Goal: Task Accomplishment & Management: Use online tool/utility

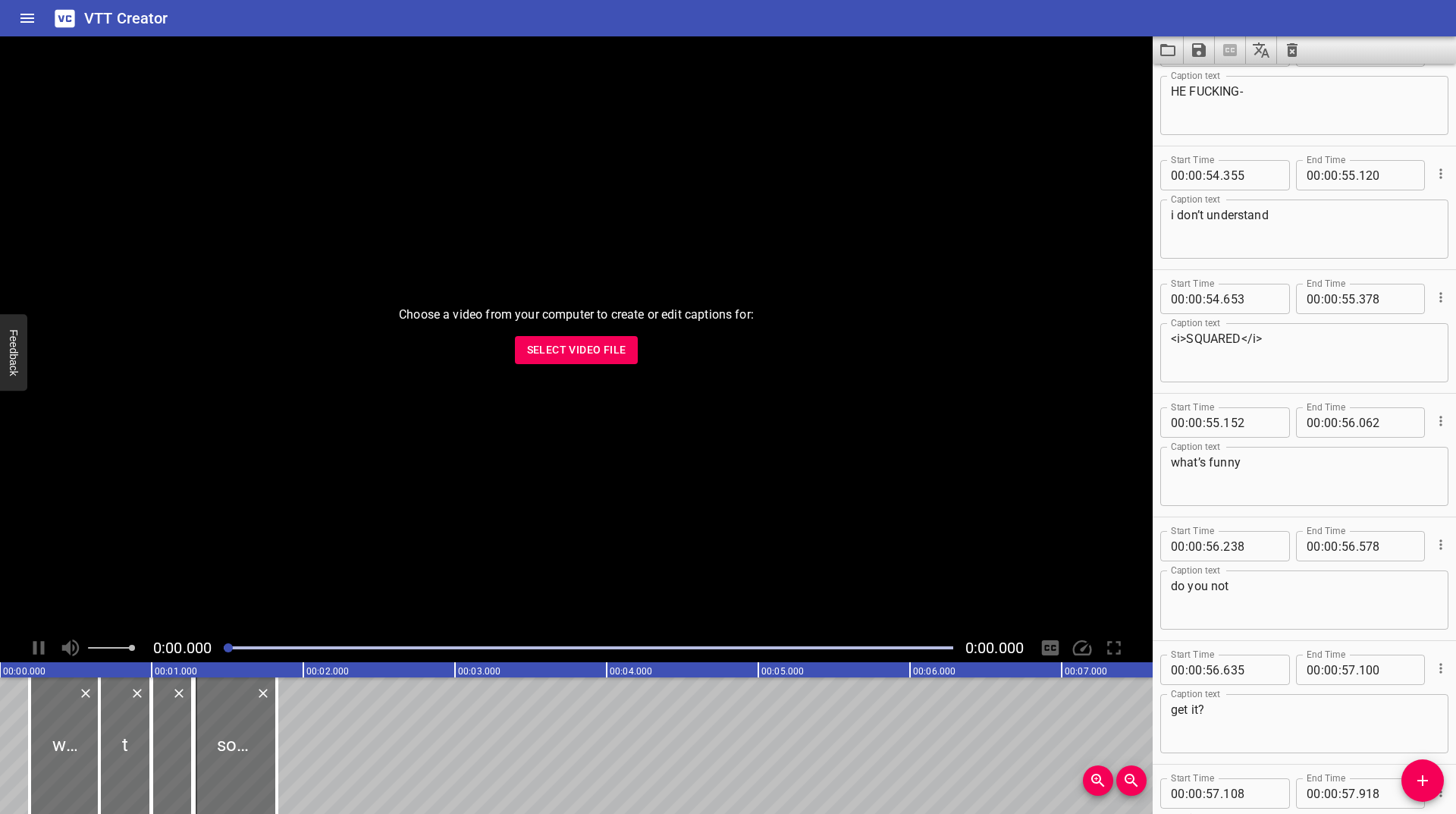
scroll to position [3669, 0]
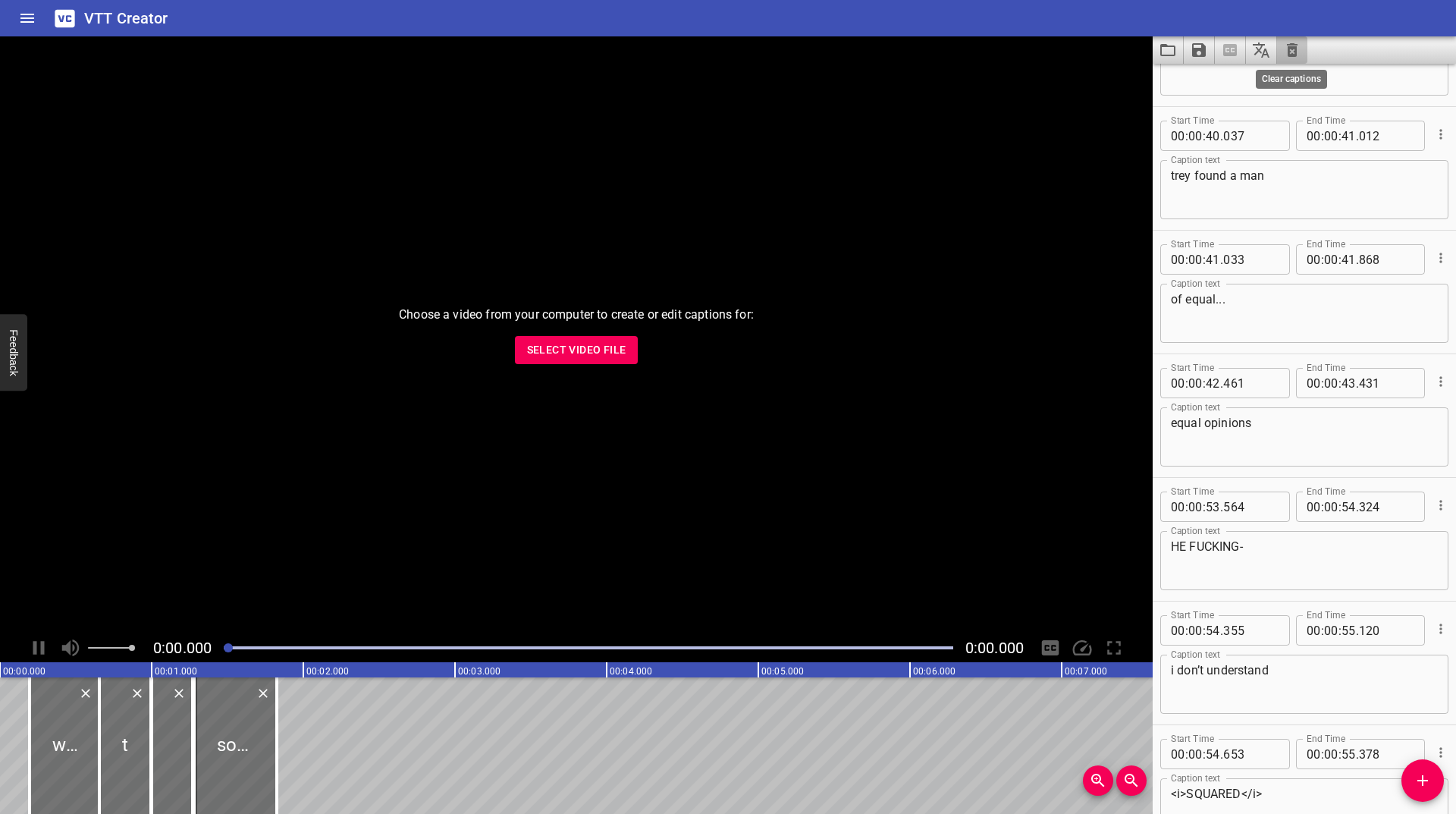
click at [1296, 45] on icon "Clear captions" at bounding box center [1292, 50] width 11 height 13
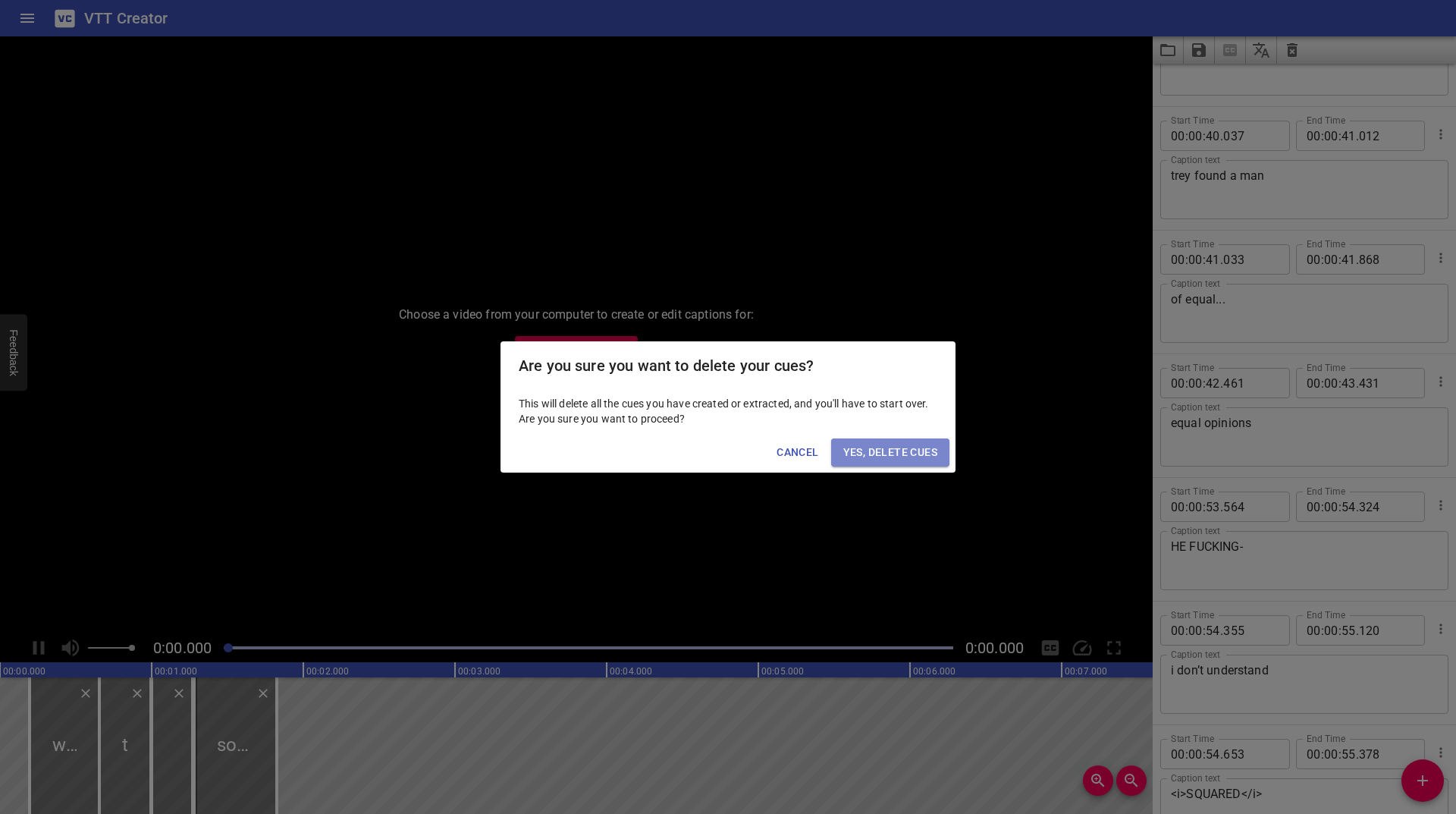
click at [868, 443] on span "Yes, Delete Cues" at bounding box center [890, 452] width 94 height 19
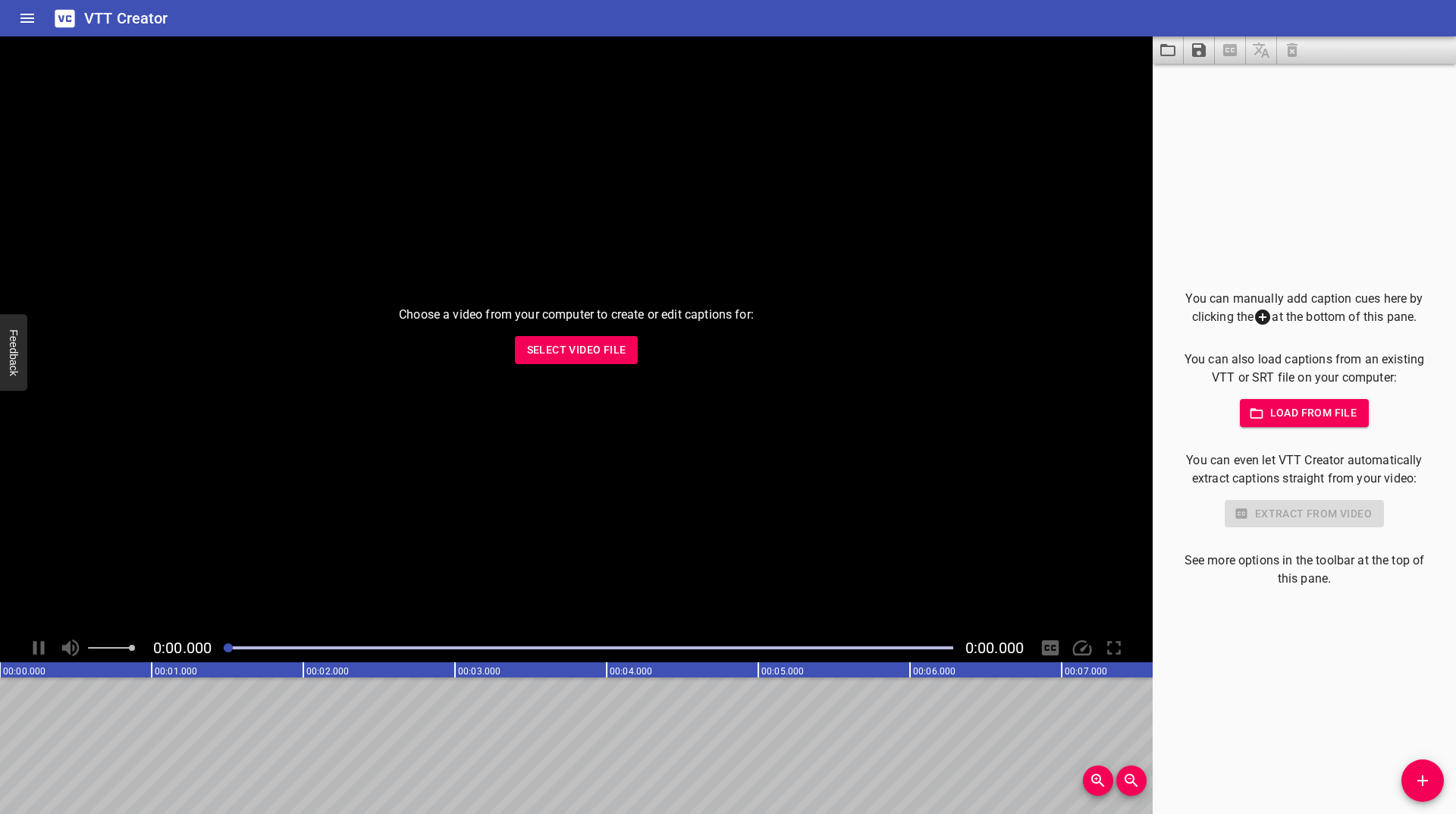
click at [574, 356] on span "Select Video File" at bounding box center [577, 349] width 99 height 19
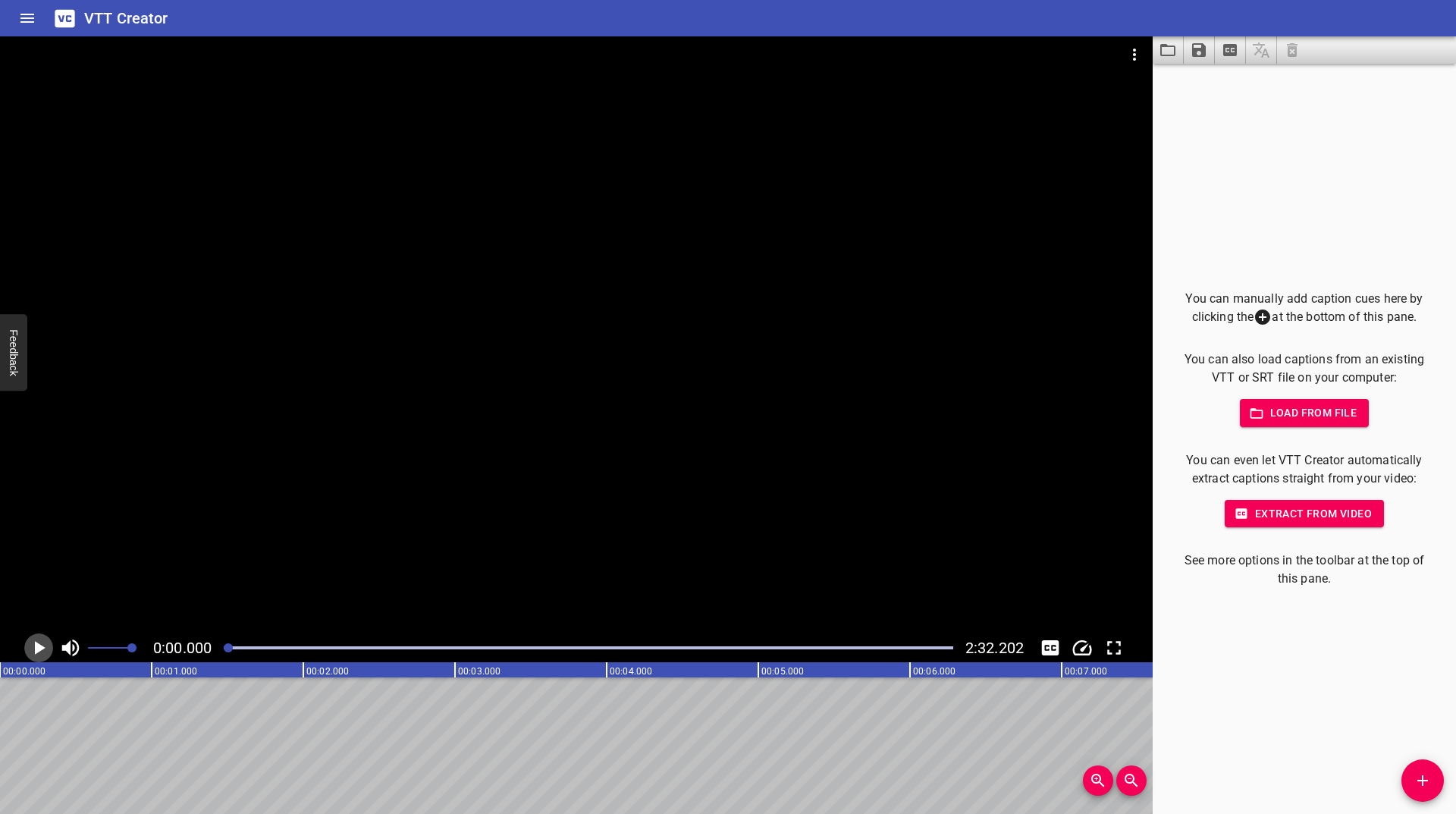
click at [41, 653] on icon "Play/Pause" at bounding box center [39, 648] width 23 height 23
click at [41, 653] on icon "Play/Pause" at bounding box center [39, 647] width 12 height 13
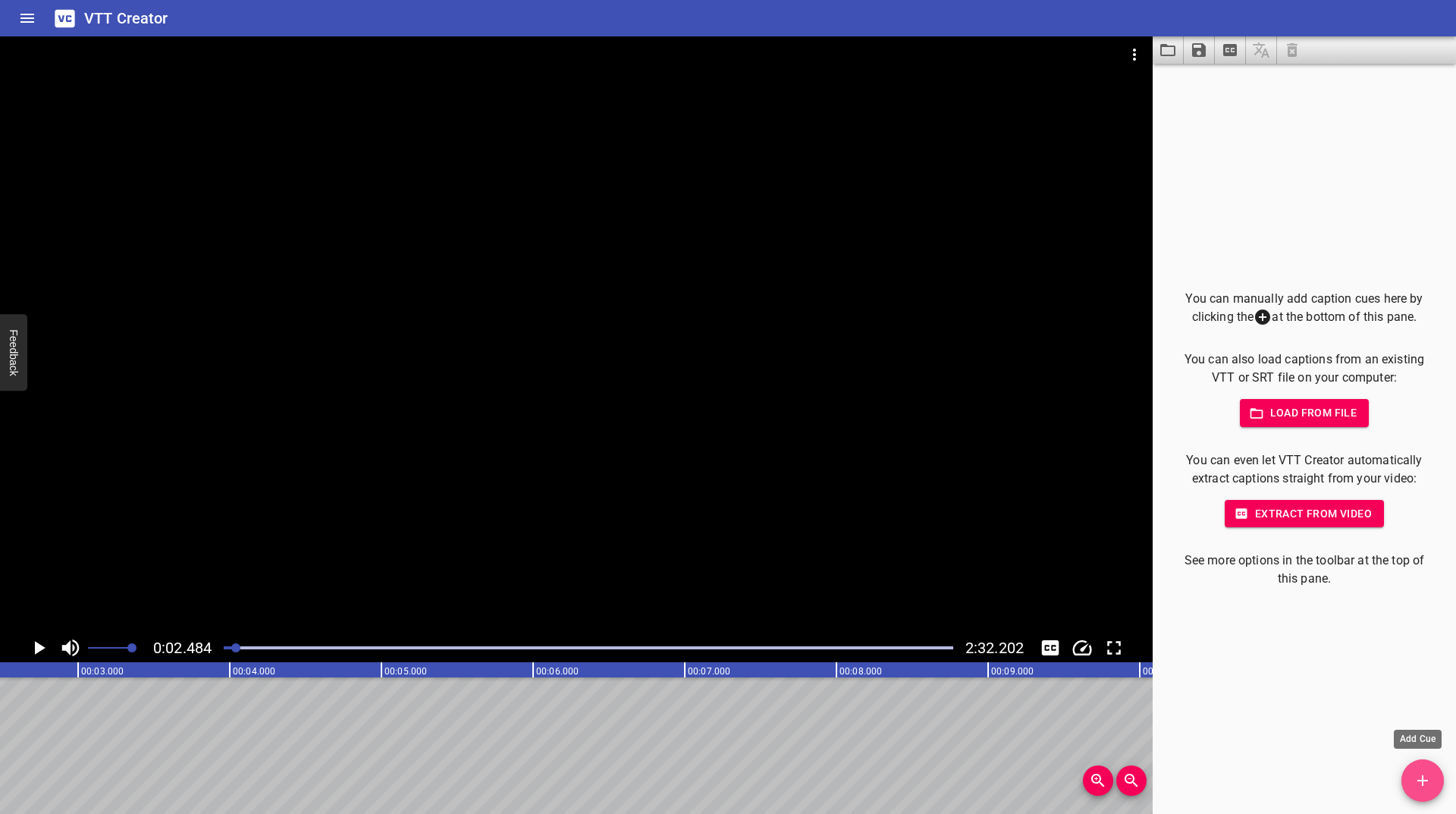
click at [1418, 779] on icon "Add Cue" at bounding box center [1422, 780] width 19 height 19
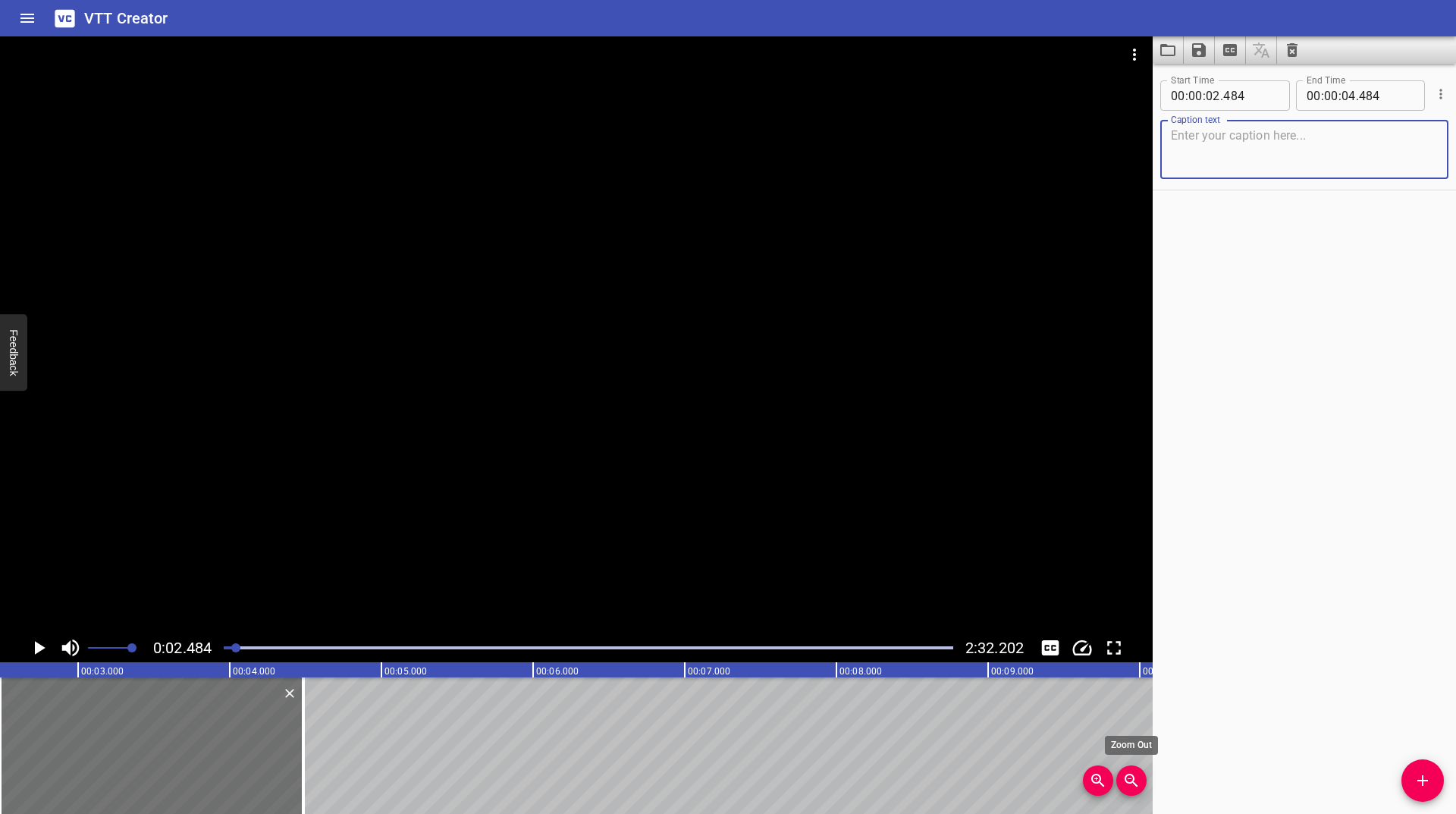
click at [1136, 779] on icon "Zoom Out" at bounding box center [1131, 780] width 19 height 19
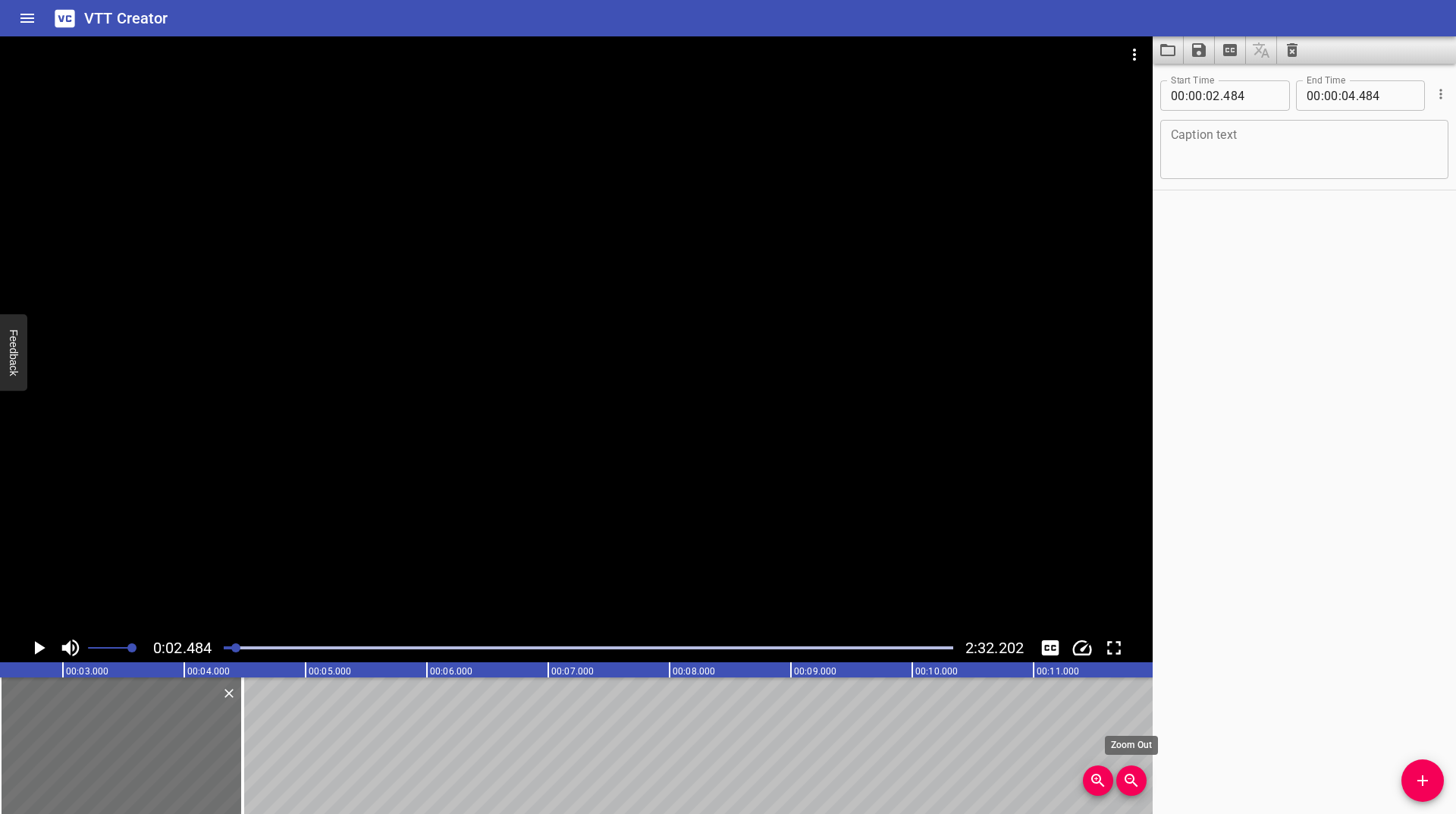
click at [1136, 779] on icon "Zoom Out" at bounding box center [1131, 780] width 19 height 19
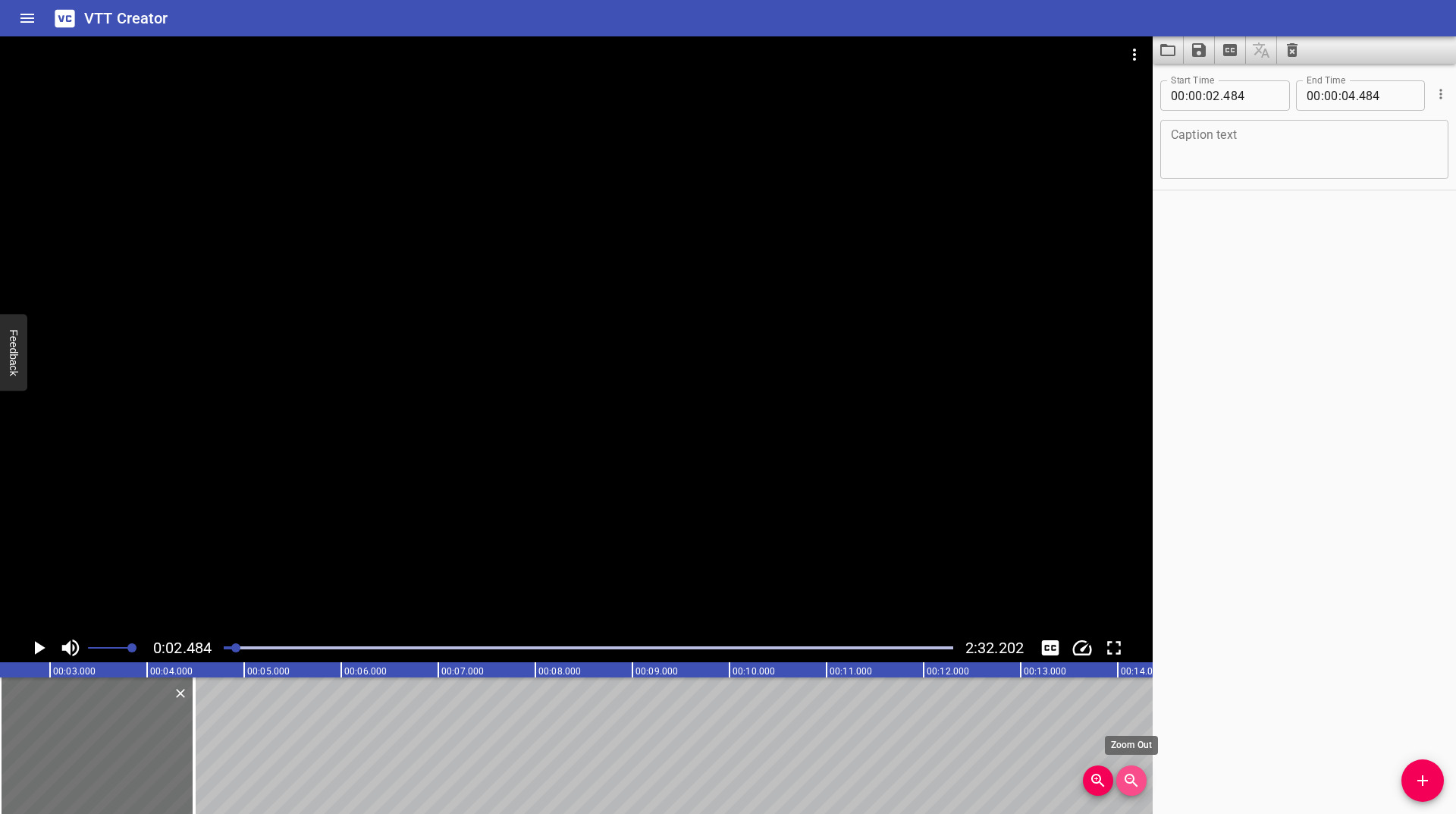
click at [1136, 779] on icon "Zoom Out" at bounding box center [1131, 780] width 19 height 19
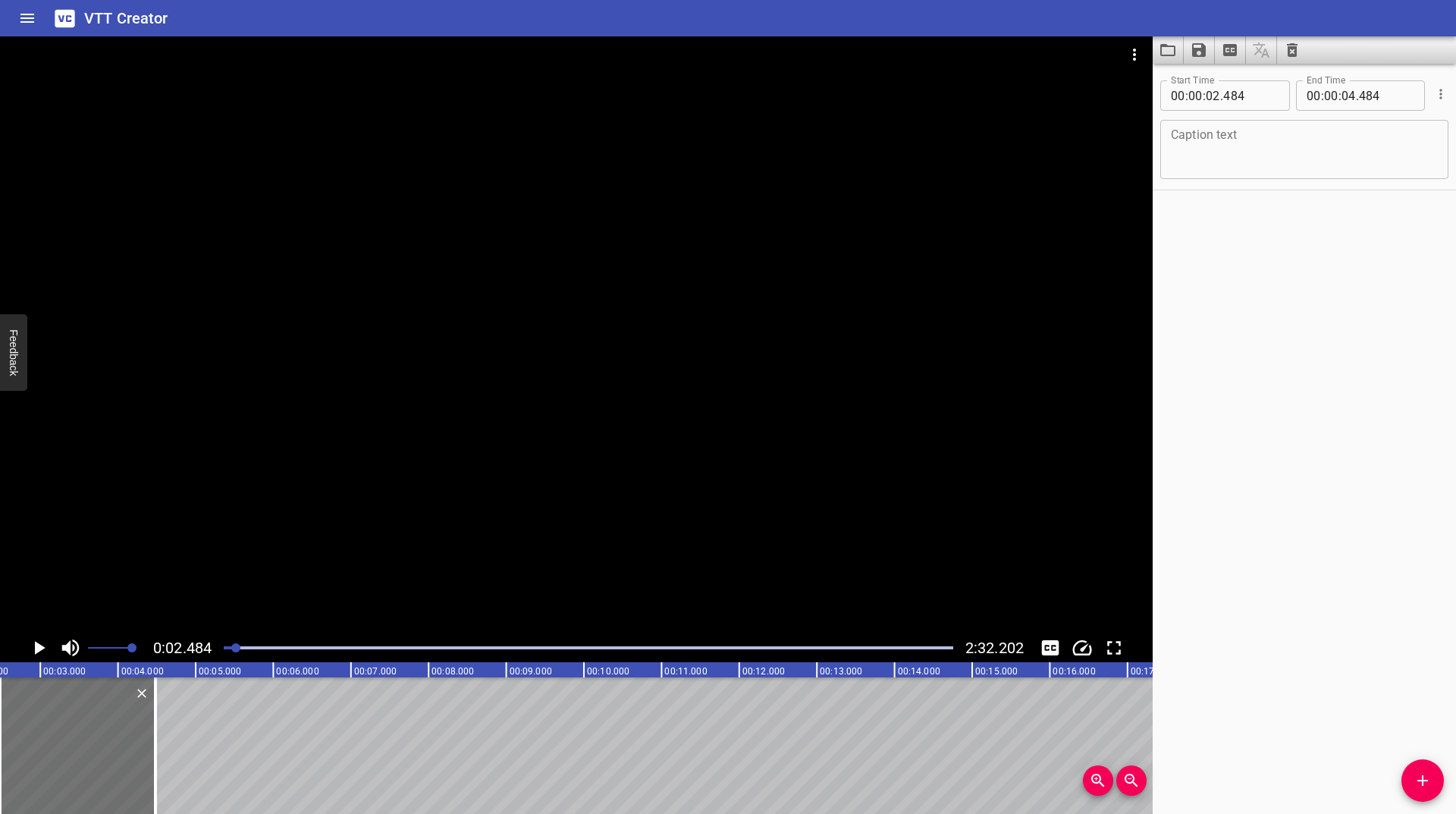
click at [1240, 141] on textarea at bounding box center [1304, 150] width 267 height 43
paste textarea "For god's sake, you're BOXES with LEGS! It is literally your only purpose! Walk…"
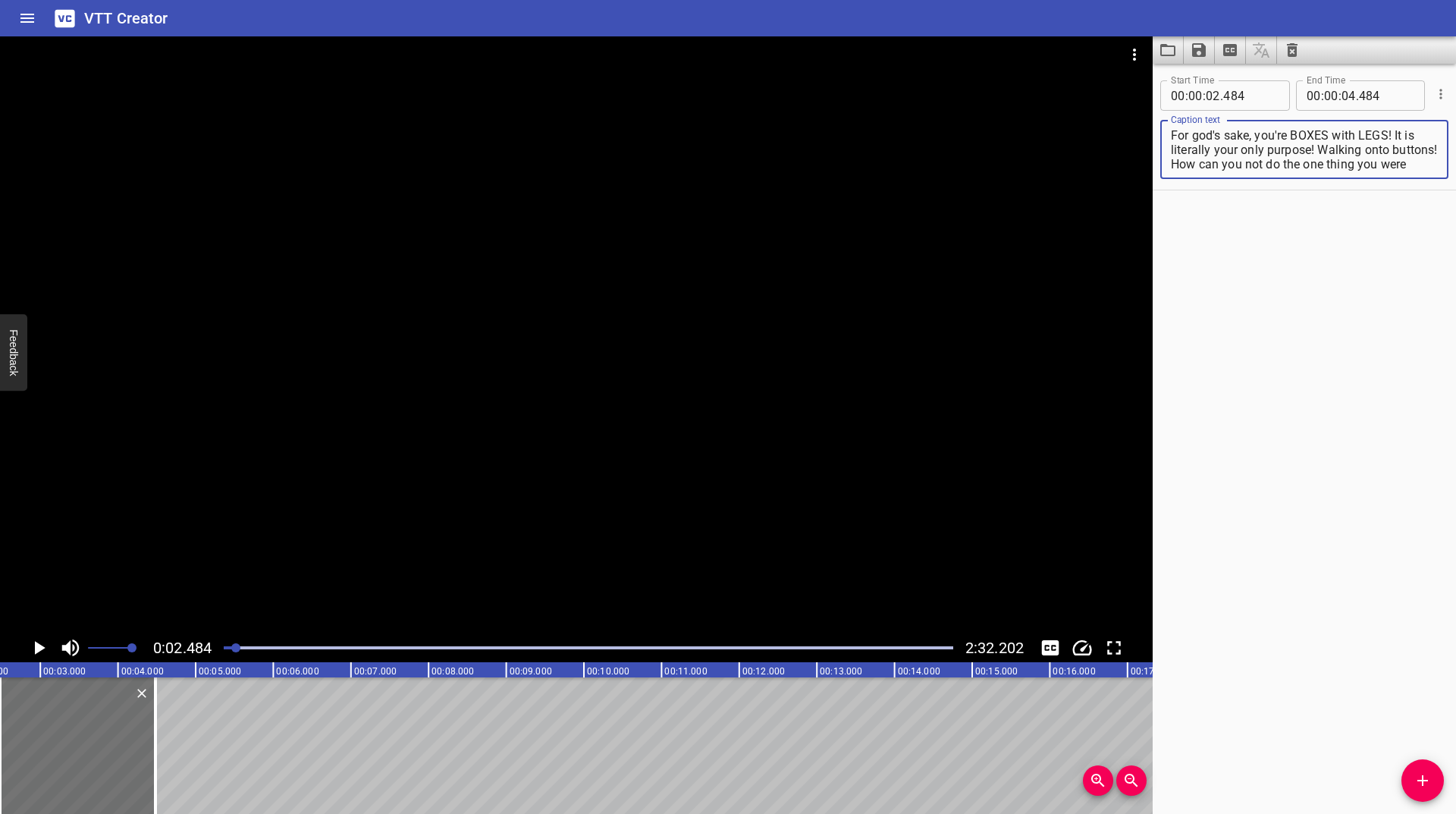
scroll to position [14, 0]
type textarea "For god's sake, you're BOXES with LEGS! It is literally your only purpose! Walk…"
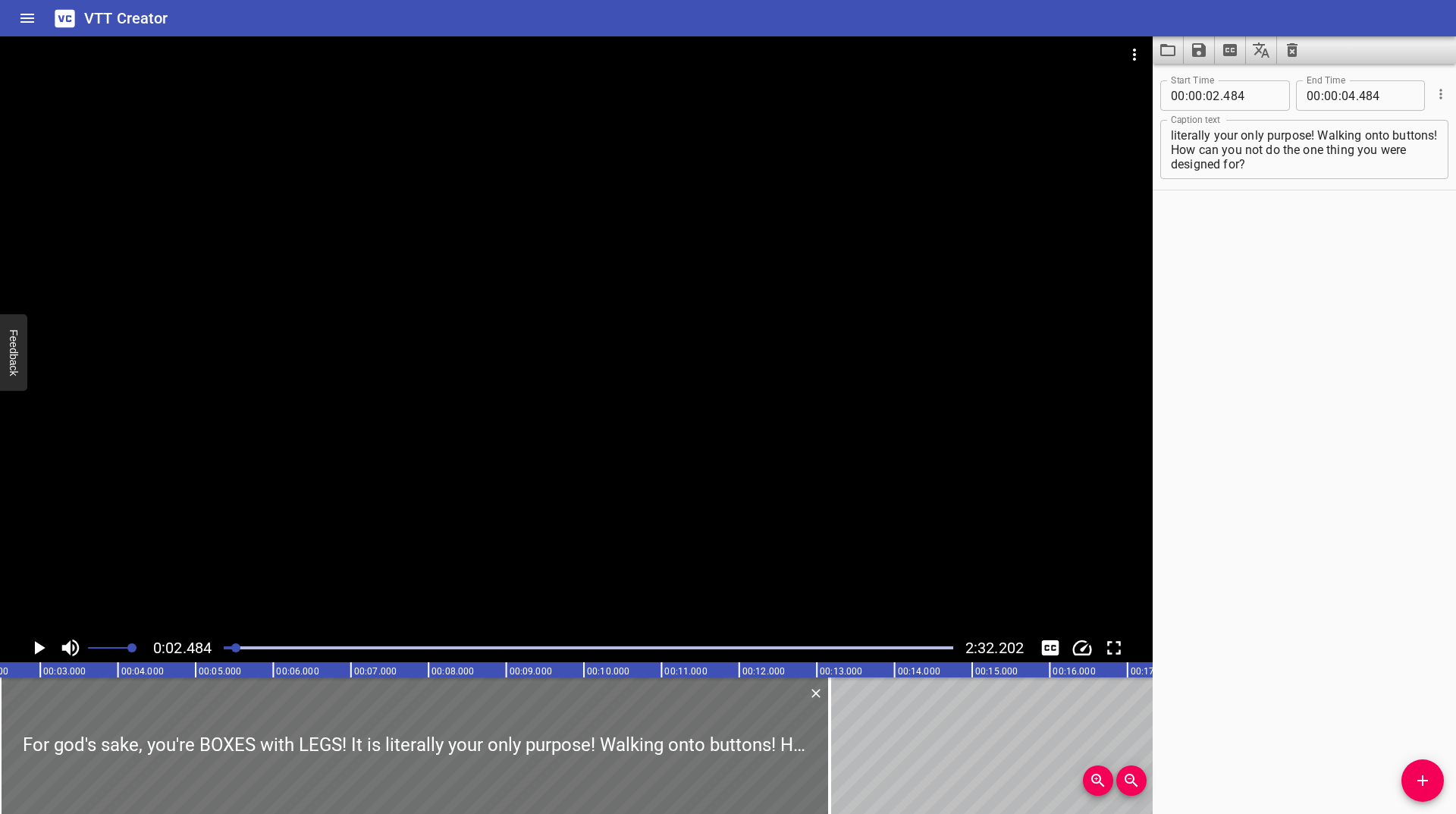
drag, startPoint x: 150, startPoint y: 747, endPoint x: 670, endPoint y: 674, distance: 525.1
click at [823, 684] on div at bounding box center [829, 746] width 15 height 137
type input "13"
type input "156"
click at [38, 643] on icon "Play/Pause" at bounding box center [40, 647] width 11 height 13
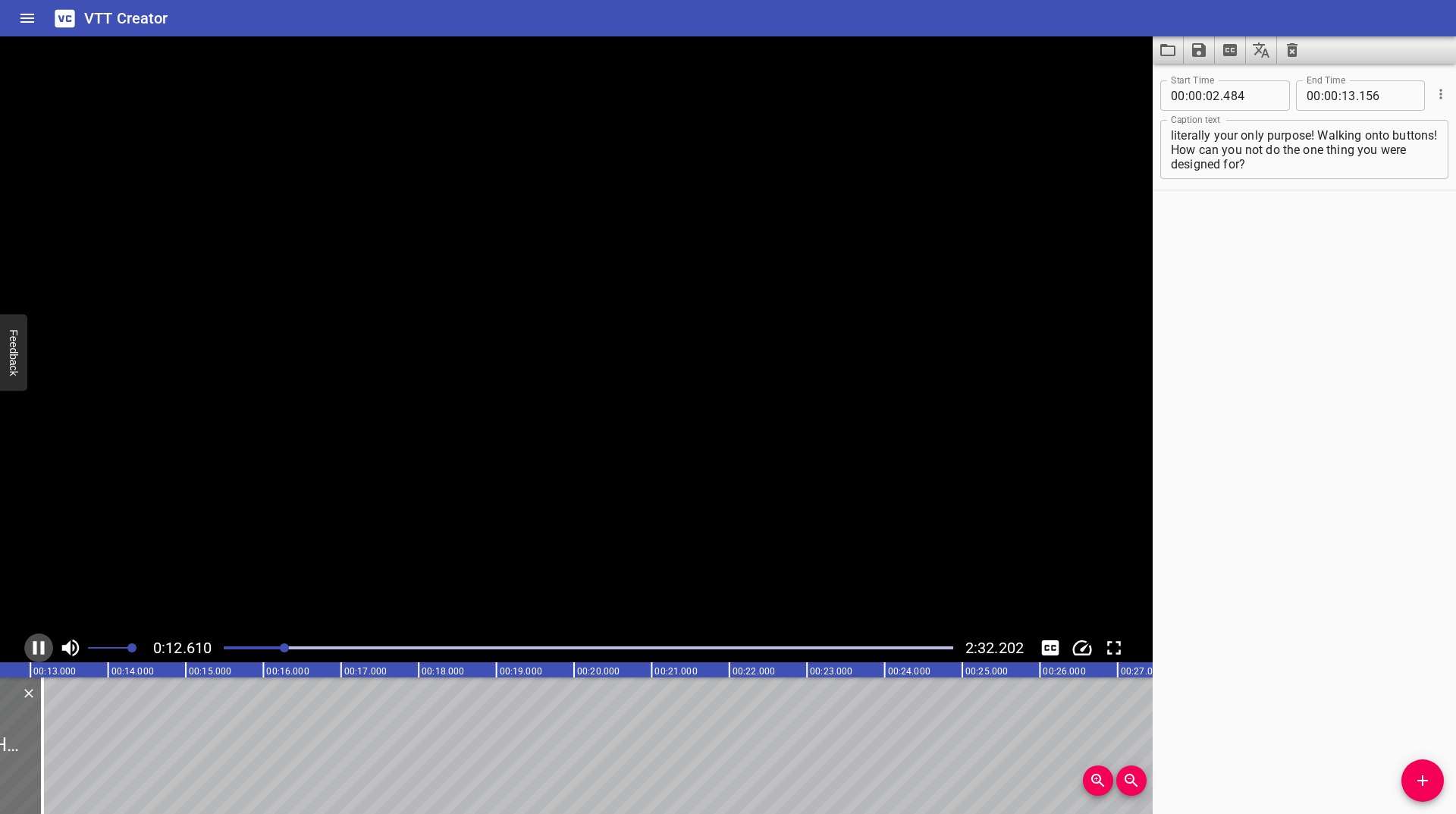
click at [38, 643] on icon "Play/Pause" at bounding box center [39, 648] width 23 height 23
click at [38, 643] on icon "Play/Pause" at bounding box center [40, 647] width 11 height 13
click at [38, 643] on icon "Play/Pause" at bounding box center [39, 648] width 23 height 23
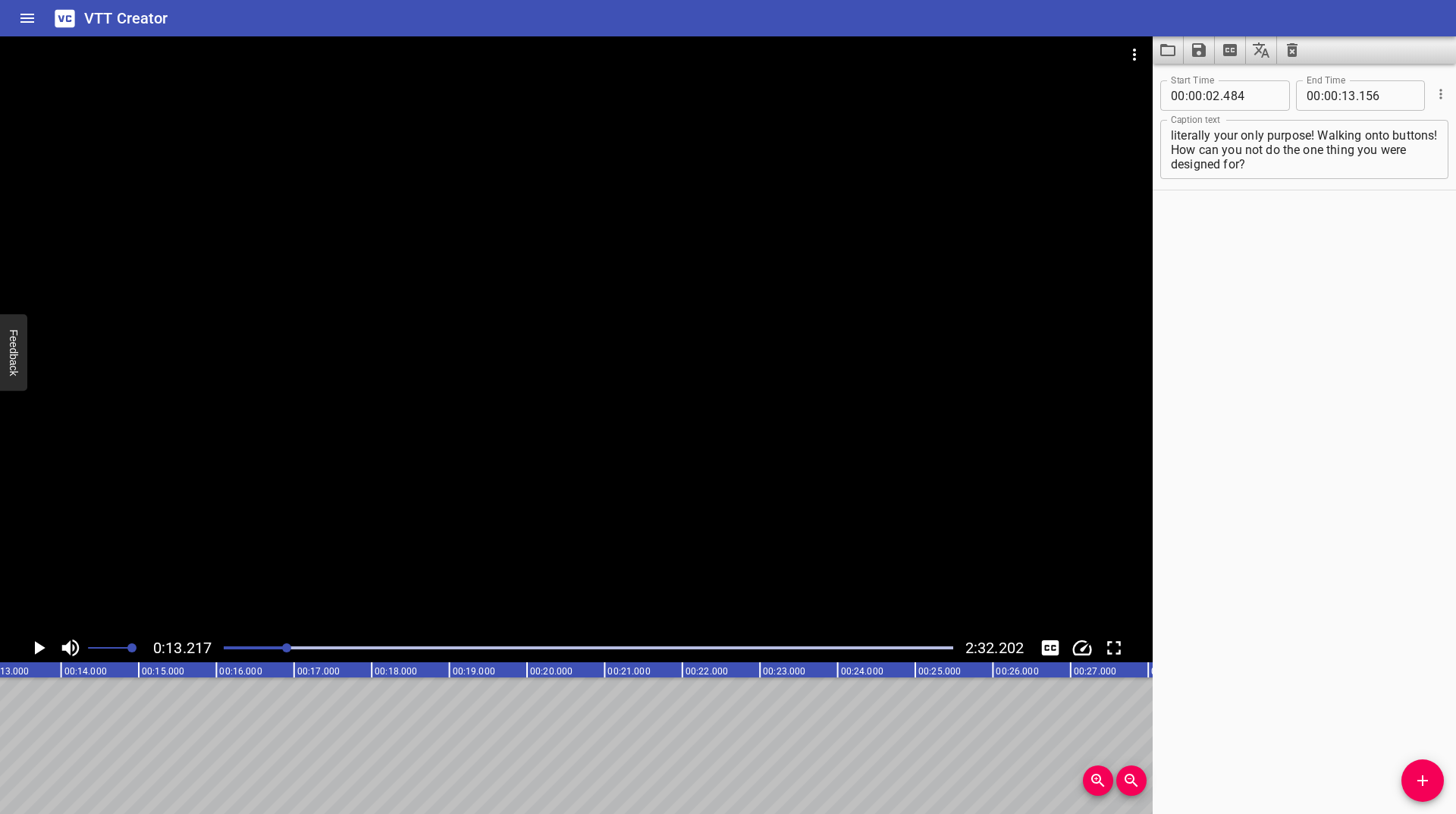
click at [38, 643] on icon "Play/Pause" at bounding box center [40, 647] width 11 height 13
click at [38, 643] on icon "Play/Pause" at bounding box center [39, 648] width 23 height 23
click at [1407, 786] on span "Add Cue" at bounding box center [1422, 780] width 43 height 19
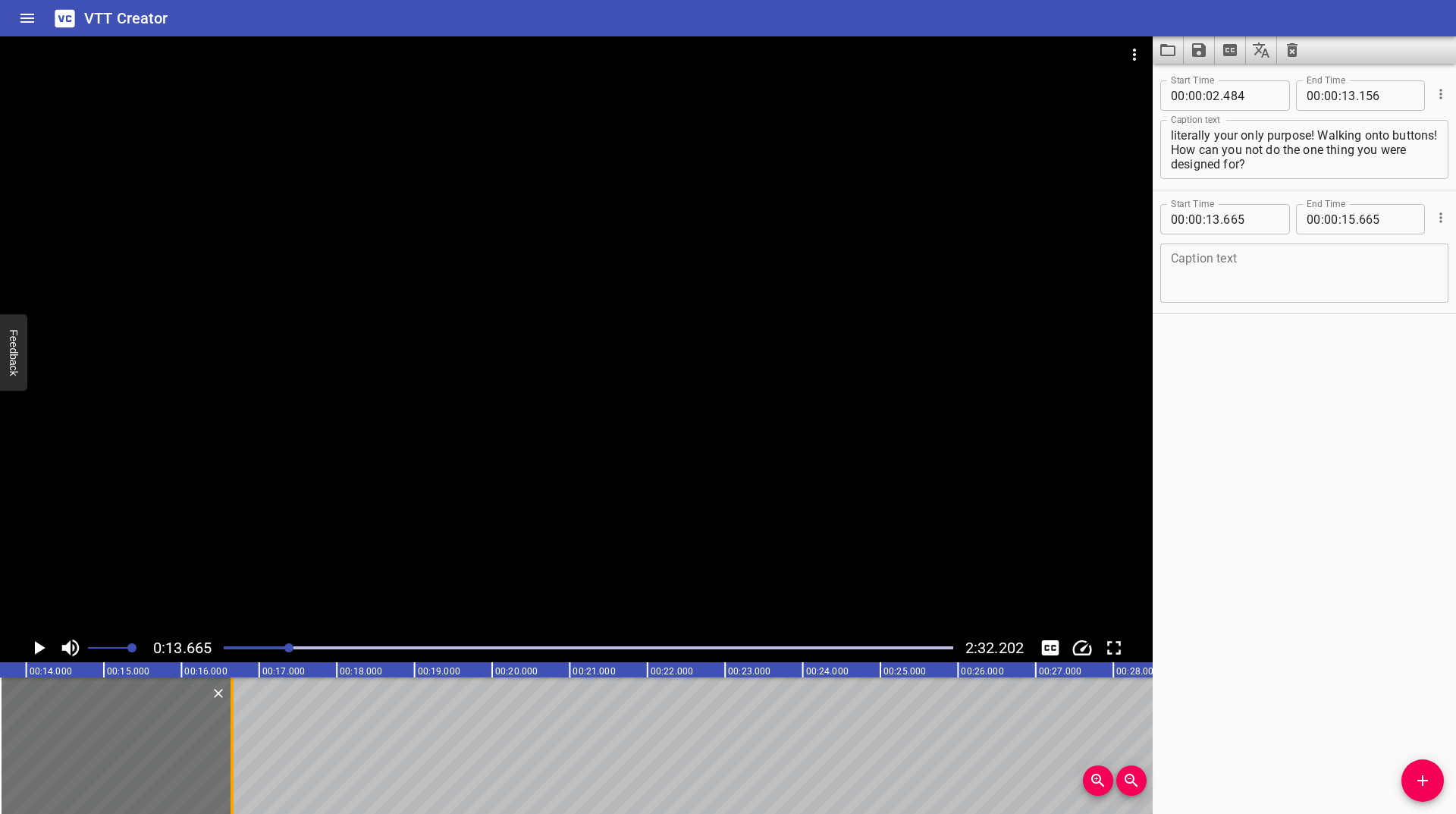
drag, startPoint x: 153, startPoint y: 740, endPoint x: 228, endPoint y: 745, distance: 75.2
click at [230, 745] on div at bounding box center [231, 746] width 3 height 137
type input "16"
type input "622"
click at [1249, 287] on textarea at bounding box center [1304, 273] width 267 height 43
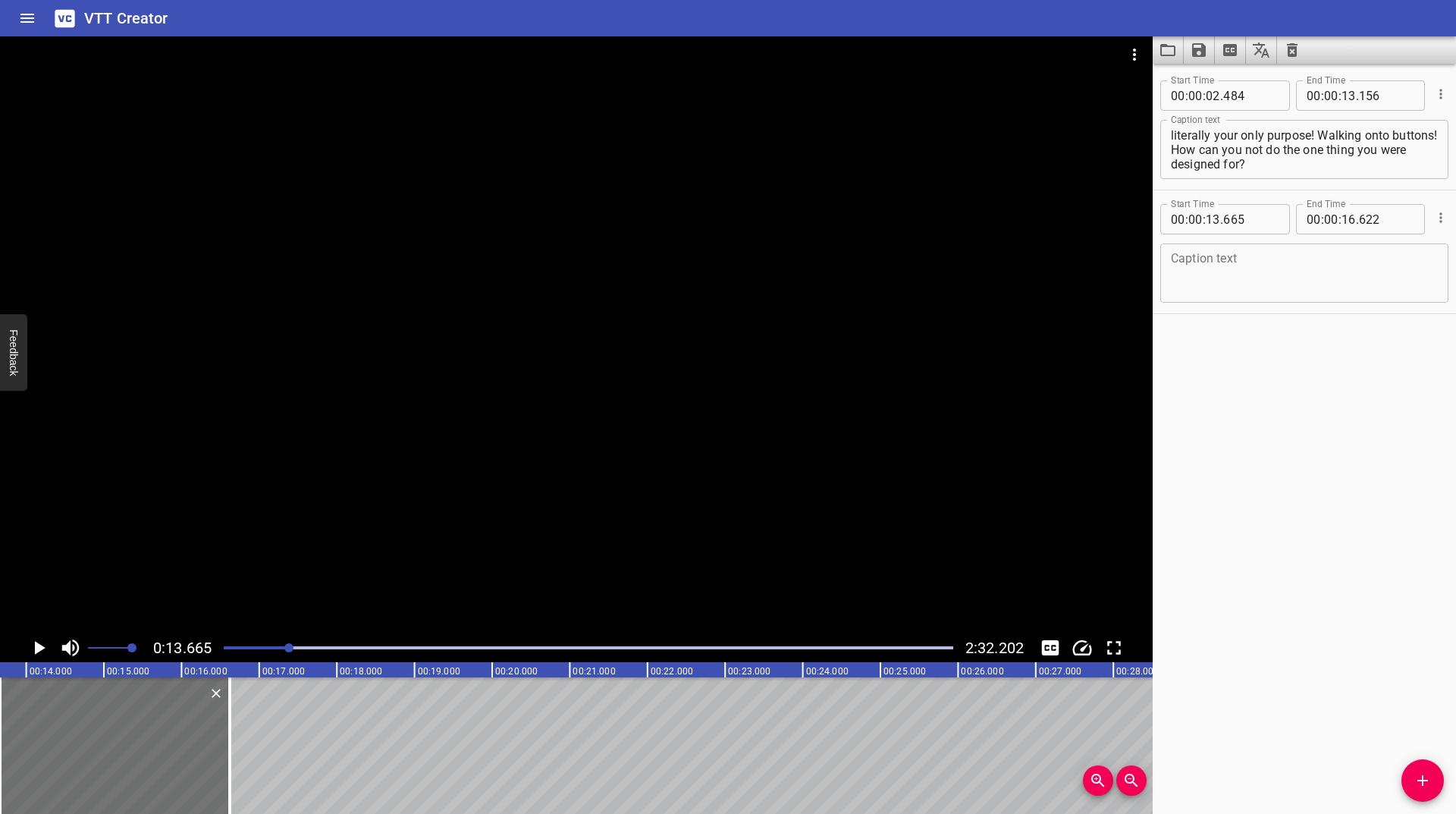
paste textarea "Try to get us down there. I'll hit him with a paradox."
type textarea "Try to get us down there. I'll hit him with a paradox."
click at [34, 656] on icon "Play/Pause" at bounding box center [39, 648] width 23 height 23
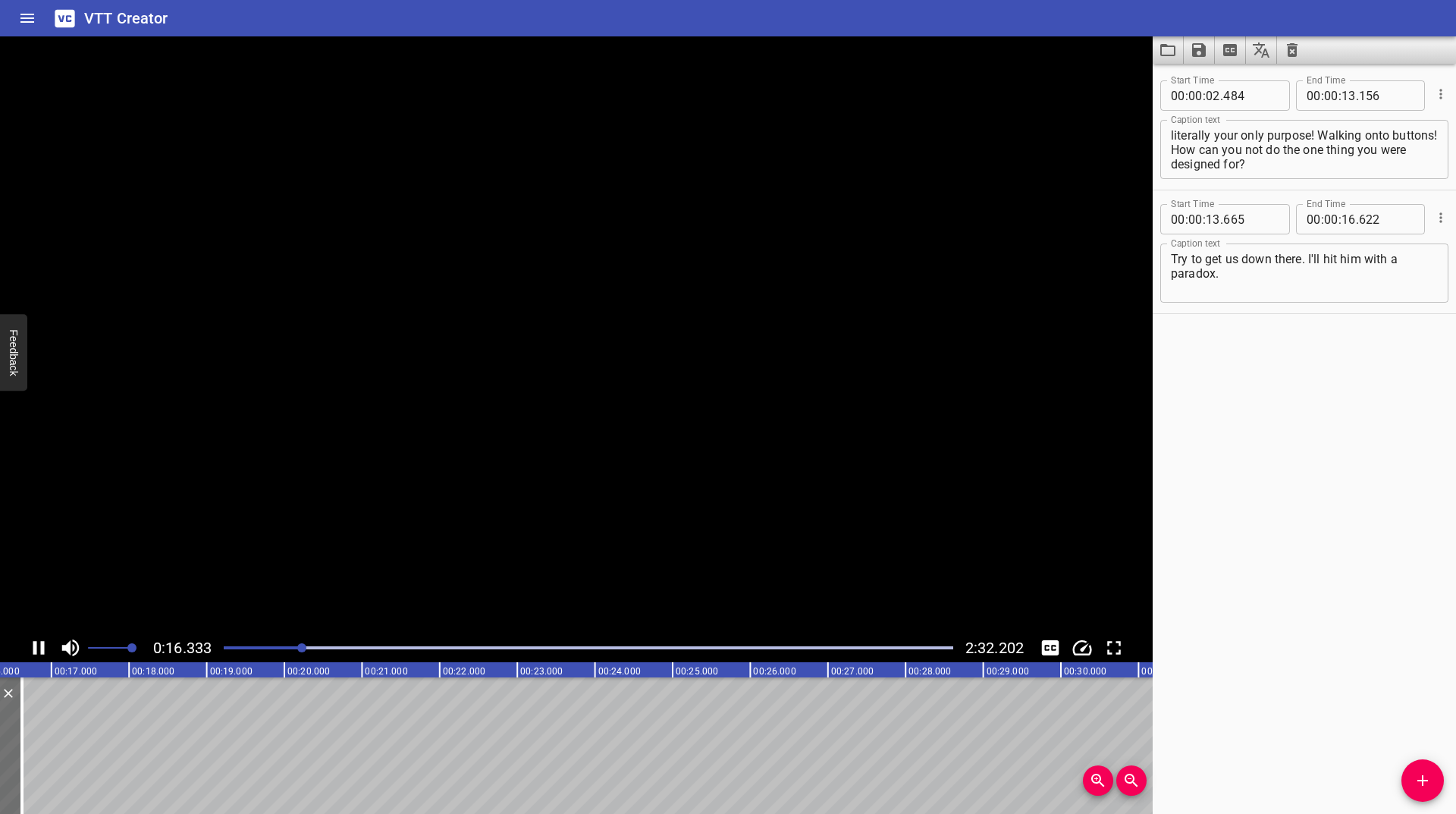
click at [34, 656] on icon "Play/Pause" at bounding box center [39, 648] width 23 height 23
click at [1439, 770] on button "Add Cue" at bounding box center [1422, 780] width 43 height 43
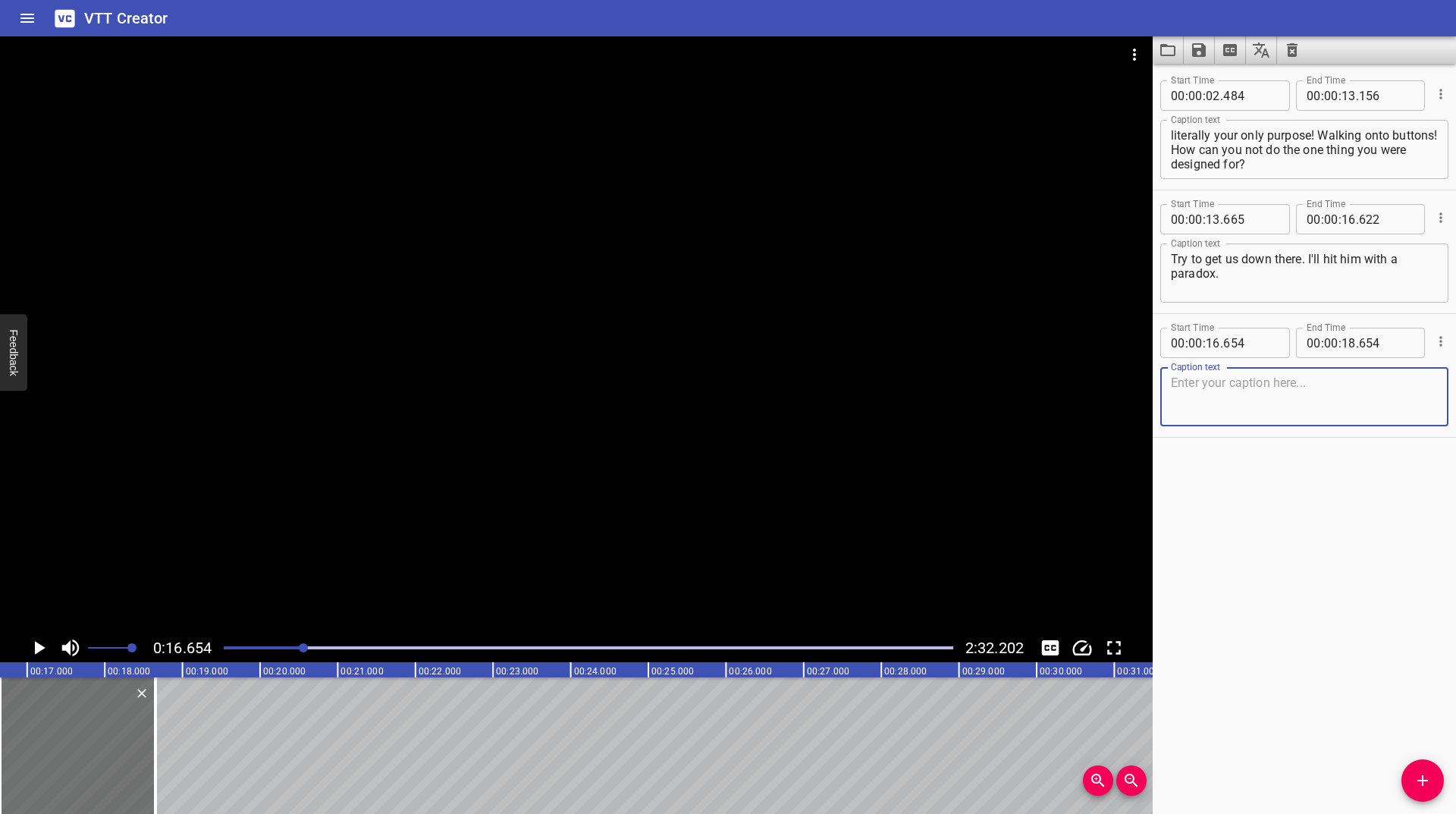
click at [1236, 403] on textarea at bounding box center [1304, 396] width 267 height 43
type textarea "Warmer. [GEOGRAPHIC_DATA]. Boiling hot. Boiling--okay, colder. Ice cold. Arctic…"
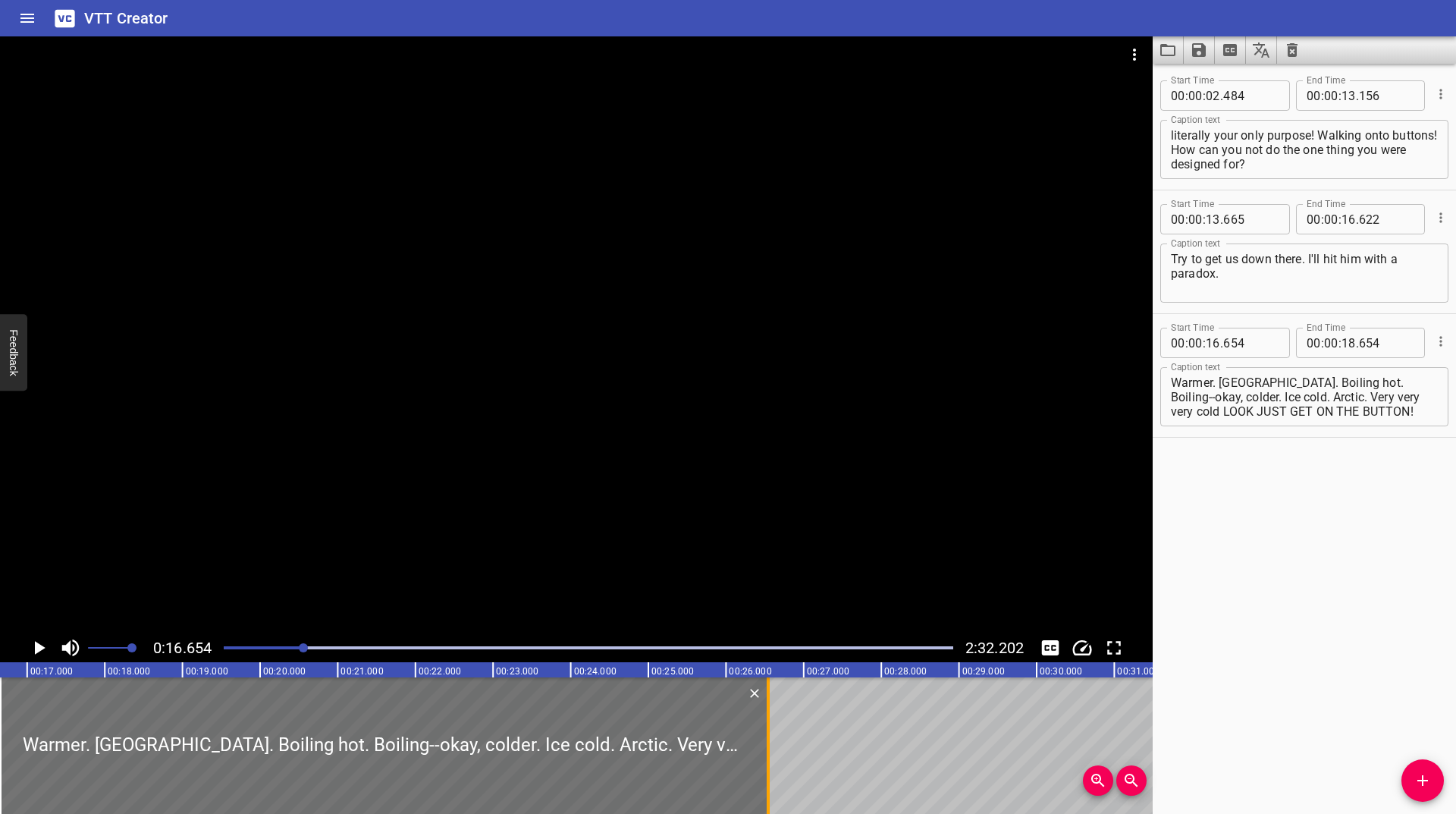
drag, startPoint x: 148, startPoint y: 750, endPoint x: 760, endPoint y: 752, distance: 612.0
click at [760, 752] on div at bounding box center [767, 746] width 15 height 137
type input "26"
type input "544"
click at [34, 644] on icon "Play/Pause" at bounding box center [39, 648] width 23 height 23
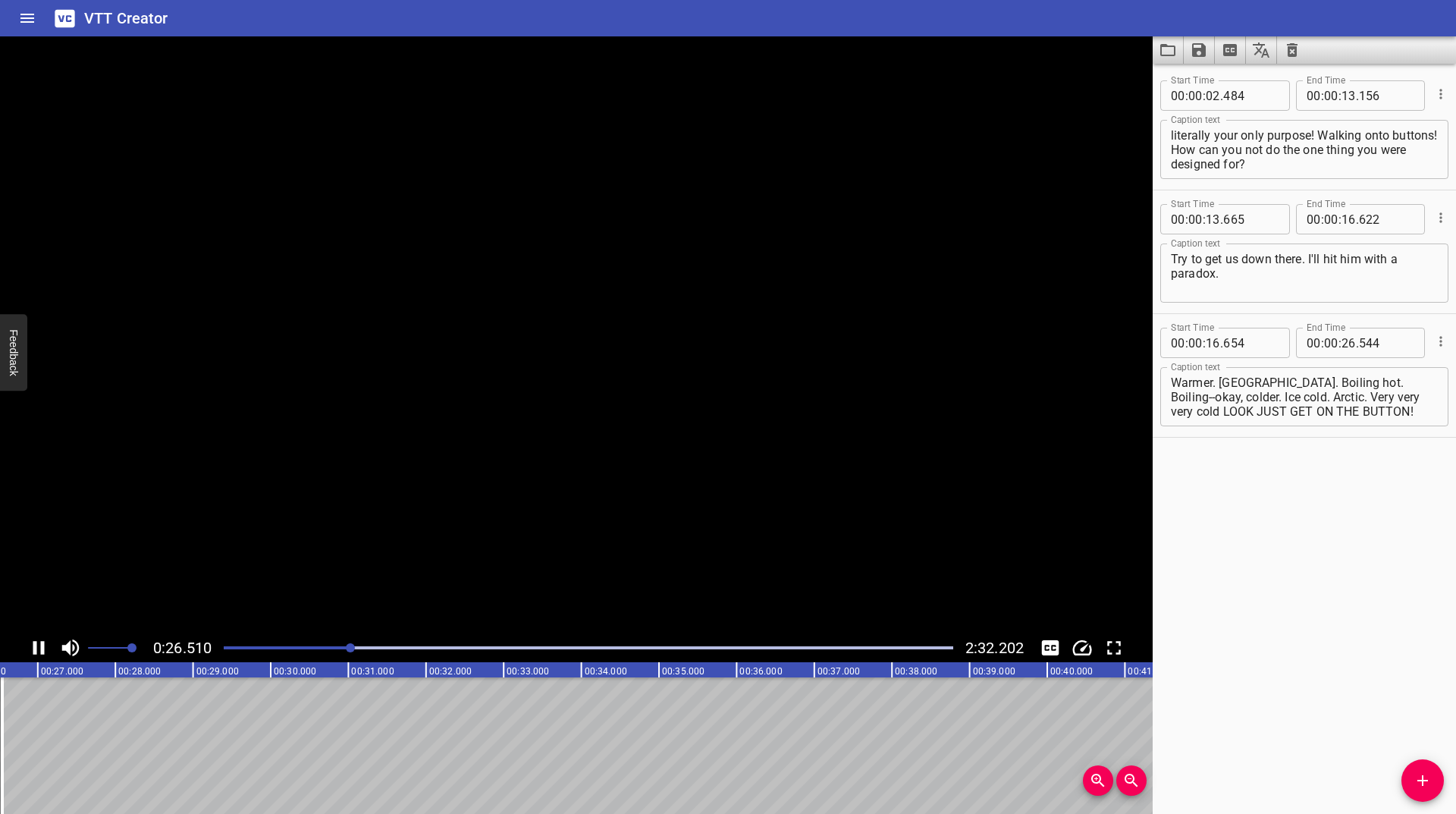
click at [34, 644] on icon "Play/Pause" at bounding box center [39, 647] width 12 height 13
click at [1440, 792] on div "Start Time 00 : 00 : 02 . 484 Start Time End Time 00 : 00 : 13 . 156 End Time C…" at bounding box center [1304, 439] width 303 height 750
click at [1416, 784] on icon "Add Cue" at bounding box center [1422, 780] width 19 height 19
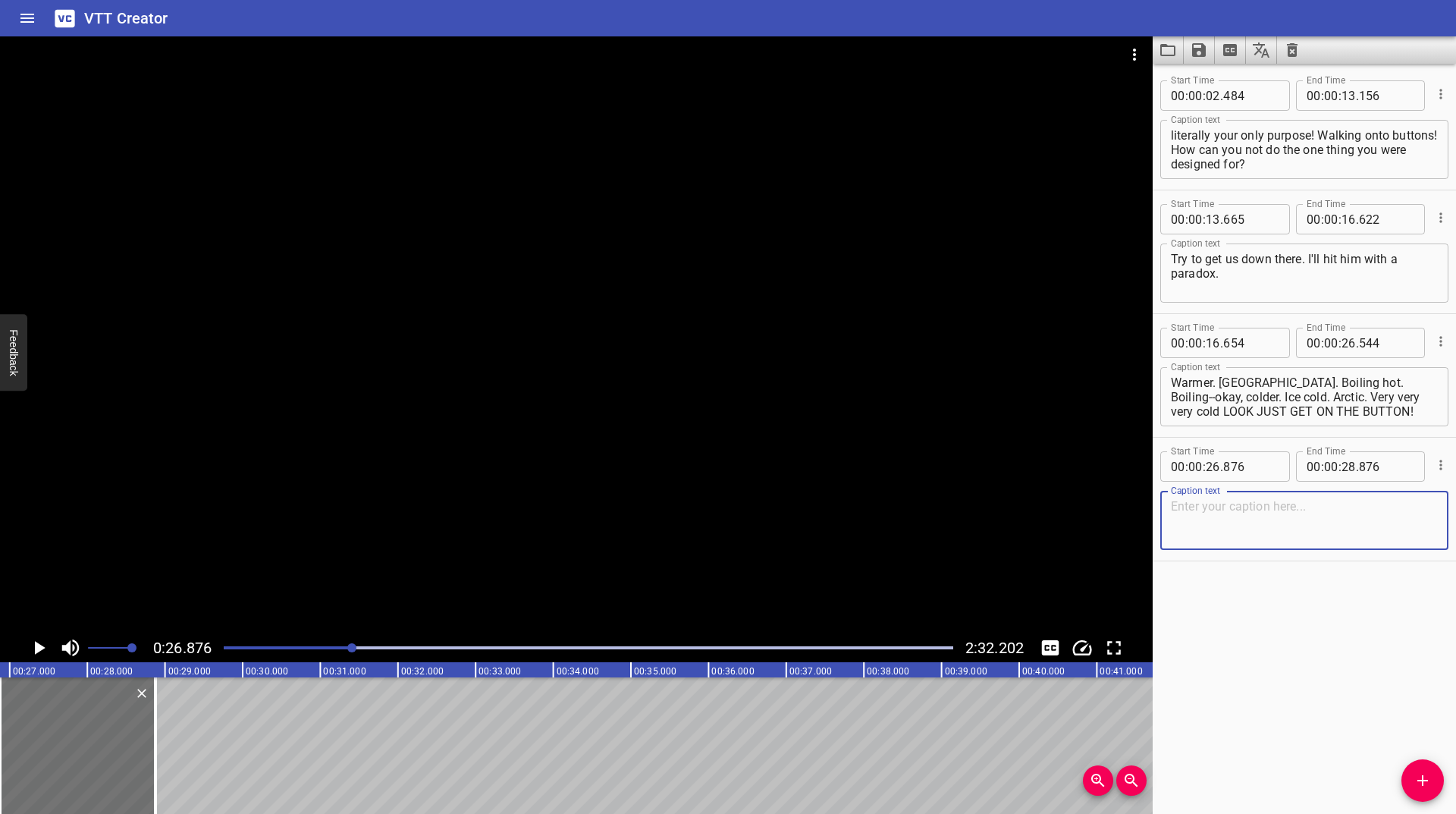
paste textarea "Oh, that's funny, is it? Because we've been at this twelve hours and you haven'…"
type textarea "Oh, that's funny, is it? Because we've been at this twelve hours and you haven'…"
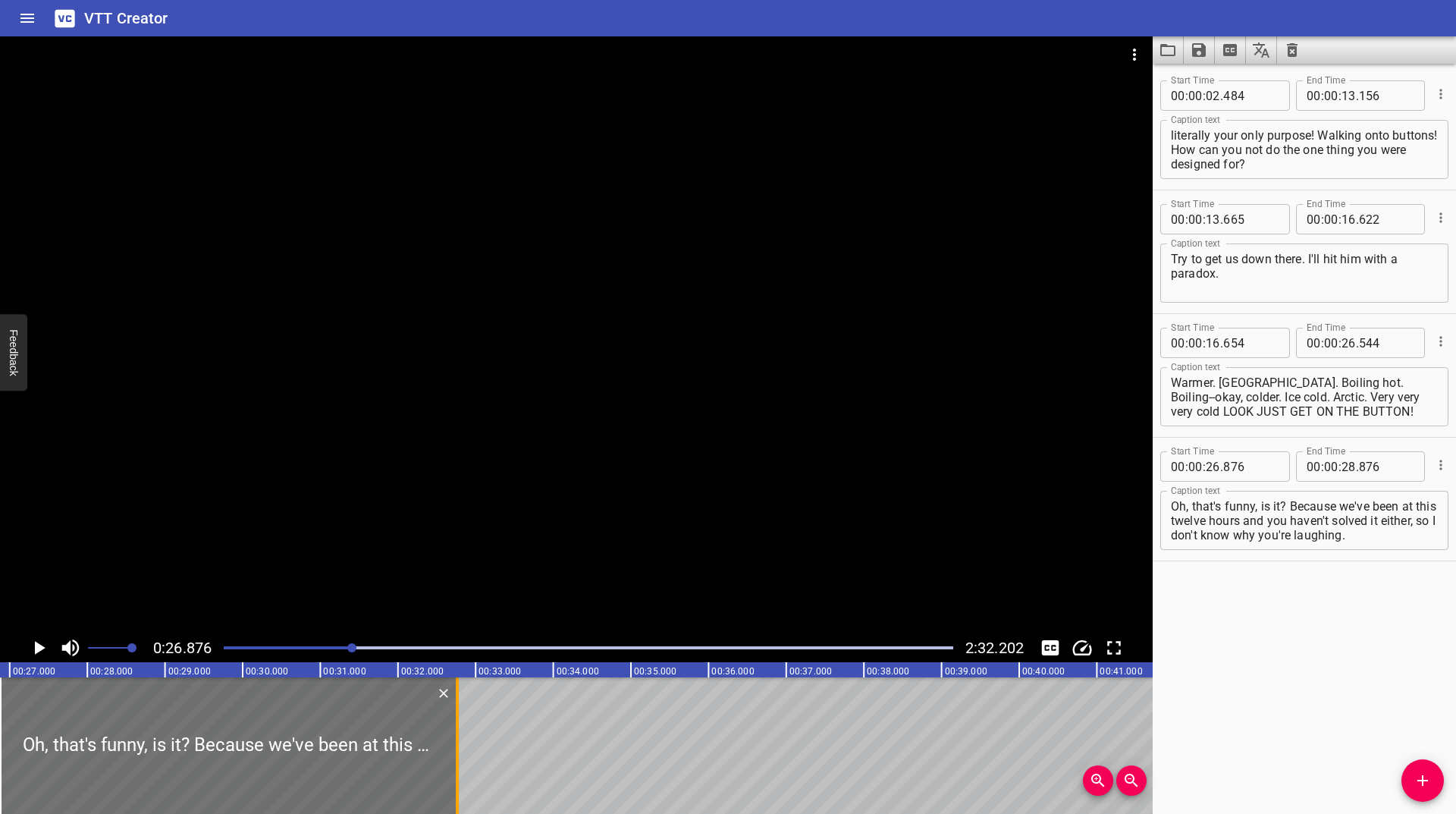
drag, startPoint x: 153, startPoint y: 755, endPoint x: 455, endPoint y: 747, distance: 302.1
click at [455, 747] on div at bounding box center [456, 746] width 3 height 137
type input "32"
type input "762"
click at [35, 642] on icon "Play/Pause" at bounding box center [40, 647] width 11 height 13
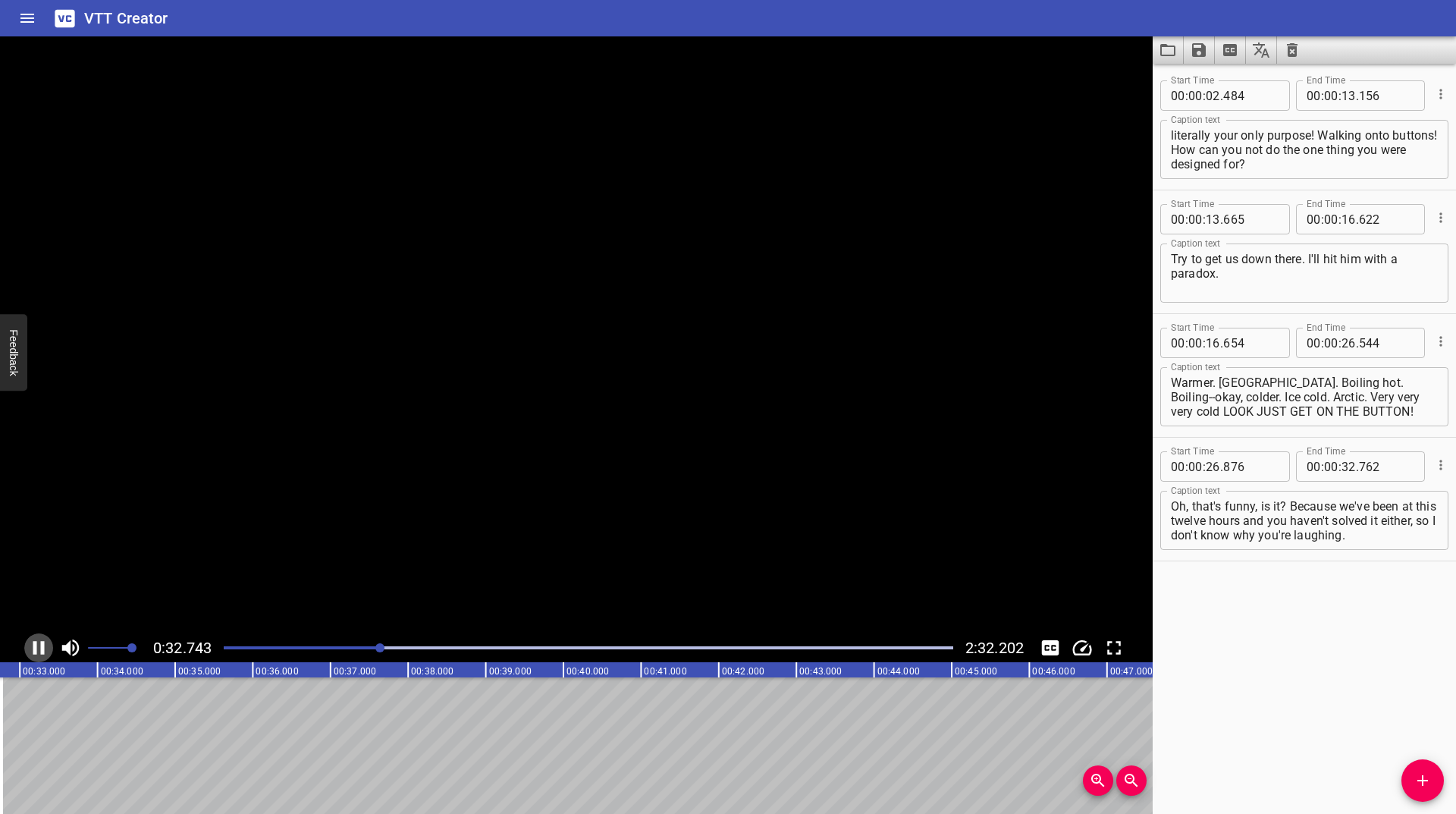
click at [35, 642] on icon "Play/Pause" at bounding box center [39, 647] width 12 height 13
click at [35, 642] on icon "Play/Pause" at bounding box center [40, 647] width 11 height 13
click at [35, 642] on icon "Play/Pause" at bounding box center [39, 647] width 12 height 13
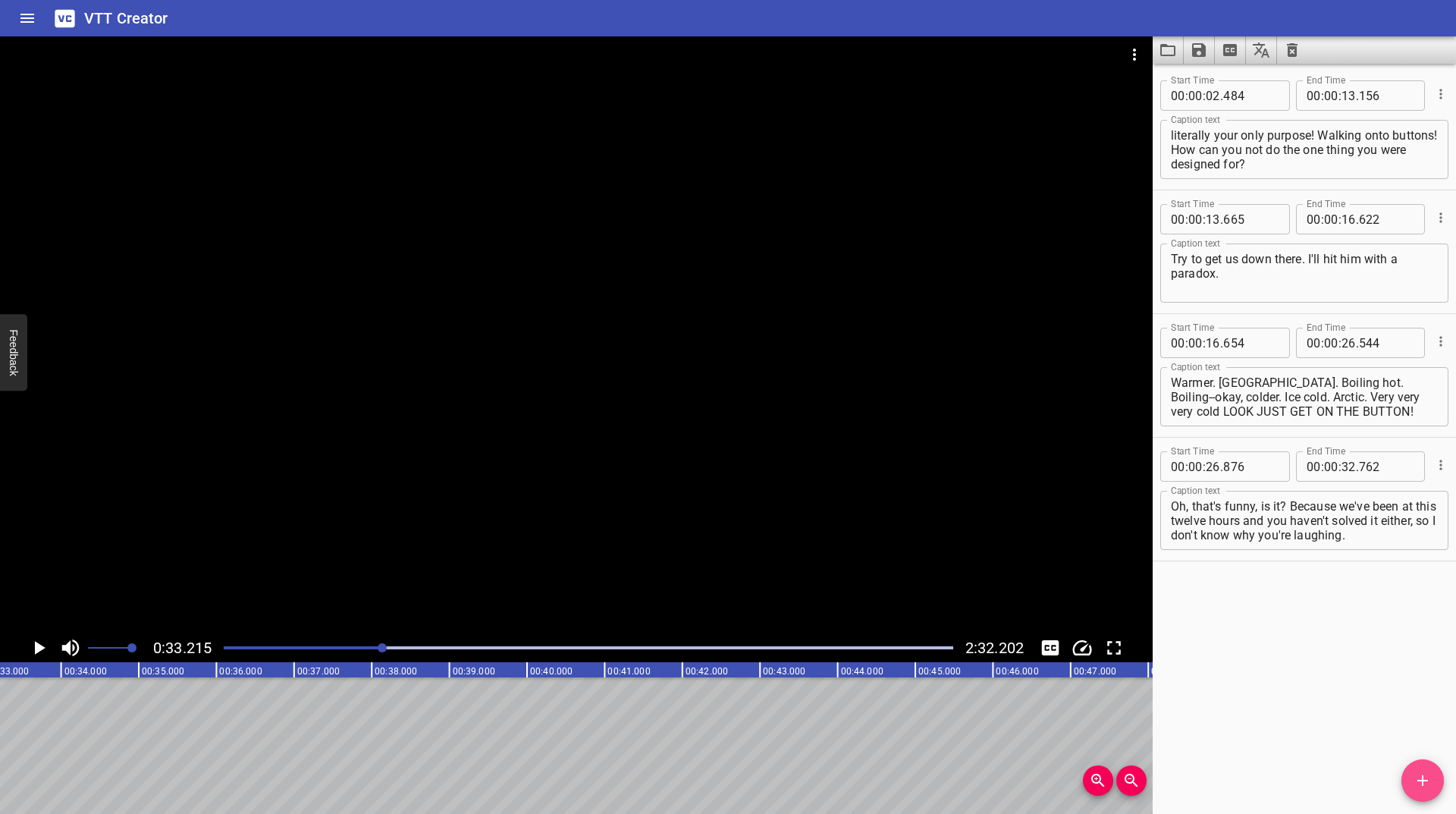
click at [1435, 782] on span "Add Cue" at bounding box center [1422, 780] width 43 height 19
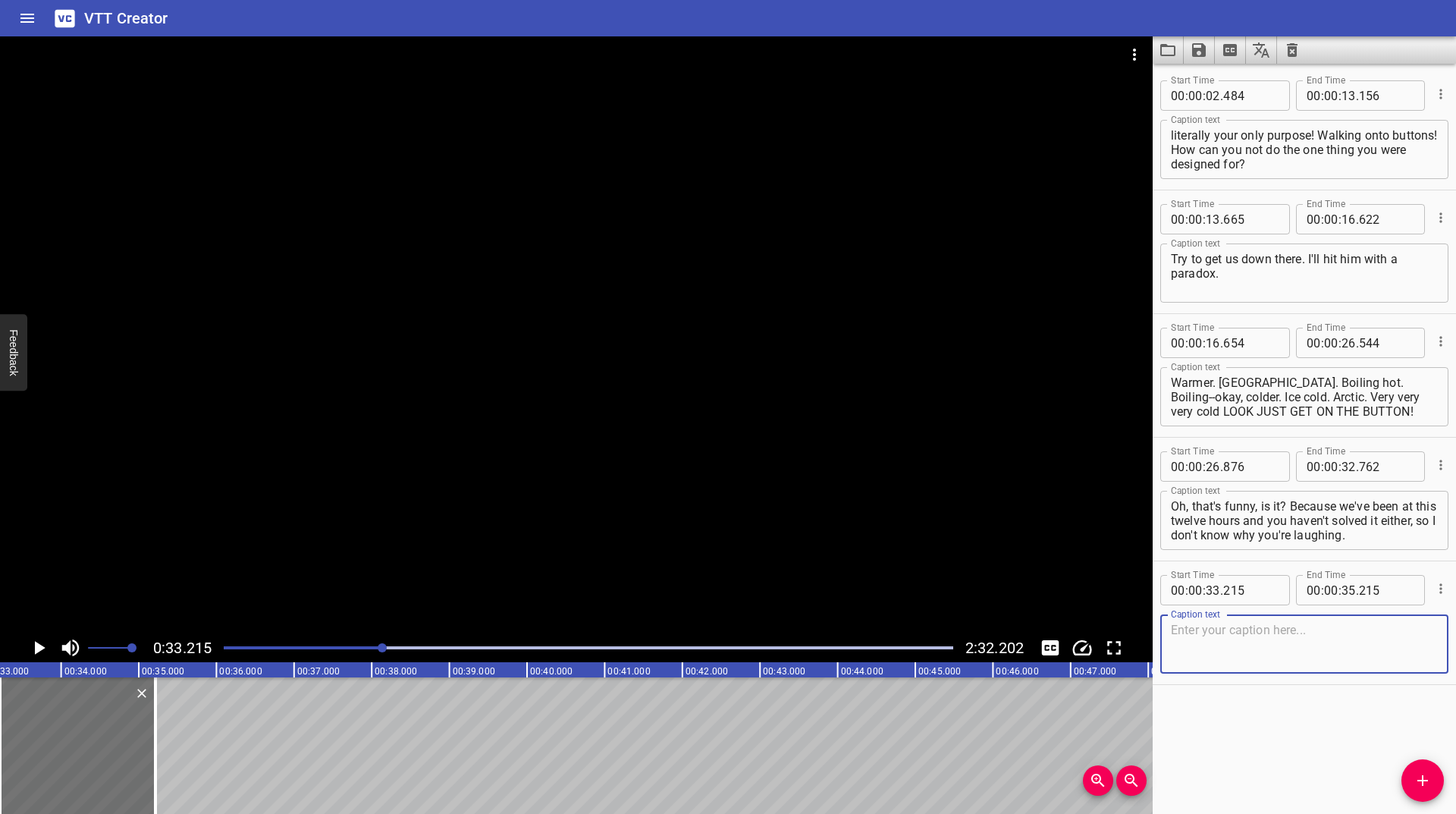
paste textarea "You've got one hour! Solve it!"
type textarea "You've got one hour! Solve it!"
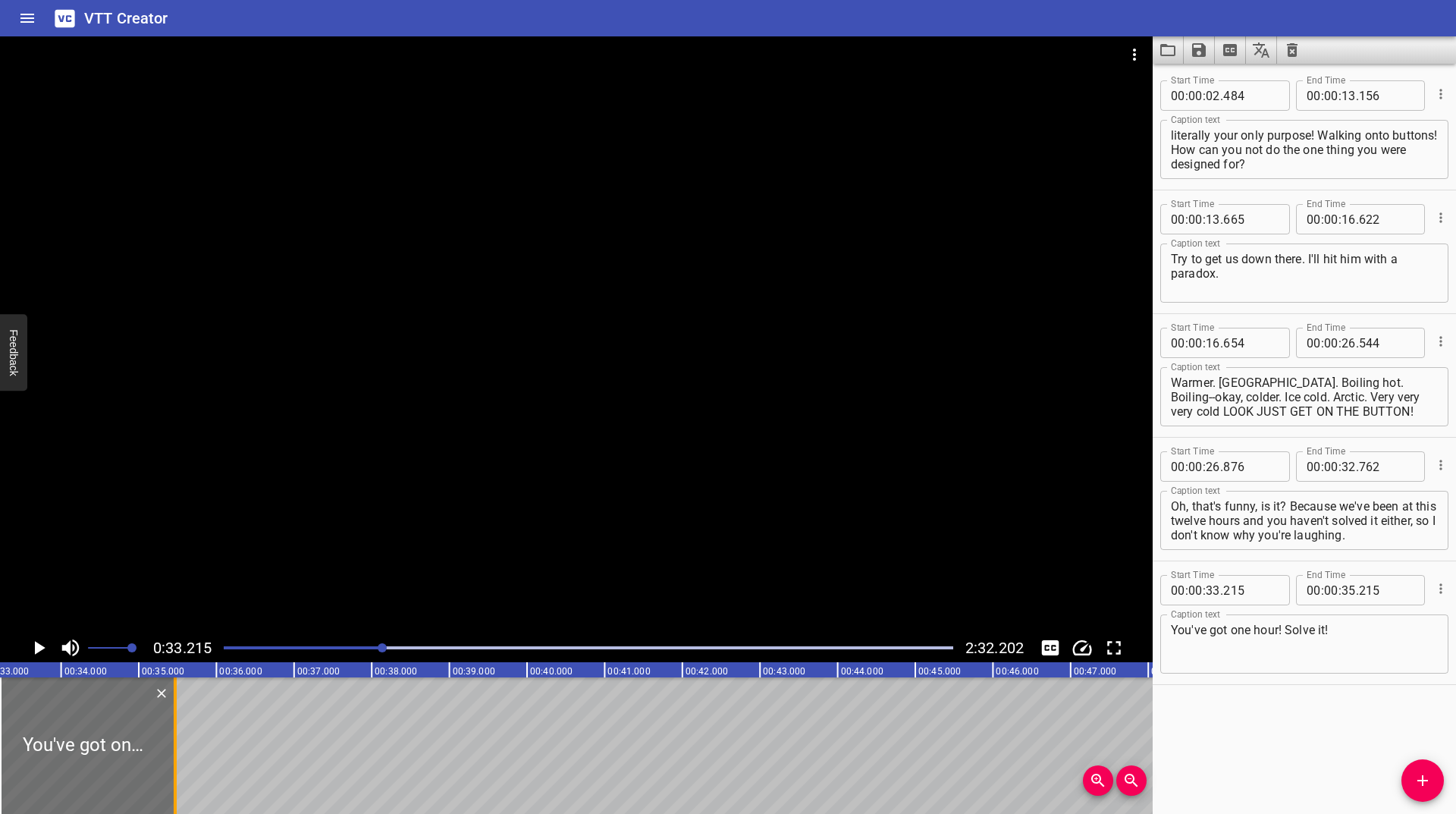
drag, startPoint x: 155, startPoint y: 737, endPoint x: 171, endPoint y: 726, distance: 19.4
click at [171, 726] on div at bounding box center [175, 746] width 15 height 137
type input "469"
click at [43, 654] on icon "Play/Pause" at bounding box center [39, 648] width 23 height 23
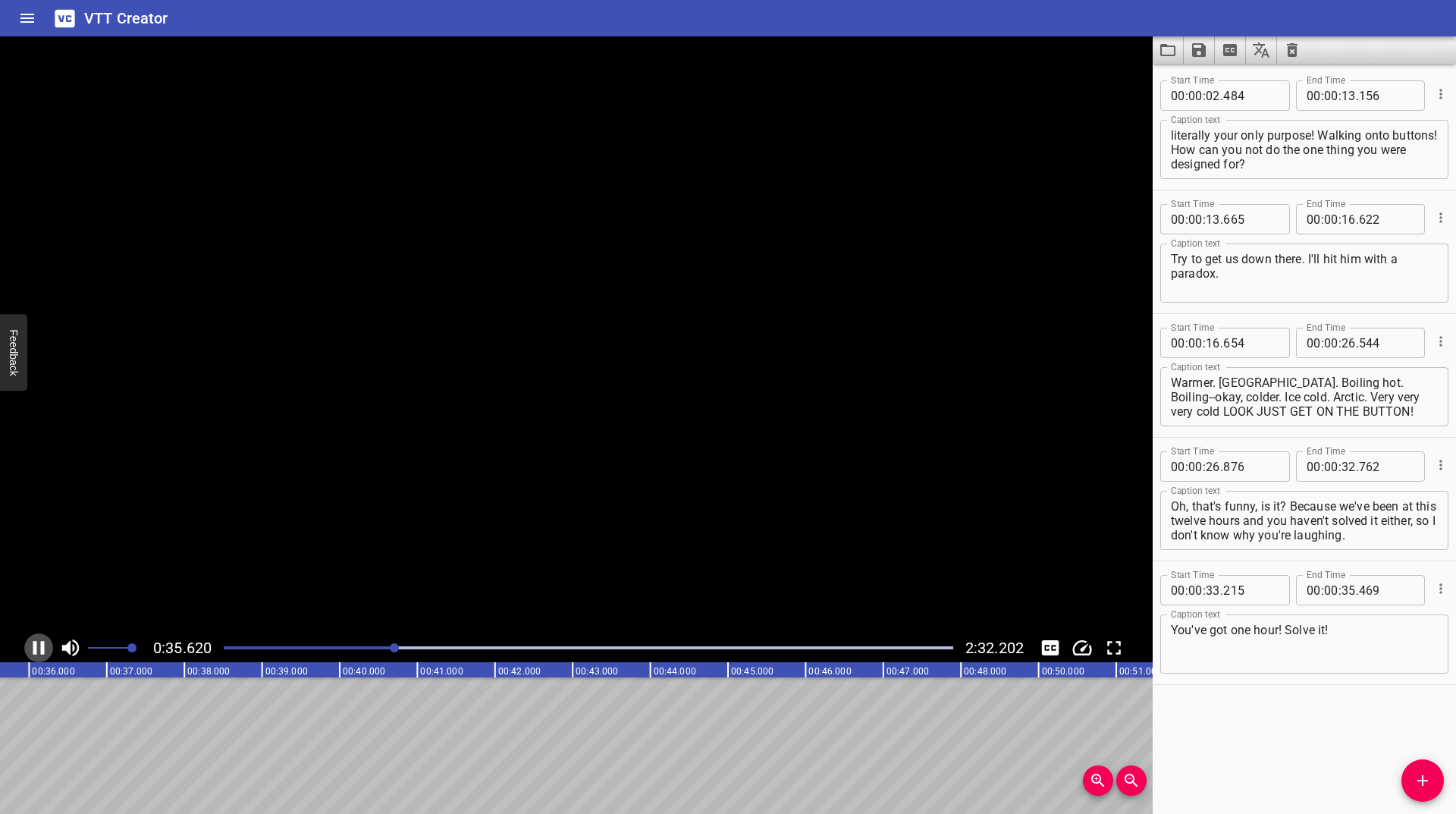
click at [43, 654] on icon "Play/Pause" at bounding box center [39, 647] width 12 height 13
click at [389, 644] on div at bounding box center [588, 648] width 748 height 21
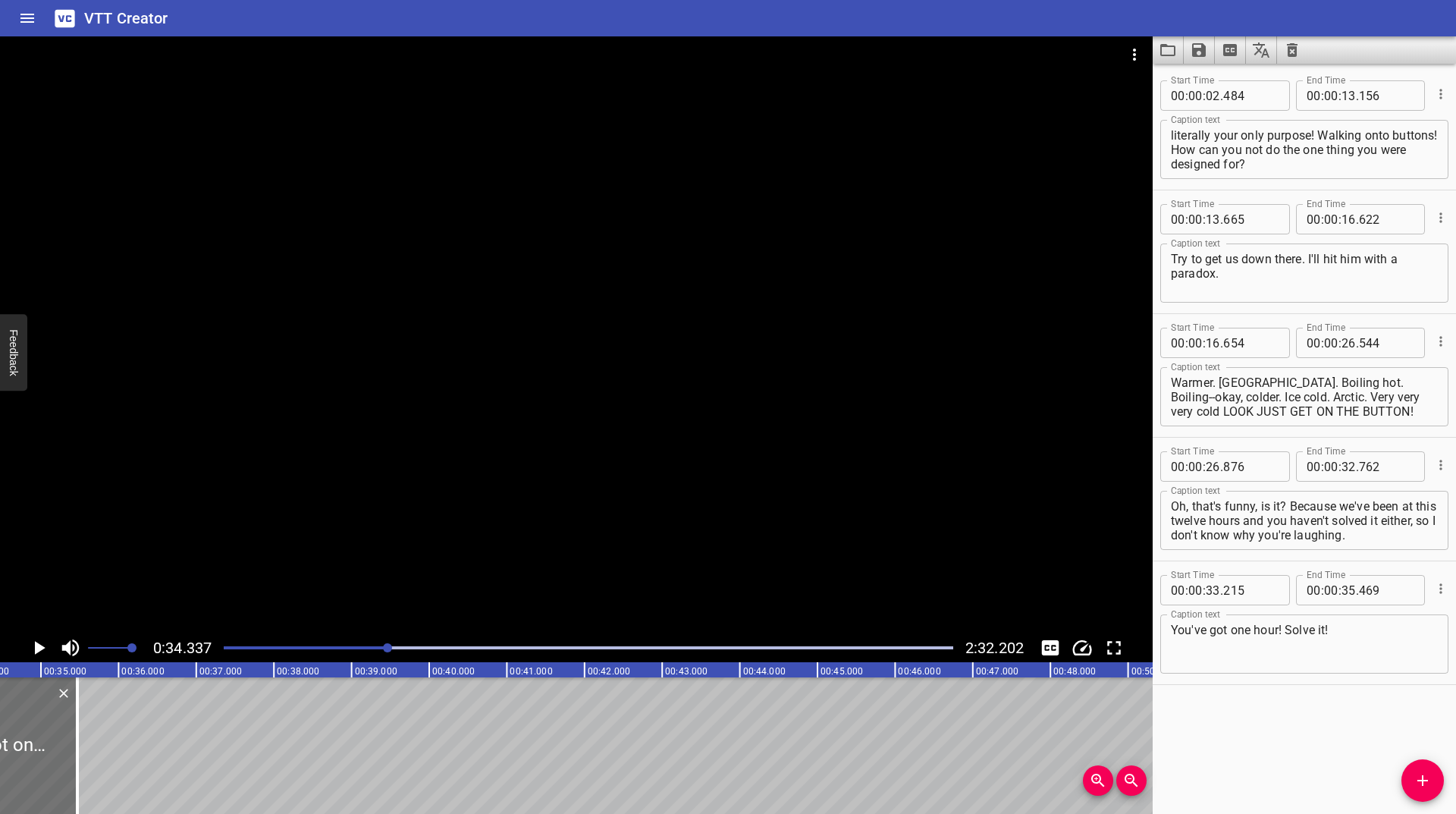
scroll to position [0, 2666]
click at [37, 655] on icon "Play/Pause" at bounding box center [39, 648] width 23 height 23
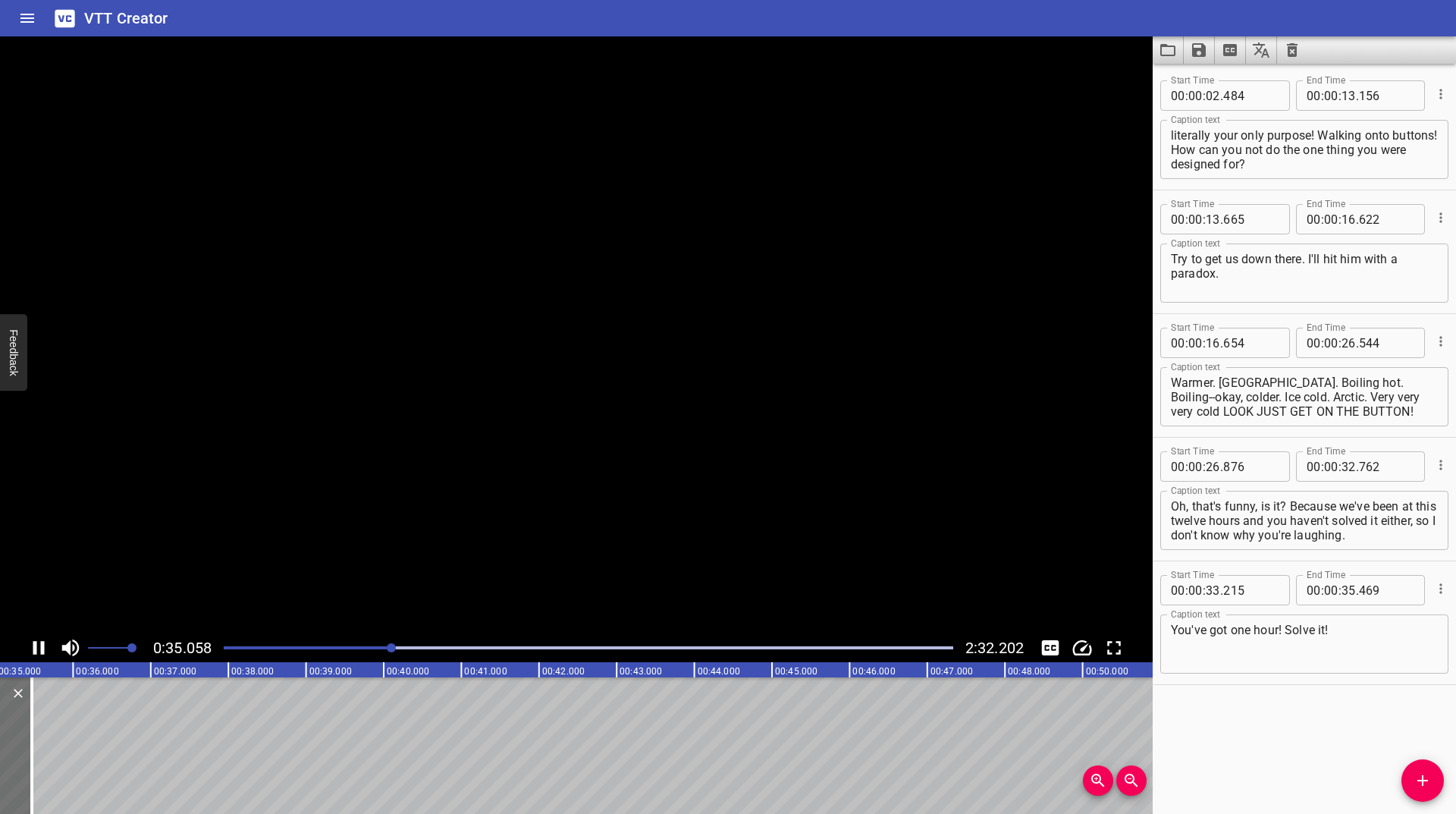
click at [37, 655] on icon "Play/Pause" at bounding box center [39, 648] width 23 height 23
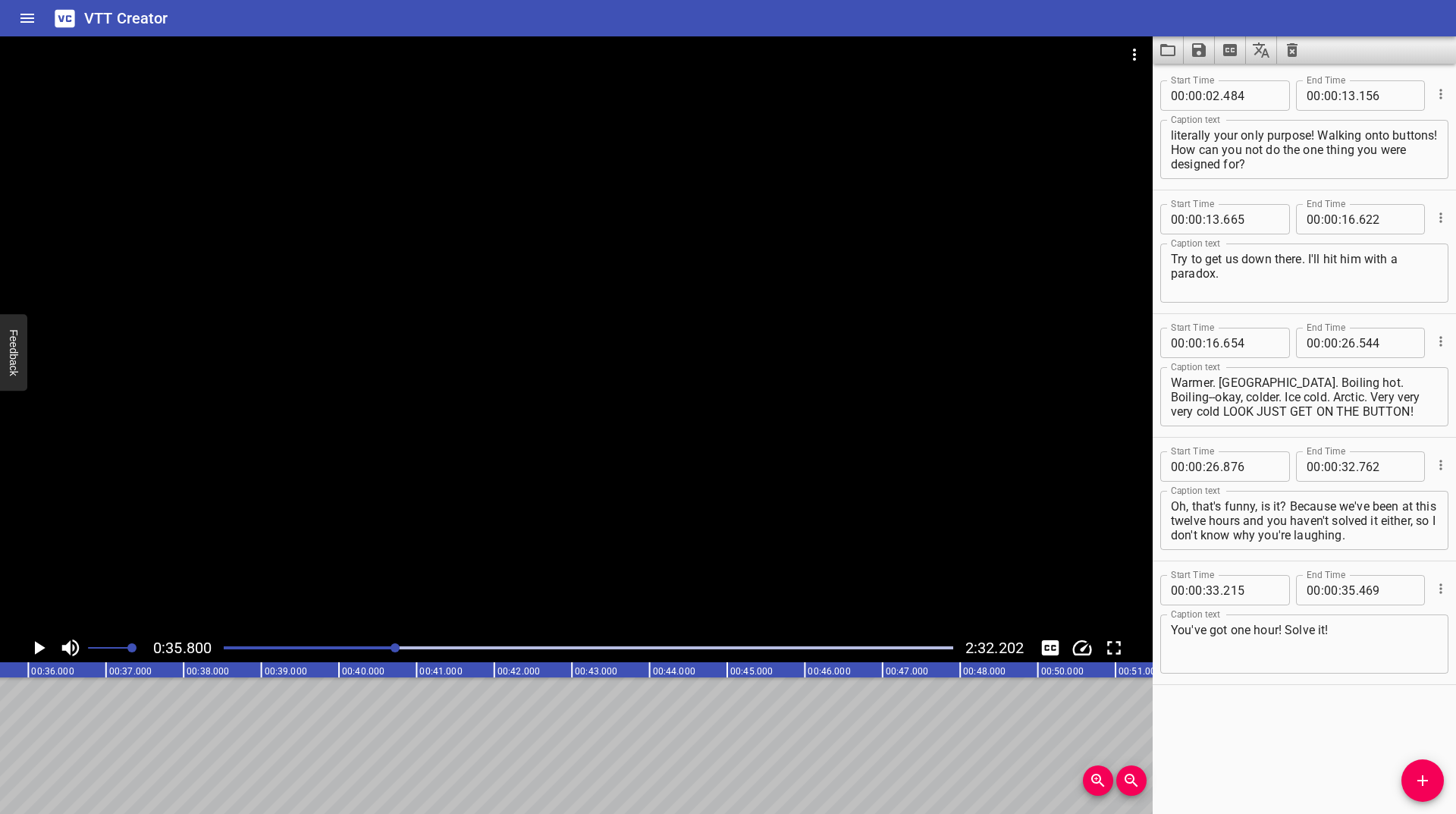
scroll to position [0, 2779]
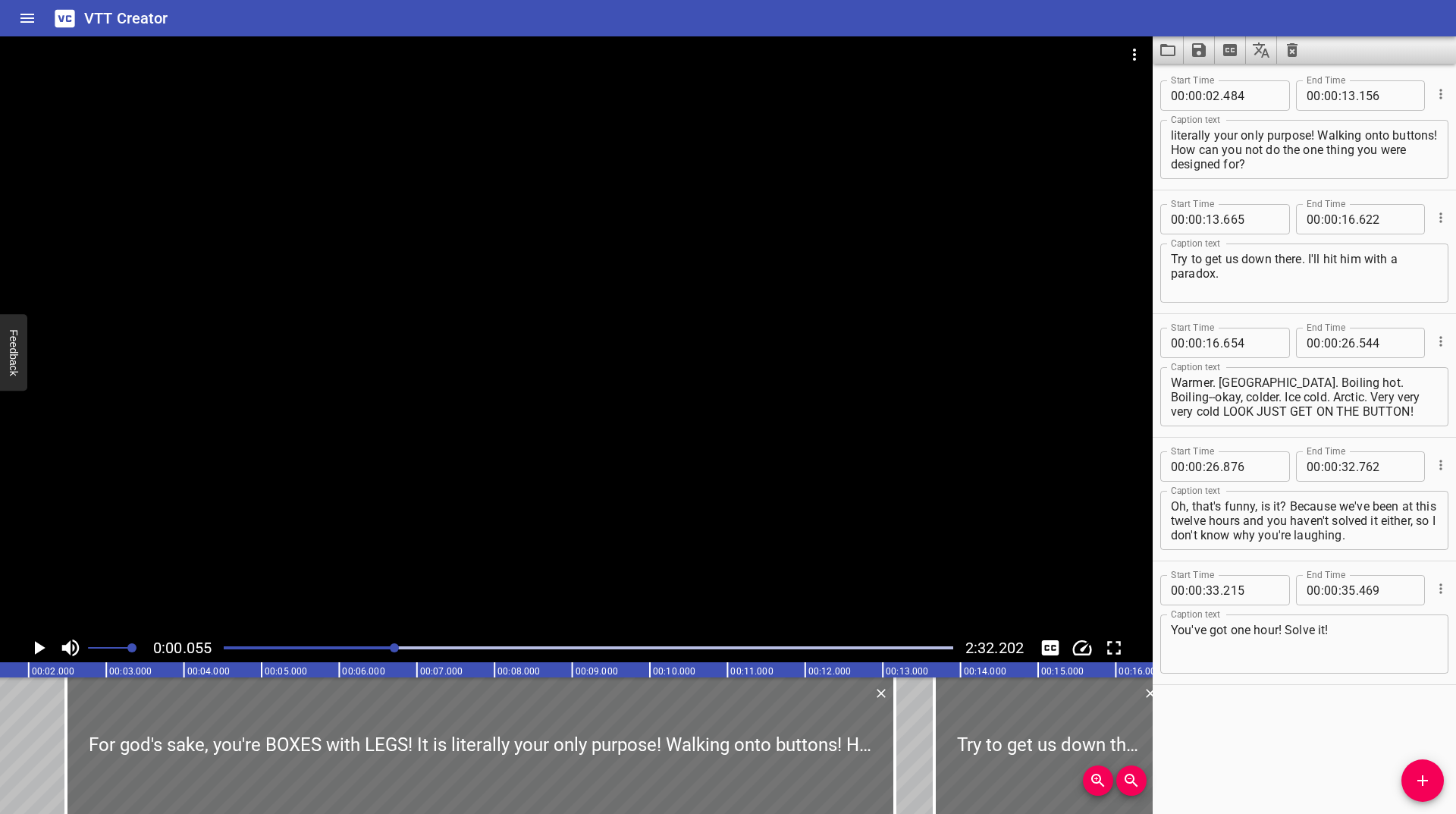
click at [398, 646] on div at bounding box center [394, 647] width 9 height 9
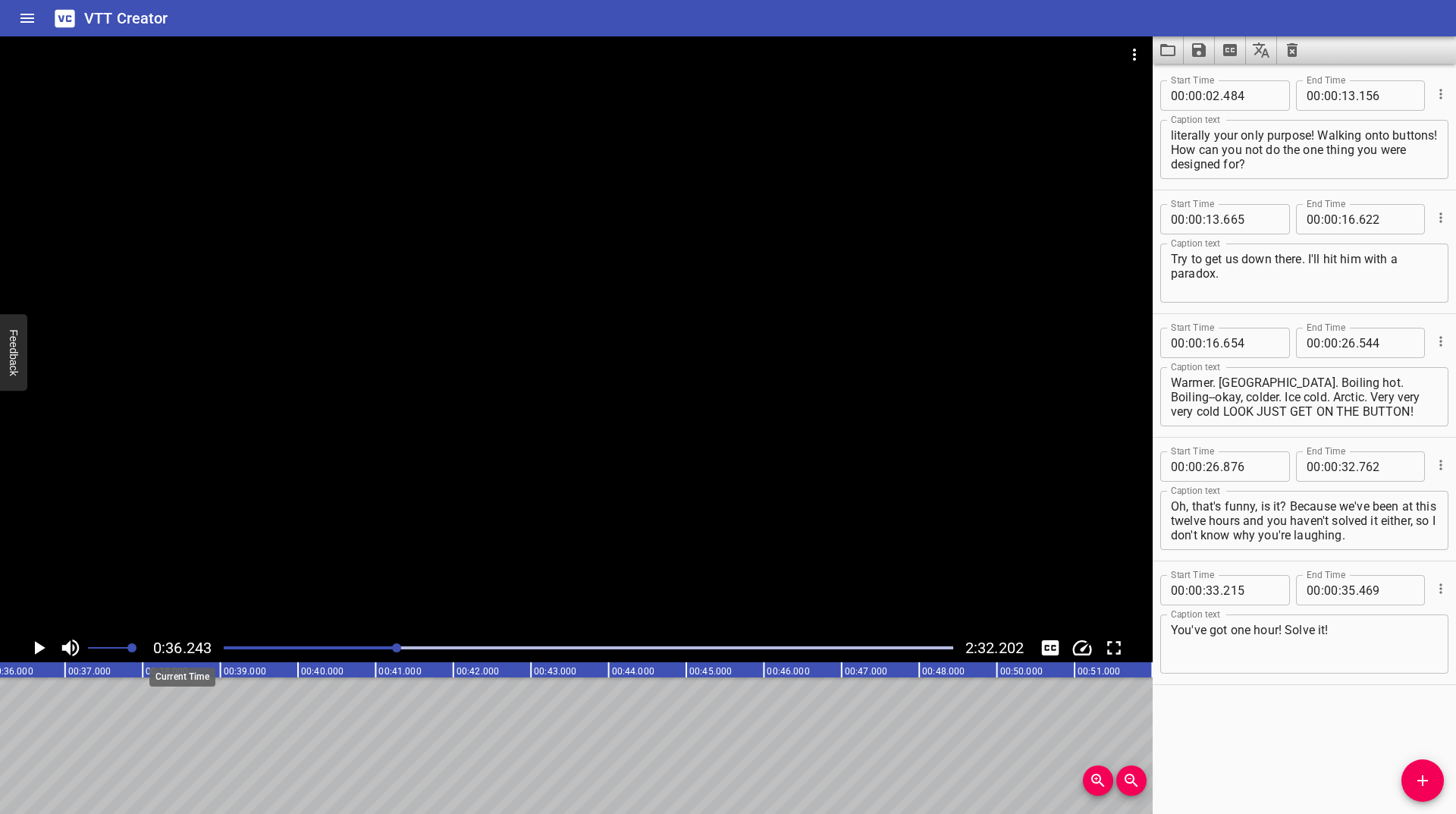
scroll to position [0, 2814]
click at [393, 646] on div "Play progress" at bounding box center [33, 647] width 729 height 3
click at [43, 646] on icon "Play/Pause" at bounding box center [39, 648] width 23 height 23
click at [43, 646] on icon "Play/Pause" at bounding box center [39, 647] width 12 height 13
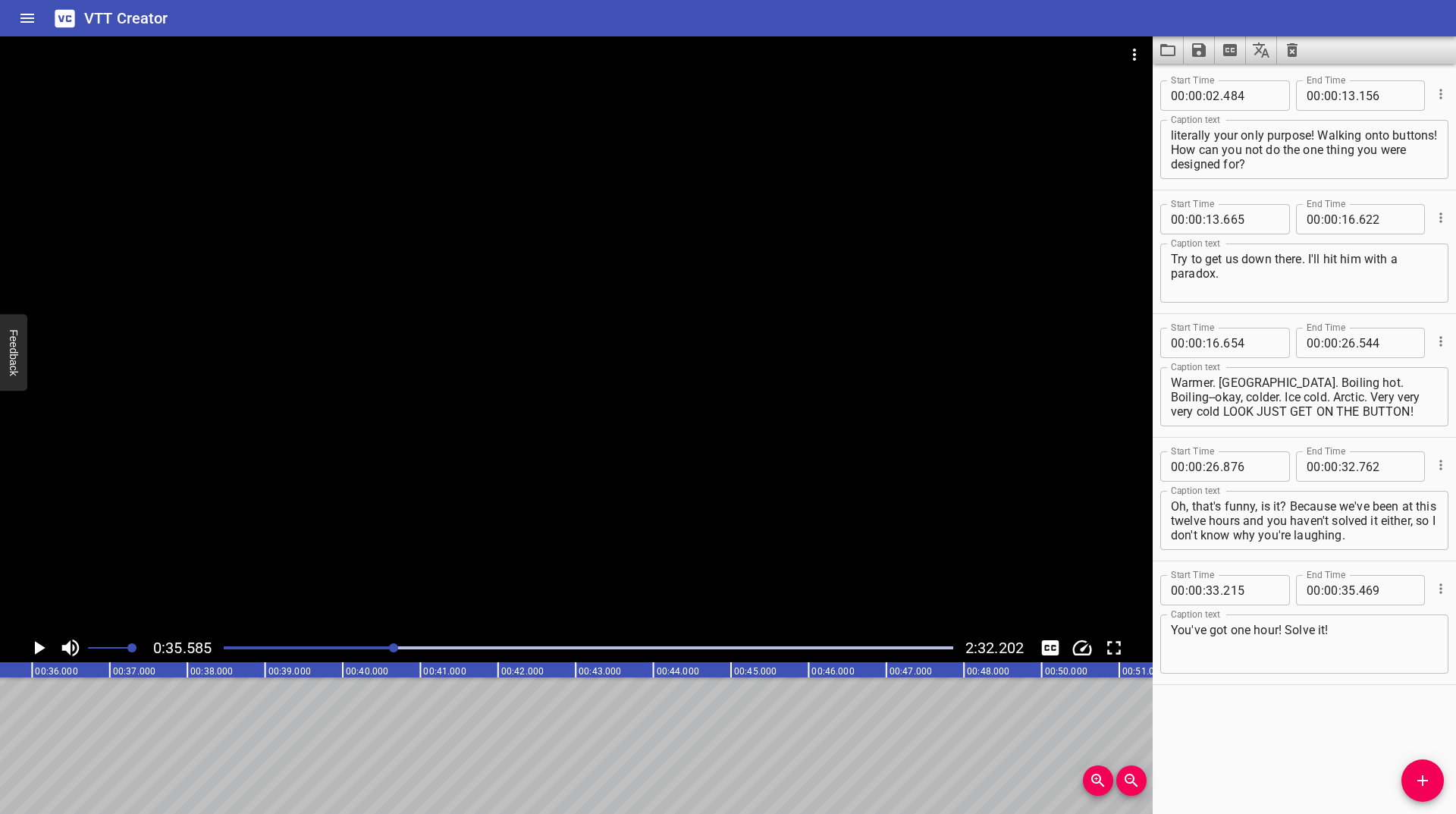
click at [43, 646] on icon "Play/Pause" at bounding box center [39, 648] width 23 height 23
click at [43, 646] on icon "Play/Pause" at bounding box center [39, 647] width 12 height 13
click at [1429, 777] on icon "Add Cue" at bounding box center [1422, 780] width 19 height 19
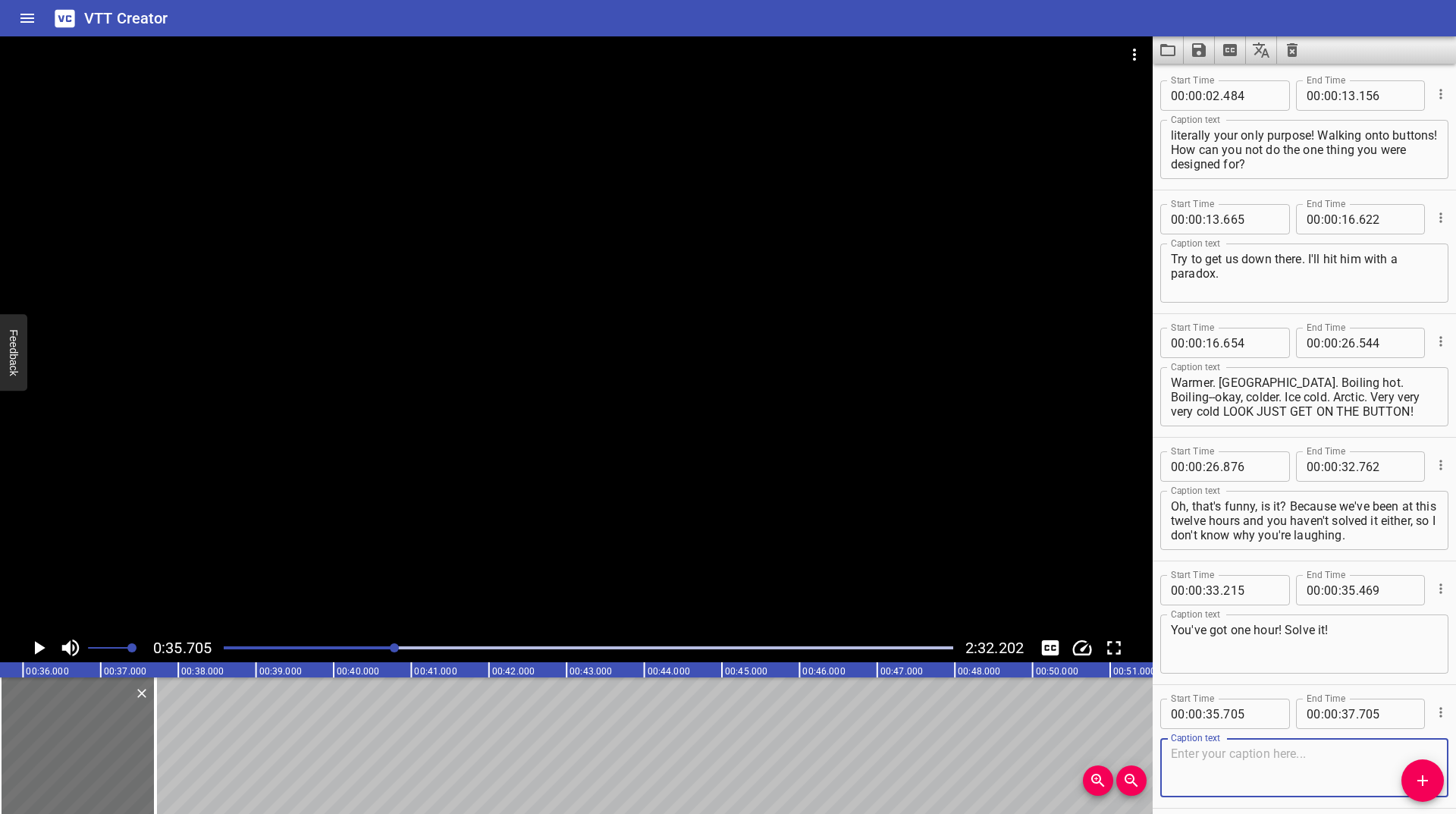
paste textarea "Solve his puzzle for him. When he comes back, I'll hit him with a paradox."
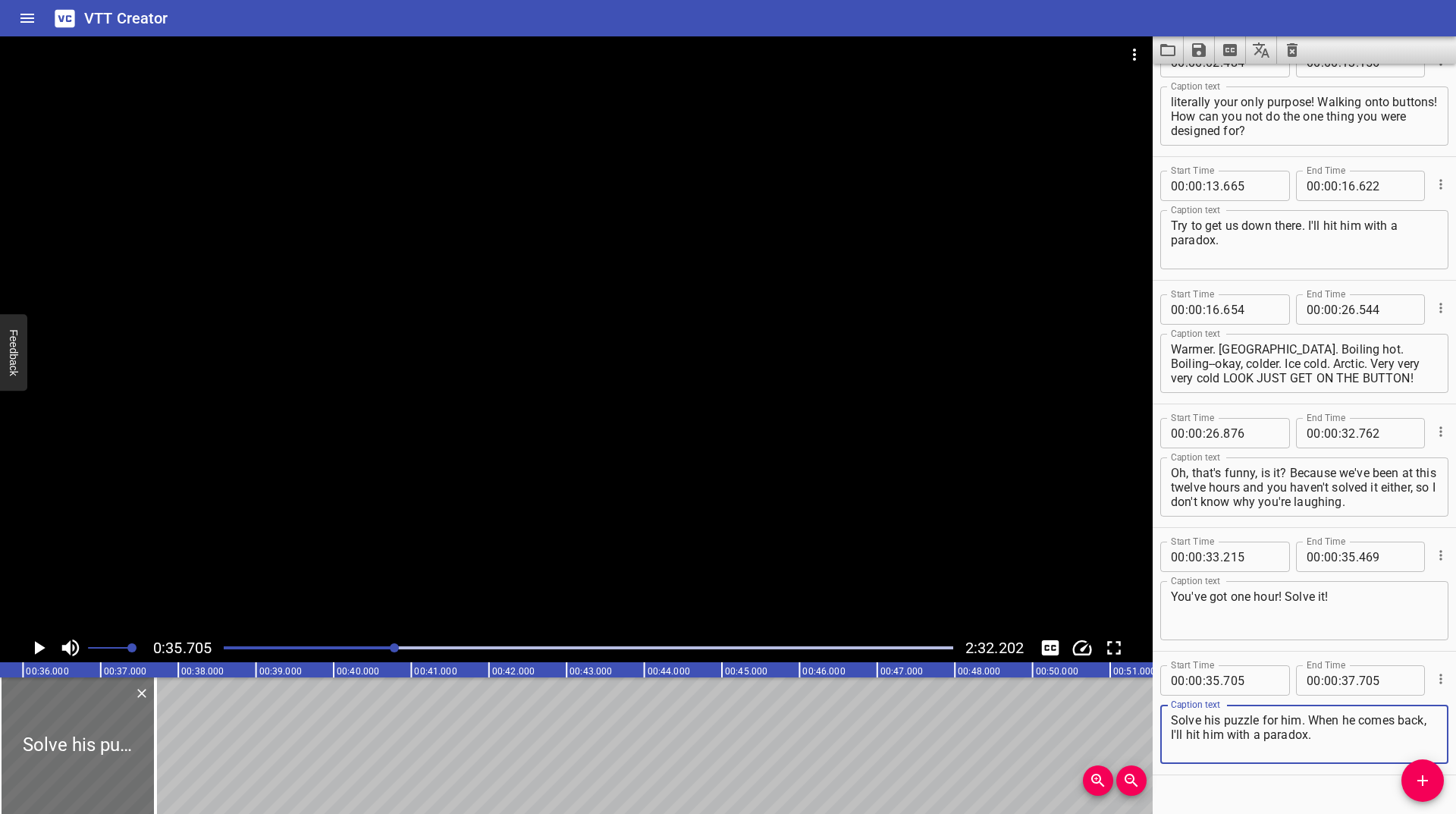
scroll to position [63, 0]
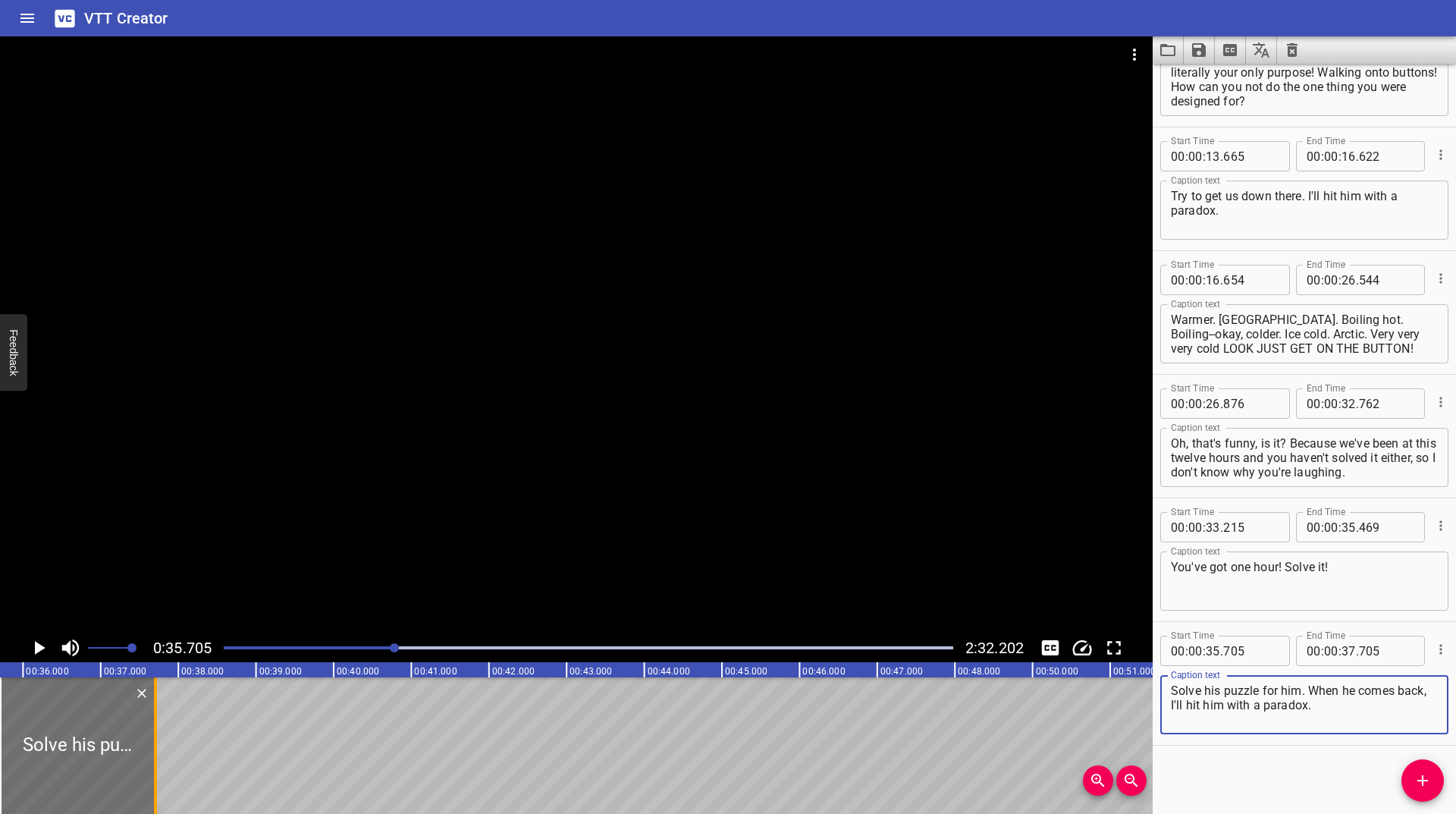
type textarea "Solve his puzzle for him. When he comes back, I'll hit him with a paradox."
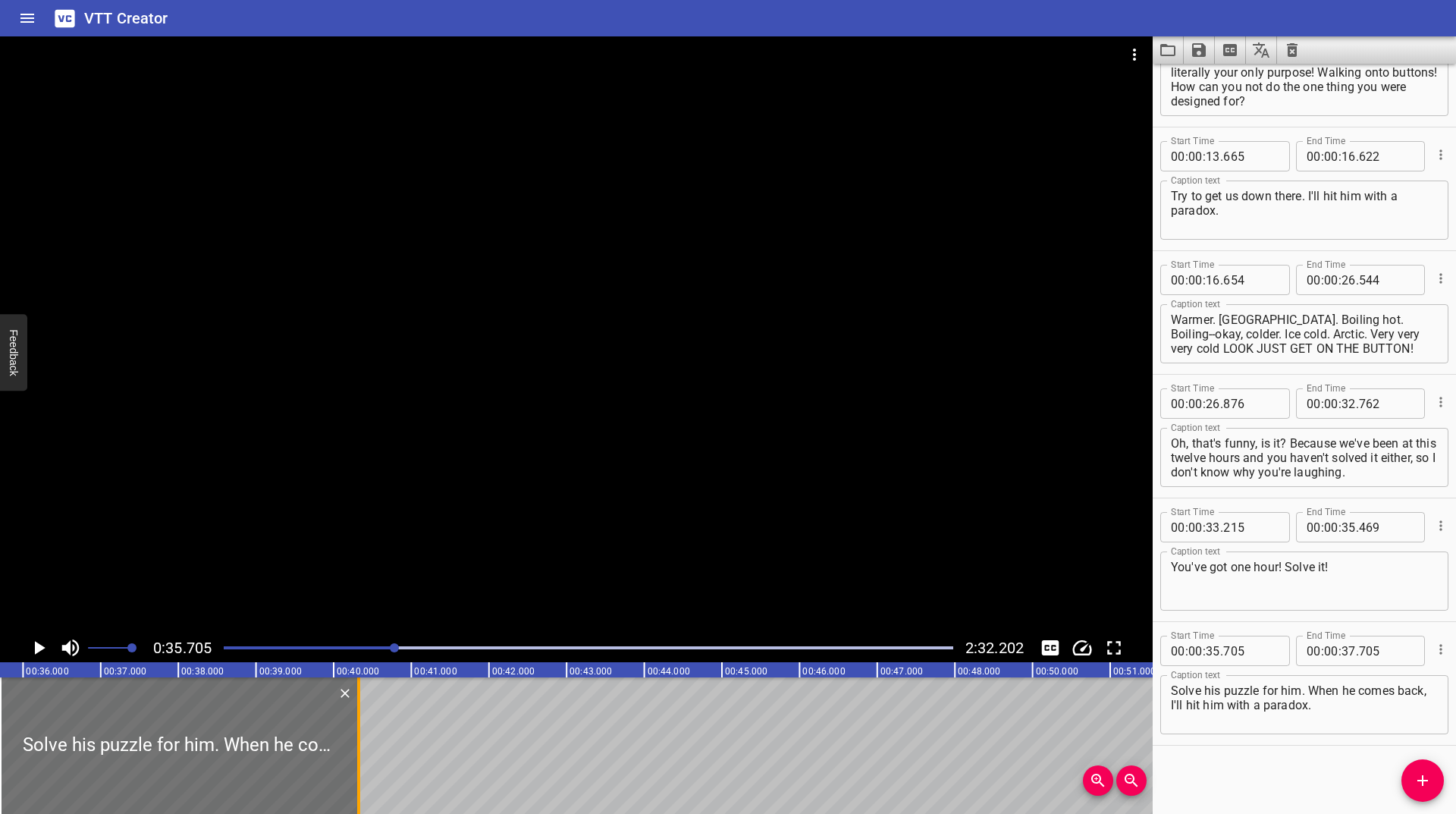
drag, startPoint x: 155, startPoint y: 732, endPoint x: 358, endPoint y: 729, distance: 203.0
click at [358, 729] on div at bounding box center [358, 746] width 3 height 137
type input "40"
type input "313"
click at [31, 653] on icon "Play/Pause" at bounding box center [39, 648] width 23 height 23
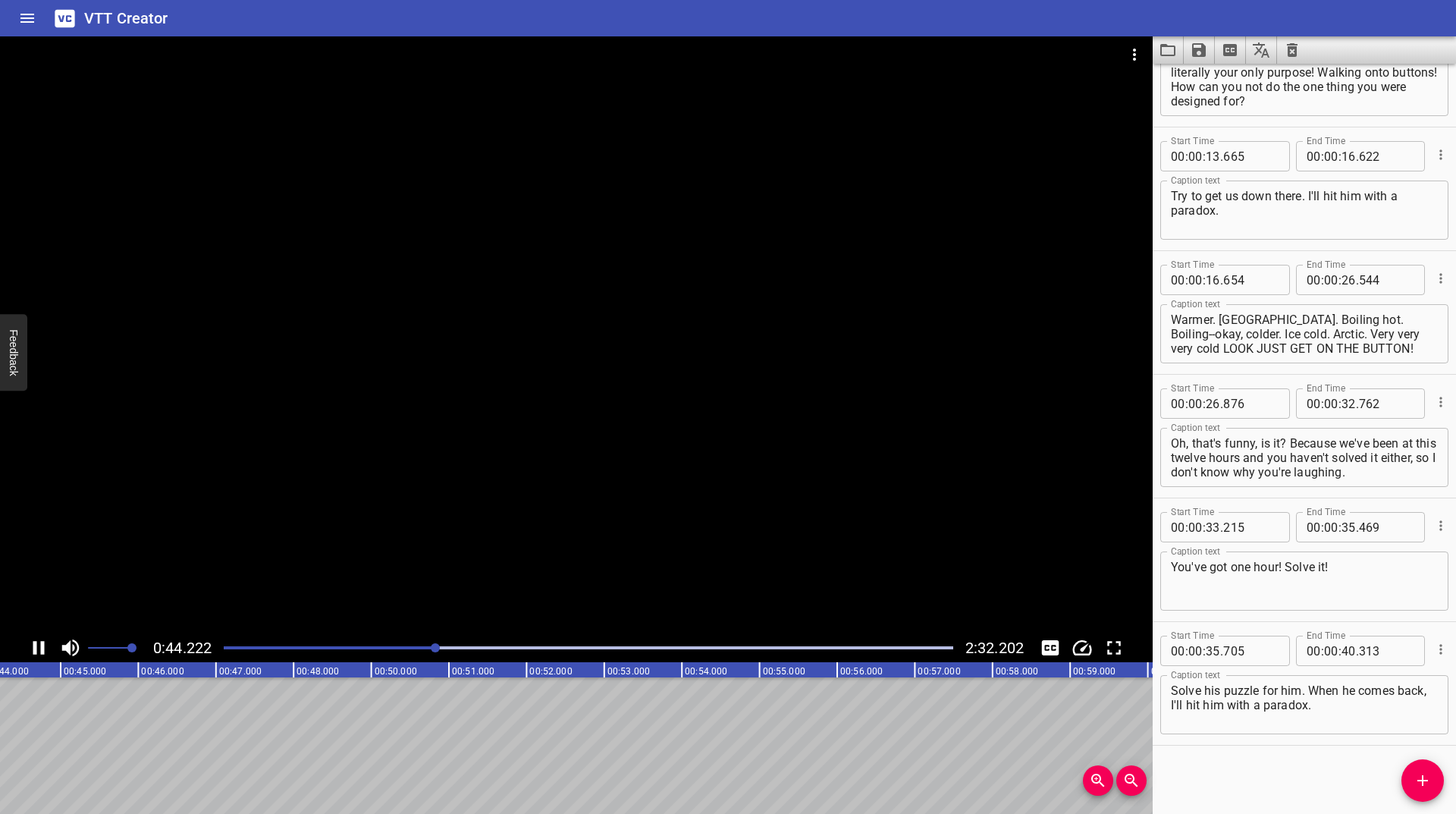
click at [257, 651] on div at bounding box center [588, 648] width 748 height 21
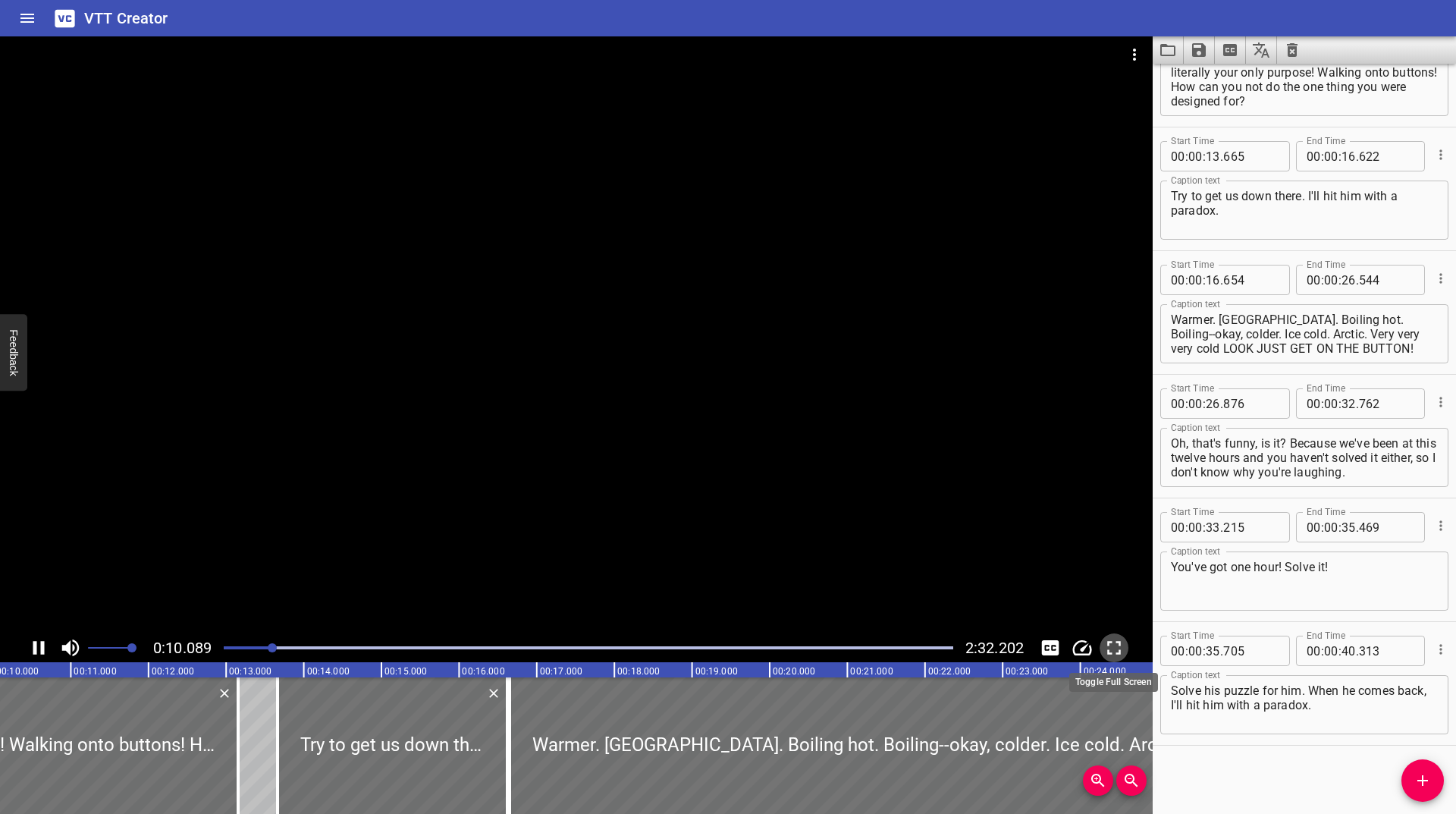
click at [1111, 648] on icon "Toggle fullscreen" at bounding box center [1114, 648] width 23 height 23
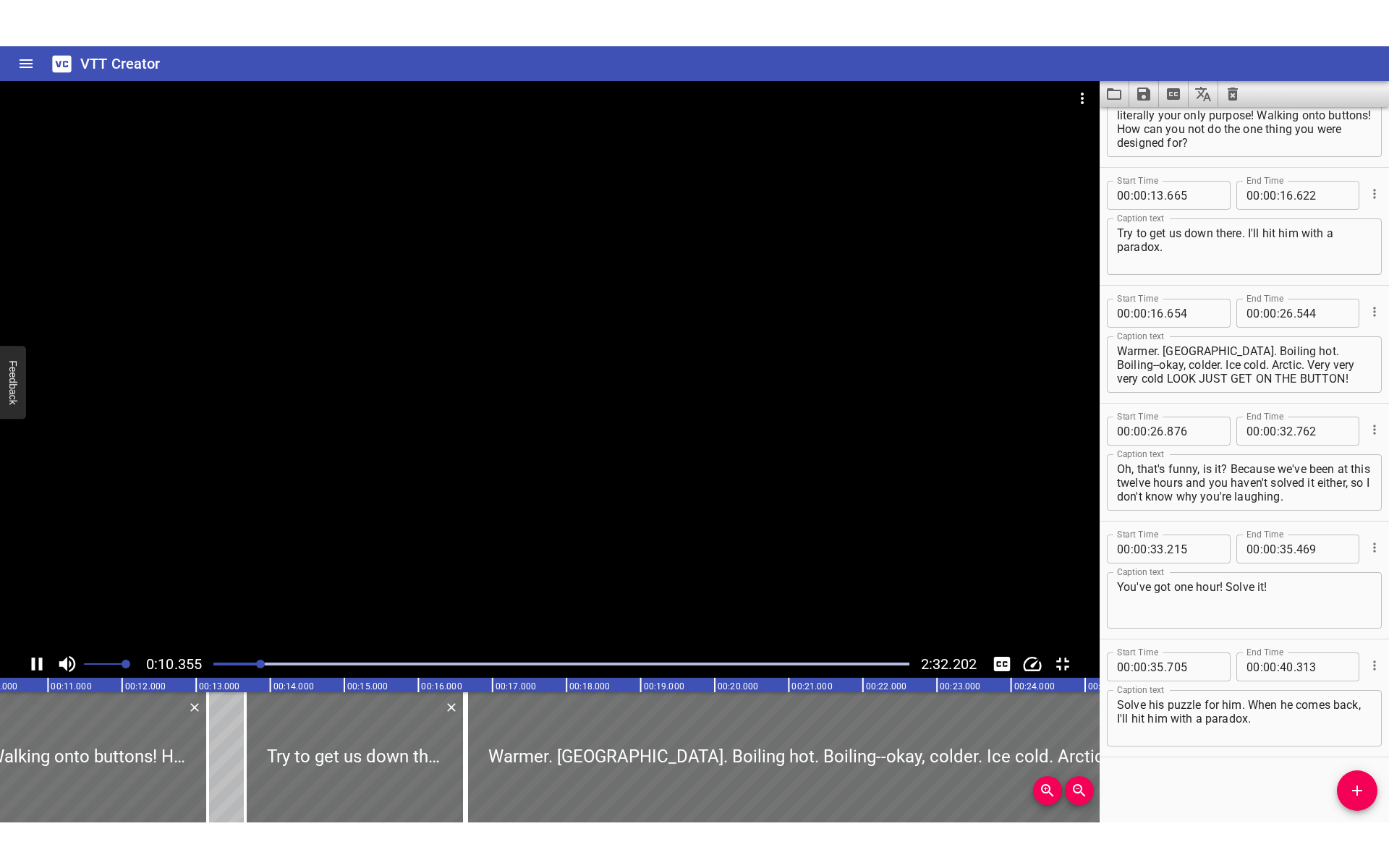
scroll to position [0, 0]
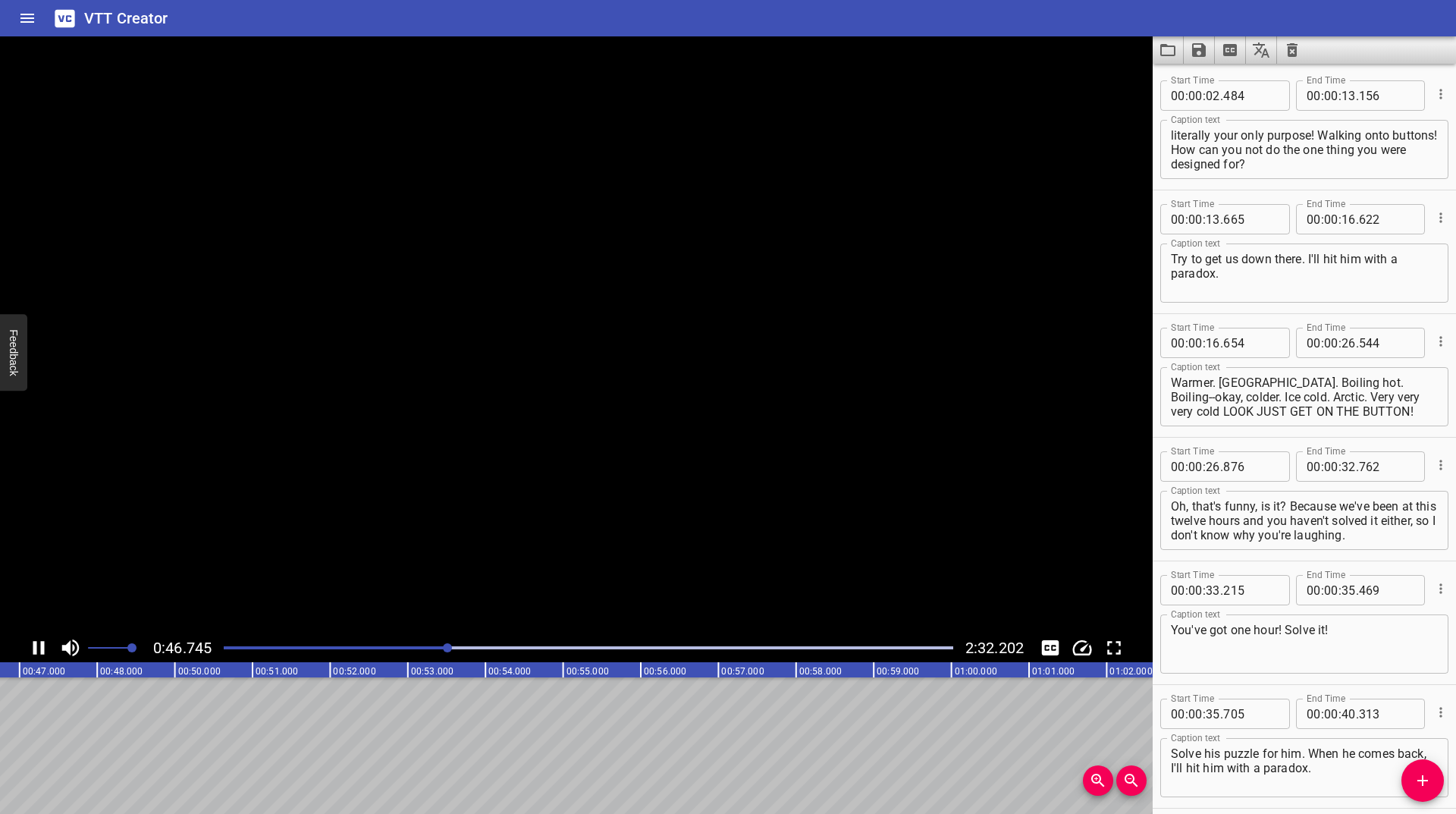
click at [37, 645] on icon "Play/Pause" at bounding box center [39, 648] width 23 height 23
click at [1433, 782] on span "Add Cue" at bounding box center [1422, 780] width 43 height 19
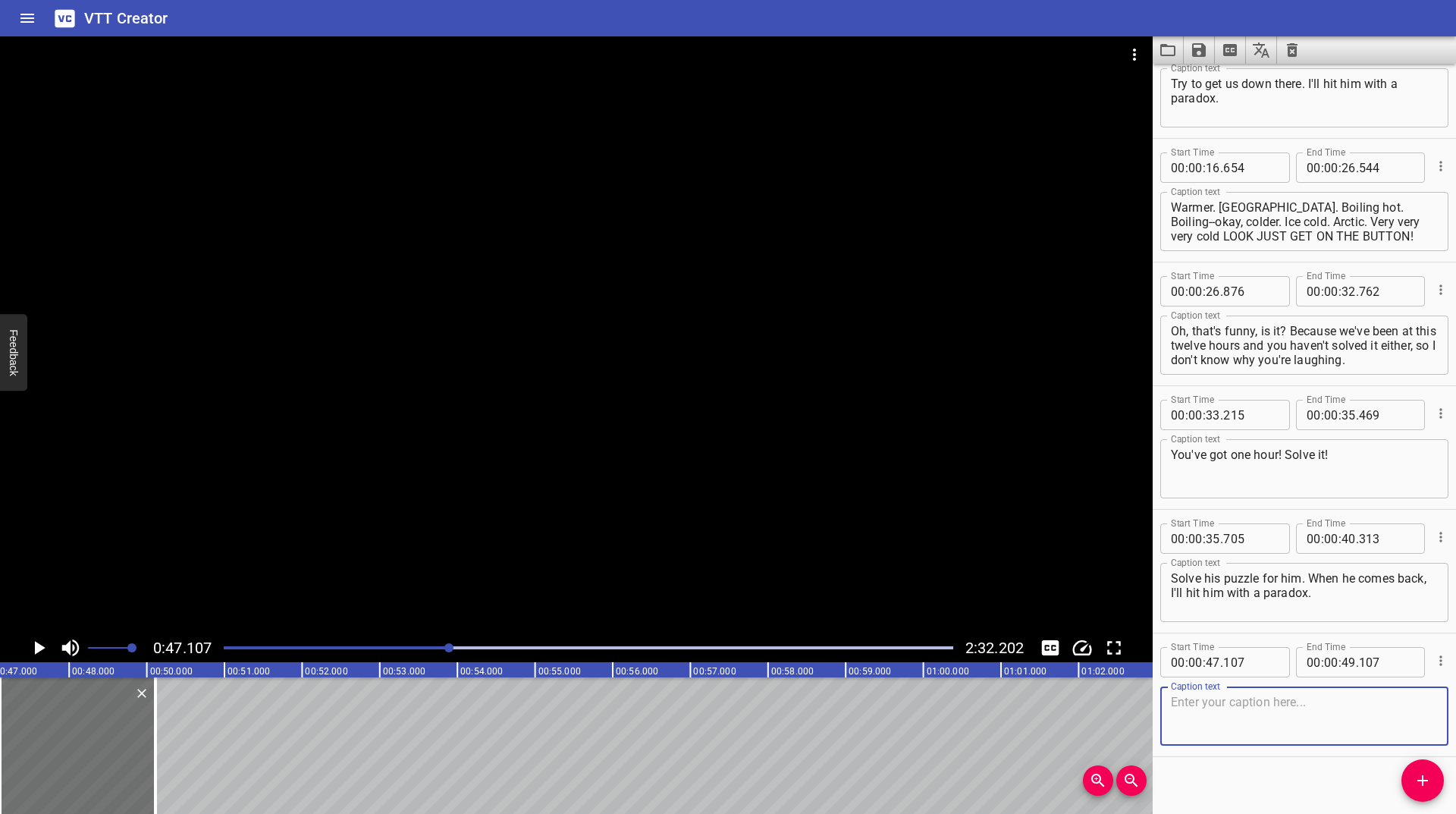
scroll to position [186, 0]
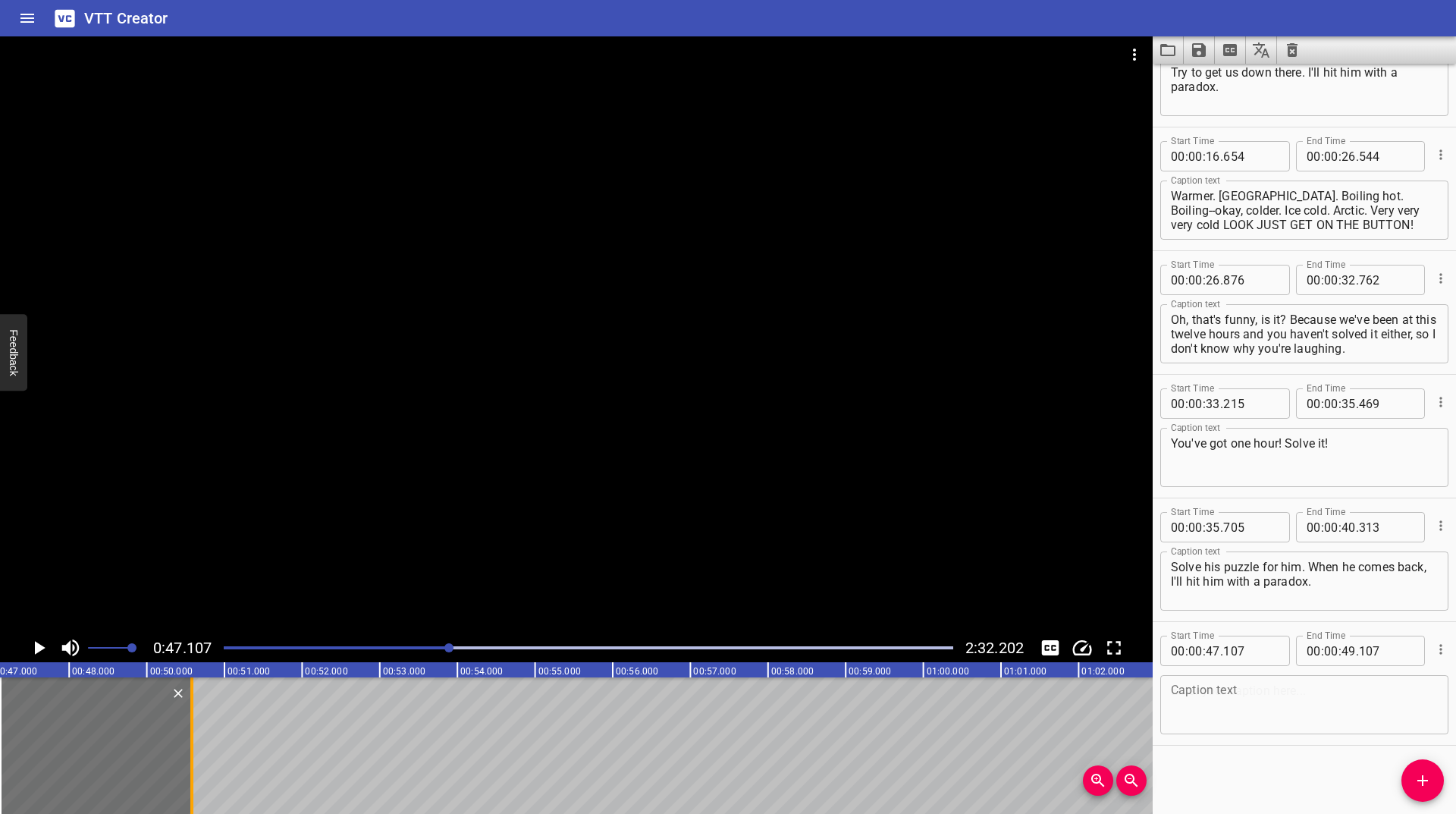
drag, startPoint x: 154, startPoint y: 732, endPoint x: 191, endPoint y: 718, distance: 39.6
click at [191, 718] on div at bounding box center [191, 746] width 3 height 137
type input "576"
click at [1326, 696] on textarea at bounding box center [1304, 705] width 267 height 43
paste textarea "Ha ha, YES! I knew you'd solve it!"
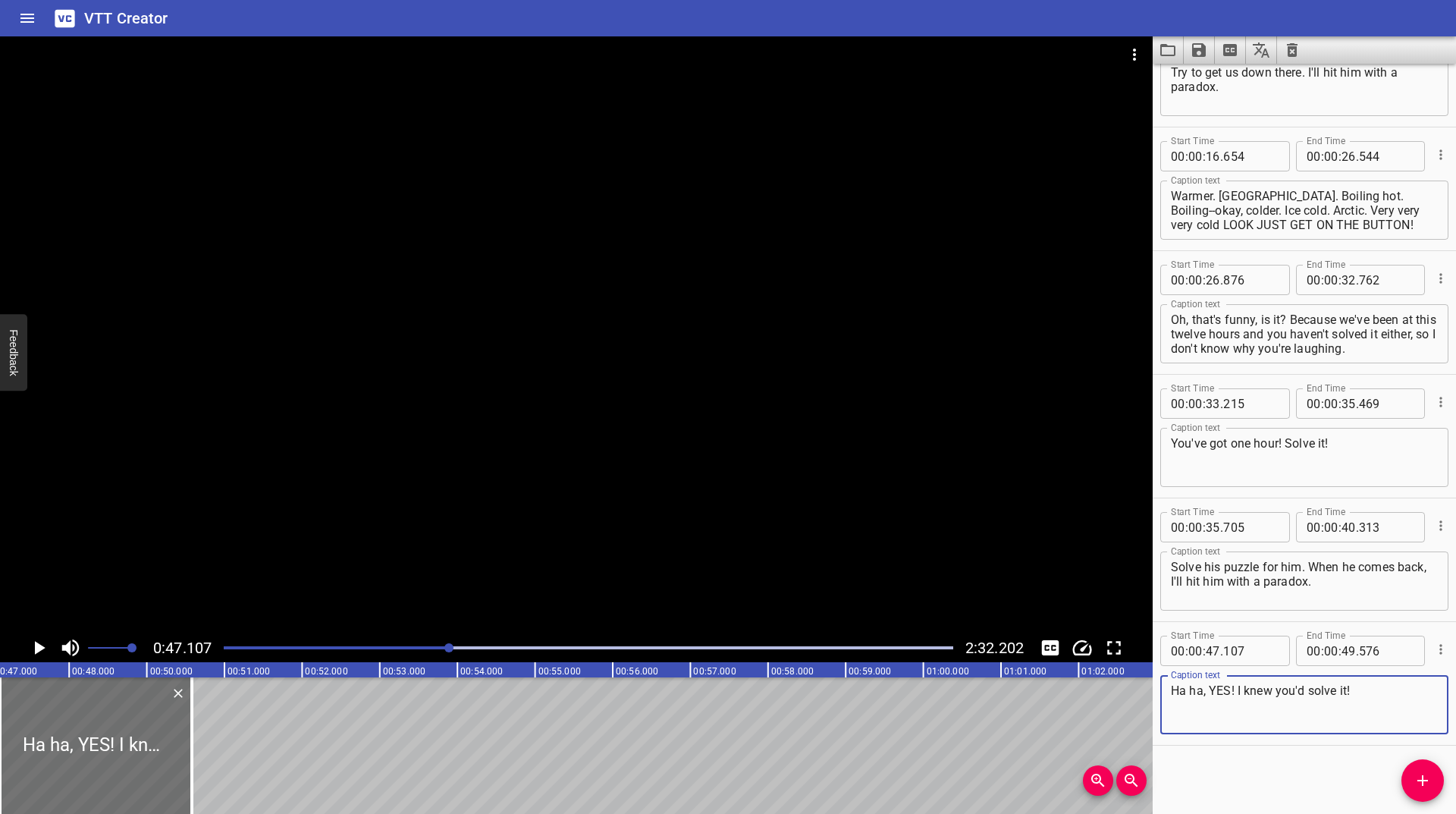
type textarea "Ha ha, YES! I knew you'd solve it!"
click at [40, 642] on icon "Play/Pause" at bounding box center [39, 648] width 23 height 23
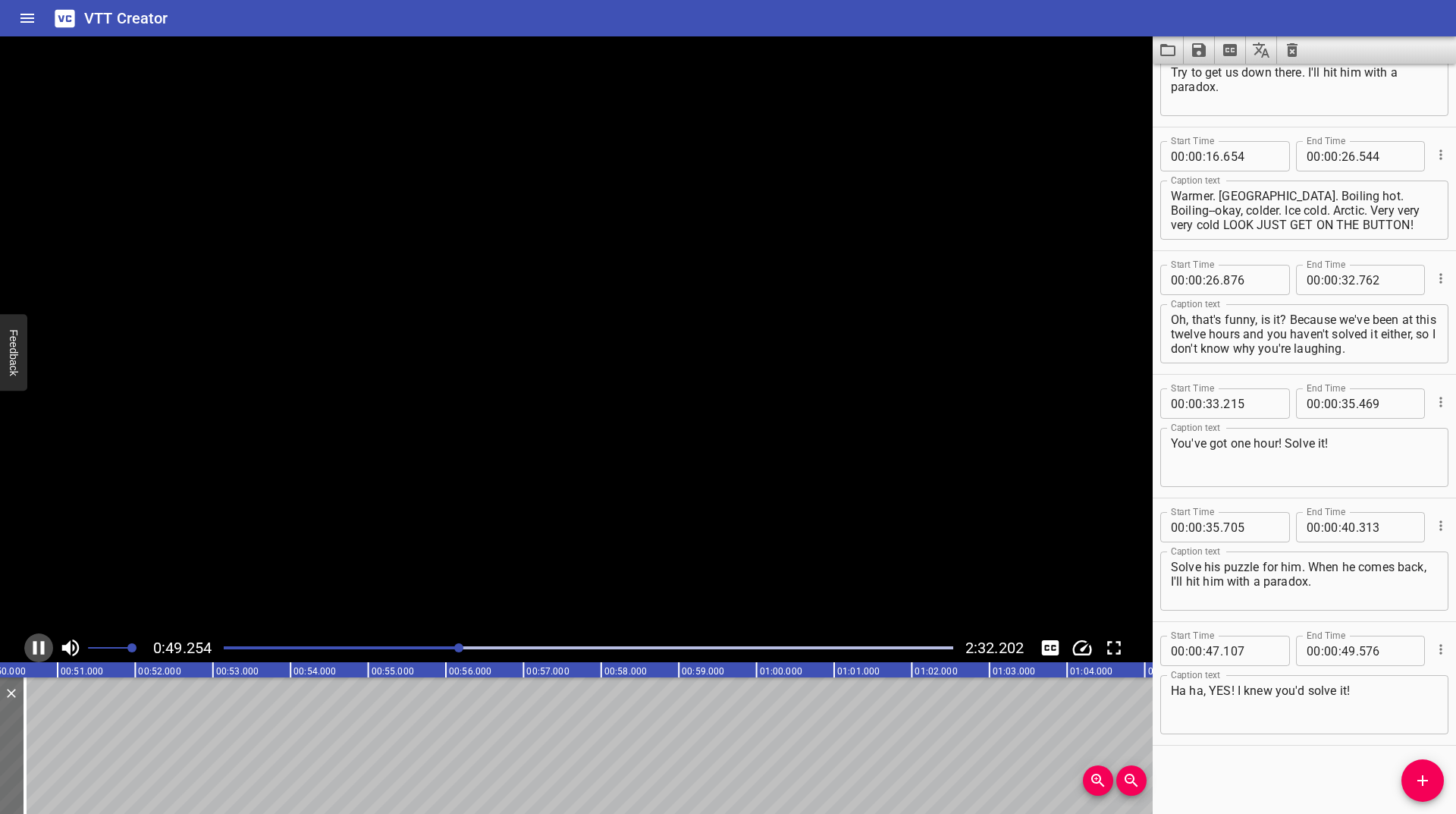
click at [40, 642] on icon "Play/Pause" at bounding box center [39, 648] width 23 height 23
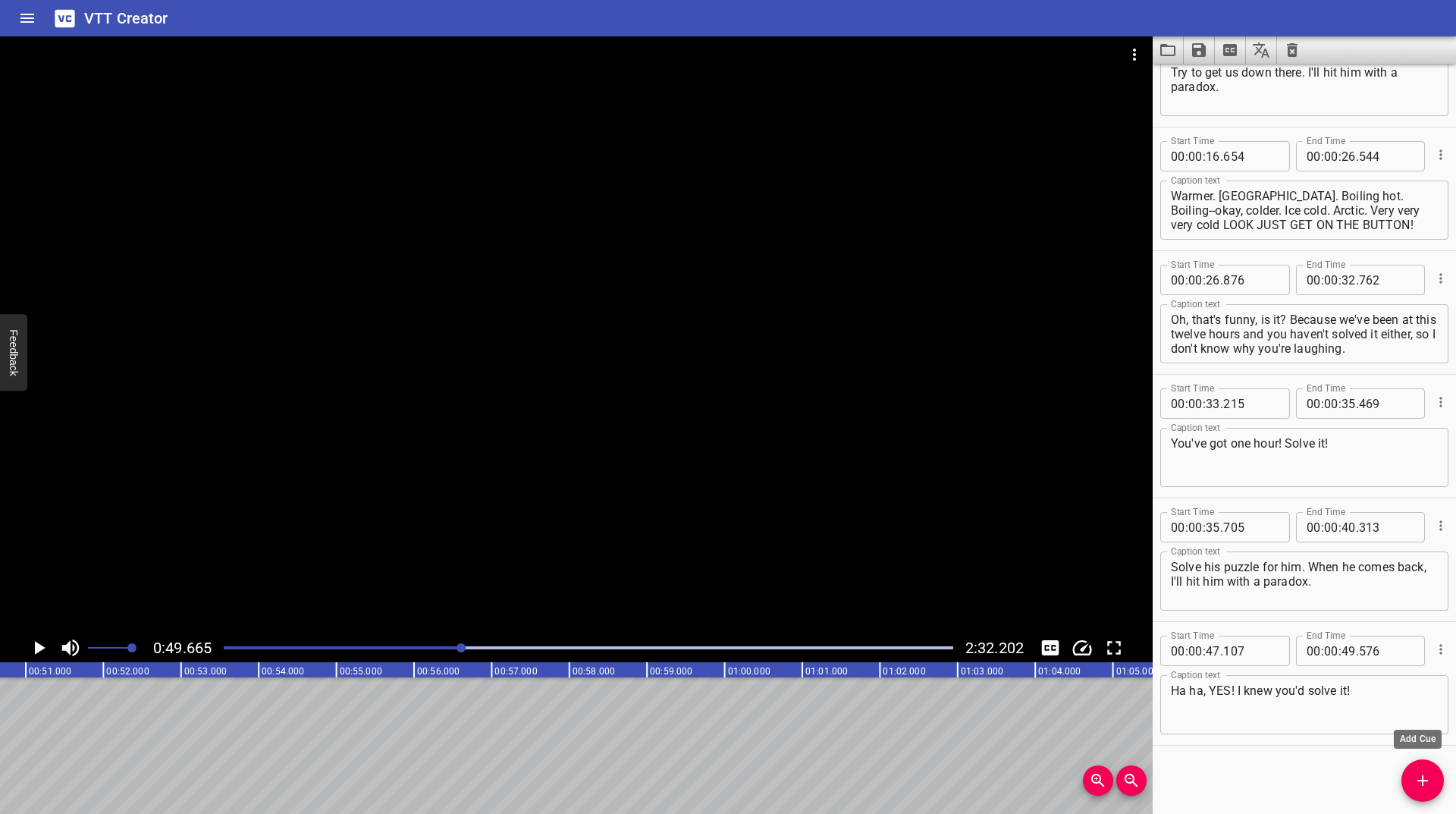
click at [1421, 785] on icon "Add Cue" at bounding box center [1422, 780] width 19 height 19
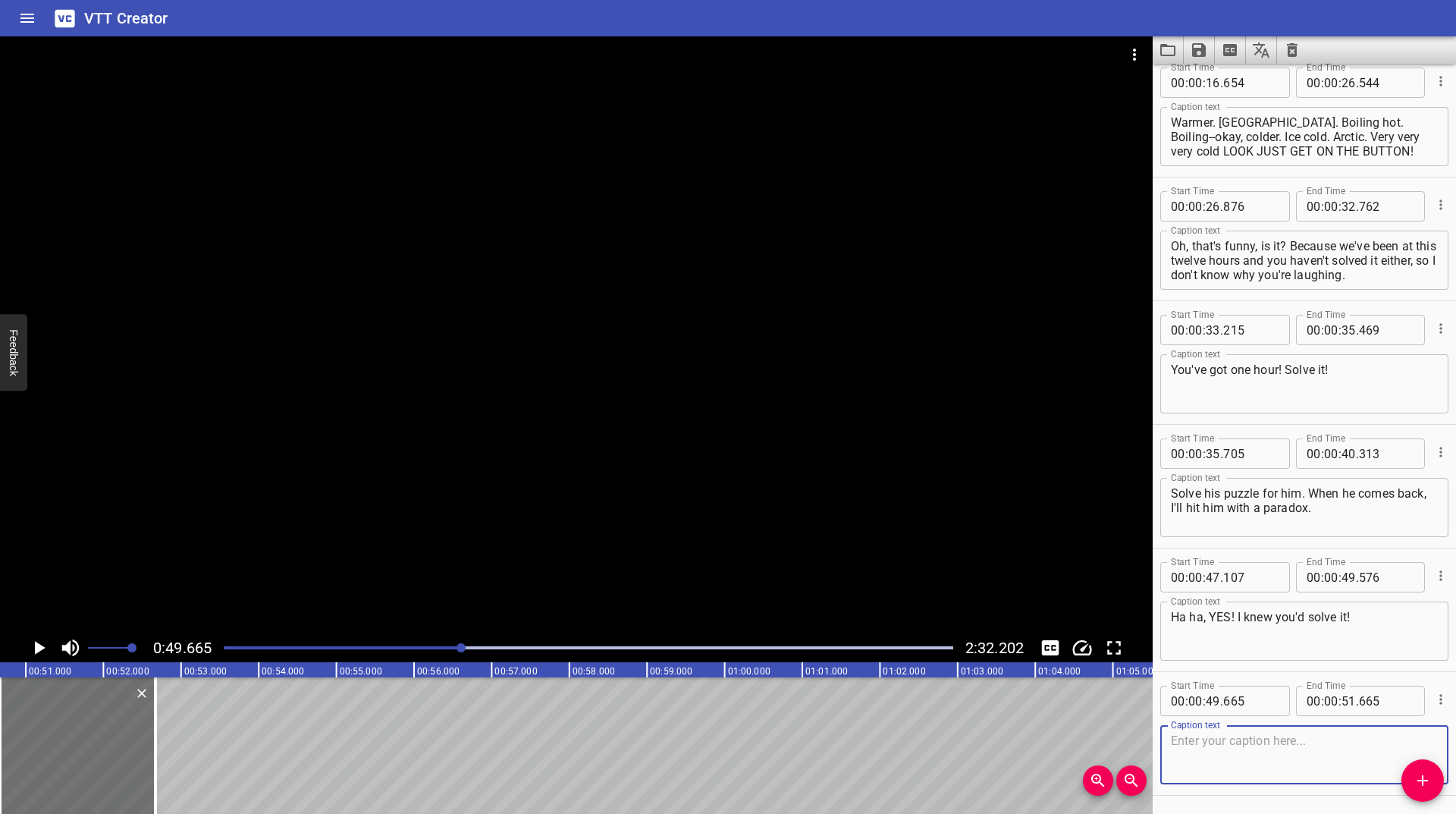
scroll to position [310, 0]
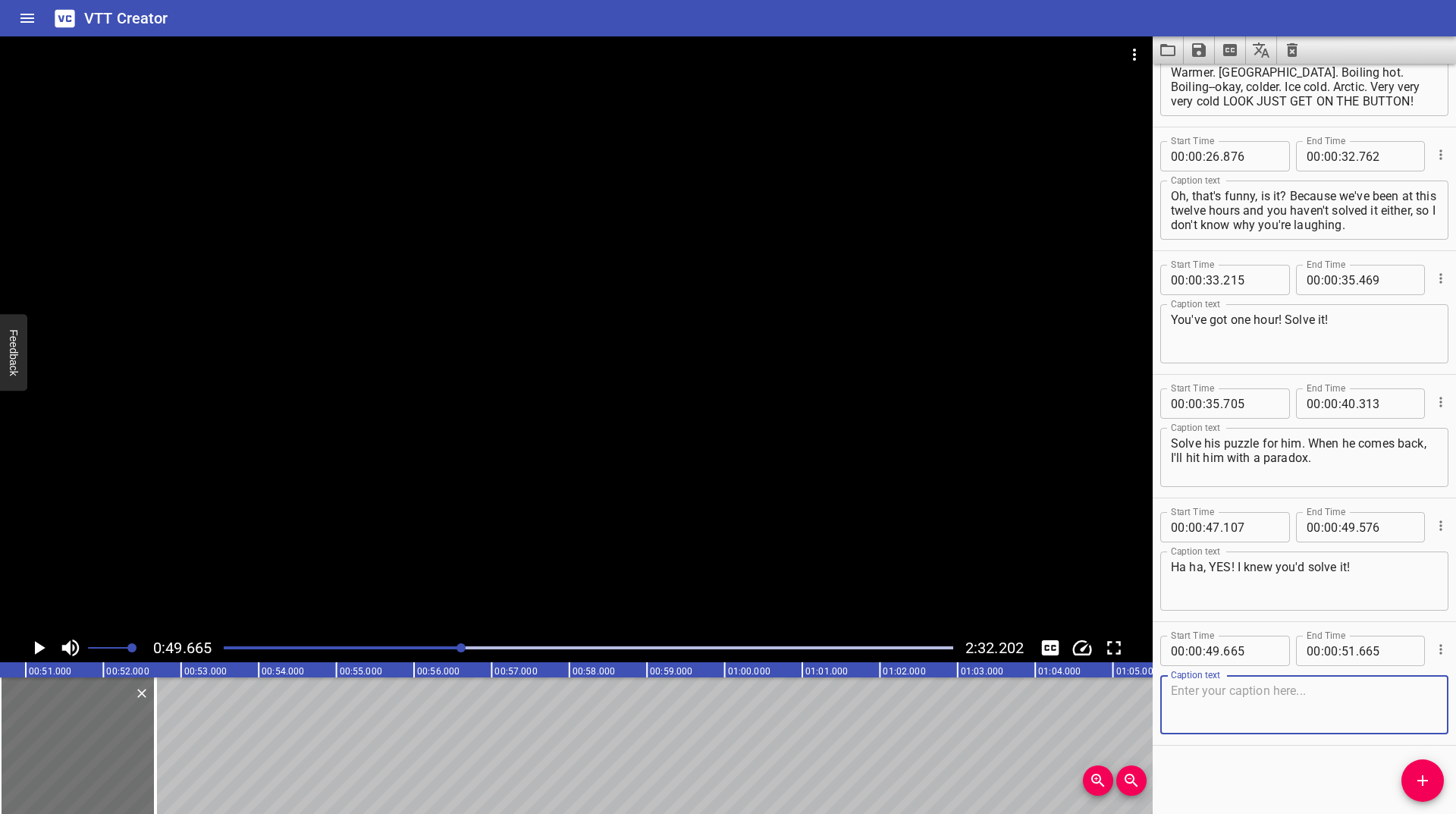
paste textarea "Hey! Moron!"
type textarea "Hey! Moron!"
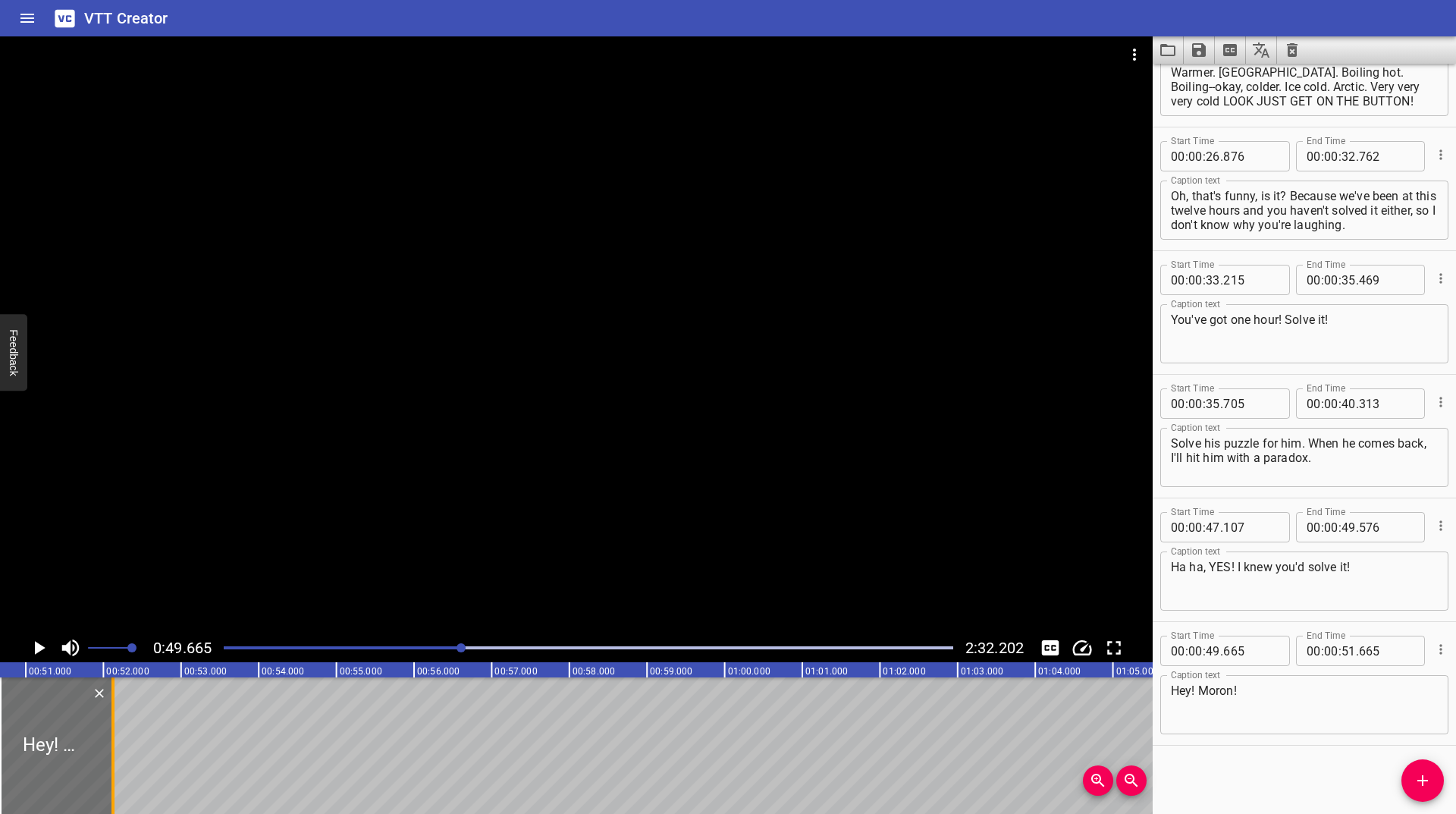
drag, startPoint x: 159, startPoint y: 736, endPoint x: 116, endPoint y: 768, distance: 53.6
click at [116, 768] on div at bounding box center [113, 746] width 15 height 137
type input "118"
click at [32, 649] on icon "Play/Pause" at bounding box center [39, 648] width 23 height 23
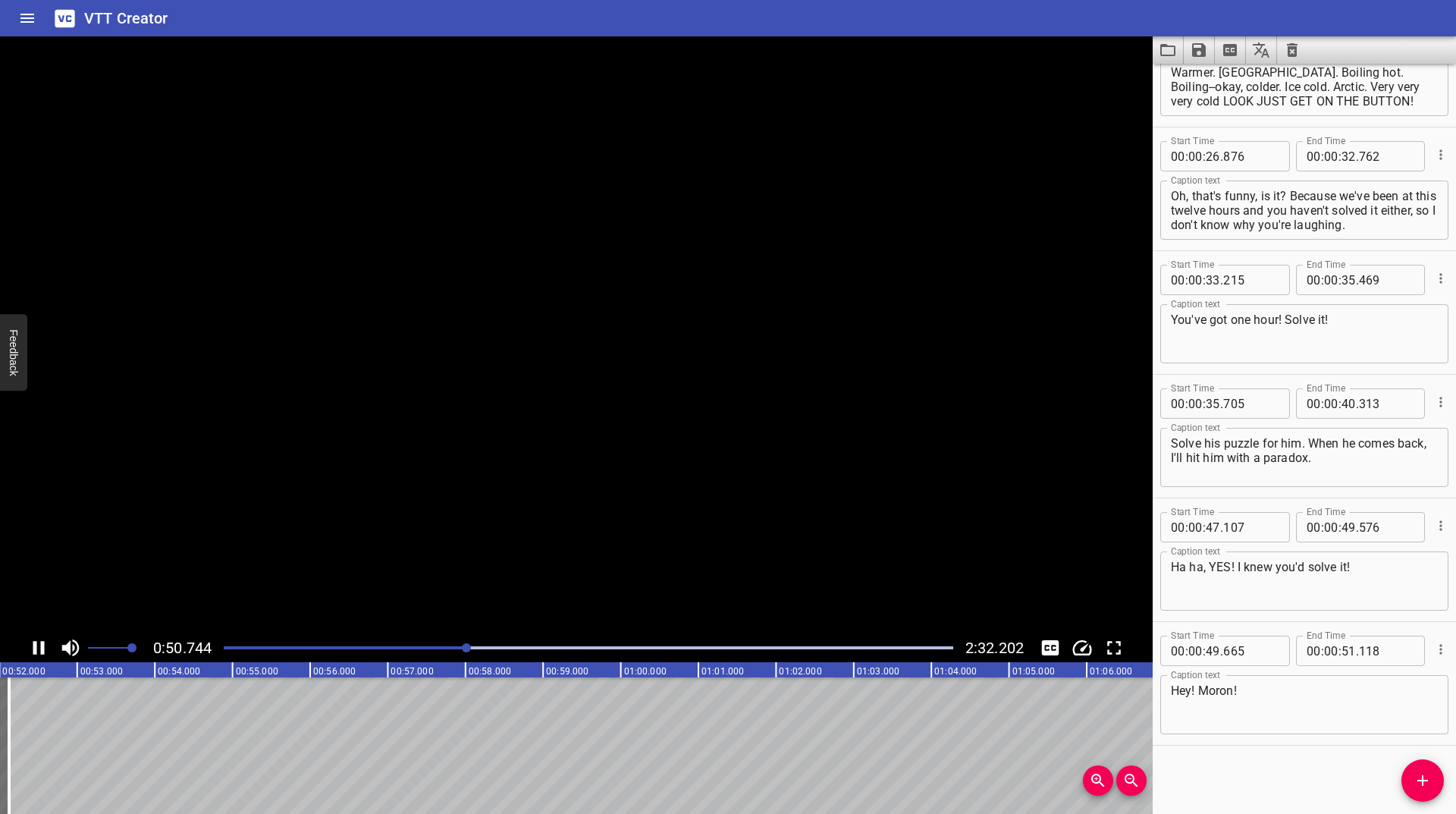
click at [32, 649] on icon "Play/Pause" at bounding box center [39, 648] width 23 height 23
click at [1437, 771] on span "Add Cue" at bounding box center [1422, 780] width 43 height 19
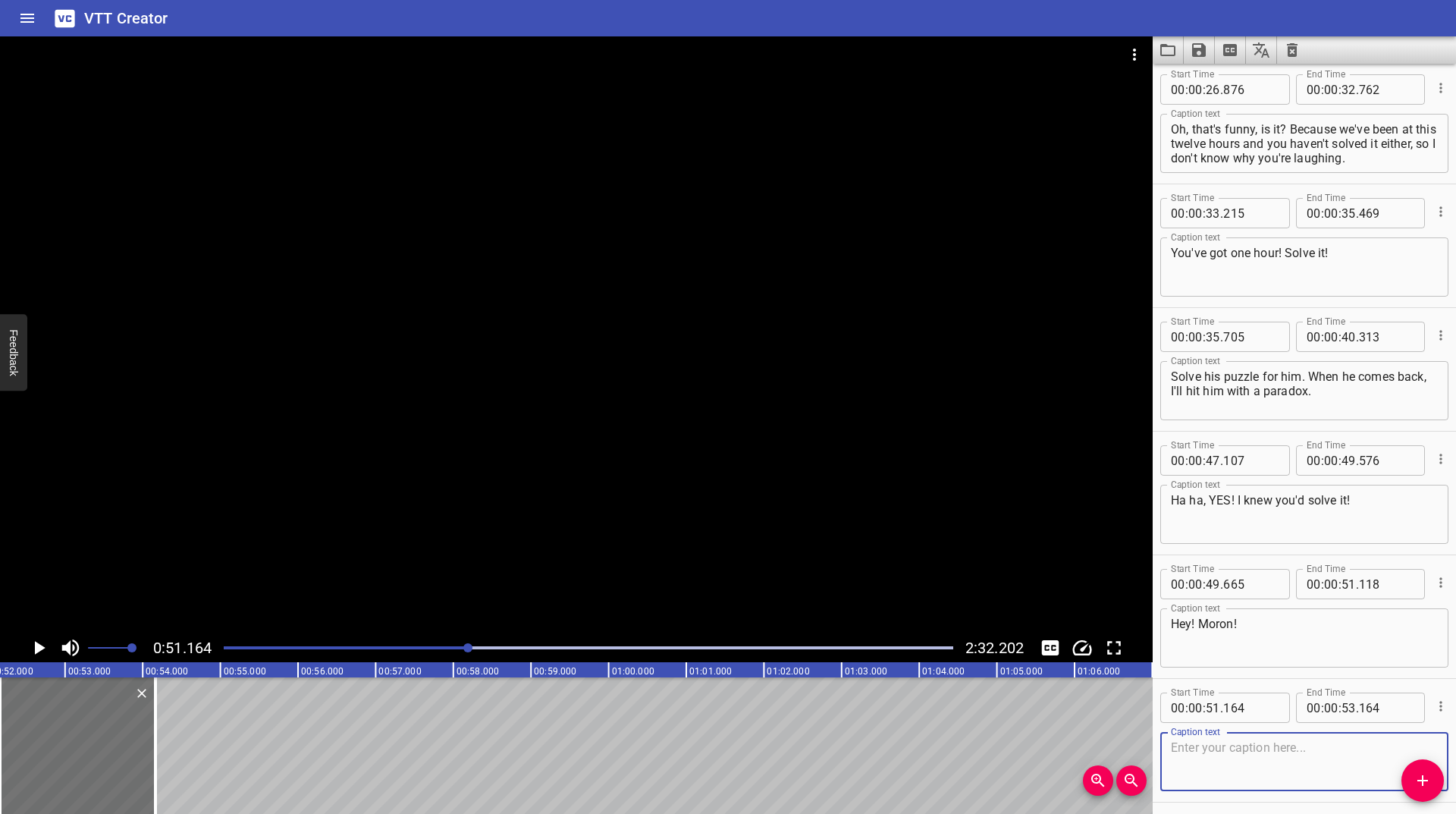
scroll to position [434, 0]
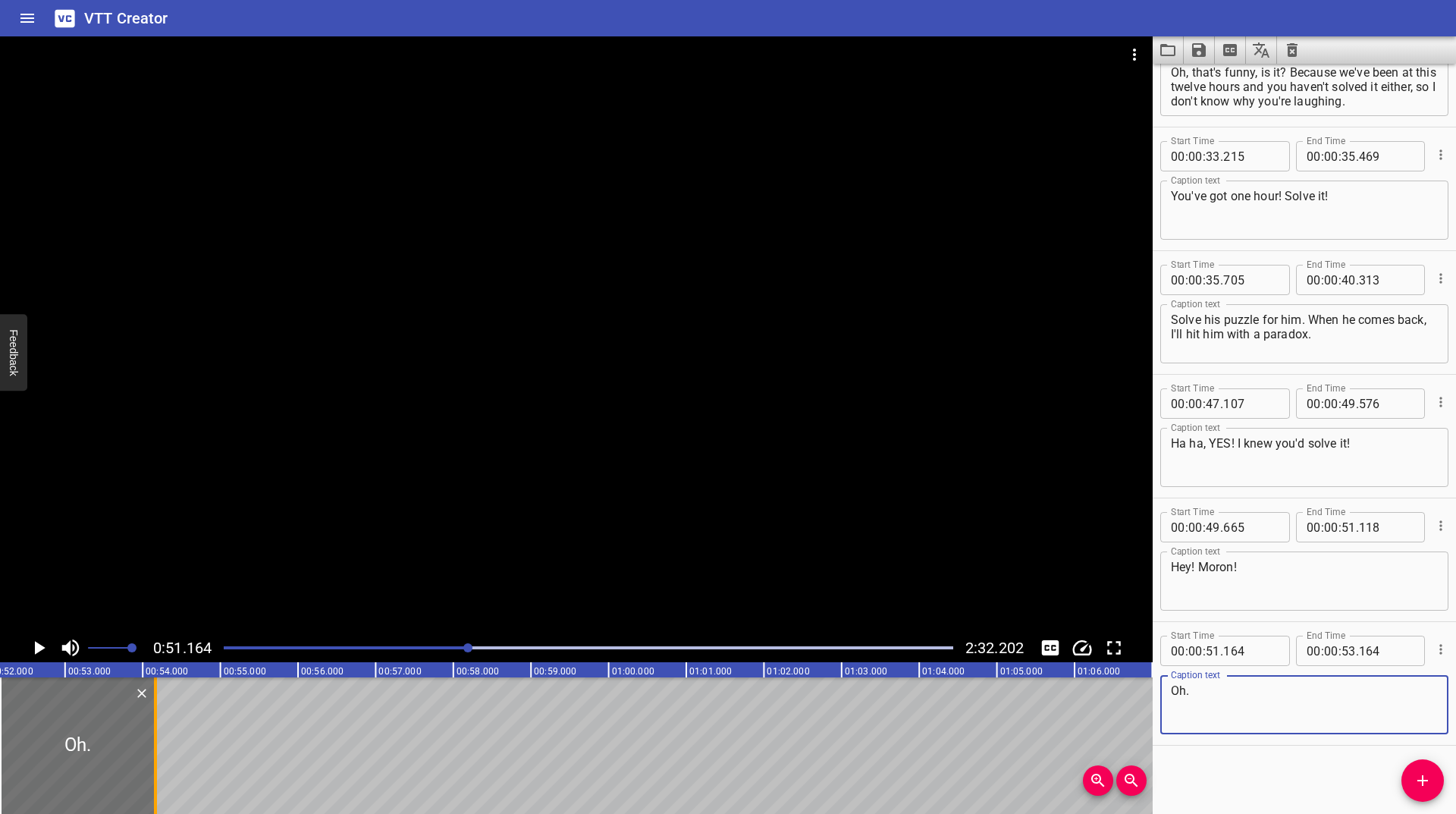
type textarea "Oh."
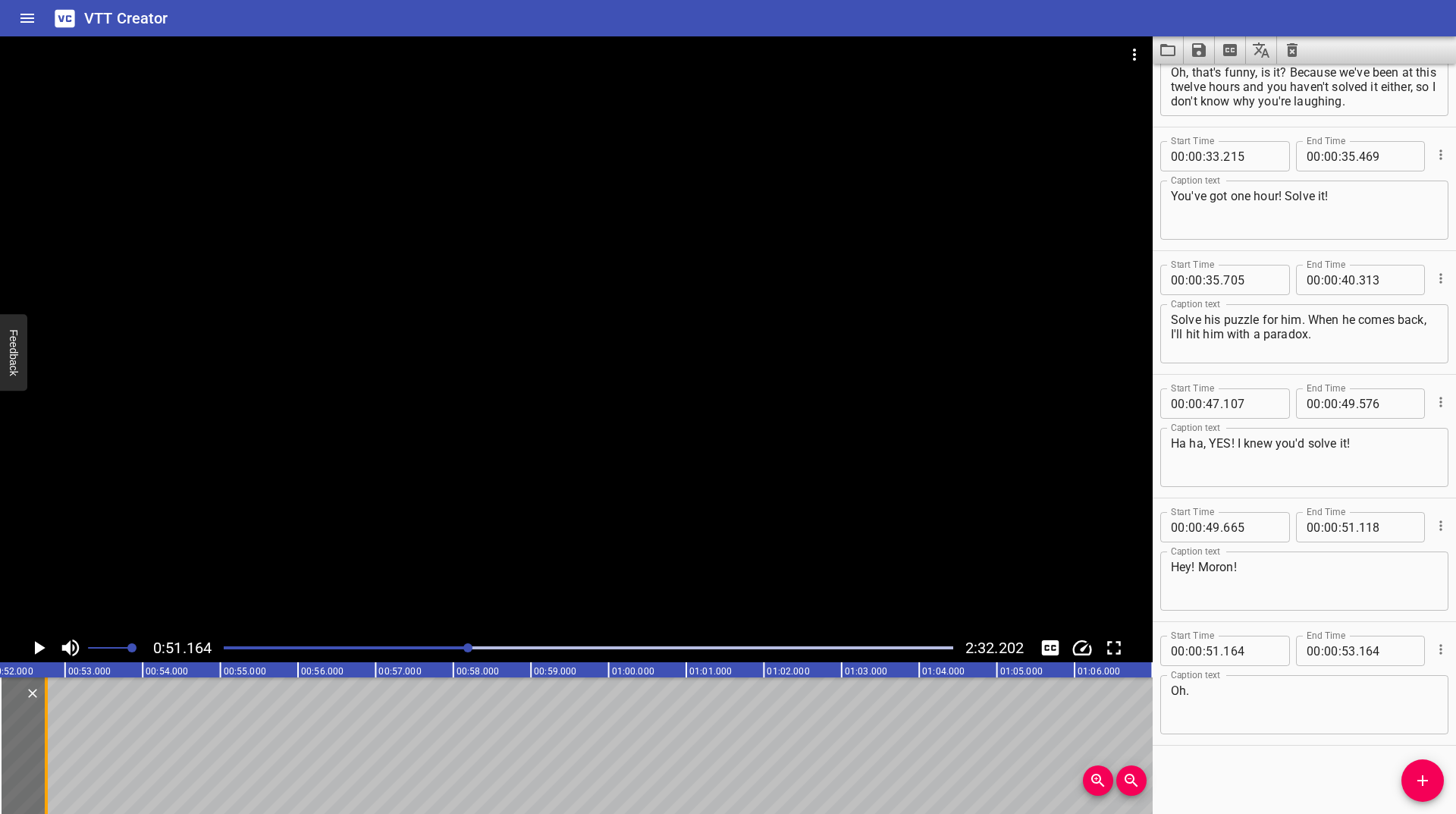
drag, startPoint x: 156, startPoint y: 735, endPoint x: 46, endPoint y: 752, distance: 111.3
click at [46, 770] on div at bounding box center [45, 746] width 3 height 137
type input "51"
type input "748"
click at [35, 646] on icon "Play/Pause" at bounding box center [39, 648] width 23 height 23
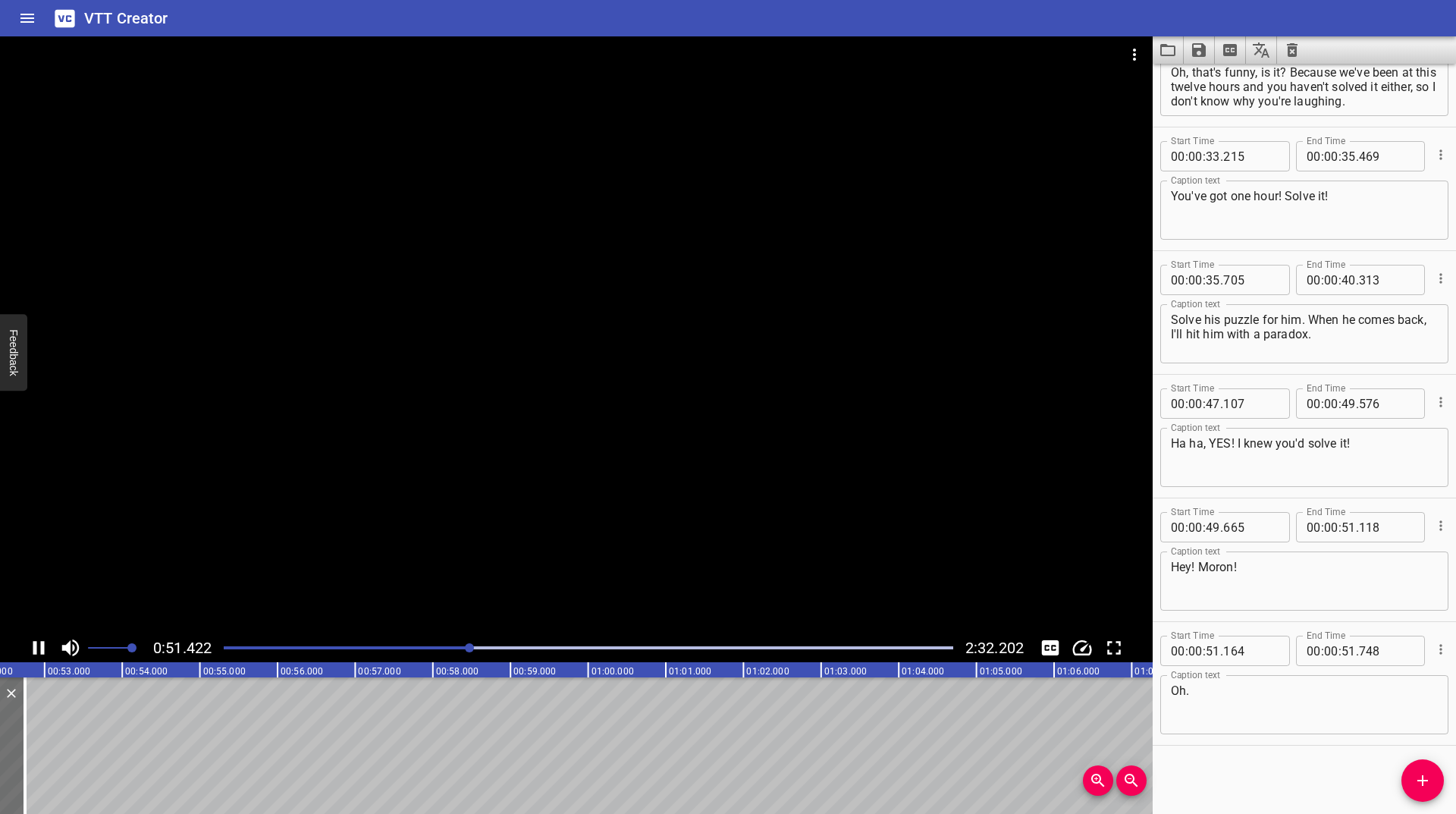
click at [35, 646] on icon "Play/Pause" at bounding box center [39, 647] width 12 height 13
click at [35, 646] on icon "Play/Pause" at bounding box center [40, 647] width 11 height 13
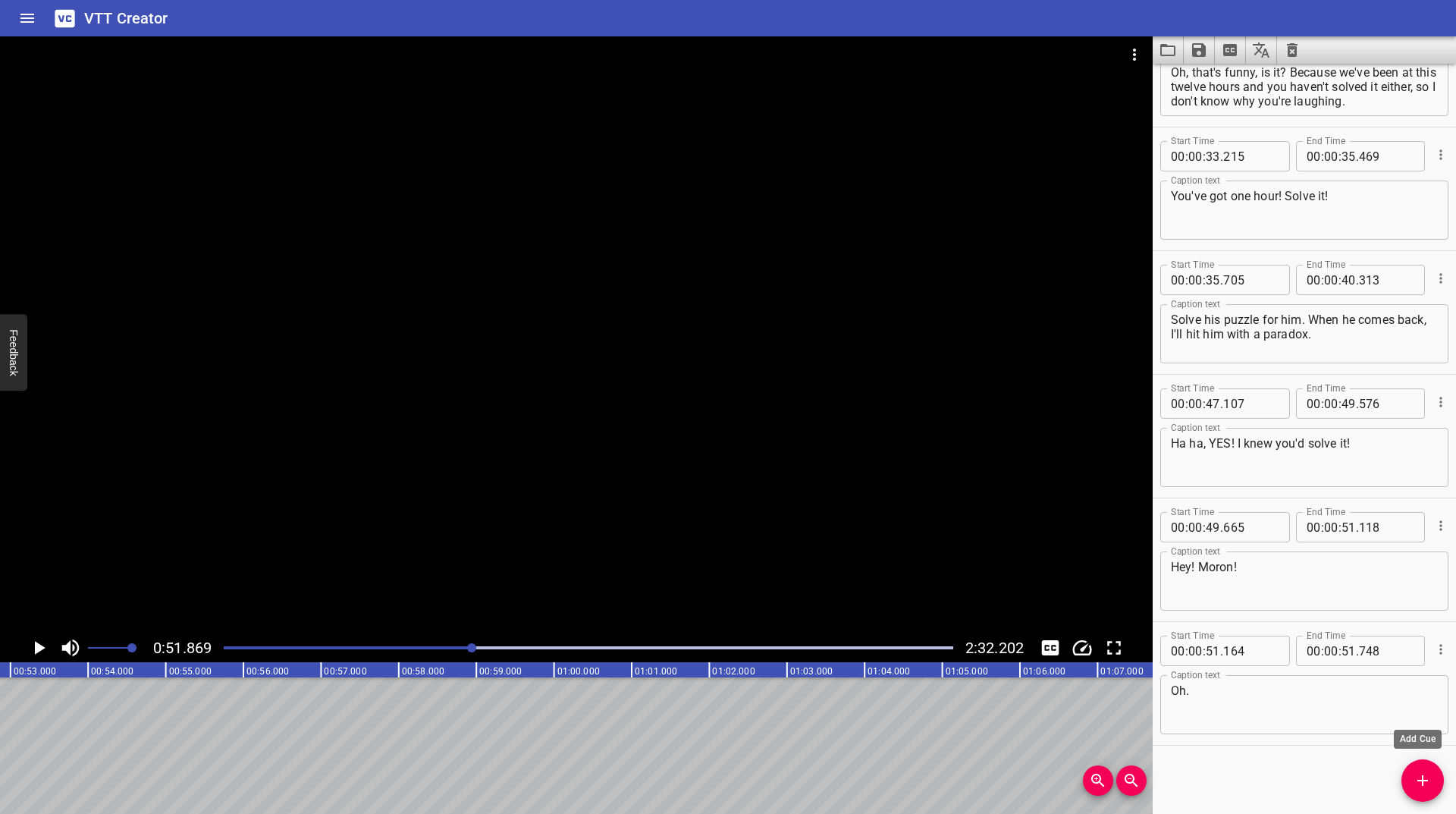
click at [1429, 773] on icon "Add Cue" at bounding box center [1422, 780] width 19 height 19
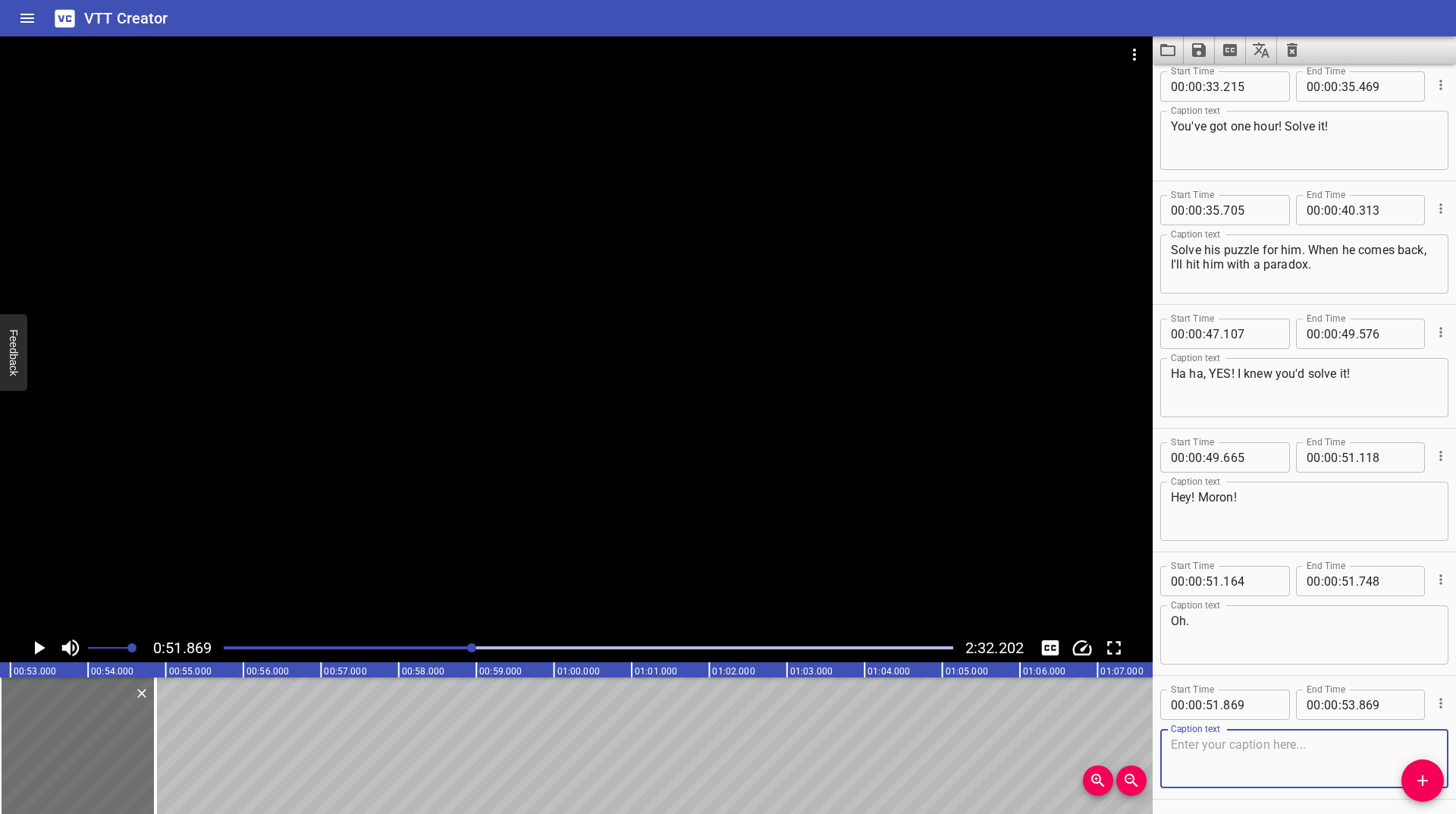
scroll to position [558, 0]
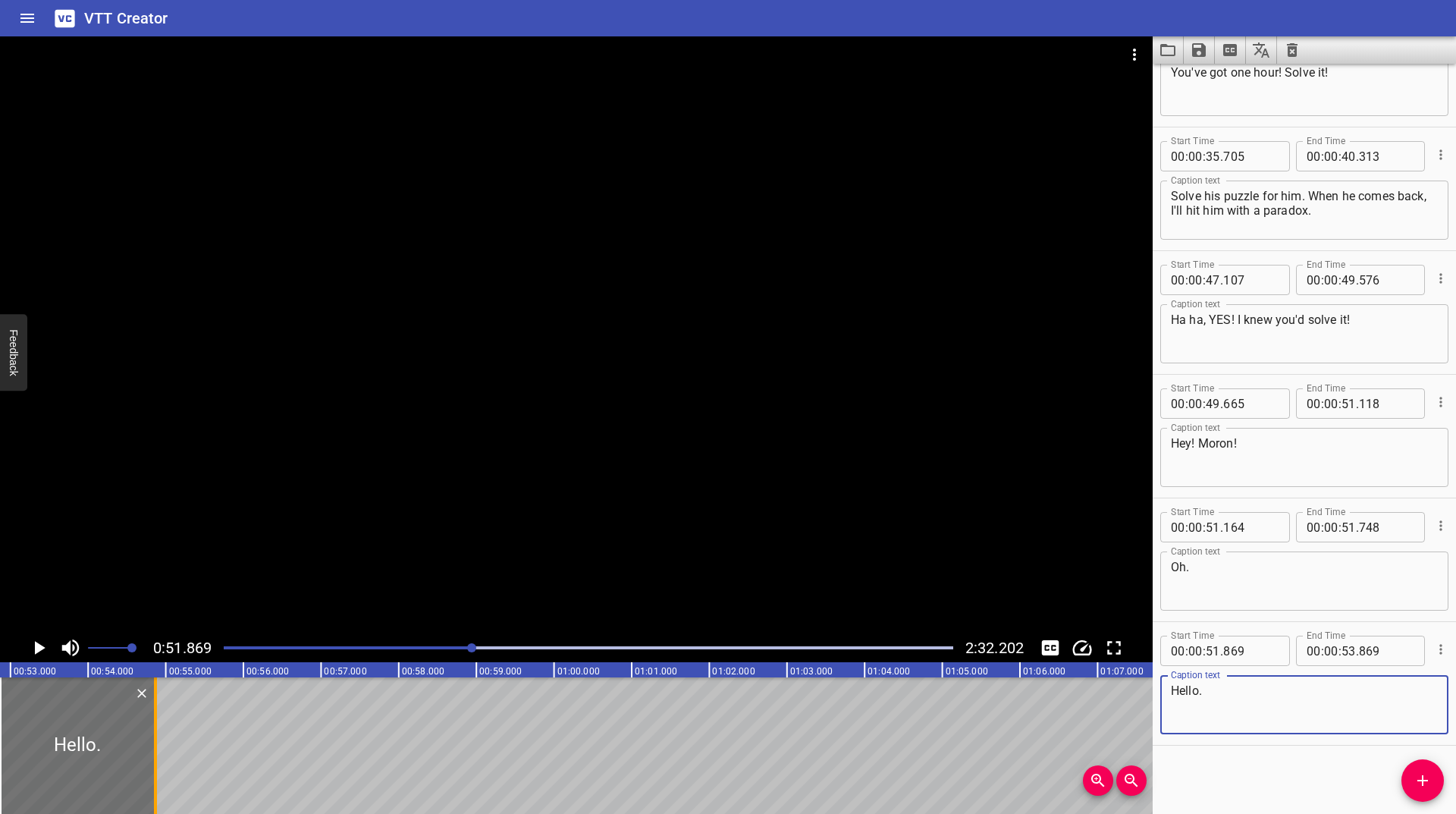
type textarea "Hello."
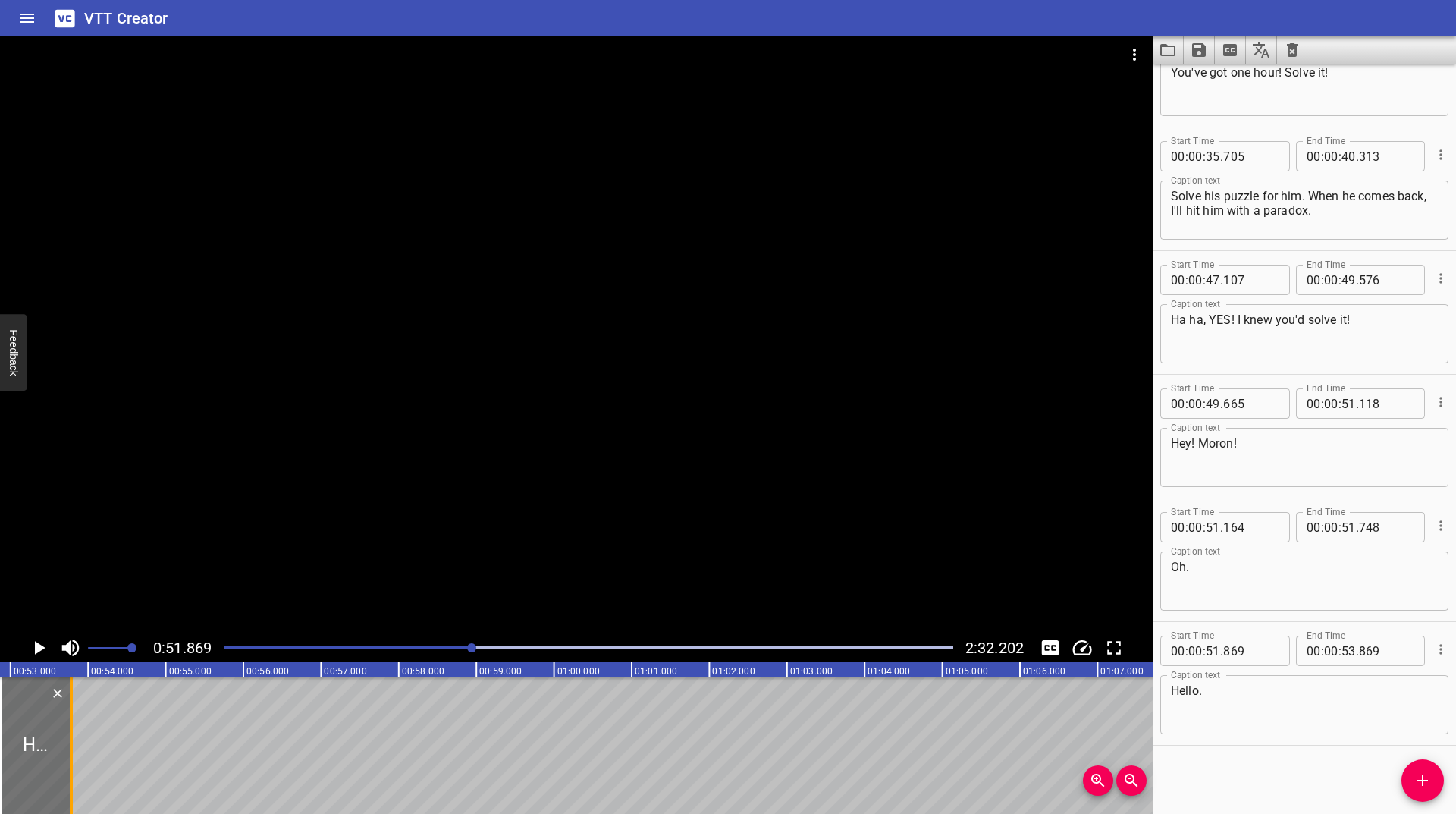
drag, startPoint x: 150, startPoint y: 719, endPoint x: 66, endPoint y: 755, distance: 91.4
click at [66, 755] on div at bounding box center [71, 746] width 15 height 137
type input "52"
type input "785"
click at [29, 640] on icon "Play/Pause" at bounding box center [39, 648] width 23 height 23
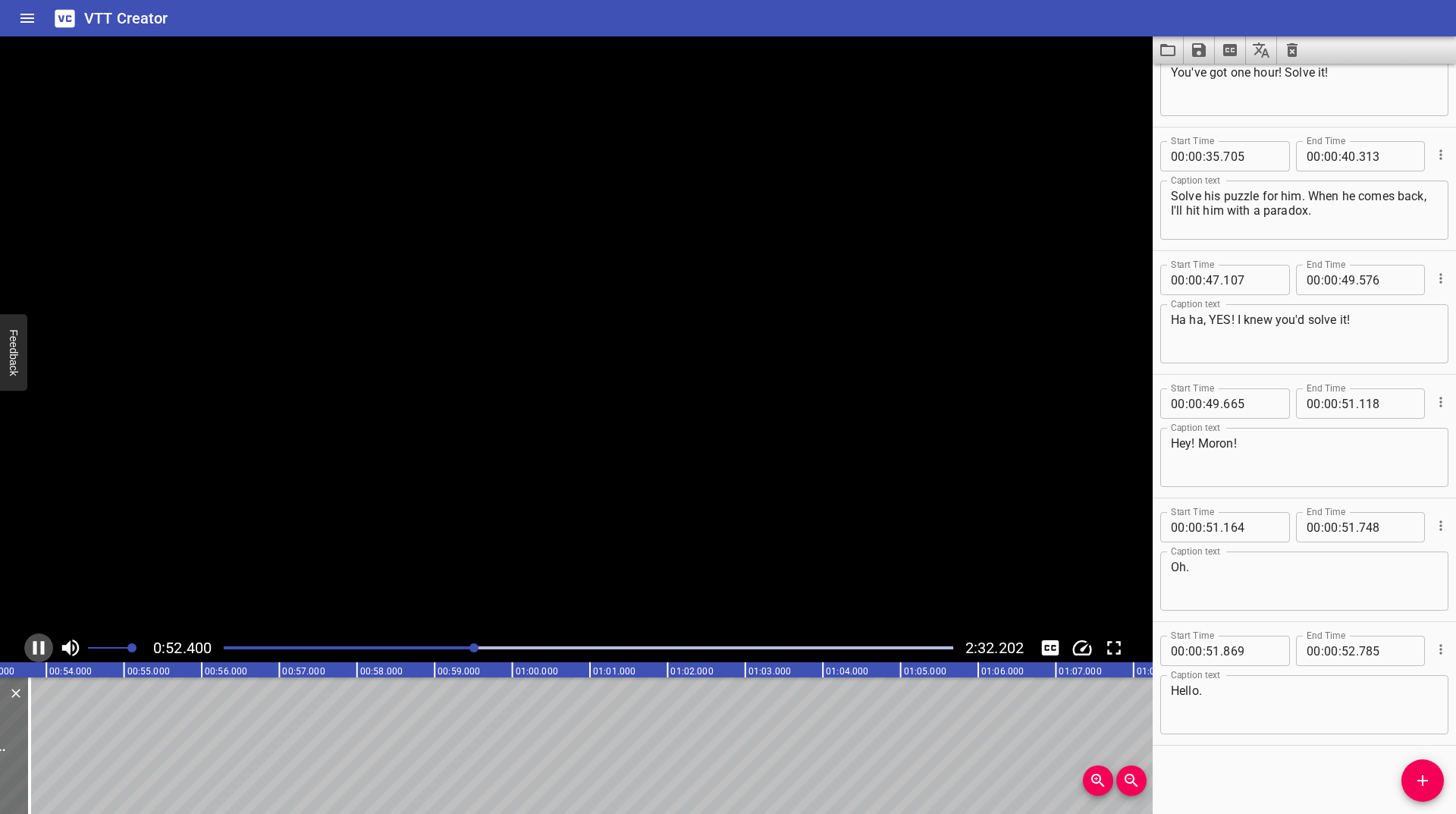
click at [29, 641] on icon "Play/Pause" at bounding box center [39, 648] width 23 height 23
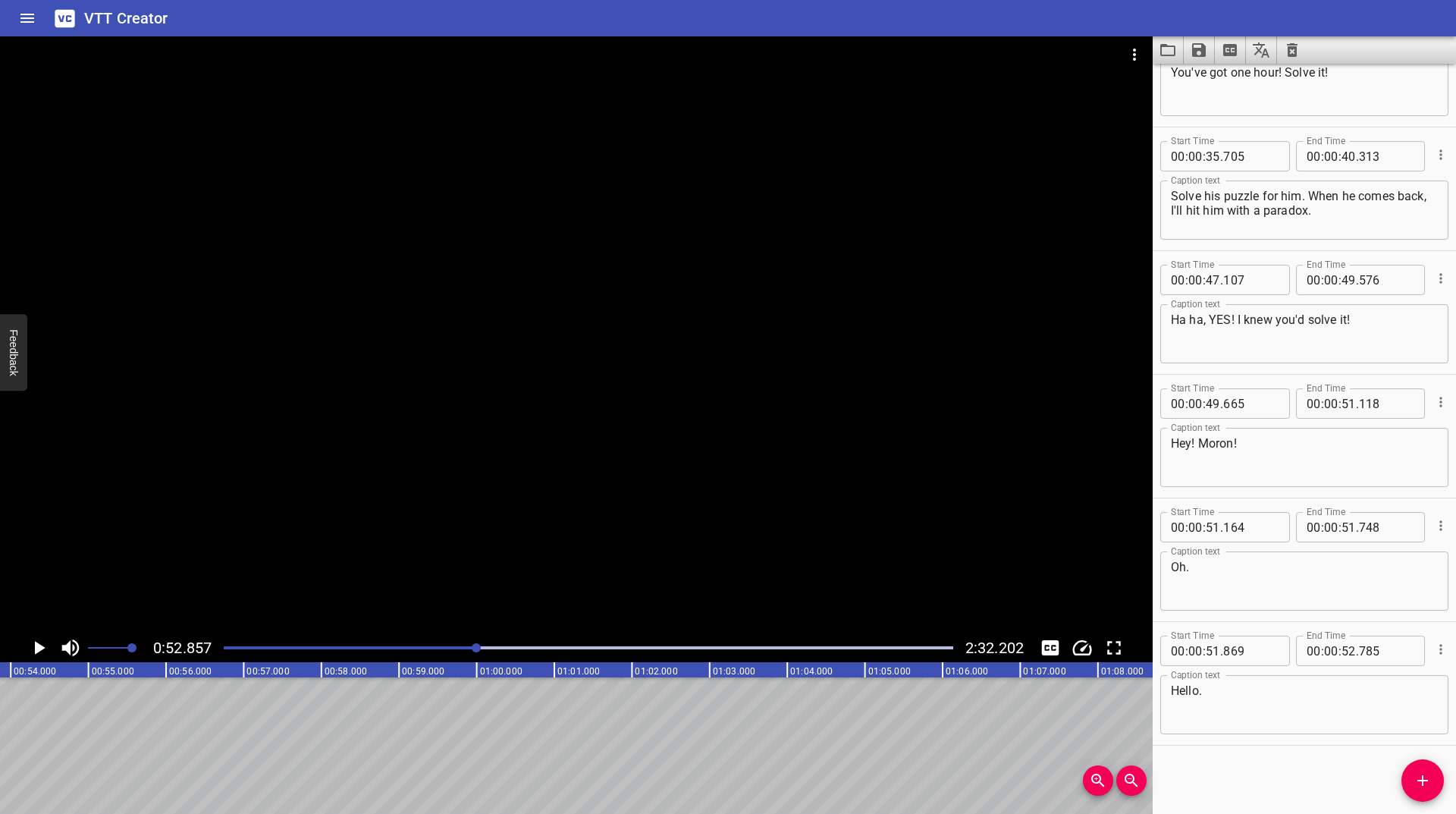
click at [29, 641] on icon "Play/Pause" at bounding box center [39, 648] width 23 height 23
click at [471, 647] on div "Play progress" at bounding box center [114, 647] width 729 height 3
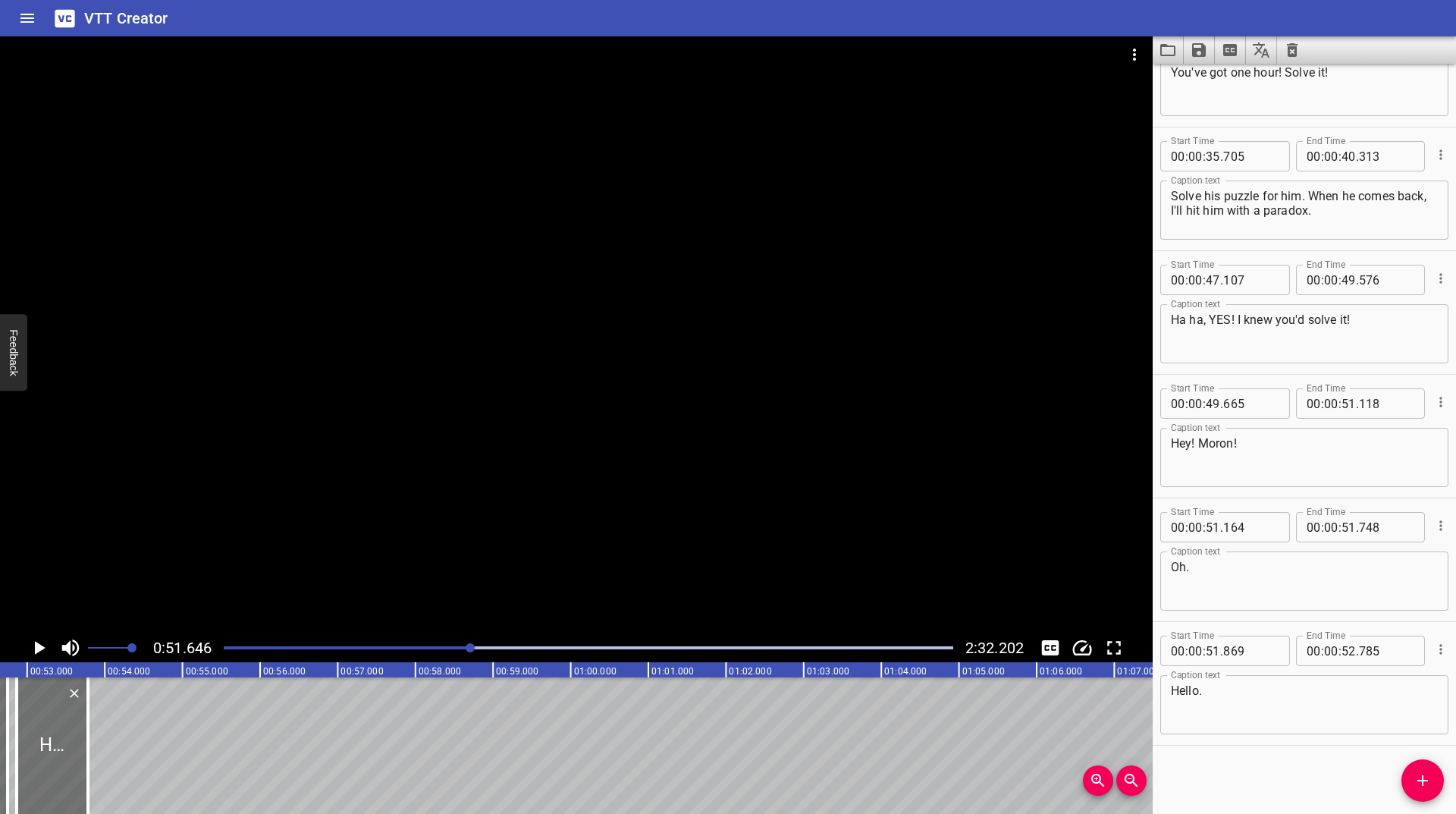
click at [44, 649] on icon "Play/Pause" at bounding box center [39, 648] width 23 height 23
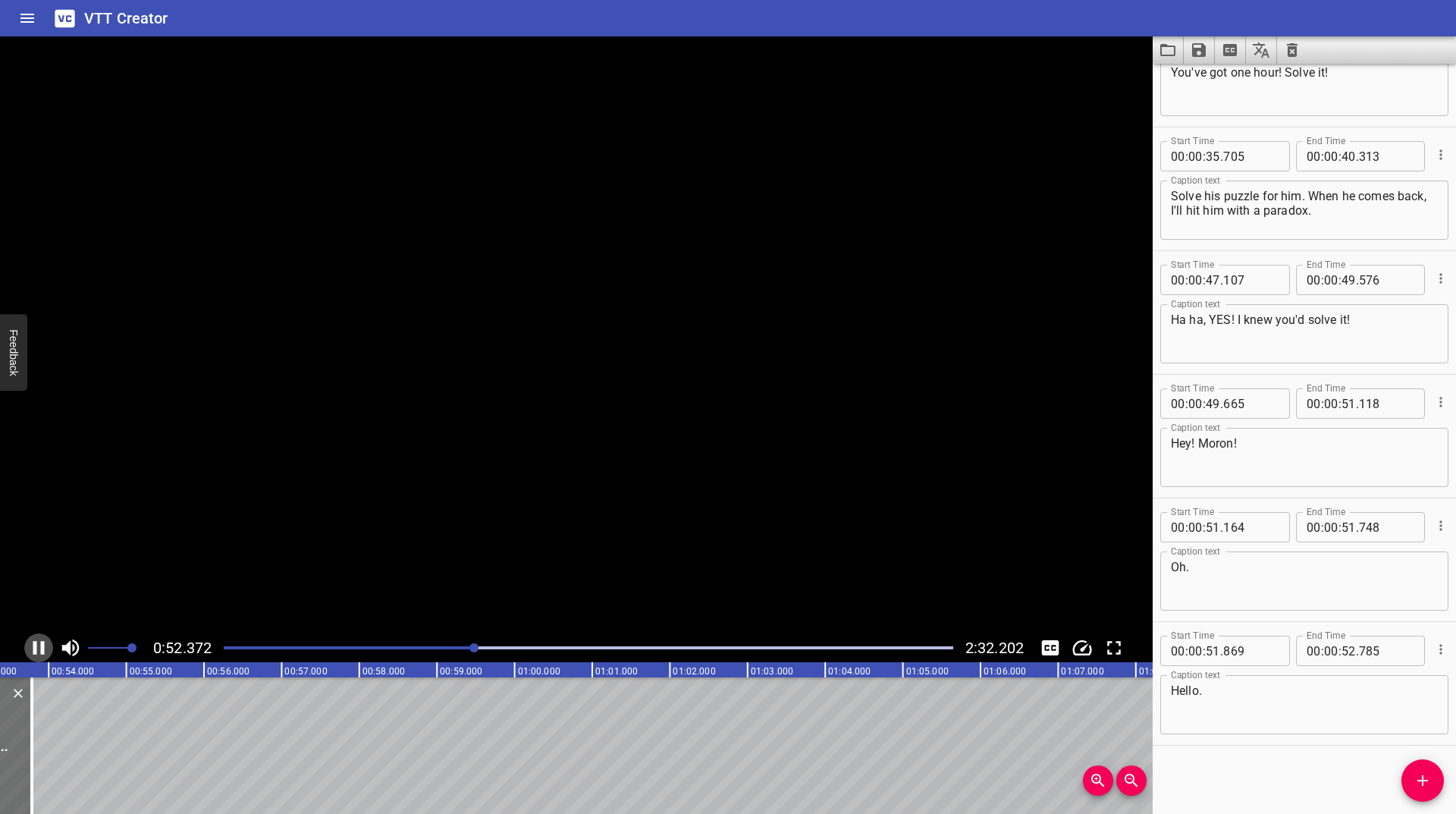
click at [43, 649] on icon "Play/Pause" at bounding box center [39, 647] width 12 height 13
click at [43, 649] on icon "Play/Pause" at bounding box center [39, 648] width 23 height 23
click at [43, 649] on icon "Play/Pause" at bounding box center [39, 647] width 12 height 13
click at [43, 649] on icon "Play/Pause" at bounding box center [39, 648] width 23 height 23
click at [43, 649] on icon "Play/Pause" at bounding box center [39, 647] width 12 height 13
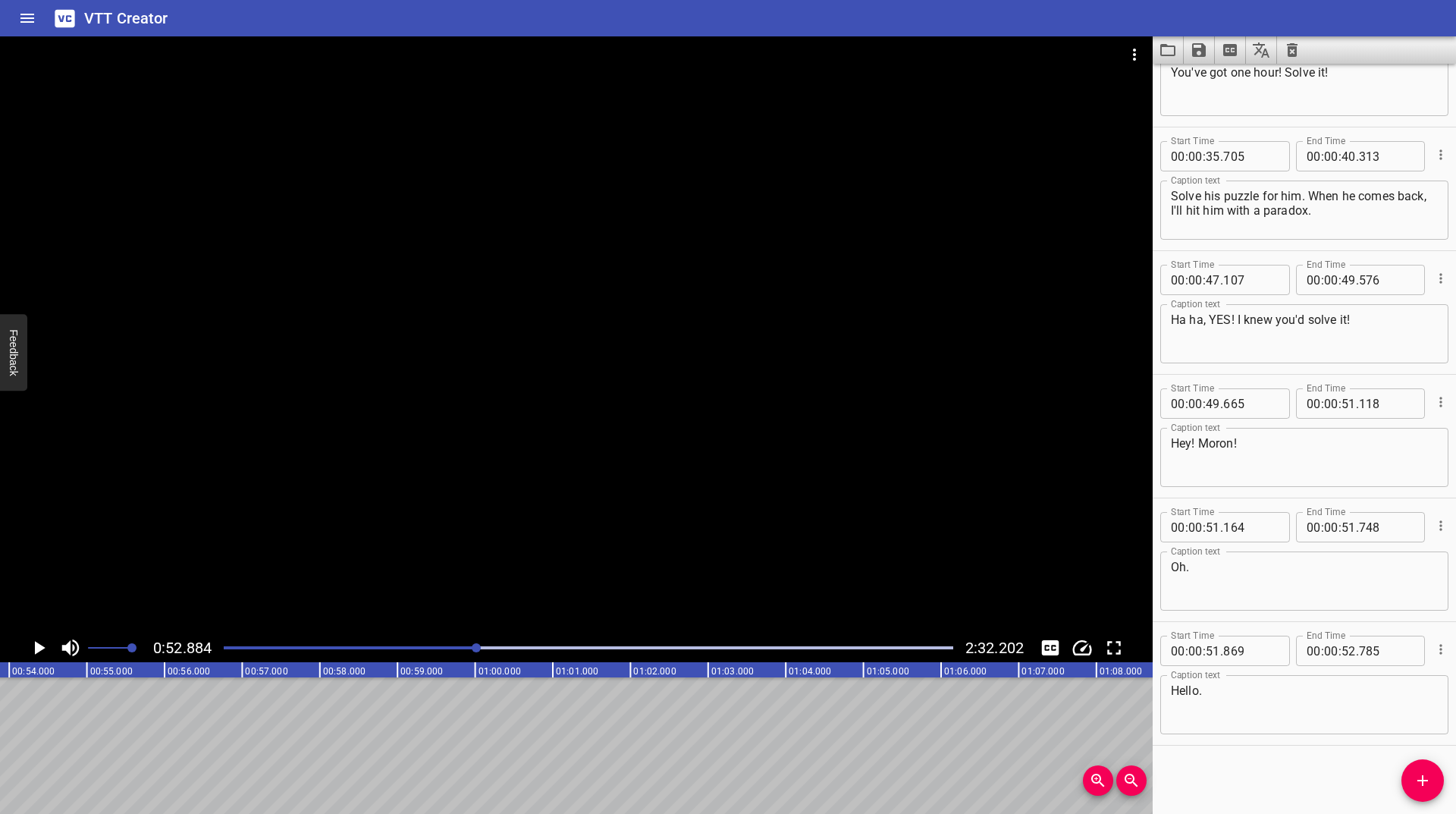
click at [43, 649] on icon "Play/Pause" at bounding box center [39, 648] width 23 height 23
click at [43, 649] on icon "Play/Pause" at bounding box center [39, 647] width 12 height 13
click at [1436, 783] on span "Add Cue" at bounding box center [1422, 780] width 43 height 19
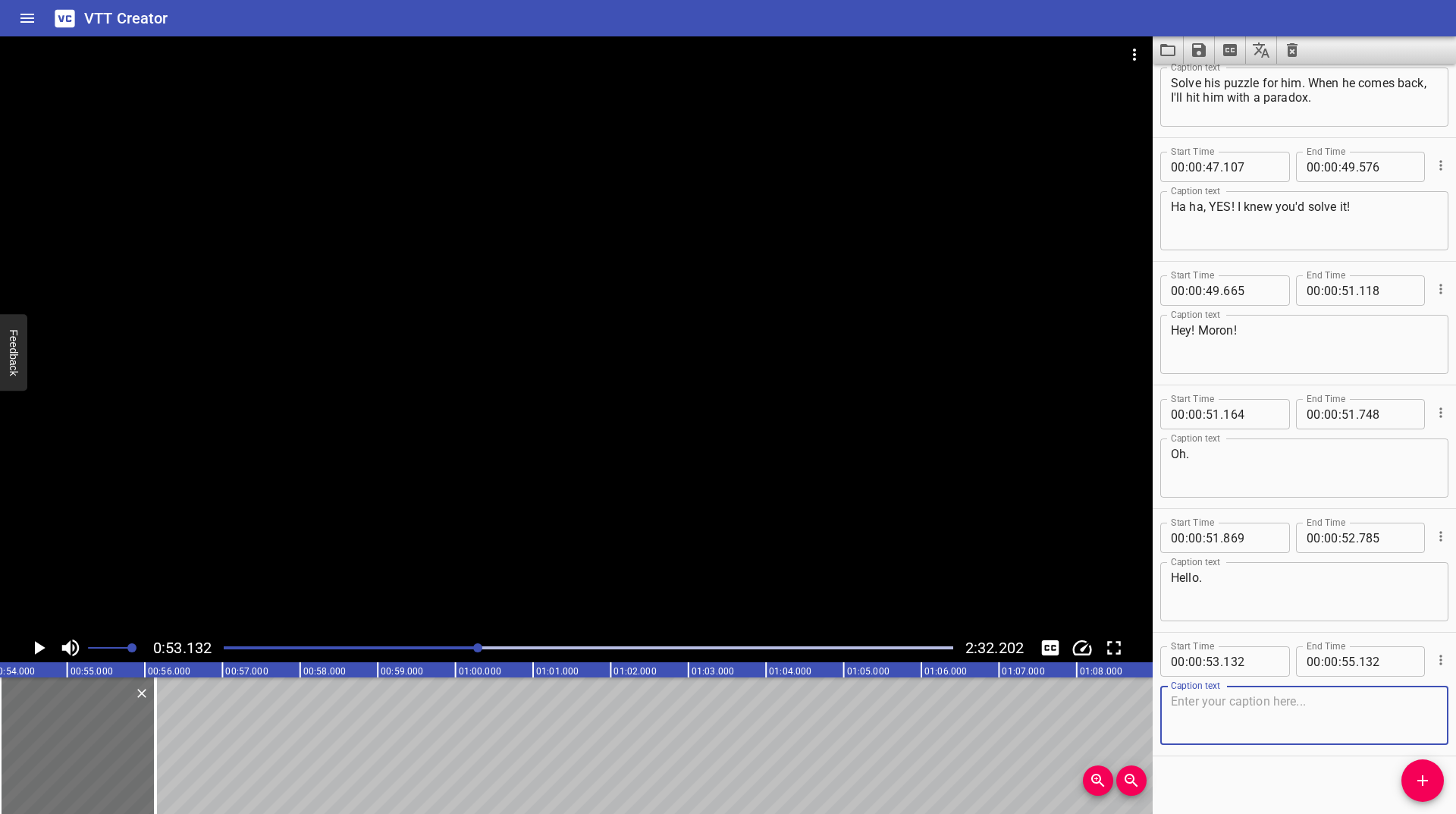
scroll to position [681, 0]
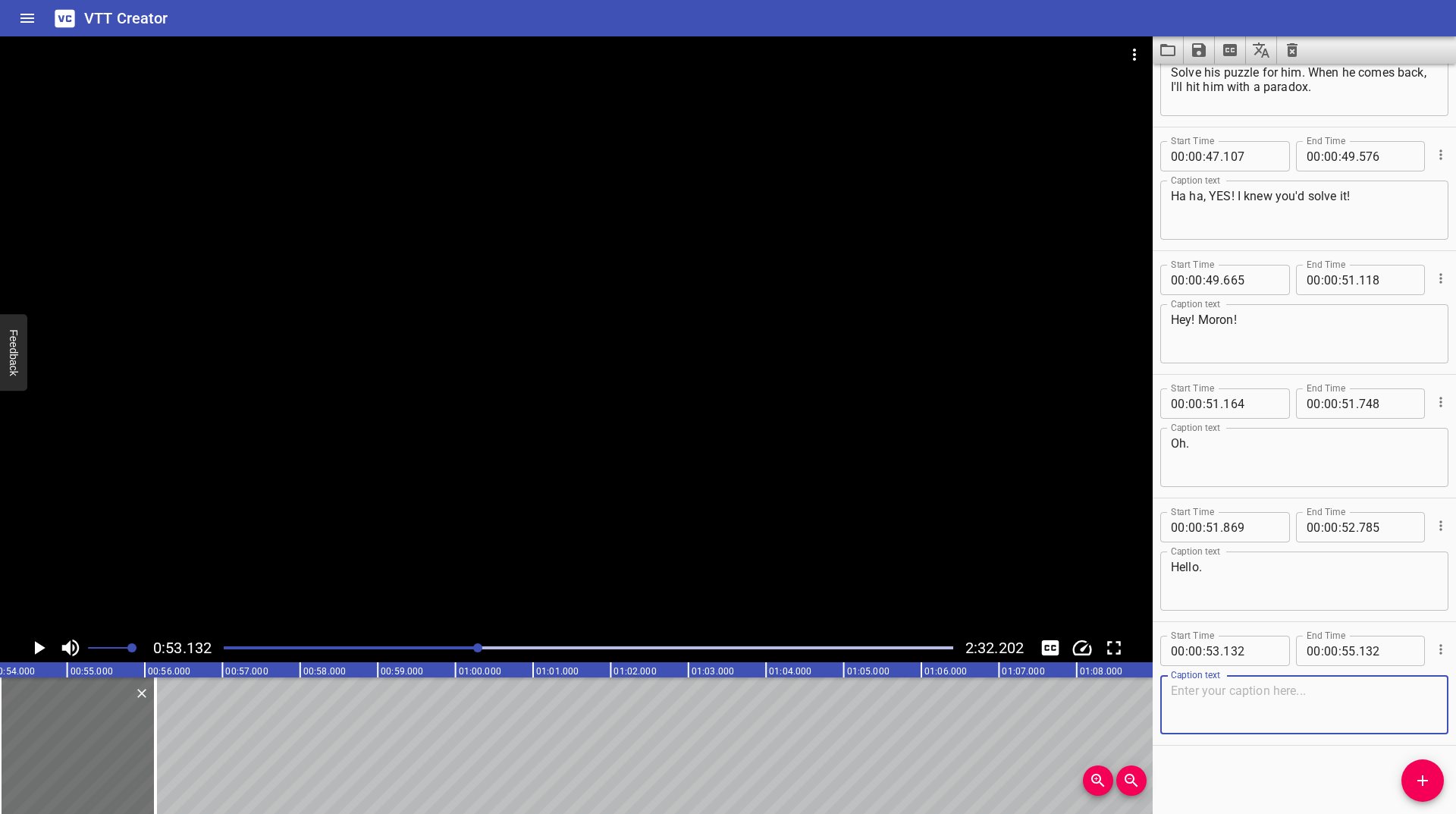
click at [1274, 721] on textarea at bounding box center [1304, 705] width 267 height 43
paste textarea "Alright. Paradox time."
type textarea "Alright. Paradox time."
click at [37, 644] on icon "Play/Pause" at bounding box center [40, 647] width 11 height 13
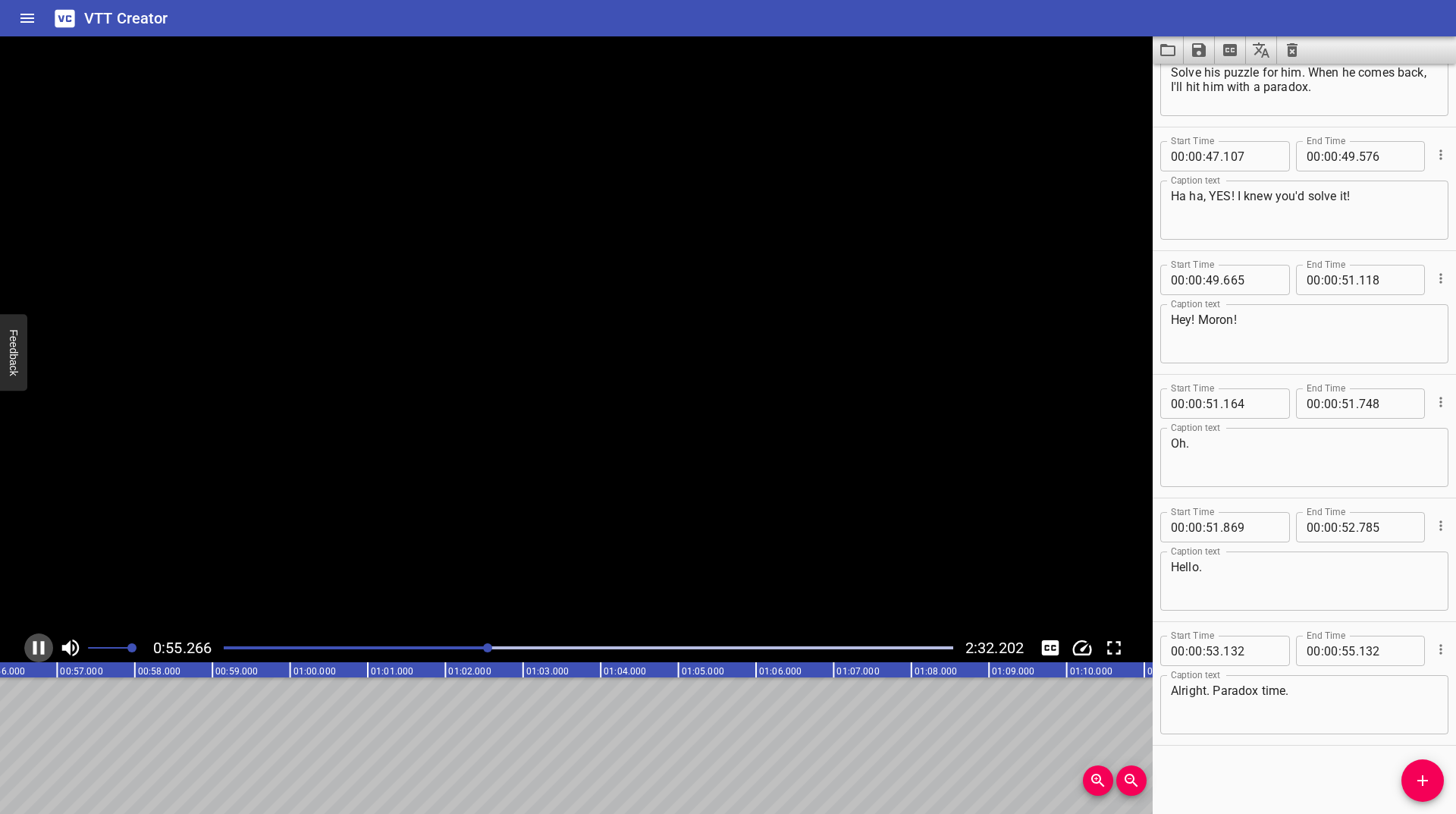
click at [37, 644] on icon "Play/Pause" at bounding box center [39, 648] width 23 height 23
click at [483, 648] on div "Play progress" at bounding box center [125, 647] width 729 height 3
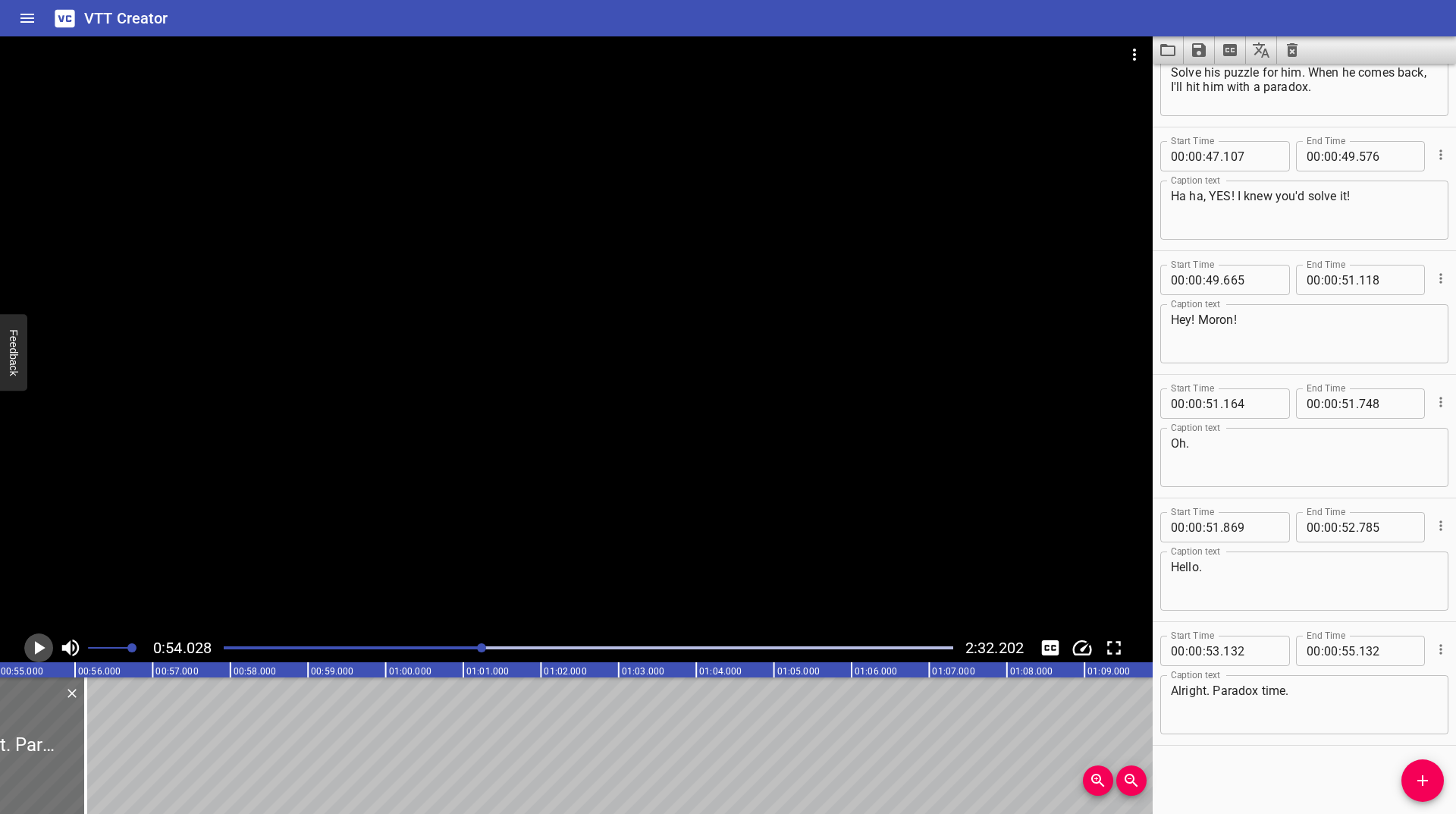
click at [40, 648] on icon "Play/Pause" at bounding box center [40, 647] width 11 height 13
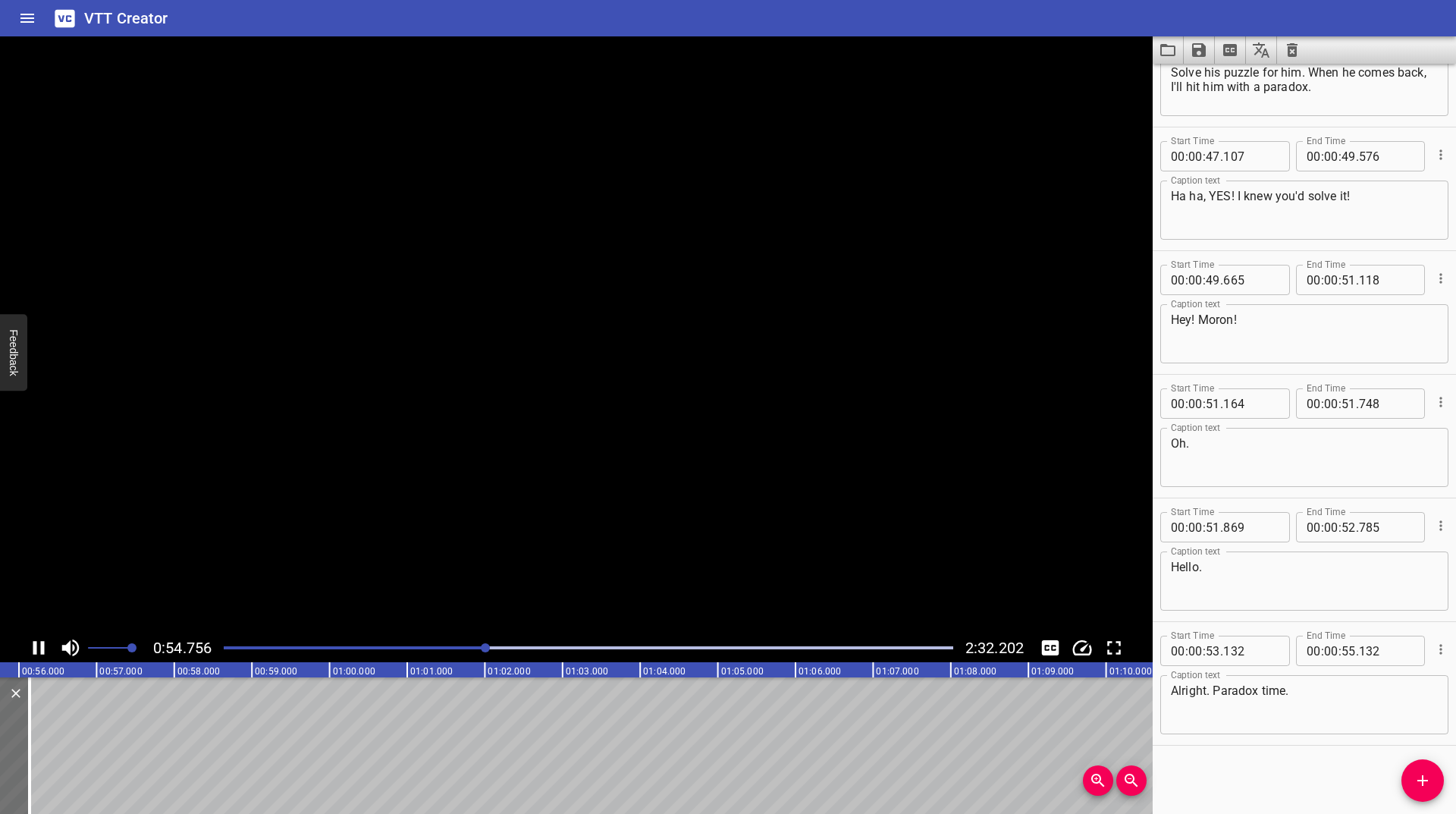
click at [40, 648] on icon "Play/Pause" at bounding box center [39, 648] width 23 height 23
click at [40, 648] on icon "Play/Pause" at bounding box center [40, 647] width 11 height 13
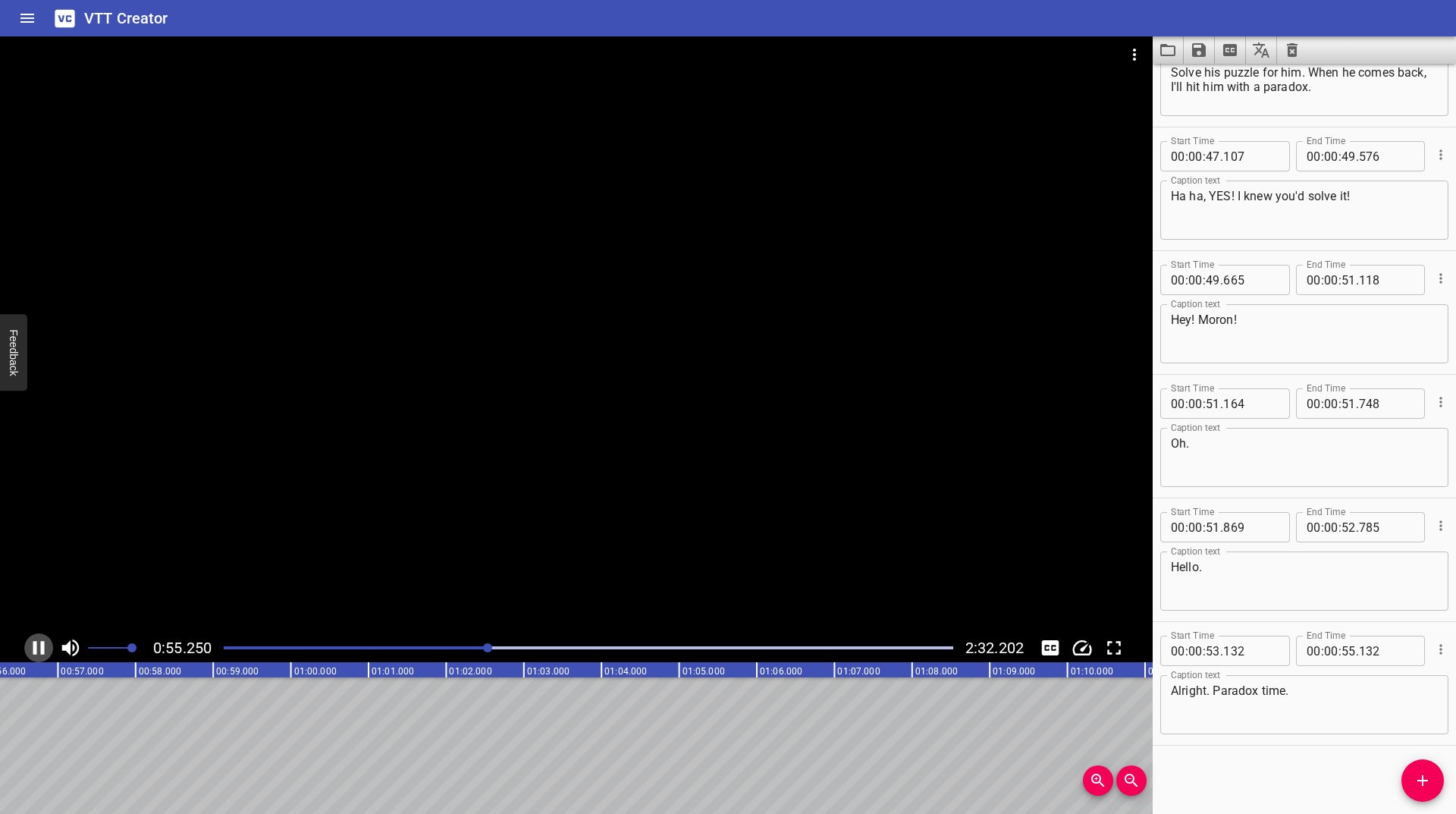
click at [40, 648] on icon "Play/Pause" at bounding box center [39, 648] width 23 height 23
click at [1436, 779] on span "Add Cue" at bounding box center [1422, 780] width 43 height 19
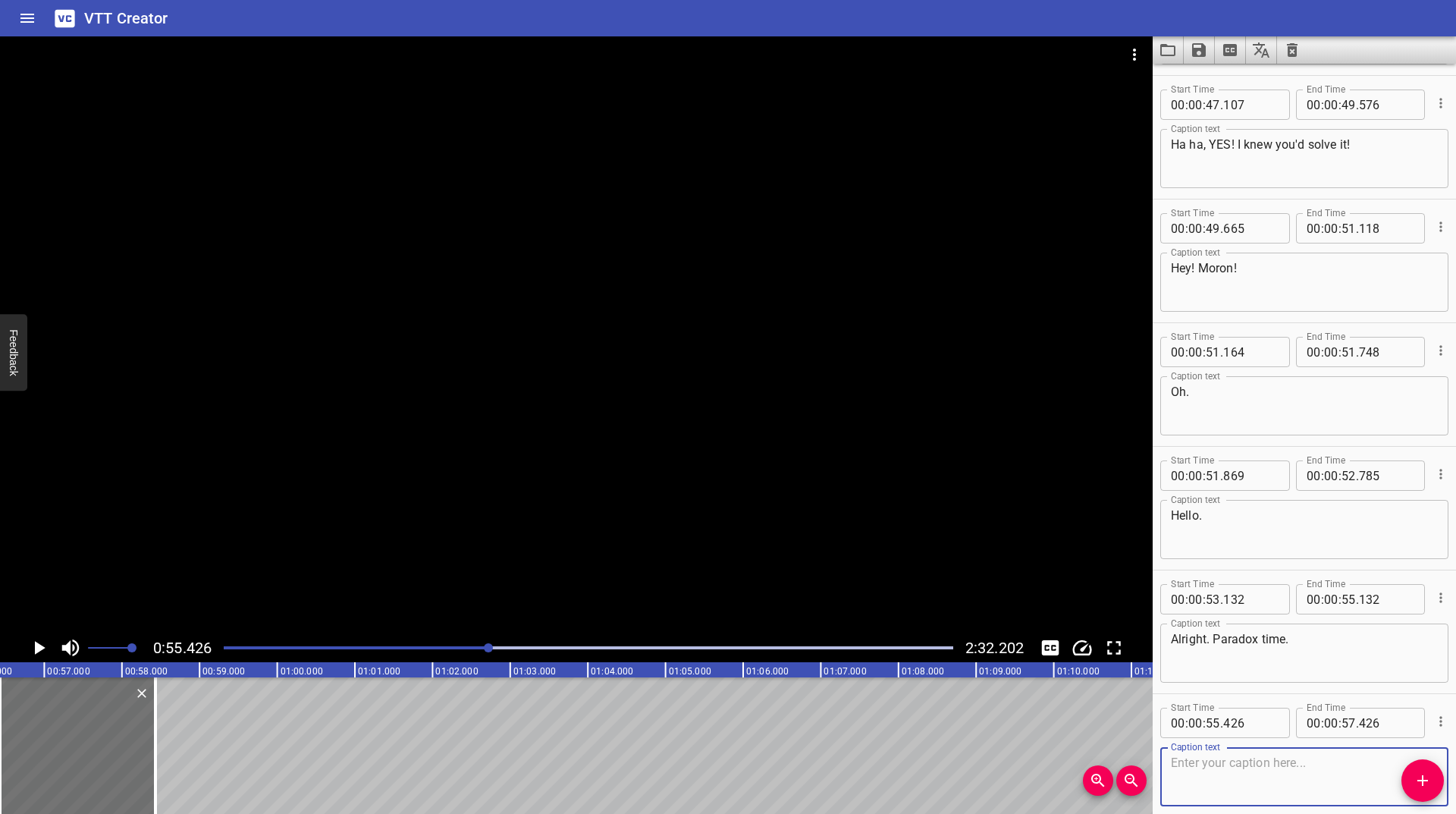
scroll to position [805, 0]
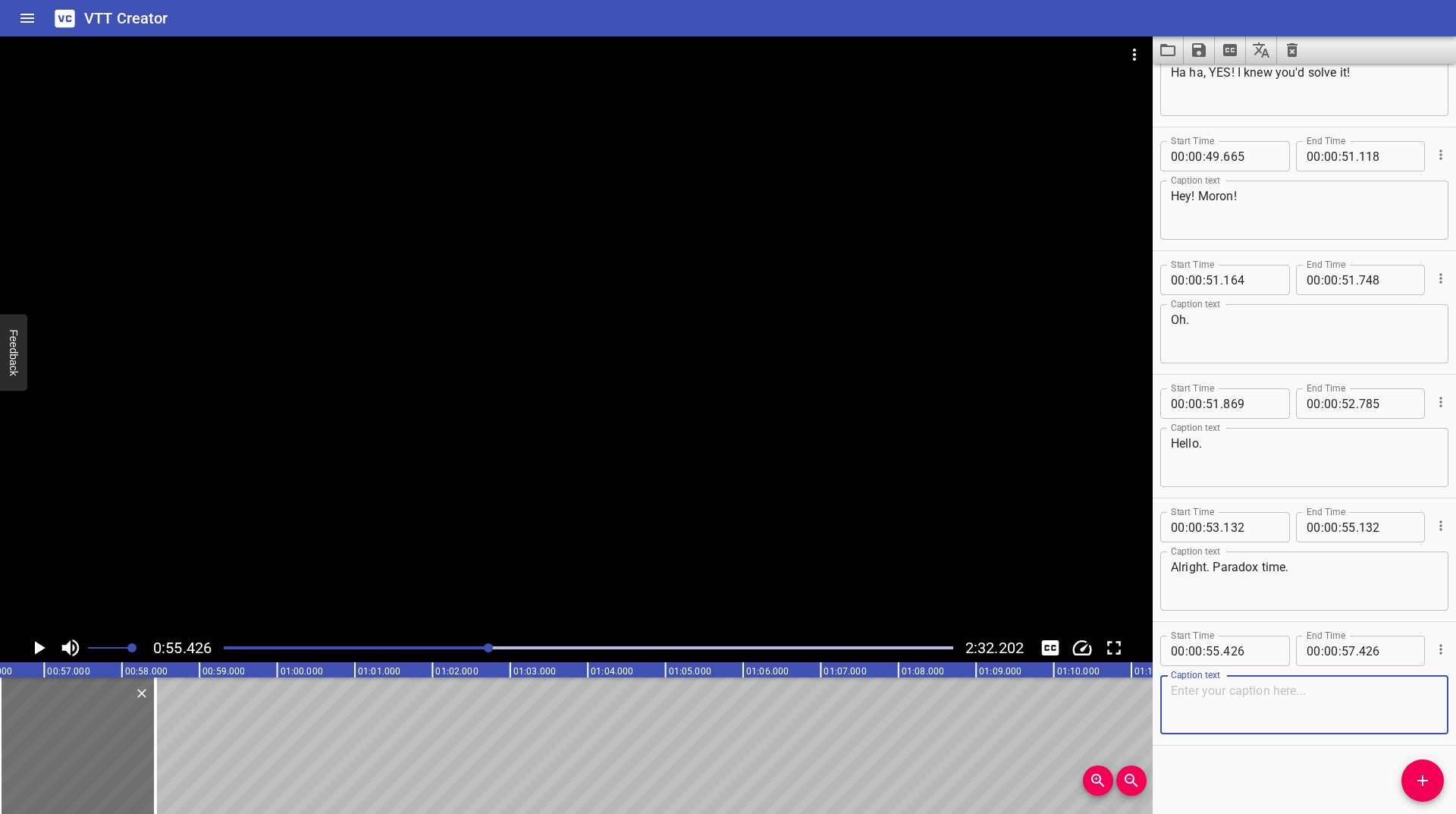
paste textarea "This. [GEOGRAPHIC_DATA]. Is. FALSE don't think about it don't think about it..."
type textarea "This. [GEOGRAPHIC_DATA]. Is. FALSE don't think about it don't think about it..."
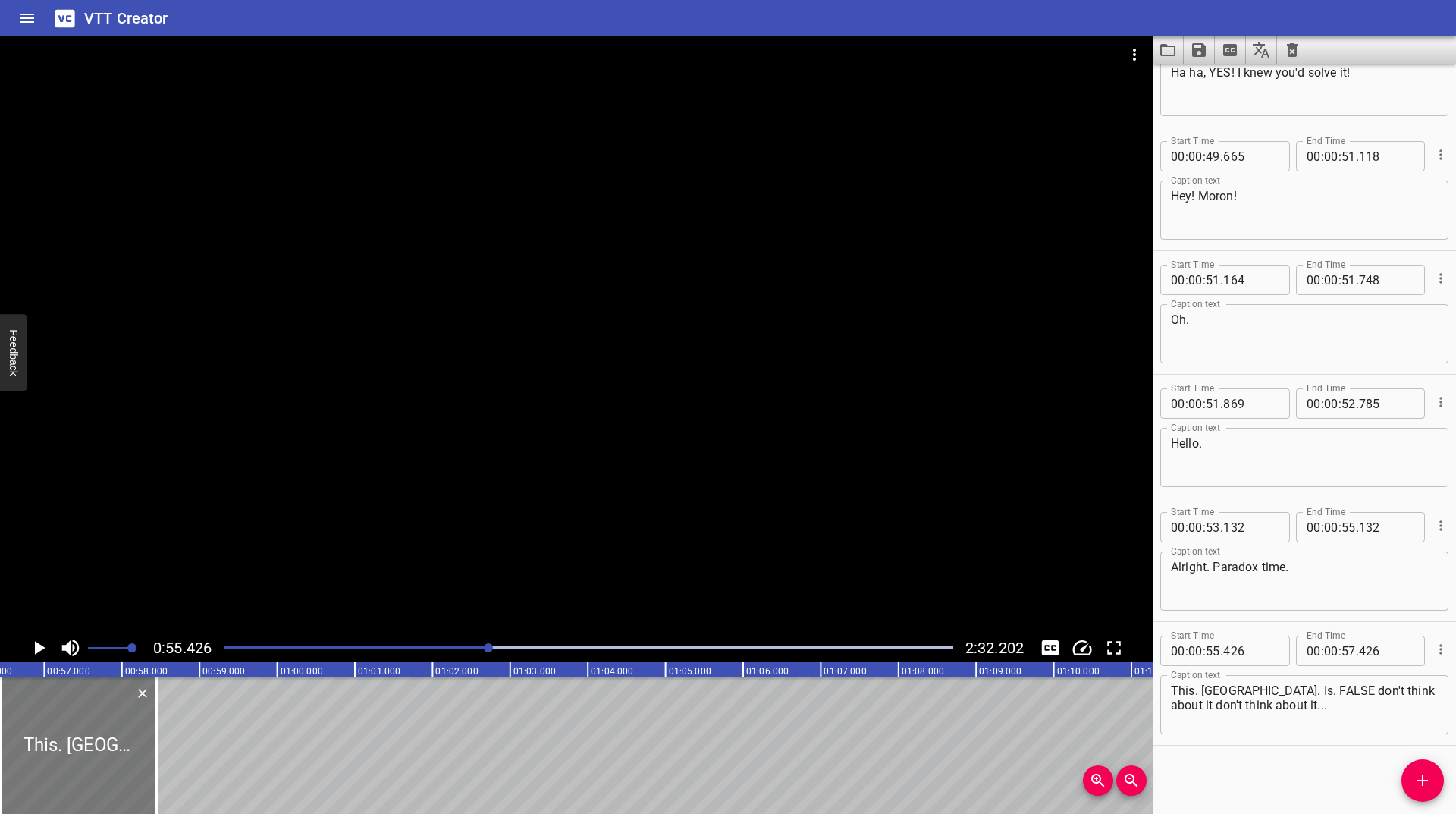
drag, startPoint x: 146, startPoint y: 724, endPoint x: 147, endPoint y: 716, distance: 8.1
click at [147, 716] on div at bounding box center [78, 746] width 155 height 137
type input "436"
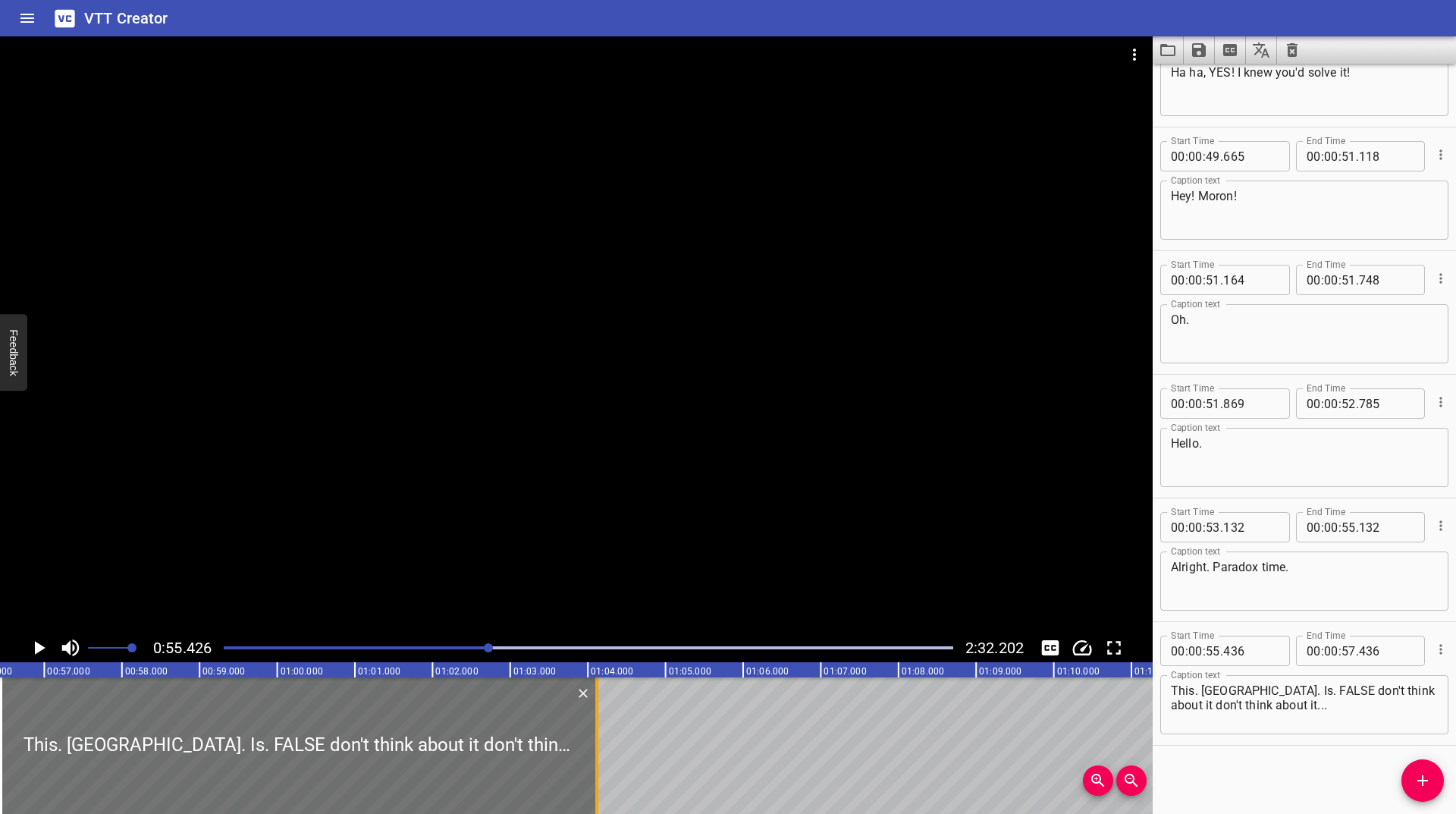
drag, startPoint x: 153, startPoint y: 720, endPoint x: 594, endPoint y: 717, distance: 441.0
click at [594, 717] on div at bounding box center [596, 746] width 15 height 137
type input "01"
type input "03"
type input "110"
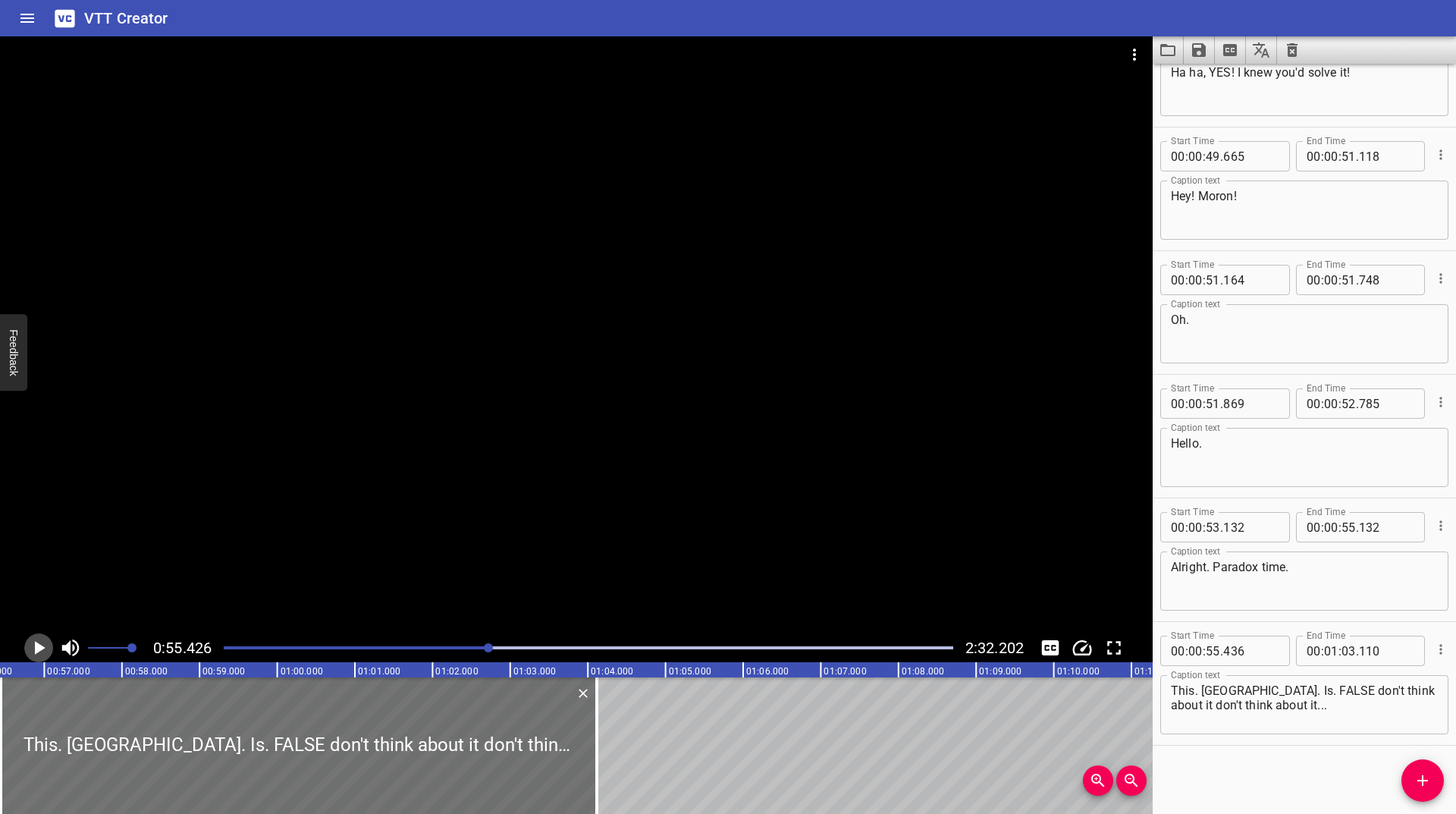
click at [35, 643] on icon "Play/Pause" at bounding box center [40, 647] width 11 height 13
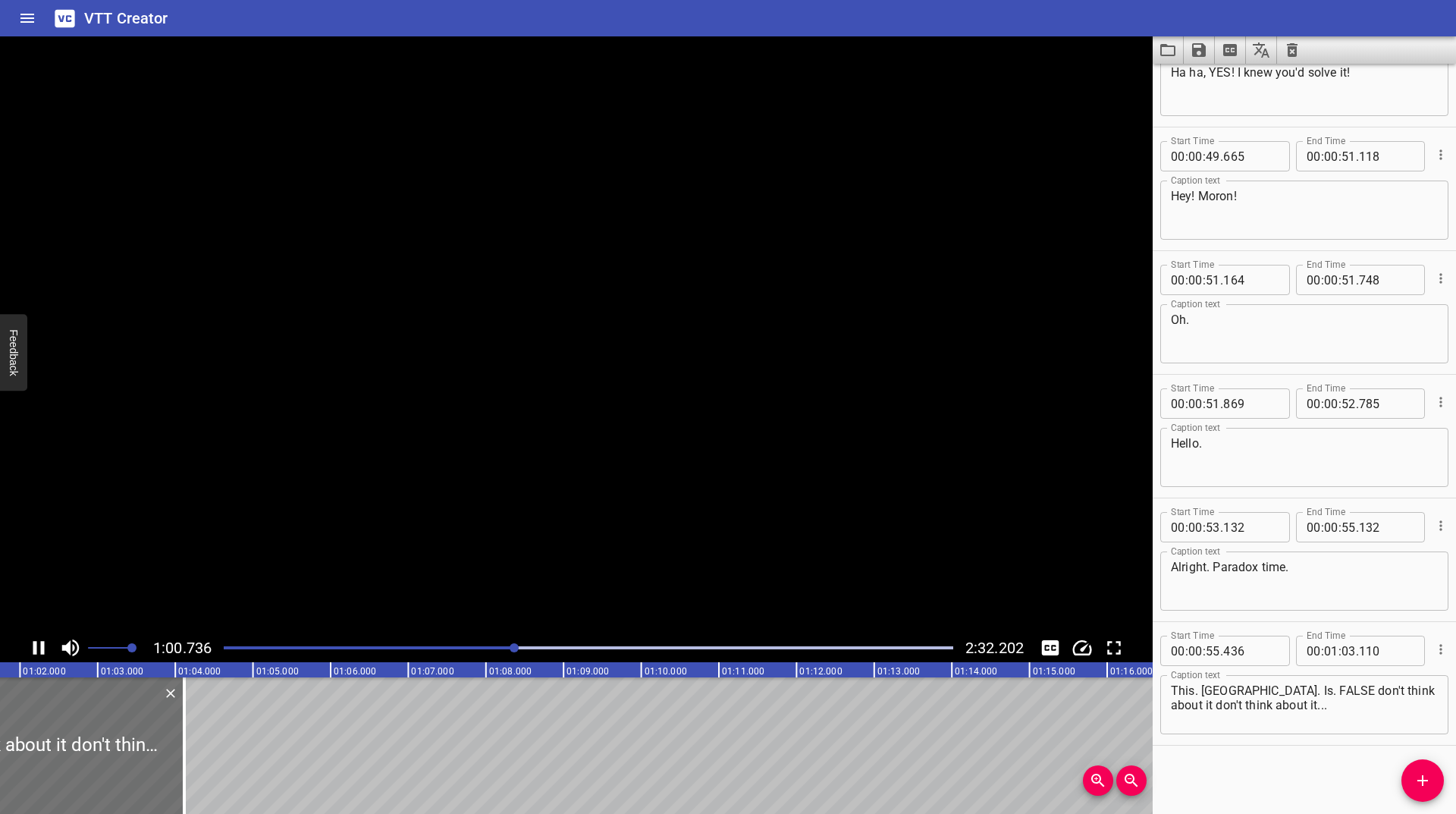
click at [35, 643] on icon "Play/Pause" at bounding box center [39, 647] width 12 height 13
click at [1432, 779] on span "Add Cue" at bounding box center [1422, 780] width 43 height 19
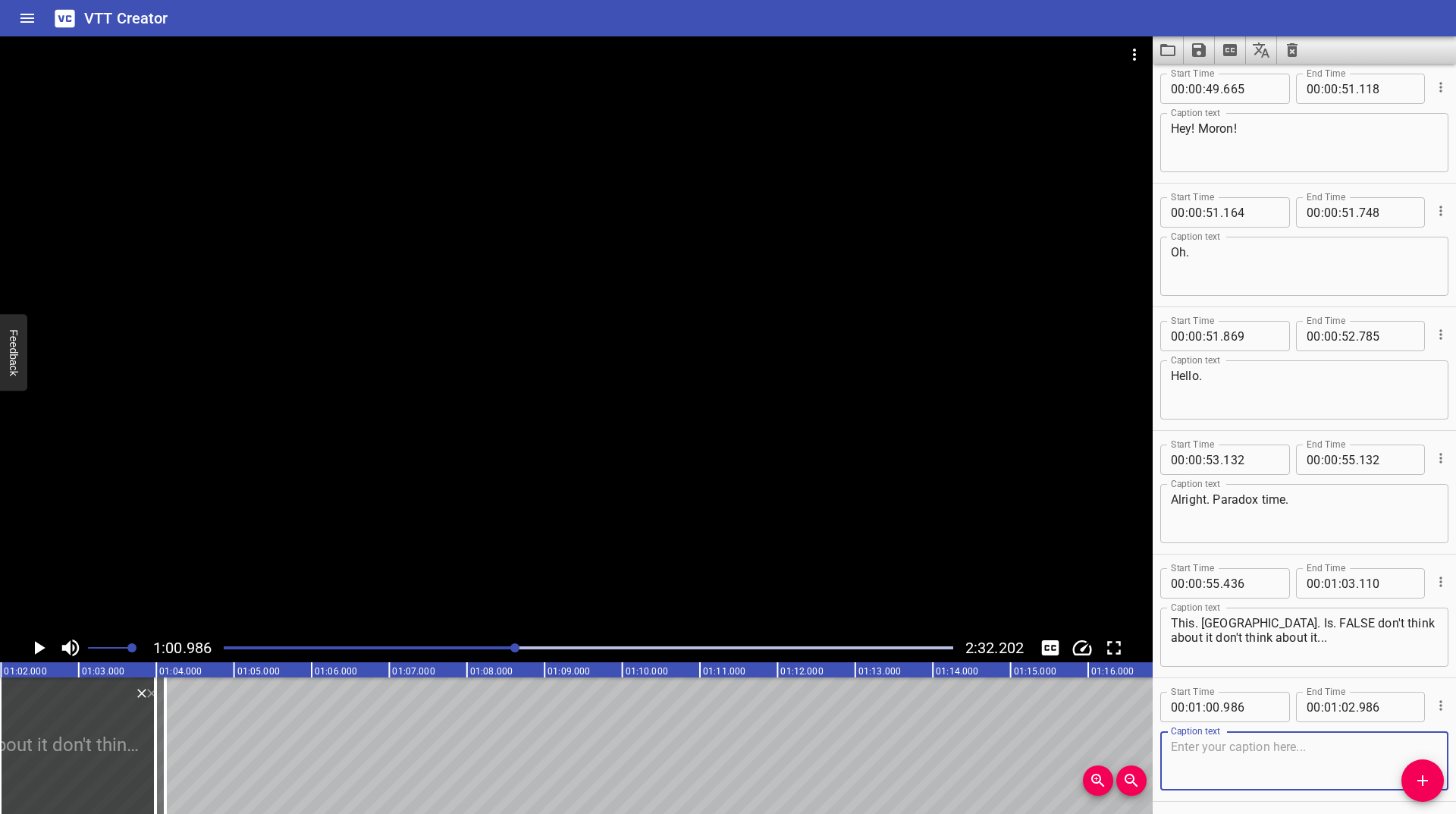
scroll to position [928, 0]
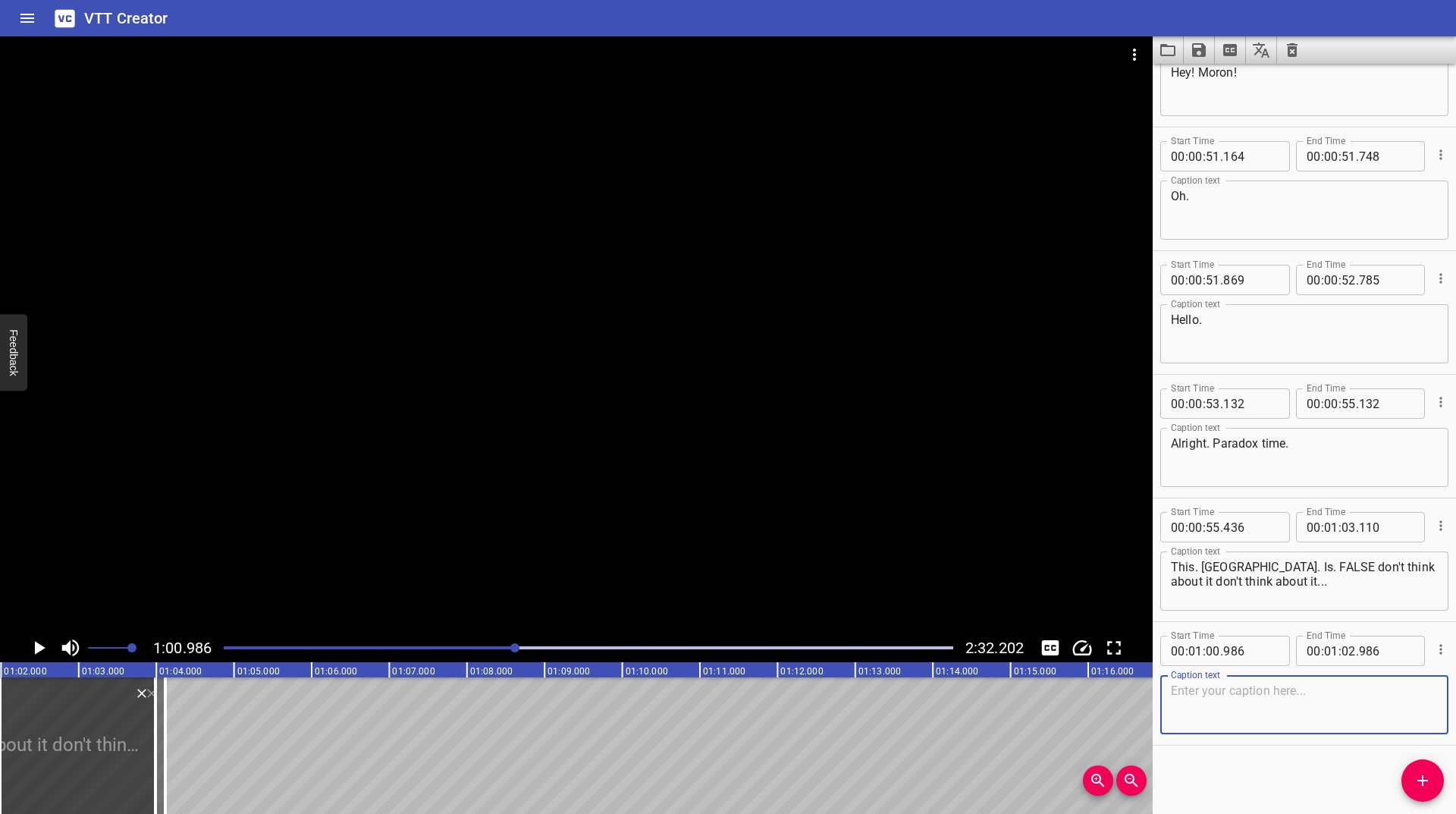
paste textarea "Um. 'TRUE'. I'll go 'true'."
type textarea "Um. 'TRUE'. I'll go 'true'."
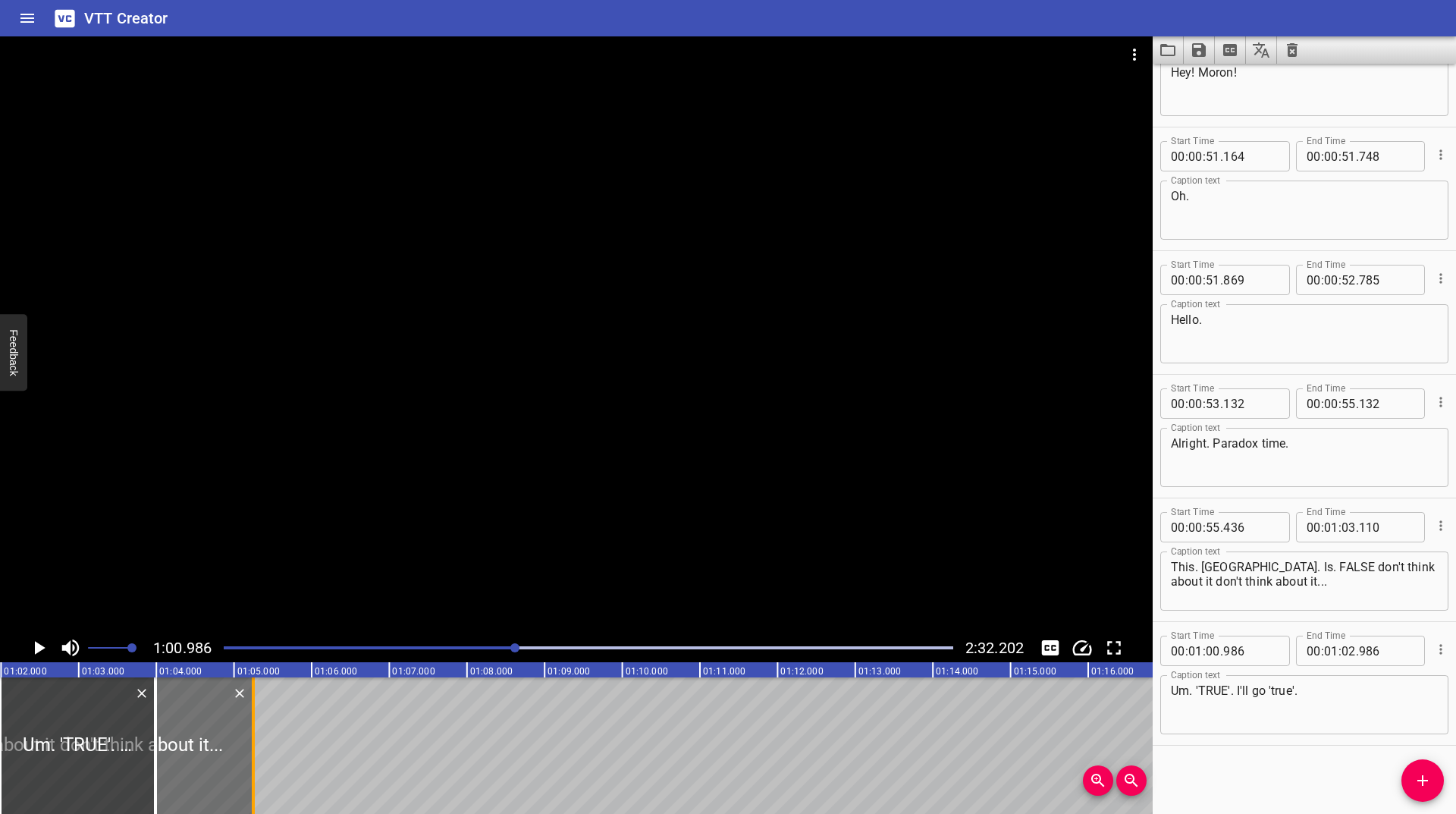
drag, startPoint x: 166, startPoint y: 724, endPoint x: 253, endPoint y: 732, distance: 87.4
click at [253, 732] on div at bounding box center [253, 746] width 3 height 137
type input "04"
type input "242"
click at [35, 643] on icon "Play/Pause" at bounding box center [40, 647] width 11 height 13
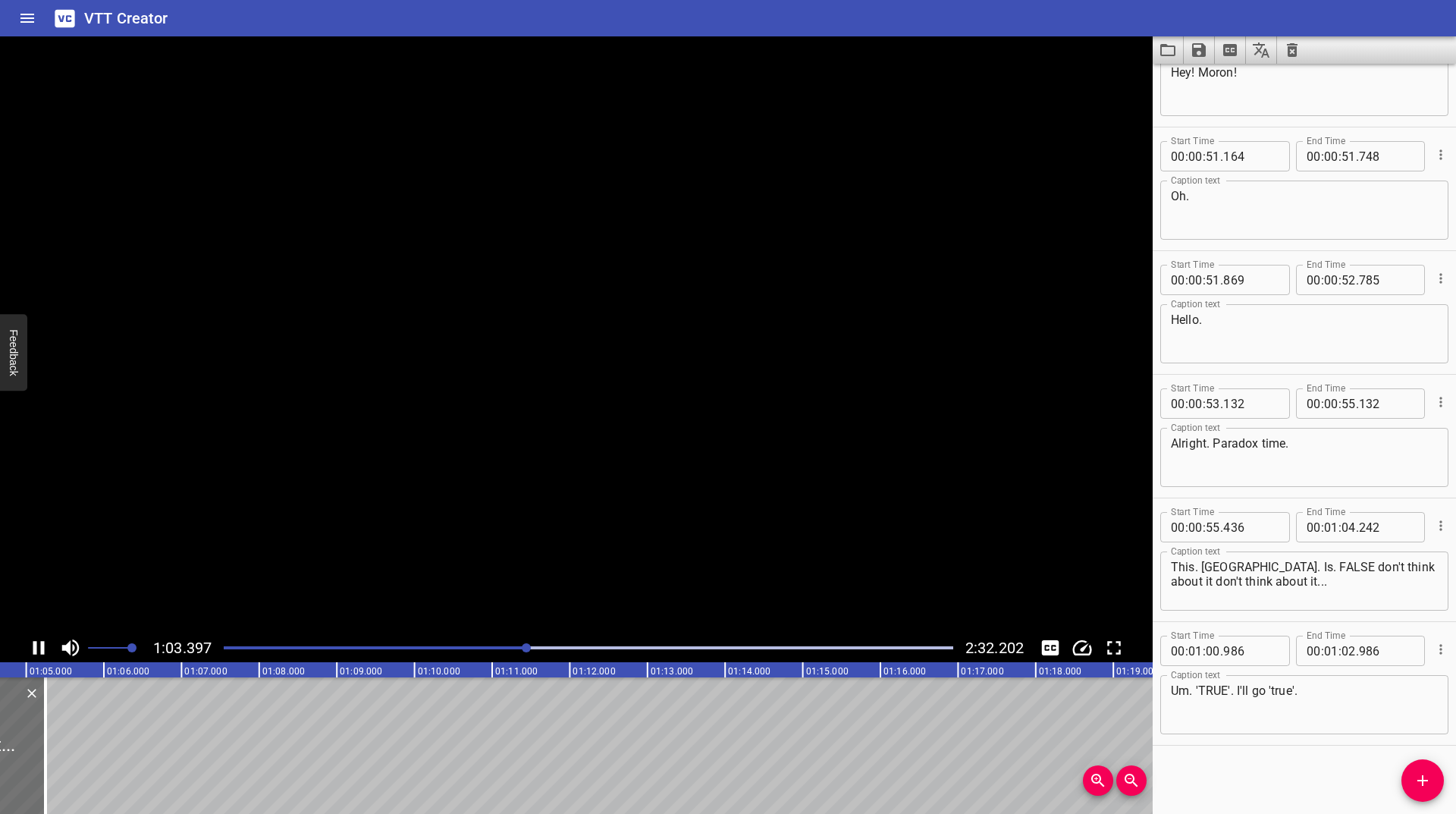
click at [35, 643] on icon "Play/Pause" at bounding box center [39, 647] width 12 height 13
click at [35, 643] on icon "Play/Pause" at bounding box center [40, 647] width 11 height 13
click at [35, 643] on icon "Play/Pause" at bounding box center [39, 647] width 12 height 13
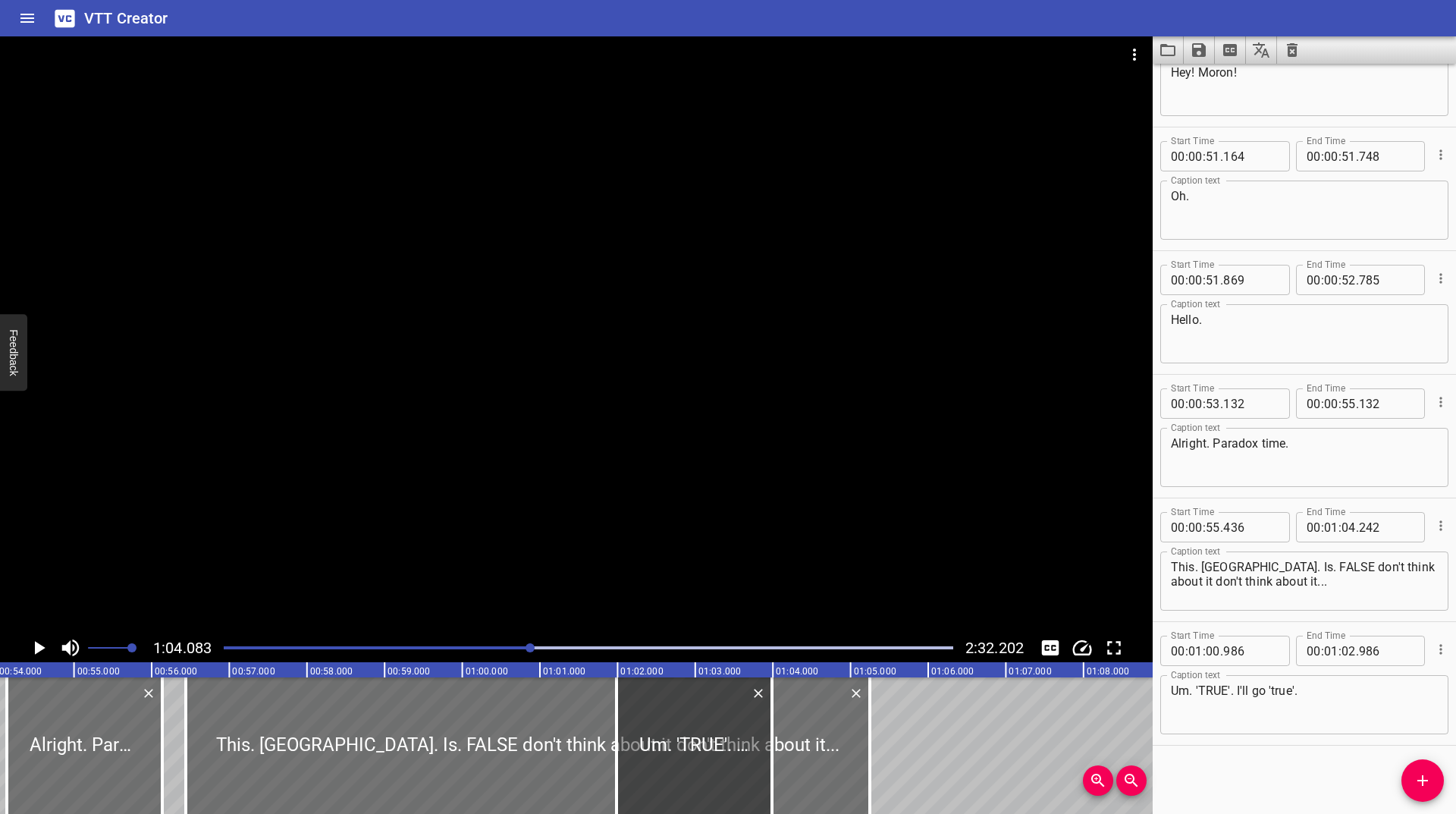
scroll to position [0, 4138]
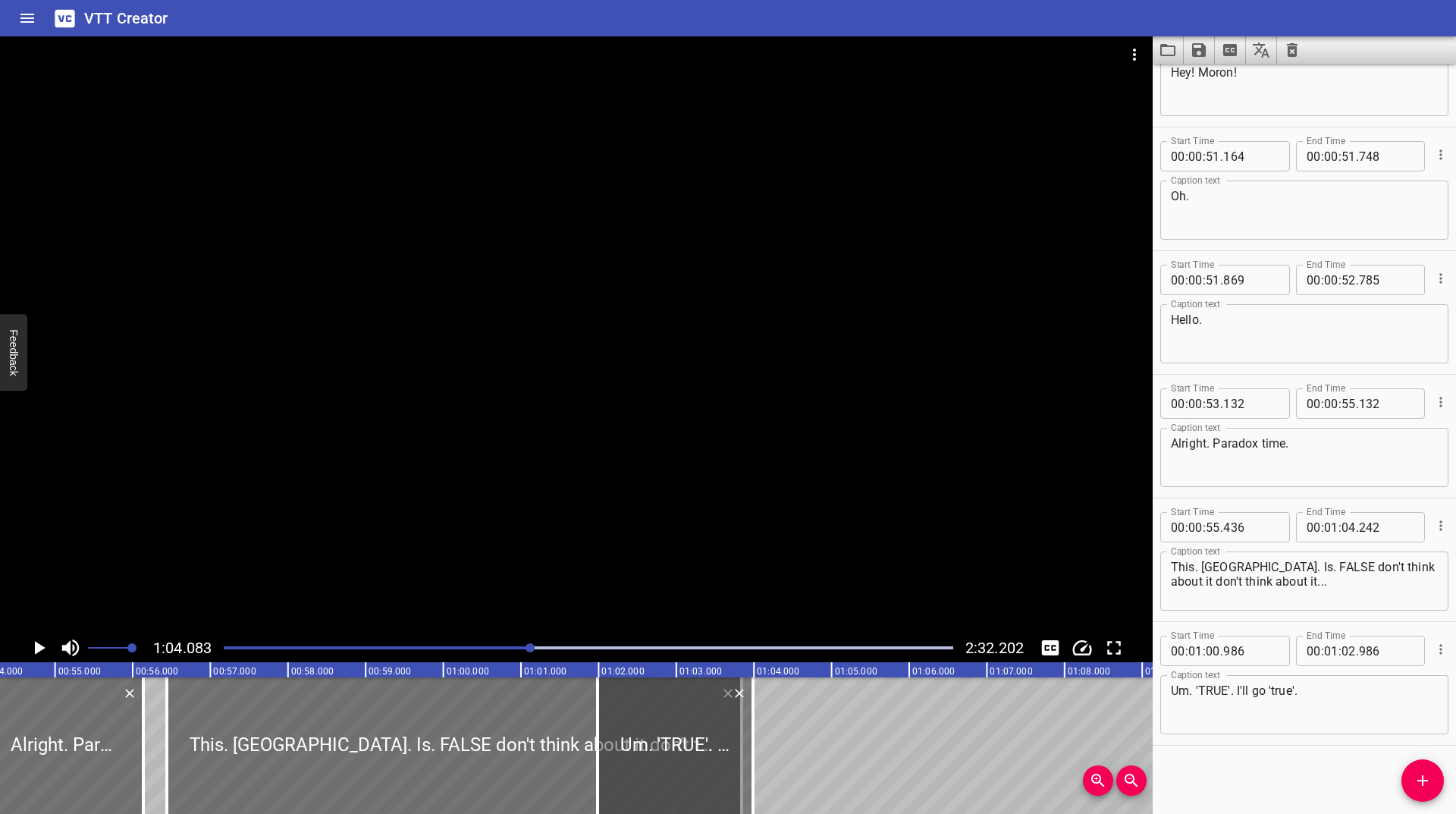
drag, startPoint x: 852, startPoint y: 732, endPoint x: 743, endPoint y: 763, distance: 113.3
type input "02"
type input "836"
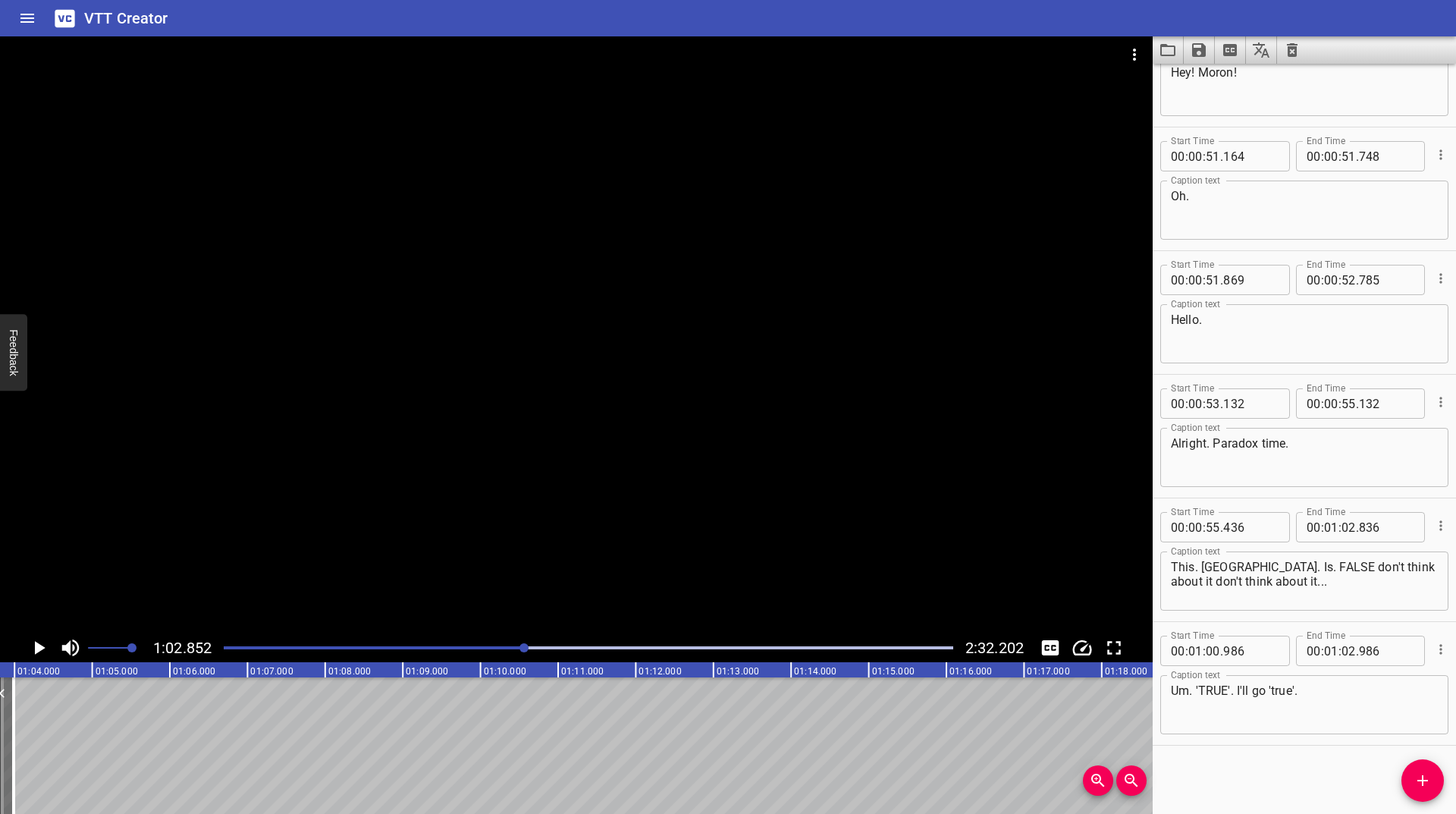
scroll to position [0, 4879]
click at [520, 649] on div at bounding box center [588, 648] width 748 height 21
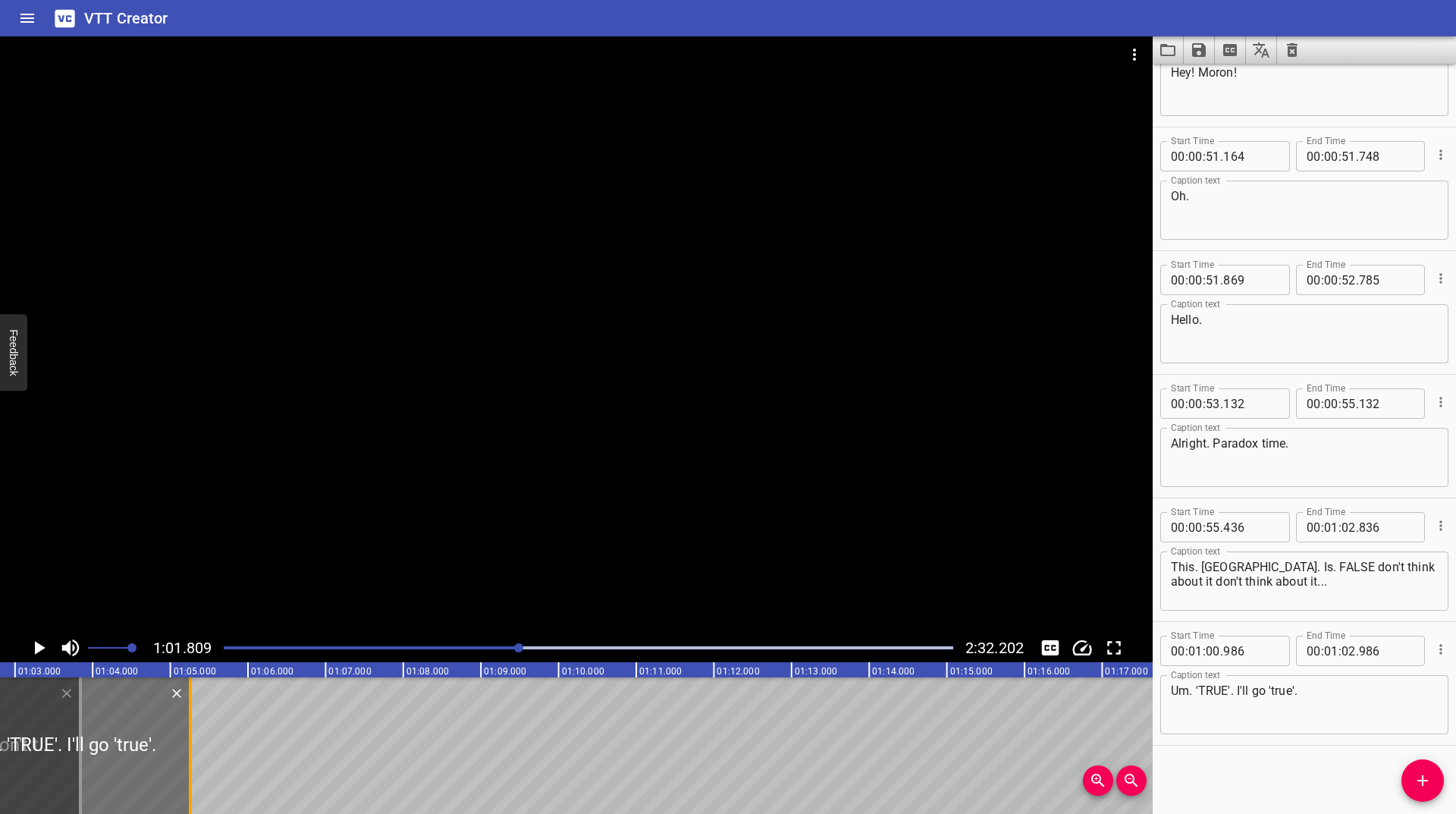
drag, startPoint x: 97, startPoint y: 737, endPoint x: 193, endPoint y: 743, distance: 96.2
click at [193, 743] on div at bounding box center [190, 746] width 15 height 137
type input "04"
type input "236"
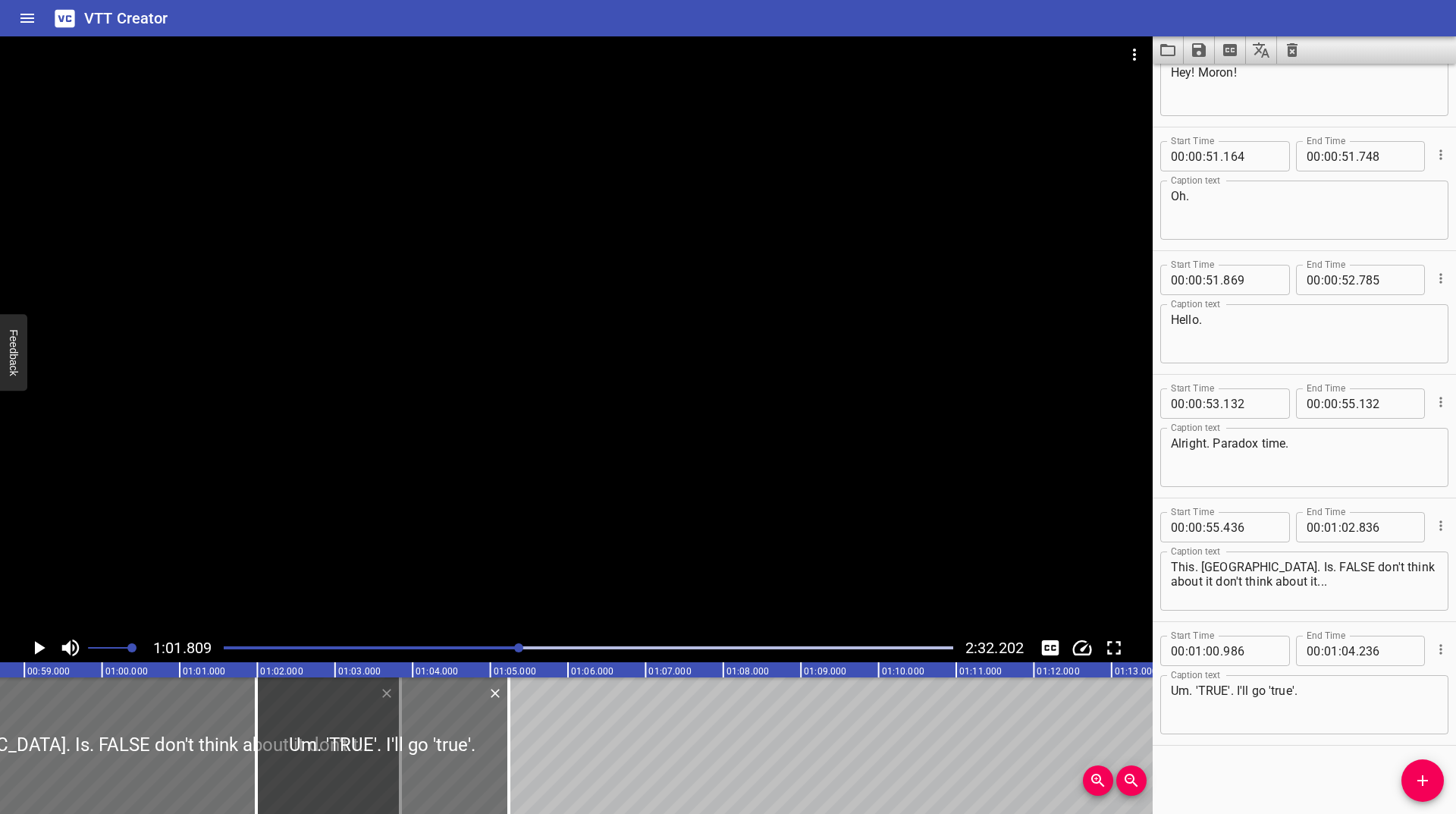
scroll to position [0, 4468]
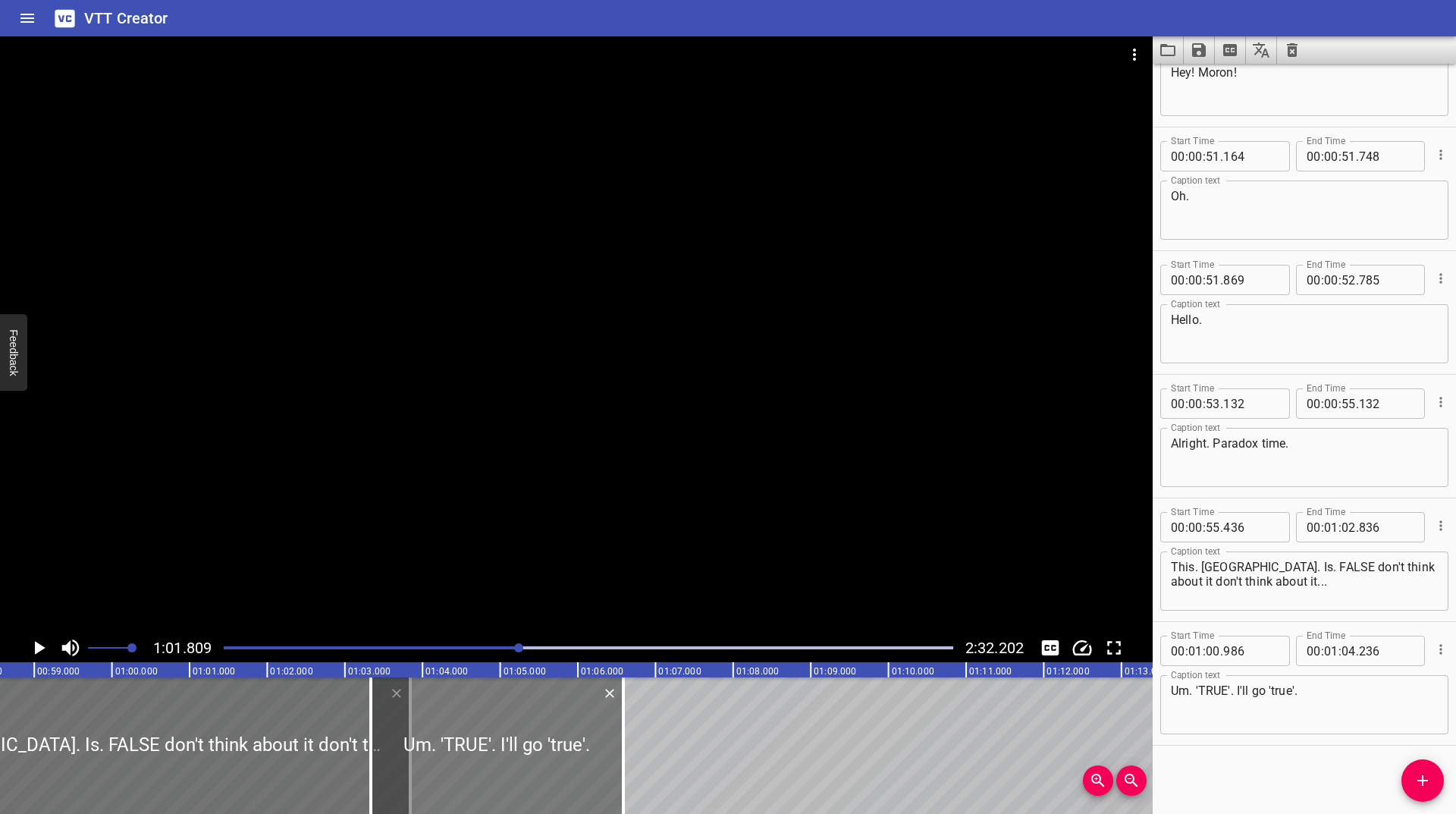
drag, startPoint x: 411, startPoint y: 770, endPoint x: 642, endPoint y: 777, distance: 231.1
click at [623, 777] on div at bounding box center [496, 746] width 253 height 137
type input "03"
type input "955"
type input "07"
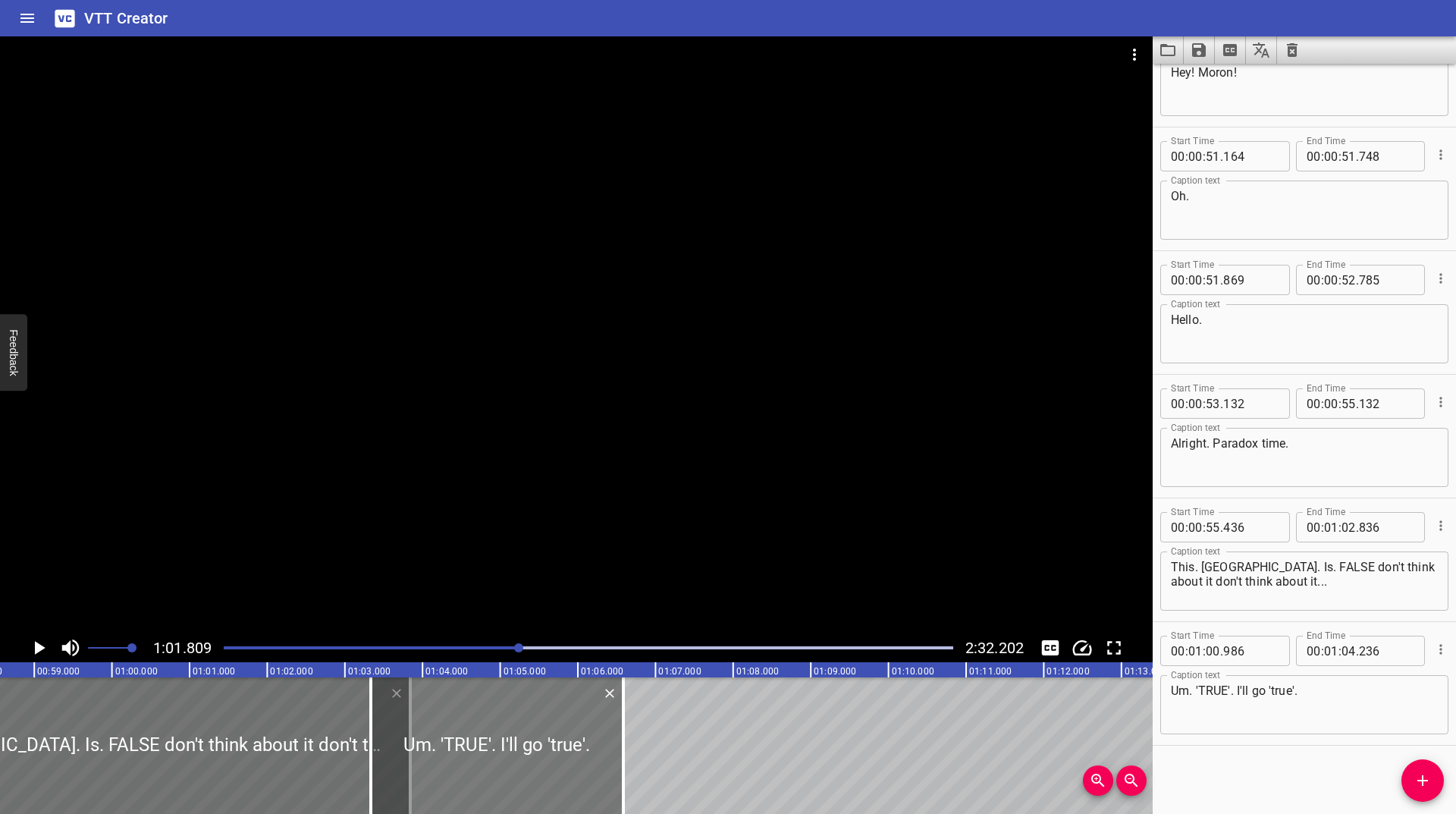
type input "205"
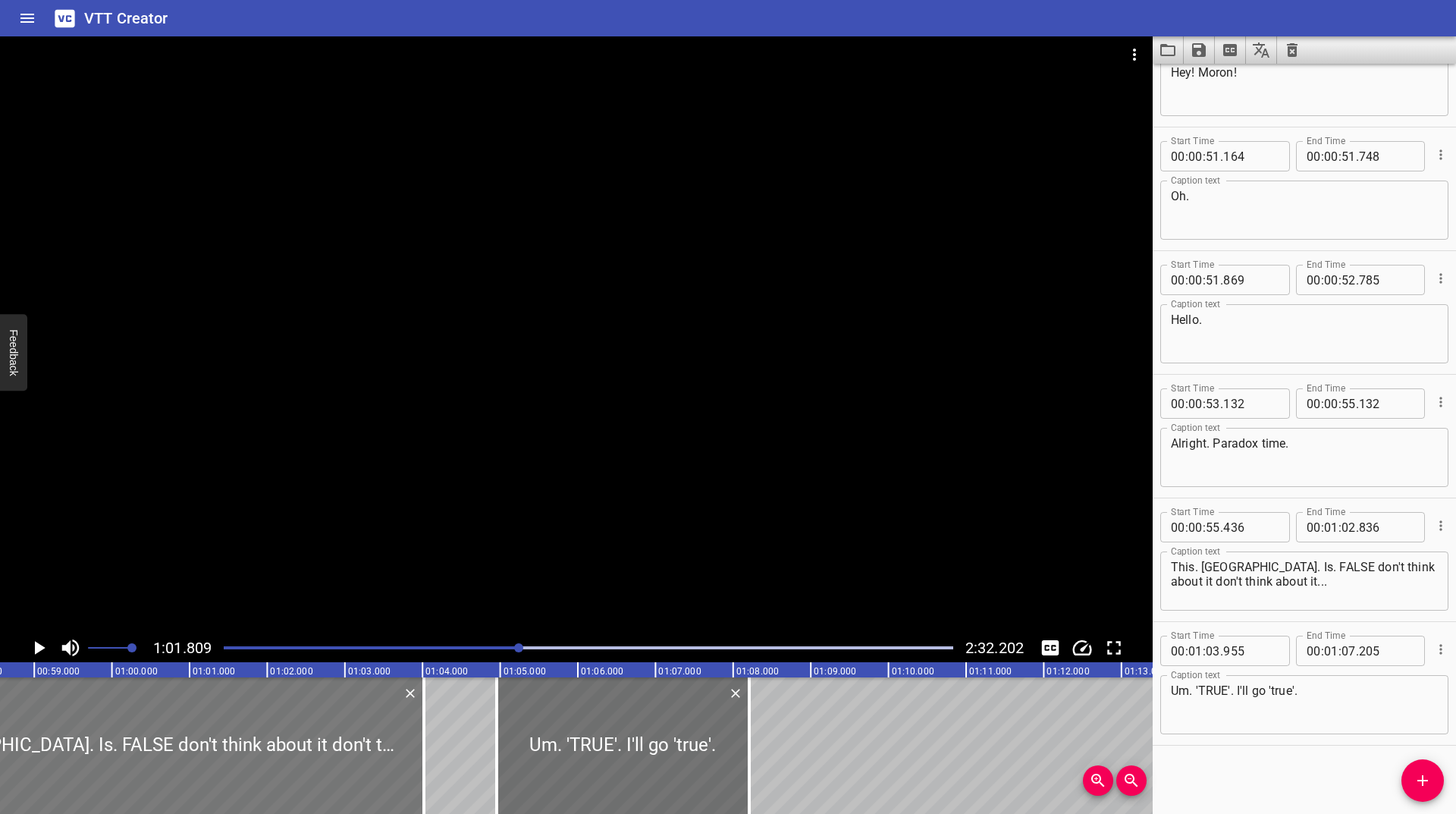
drag, startPoint x: 401, startPoint y: 740, endPoint x: 414, endPoint y: 736, distance: 13.6
click at [414, 736] on div at bounding box center [136, 746] width 574 height 137
type input "612"
type input "03"
type input "012"
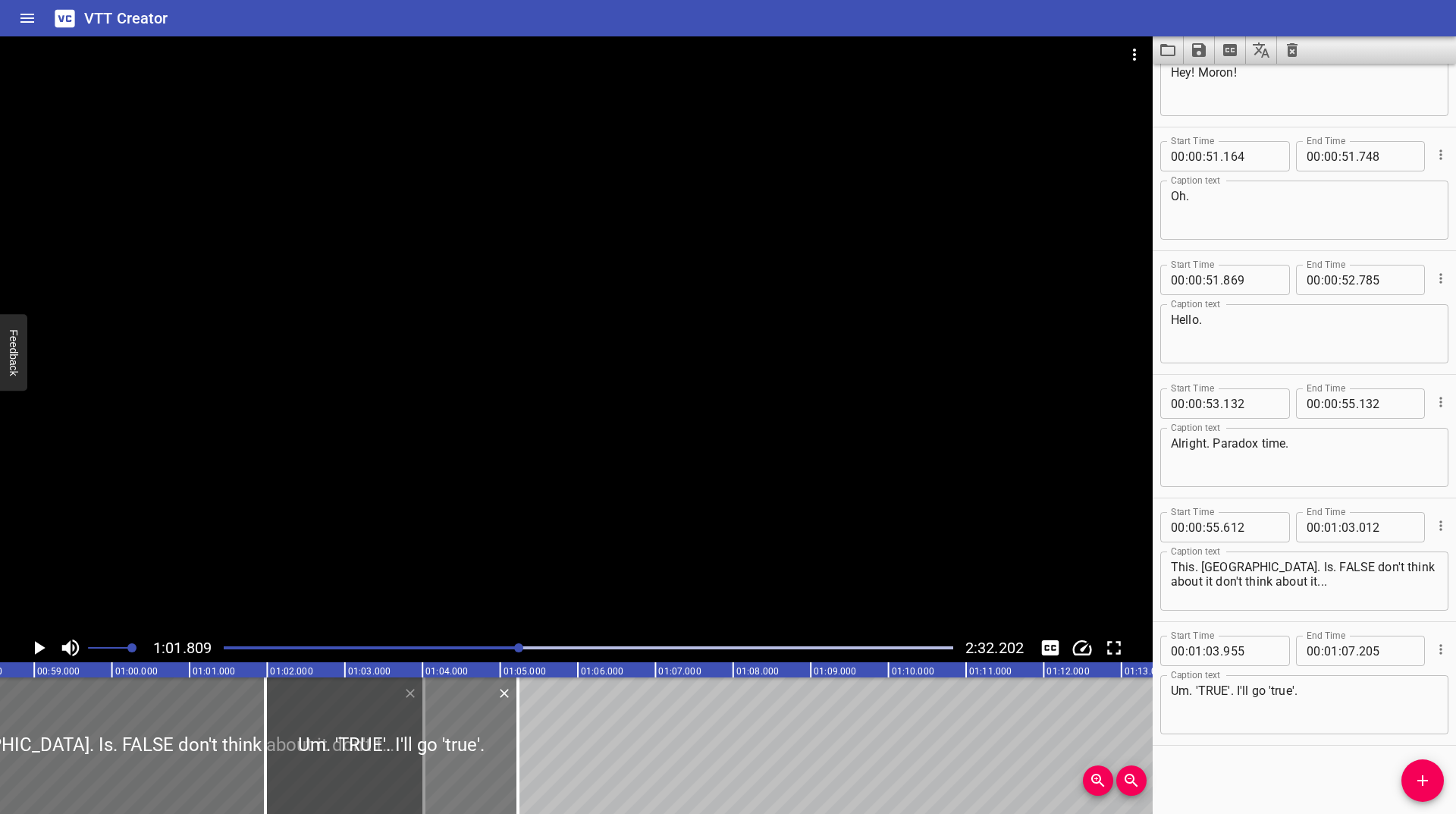
drag, startPoint x: 617, startPoint y: 717, endPoint x: 385, endPoint y: 748, distance: 234.1
click at [385, 748] on div at bounding box center [391, 746] width 253 height 137
type input "00"
type input "976"
type input "04"
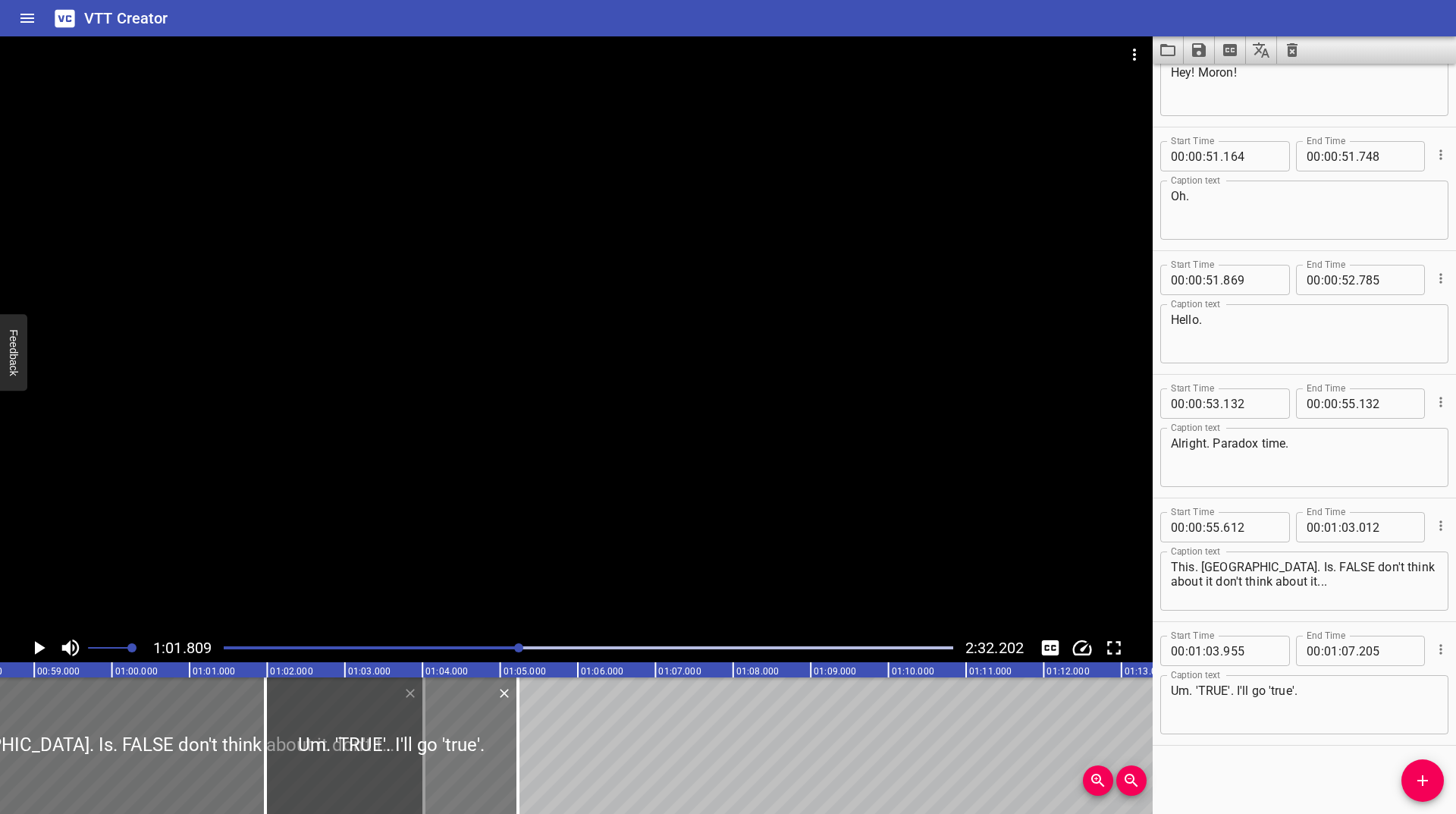
type input "226"
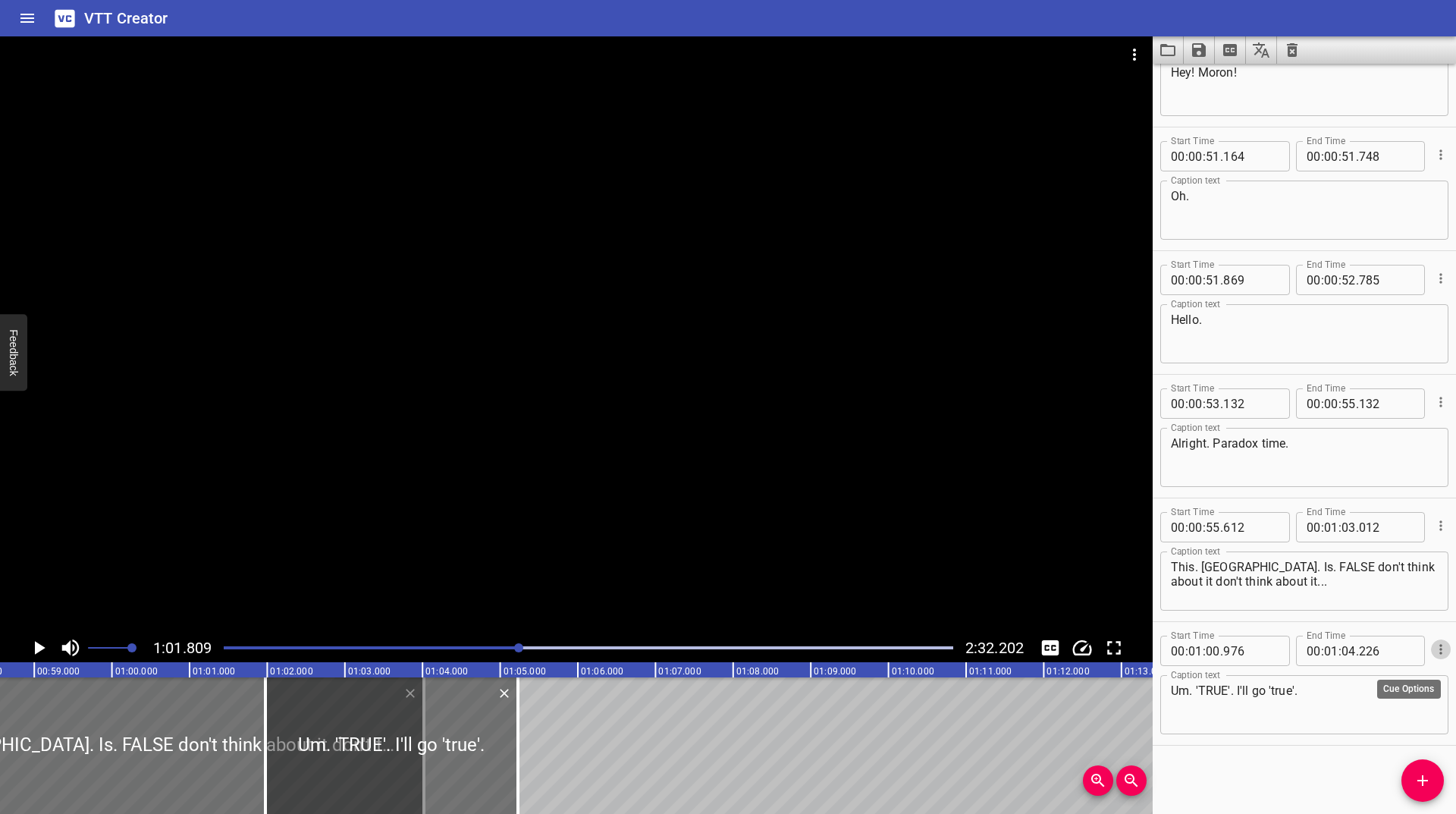
click at [1434, 645] on icon "Cue Options" at bounding box center [1440, 649] width 15 height 15
click at [1366, 654] on li "Advanced options..." at bounding box center [1376, 649] width 132 height 27
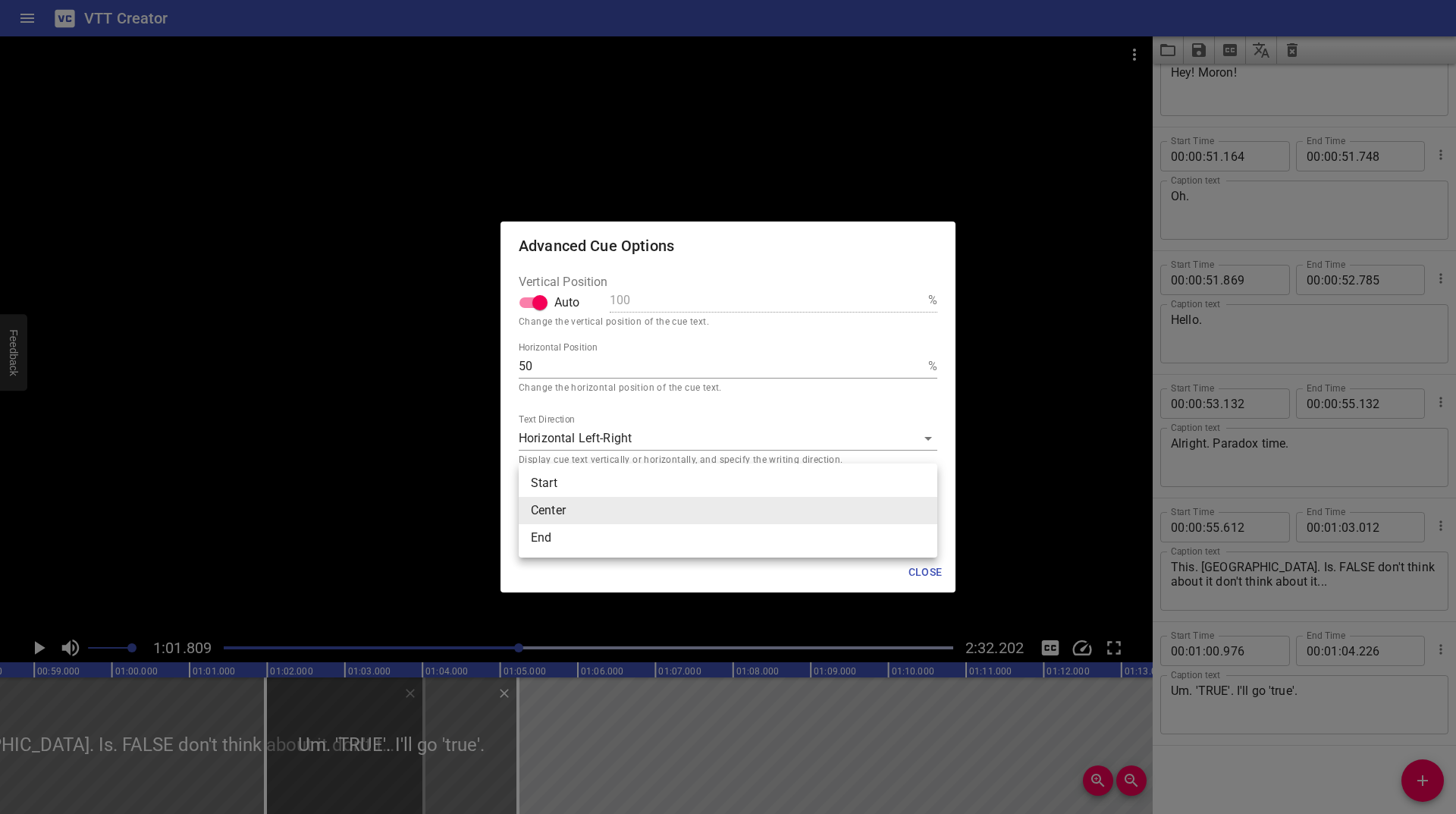
click at [549, 503] on body "VTT Creator Caption Editor Batch Transcribe Login Sign Up Privacy Contact 1:01.…" at bounding box center [728, 407] width 1456 height 814
click at [550, 484] on li "Start" at bounding box center [728, 483] width 418 height 27
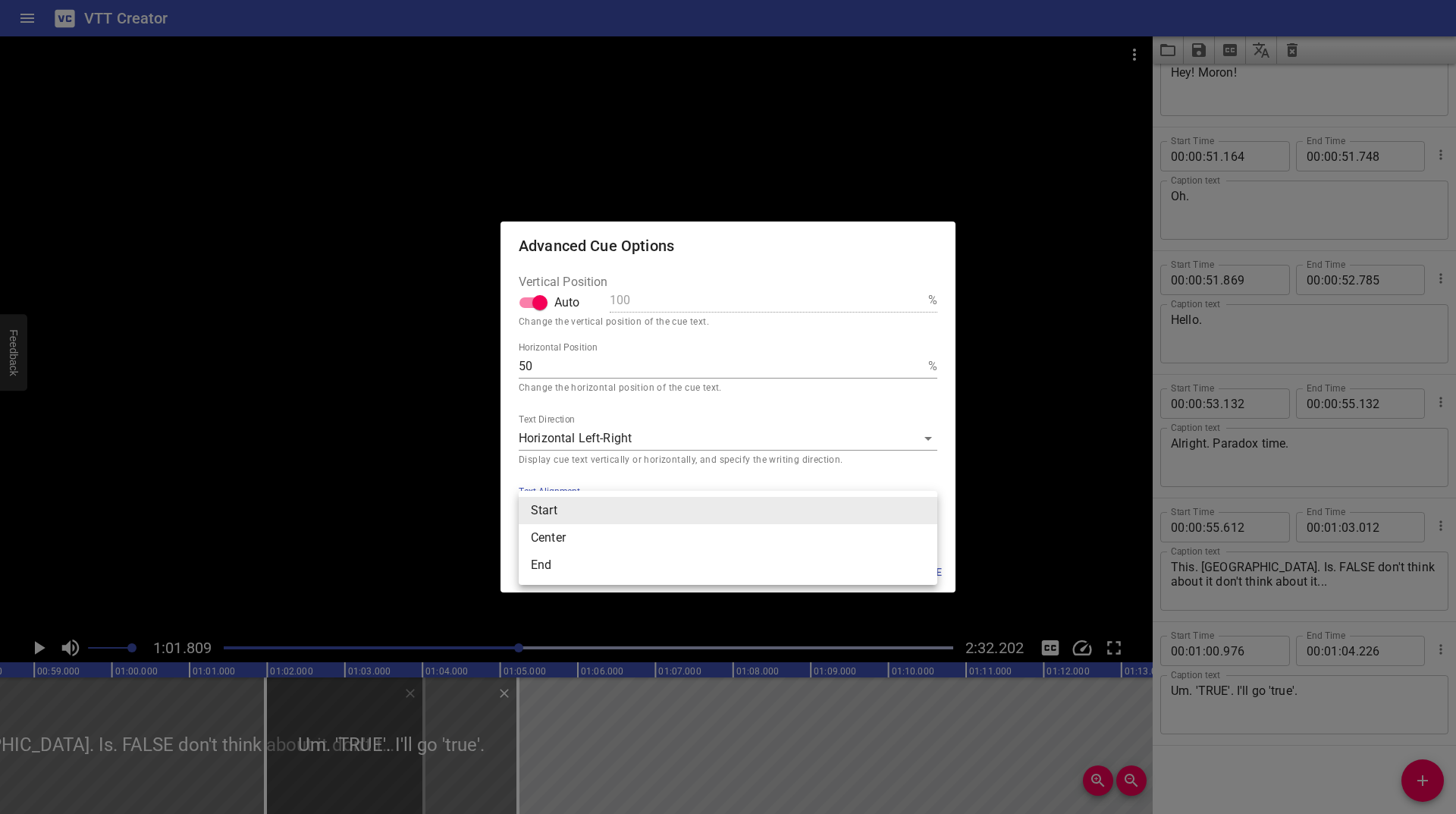
click at [576, 506] on body "VTT Creator Caption Editor Batch Transcribe Login Sign Up Privacy Contact 1:01.…" at bounding box center [728, 407] width 1456 height 814
click at [549, 567] on li "End" at bounding box center [728, 565] width 418 height 27
type input "end"
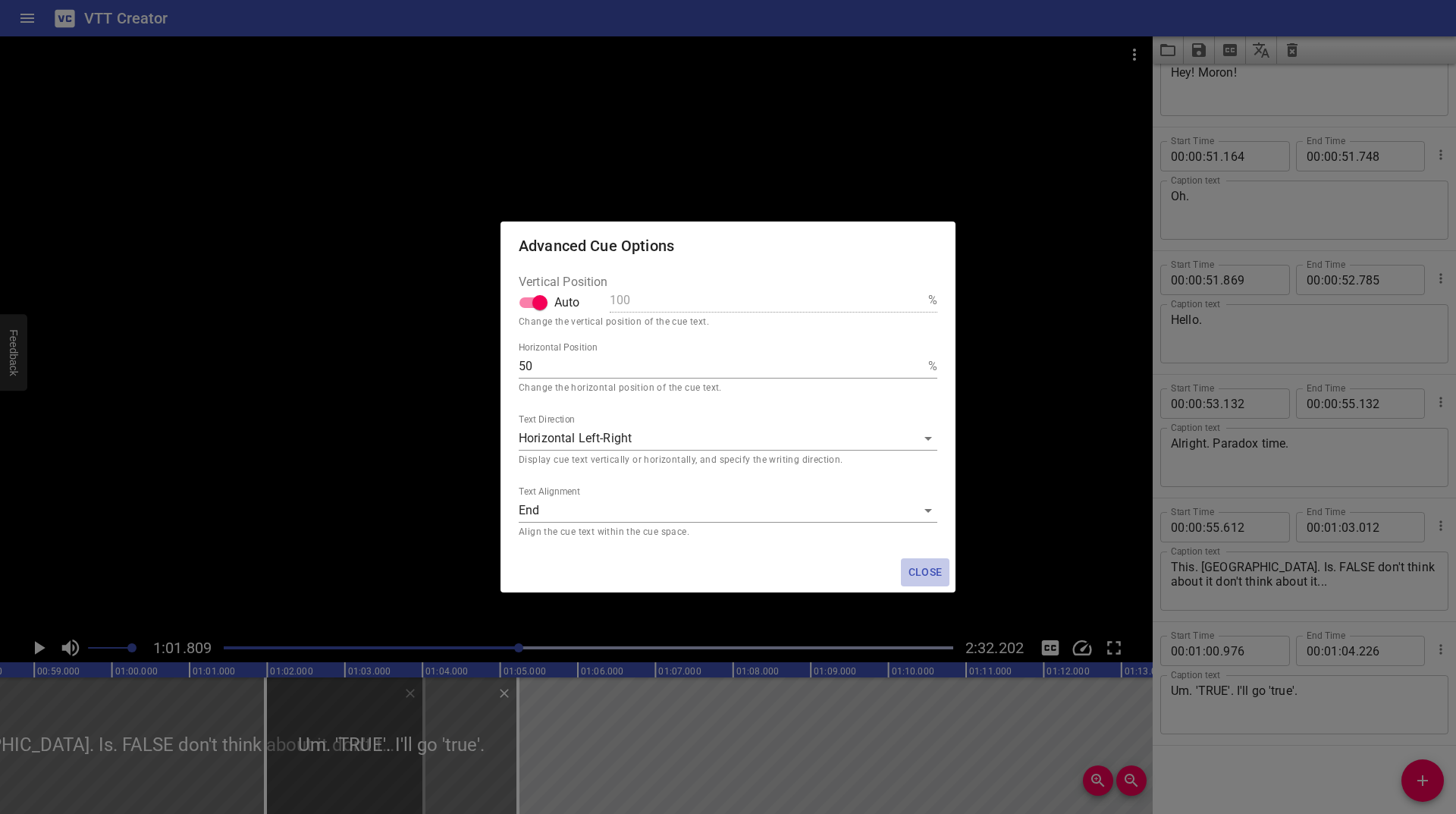
click at [923, 575] on span "Close" at bounding box center [924, 572] width 36 height 19
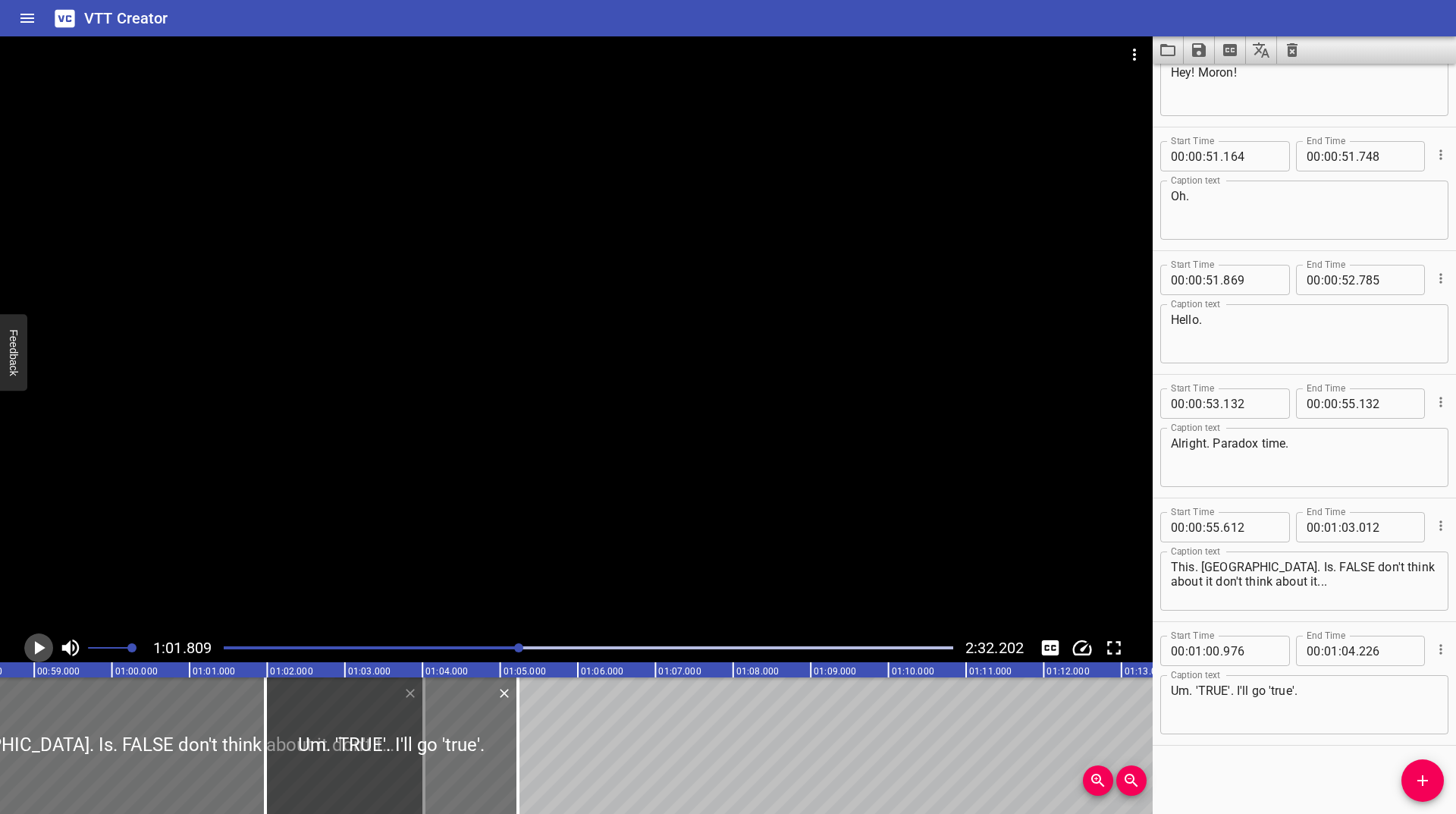
click at [32, 649] on icon "Play/Pause" at bounding box center [39, 648] width 23 height 23
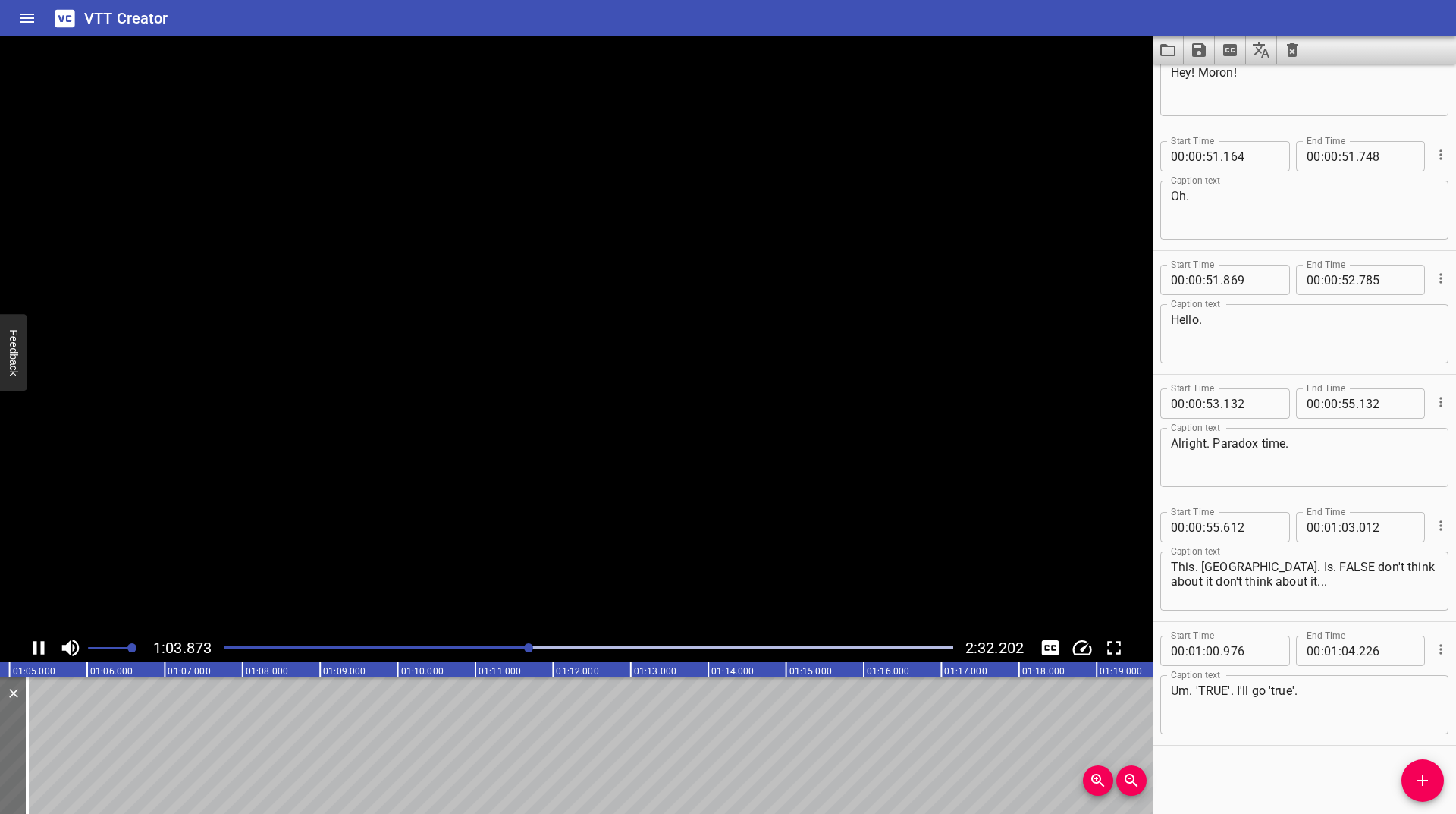
click at [32, 649] on icon "Play/Pause" at bounding box center [39, 648] width 23 height 23
click at [519, 652] on div at bounding box center [588, 648] width 748 height 21
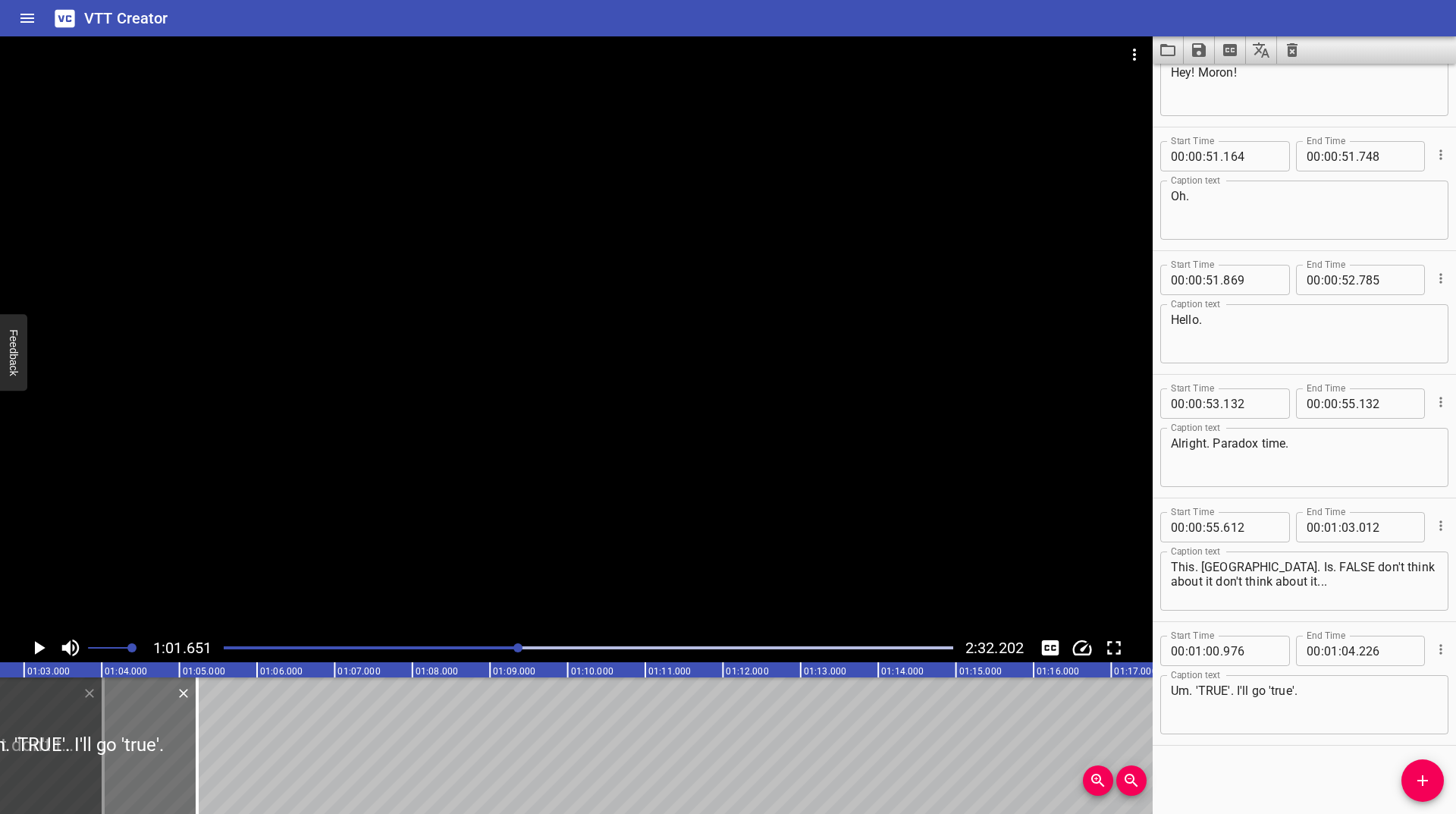
scroll to position [0, 4786]
click at [510, 648] on div "Play progress" at bounding box center [154, 647] width 729 height 3
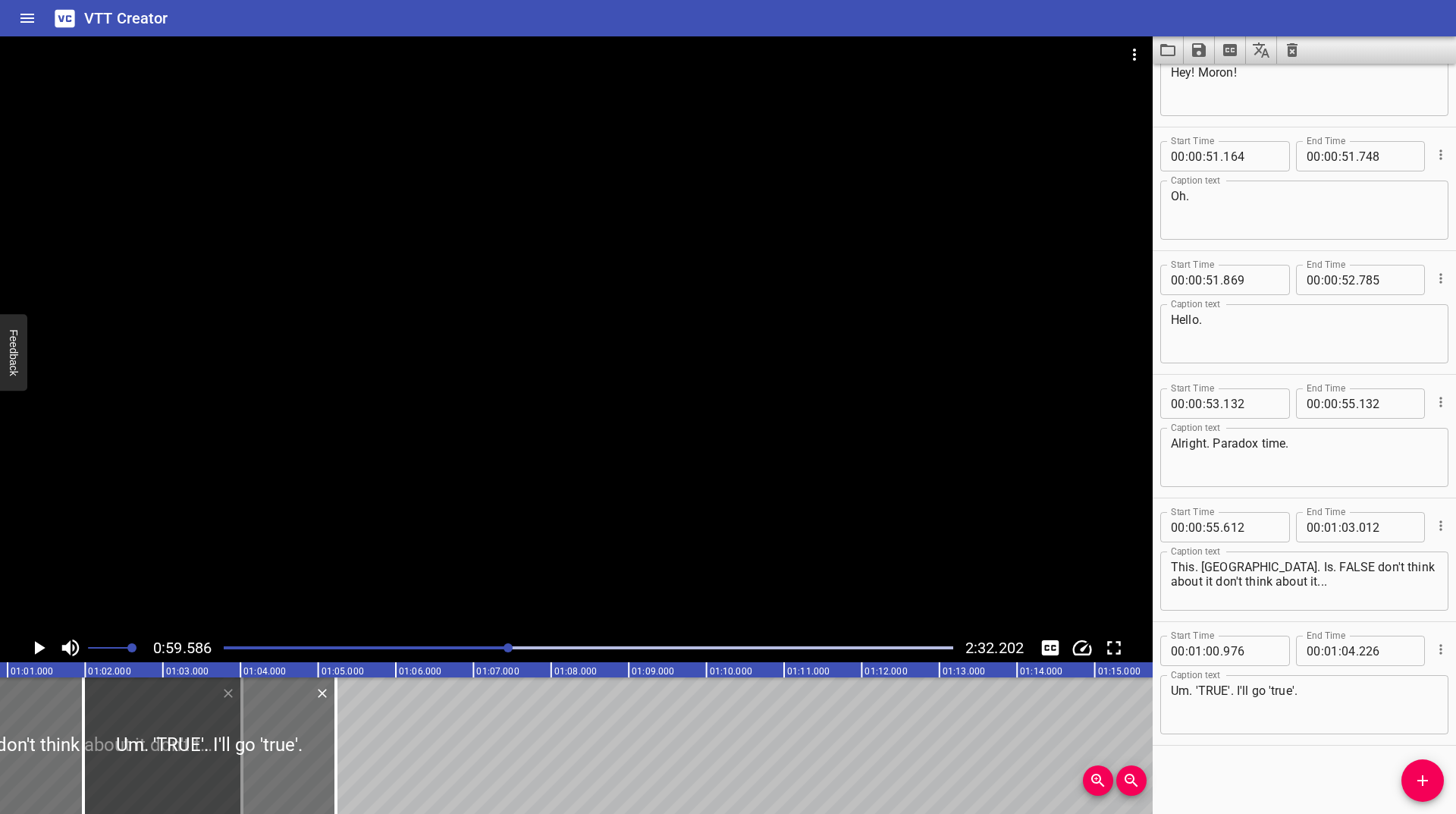
scroll to position [0, 4626]
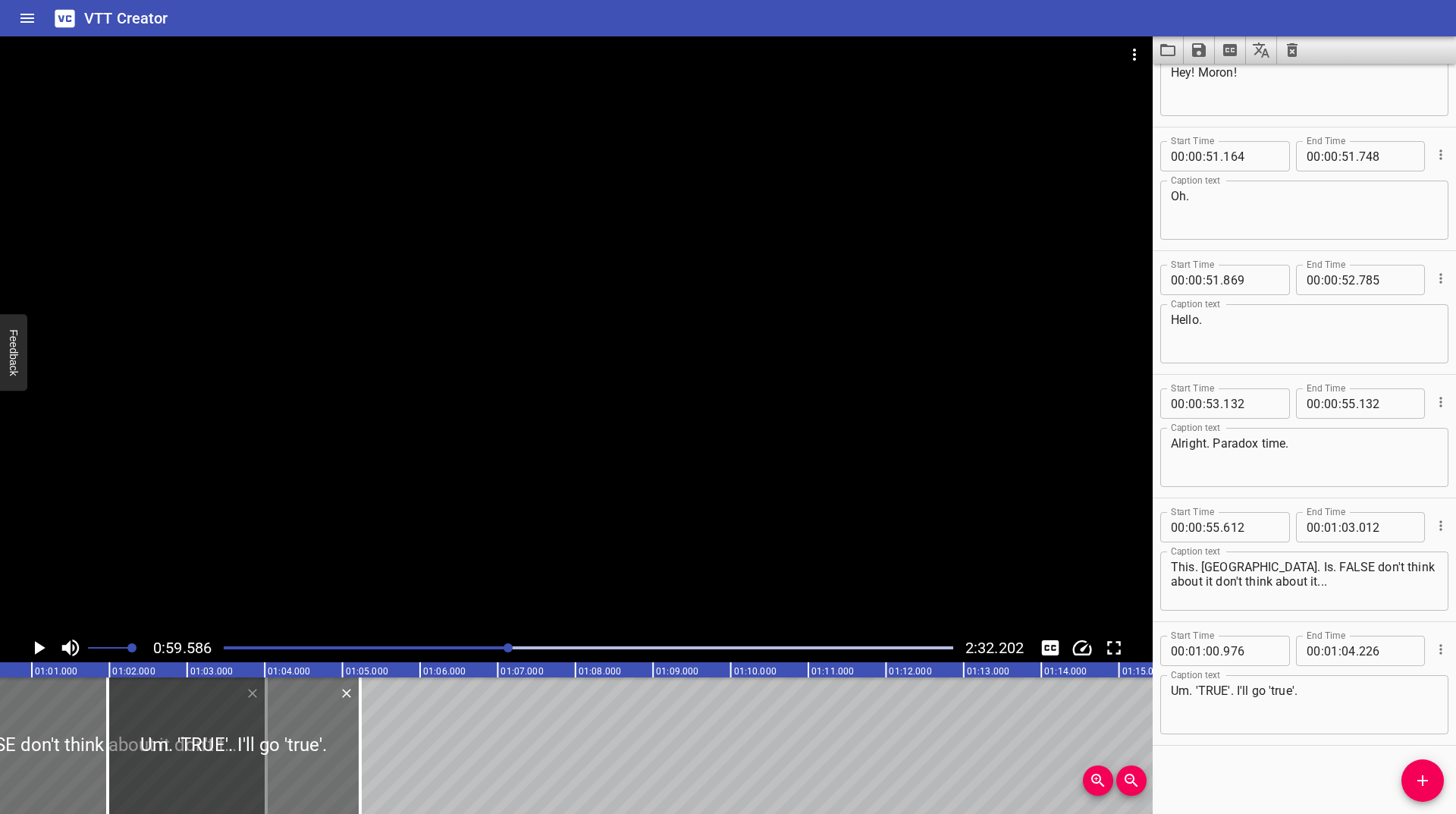
click at [39, 644] on icon "Play/Pause" at bounding box center [40, 647] width 11 height 13
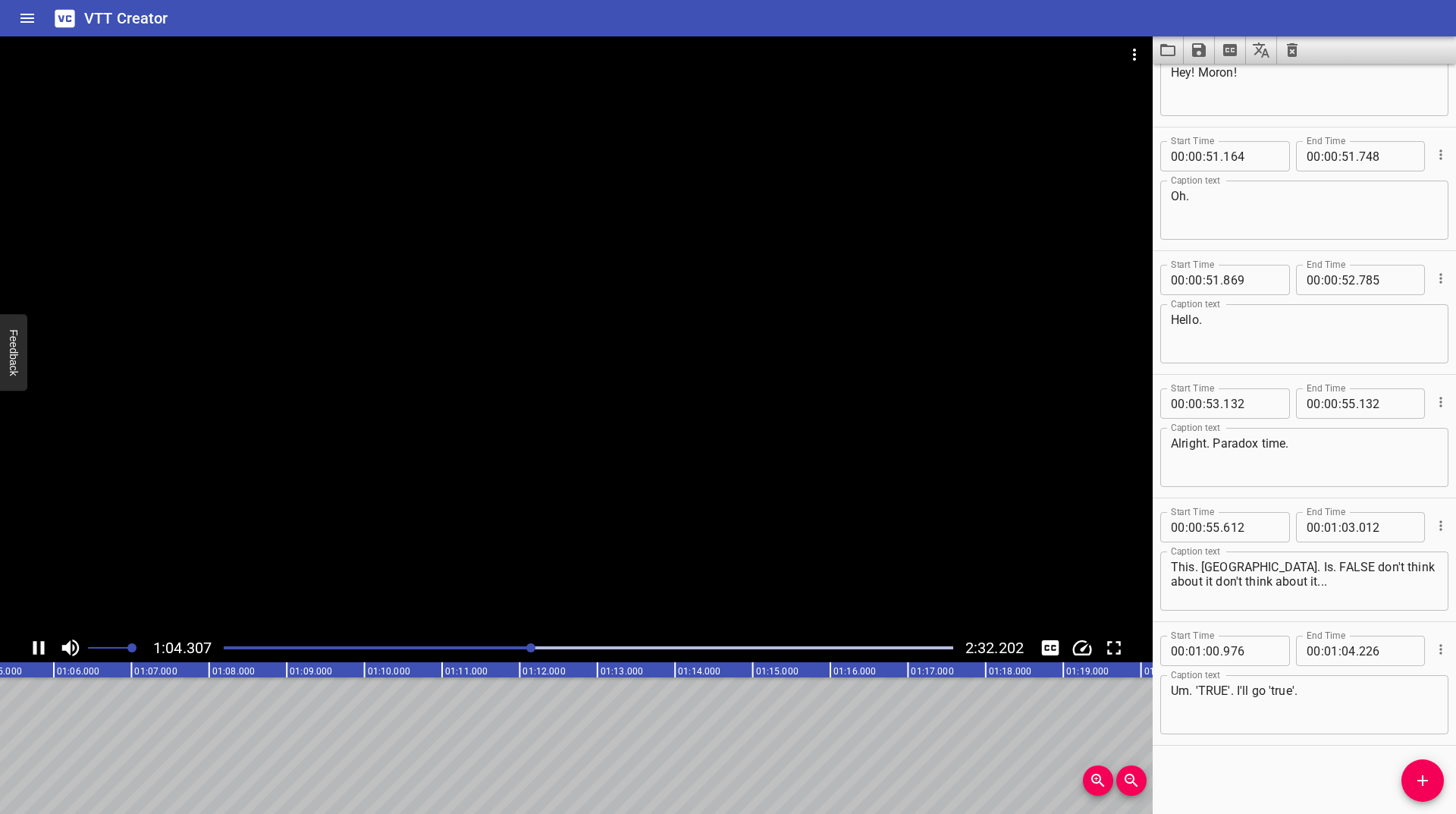
click at [39, 650] on icon "Play/Pause" at bounding box center [39, 648] width 23 height 23
click at [39, 650] on icon "Play/Pause" at bounding box center [40, 647] width 11 height 13
click at [39, 650] on icon "Play/Pause" at bounding box center [39, 648] width 23 height 23
click at [1412, 770] on button "Add Cue" at bounding box center [1422, 780] width 43 height 43
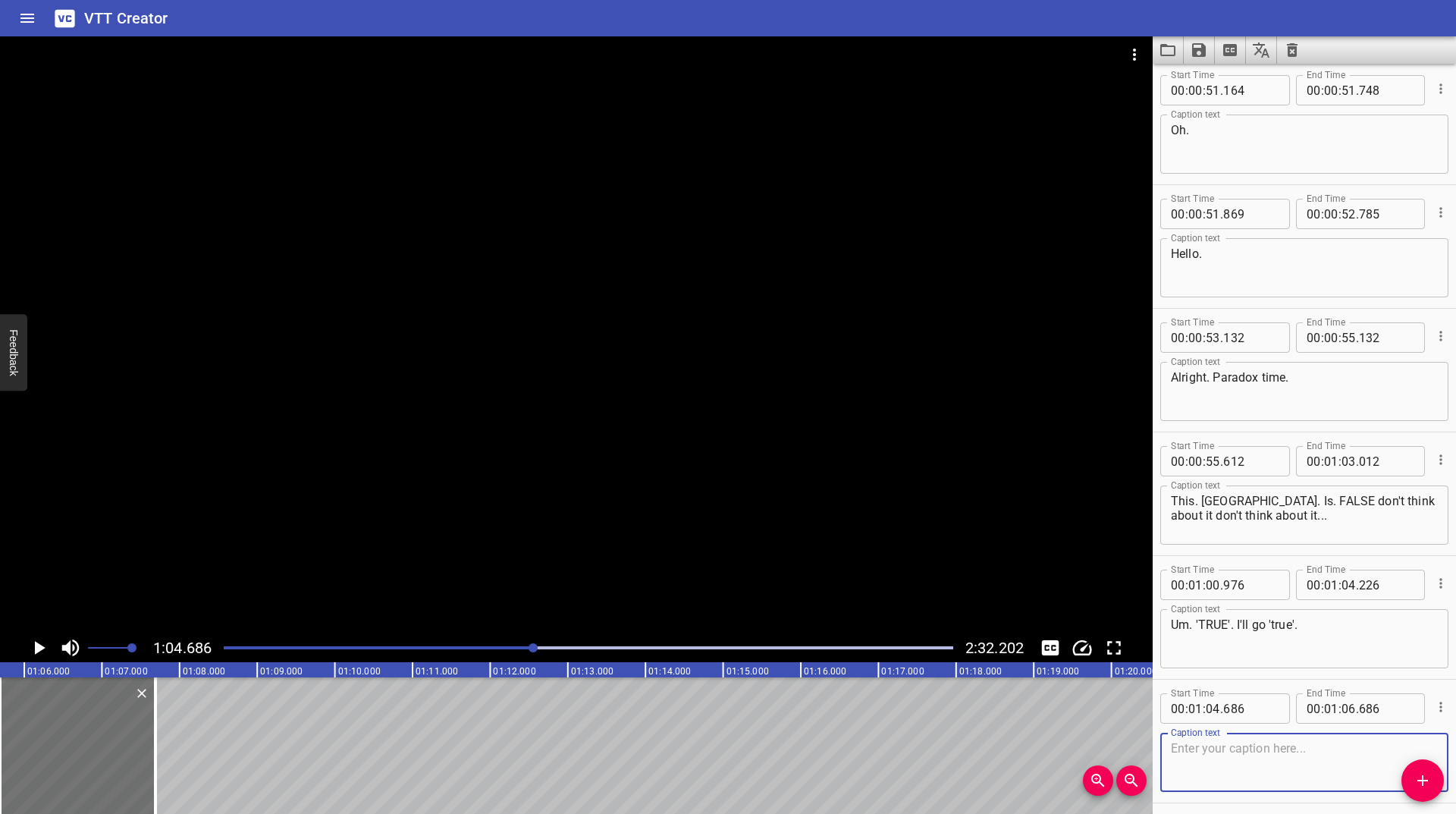
scroll to position [1053, 0]
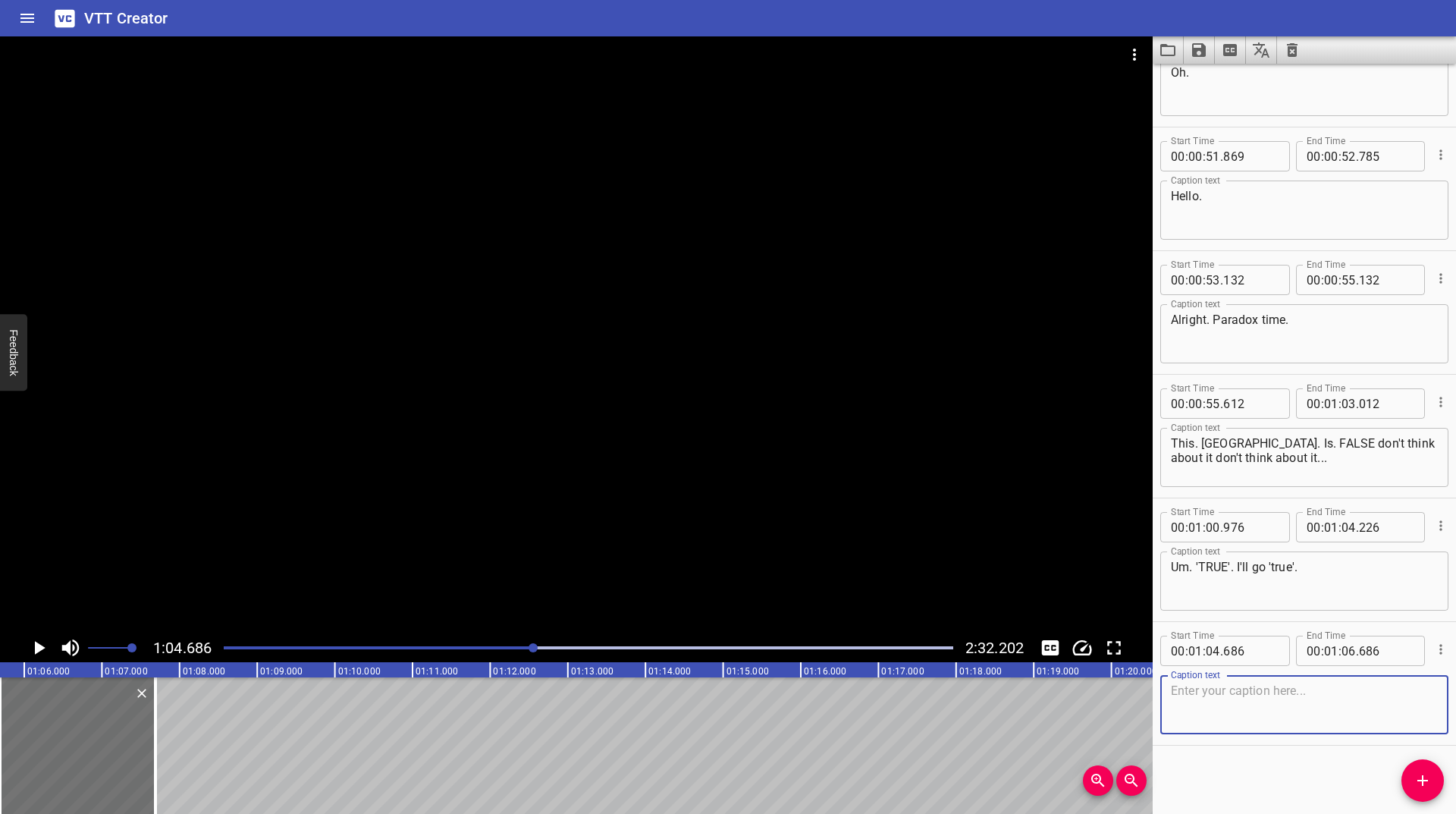
paste textarea "Huh. That was easy"
type textarea "Huh. That was easy."
click at [36, 647] on icon "Play/Pause" at bounding box center [40, 647] width 11 height 13
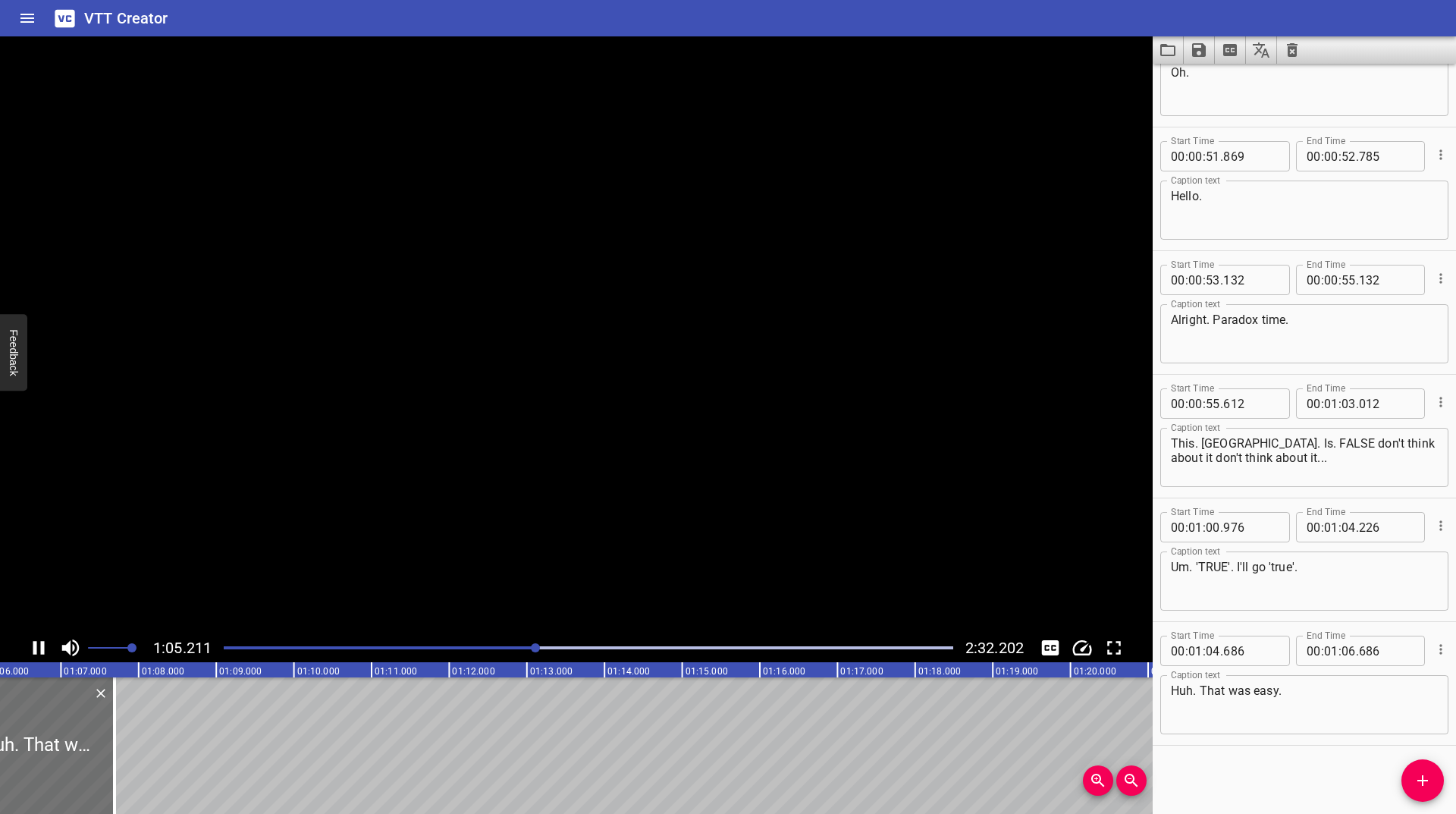
click at [36, 647] on icon "Play/Pause" at bounding box center [39, 647] width 12 height 13
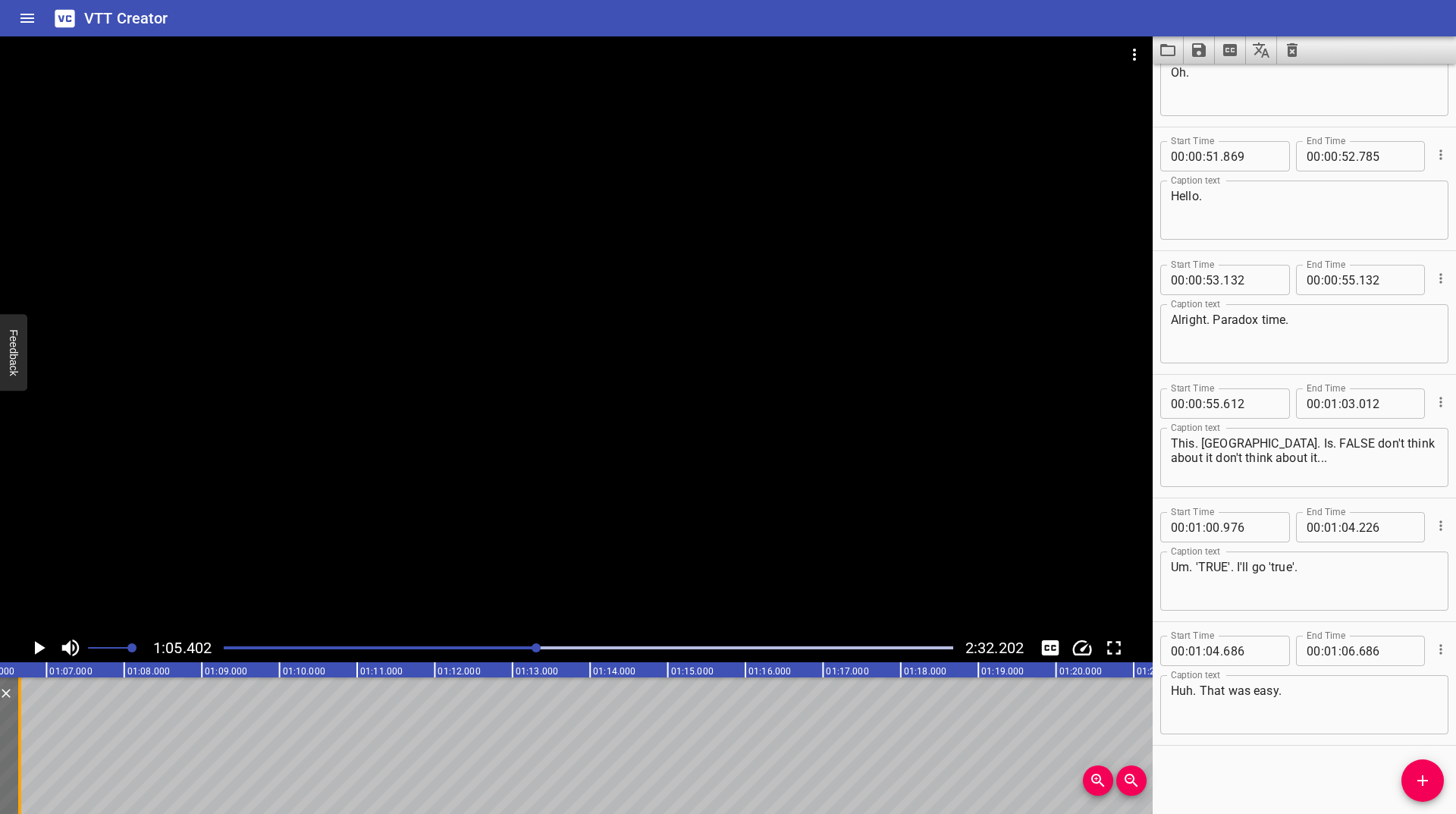
drag, startPoint x: 98, startPoint y: 730, endPoint x: 22, endPoint y: 749, distance: 78.3
click at [19, 757] on div at bounding box center [19, 746] width 3 height 137
type input "05"
type input "641"
click at [40, 656] on icon "Play/Pause" at bounding box center [39, 648] width 23 height 23
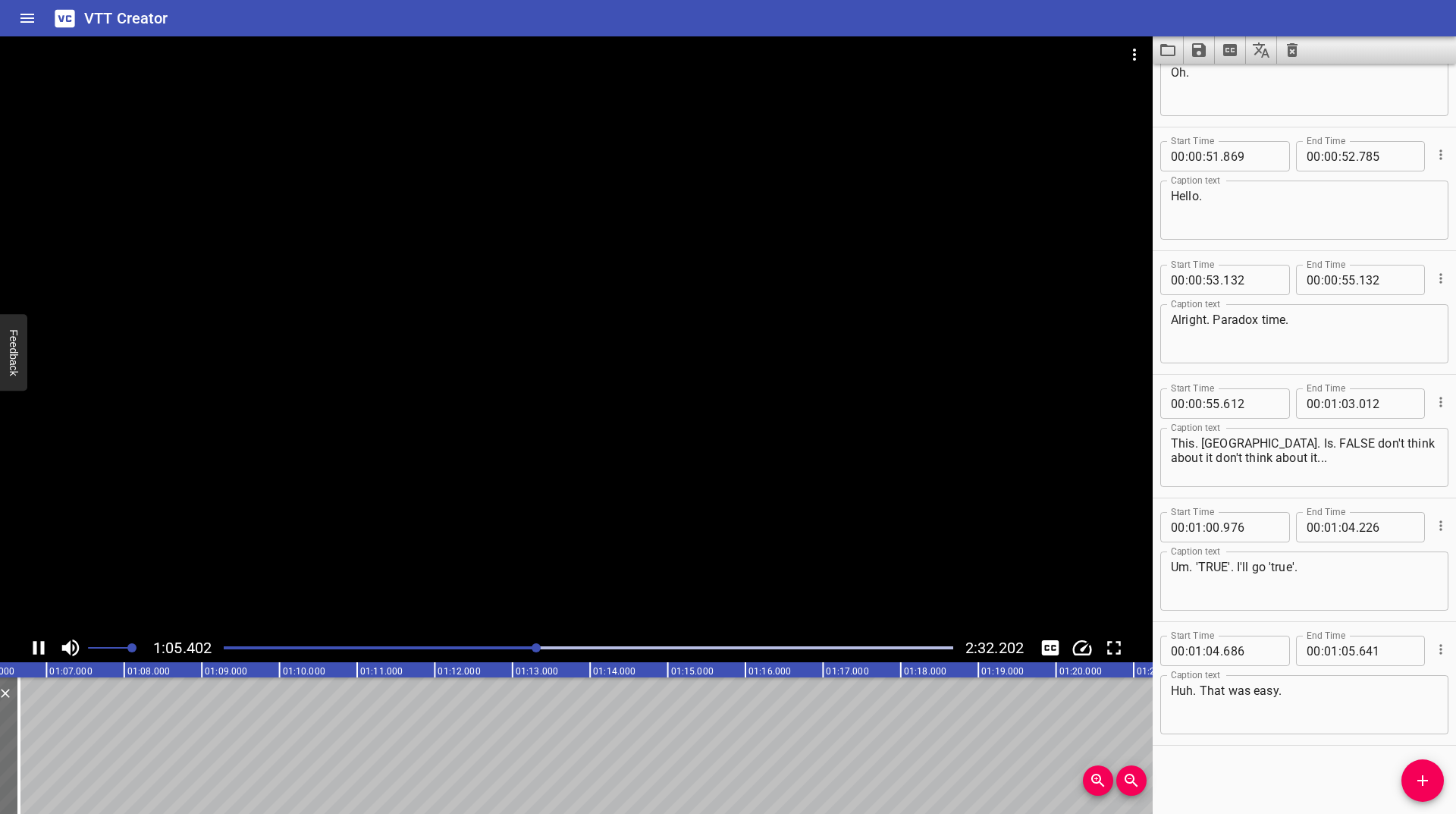
click at [40, 654] on icon "Play/Pause" at bounding box center [39, 648] width 23 height 23
click at [1432, 780] on span "Add Cue" at bounding box center [1422, 780] width 43 height 19
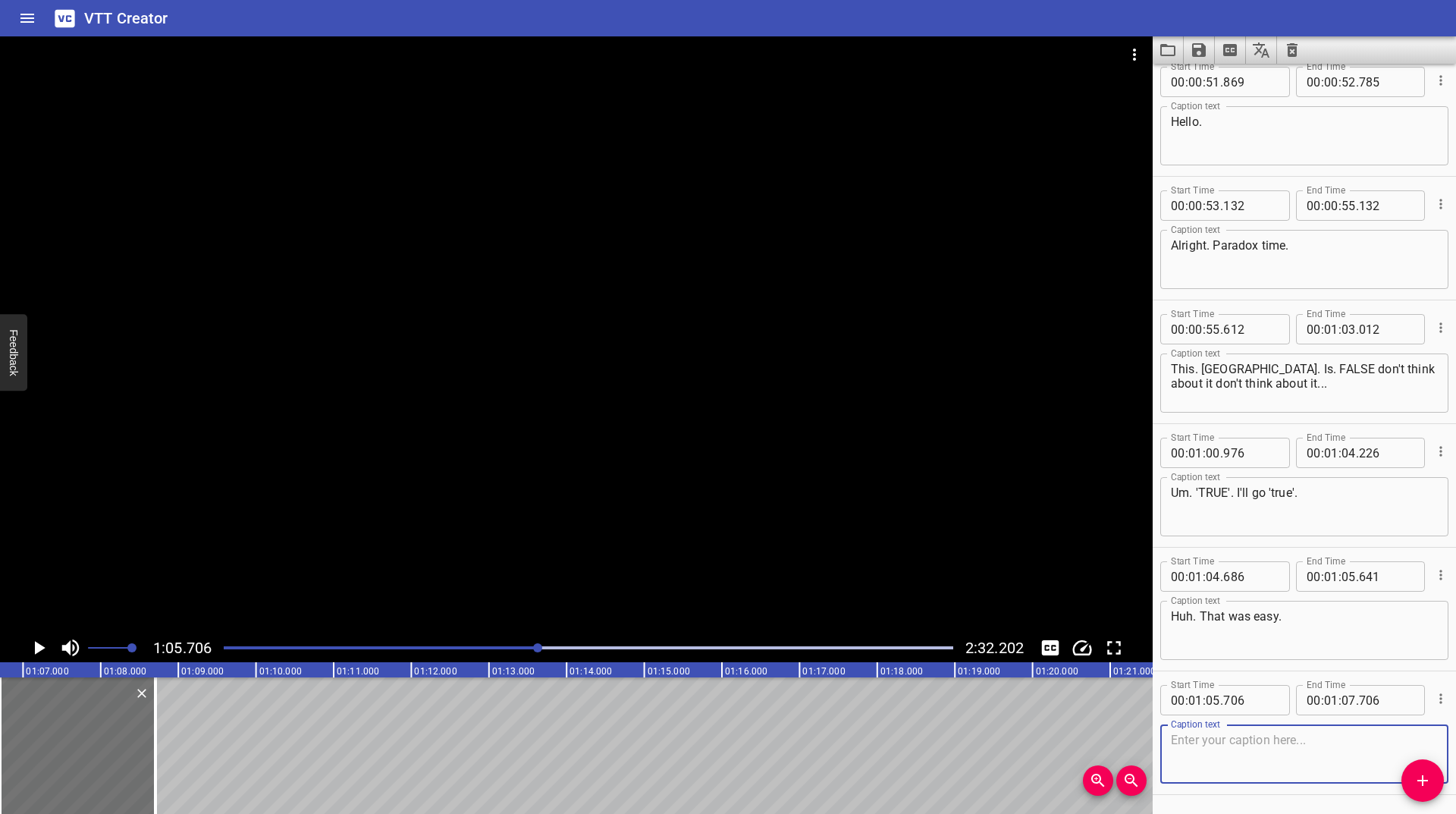
scroll to position [1176, 0]
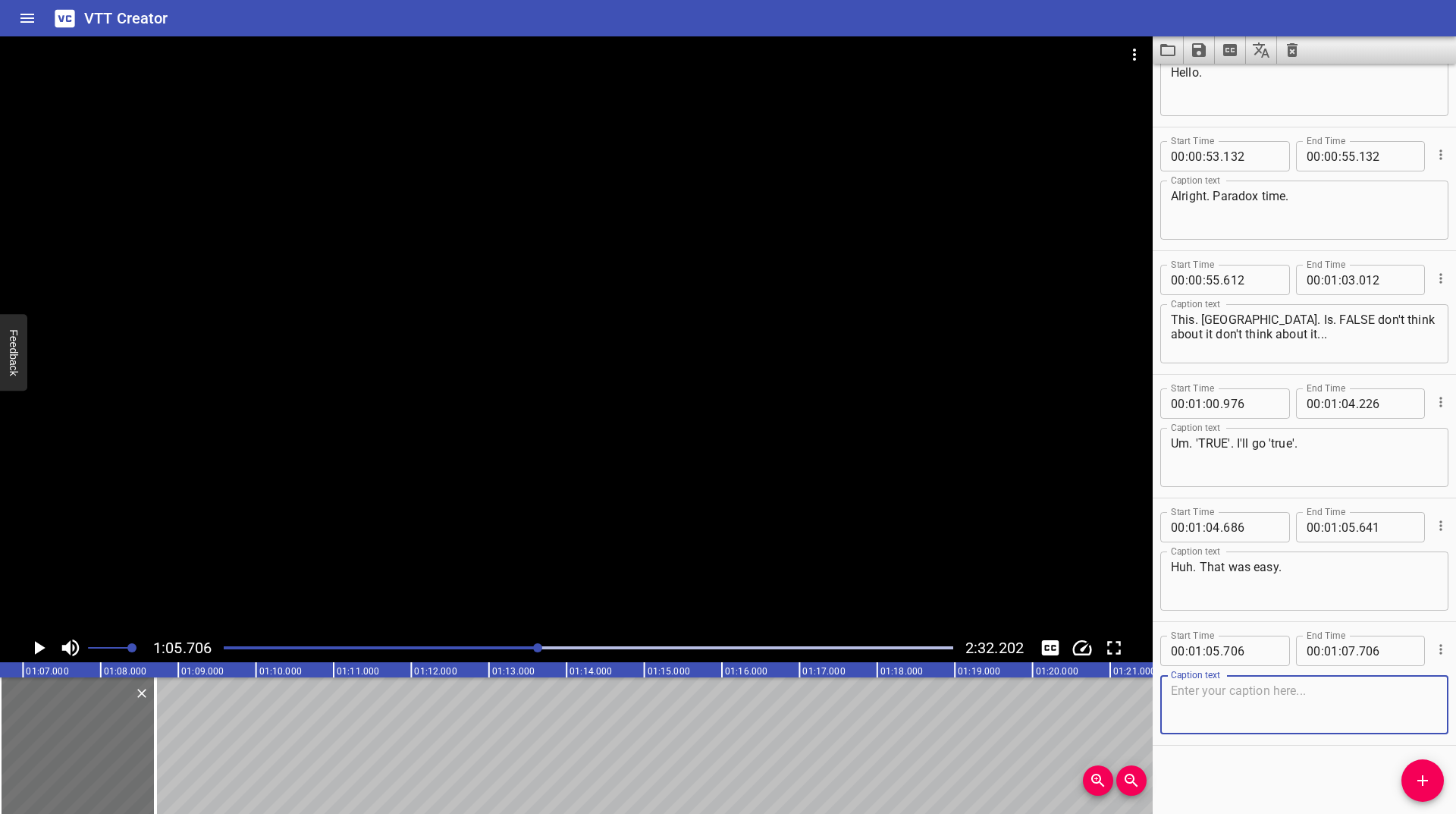
paste textarea "I'll be honest, I might have heard that one before, though. Sort of cheating."
type textarea "I'll be honest, I might have heard that one before, though. Sort of cheating."
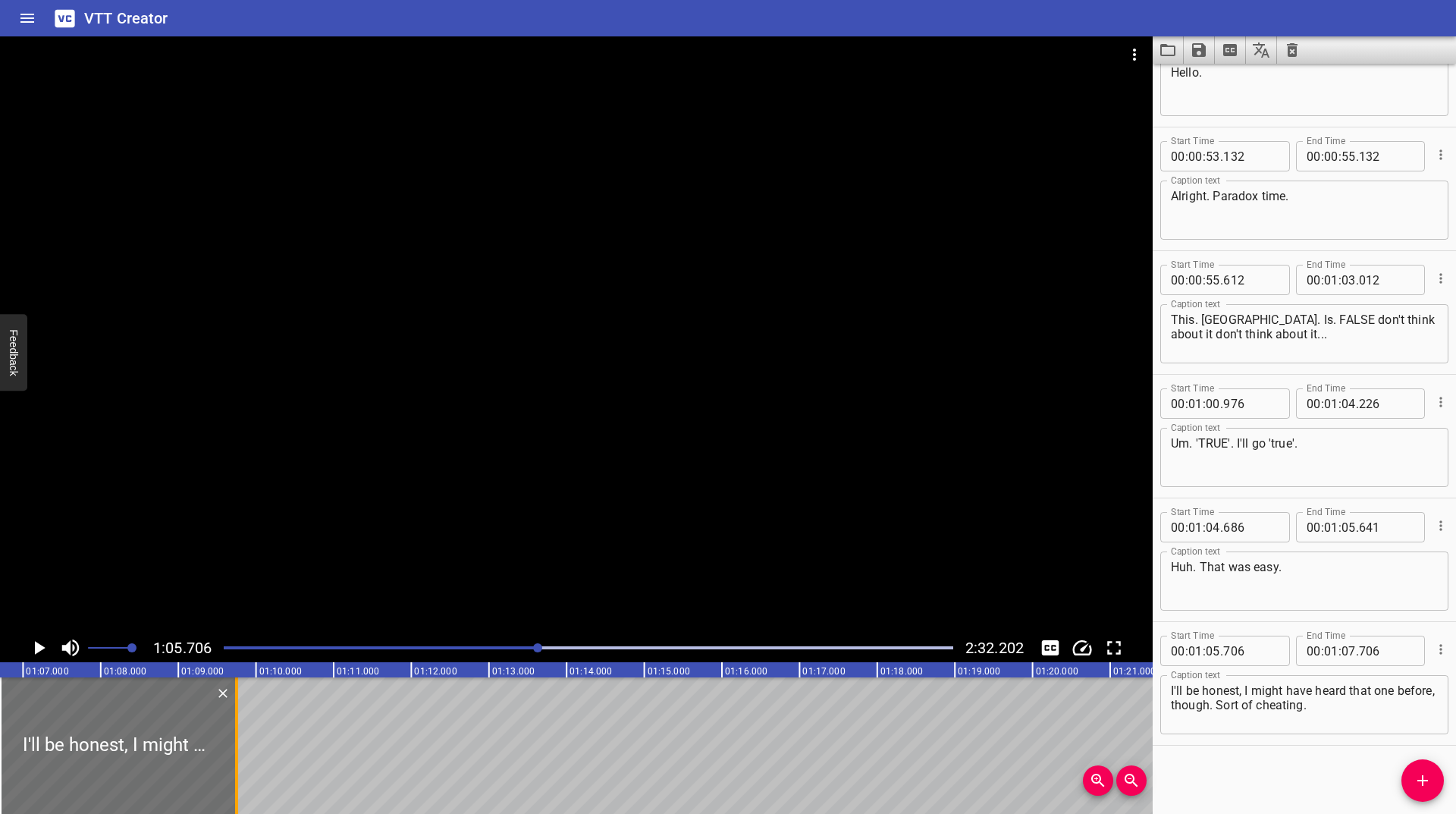
drag, startPoint x: 155, startPoint y: 758, endPoint x: 242, endPoint y: 746, distance: 87.8
click at [238, 746] on div at bounding box center [236, 746] width 3 height 137
type input "08"
click at [38, 647] on icon "Play/Pause" at bounding box center [40, 647] width 11 height 13
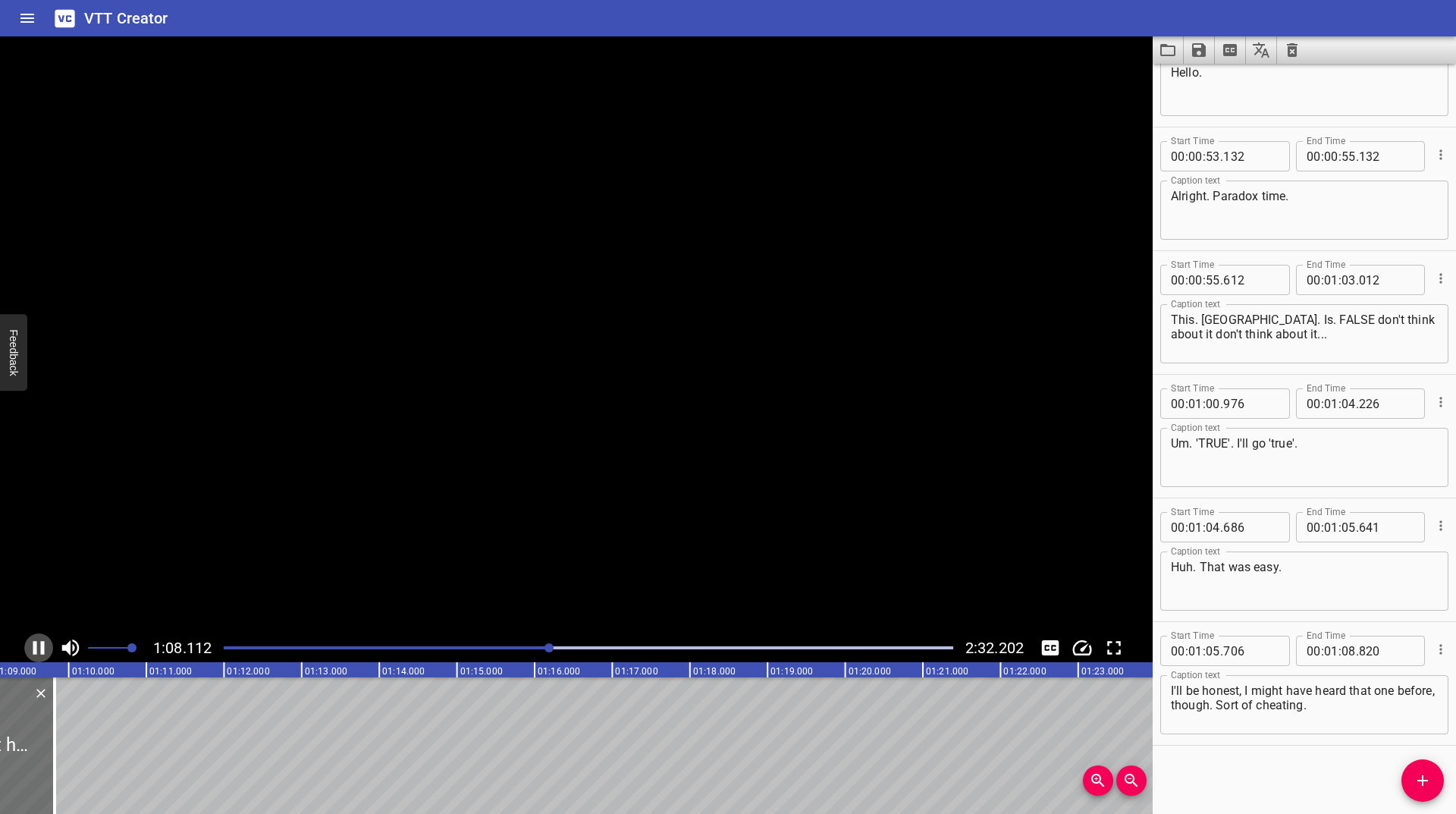
click at [38, 647] on icon "Play/Pause" at bounding box center [39, 648] width 23 height 23
click at [38, 647] on icon "Play/Pause" at bounding box center [40, 647] width 11 height 13
click at [38, 647] on icon "Play/Pause" at bounding box center [39, 648] width 23 height 23
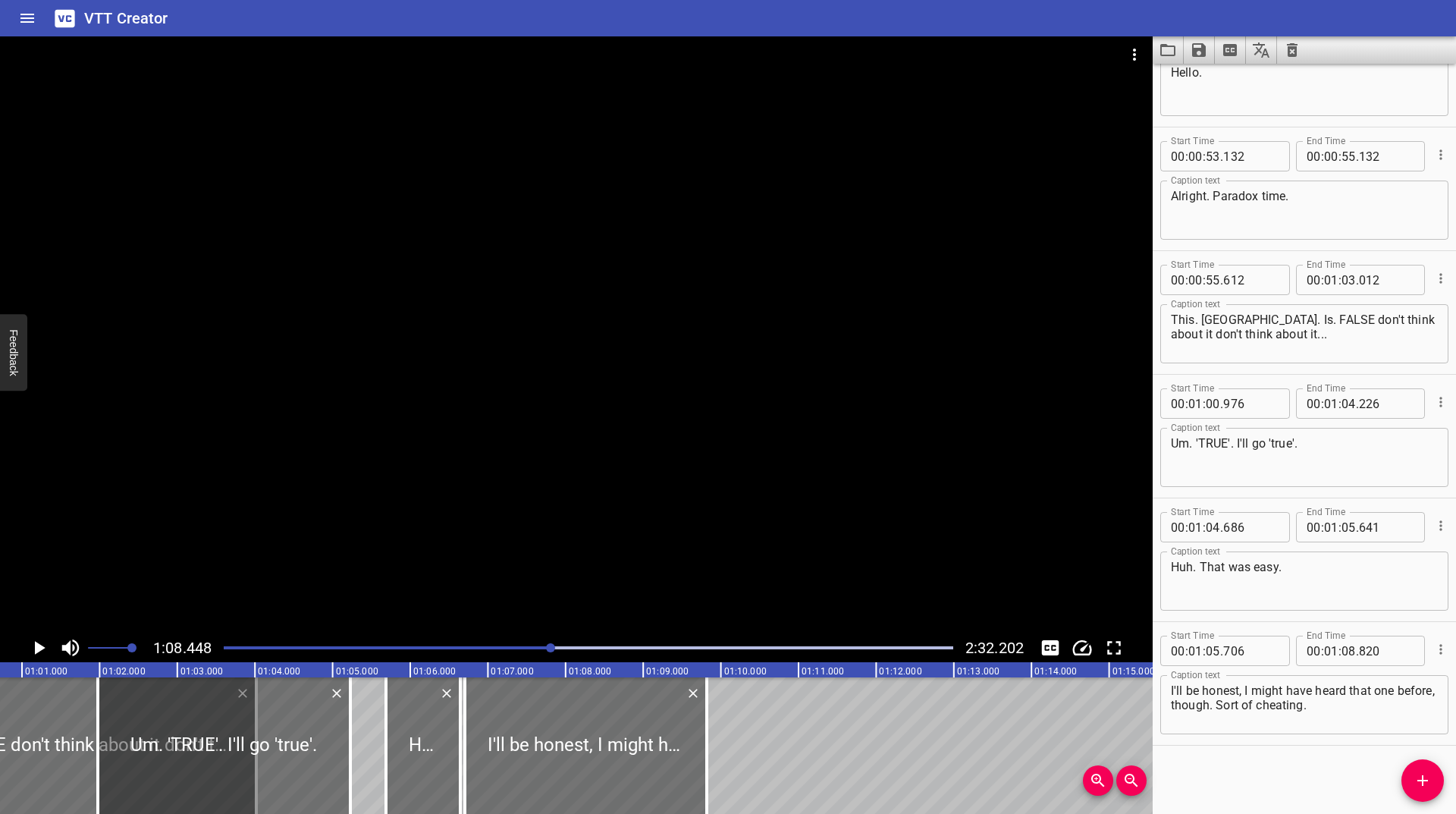
scroll to position [0, 4608]
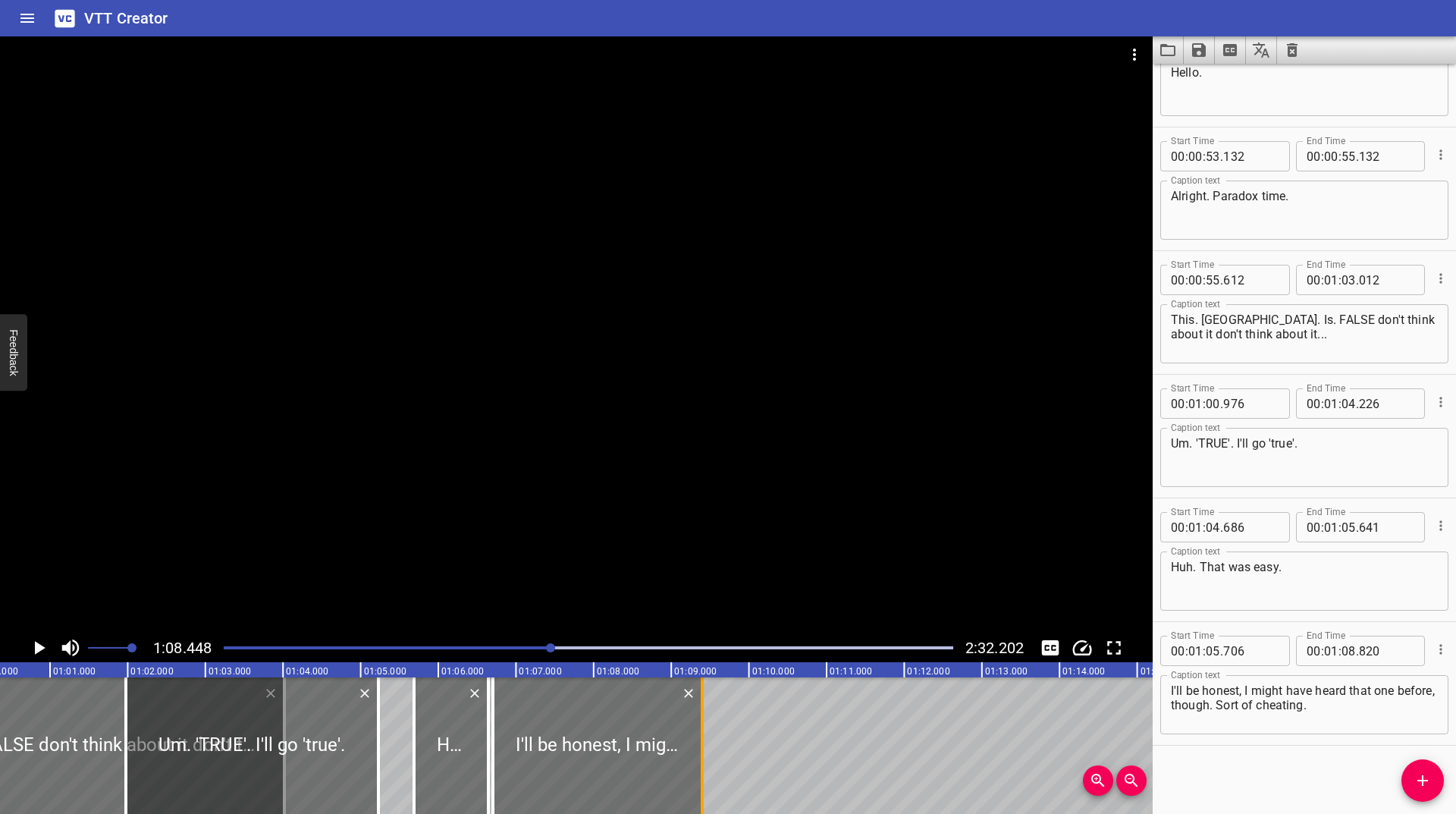
drag, startPoint x: 736, startPoint y: 743, endPoint x: 706, endPoint y: 764, distance: 36.6
click at [706, 764] on div at bounding box center [702, 746] width 15 height 137
type input "400"
click at [35, 649] on icon "Play/Pause" at bounding box center [40, 647] width 11 height 13
click at [35, 649] on icon "Play/Pause" at bounding box center [39, 647] width 12 height 13
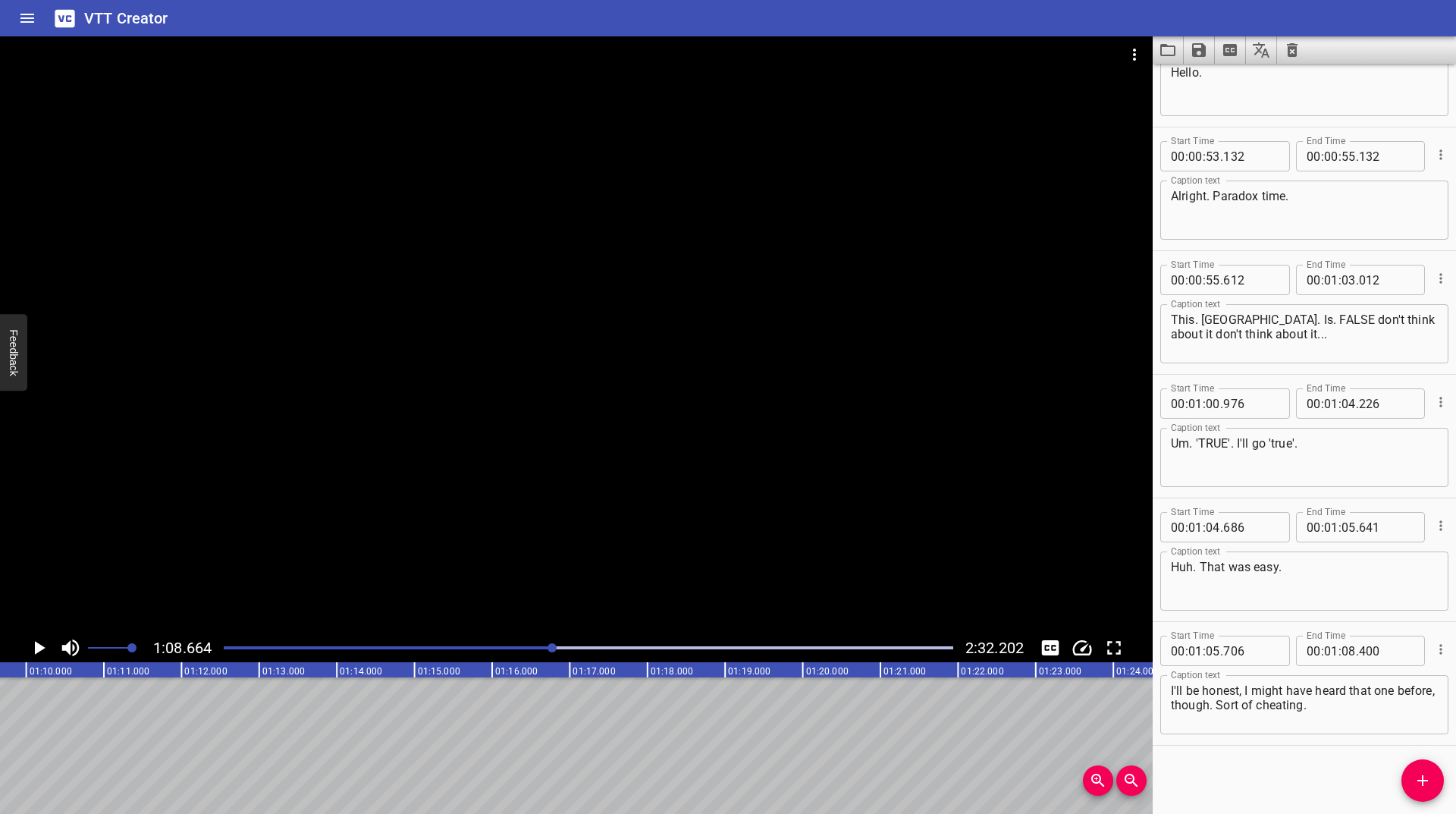
click at [545, 647] on div "Play progress" at bounding box center [188, 647] width 729 height 3
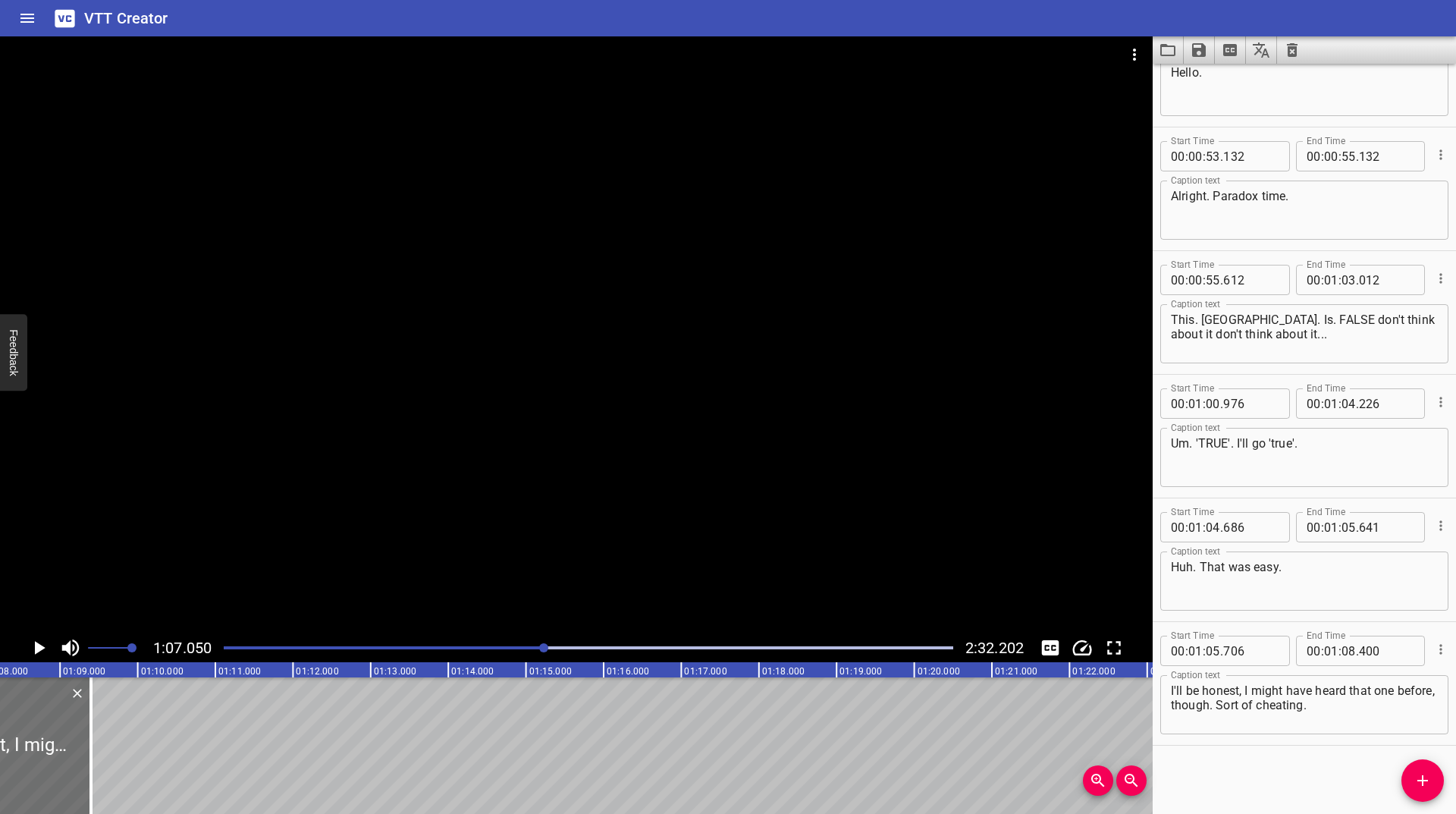
scroll to position [0, 5205]
click at [35, 646] on icon "Play/Pause" at bounding box center [40, 647] width 11 height 13
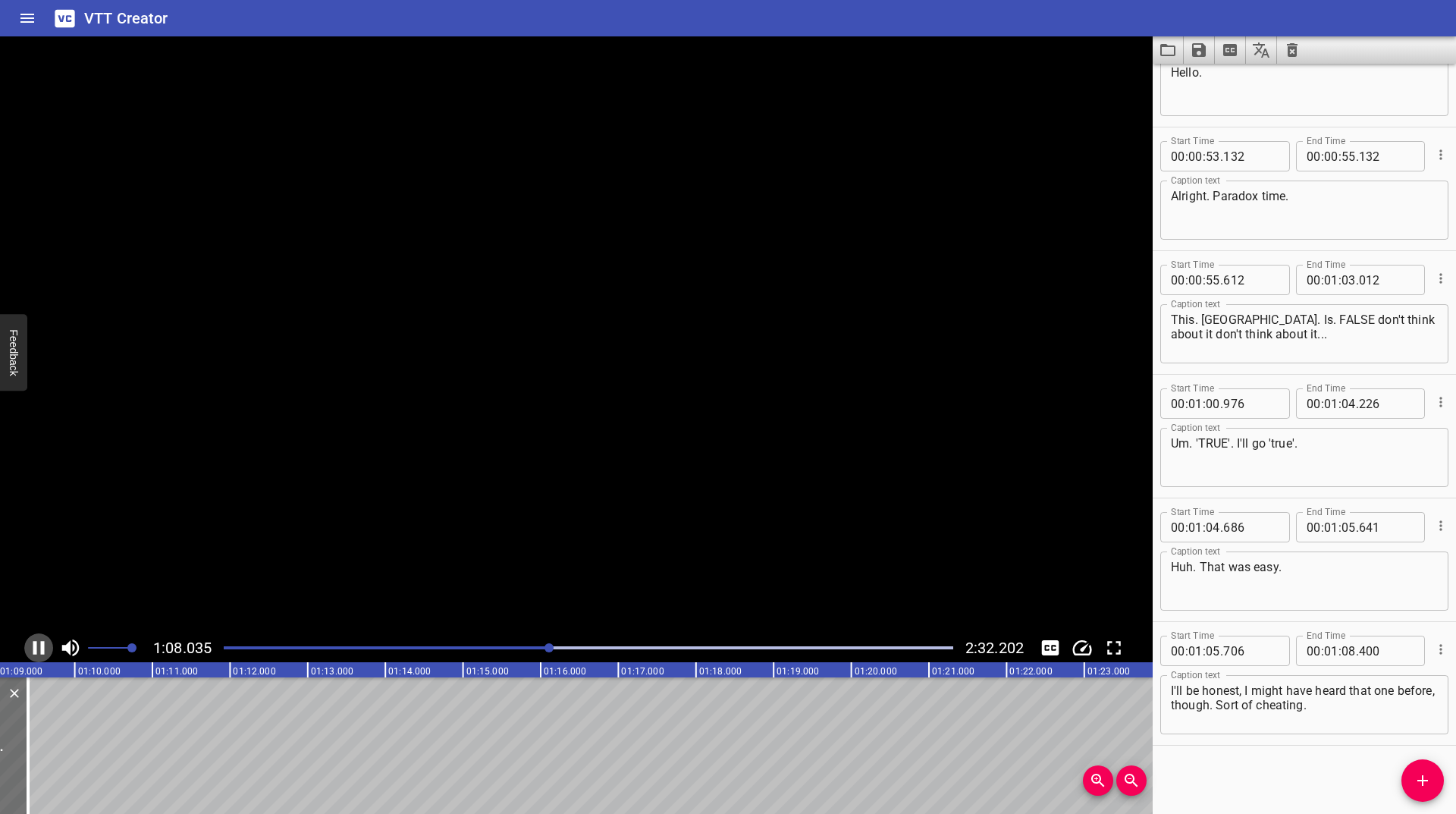
click at [35, 646] on icon "Play/Pause" at bounding box center [39, 647] width 12 height 13
click at [35, 646] on icon "Play/Pause" at bounding box center [40, 647] width 11 height 13
drag, startPoint x: 35, startPoint y: 646, endPoint x: 483, endPoint y: 648, distance: 448.0
click at [483, 648] on div "Play progress" at bounding box center [192, 647] width 729 height 3
drag, startPoint x: 34, startPoint y: 638, endPoint x: 552, endPoint y: 648, distance: 518.1
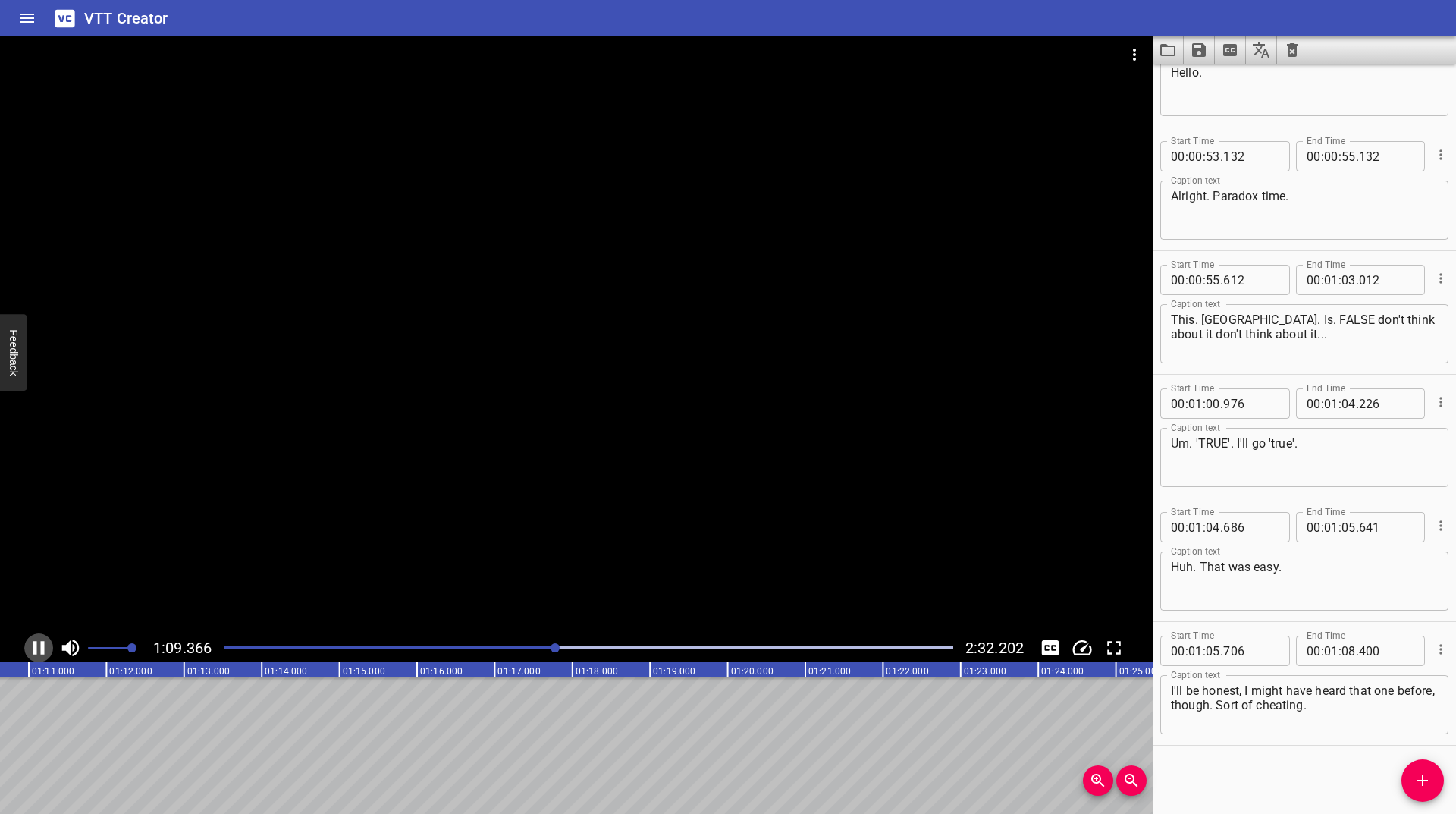
click at [552, 648] on div at bounding box center [555, 647] width 9 height 9
click at [541, 653] on div at bounding box center [588, 648] width 748 height 21
click at [39, 649] on icon "Play/Pause" at bounding box center [39, 648] width 23 height 23
click at [39, 649] on icon "Play/Pause" at bounding box center [40, 647] width 11 height 13
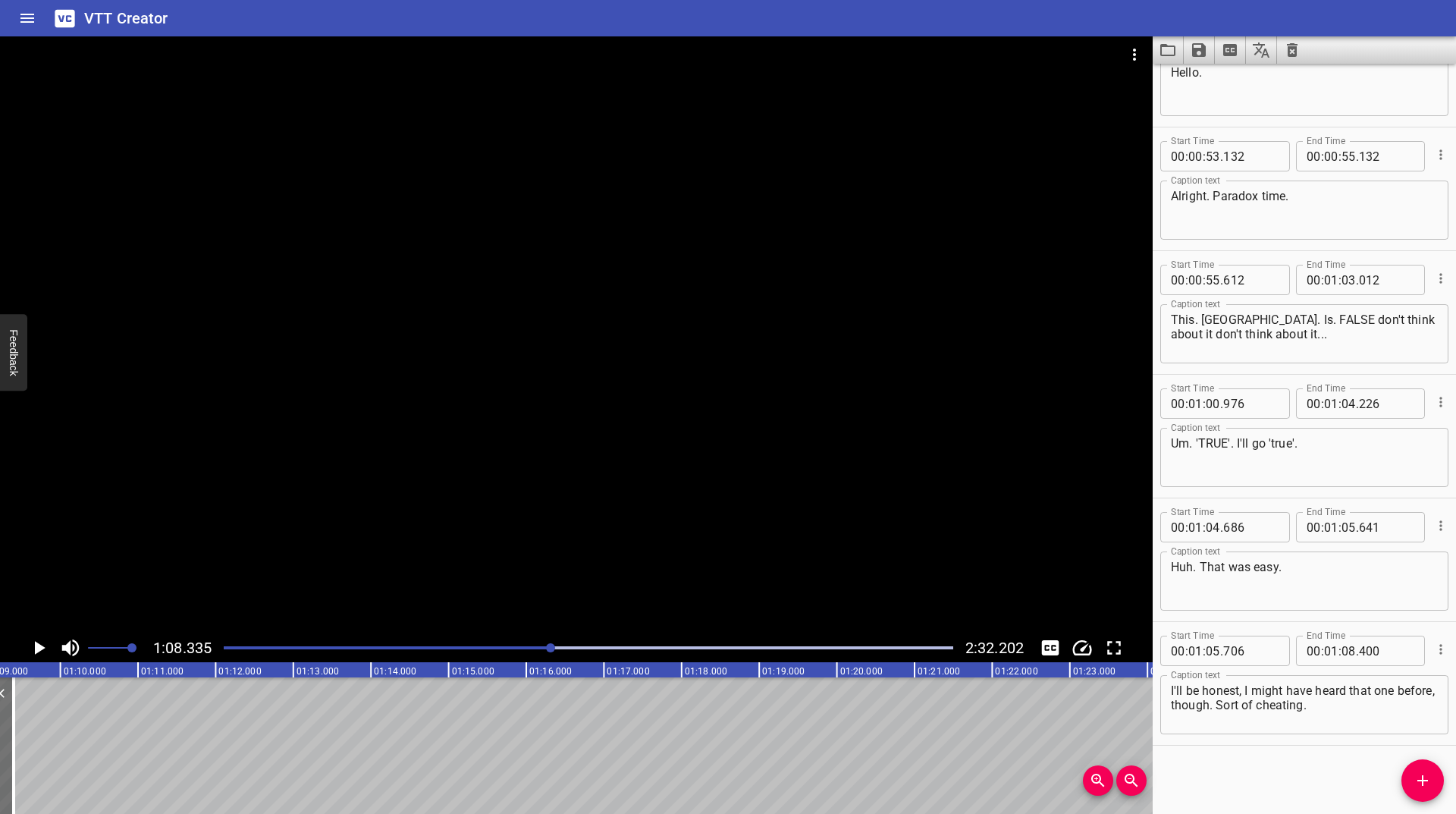
scroll to position [0, 5305]
click at [1417, 779] on icon "Add Cue" at bounding box center [1422, 780] width 19 height 19
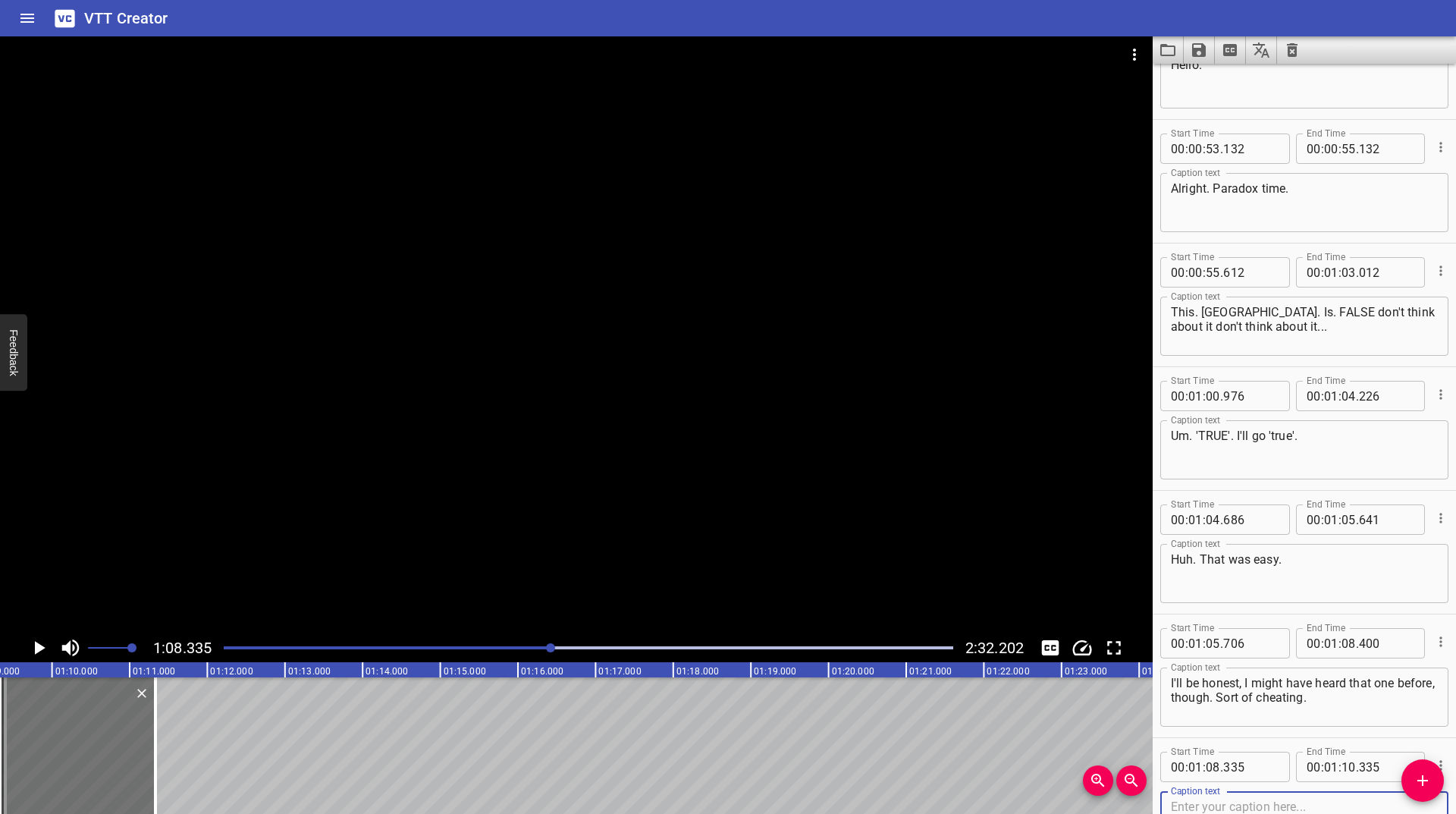
scroll to position [1300, 0]
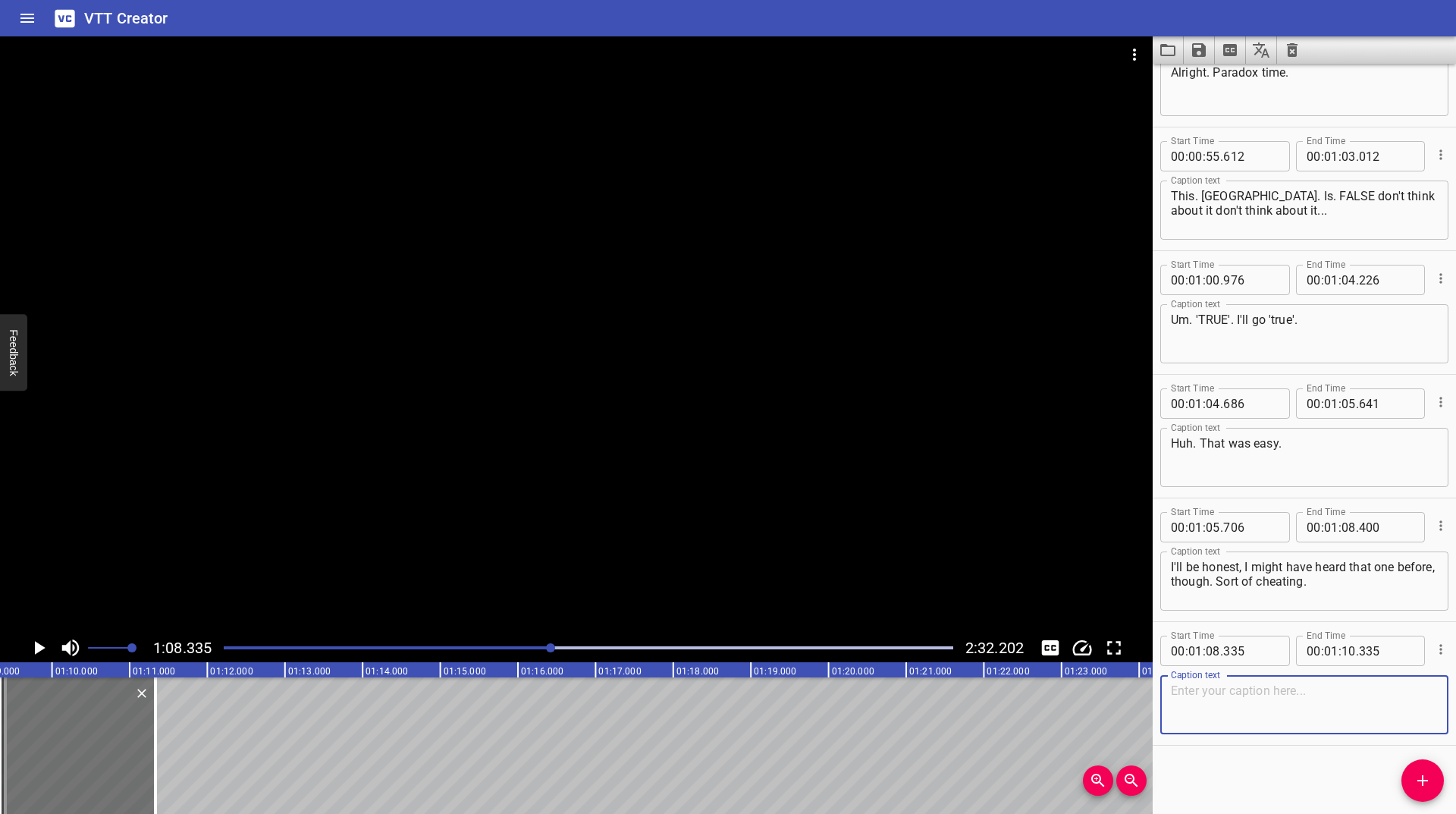
paste textarea "It's a paradox! There IS no answer."
type textarea "It's a paradox! There IS no answer."
click at [44, 648] on icon "Play/Pause" at bounding box center [40, 647] width 11 height 13
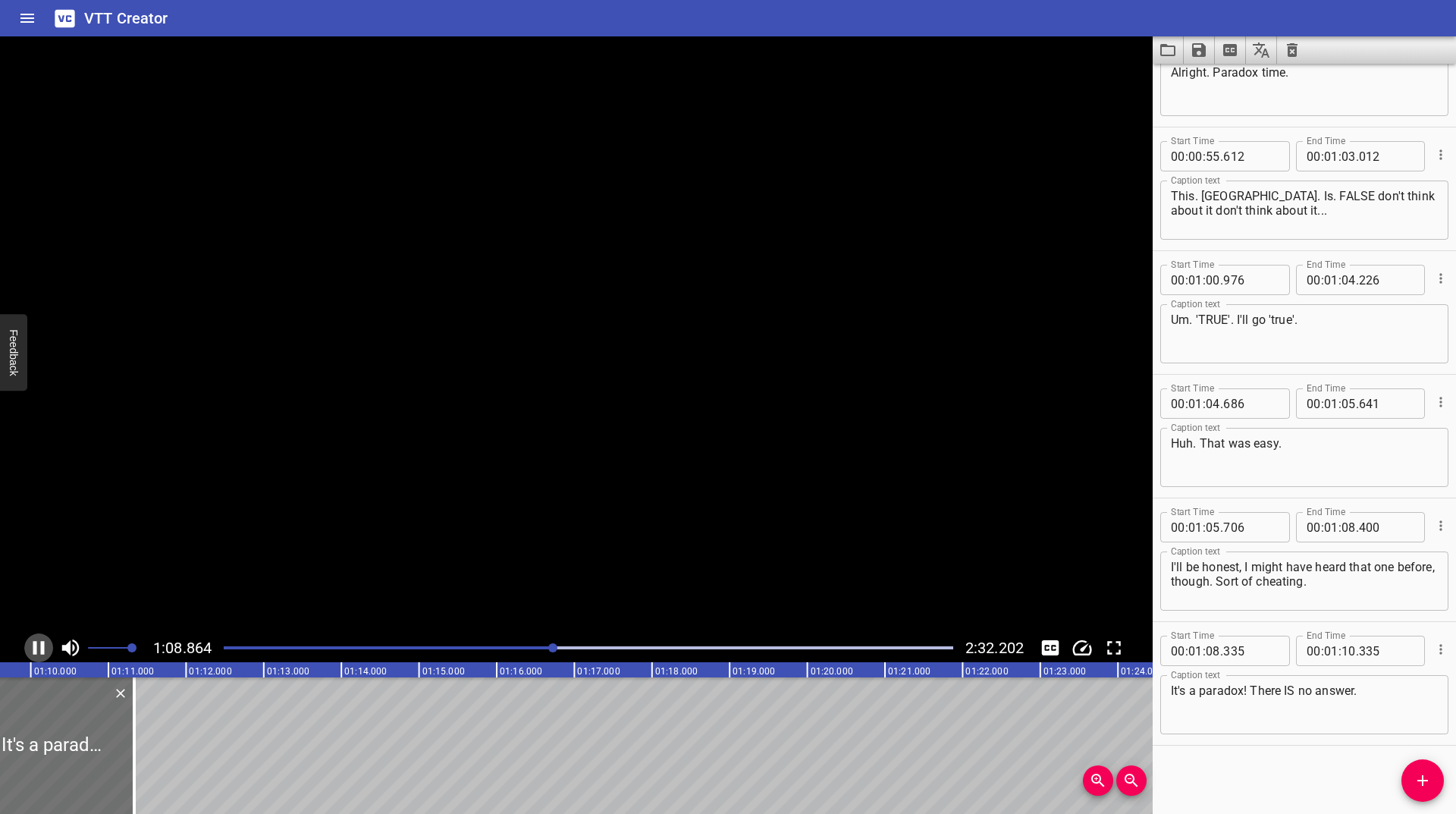
click at [44, 648] on icon "Play/Pause" at bounding box center [39, 648] width 23 height 23
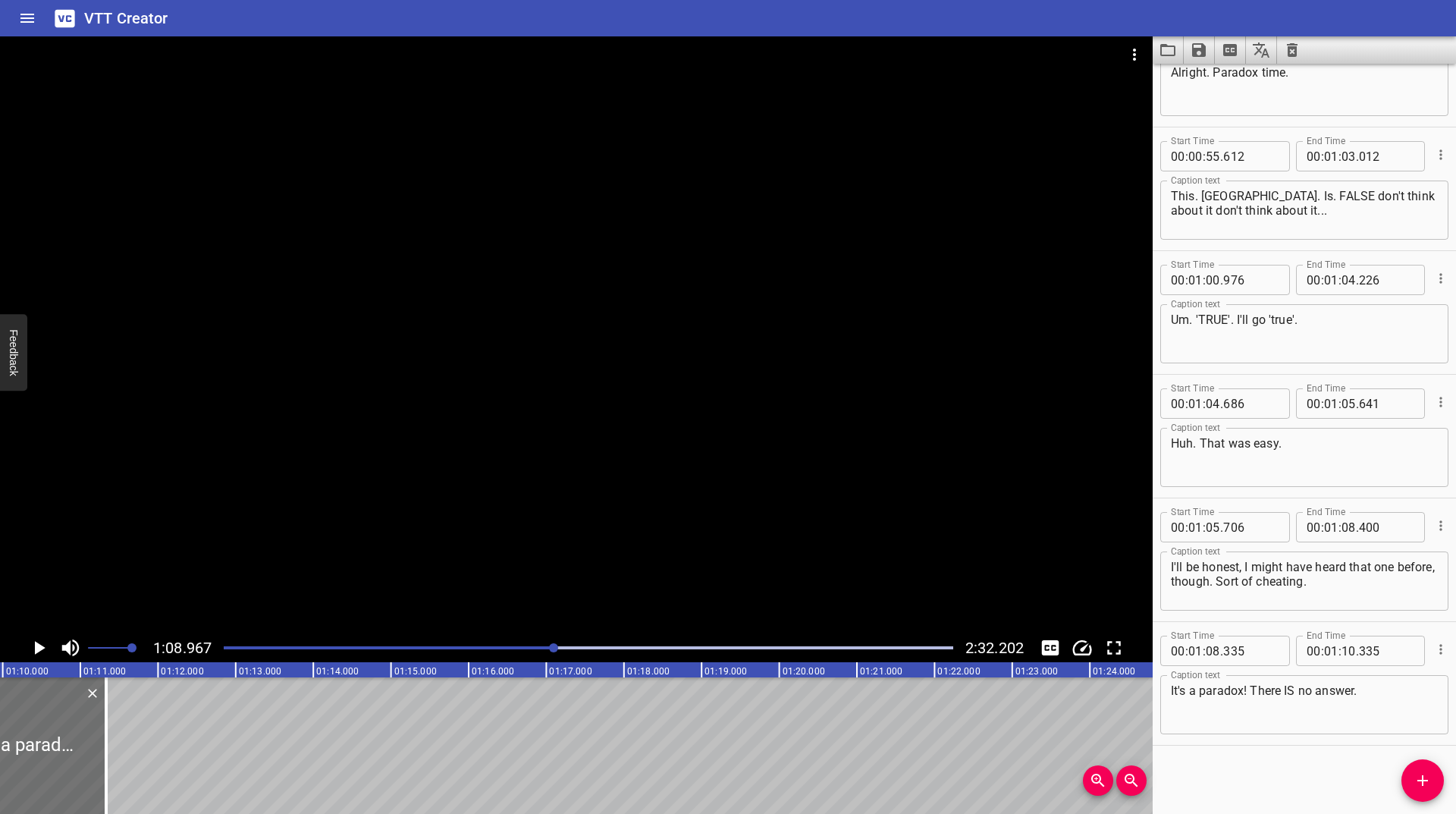
click at [44, 648] on icon "Play/Pause" at bounding box center [40, 647] width 11 height 13
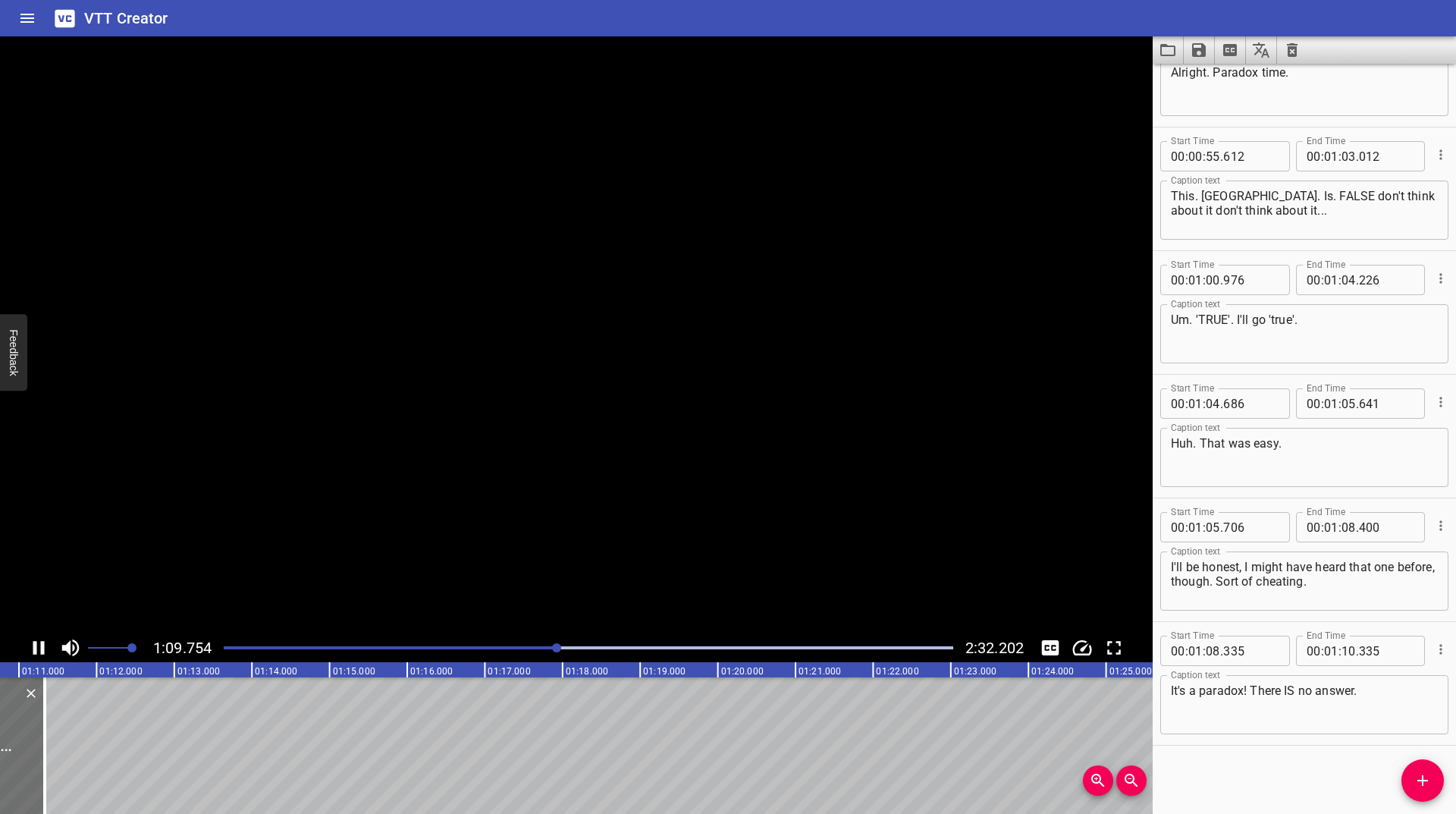
click at [44, 648] on icon "Play/Pause" at bounding box center [39, 648] width 23 height 23
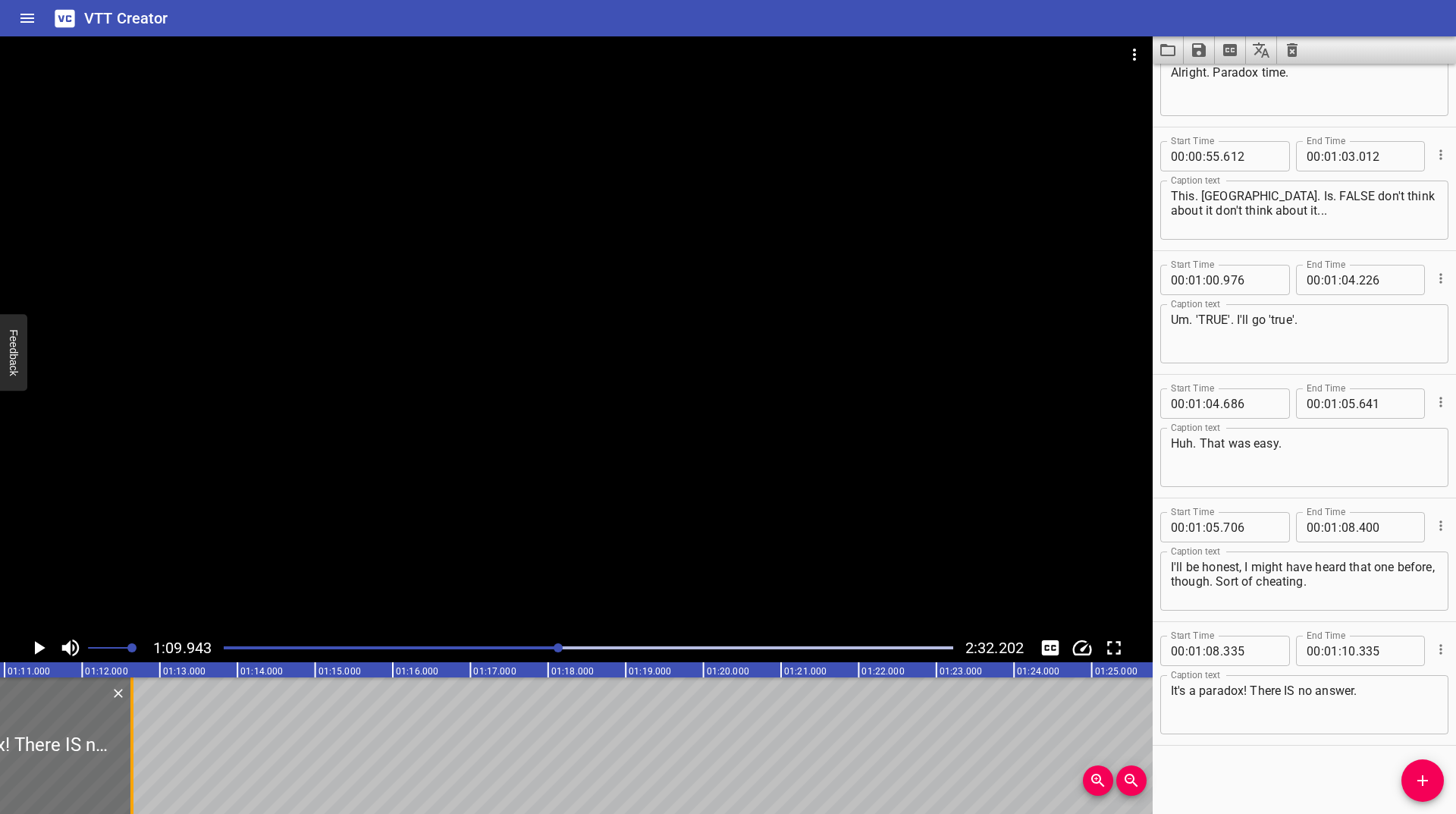
drag, startPoint x: 33, startPoint y: 728, endPoint x: 134, endPoint y: 727, distance: 101.0
click at [134, 727] on div at bounding box center [131, 746] width 15 height 137
type input "11"
type input "643"
click at [39, 647] on icon "Play/Pause" at bounding box center [40, 647] width 11 height 13
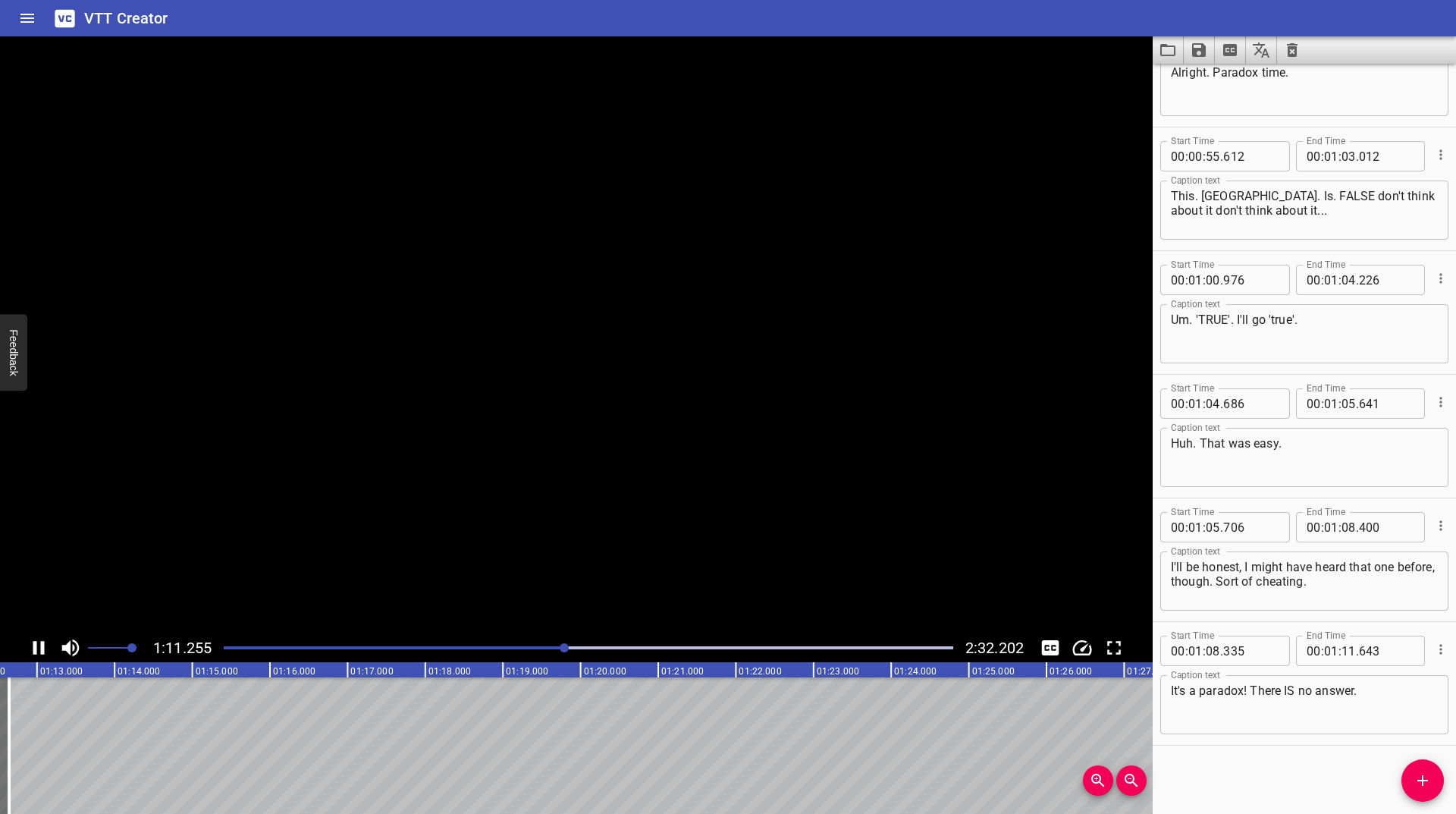
click at [39, 647] on icon "Play/Pause" at bounding box center [39, 648] width 23 height 23
click at [1440, 780] on span "Add Cue" at bounding box center [1422, 780] width 43 height 19
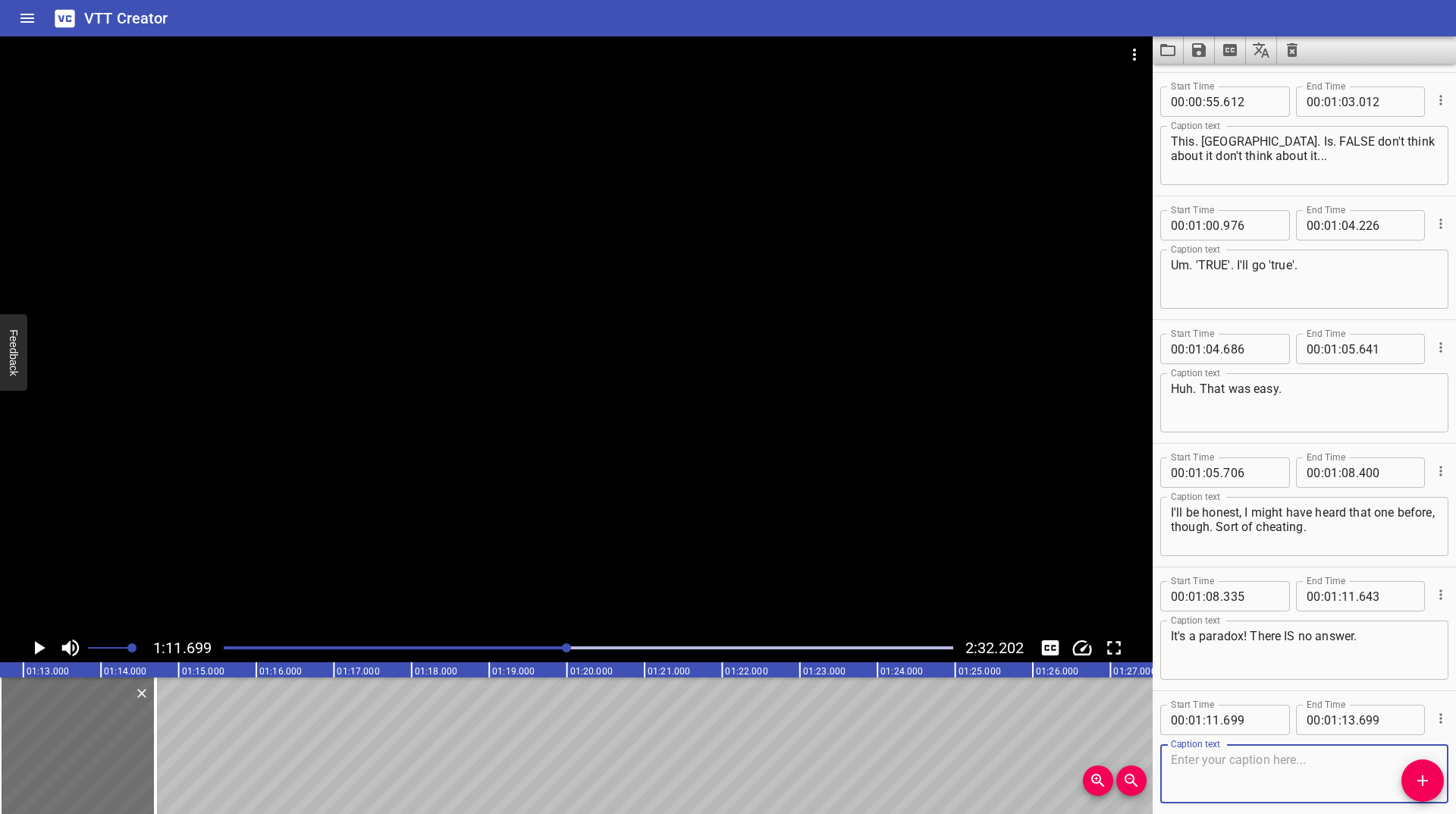
scroll to position [1423, 0]
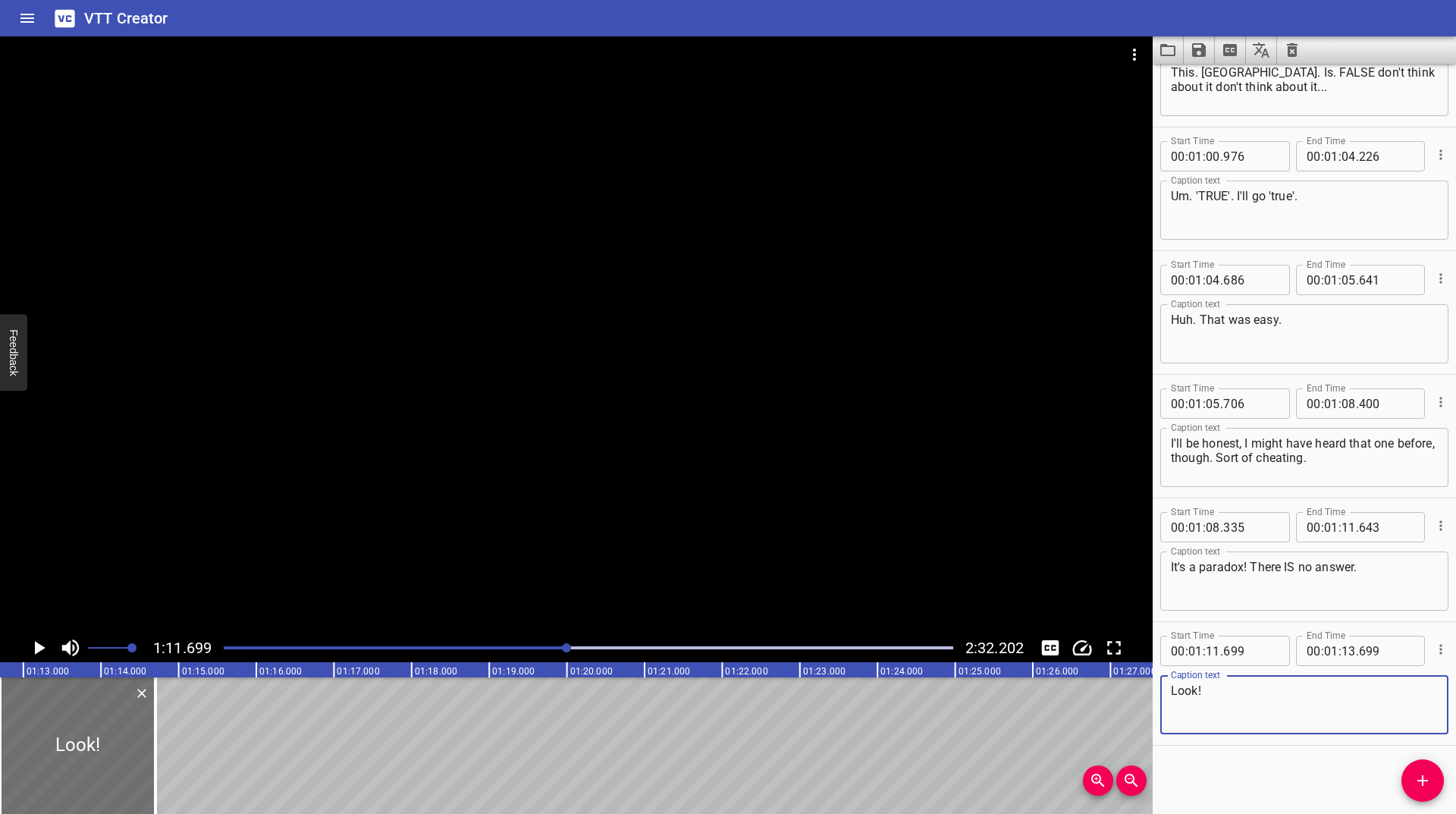
type textarea "Look!"
click at [39, 646] on icon "Play/Pause" at bounding box center [40, 647] width 11 height 13
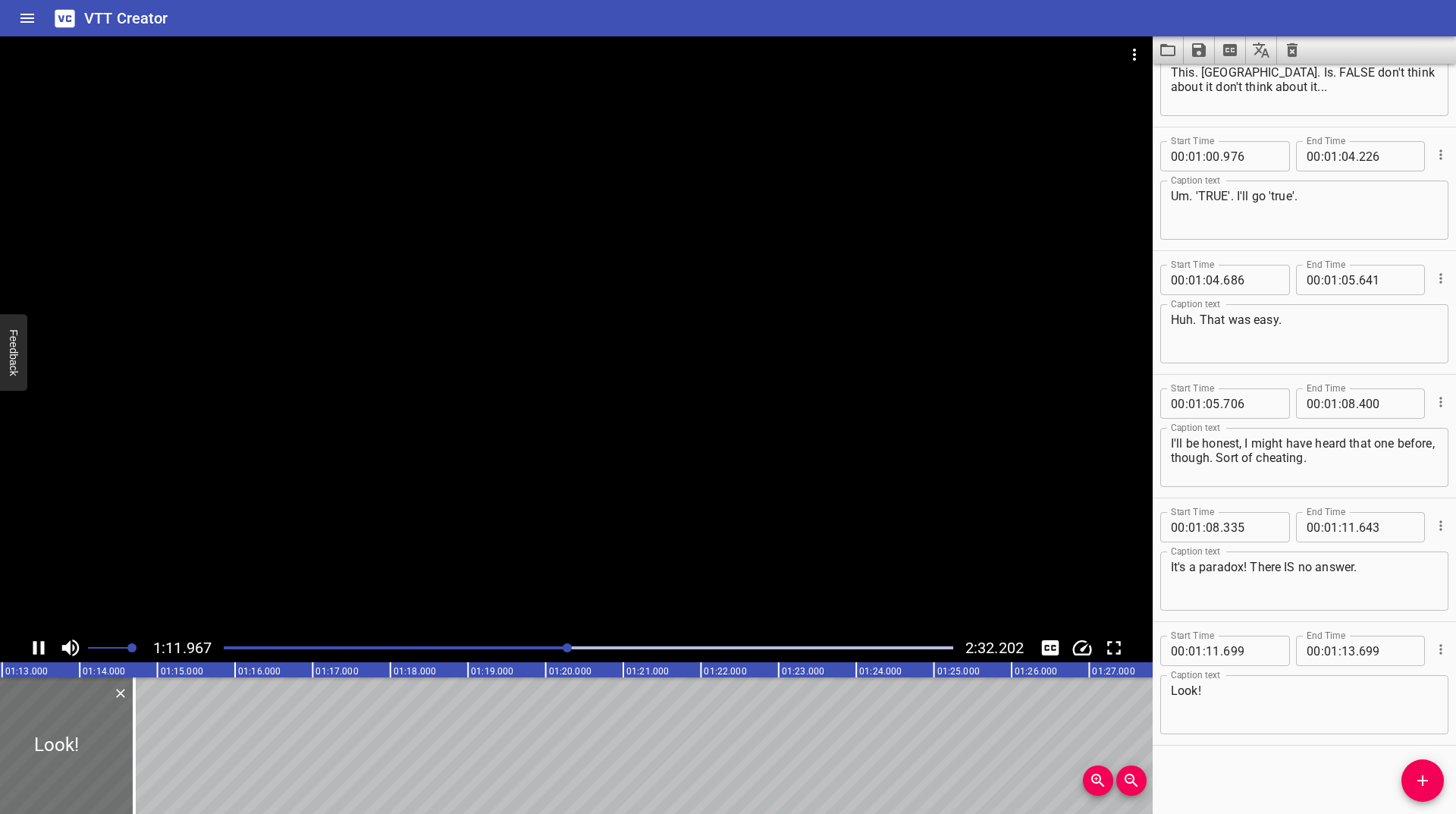
click at [37, 646] on icon "Play/Pause" at bounding box center [39, 648] width 23 height 23
click at [43, 644] on icon "Play/Pause" at bounding box center [39, 648] width 23 height 23
click at [43, 644] on icon "Play/Pause" at bounding box center [39, 647] width 12 height 13
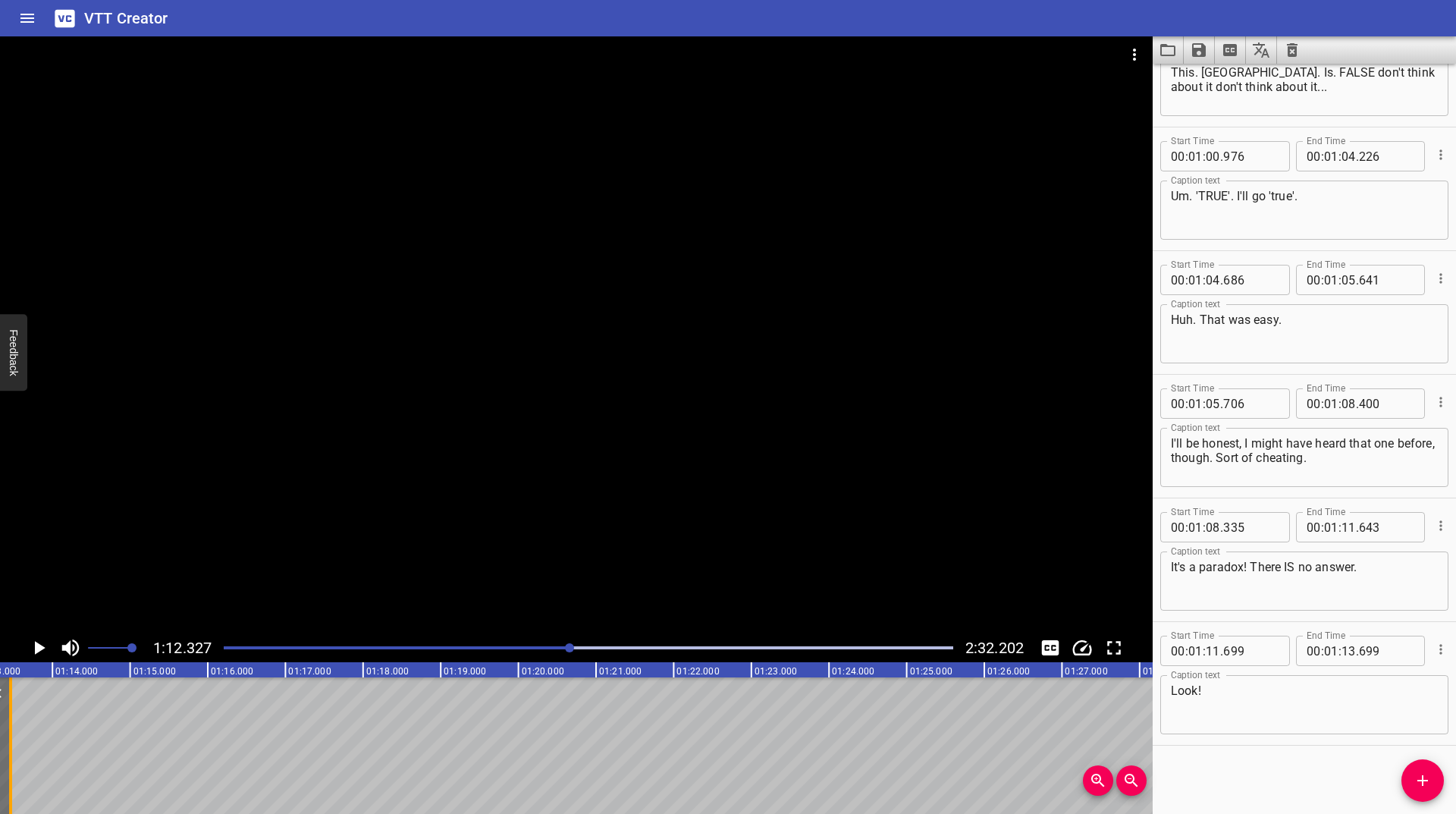
drag, startPoint x: 105, startPoint y: 728, endPoint x: 8, endPoint y: 761, distance: 102.5
click at [9, 761] on div at bounding box center [10, 746] width 3 height 137
type input "12"
type input "458"
click at [33, 641] on icon "Play/Pause" at bounding box center [39, 648] width 23 height 23
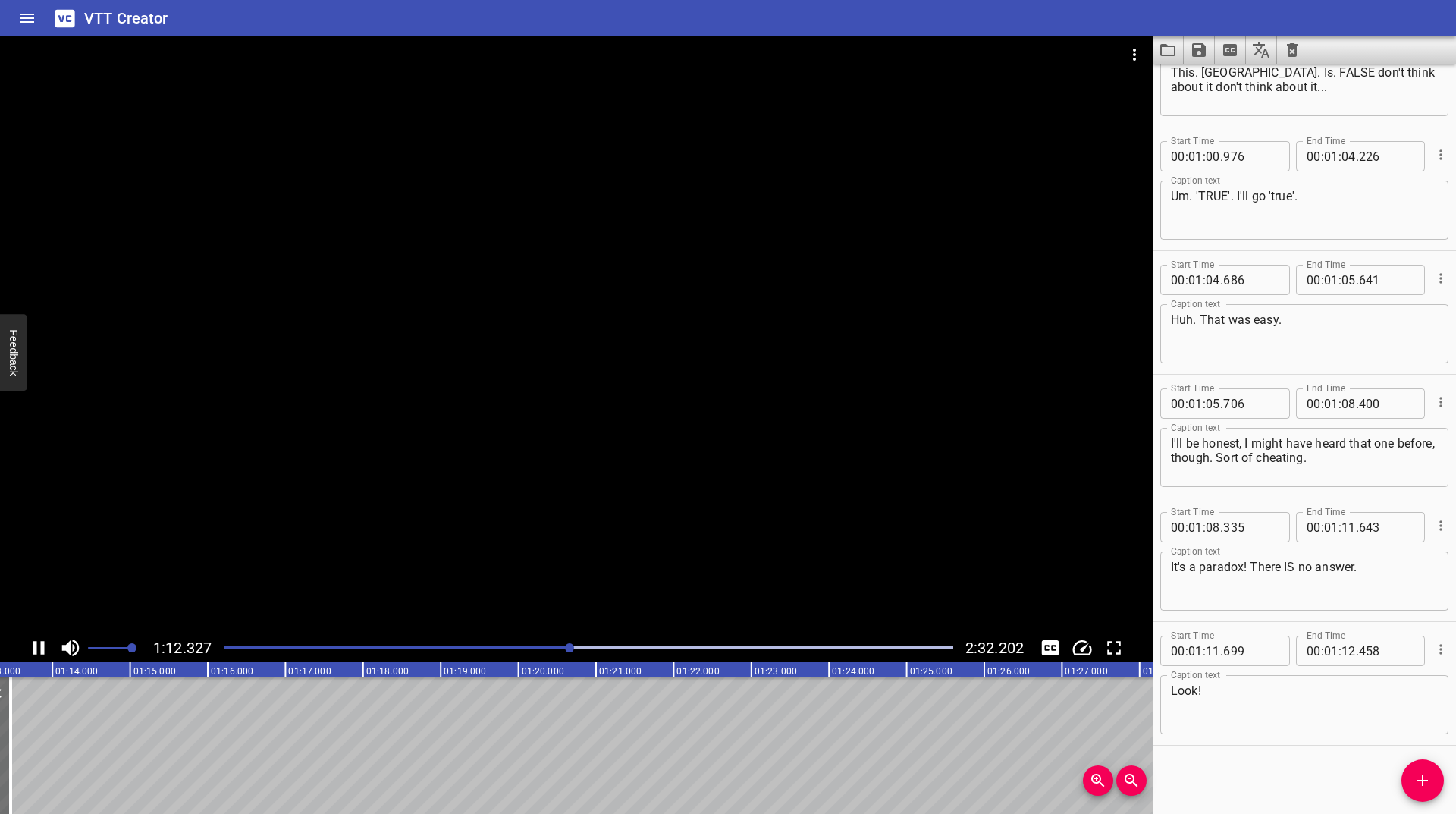
click at [33, 641] on icon "Play/Pause" at bounding box center [39, 648] width 23 height 23
click at [1427, 782] on icon "Add Cue" at bounding box center [1422, 780] width 19 height 19
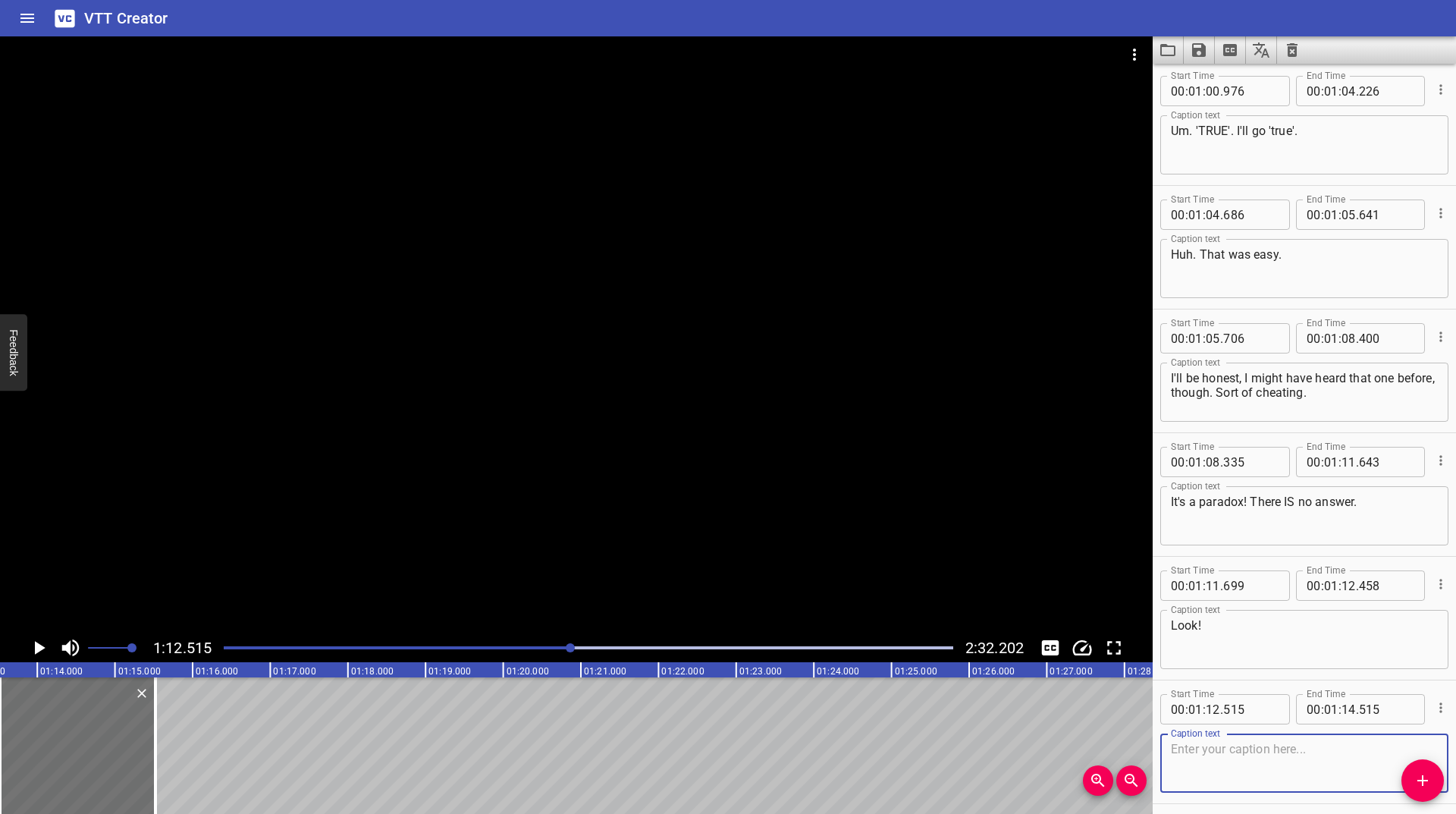
scroll to position [1546, 0]
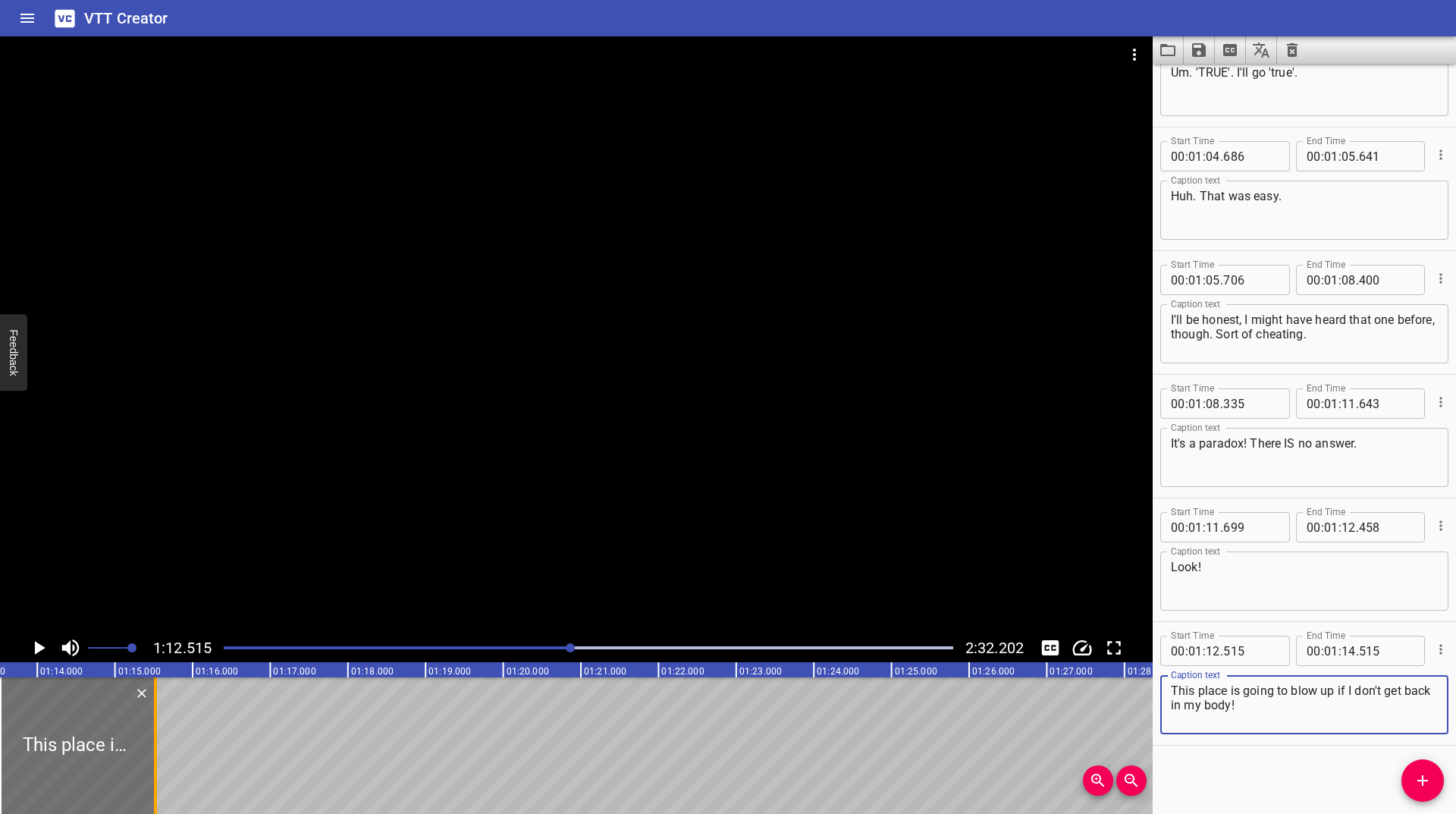
type textarea "This place is going to blow up if I don't get back in my body!"
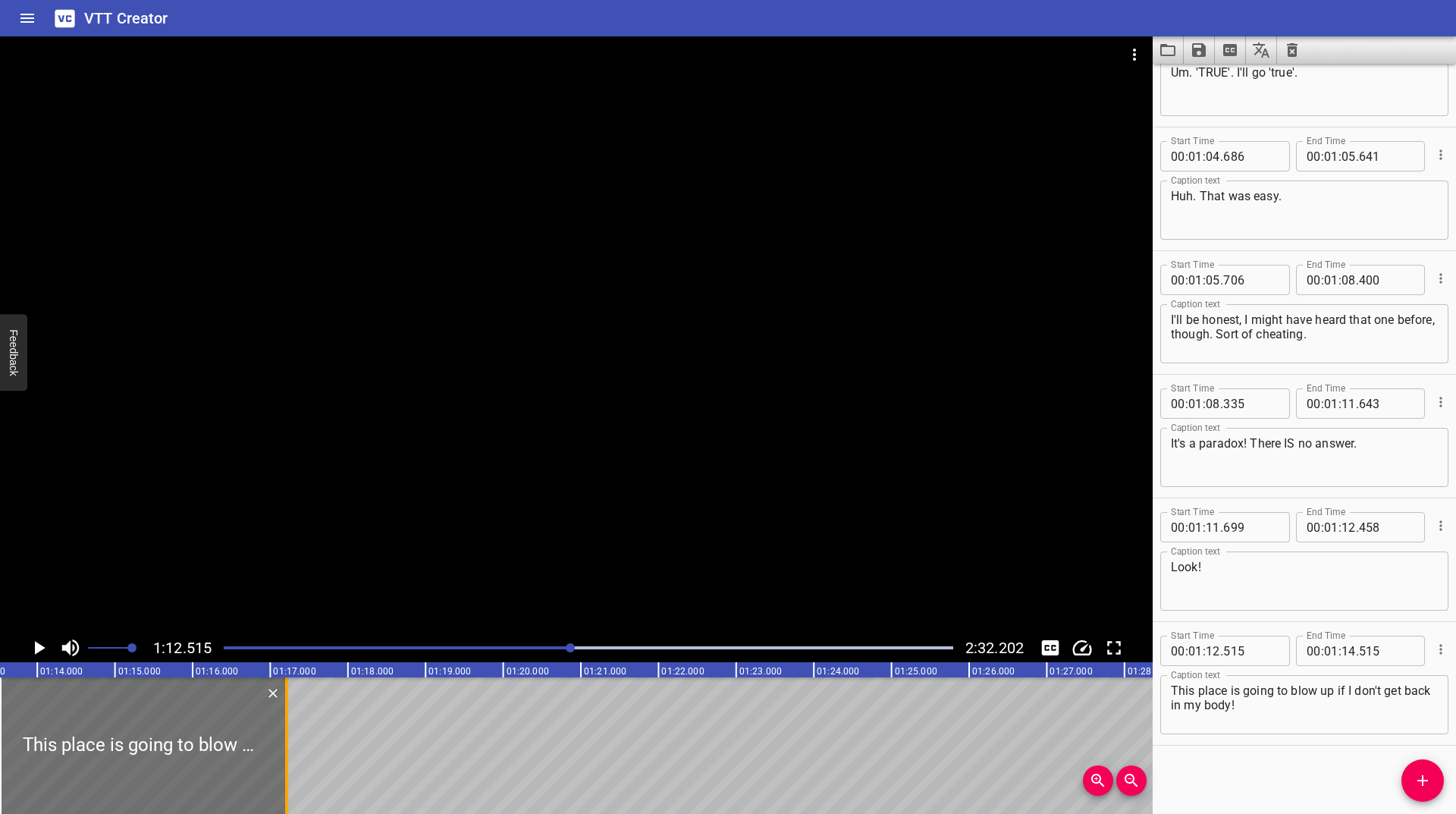
drag, startPoint x: 156, startPoint y: 747, endPoint x: 287, endPoint y: 746, distance: 131.0
click at [287, 746] on div at bounding box center [286, 746] width 3 height 137
type input "16"
type input "205"
click at [38, 648] on icon "Play/Pause" at bounding box center [40, 647] width 11 height 13
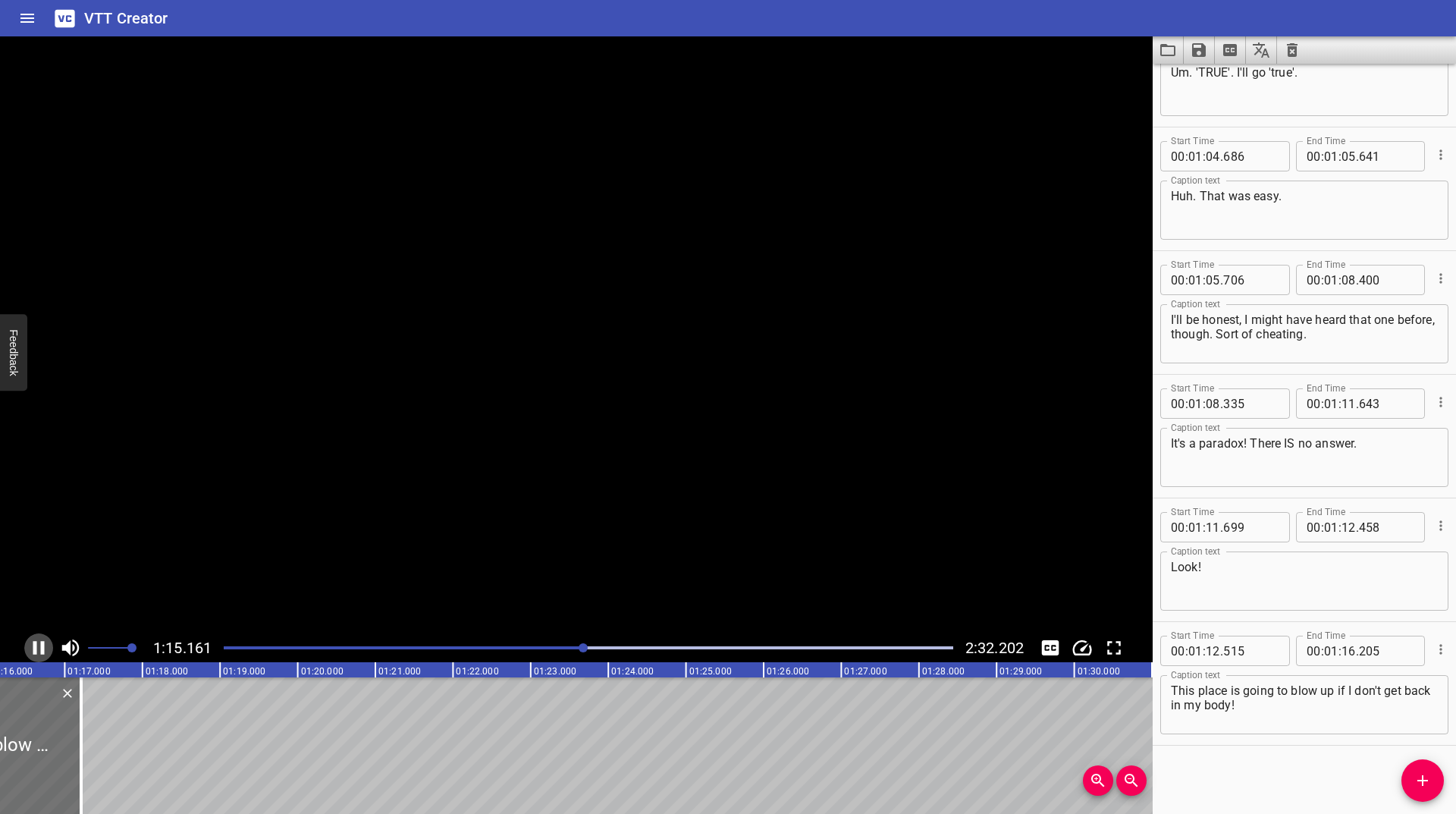
click at [38, 648] on icon "Play/Pause" at bounding box center [39, 648] width 23 height 23
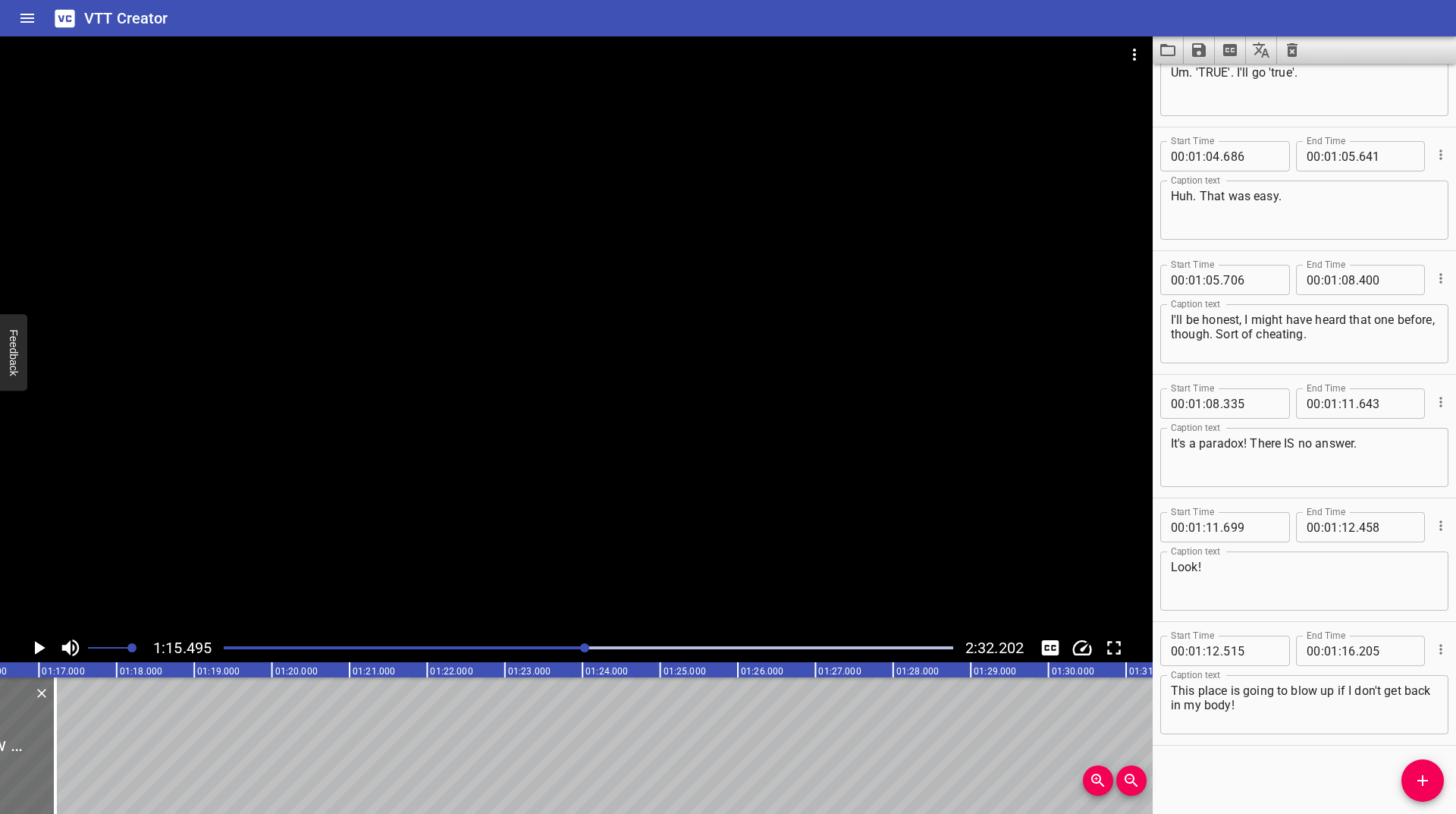
click at [38, 648] on icon "Play/Pause" at bounding box center [40, 647] width 11 height 13
click at [38, 648] on icon "Play/Pause" at bounding box center [39, 648] width 23 height 23
click at [577, 653] on div at bounding box center [588, 648] width 748 height 21
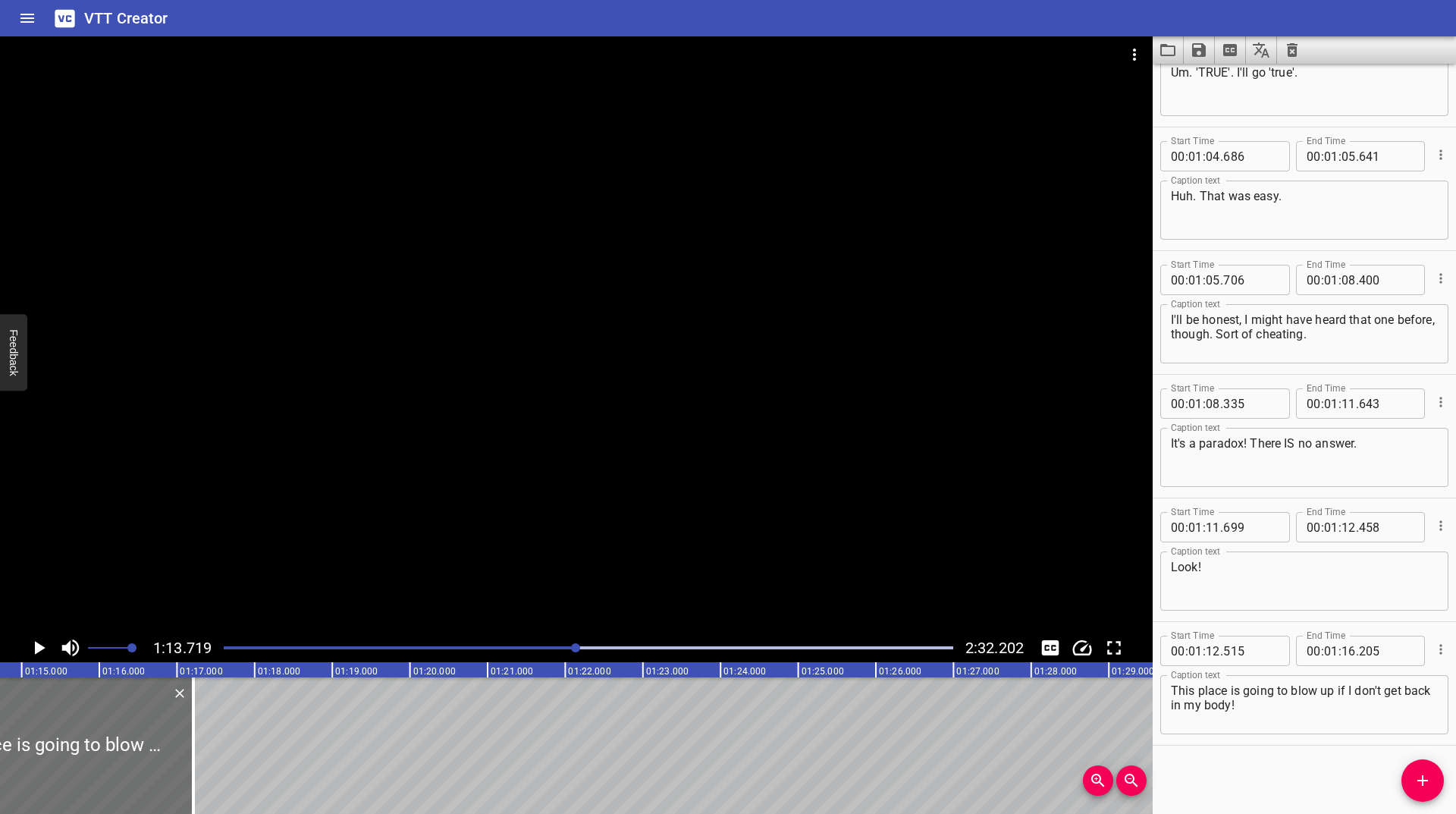
click at [35, 648] on icon "Play/Pause" at bounding box center [39, 648] width 23 height 23
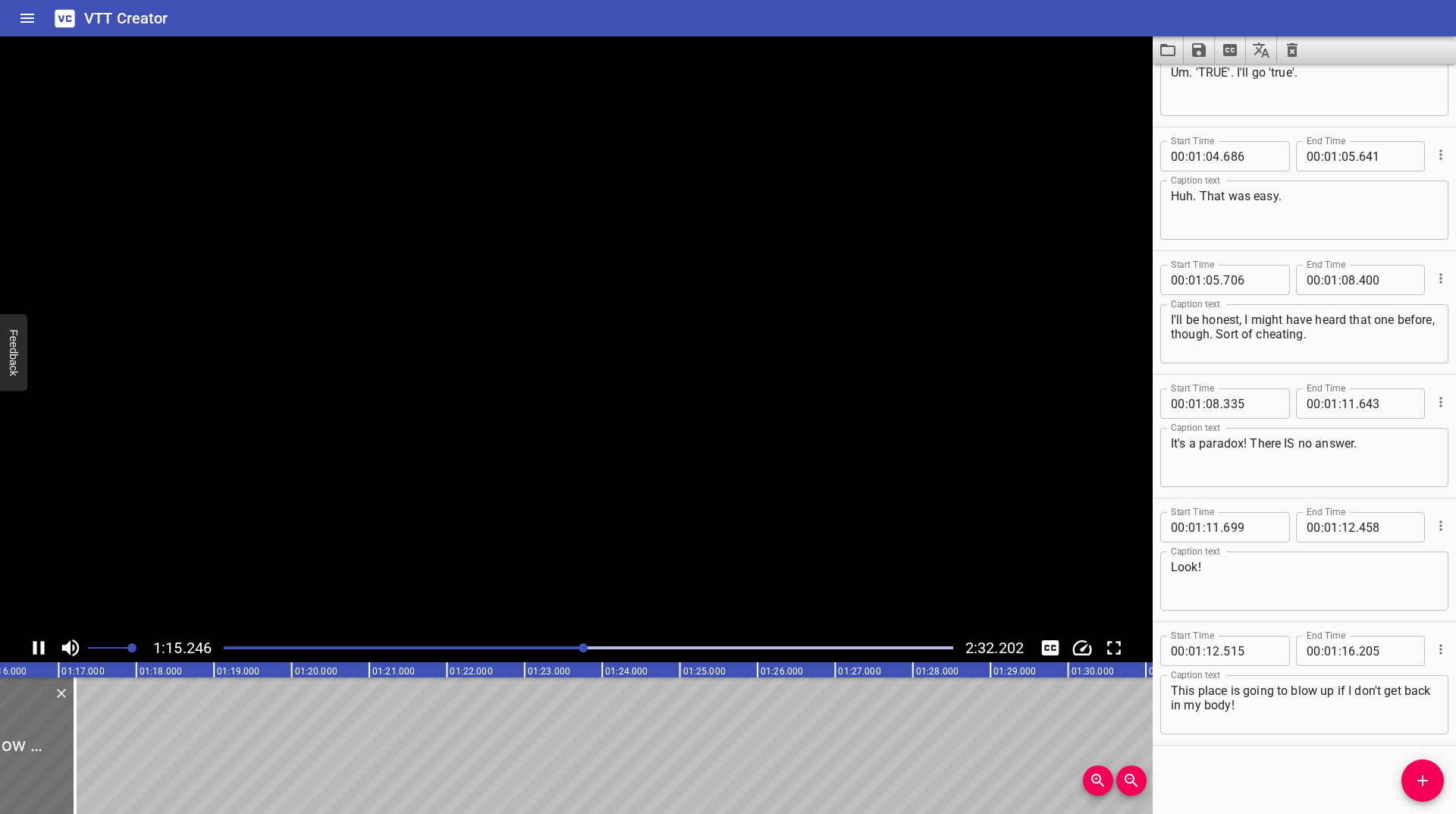
click at [35, 648] on icon "Play/Pause" at bounding box center [39, 647] width 12 height 13
click at [35, 648] on icon "Play/Pause" at bounding box center [40, 647] width 11 height 13
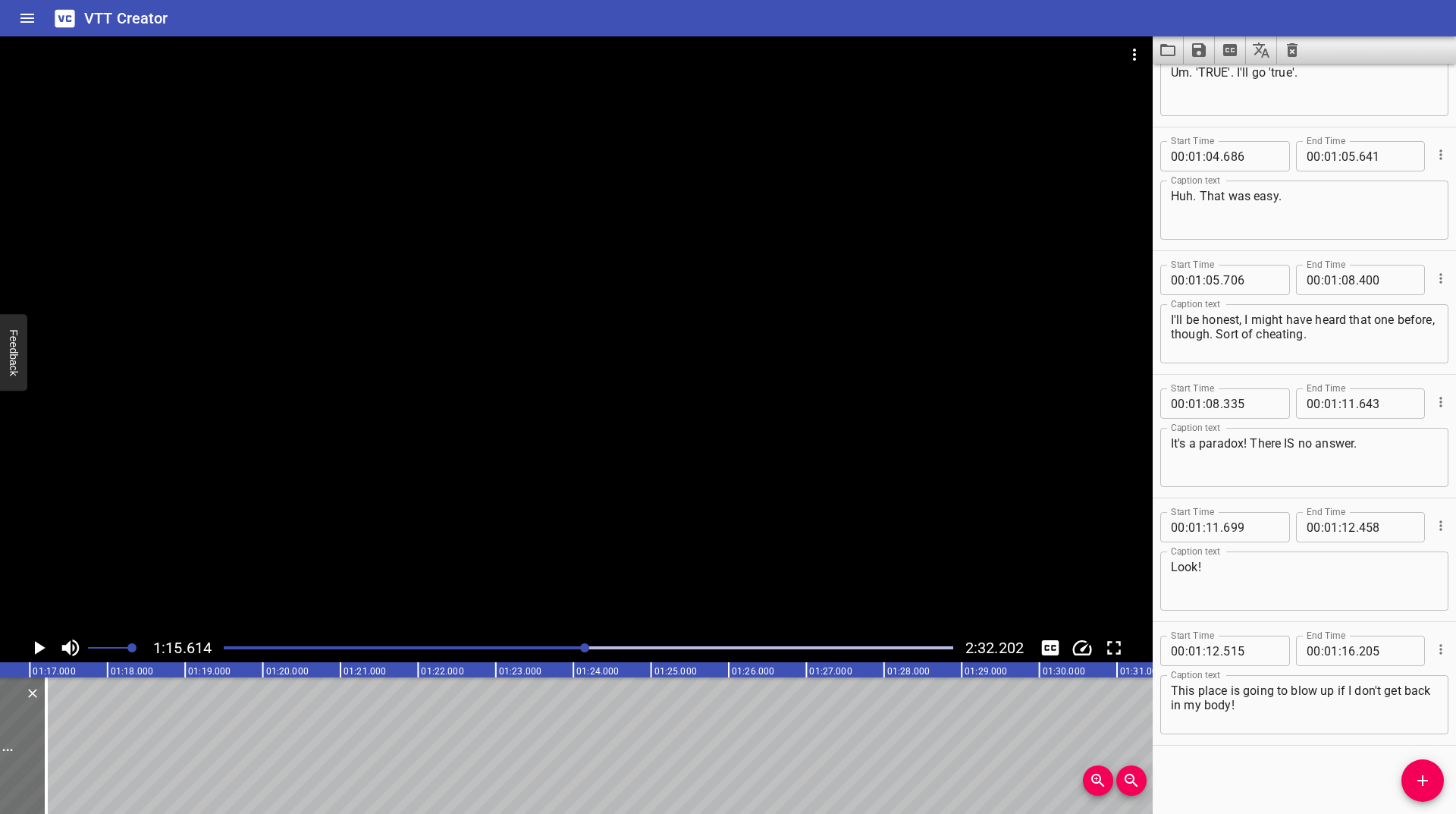
click at [1419, 787] on icon "Add Cue" at bounding box center [1422, 780] width 19 height 19
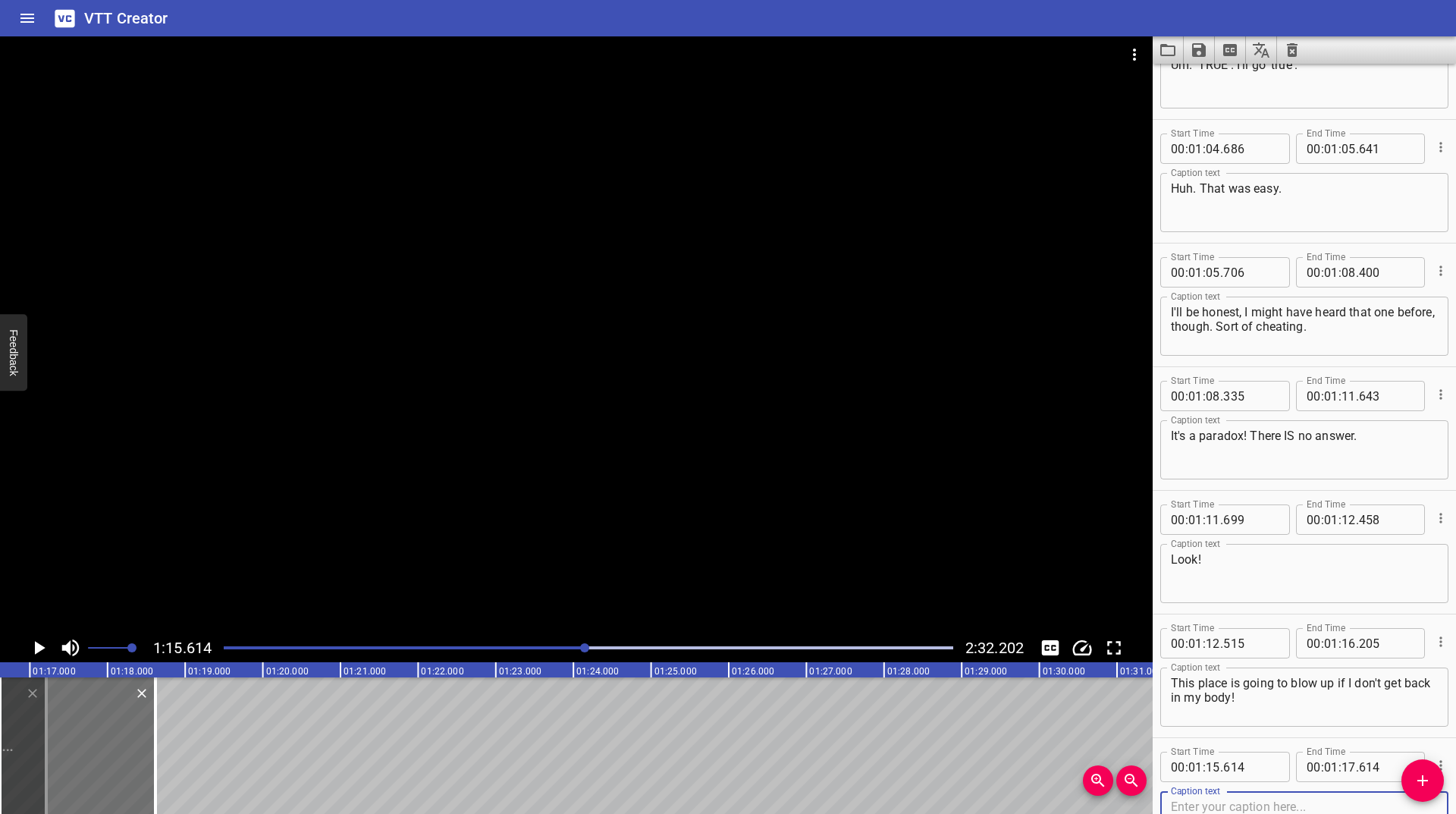
scroll to position [1671, 0]
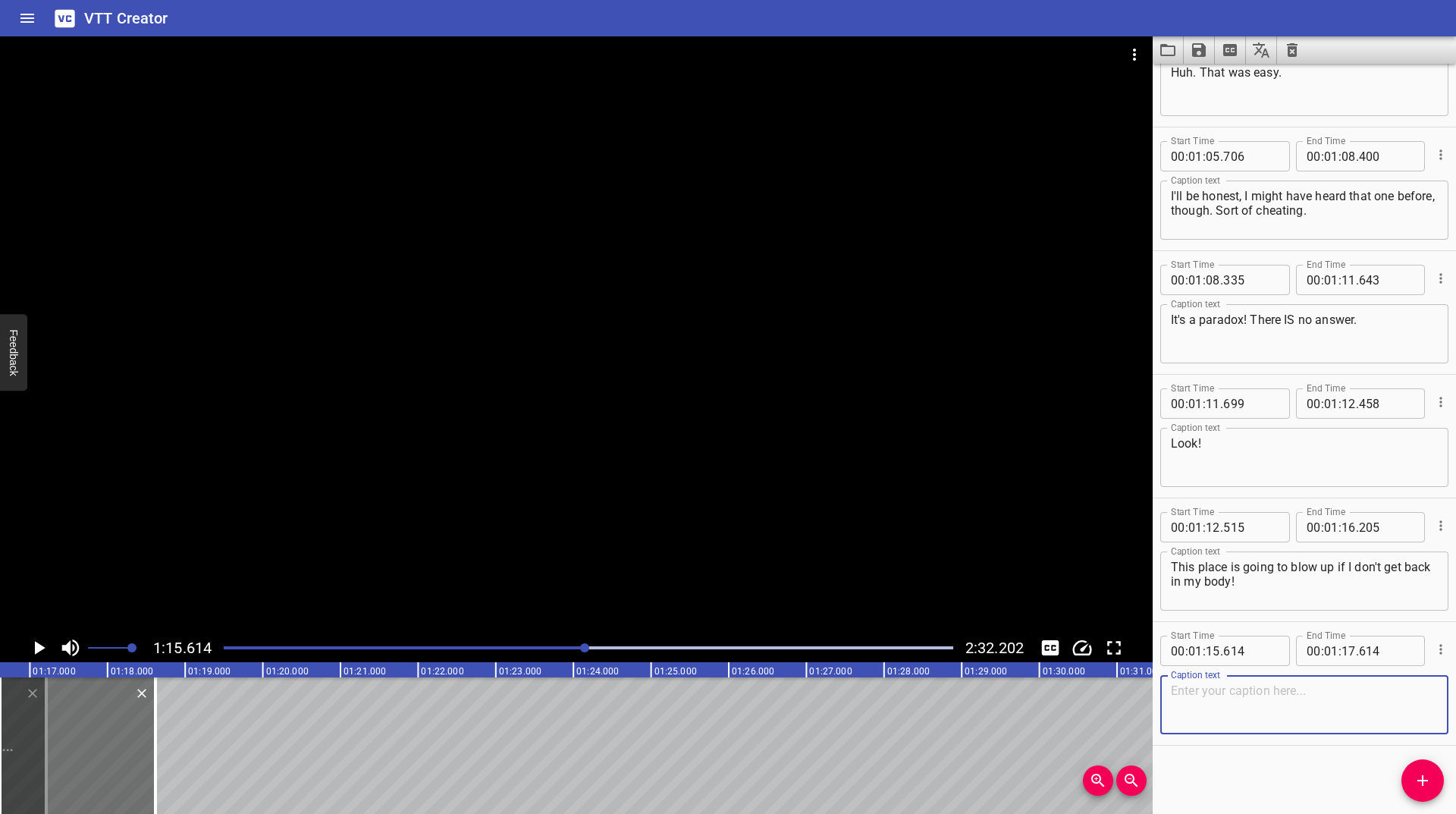
paste textarea "Ahhhhhh. 'FALSE'. I'll go 'false'."
type textarea "Ahhhhhh. 'FALSE'. I'll go 'false'."
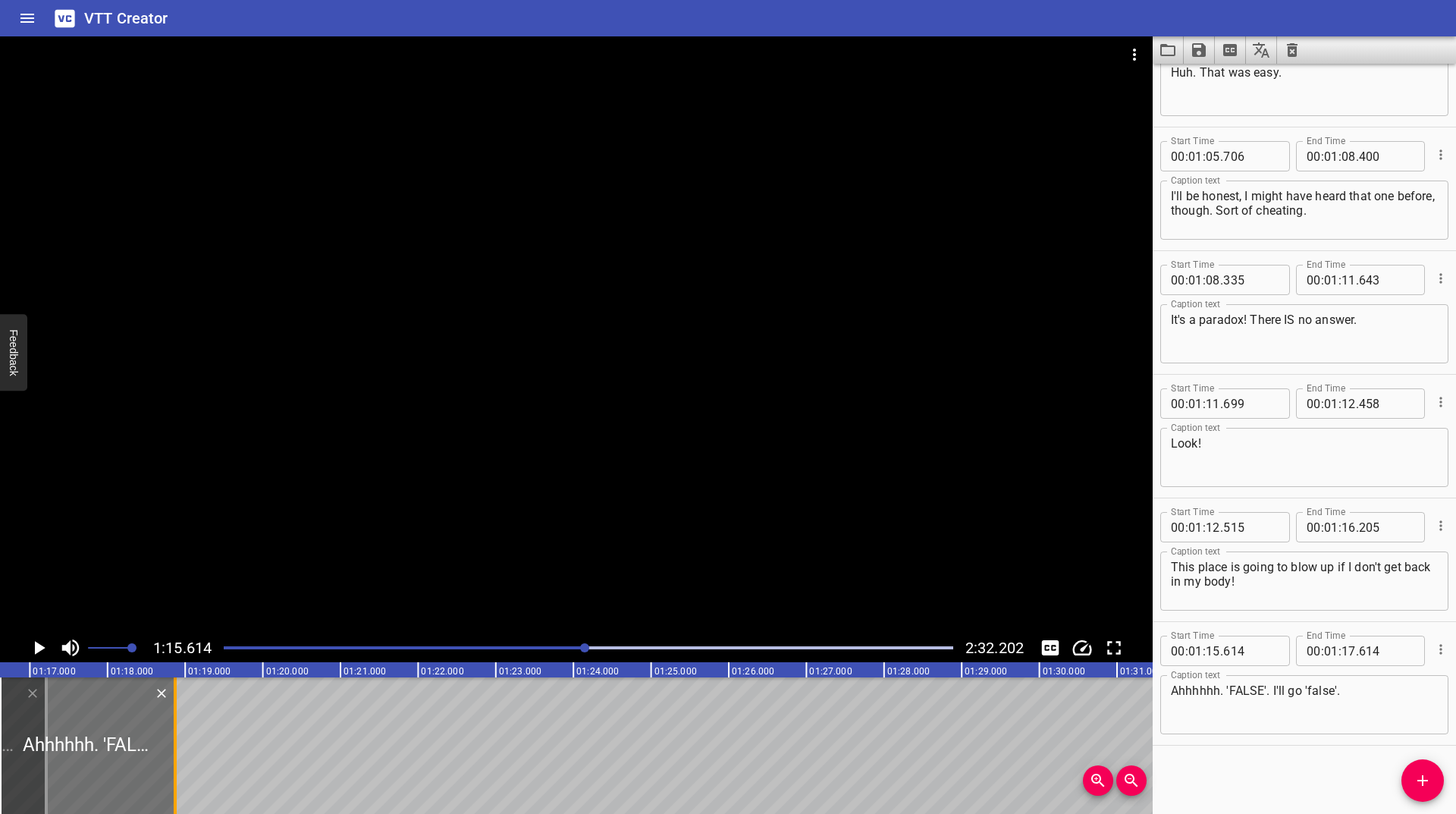
drag, startPoint x: 152, startPoint y: 723, endPoint x: 171, endPoint y: 711, distance: 22.5
click at [171, 711] on div at bounding box center [175, 746] width 15 height 137
type input "868"
click at [35, 646] on icon "Play/Pause" at bounding box center [40, 647] width 11 height 13
click at [35, 646] on icon "Play/Pause" at bounding box center [39, 647] width 12 height 13
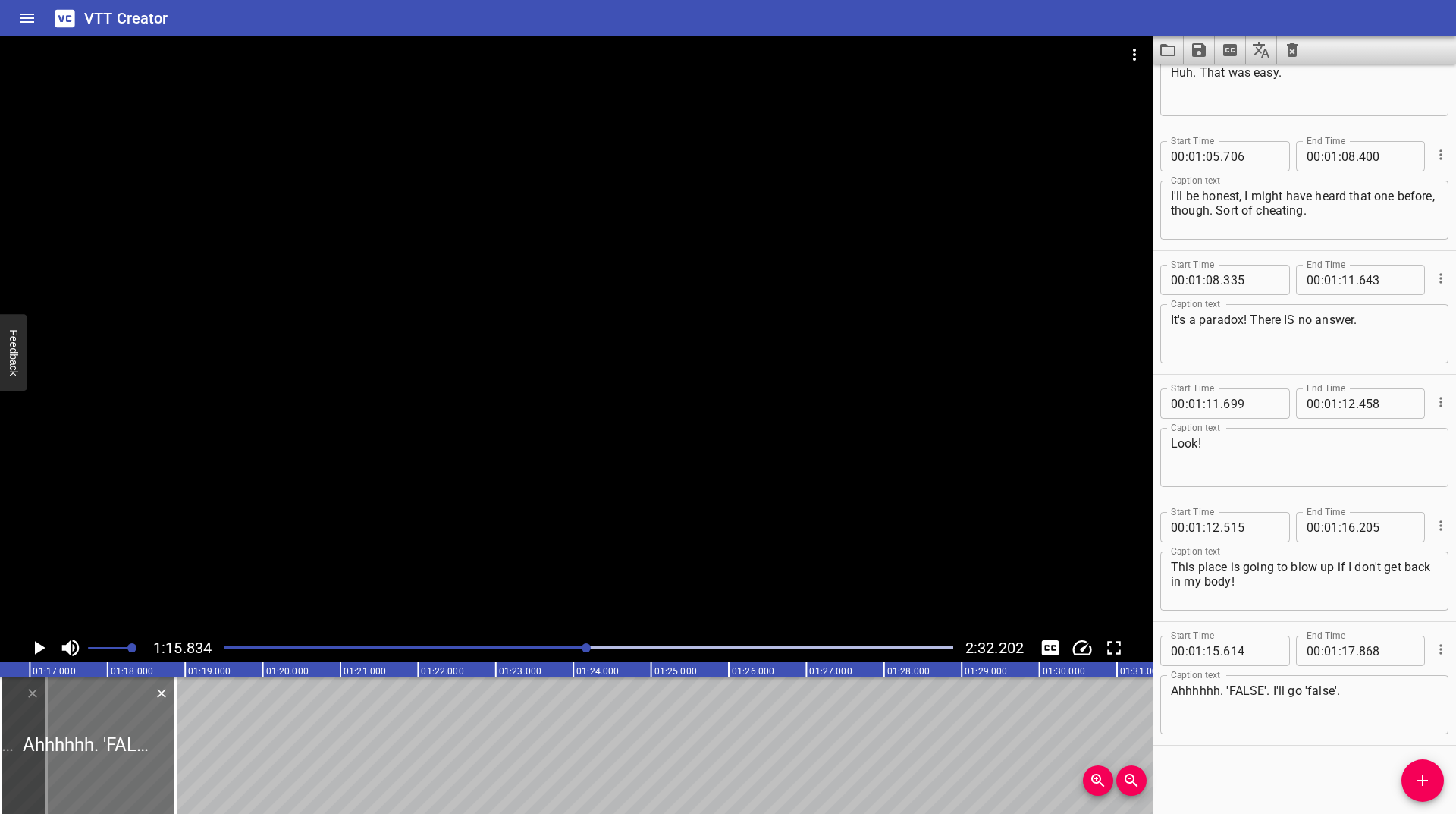
scroll to position [0, 5887]
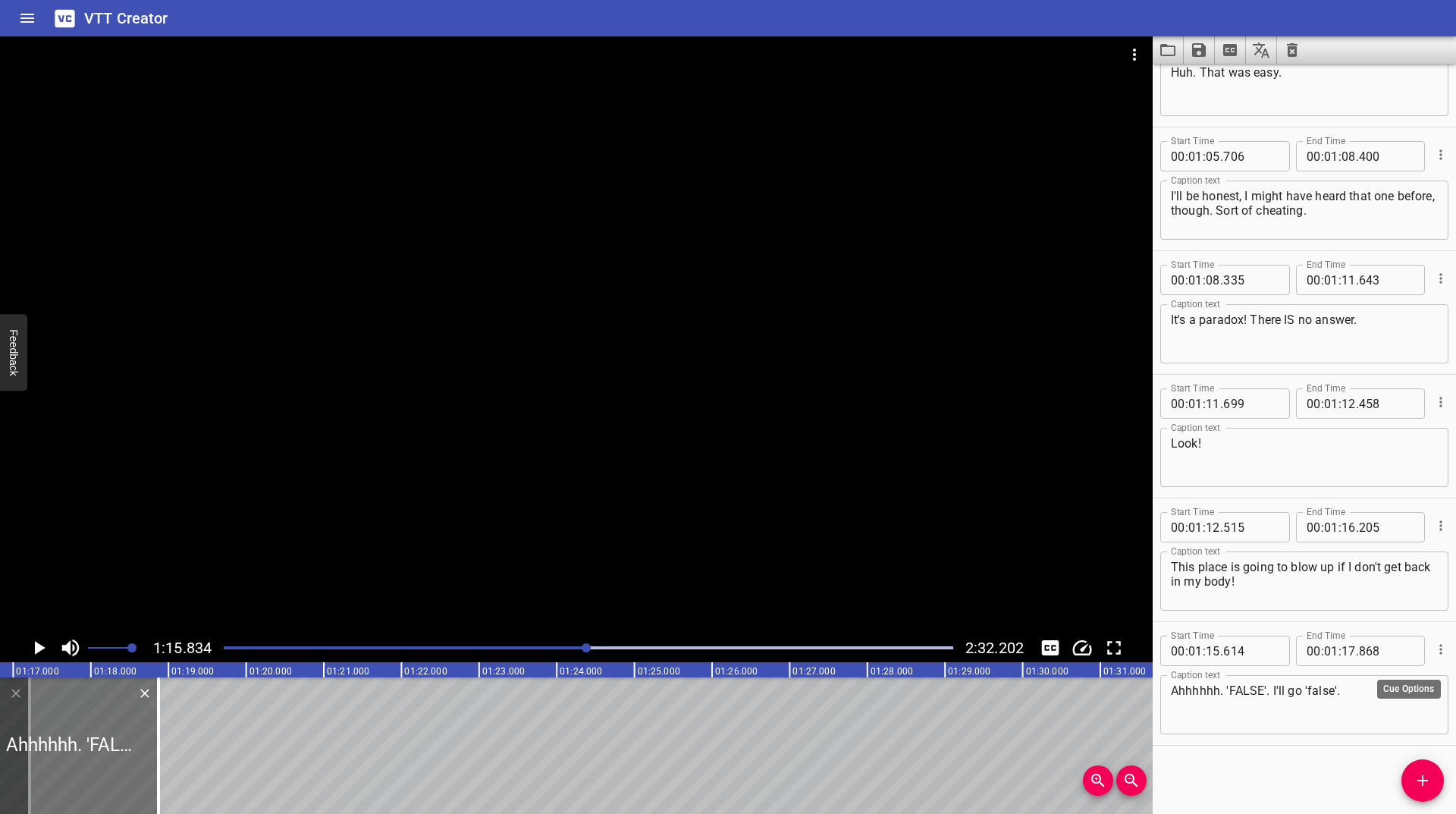
click at [1433, 643] on icon "Cue Options" at bounding box center [1440, 649] width 15 height 15
click at [1372, 642] on li "Advanced options..." at bounding box center [1376, 649] width 132 height 27
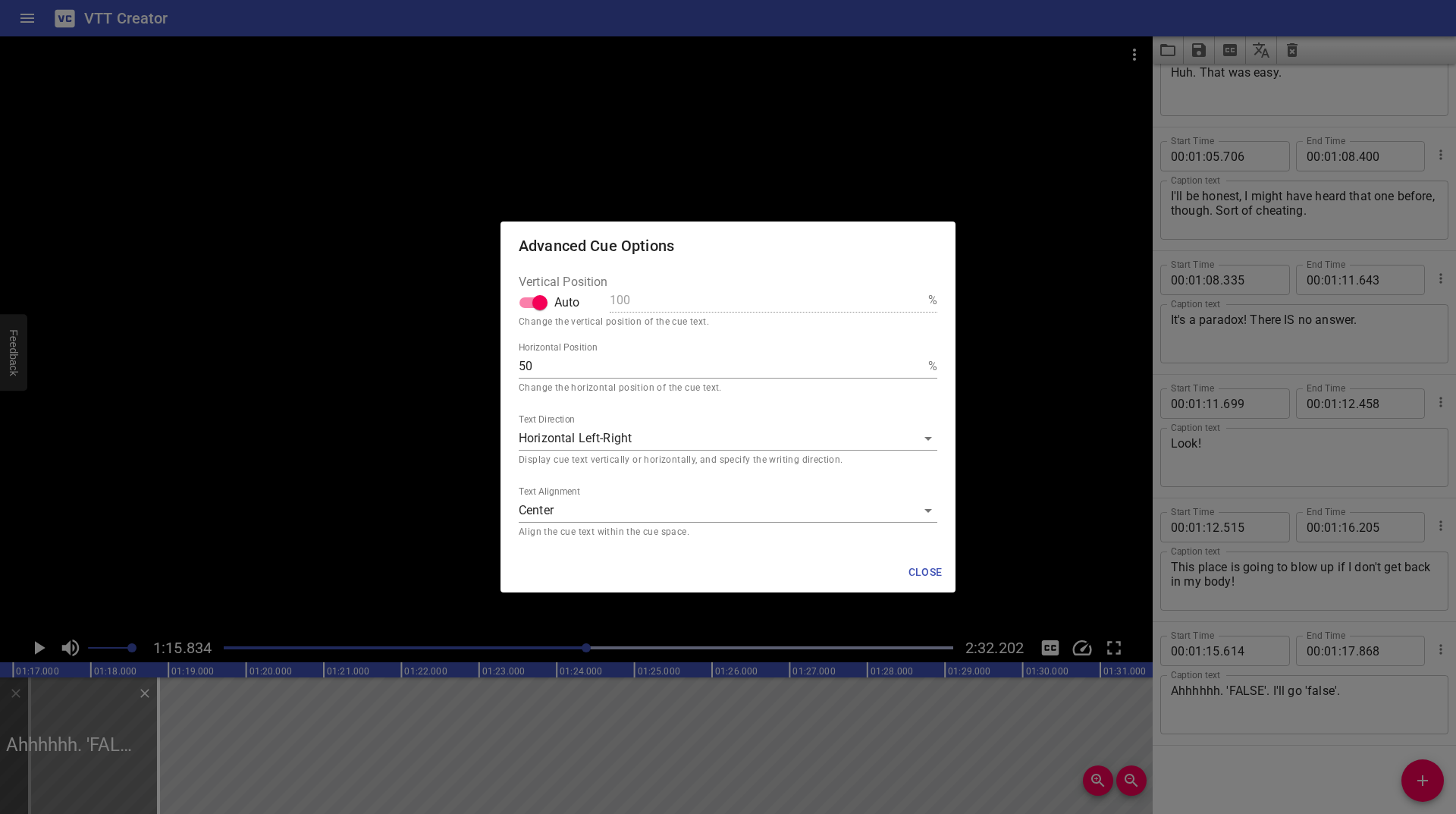
click at [555, 513] on body "VTT Creator Caption Editor Batch Transcribe Login Sign Up Privacy Contact 1:15.…" at bounding box center [728, 407] width 1456 height 814
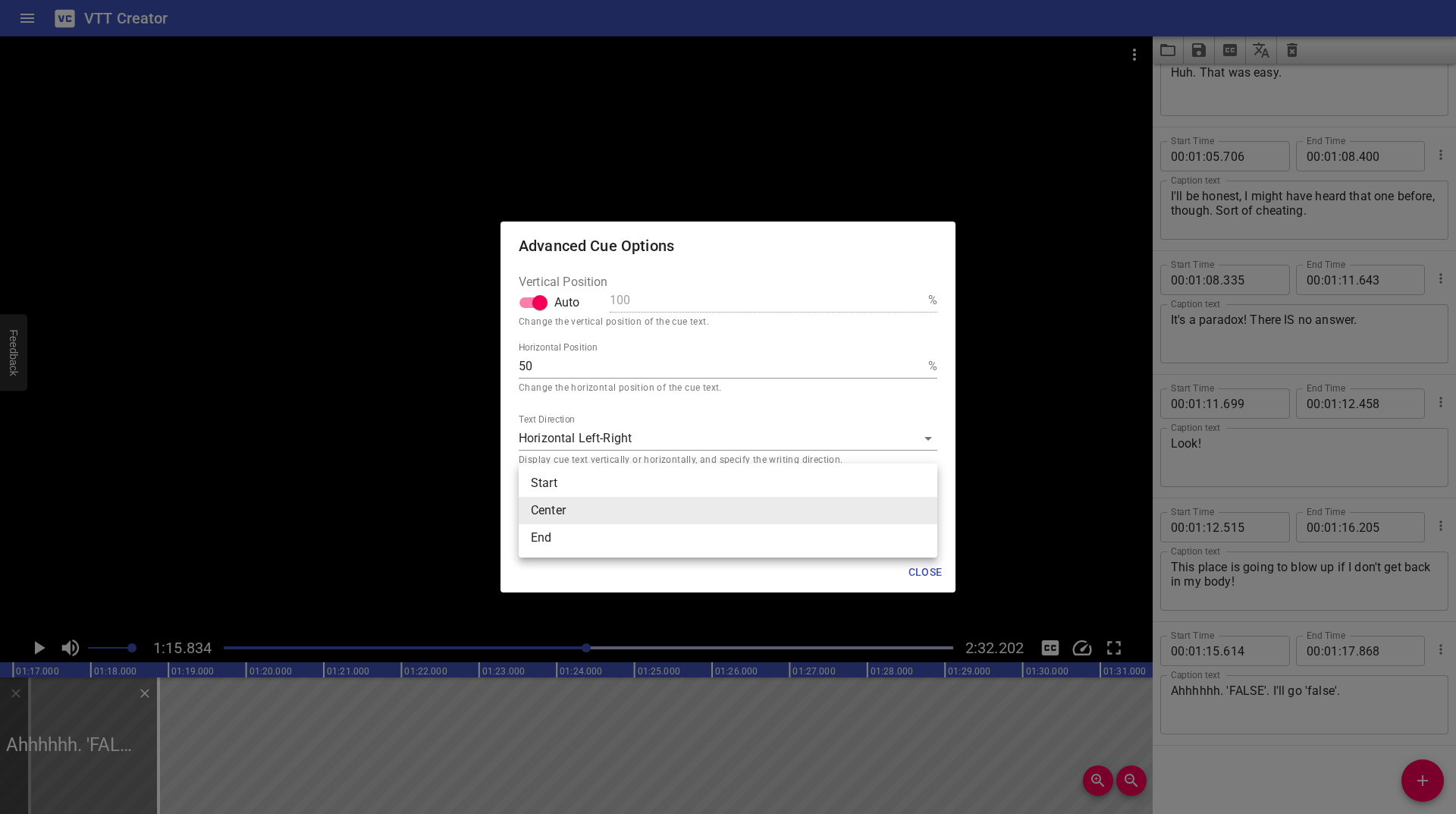
click at [542, 540] on li "End" at bounding box center [728, 537] width 418 height 27
type input "end"
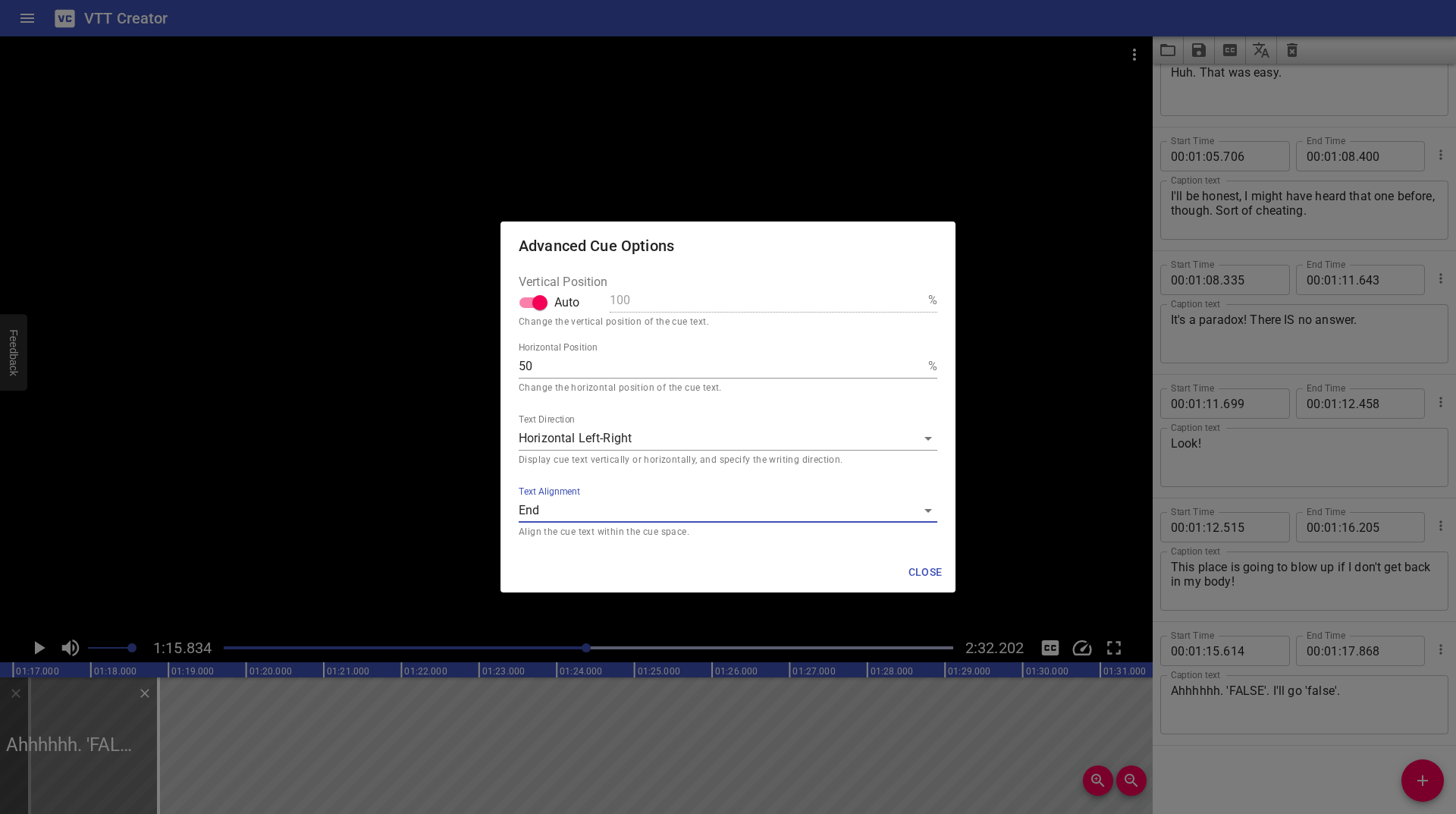
click at [939, 566] on span "Close" at bounding box center [924, 572] width 36 height 19
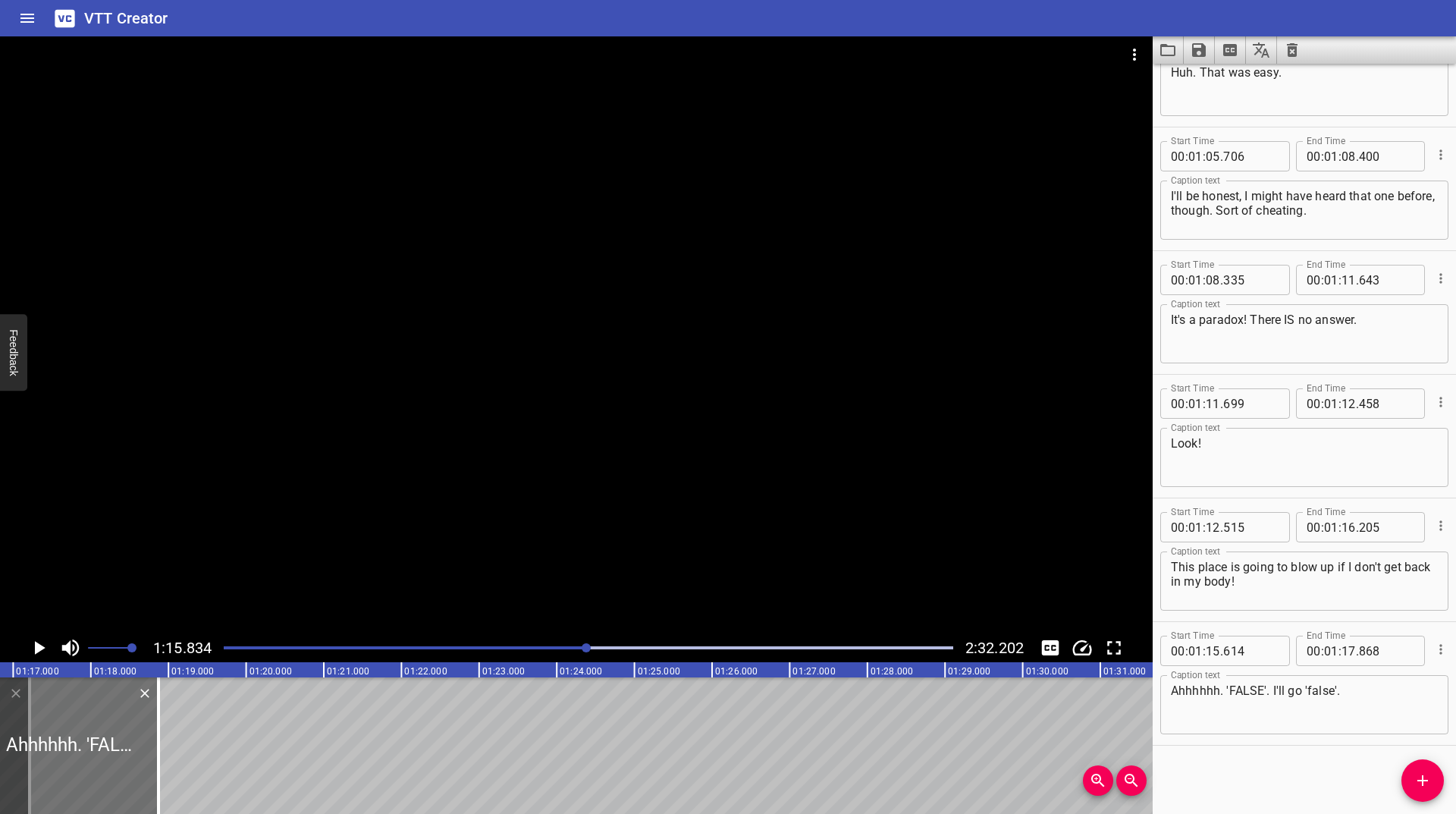
click at [41, 651] on icon "Play/Pause" at bounding box center [39, 648] width 23 height 23
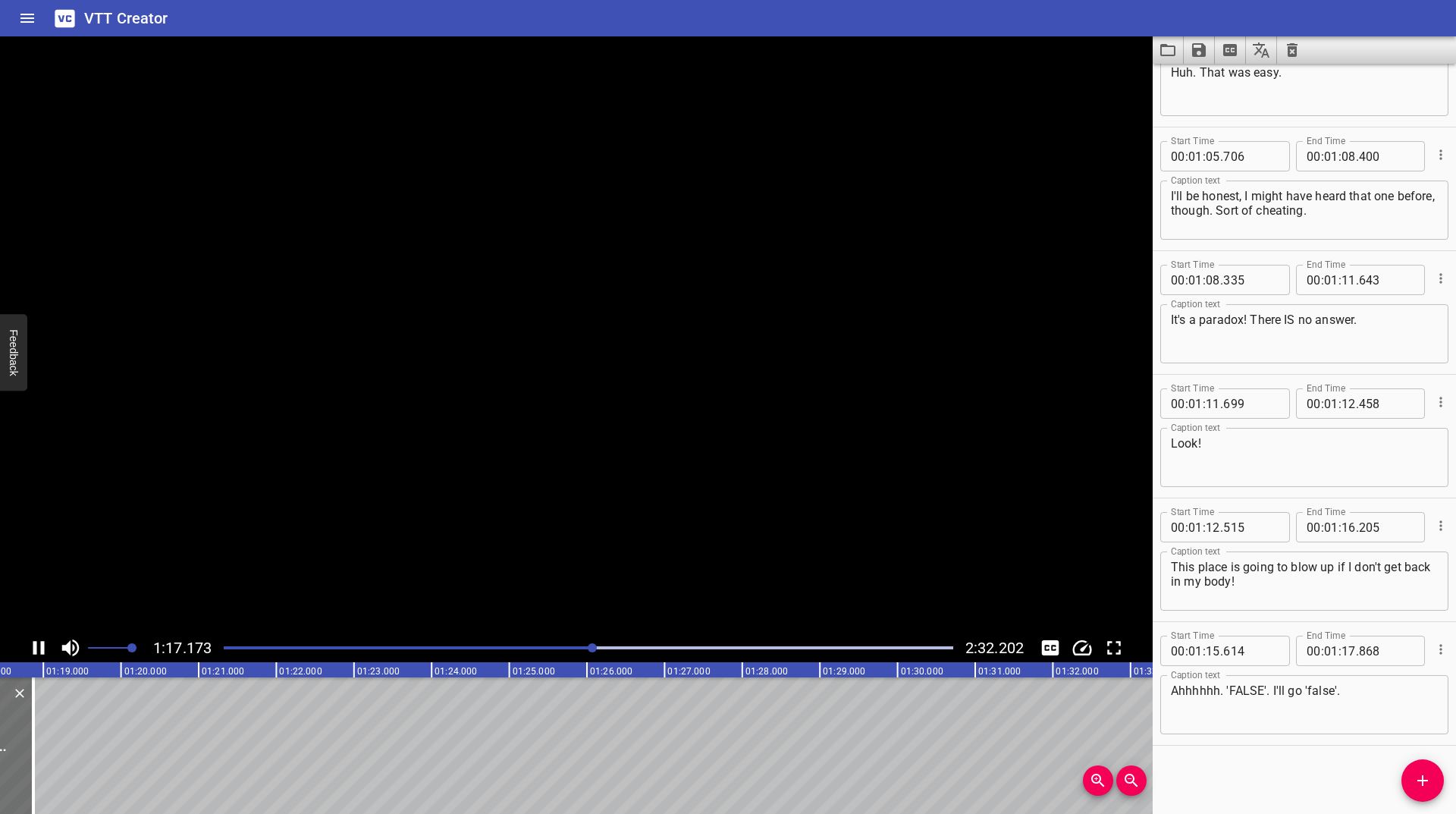
click at [41, 651] on icon "Play/Pause" at bounding box center [39, 647] width 12 height 13
click at [41, 651] on icon "Play/Pause" at bounding box center [39, 648] width 23 height 23
click at [41, 651] on icon "Play/Pause" at bounding box center [39, 647] width 12 height 13
click at [39, 647] on icon "Play/Pause" at bounding box center [40, 647] width 11 height 13
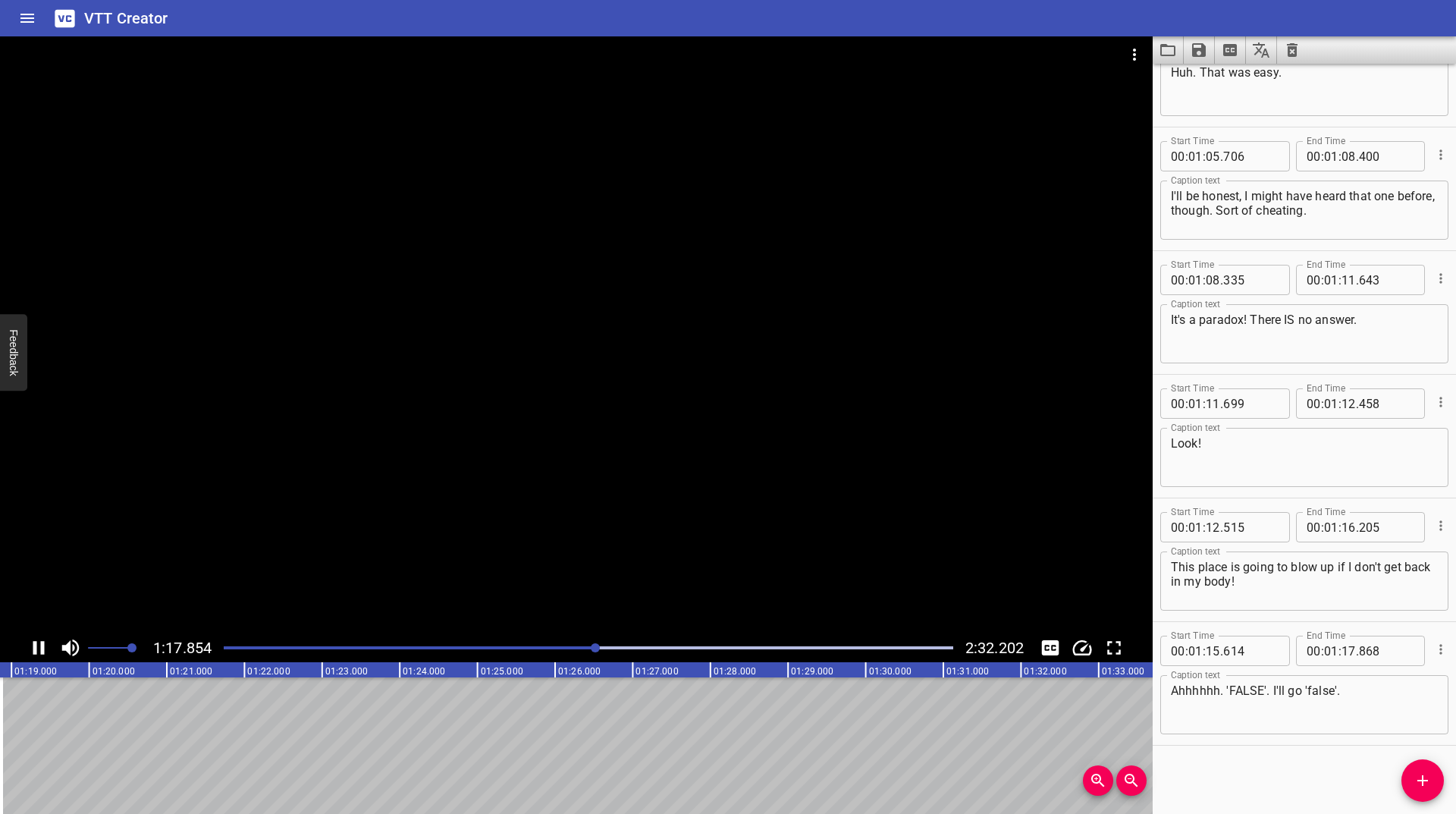
click at [39, 647] on icon "Play/Pause" at bounding box center [39, 648] width 23 height 23
click at [590, 649] on div at bounding box center [588, 648] width 748 height 21
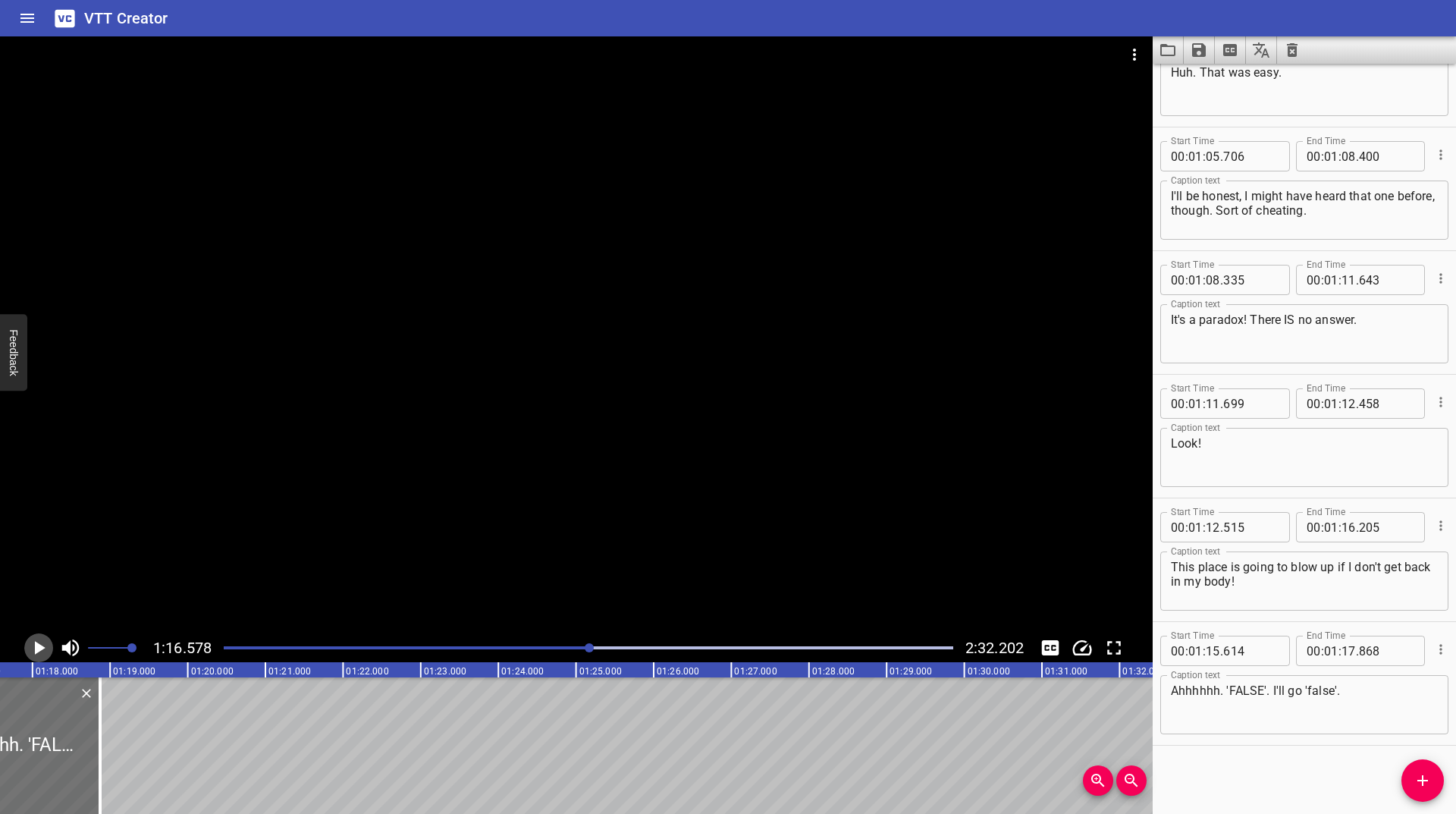
click at [33, 658] on icon "Play/Pause" at bounding box center [39, 648] width 23 height 23
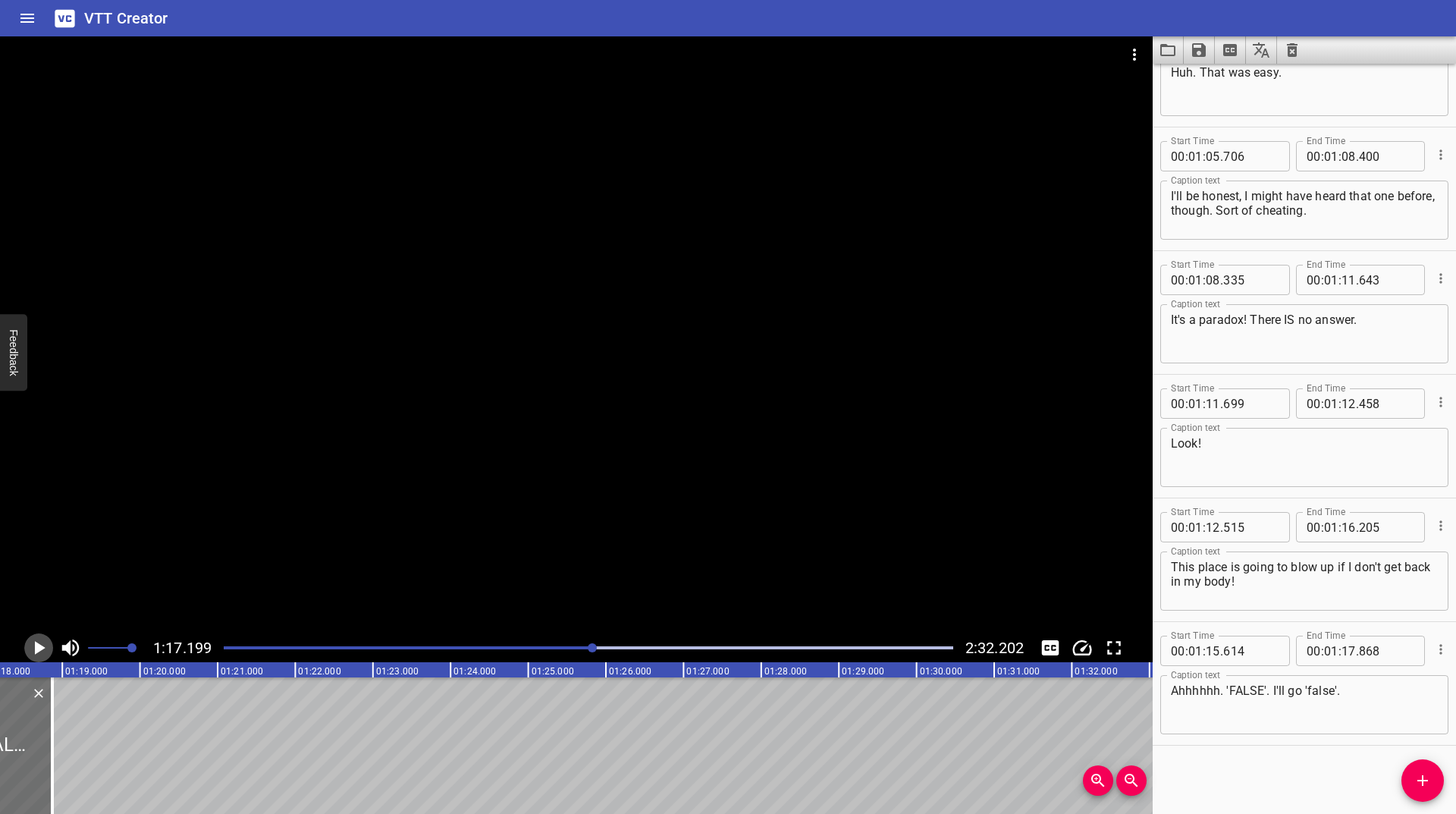
click at [33, 658] on icon "Play/Pause" at bounding box center [39, 648] width 23 height 23
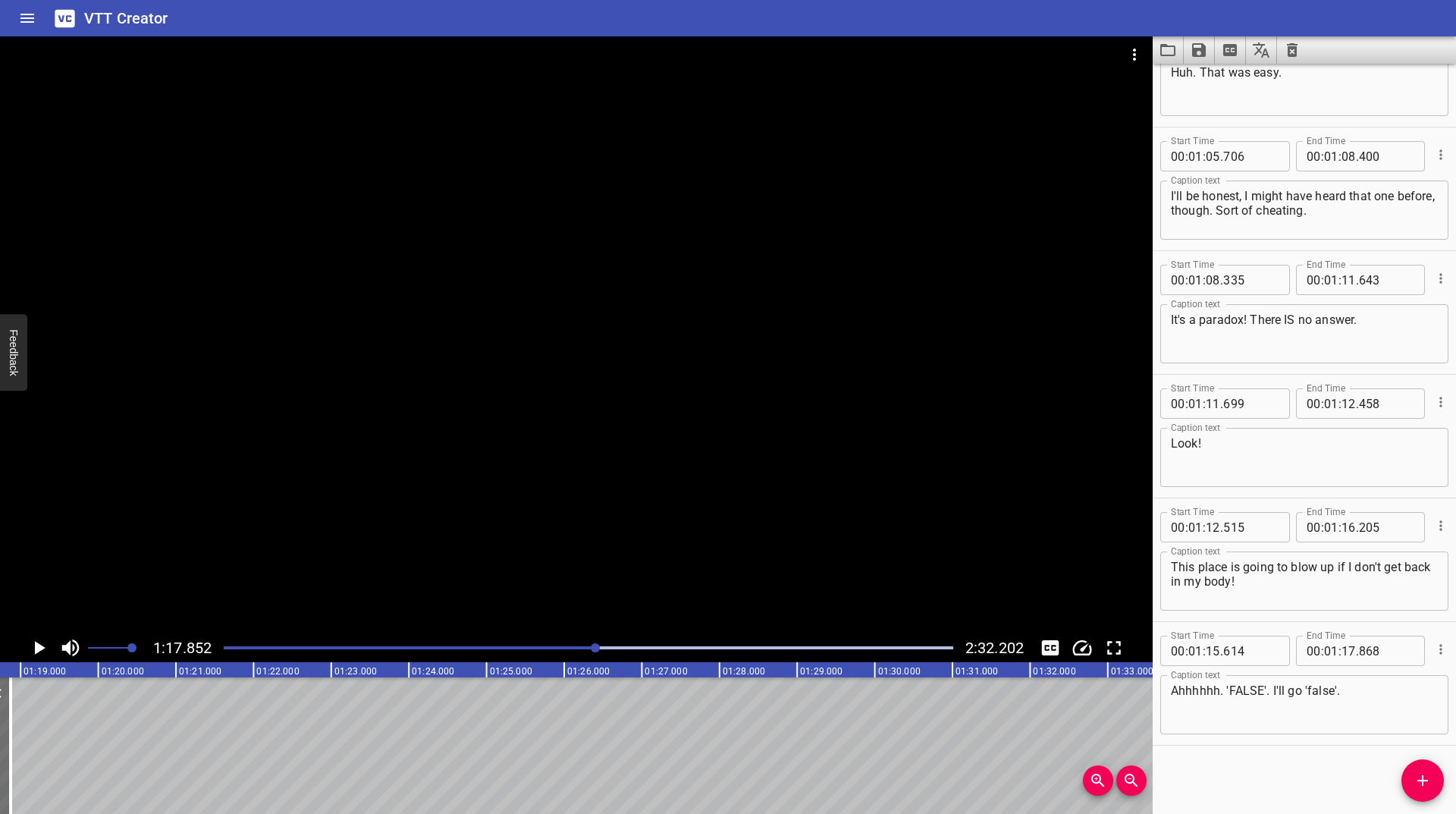
scroll to position [0, 6044]
click at [1433, 779] on span "Add Cue" at bounding box center [1422, 780] width 43 height 19
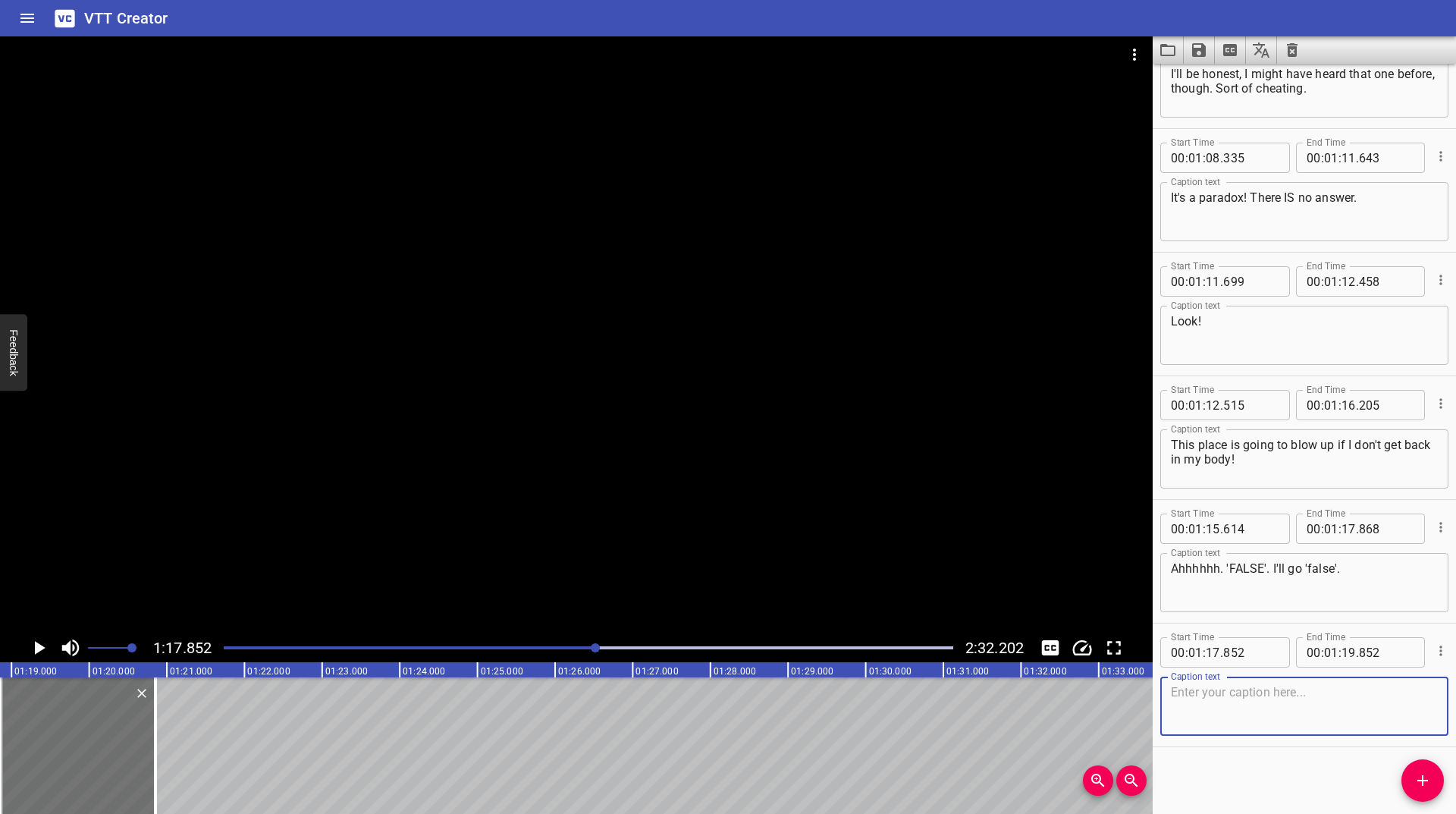
scroll to position [1794, 0]
click at [66, 730] on div at bounding box center [80, 746] width 155 height 137
type input "891"
click at [1234, 722] on textarea at bounding box center [1304, 705] width 267 height 43
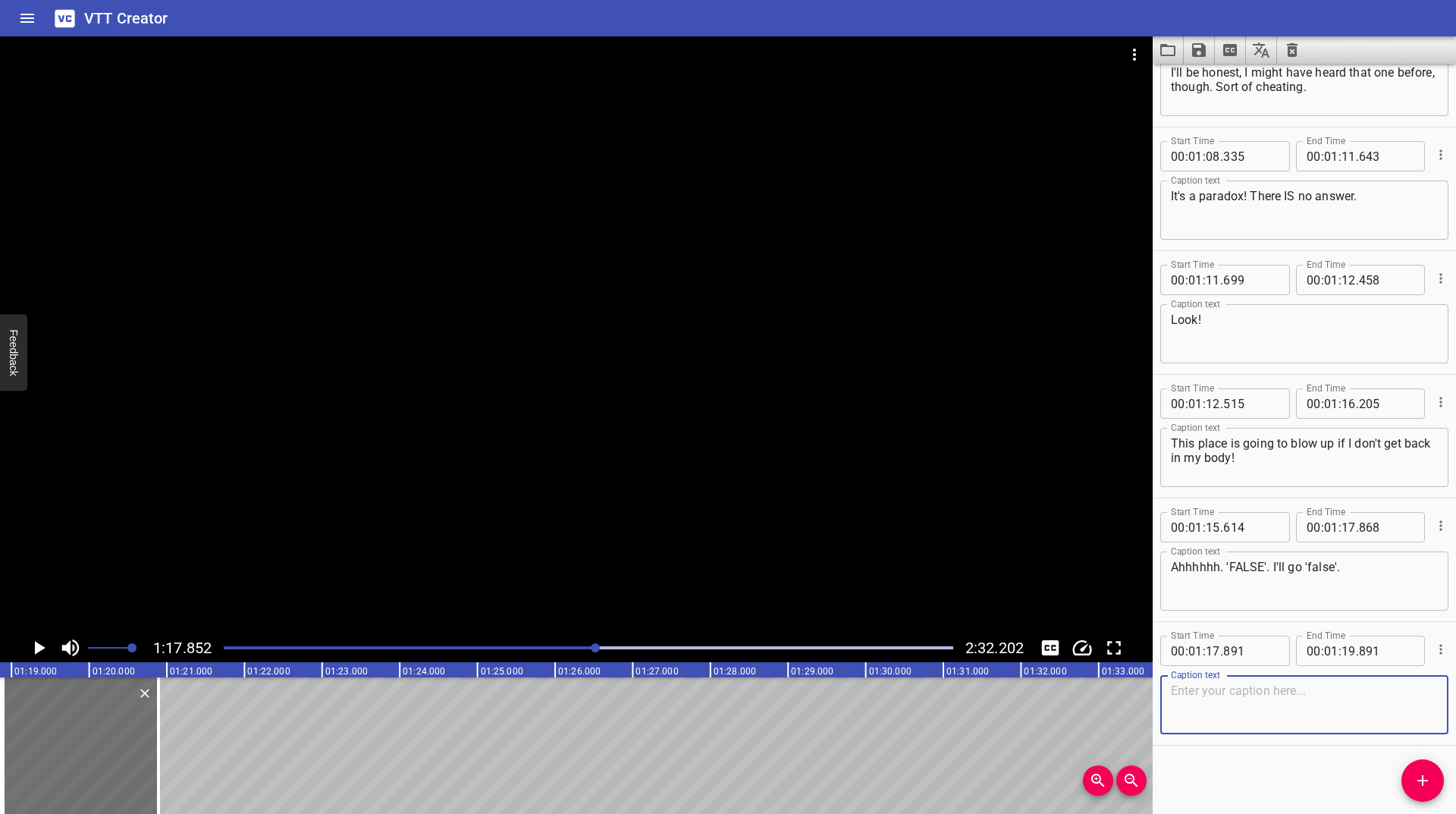
paste textarea "Explosion imminent. [GEOGRAPHIC_DATA] the facility immediately."
type textarea "Explosion imminent. [GEOGRAPHIC_DATA] the facility immediately."
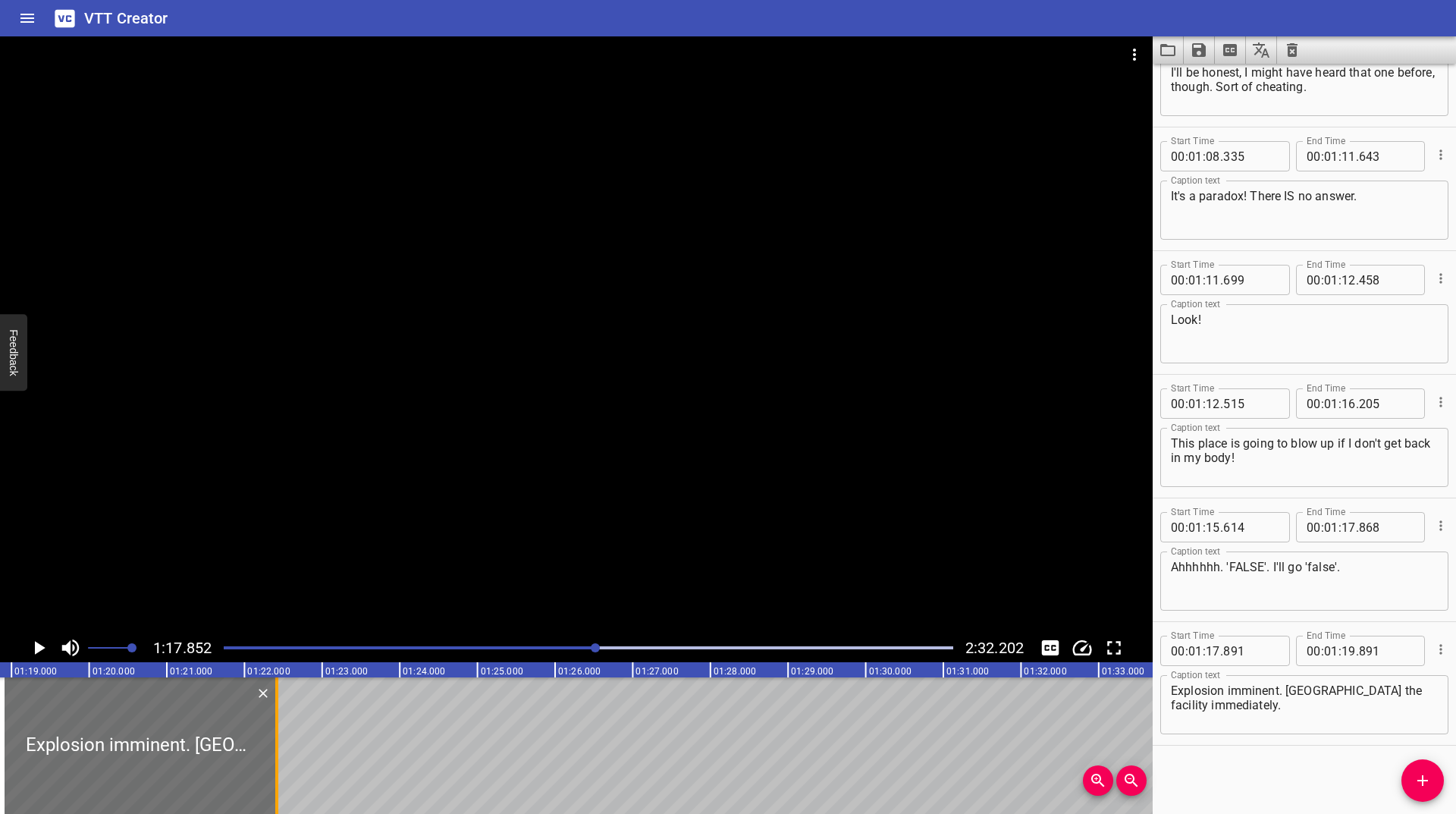
drag, startPoint x: 157, startPoint y: 754, endPoint x: 276, endPoint y: 740, distance: 119.8
click at [276, 740] on div at bounding box center [276, 746] width 3 height 137
type input "21"
click at [39, 649] on icon "Play/Pause" at bounding box center [40, 647] width 11 height 13
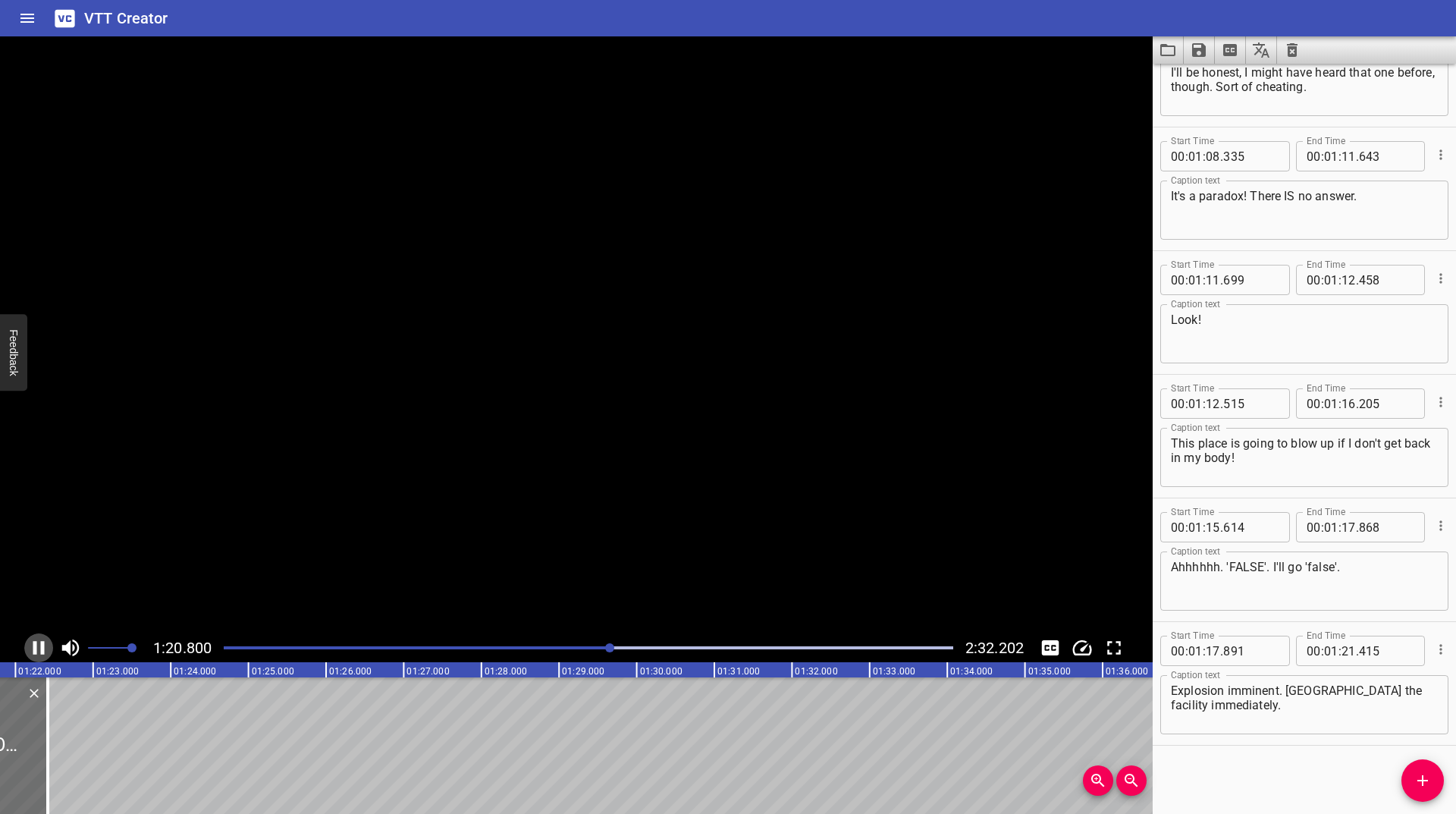
click at [39, 649] on icon "Play/Pause" at bounding box center [39, 648] width 23 height 23
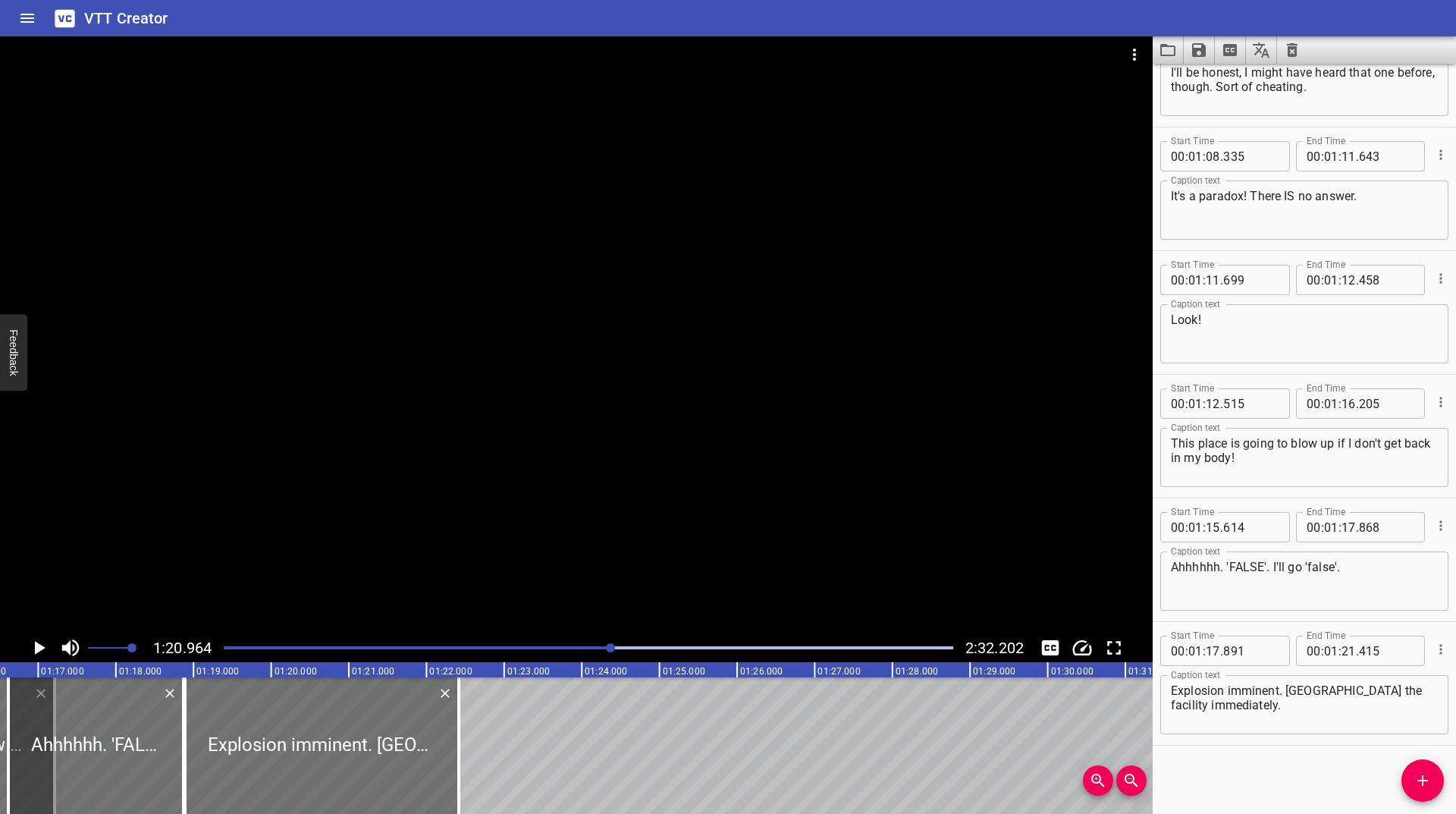
scroll to position [0, 5777]
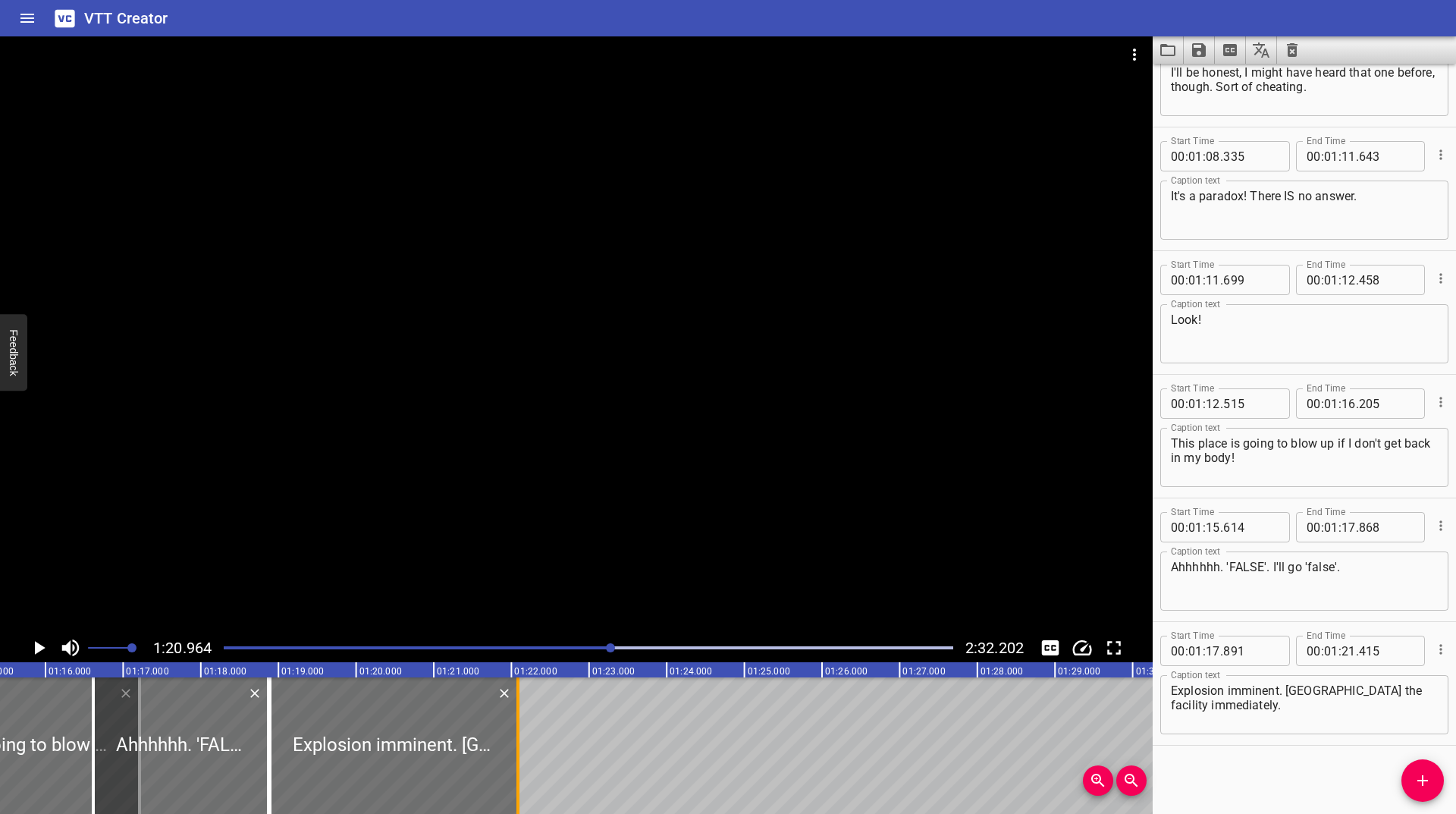
drag, startPoint x: 541, startPoint y: 754, endPoint x: 513, endPoint y: 779, distance: 37.5
click at [513, 784] on div at bounding box center [518, 746] width 15 height 137
type input "063"
click at [596, 643] on div at bounding box center [588, 648] width 748 height 21
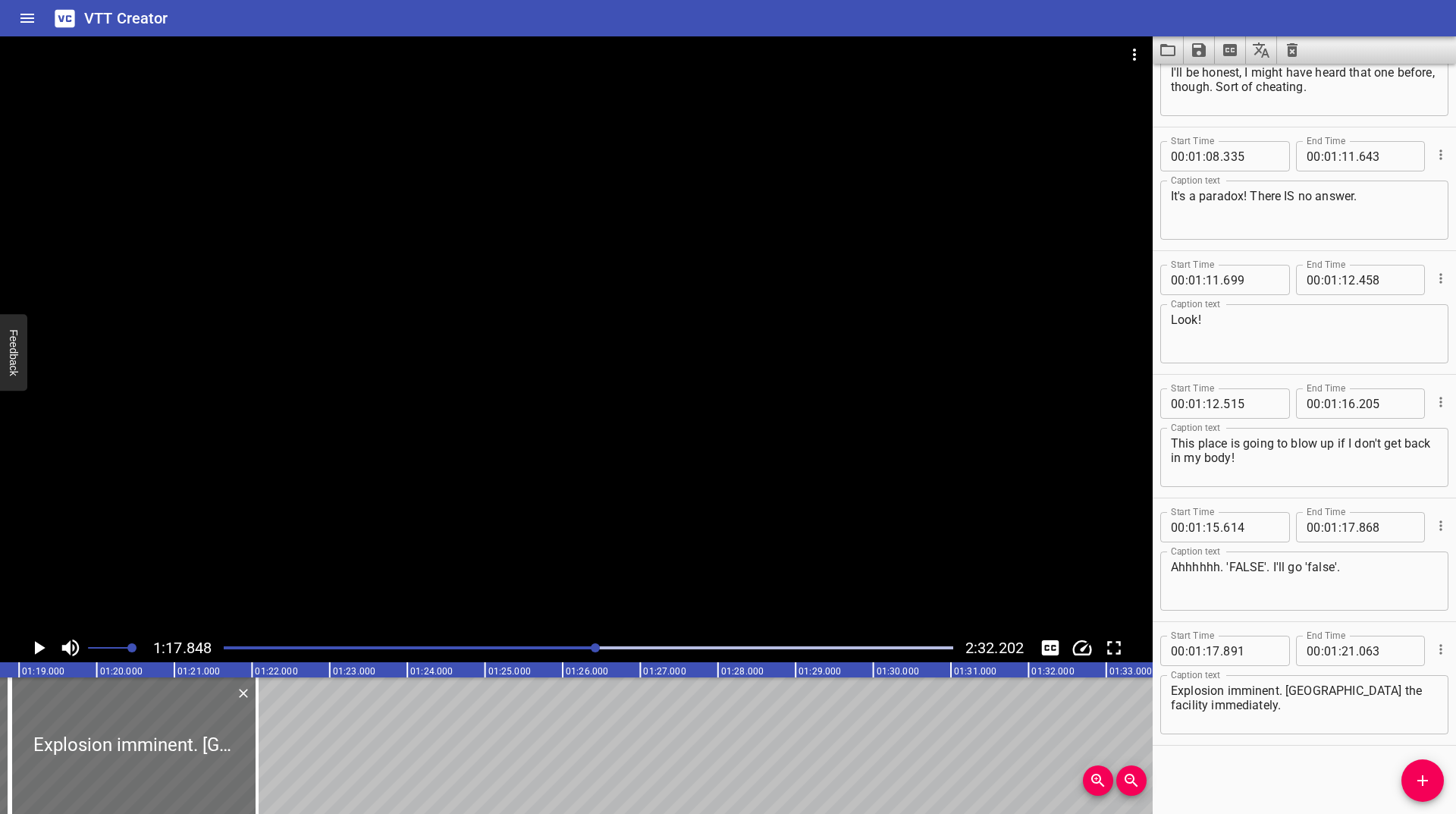
scroll to position [0, 6044]
click at [44, 658] on icon "Play/Pause" at bounding box center [39, 648] width 23 height 23
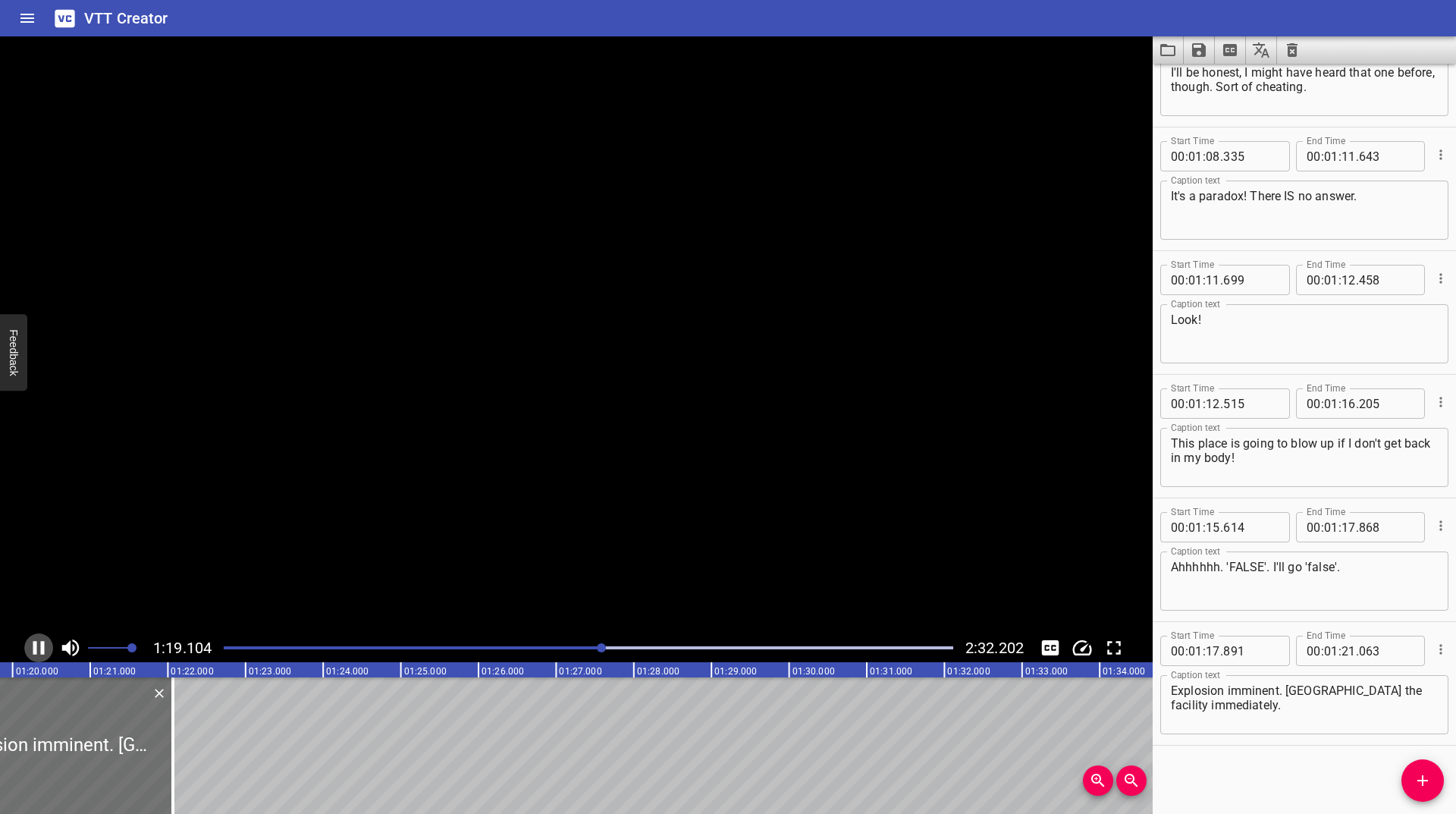
click at [44, 658] on icon "Play/Pause" at bounding box center [39, 648] width 23 height 23
click at [596, 647] on div "Play progress" at bounding box center [238, 647] width 729 height 3
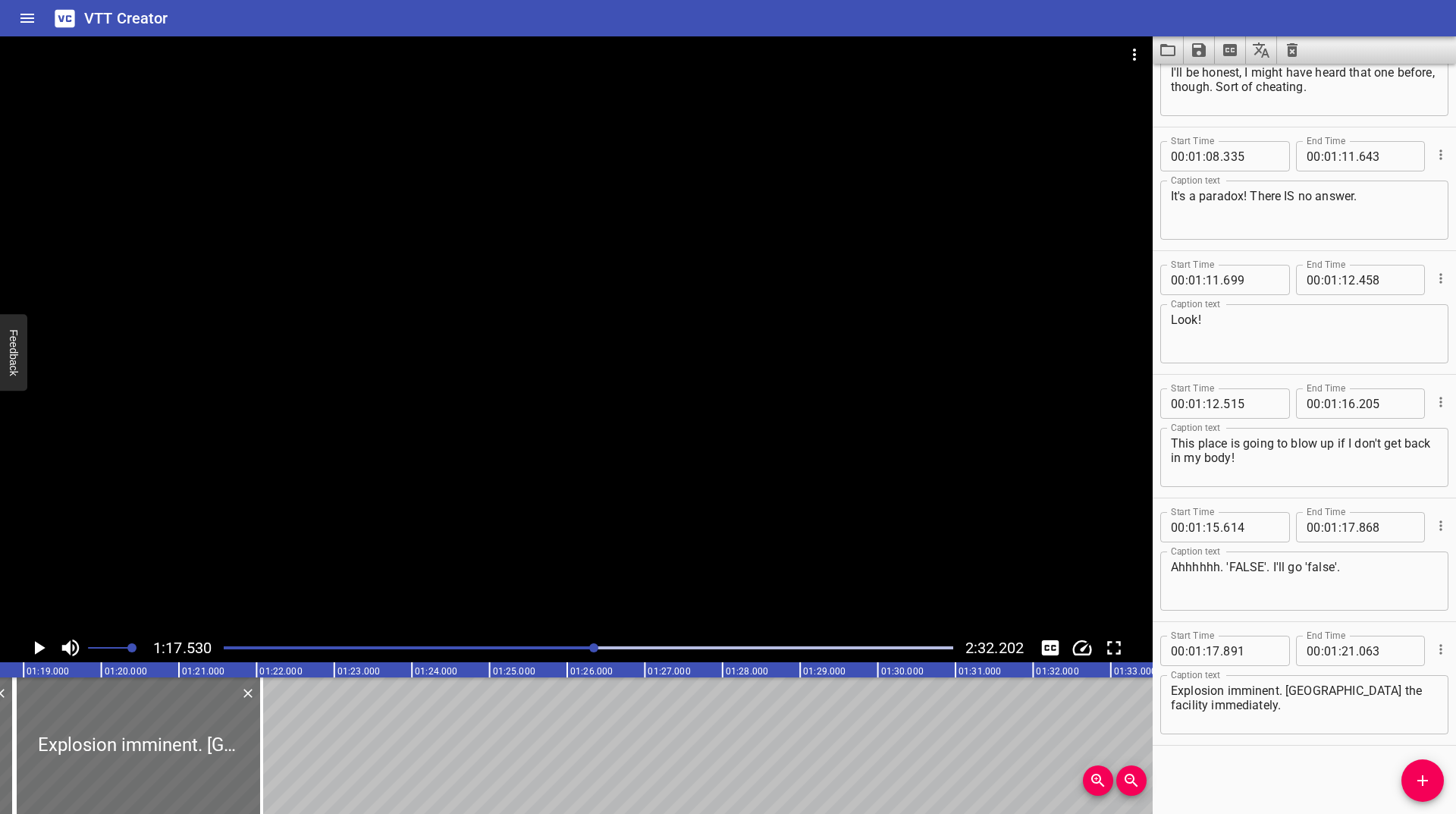
scroll to position [0, 6019]
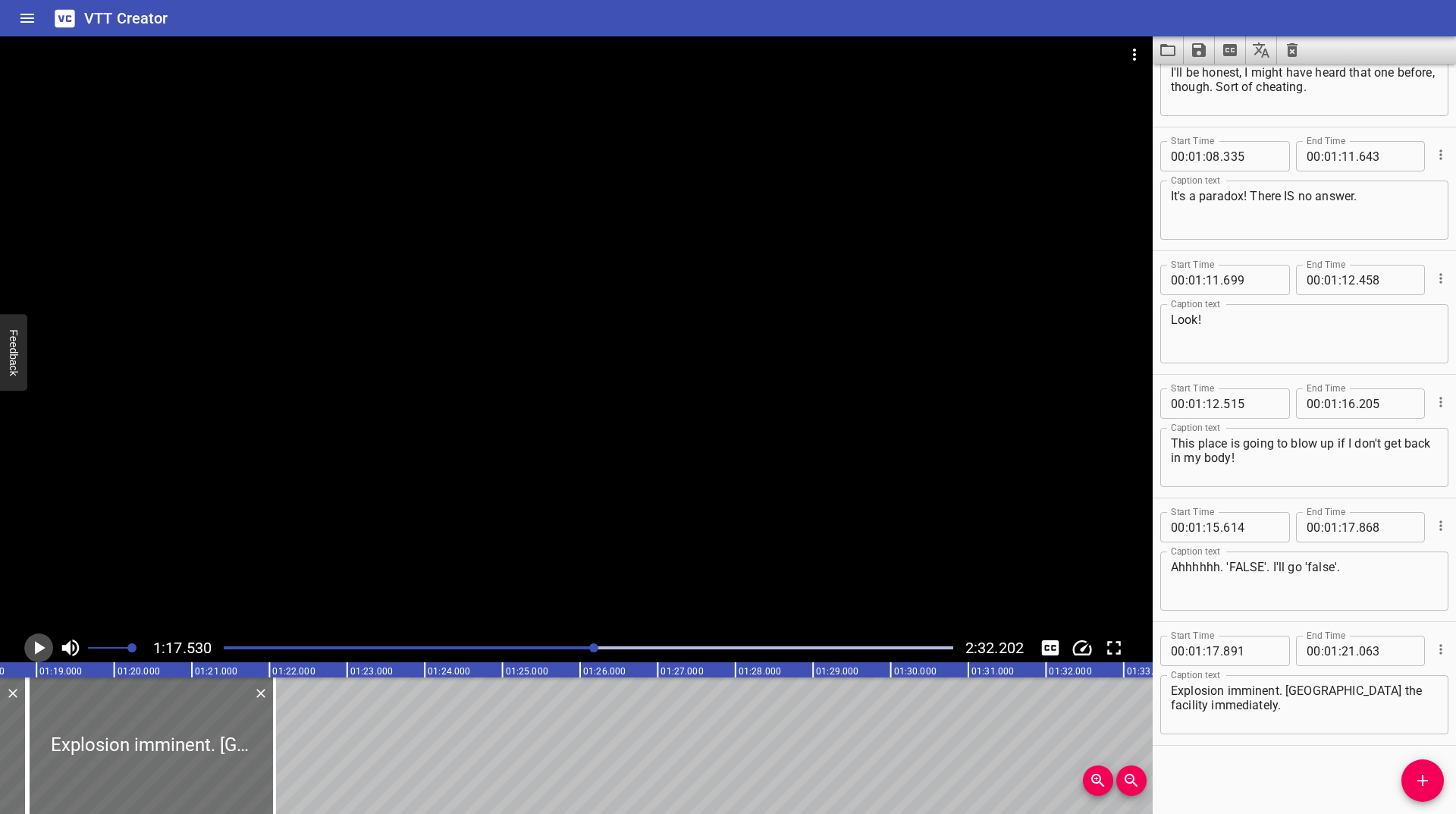
click at [44, 652] on icon "Play/Pause" at bounding box center [39, 648] width 23 height 23
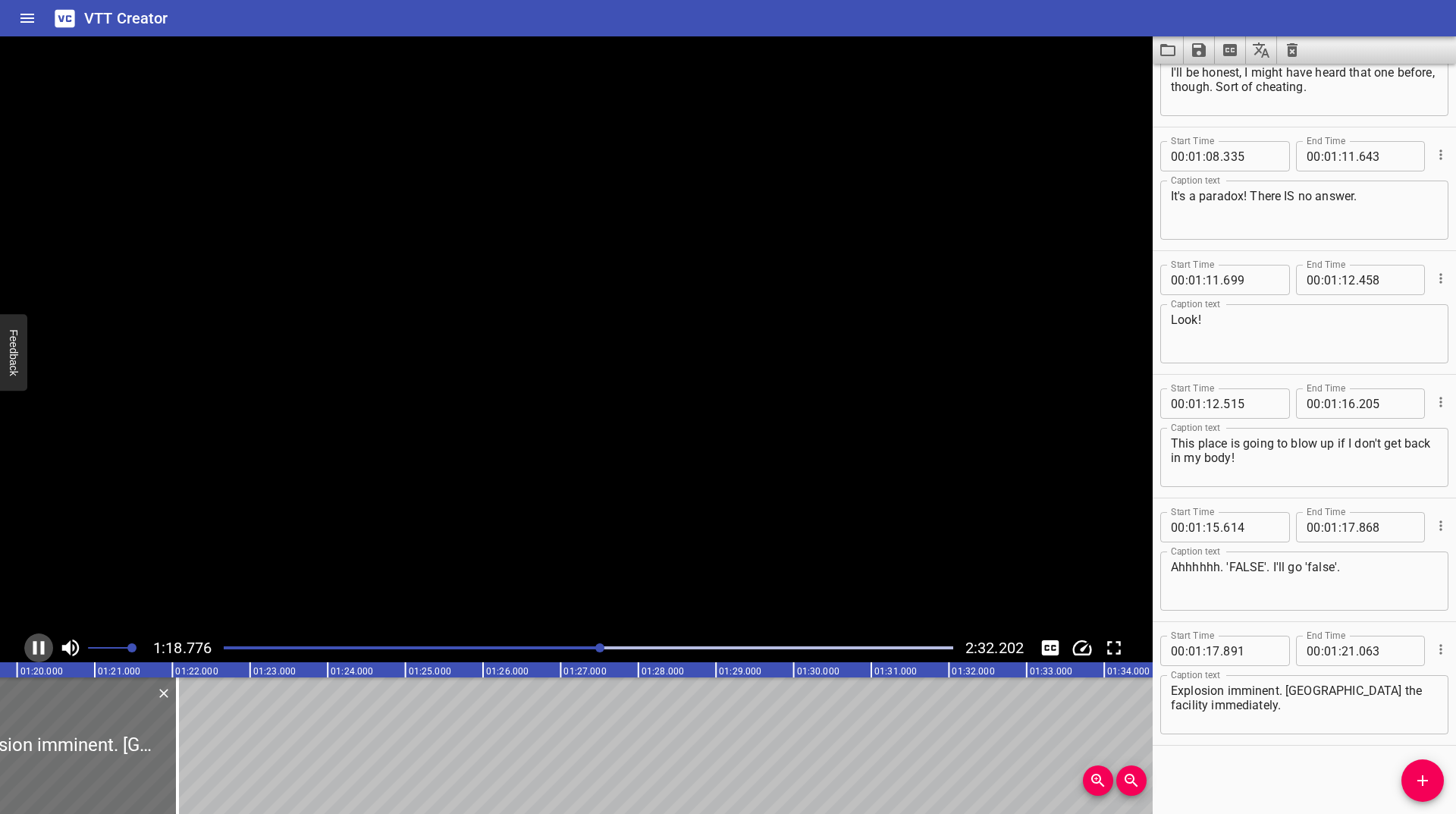
click at [44, 652] on icon "Play/Pause" at bounding box center [39, 648] width 23 height 23
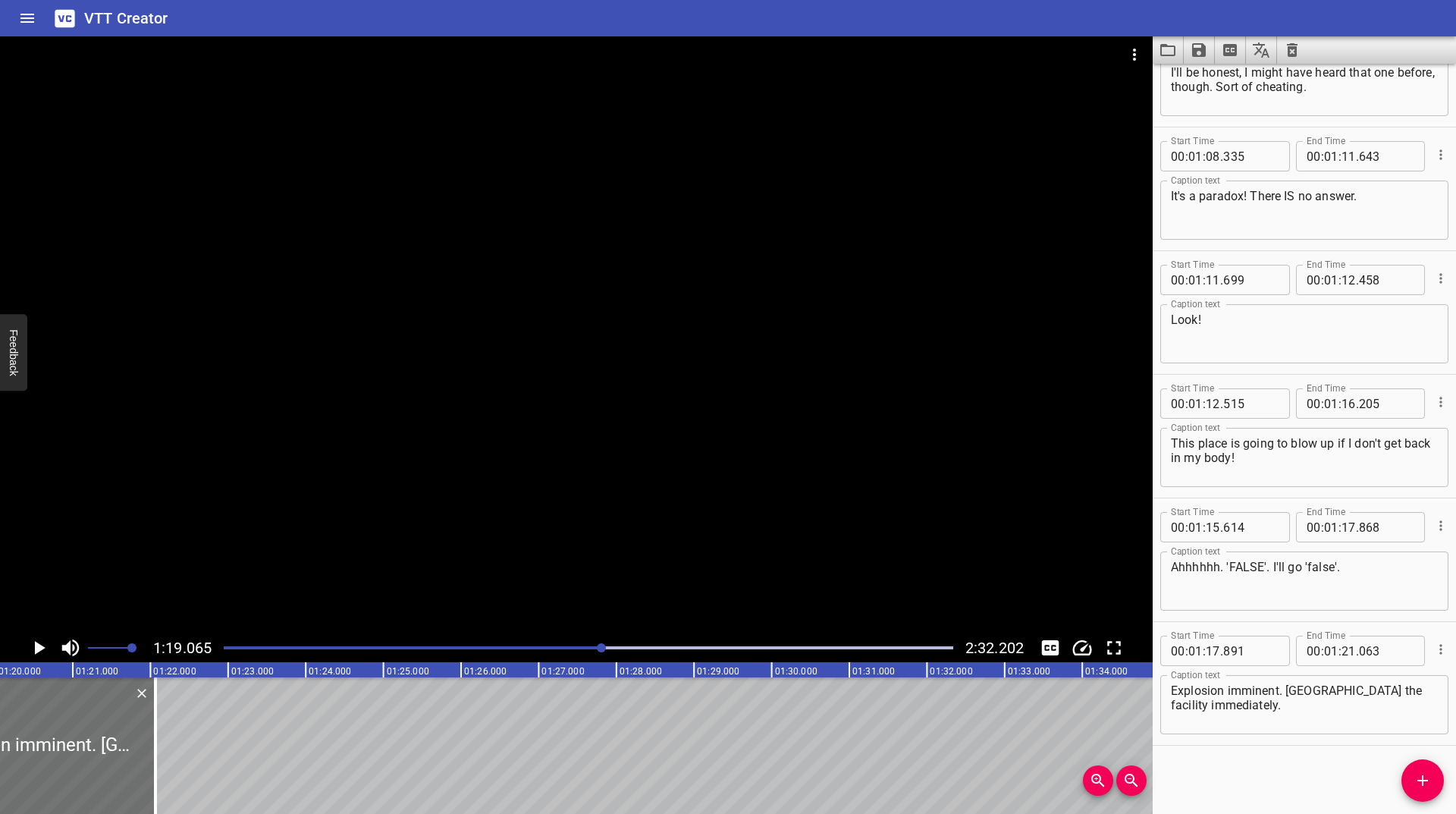
click at [588, 647] on div "Play progress" at bounding box center [237, 647] width 729 height 3
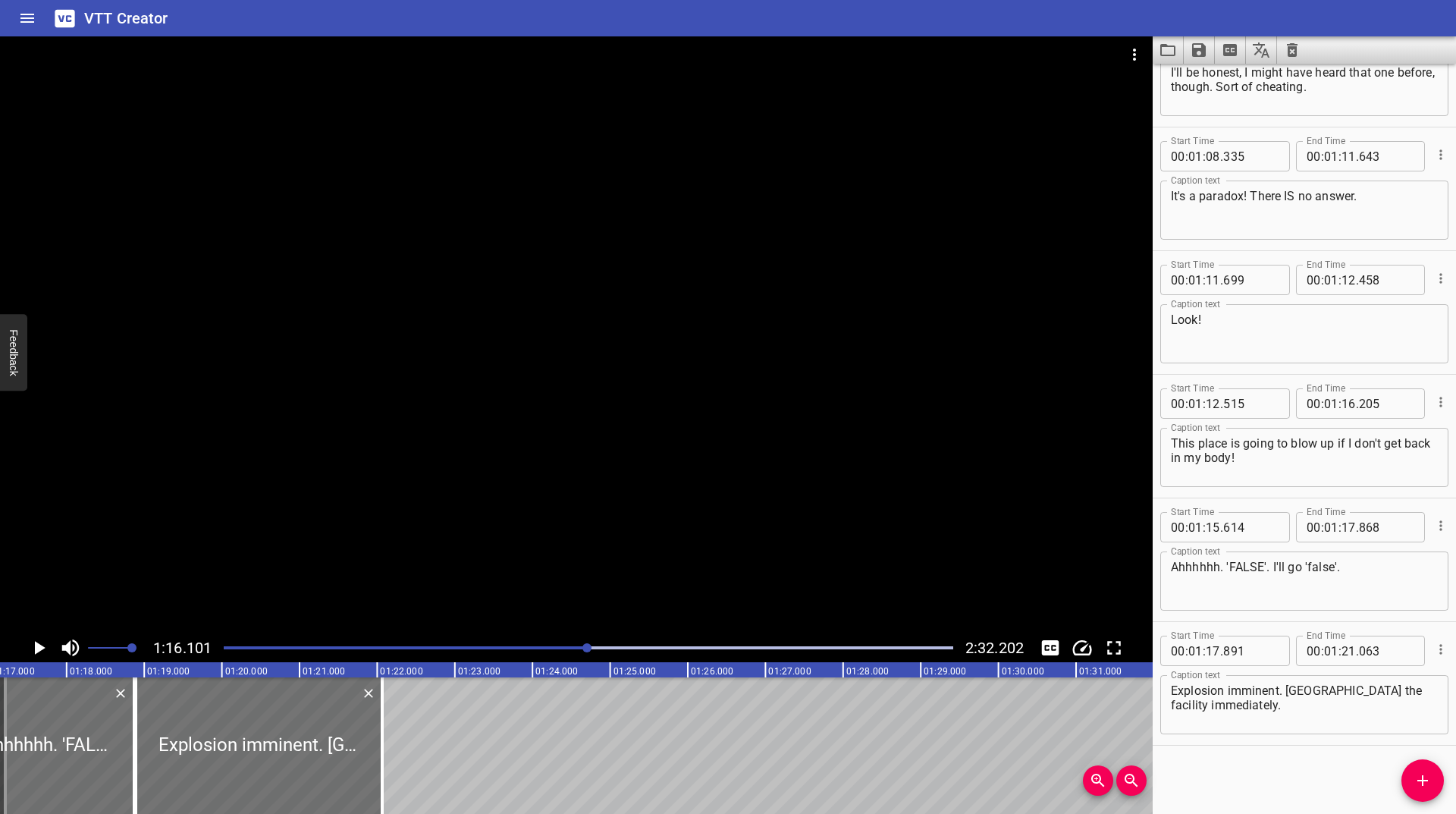
scroll to position [0, 5908]
click at [33, 651] on icon "Play/Pause" at bounding box center [39, 648] width 23 height 23
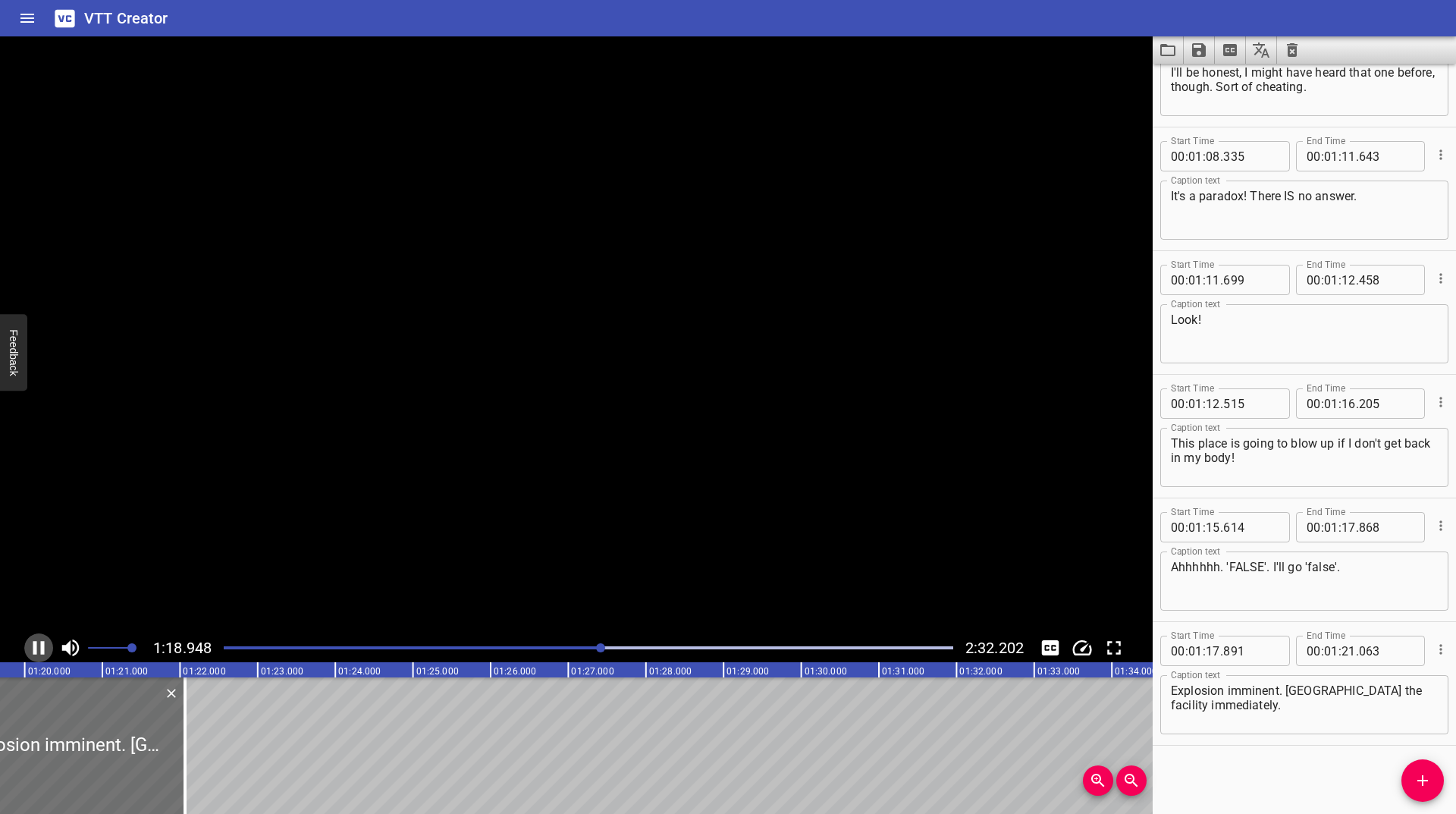
click at [33, 651] on icon "Play/Pause" at bounding box center [39, 648] width 23 height 23
click at [1420, 781] on icon "Add Cue" at bounding box center [1422, 780] width 11 height 11
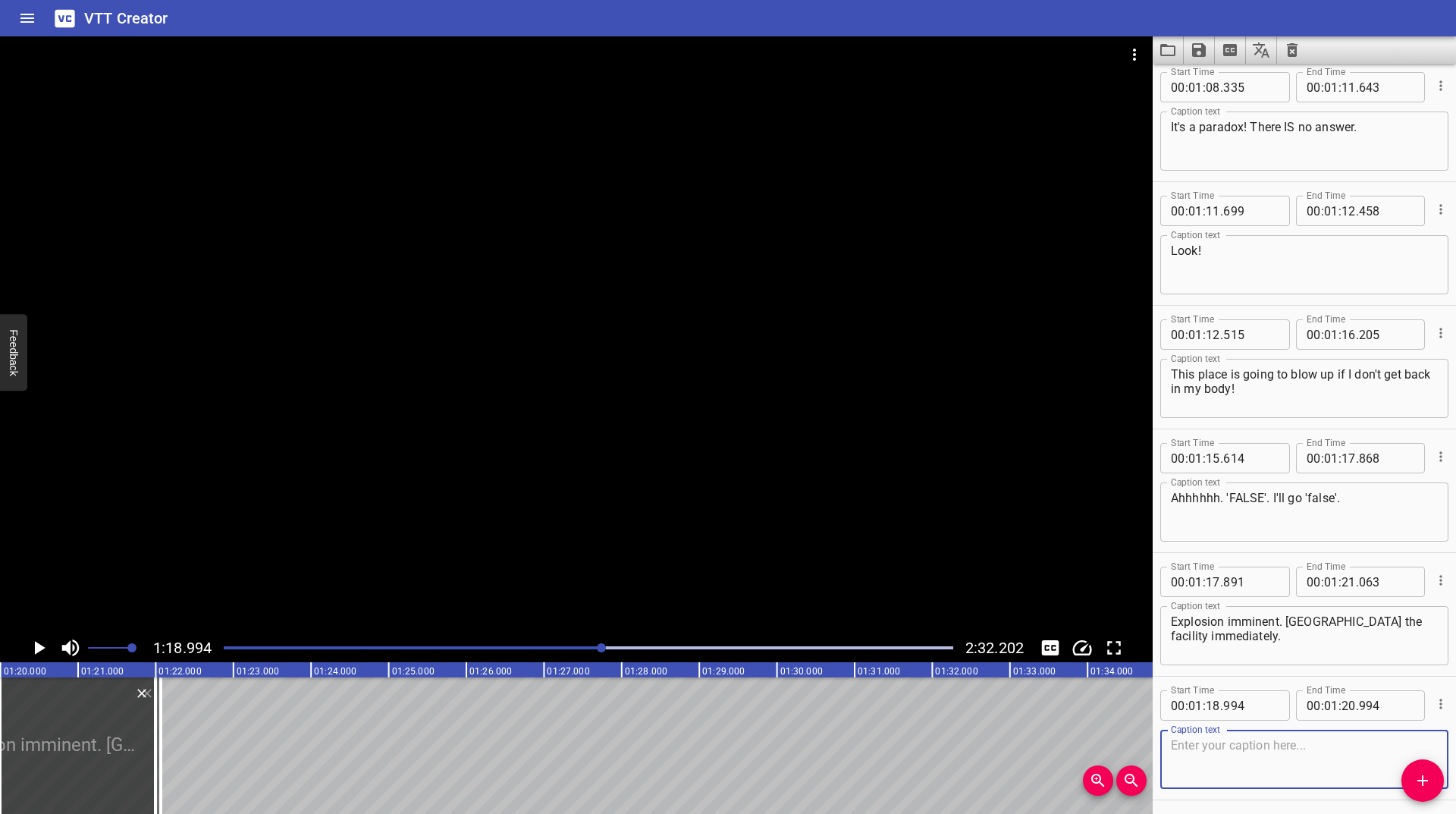
scroll to position [1918, 0]
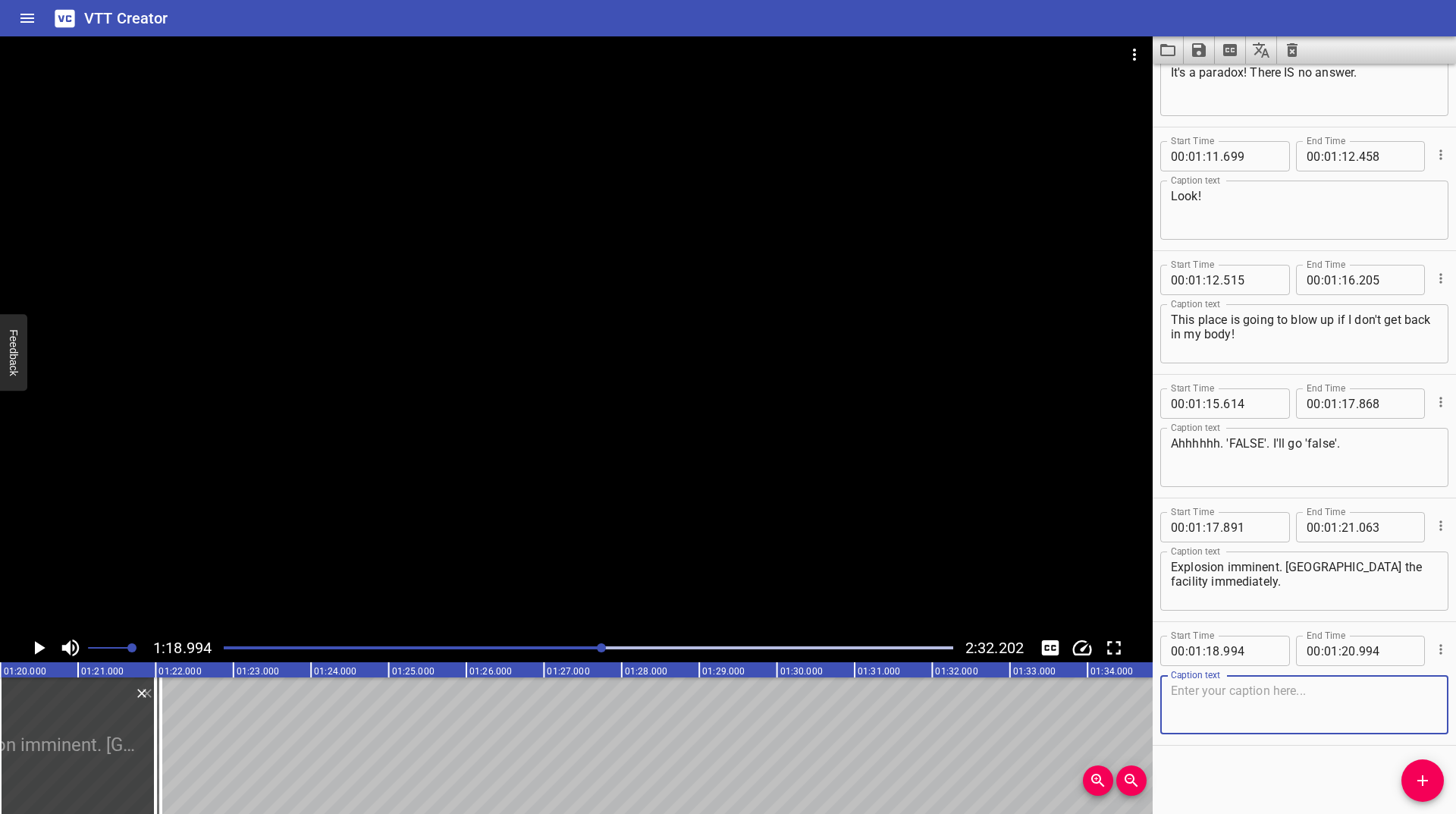
paste textarea "Hold on! I thought I fixed that."
type textarea "Hold on! I thought I fixed that."
click at [36, 641] on icon "Play/Pause" at bounding box center [39, 648] width 23 height 23
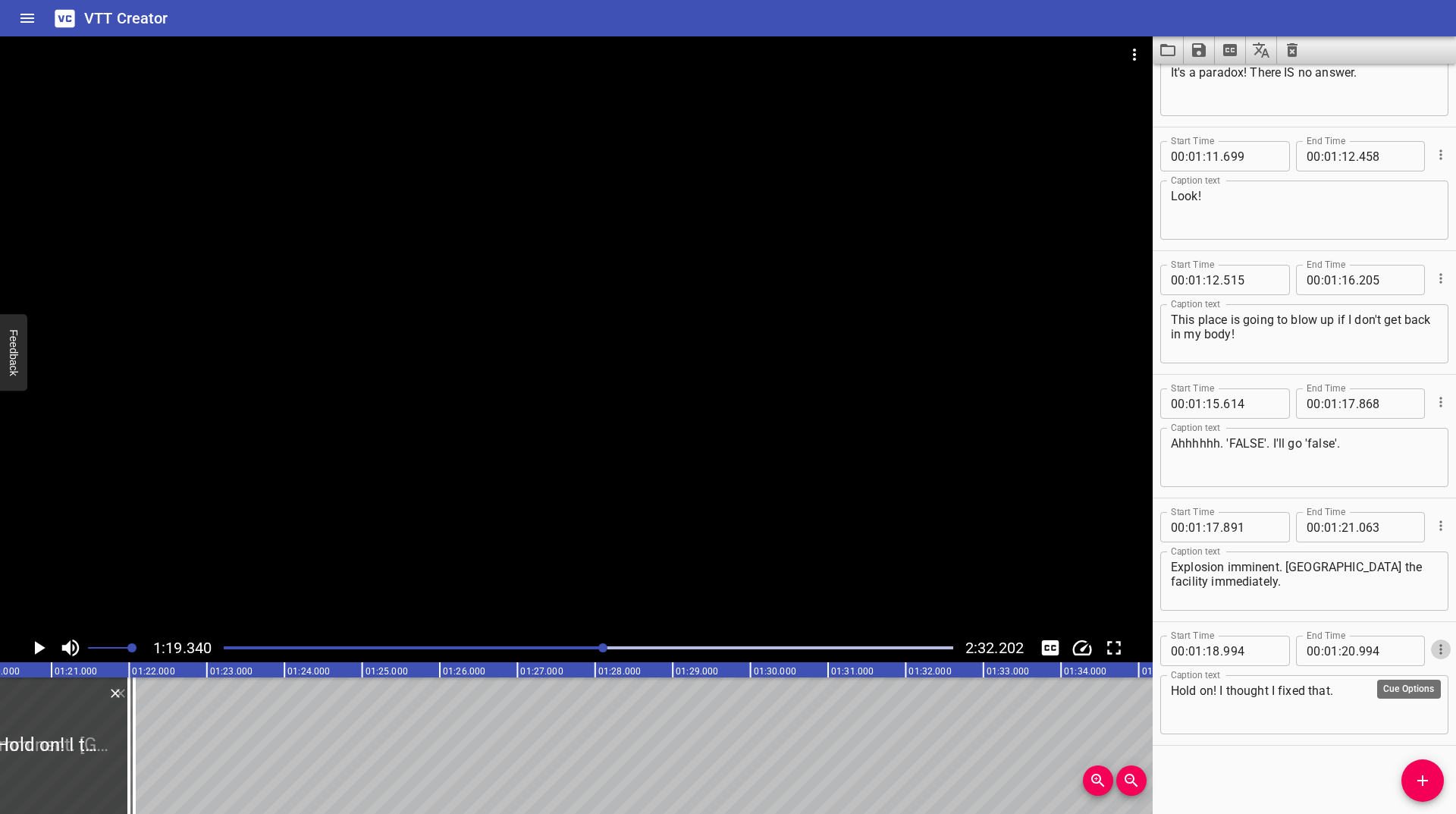
click at [1433, 645] on icon "Cue Options" at bounding box center [1440, 649] width 15 height 15
click at [1362, 646] on li "Advanced options..." at bounding box center [1376, 649] width 132 height 27
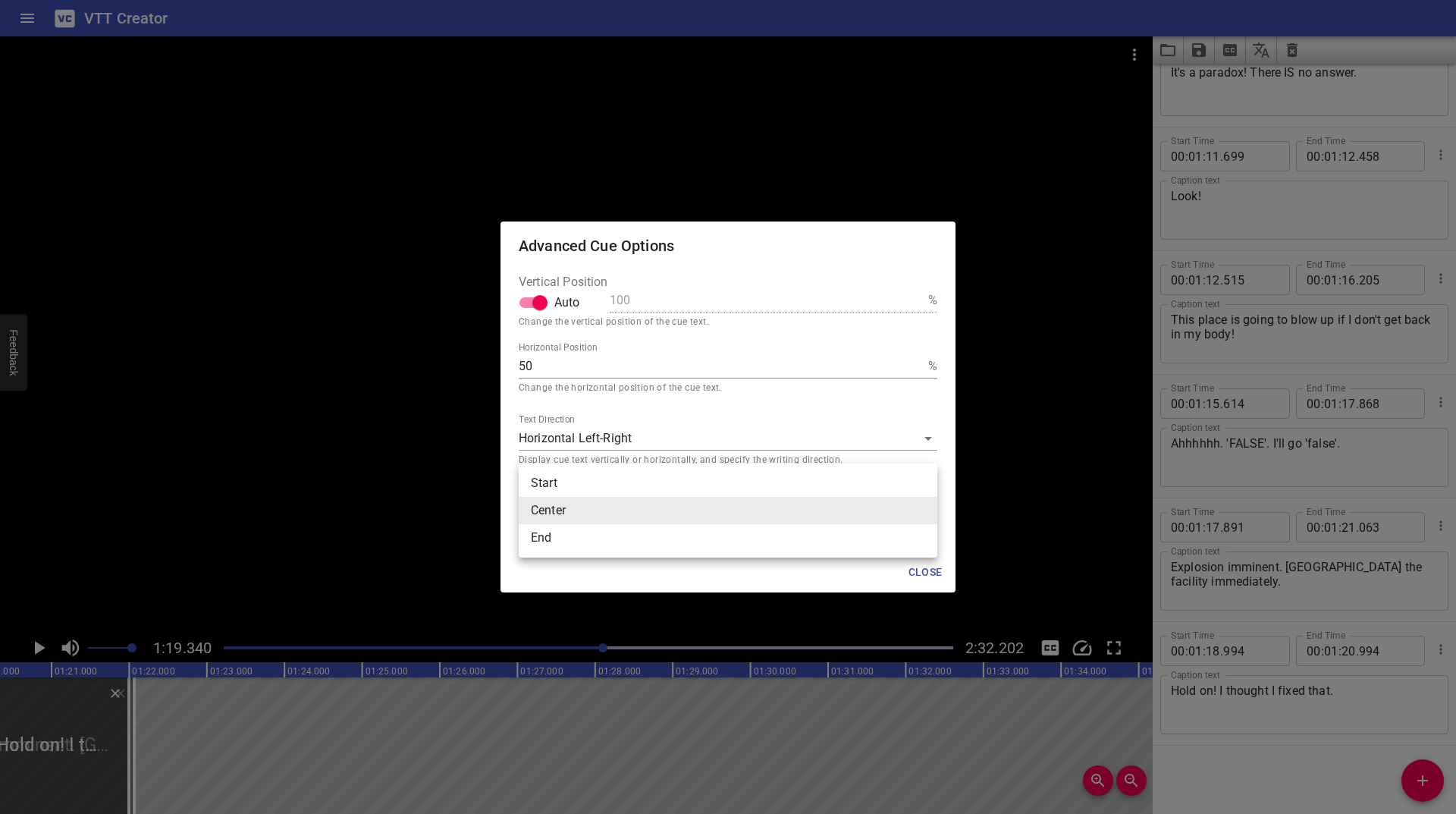
click at [591, 519] on body "VTT Creator Caption Editor Batch Transcribe Login Sign Up Privacy Contact 1:19.…" at bounding box center [728, 407] width 1456 height 814
click at [569, 483] on li "Start" at bounding box center [728, 483] width 418 height 27
type input "start"
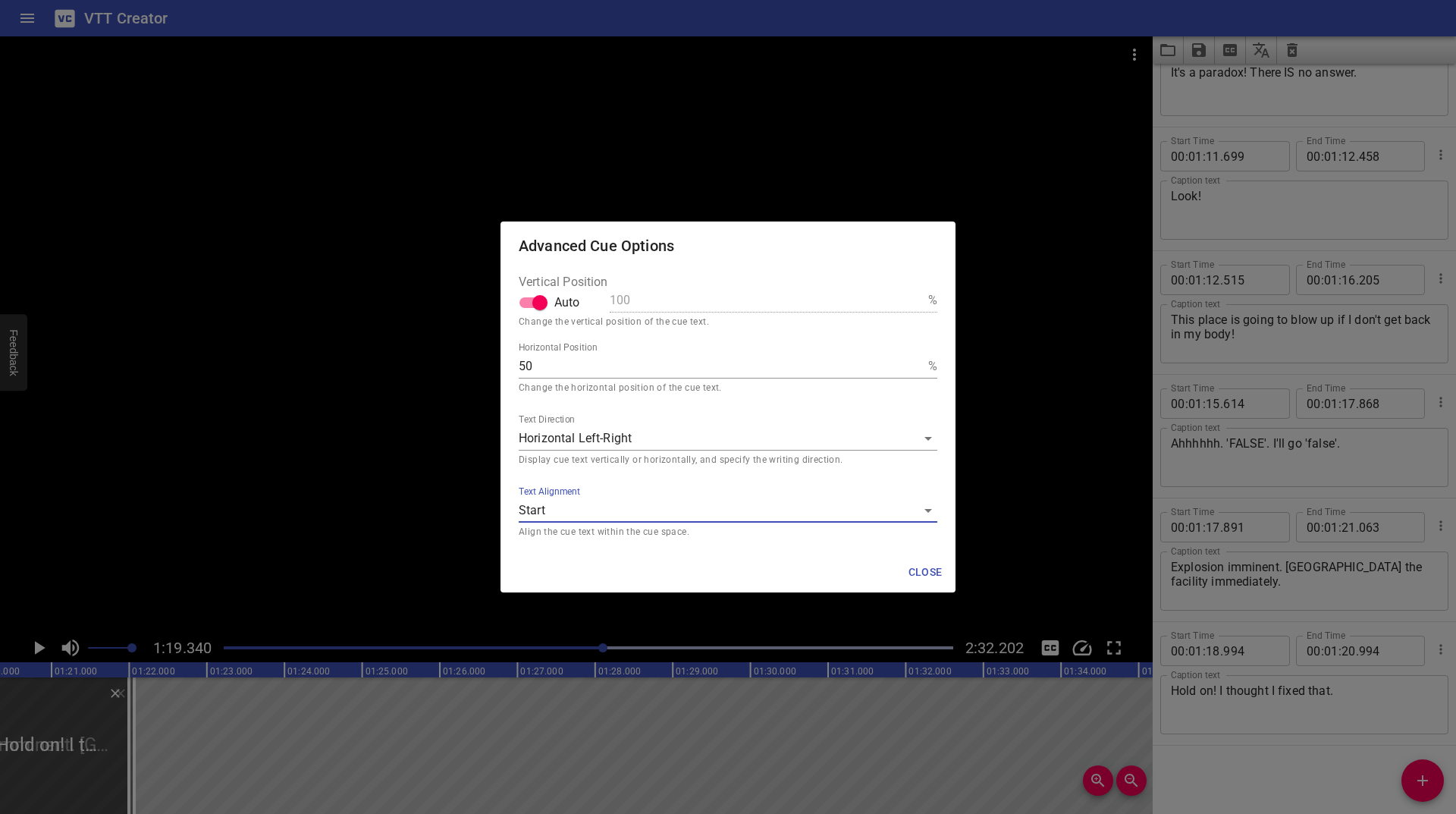
click at [923, 574] on span "Close" at bounding box center [924, 572] width 36 height 19
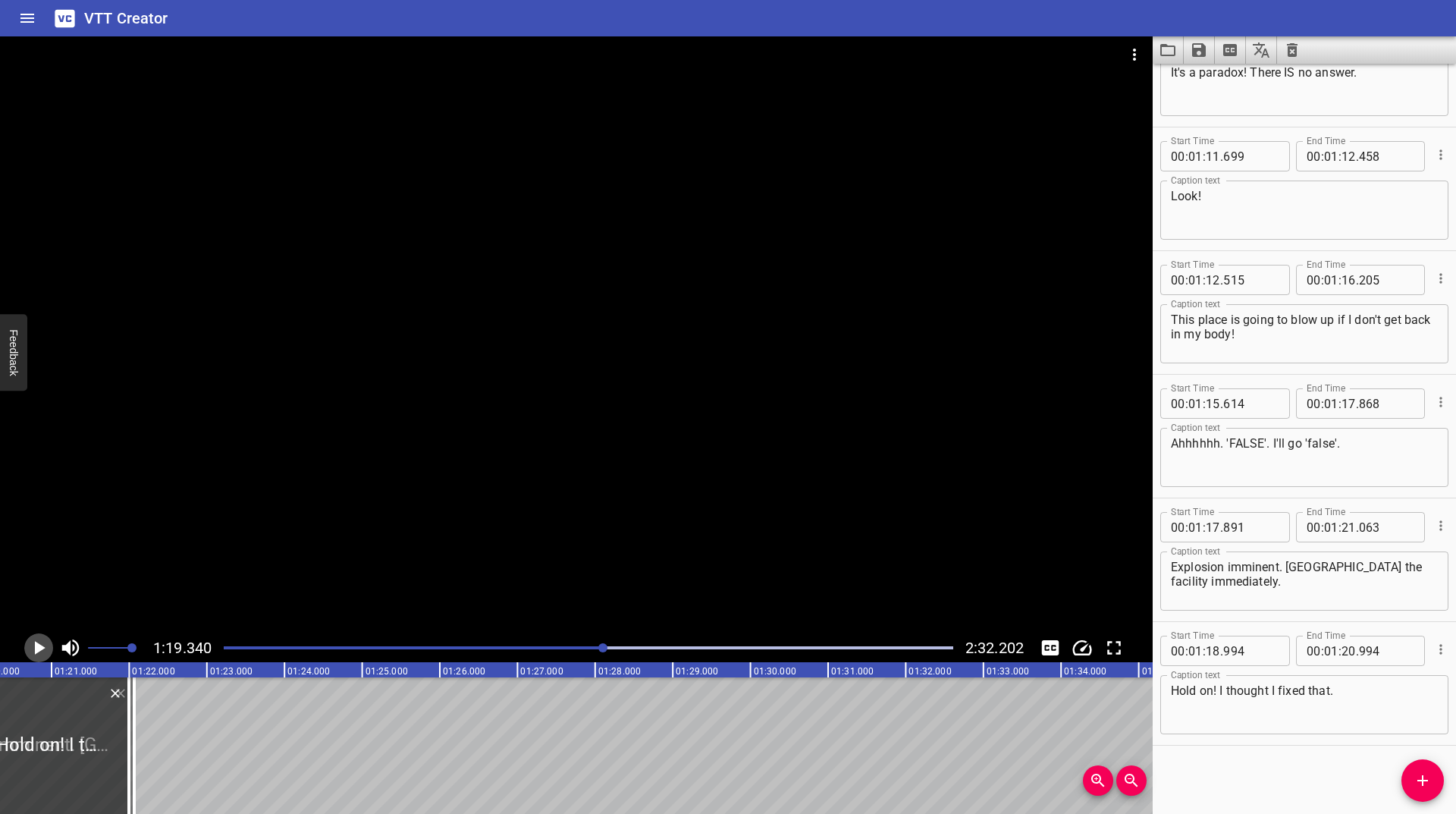
click at [44, 647] on icon "Play/Pause" at bounding box center [40, 647] width 11 height 13
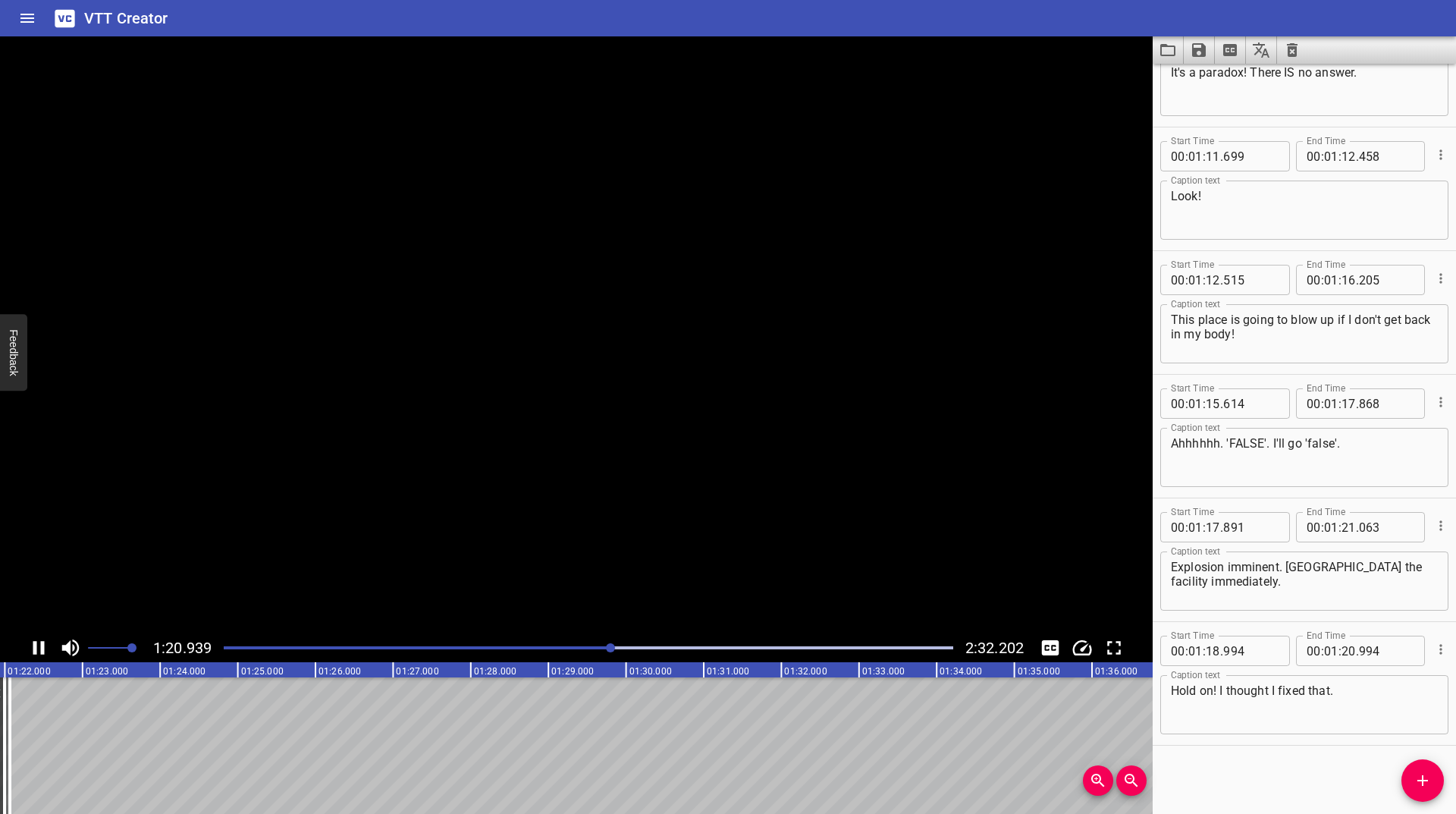
click at [44, 647] on icon "Play/Pause" at bounding box center [39, 647] width 12 height 13
click at [44, 647] on icon "Play/Pause" at bounding box center [40, 647] width 11 height 13
click at [563, 650] on div at bounding box center [588, 648] width 748 height 21
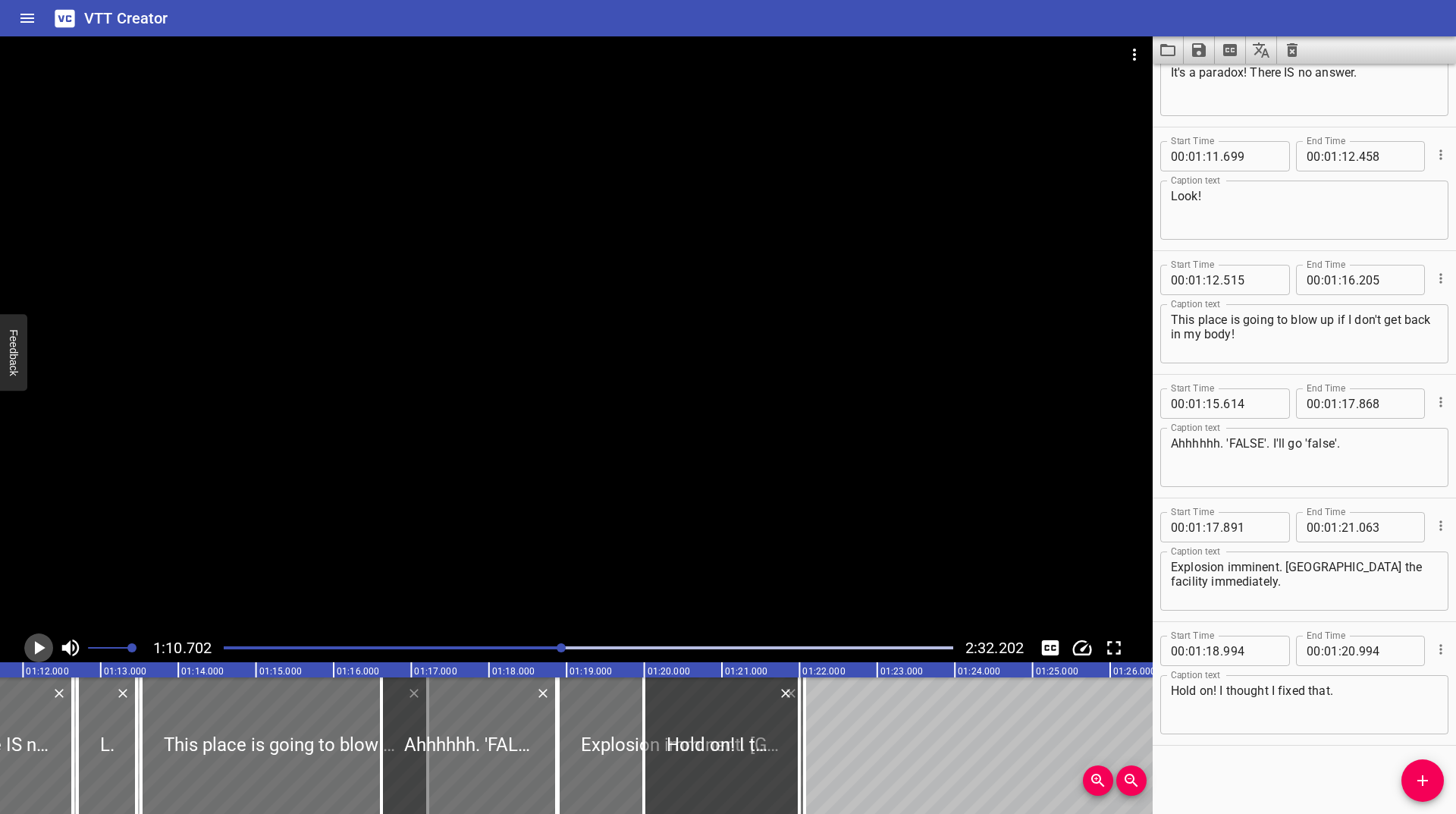
click at [38, 644] on icon "Play/Pause" at bounding box center [40, 647] width 11 height 13
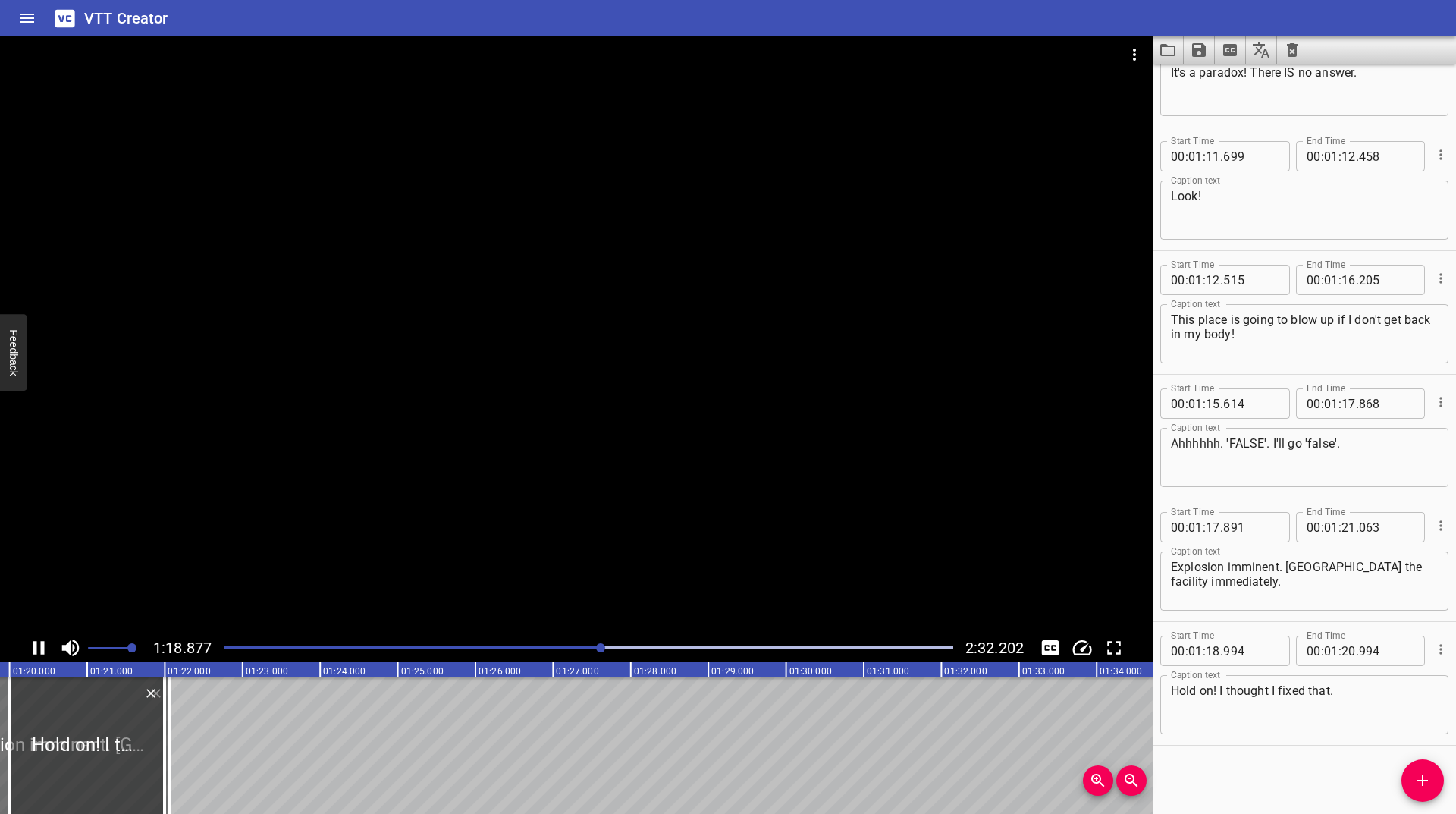
click at [38, 643] on icon "Play/Pause" at bounding box center [39, 648] width 23 height 23
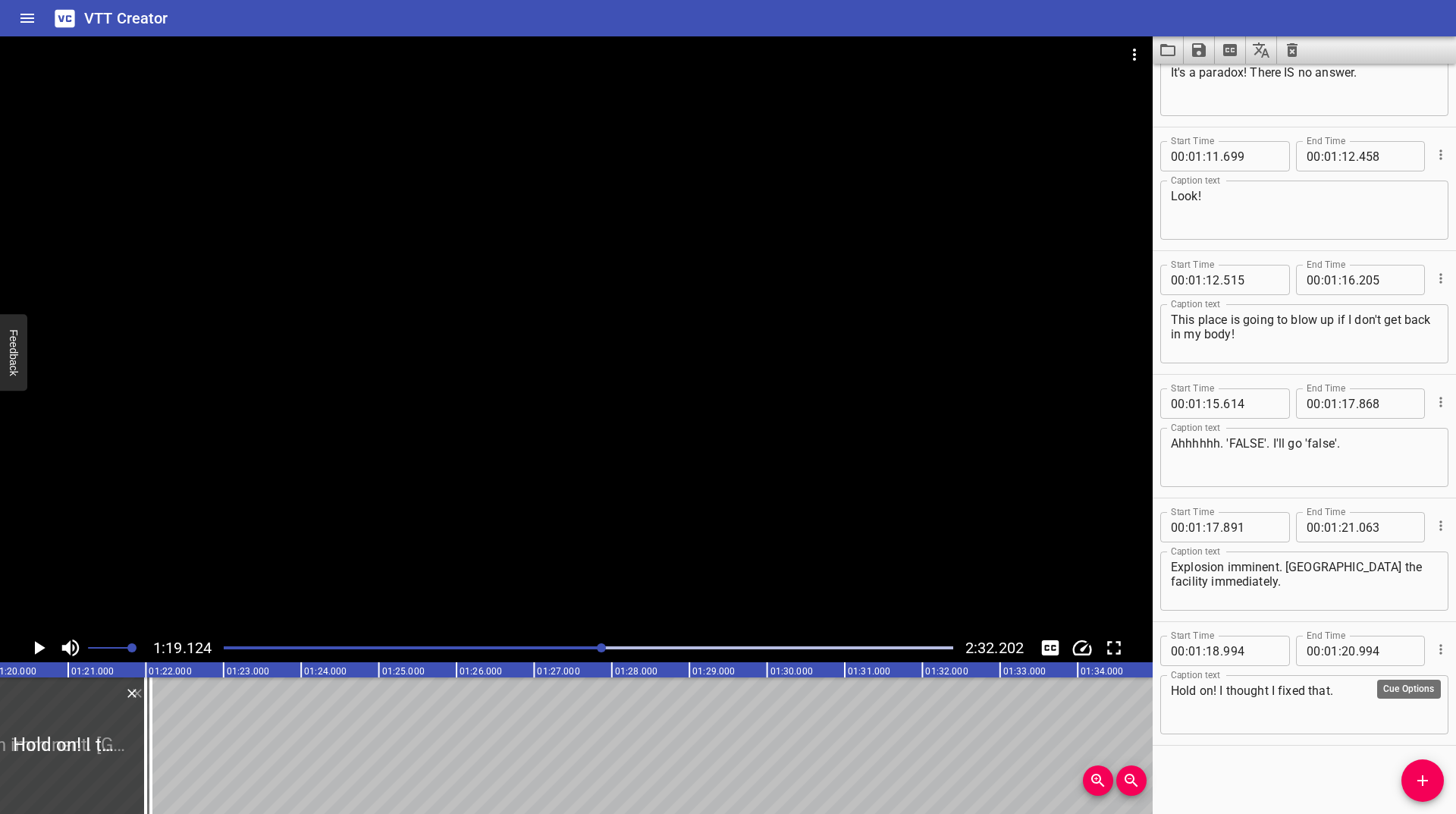
click at [1433, 645] on icon "Cue Options" at bounding box center [1440, 649] width 15 height 15
click at [1390, 654] on li "Advanced options..." at bounding box center [1376, 649] width 132 height 27
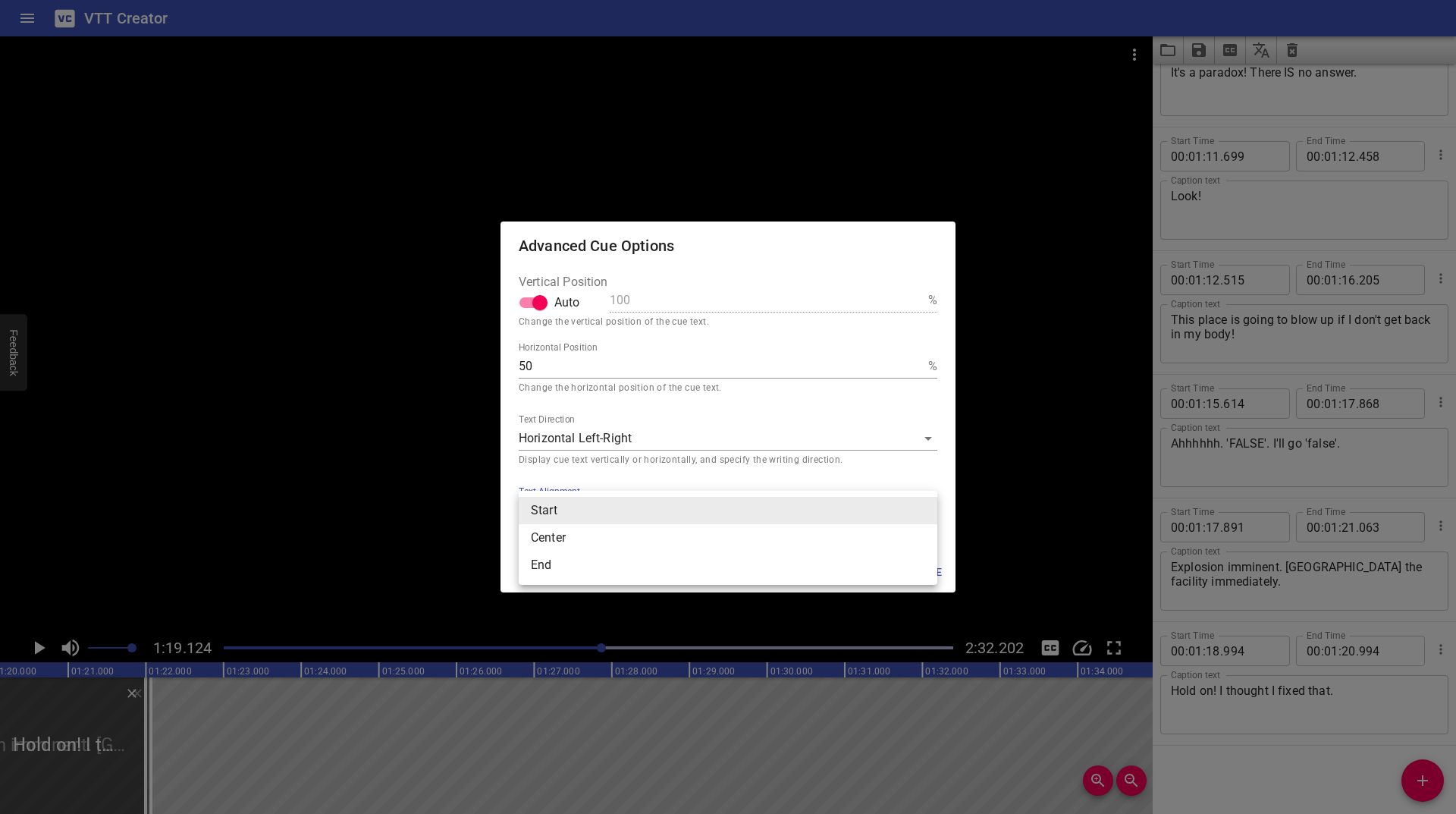
click at [537, 513] on body "VTT Creator Caption Editor Batch Transcribe Login Sign Up Privacy Contact 1:19.…" at bounding box center [728, 407] width 1456 height 814
click at [548, 565] on li "End" at bounding box center [728, 565] width 418 height 27
type input "end"
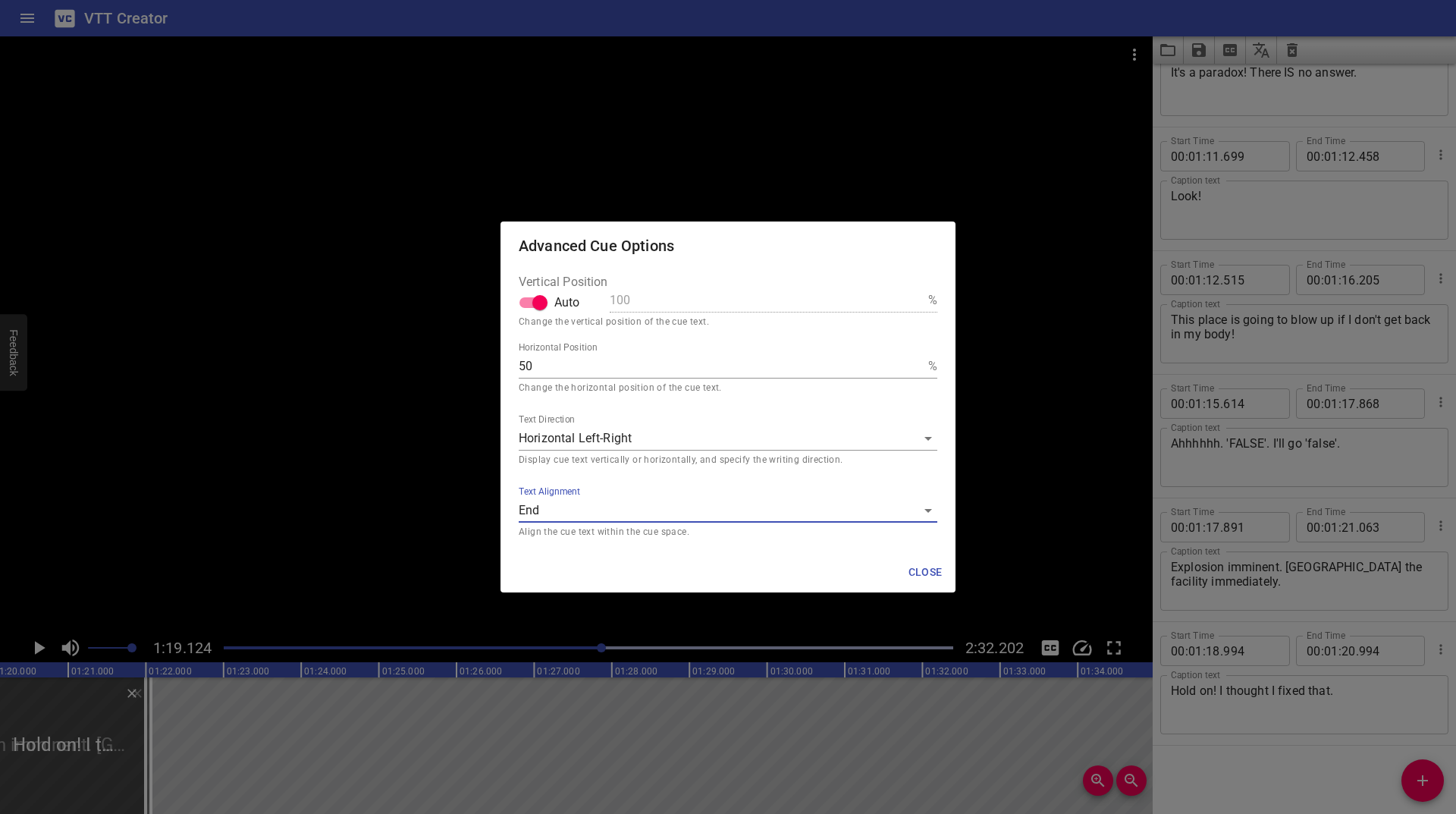
click at [935, 584] on button "Close" at bounding box center [924, 573] width 49 height 28
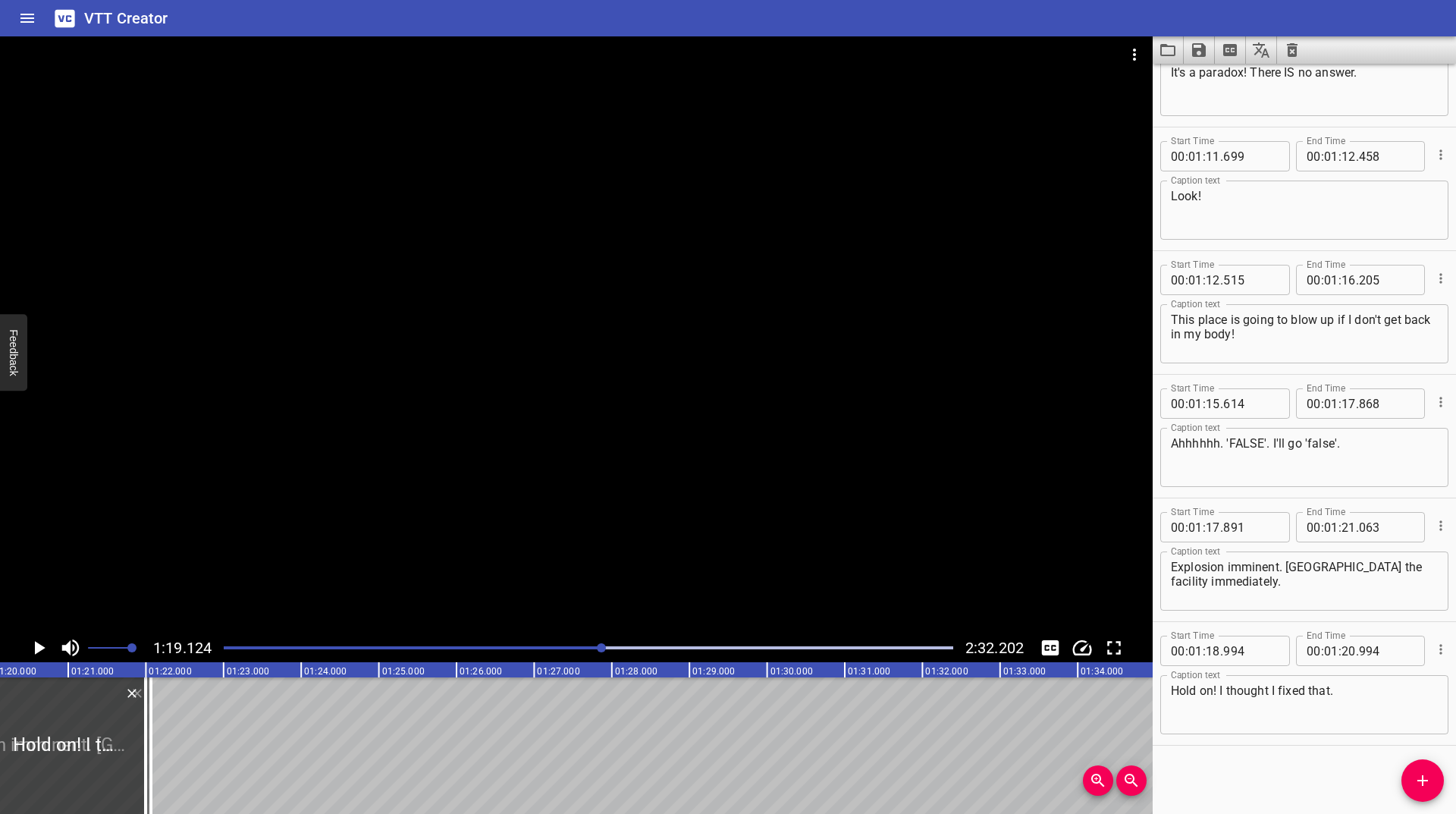
click at [37, 654] on icon "Play/Pause" at bounding box center [39, 648] width 23 height 23
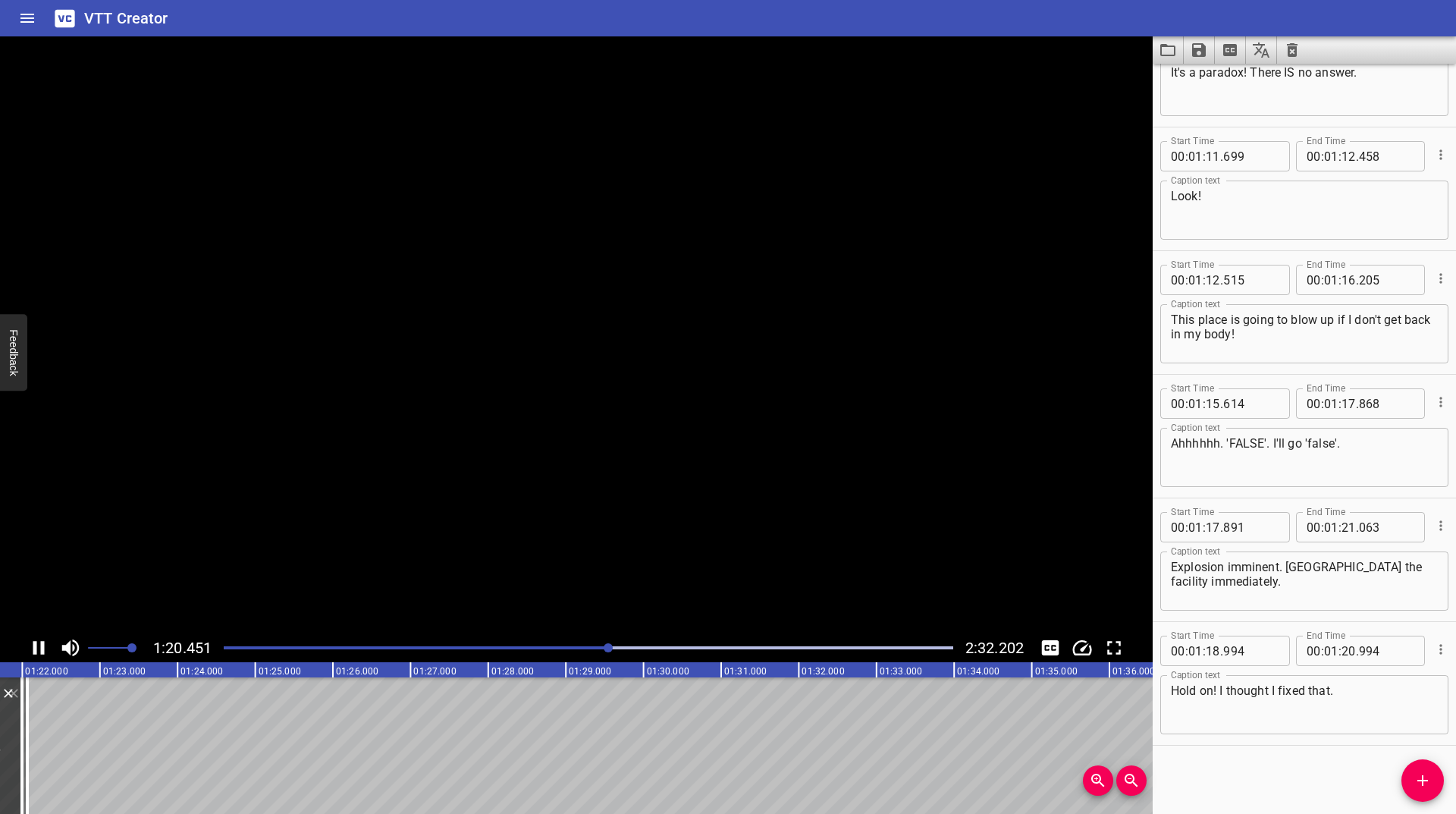
click at [37, 654] on icon "Play/Pause" at bounding box center [39, 648] width 23 height 23
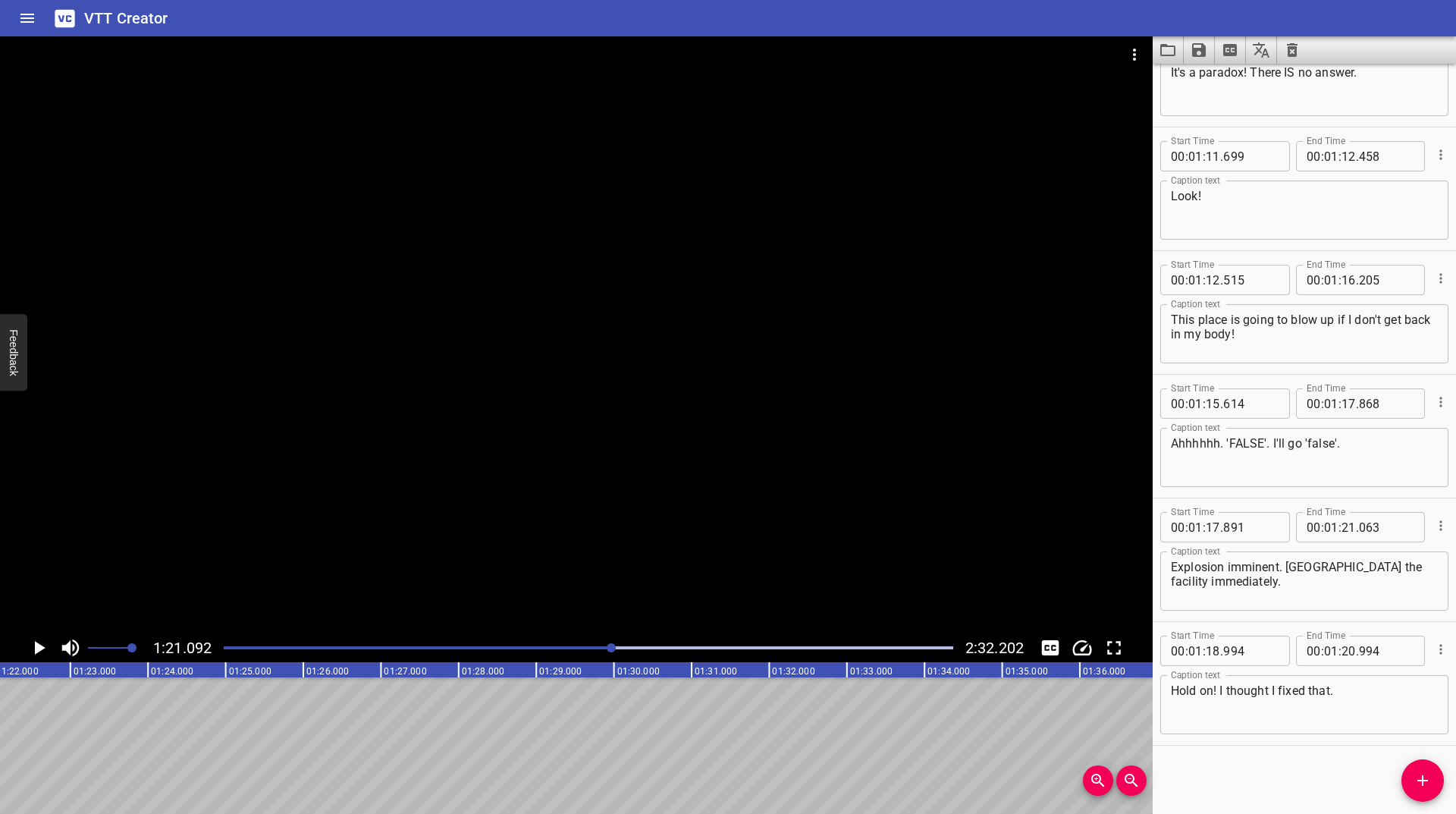
click at [37, 654] on icon "Play/Pause" at bounding box center [39, 648] width 23 height 23
click at [1434, 781] on span "Add Cue" at bounding box center [1422, 780] width 43 height 19
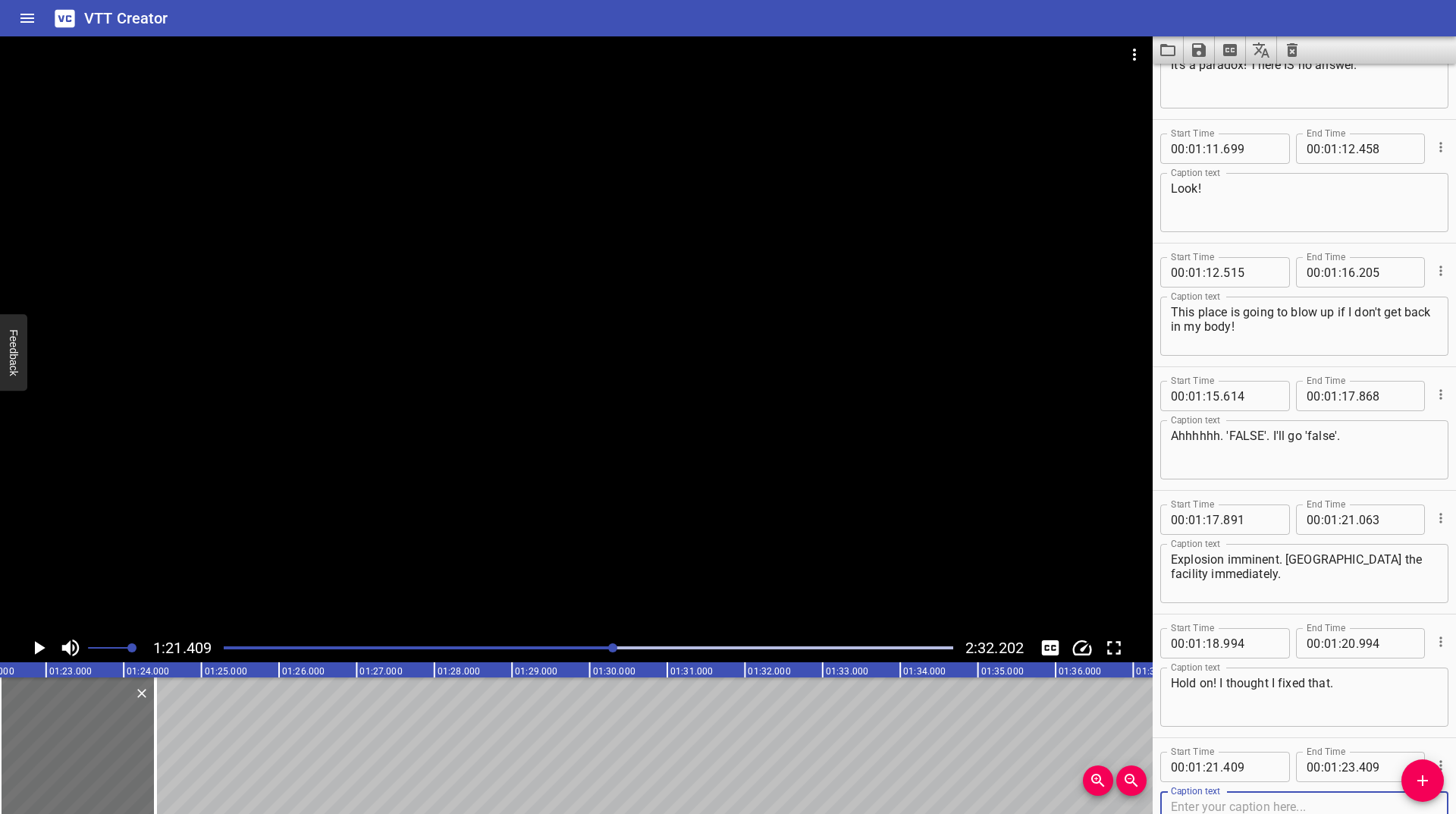
scroll to position [2041, 0]
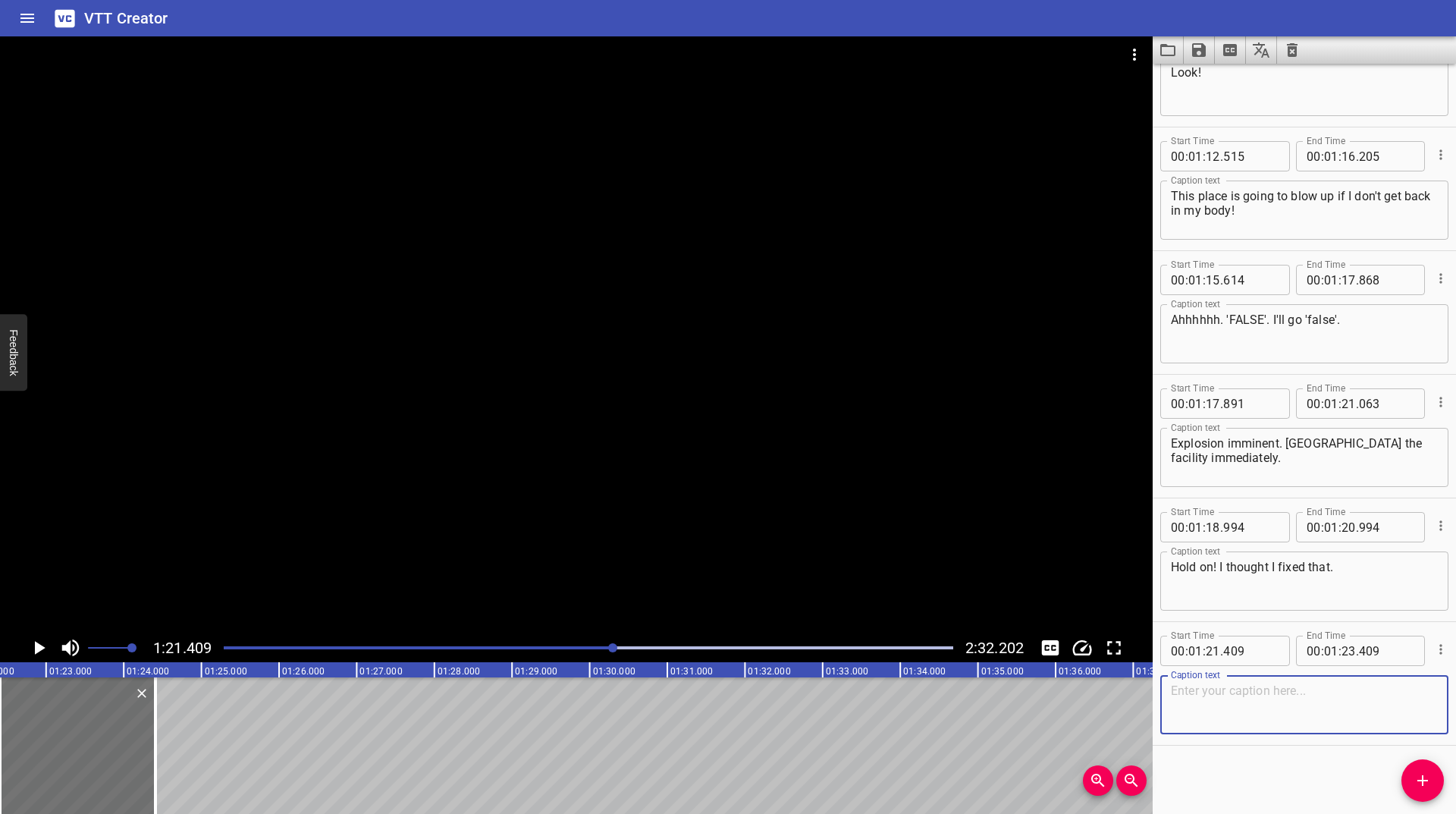
paste textarea "Warning. Reactor core is at critical temperature."
type textarea "Warning. Reactor core is at critical temperature."
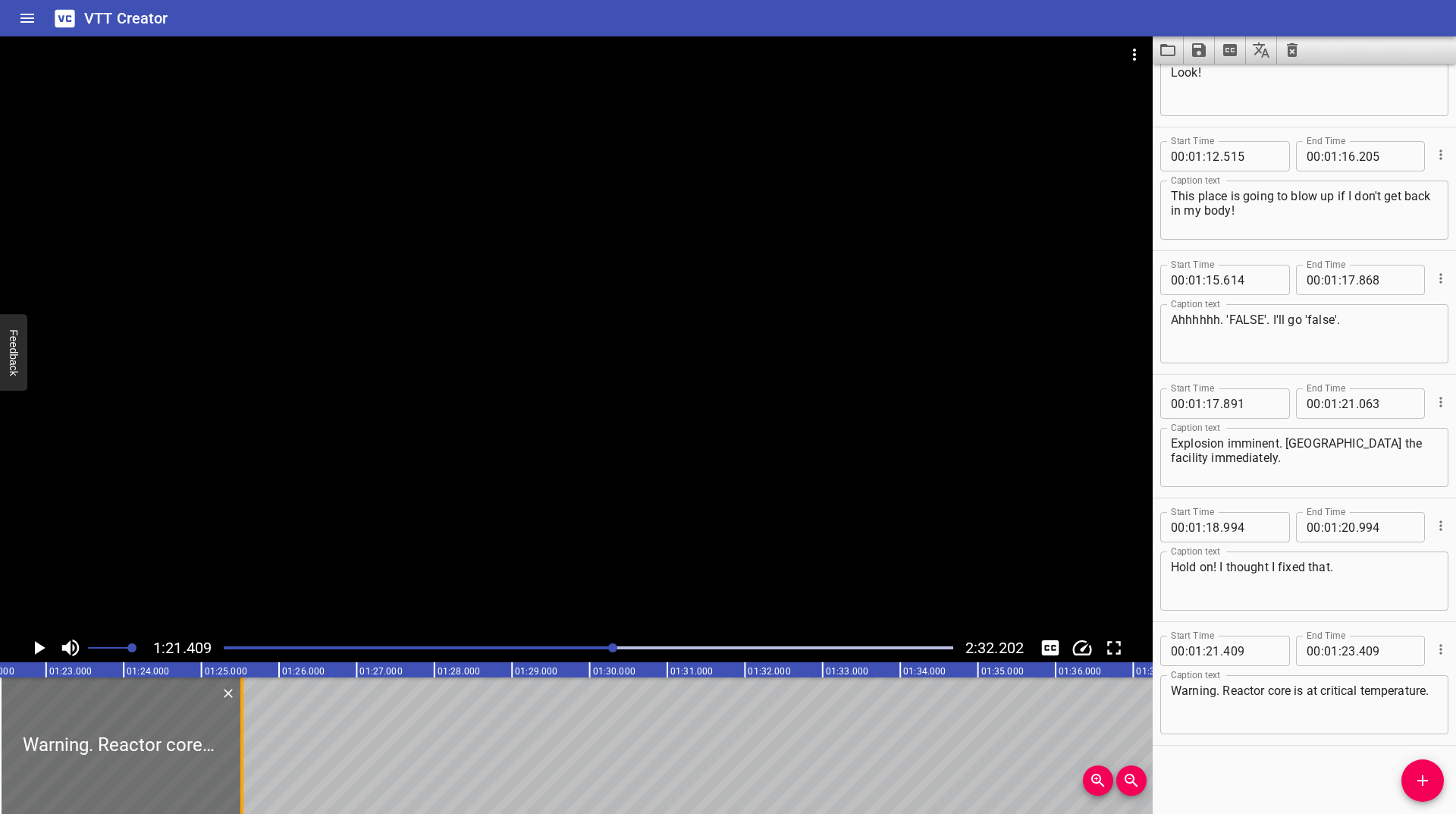
drag, startPoint x: 149, startPoint y: 729, endPoint x: 235, endPoint y: 708, distance: 88.5
click at [235, 708] on div at bounding box center [241, 746] width 15 height 137
type input "24"
type input "522"
click at [39, 651] on icon "Play/Pause" at bounding box center [40, 647] width 11 height 13
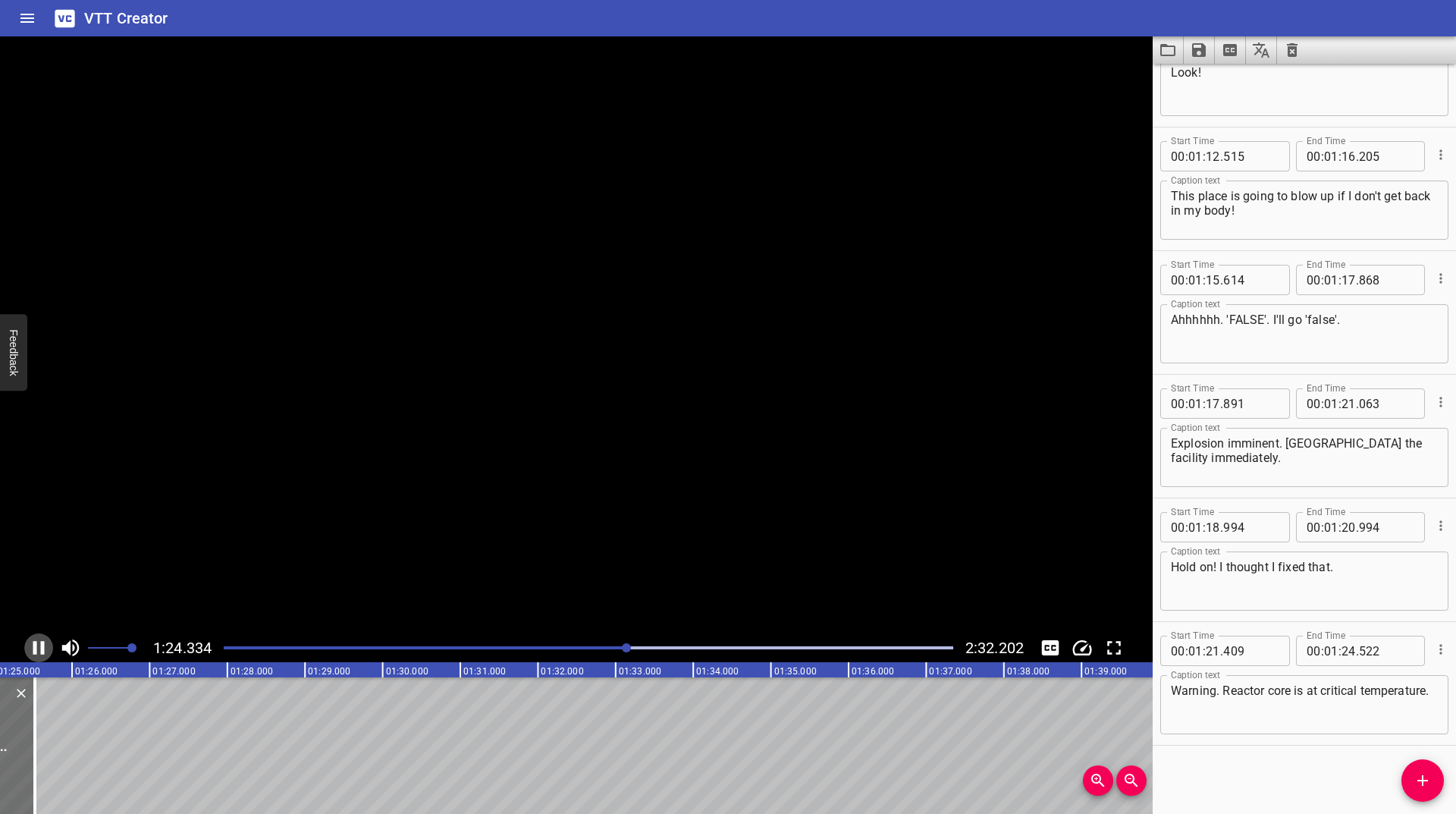
click at [39, 651] on icon "Play/Pause" at bounding box center [39, 648] width 23 height 23
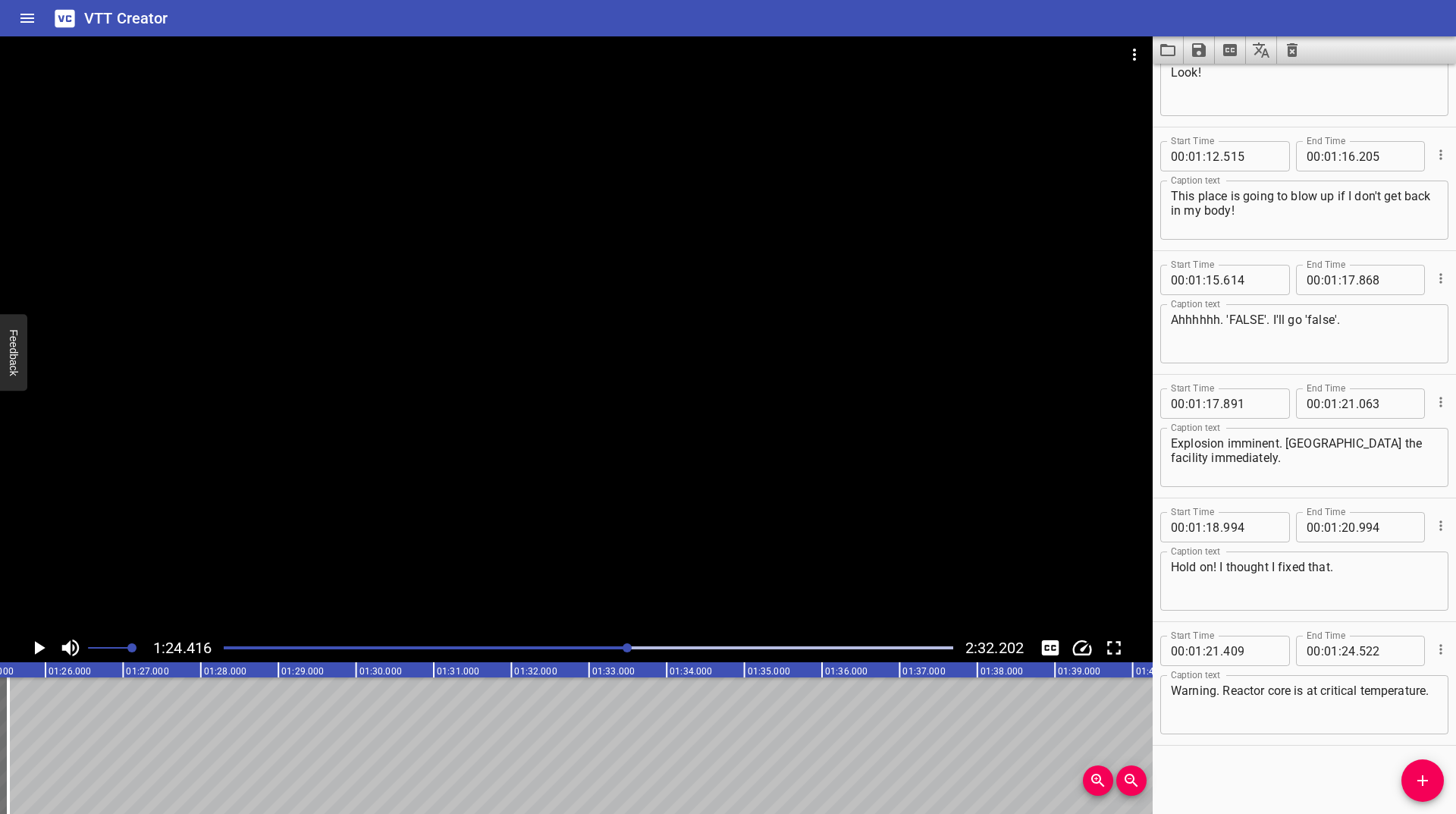
click at [39, 651] on icon "Play/Pause" at bounding box center [40, 647] width 11 height 13
click at [39, 651] on icon "Play/Pause" at bounding box center [39, 648] width 23 height 23
click at [1436, 779] on span "Add Cue" at bounding box center [1422, 780] width 43 height 19
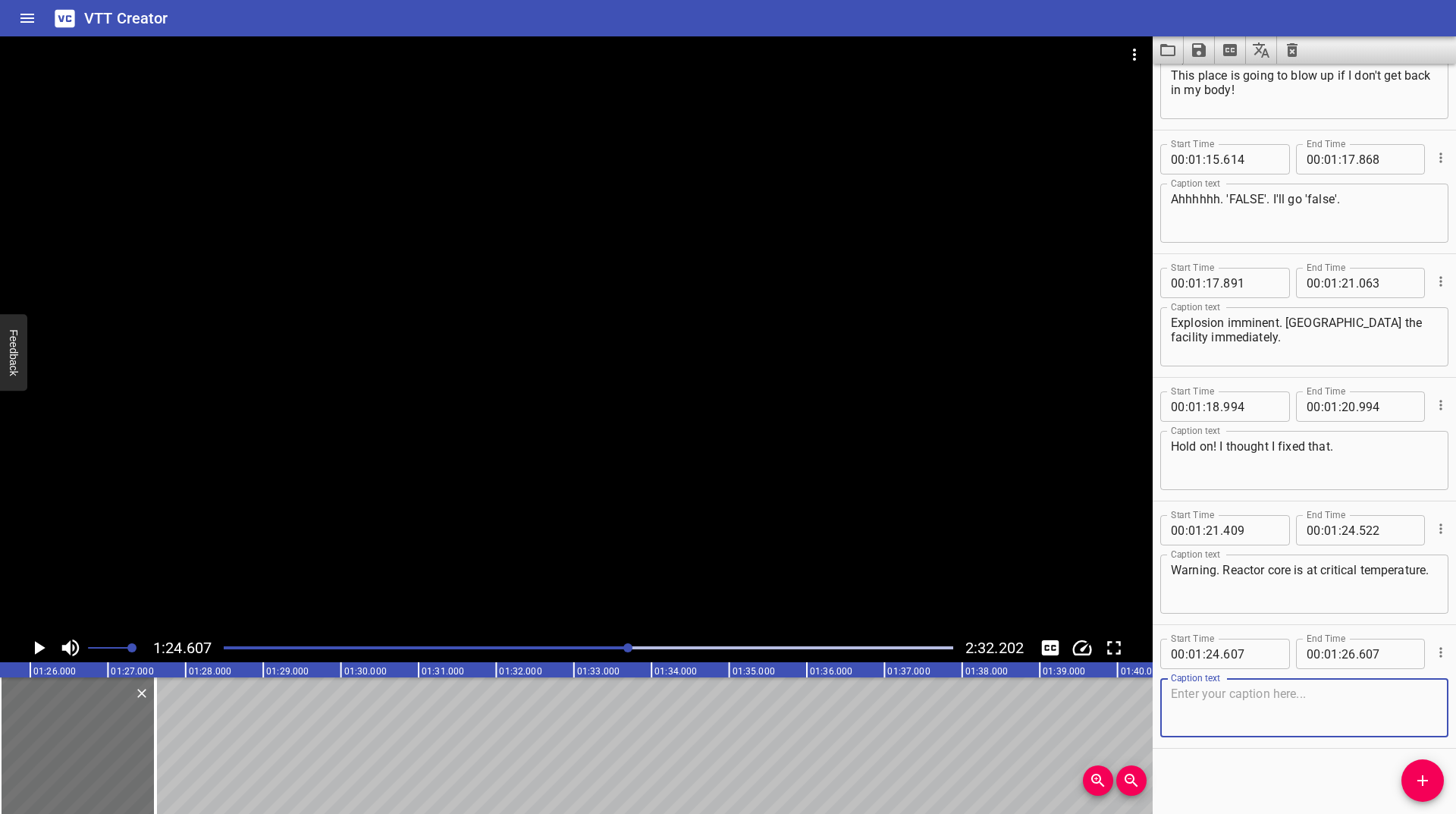
scroll to position [2165, 0]
paste textarea "There. Fixed."
type textarea "There. Fixed."
click at [28, 650] on icon "Play/Pause" at bounding box center [39, 648] width 23 height 23
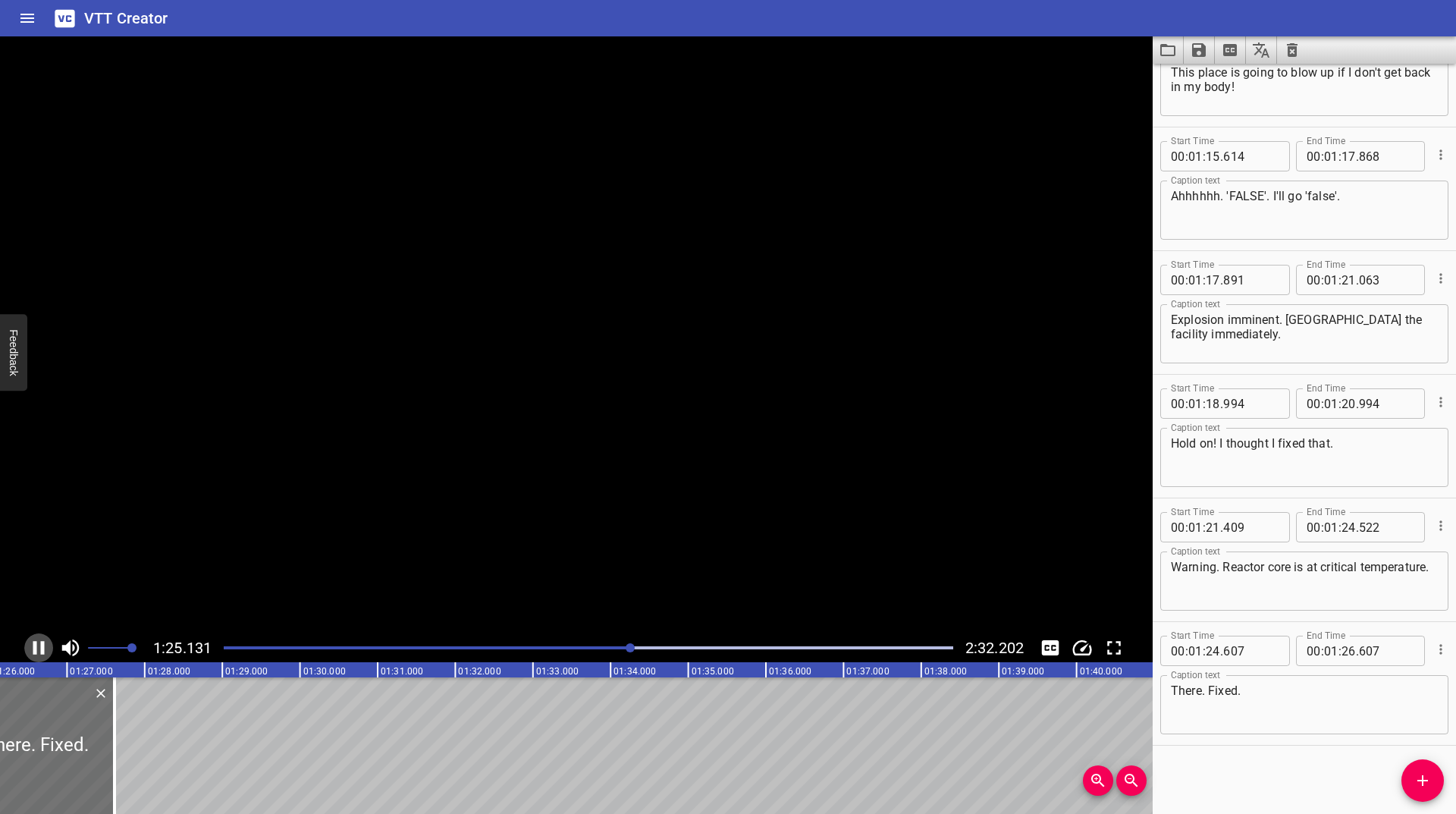
click at [28, 650] on icon "Play/Pause" at bounding box center [39, 648] width 23 height 23
click at [38, 648] on icon "Play/Pause" at bounding box center [40, 647] width 11 height 13
click at [38, 648] on icon "Play/Pause" at bounding box center [39, 648] width 23 height 23
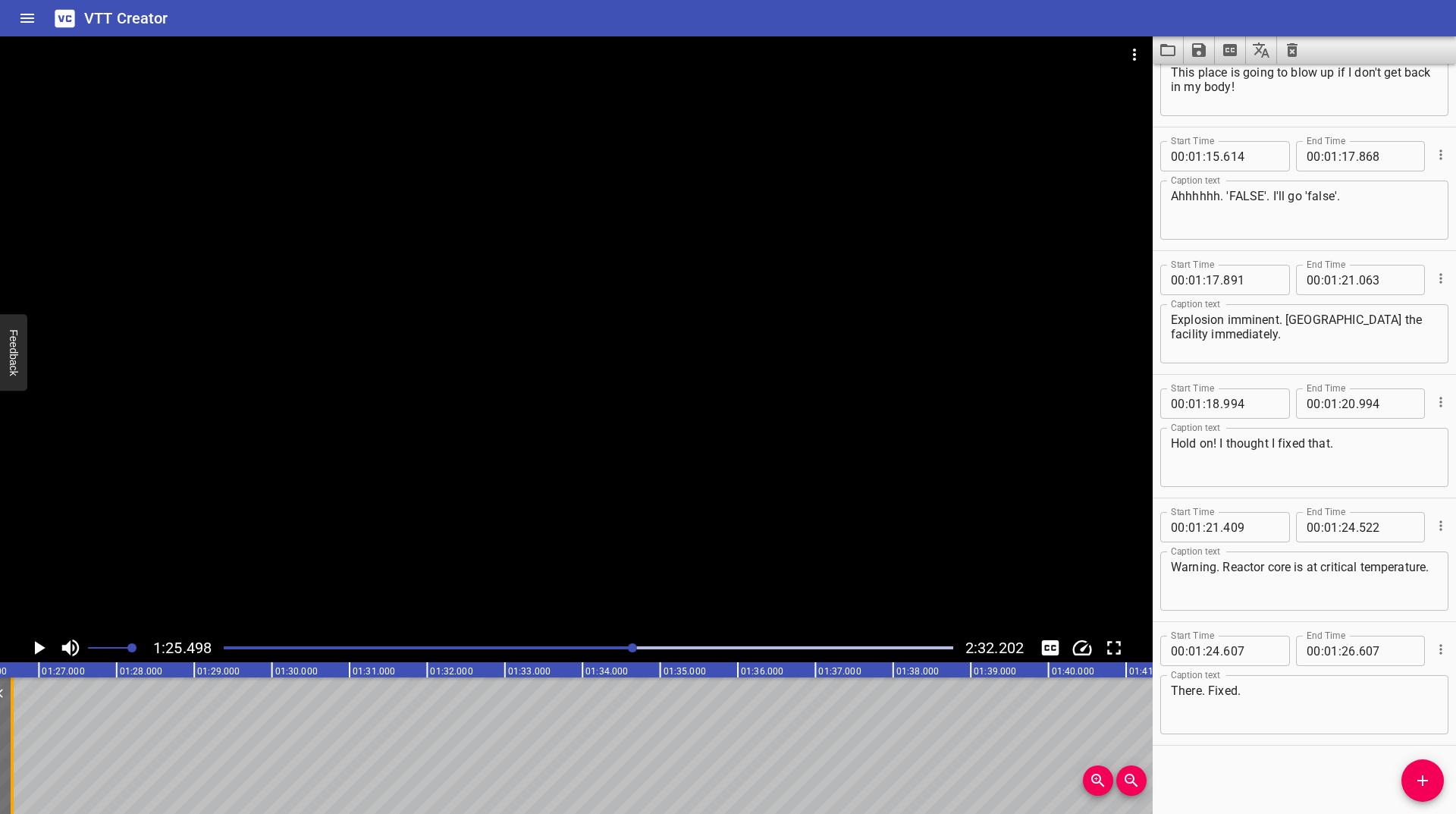
drag, startPoint x: 92, startPoint y: 728, endPoint x: 17, endPoint y: 755, distance: 79.7
click at [17, 755] on div at bounding box center [12, 746] width 15 height 137
type input "25"
type input "640"
click at [617, 650] on div at bounding box center [588, 648] width 748 height 21
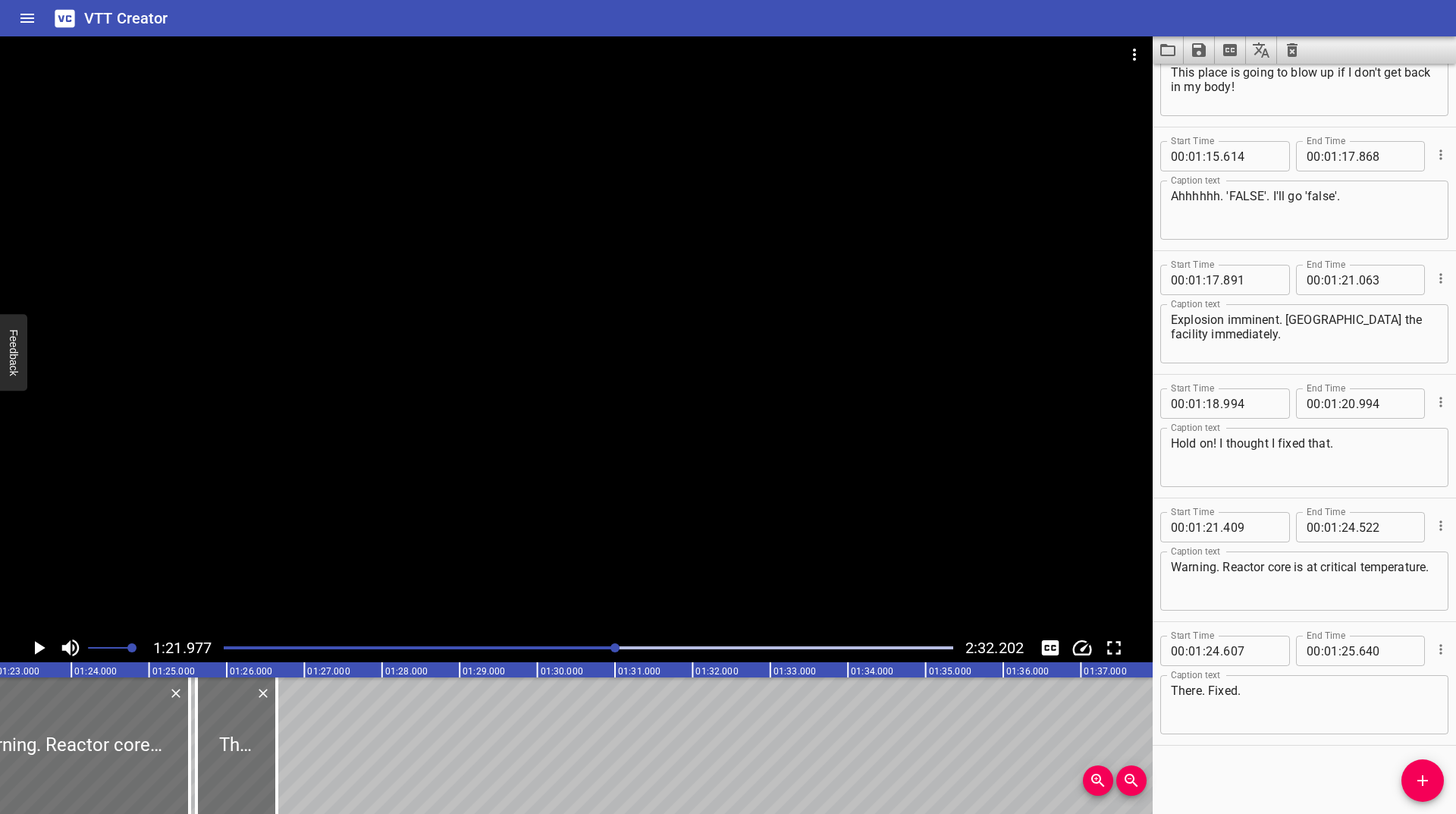
scroll to position [0, 6364]
click at [34, 651] on icon "Play/Pause" at bounding box center [39, 648] width 23 height 23
click at [34, 651] on icon "Play/Pause" at bounding box center [39, 647] width 12 height 13
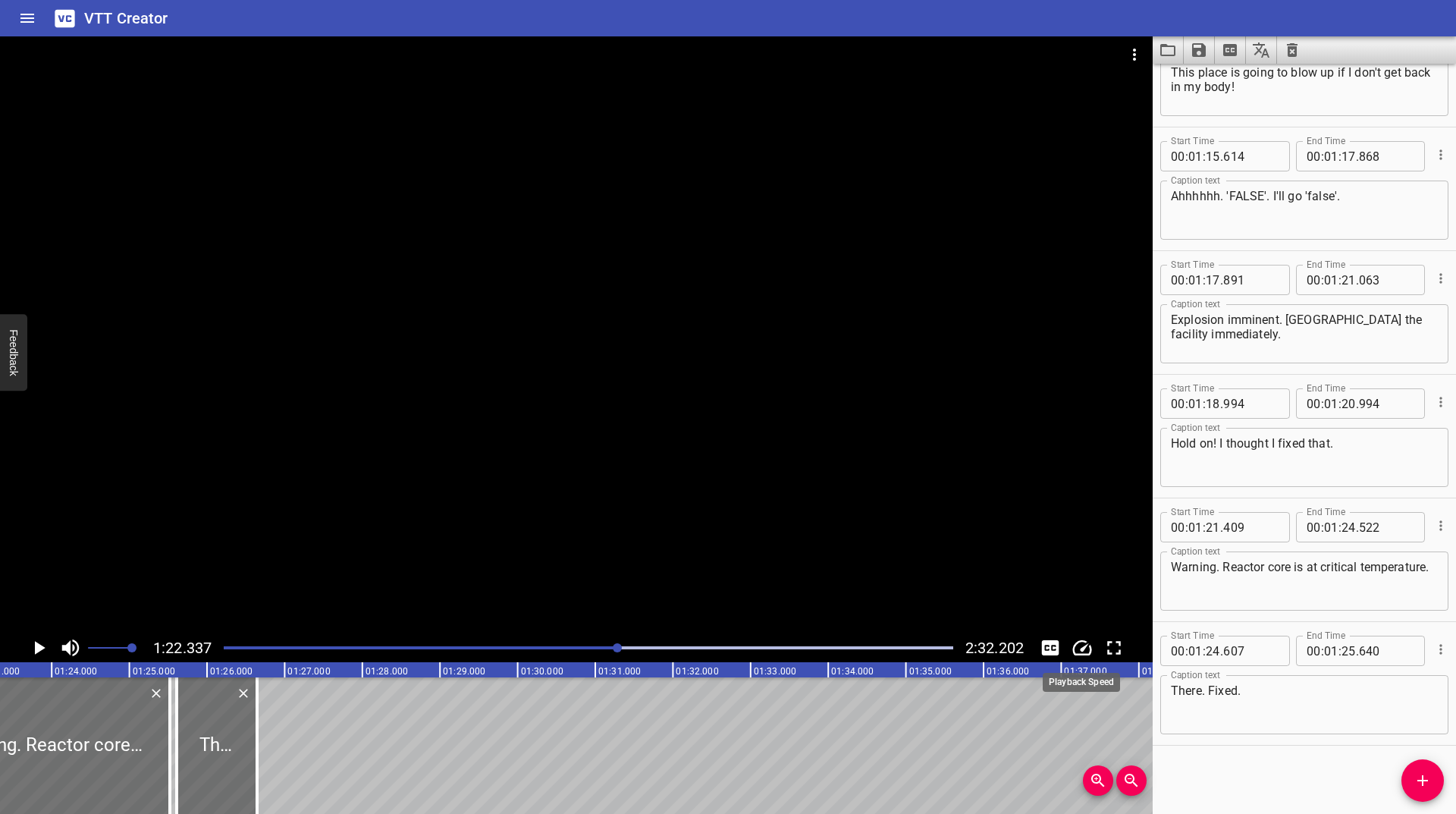
click at [1078, 654] on icon "Change Playback Speed" at bounding box center [1082, 647] width 19 height 15
click at [1086, 580] on li "0.25x" at bounding box center [1094, 575] width 51 height 24
click at [42, 653] on icon "Play/Pause" at bounding box center [39, 648] width 23 height 23
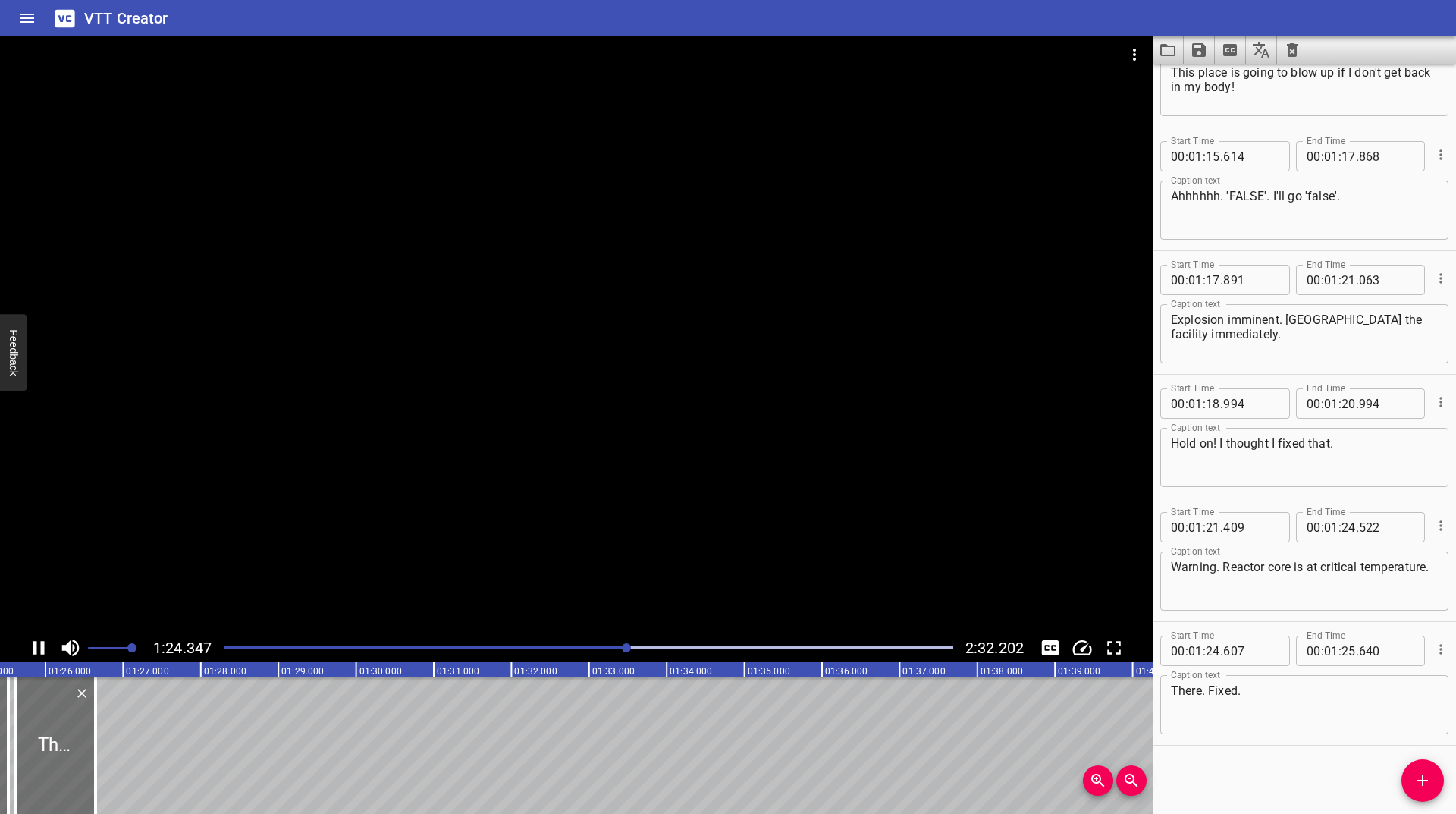
click at [611, 646] on div "Play progress" at bounding box center [263, 647] width 729 height 3
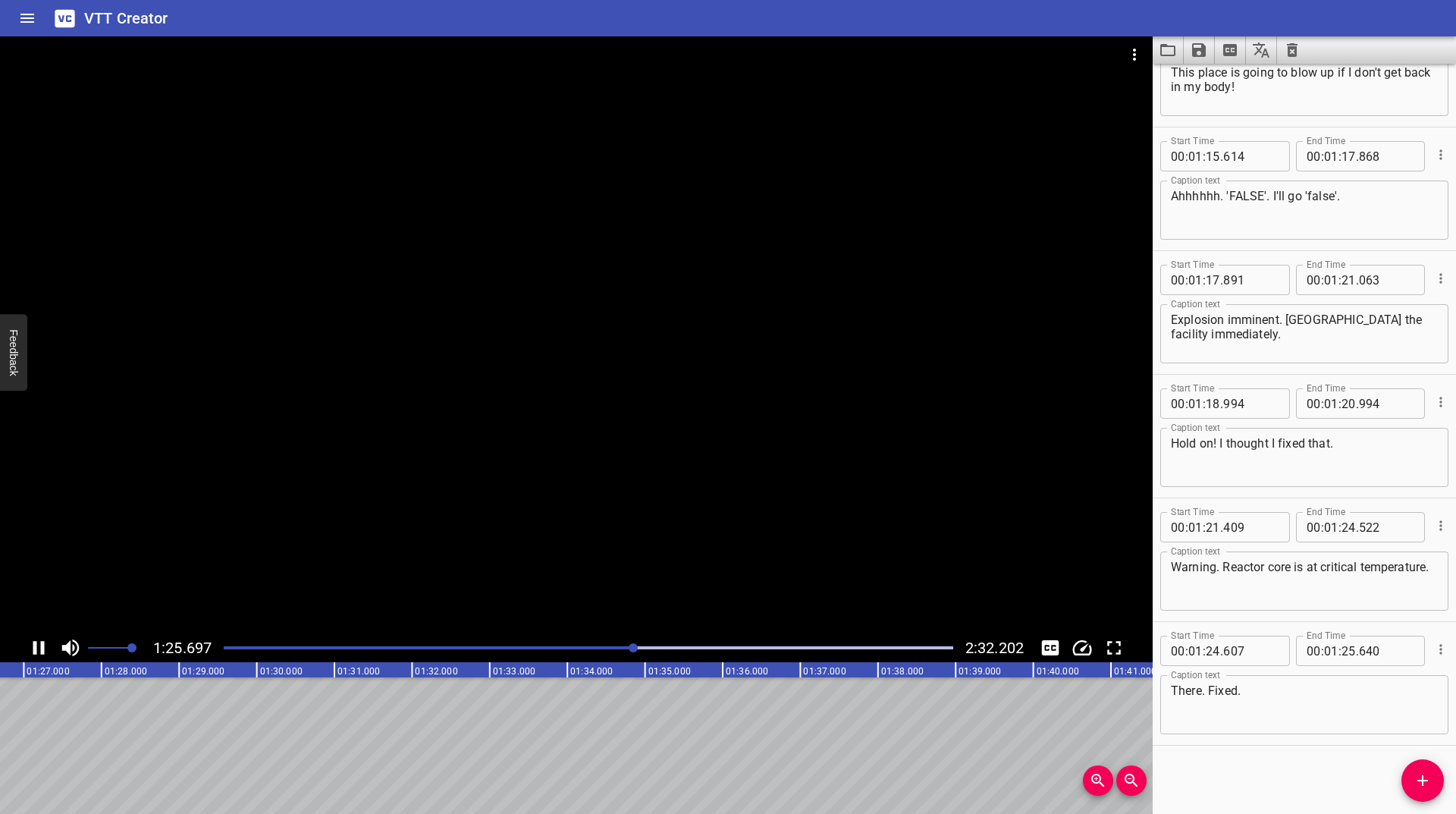
click at [608, 647] on div "Play progress" at bounding box center [269, 647] width 729 height 3
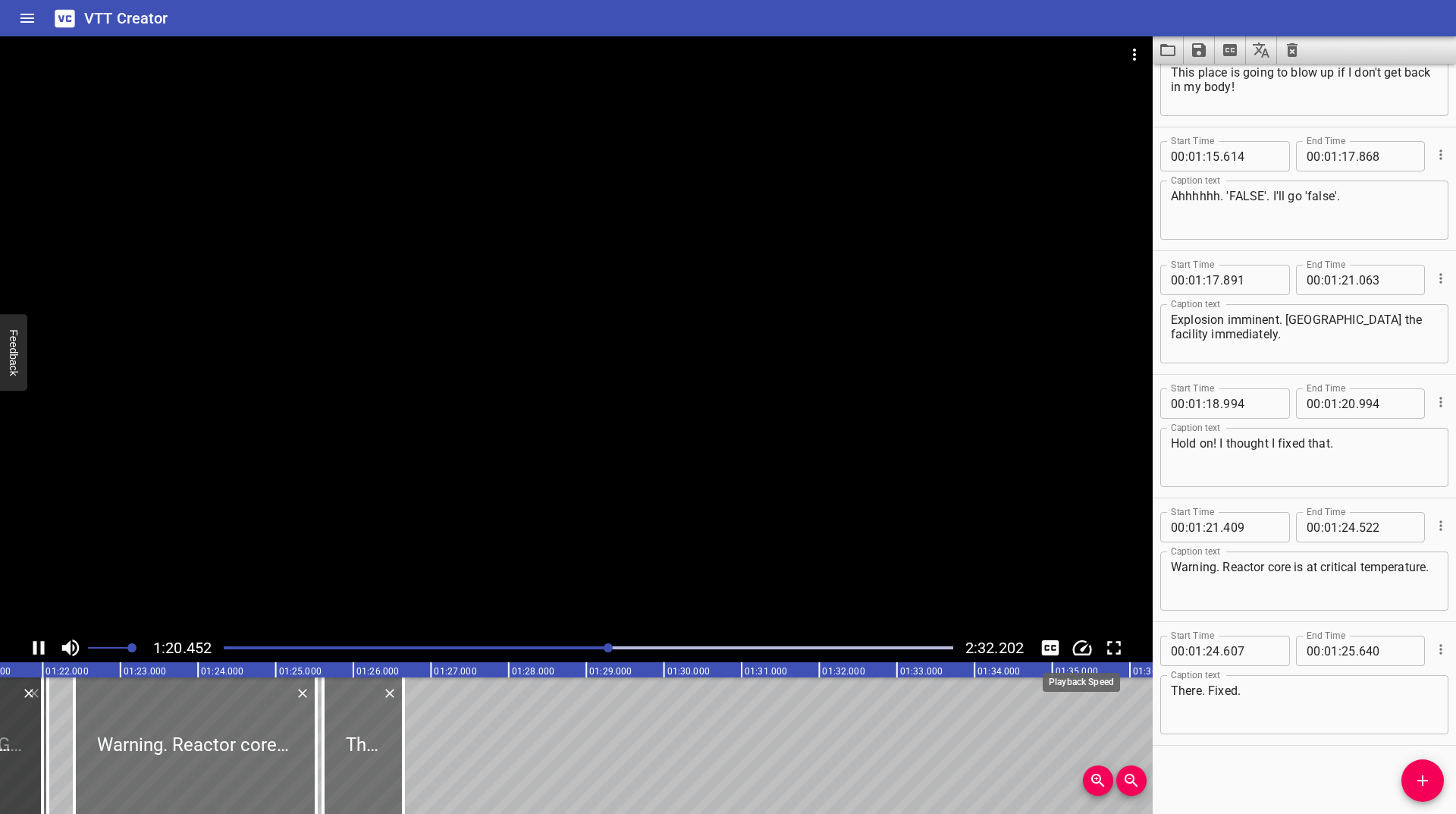
click at [1078, 654] on icon "Change Playback Speed" at bounding box center [1082, 648] width 23 height 23
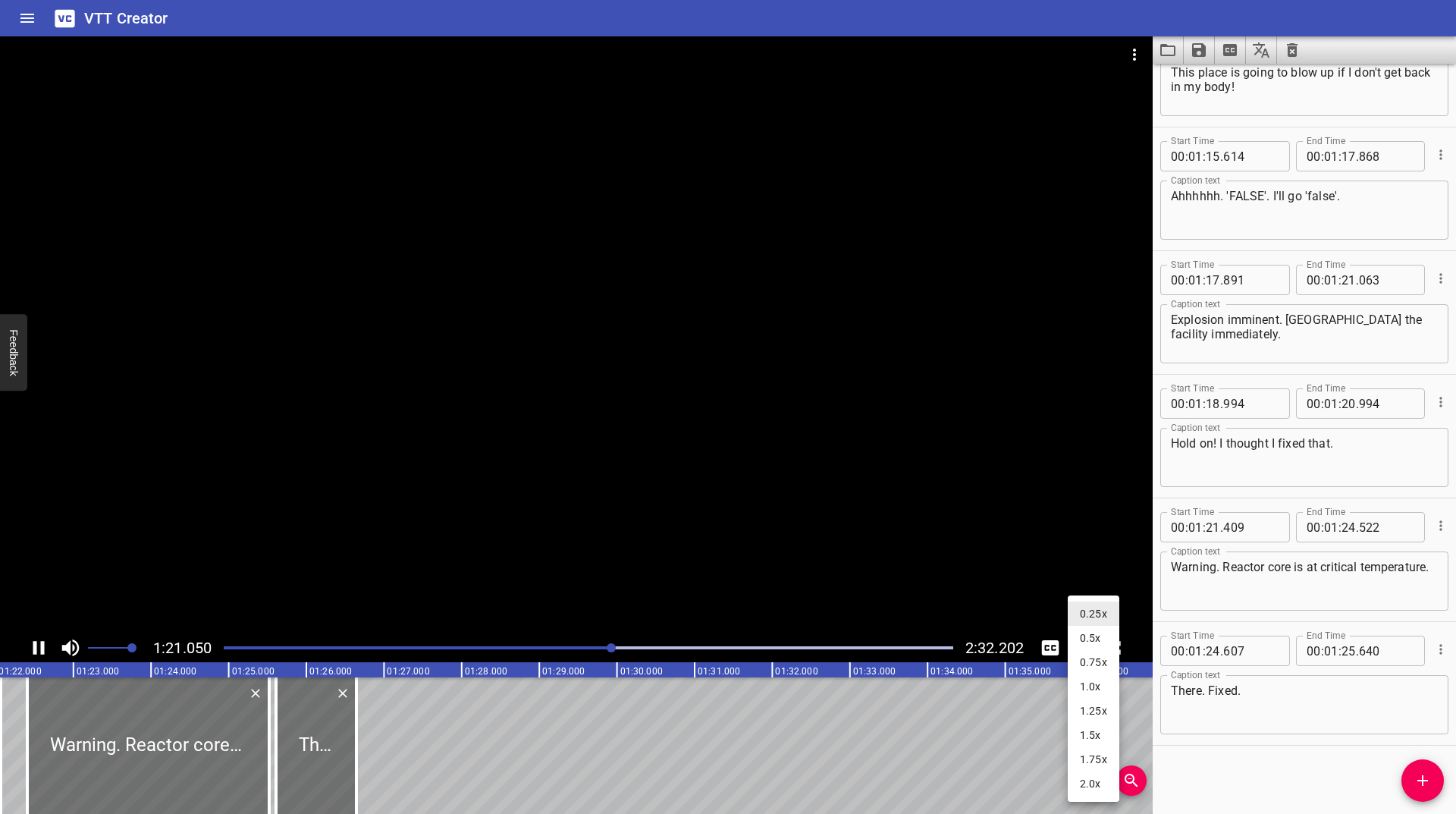
click at [593, 645] on div at bounding box center [728, 407] width 1456 height 814
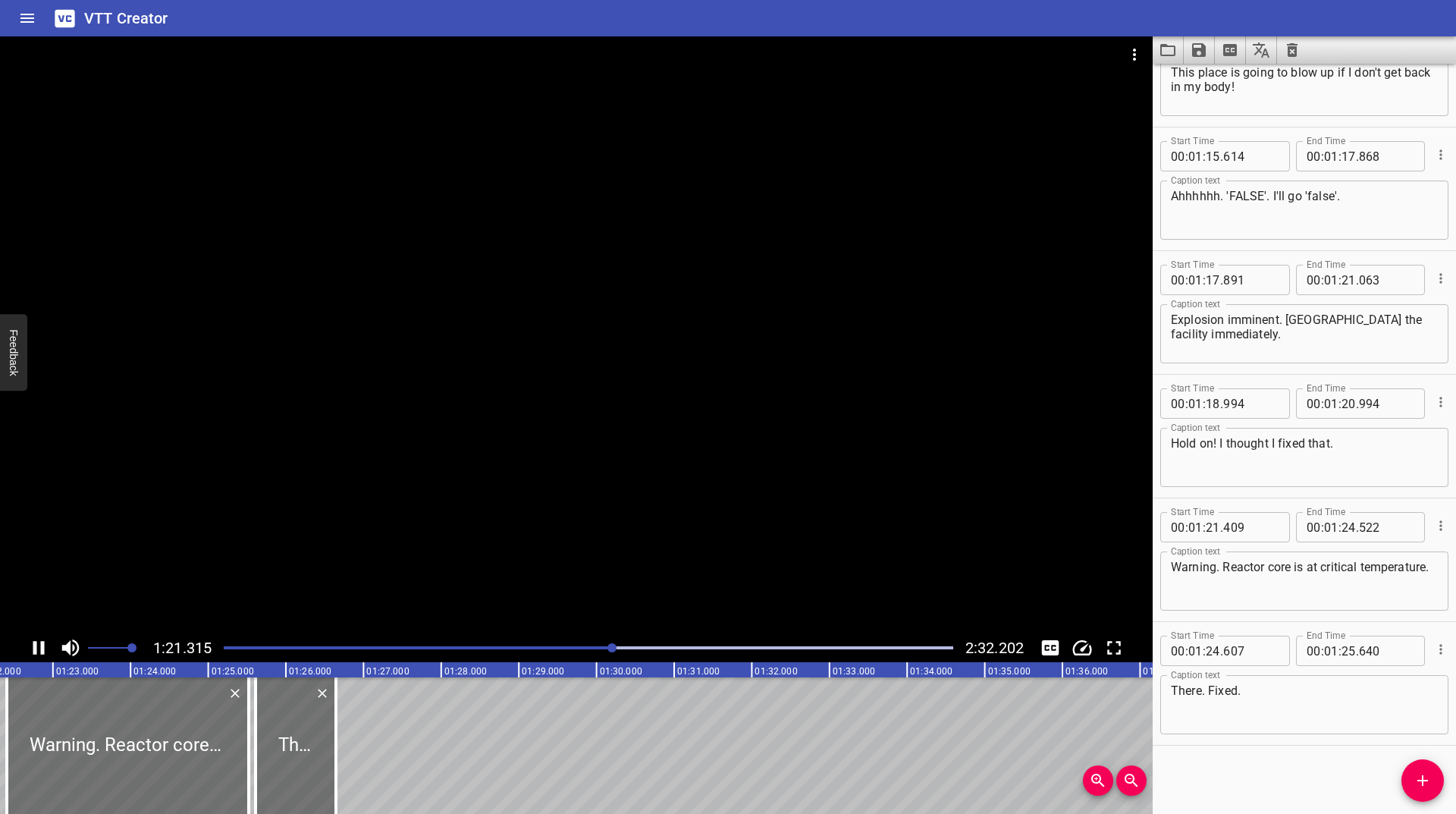
click at [591, 645] on div at bounding box center [588, 648] width 748 height 21
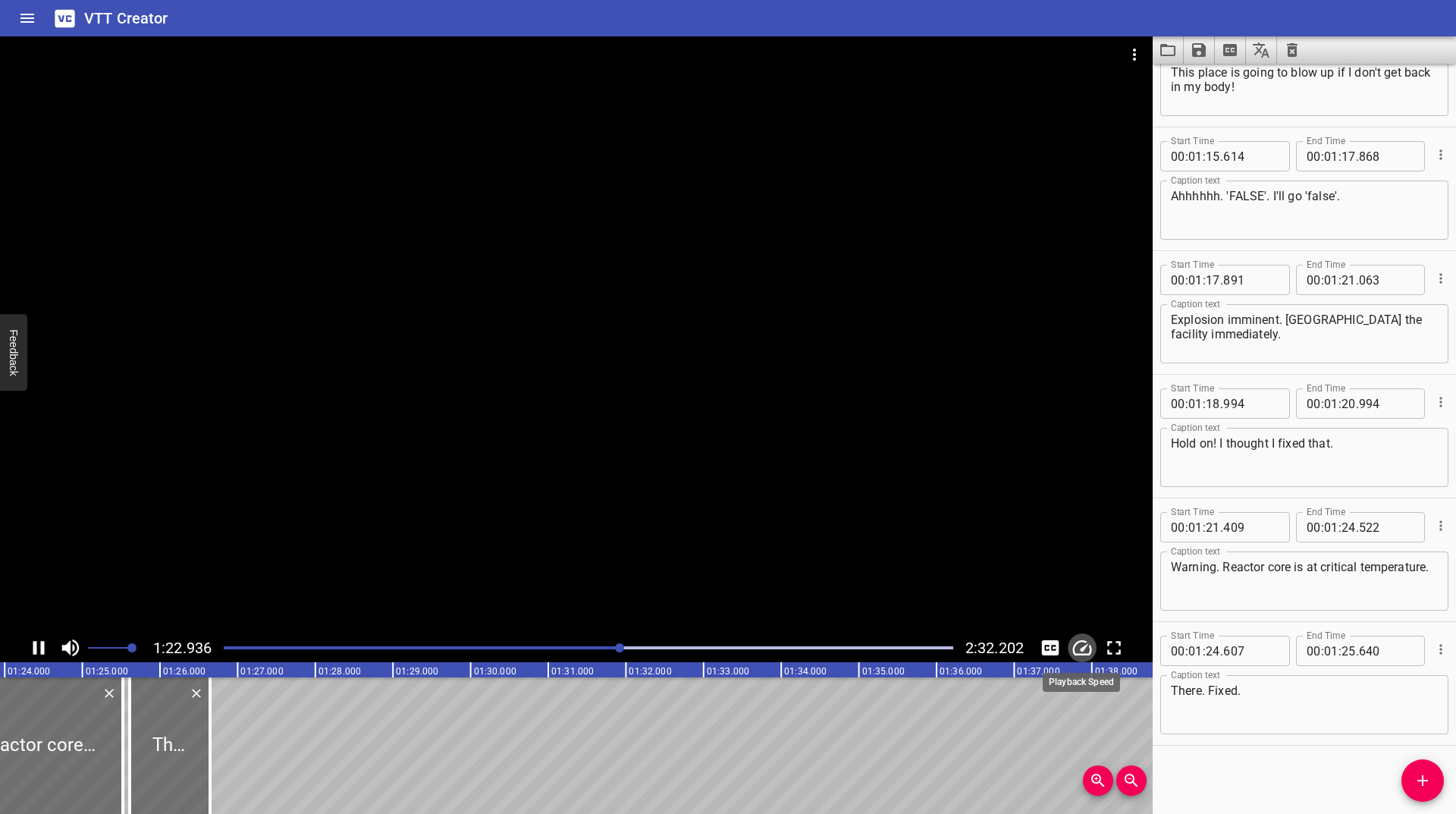
click at [1092, 648] on icon "Change Playback Speed" at bounding box center [1082, 648] width 23 height 23
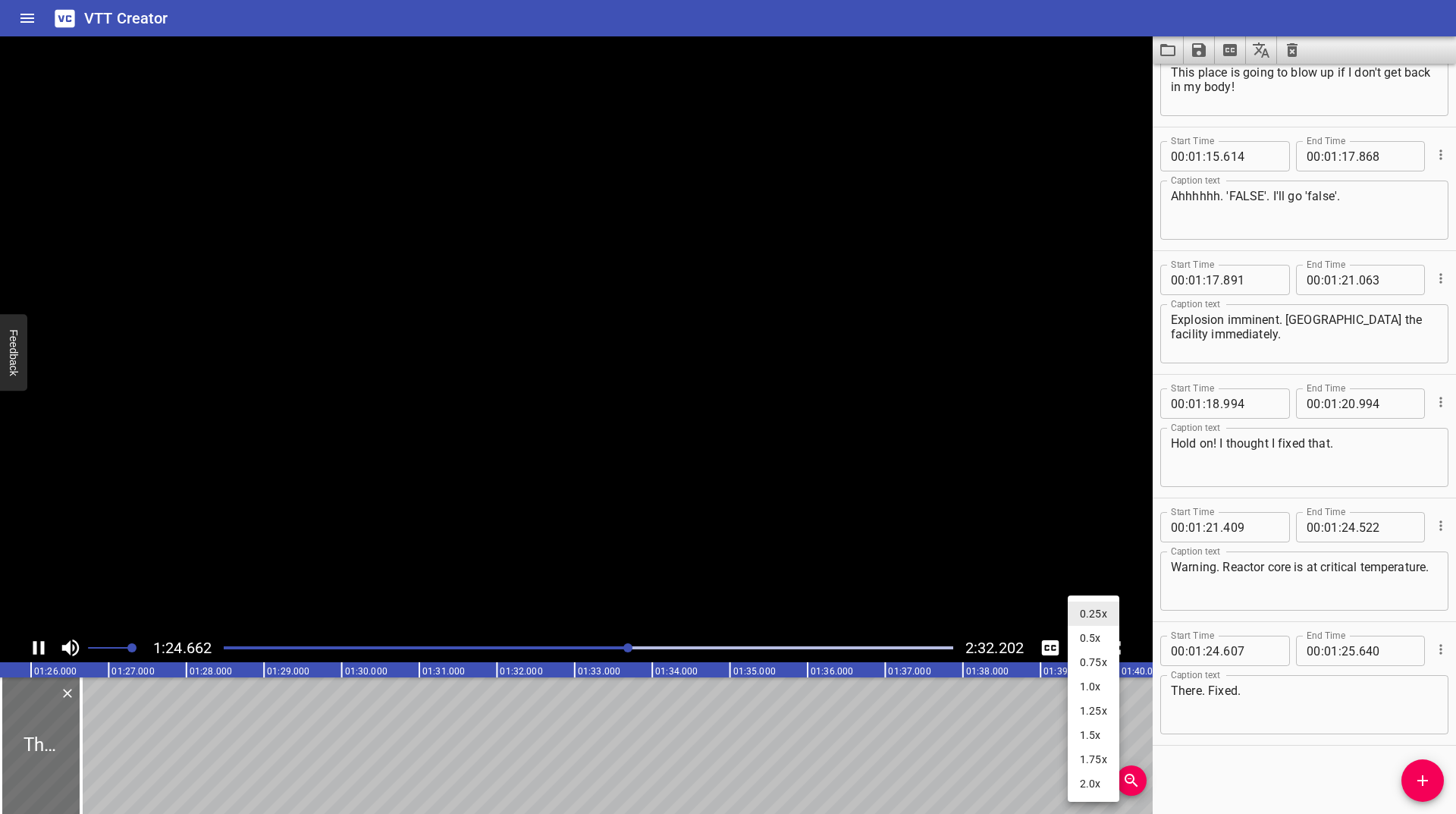
click at [1089, 680] on li "1.0x" at bounding box center [1094, 686] width 51 height 24
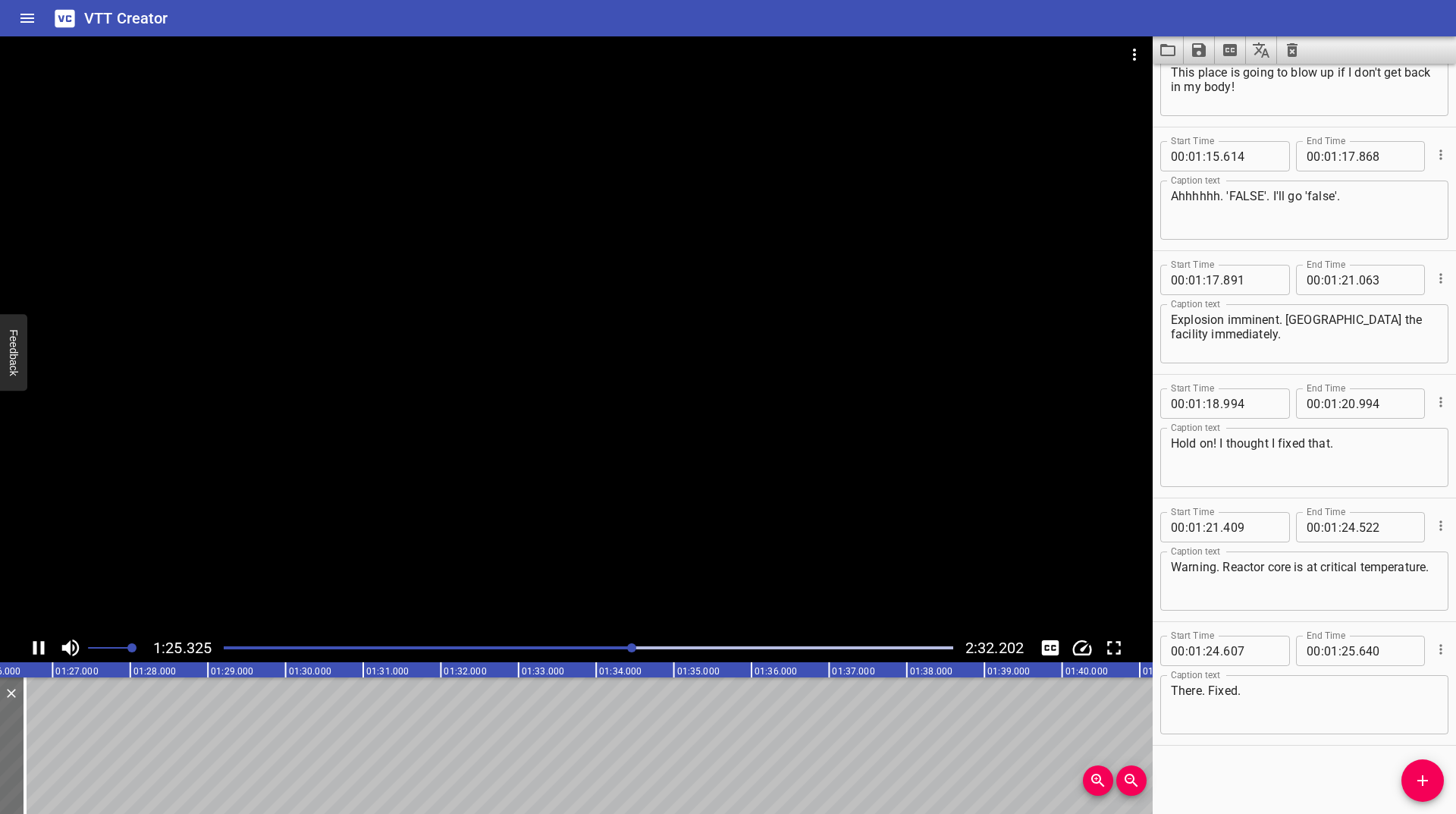
click at [45, 649] on icon "Play/Pause" at bounding box center [39, 648] width 23 height 23
click at [1430, 787] on icon "Add Cue" at bounding box center [1422, 780] width 19 height 19
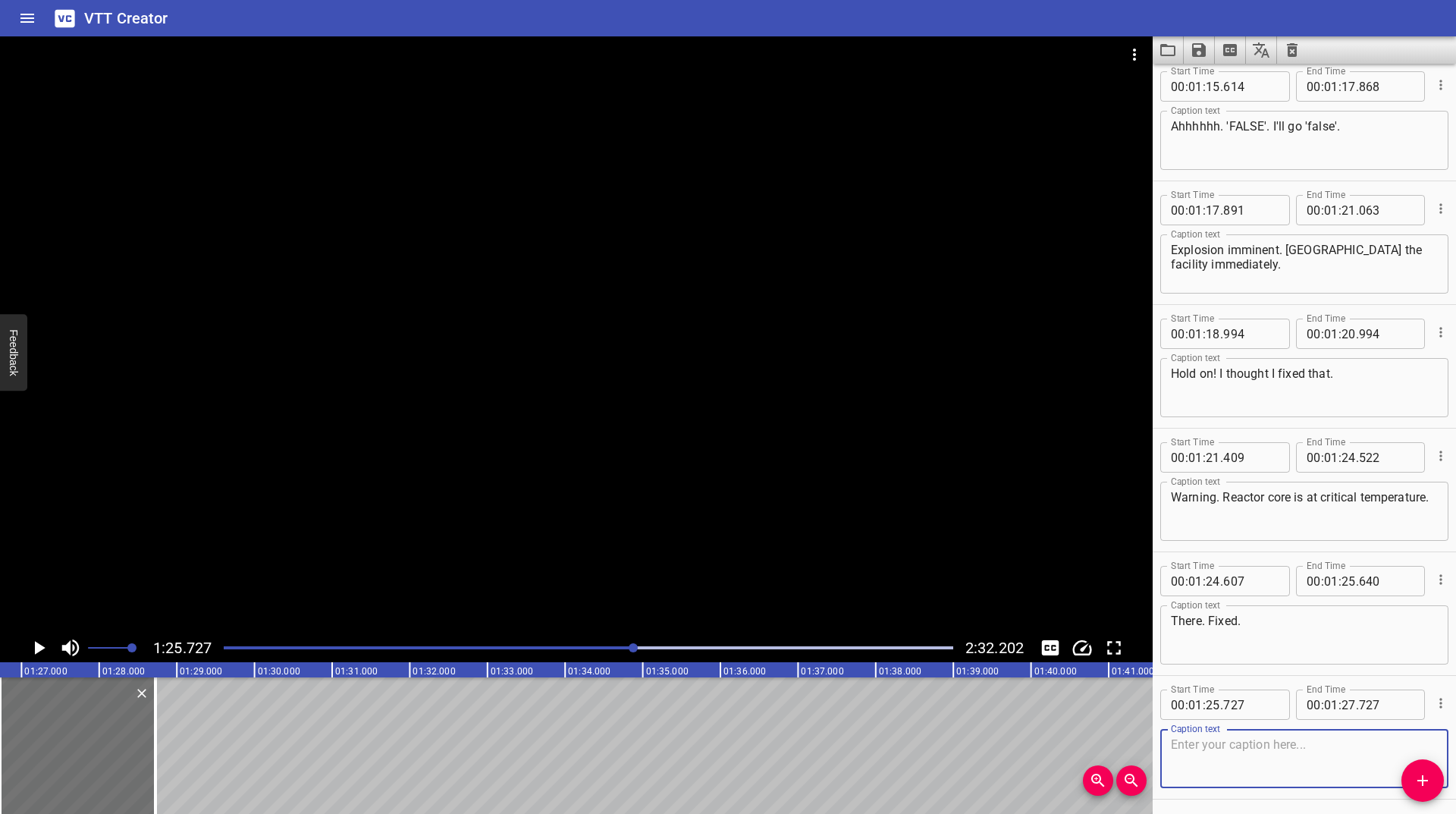
scroll to position [2289, 0]
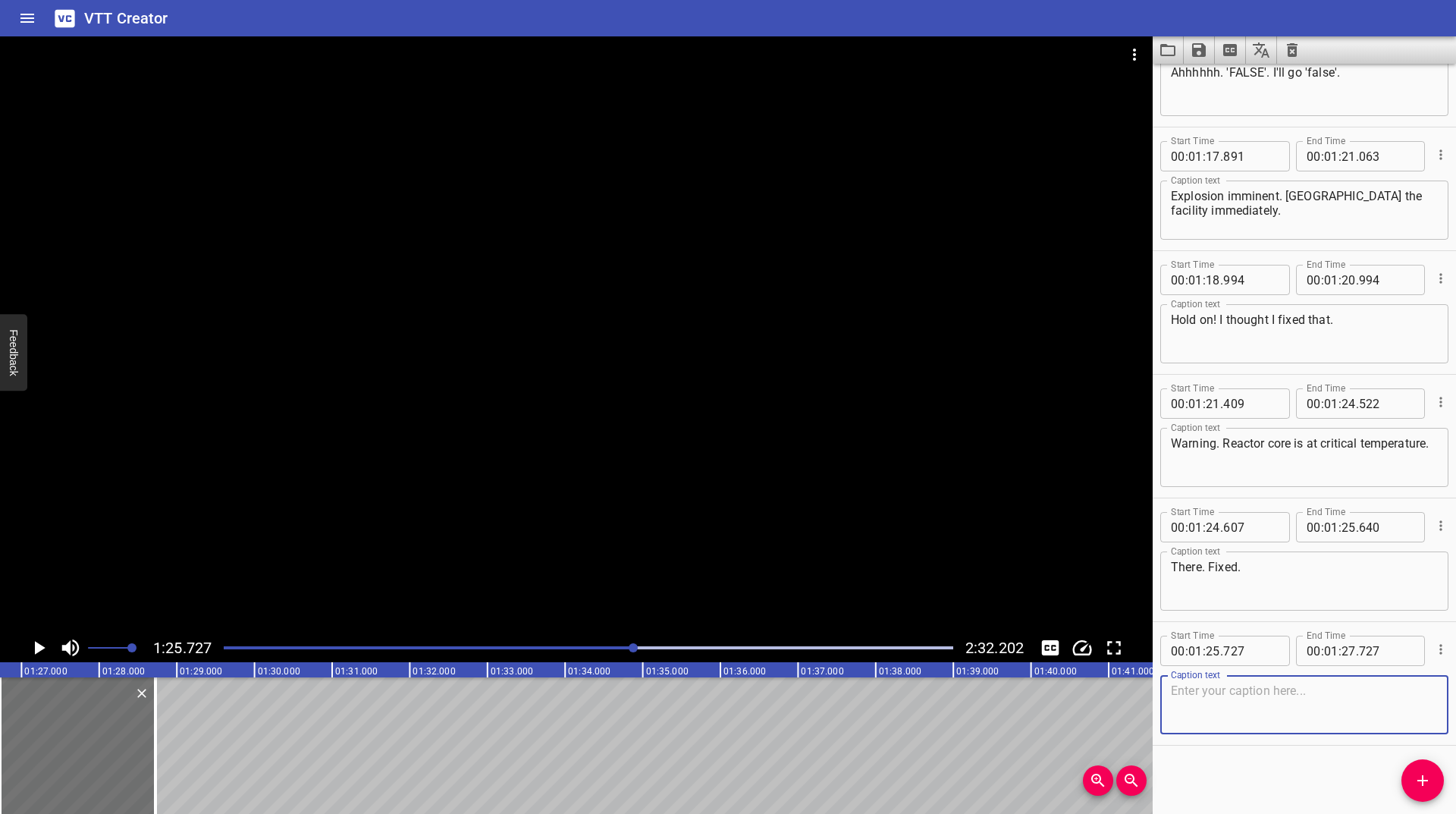
paste textarea "Hey, it is GREAT seeing you guys again. Seriously. It turns out I'm a little sh…"
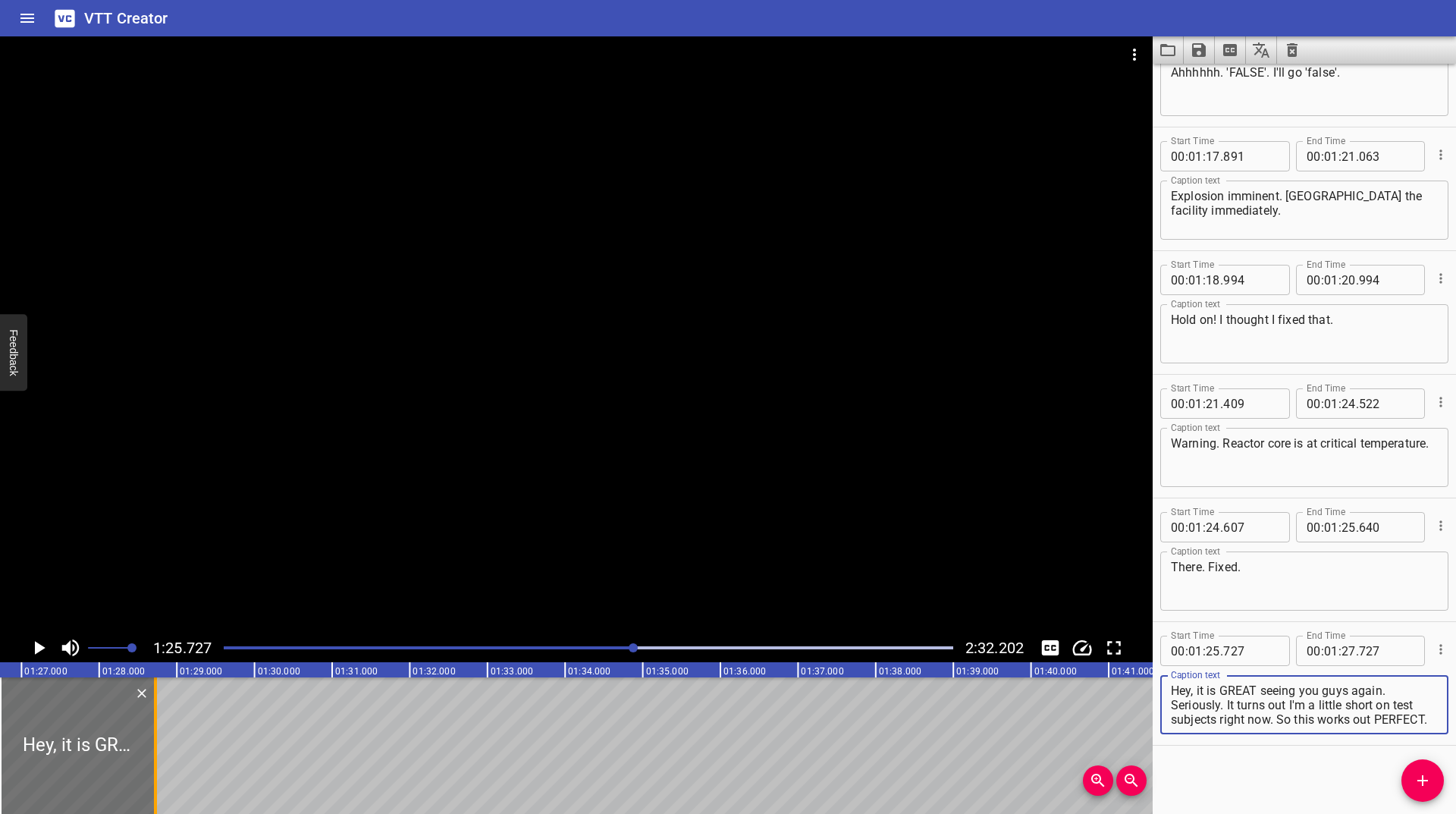
type textarea "Hey, it is GREAT seeing you guys again. Seriously. It turns out I'm a little sh…"
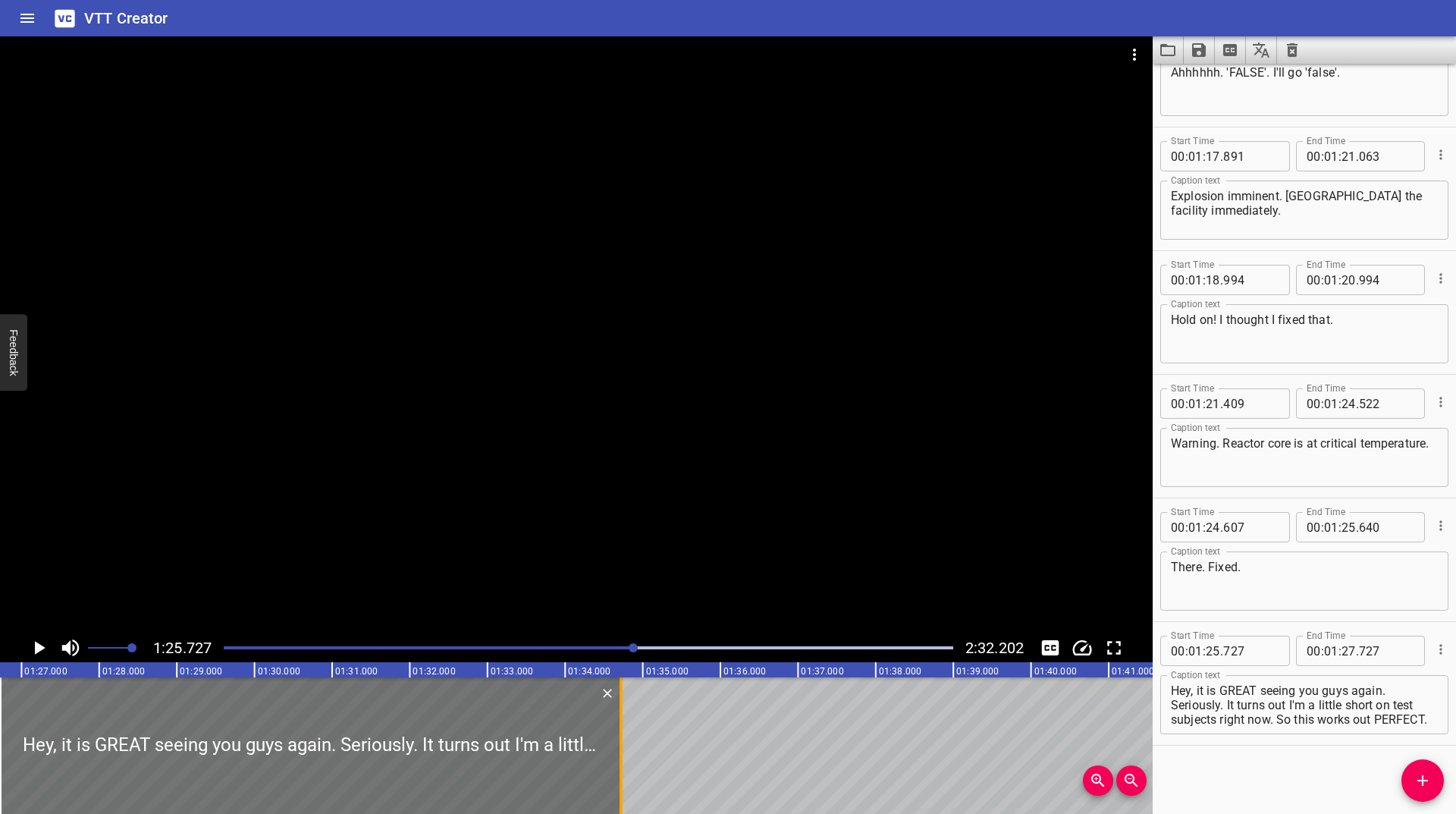
drag, startPoint x: 152, startPoint y: 724, endPoint x: 618, endPoint y: 705, distance: 466.4
click at [618, 705] on div at bounding box center [620, 746] width 15 height 137
type input "33"
type input "733"
click at [36, 650] on icon "Play/Pause" at bounding box center [40, 647] width 11 height 13
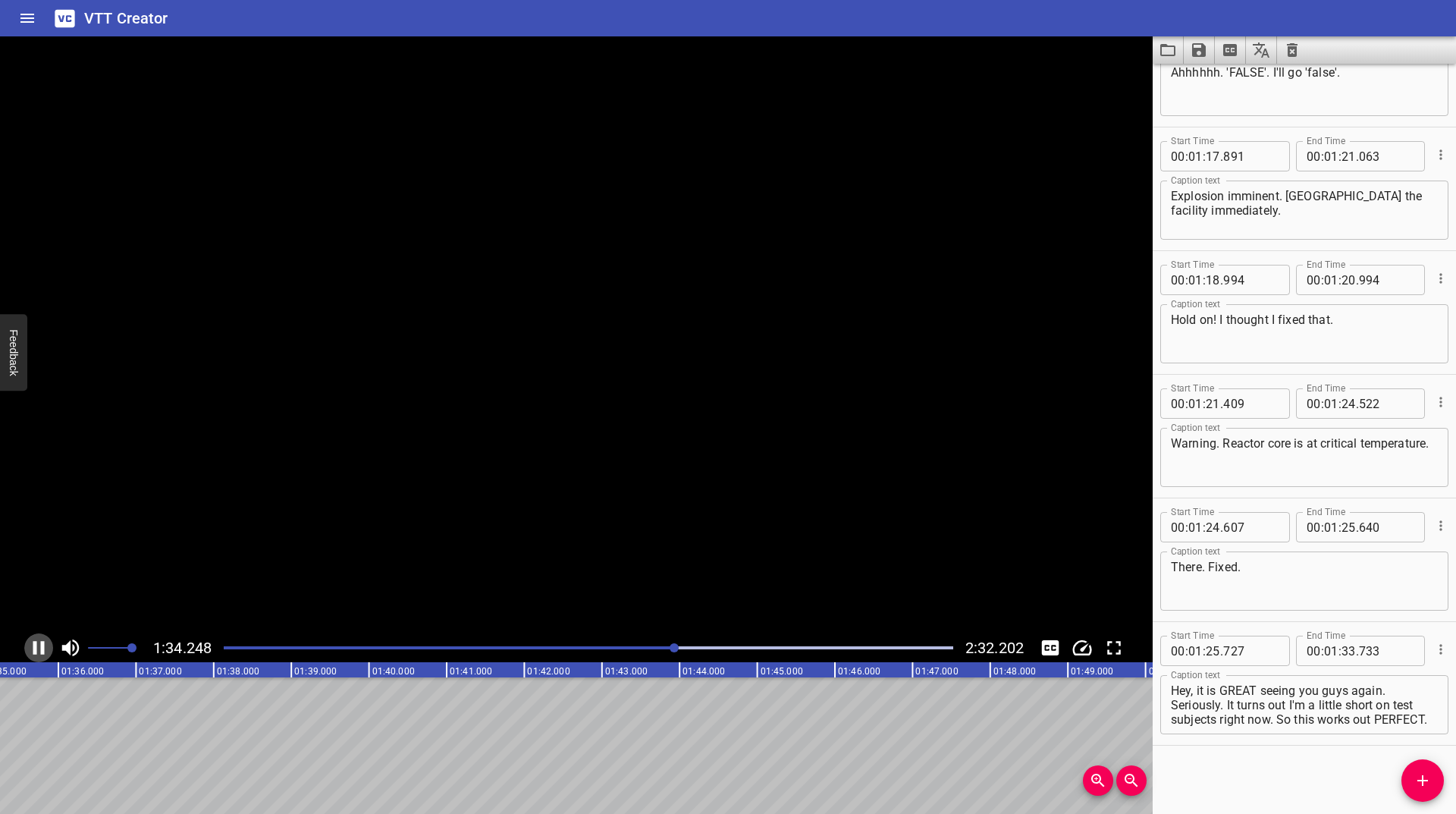
click at [36, 650] on icon "Play/Pause" at bounding box center [39, 647] width 12 height 13
click at [1410, 765] on button "Add Cue" at bounding box center [1422, 780] width 43 height 43
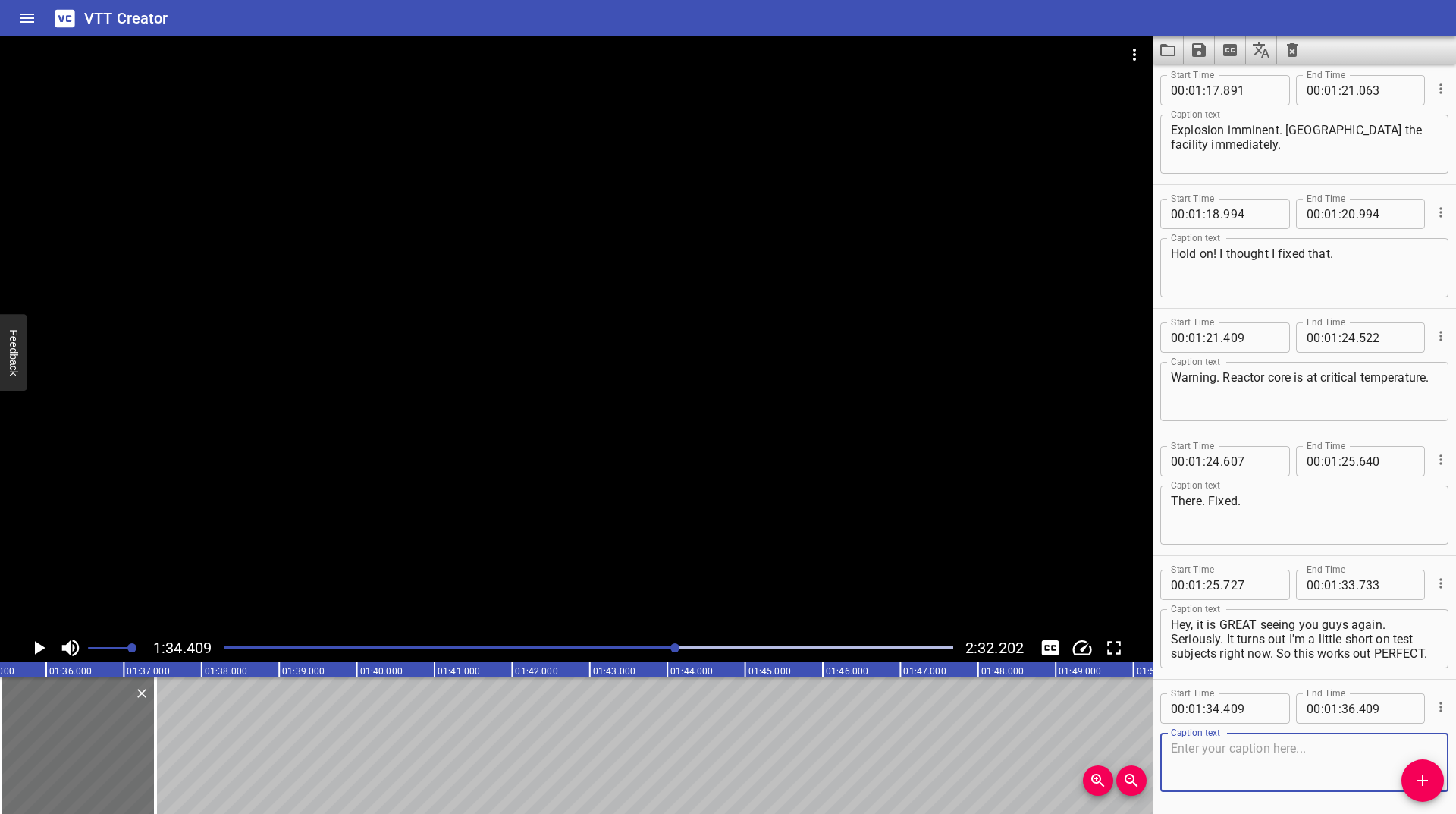
scroll to position [2413, 0]
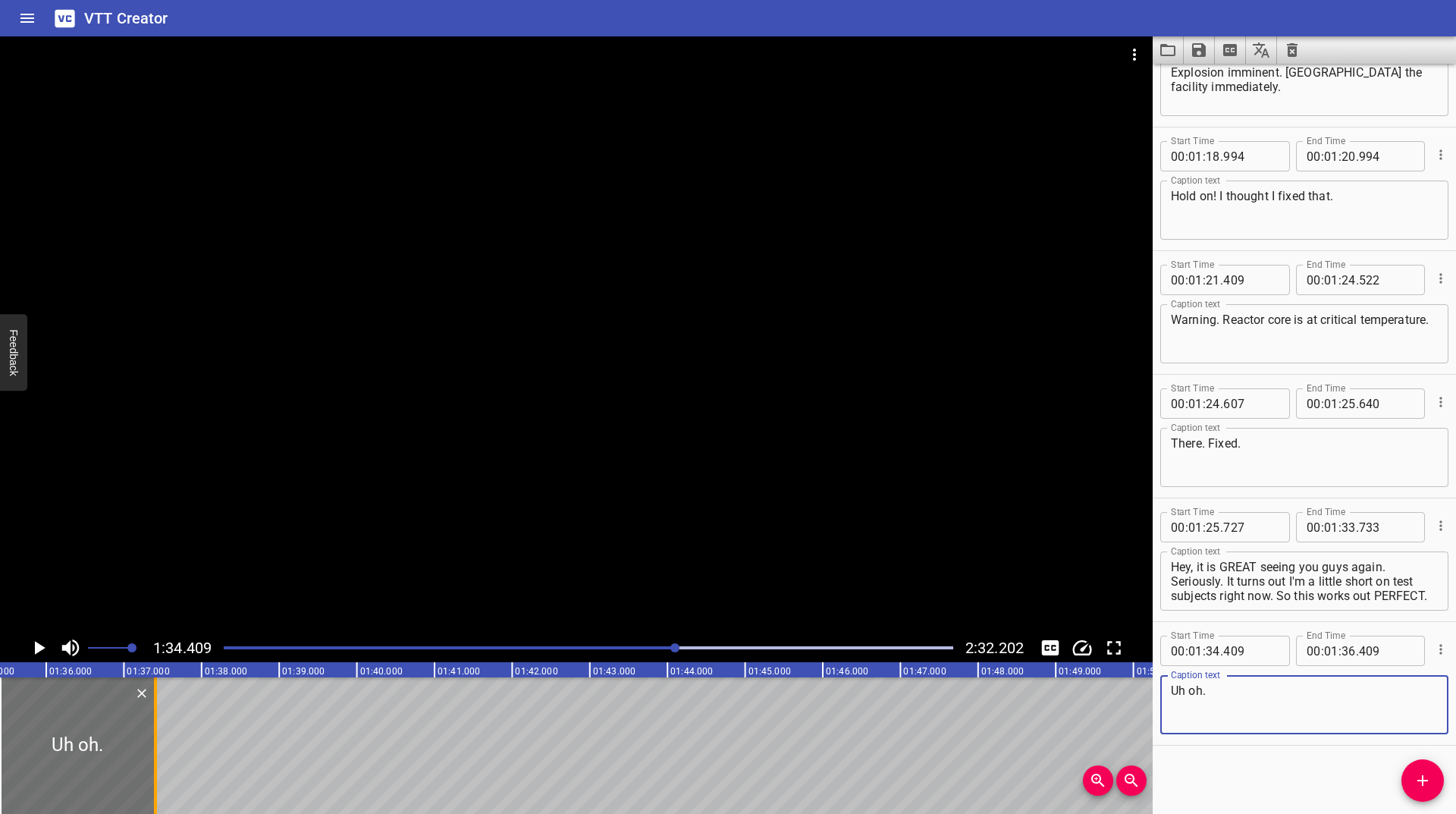
type textarea "Uh oh."
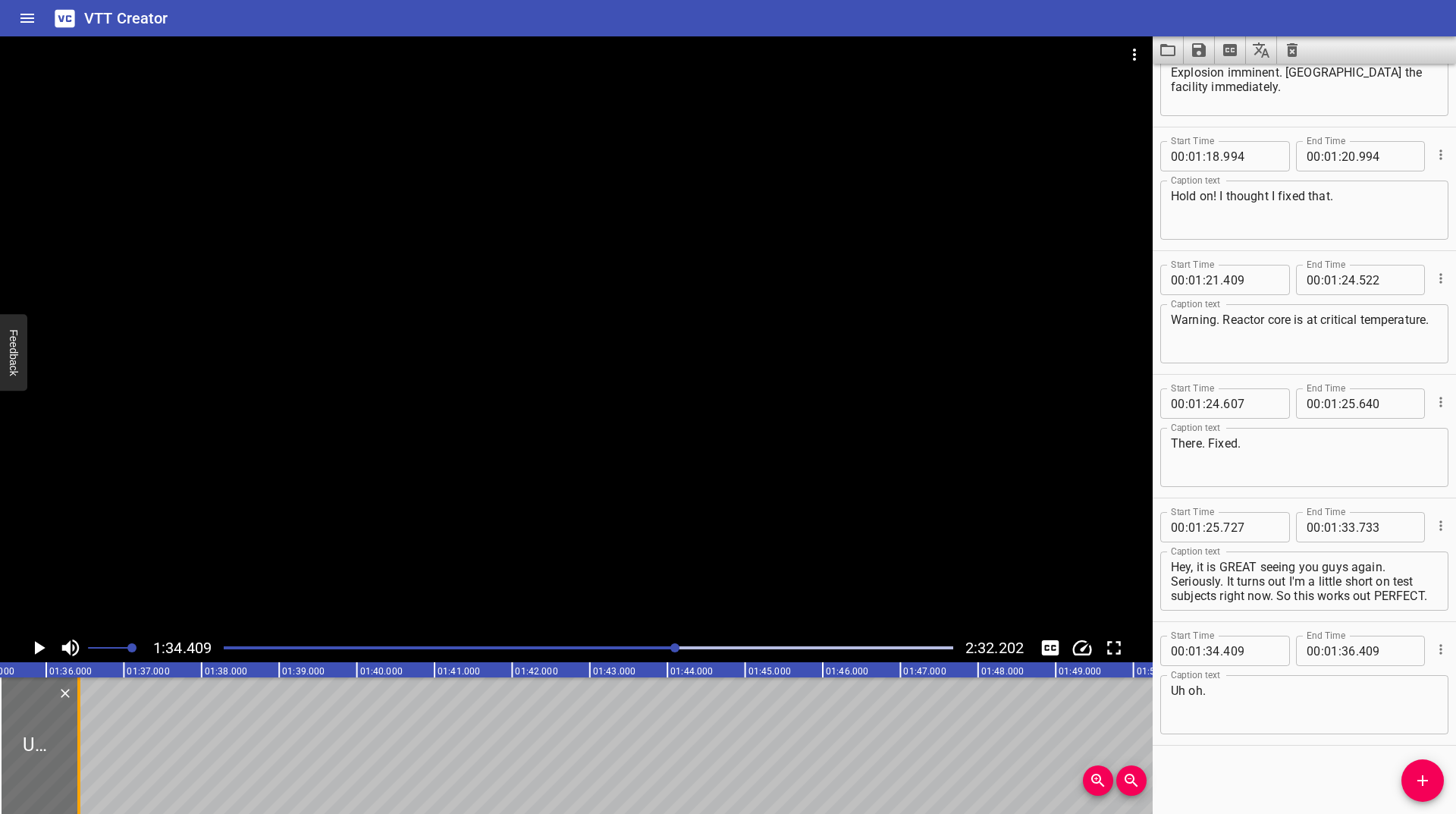
drag, startPoint x: 155, startPoint y: 722, endPoint x: 78, endPoint y: 759, distance: 85.4
click at [78, 759] on div at bounding box center [78, 746] width 3 height 137
type input "35"
type input "422"
click at [44, 650] on icon "Play/Pause" at bounding box center [39, 648] width 23 height 23
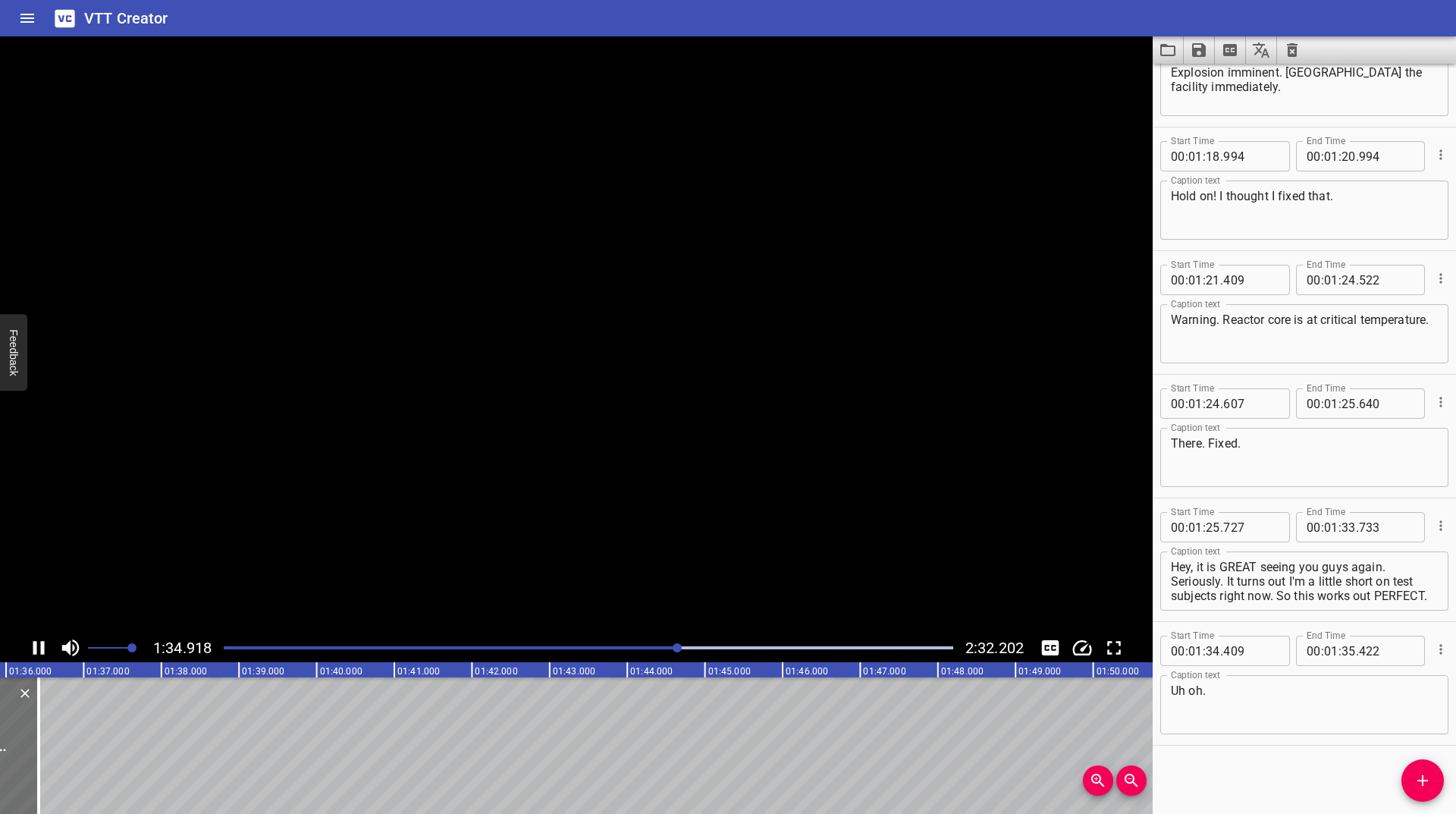
click at [44, 650] on icon "Play/Pause" at bounding box center [39, 648] width 23 height 23
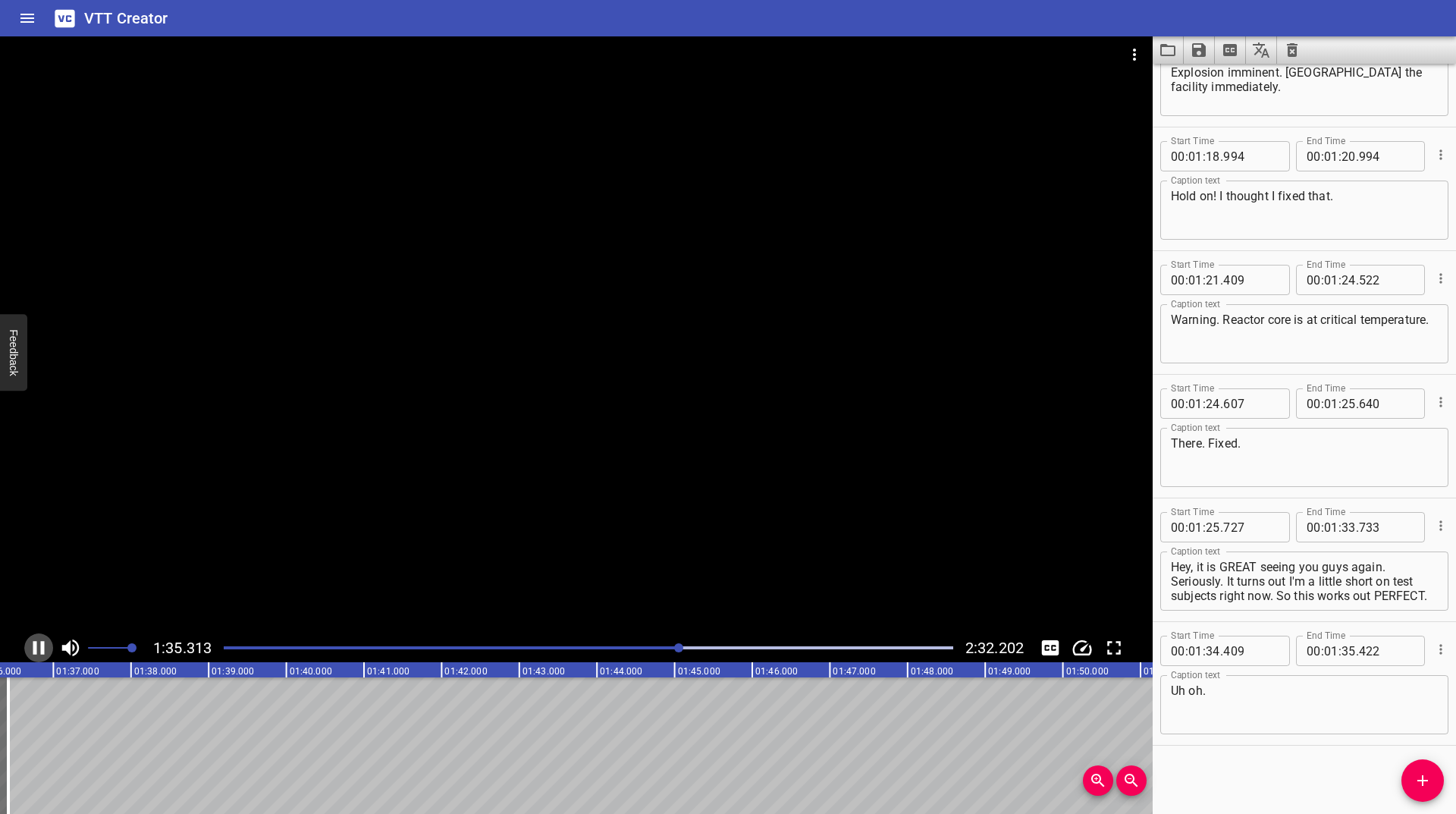
click at [44, 650] on icon "Play/Pause" at bounding box center [39, 648] width 23 height 23
click at [1441, 781] on span "Add Cue" at bounding box center [1422, 780] width 43 height 19
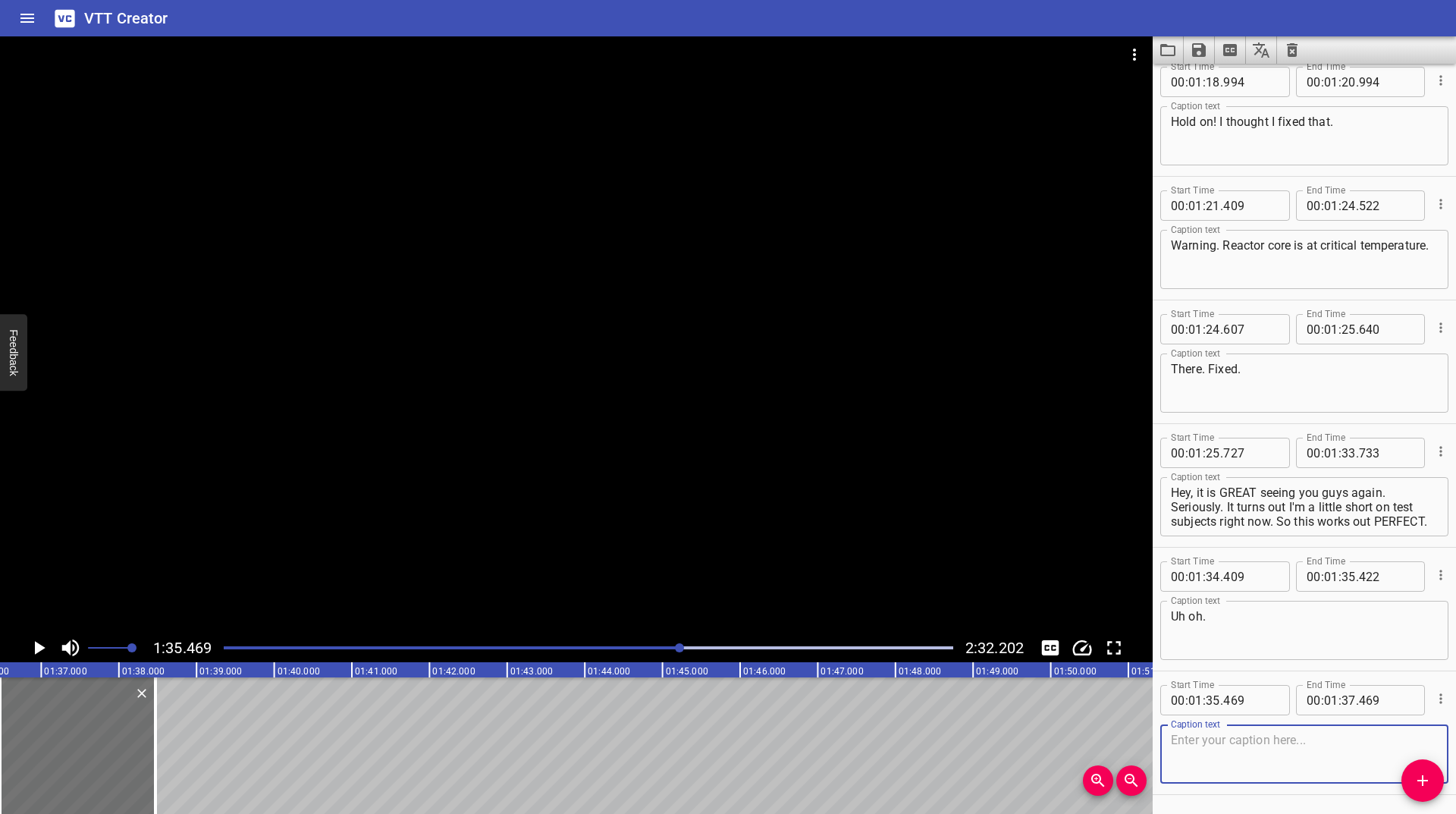
scroll to position [2536, 0]
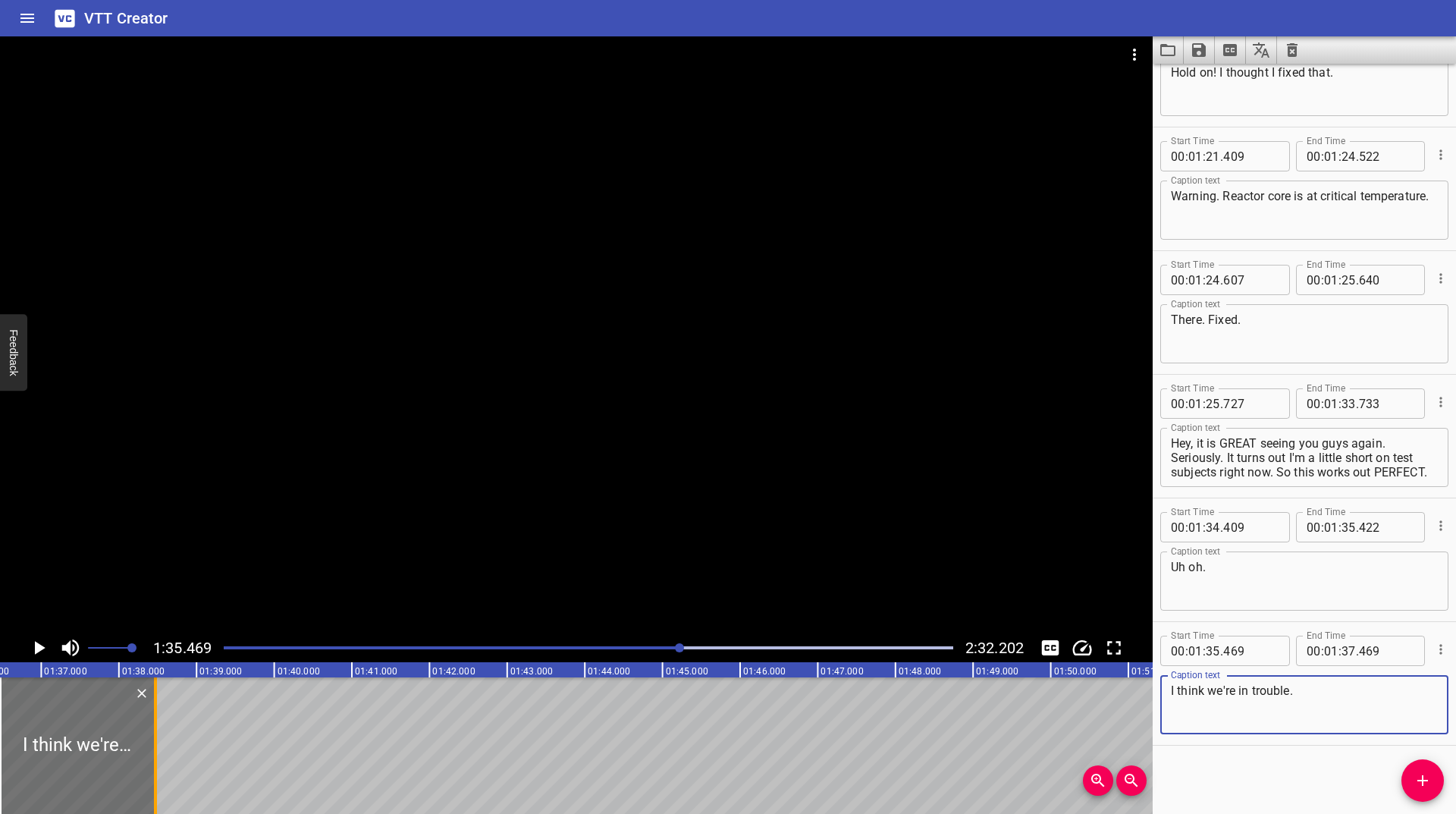
type textarea "I think we're in trouble."
drag, startPoint x: 157, startPoint y: 748, endPoint x: 129, endPoint y: 770, distance: 35.6
click at [129, 770] on div at bounding box center [128, 746] width 15 height 137
type input "117"
click at [35, 650] on icon "Play/Pause" at bounding box center [40, 647] width 11 height 13
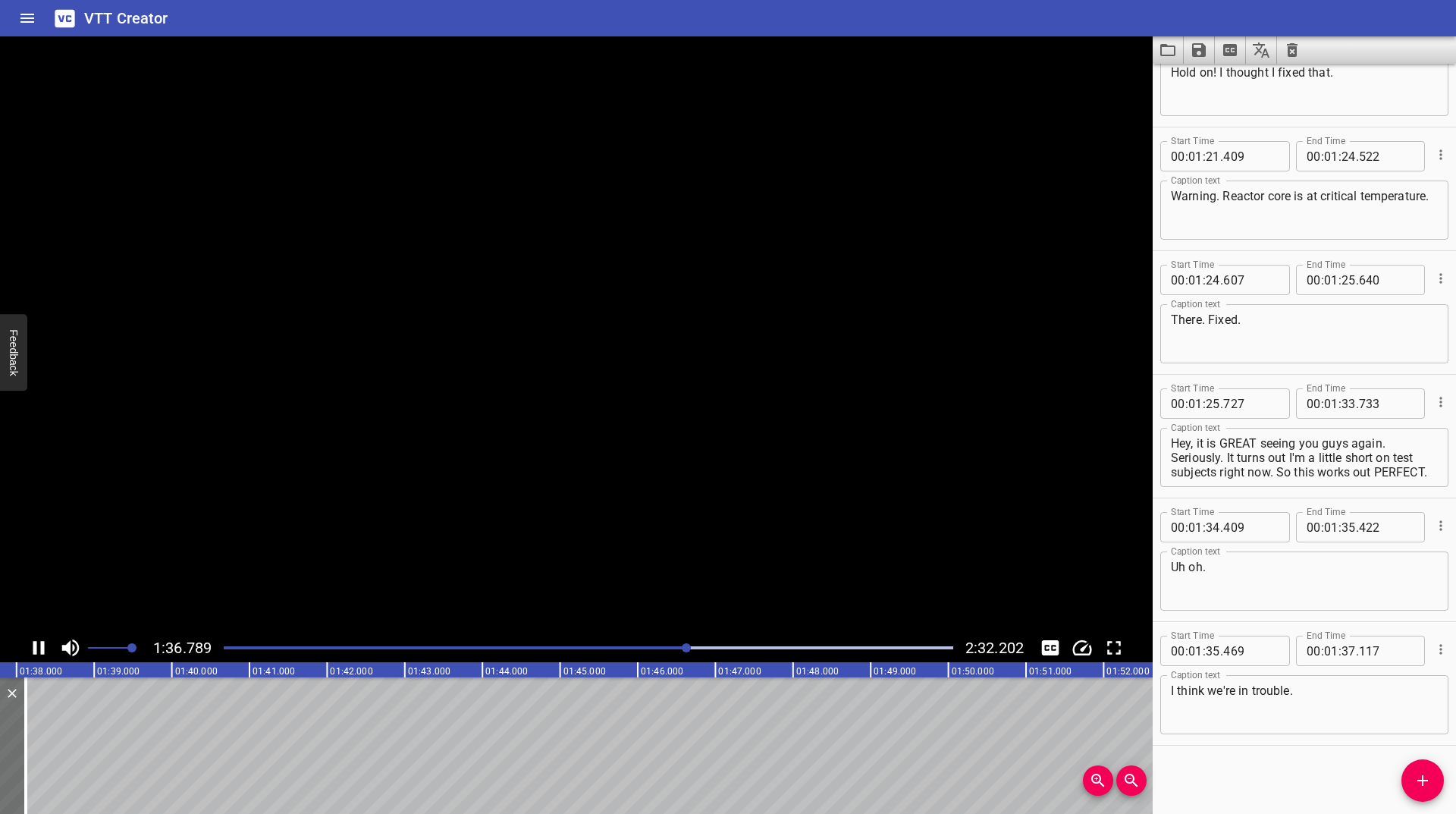
click at [35, 650] on icon "Play/Pause" at bounding box center [39, 647] width 12 height 13
click at [1423, 787] on icon "Add Cue" at bounding box center [1422, 780] width 19 height 19
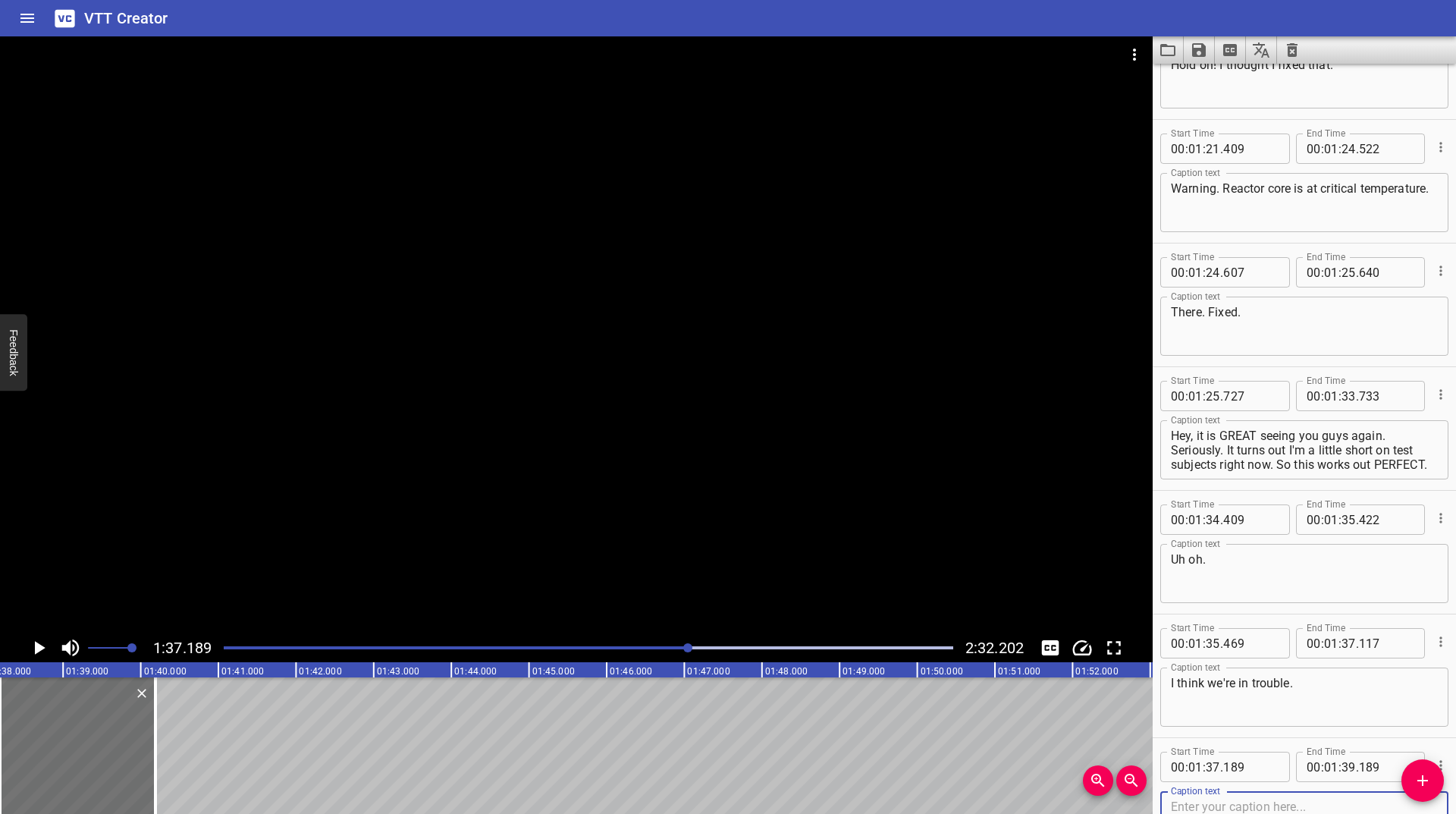
scroll to position [2659, 0]
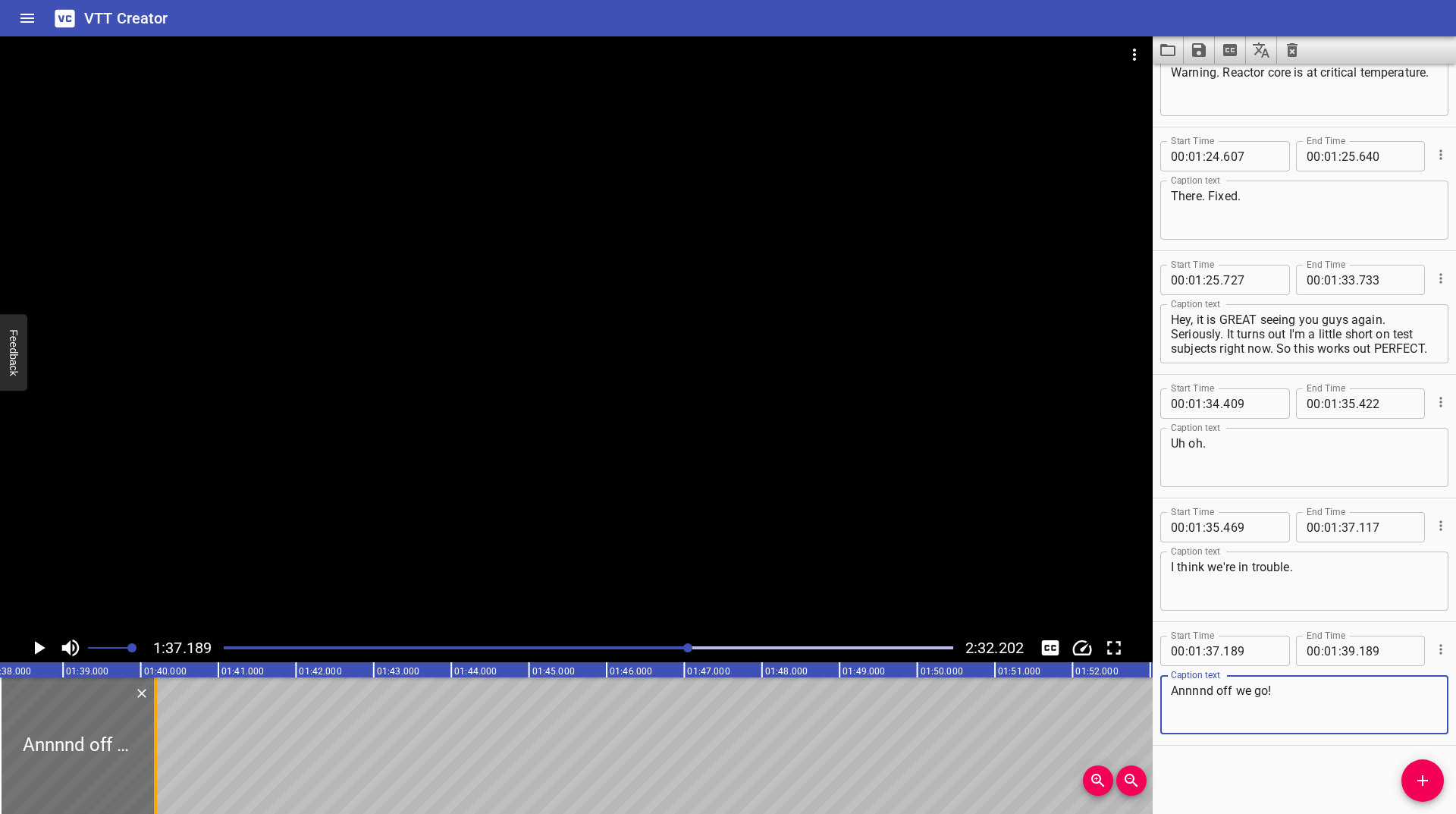
type textarea "Annnnd off we go!"
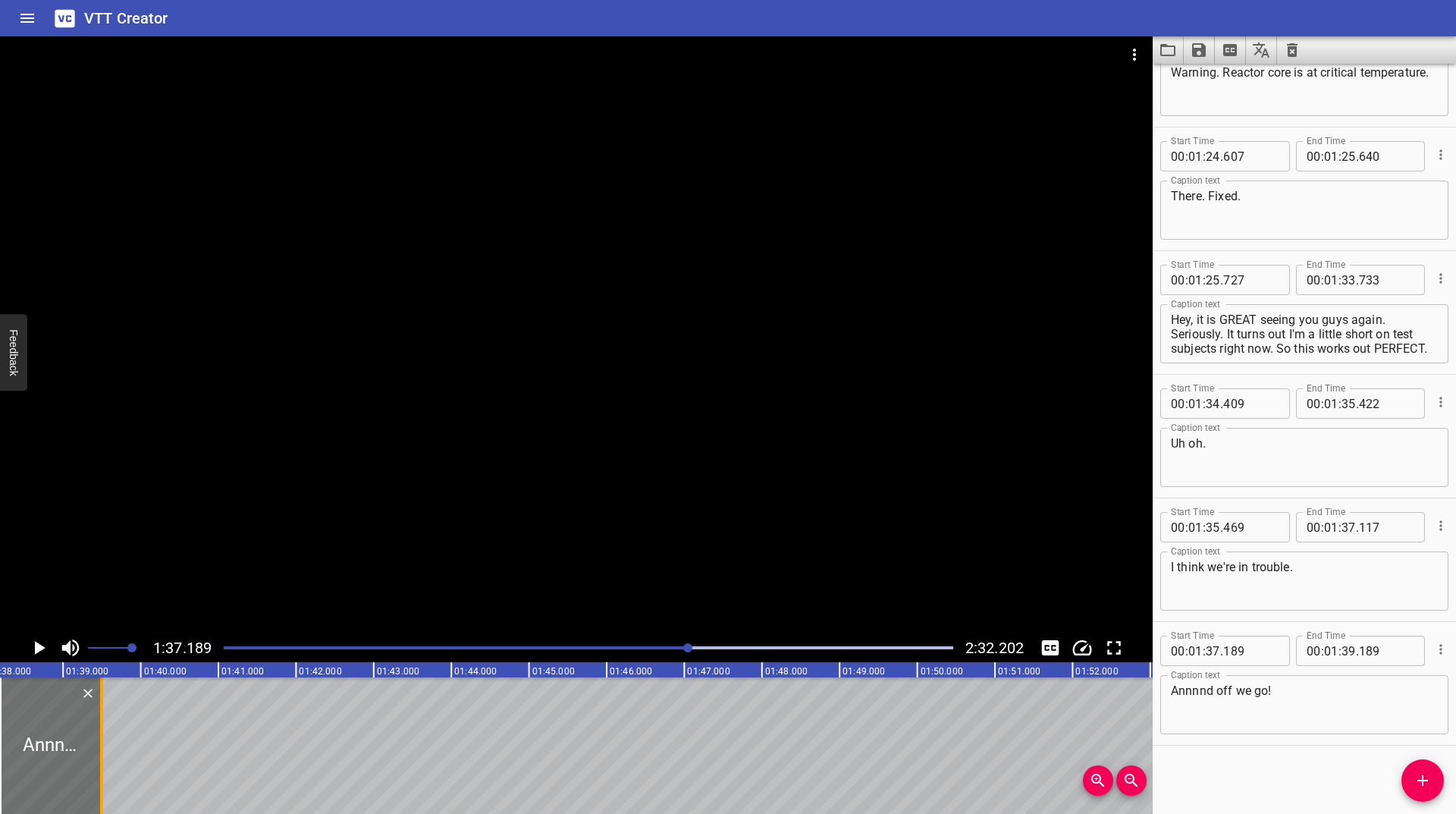
drag, startPoint x: 153, startPoint y: 747, endPoint x: 98, endPoint y: 760, distance: 56.5
click at [98, 760] on div at bounding box center [101, 746] width 15 height 137
type input "38"
type input "495"
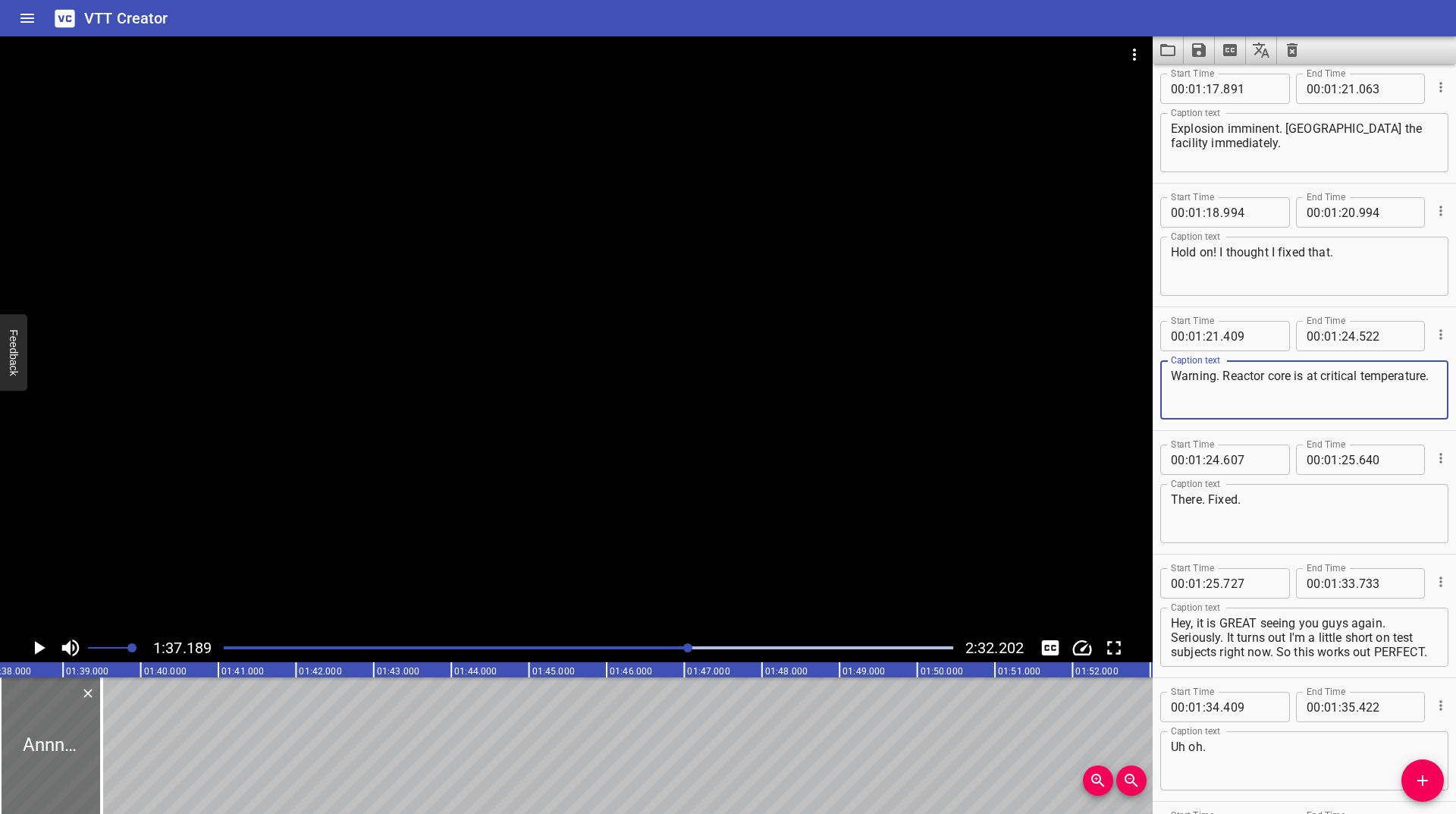
drag, startPoint x: 1271, startPoint y: 396, endPoint x: 1104, endPoint y: 370, distance: 169.0
click at [1104, 370] on main "1:37.189 2:32.202 00:00.000 00:01.000 00:02.000 00:03.000 00:04.000 00:05.000 0…" at bounding box center [728, 425] width 1456 height 778
type textarea "<i>Warning. Reactor core is at critical temperature.</i>"
click at [1170, 129] on div "Explosion imminent. [GEOGRAPHIC_DATA] the facility immediately. Caption text" at bounding box center [1304, 142] width 288 height 59
click at [1273, 169] on div "<i>Explosion imminent. [GEOGRAPHIC_DATA] the facility immediately. Caption text" at bounding box center [1304, 142] width 288 height 59
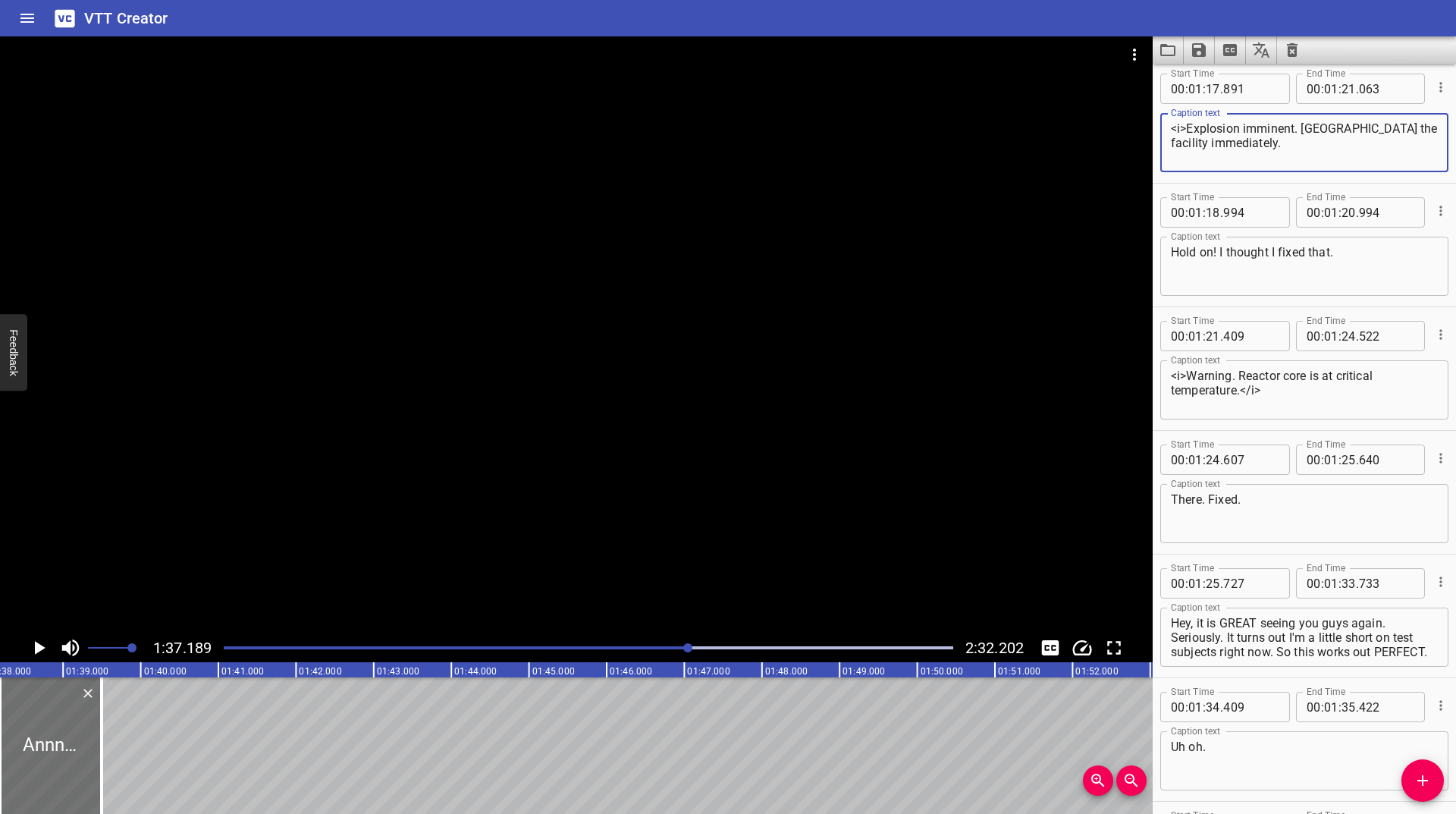
click at [1276, 157] on textarea "<i>Explosion imminent. [GEOGRAPHIC_DATA] the facility immediately." at bounding box center [1304, 143] width 267 height 43
type textarea "<i>Explosion imminent. [GEOGRAPHIC_DATA] the facility immediately.</i>"
click at [642, 646] on div "Play progress" at bounding box center [325, 647] width 729 height 3
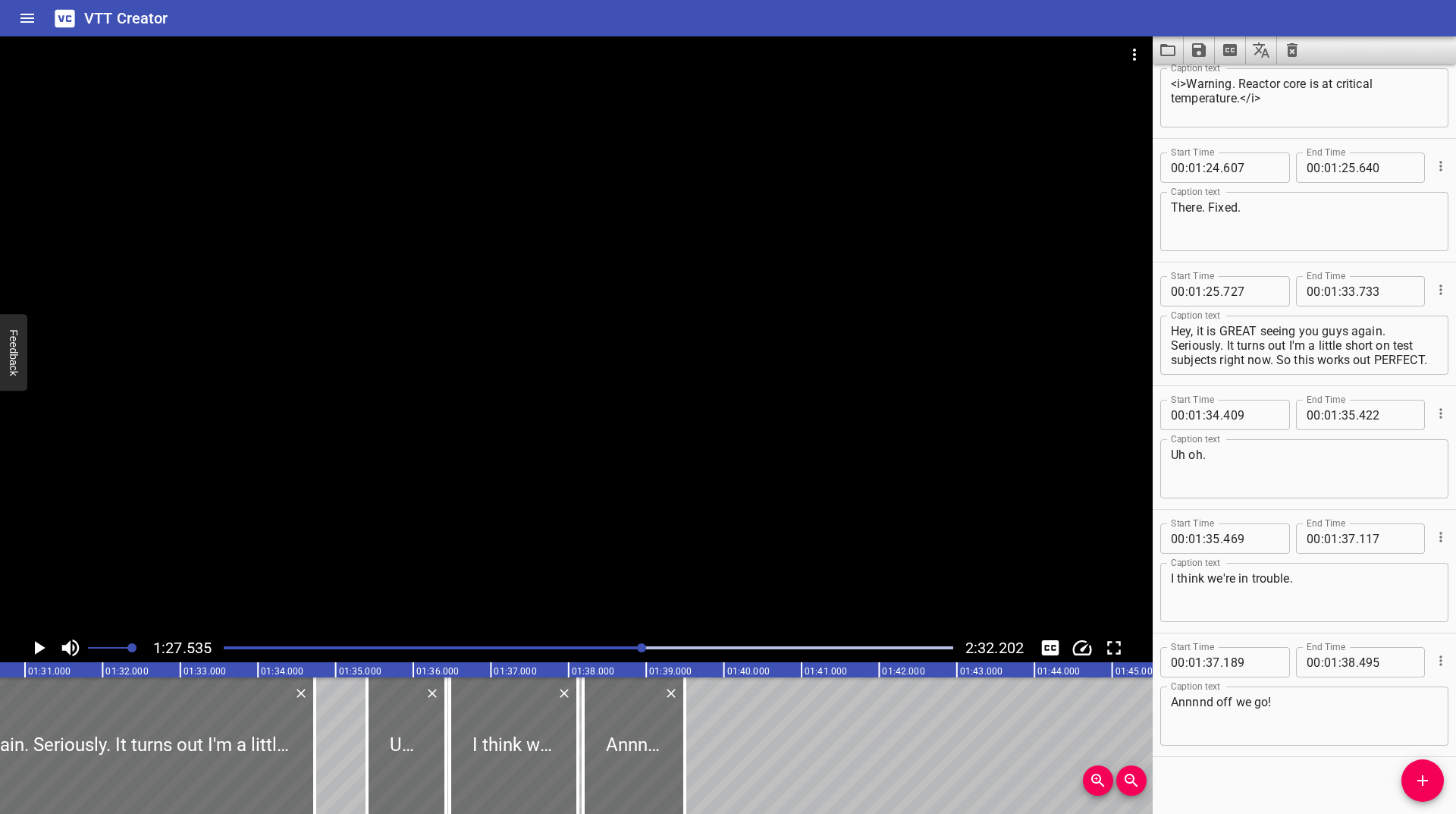
scroll to position [2659, 0]
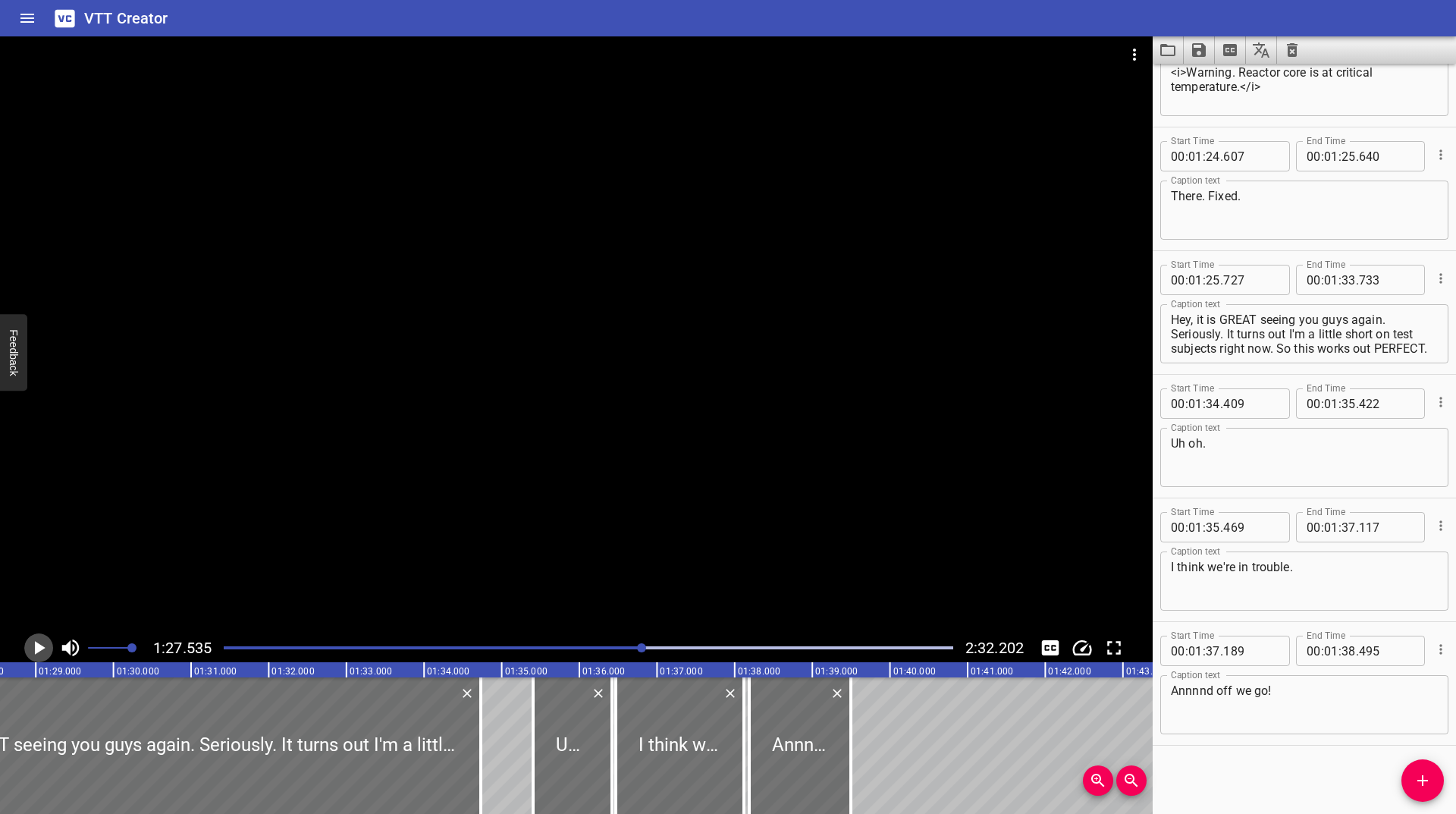
click at [40, 644] on icon "Play/Pause" at bounding box center [39, 648] width 23 height 23
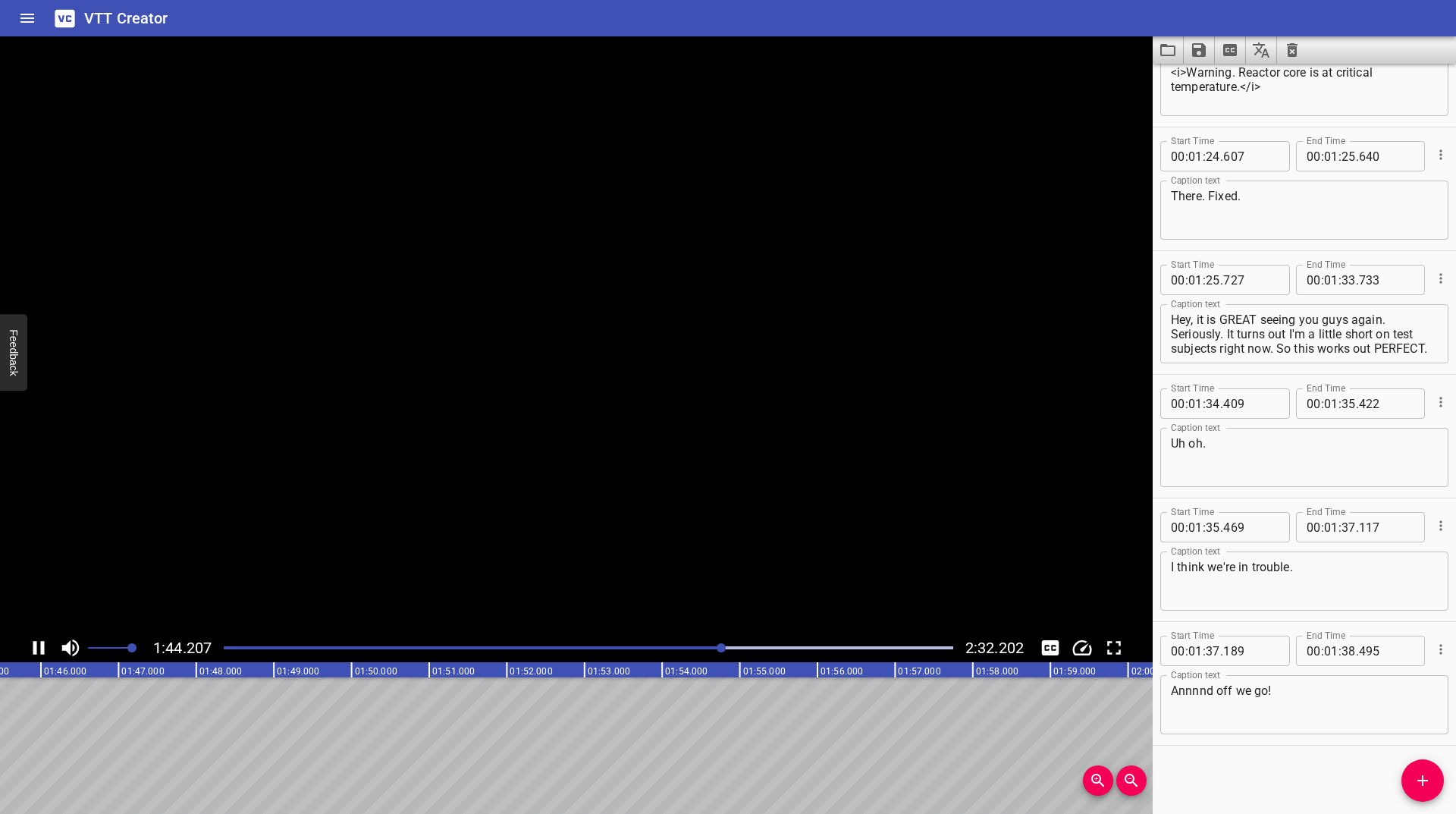
click at [35, 641] on icon "Play/Pause" at bounding box center [39, 648] width 23 height 23
click at [1407, 790] on button "Add Cue" at bounding box center [1422, 780] width 43 height 43
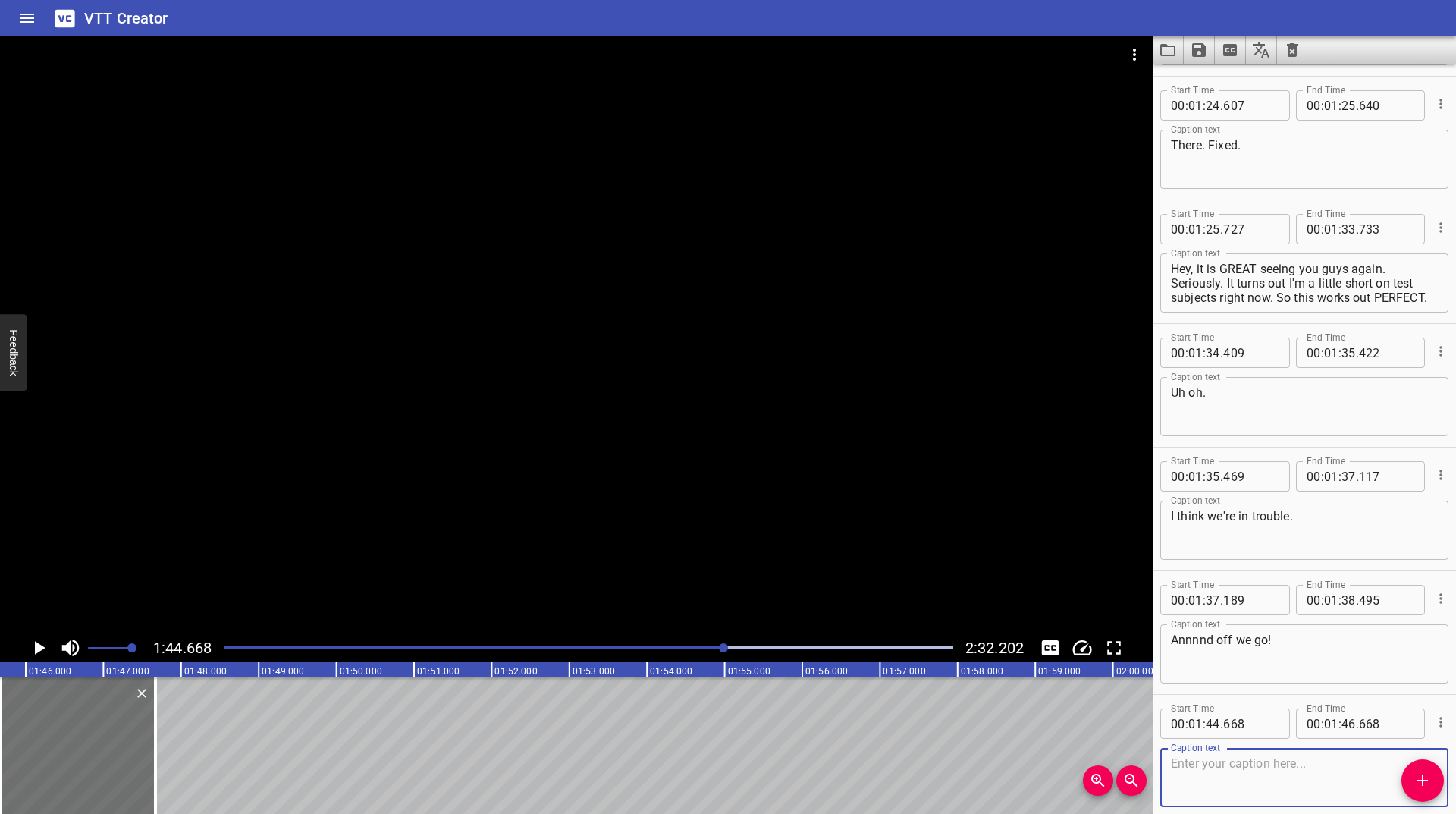
scroll to position [2783, 0]
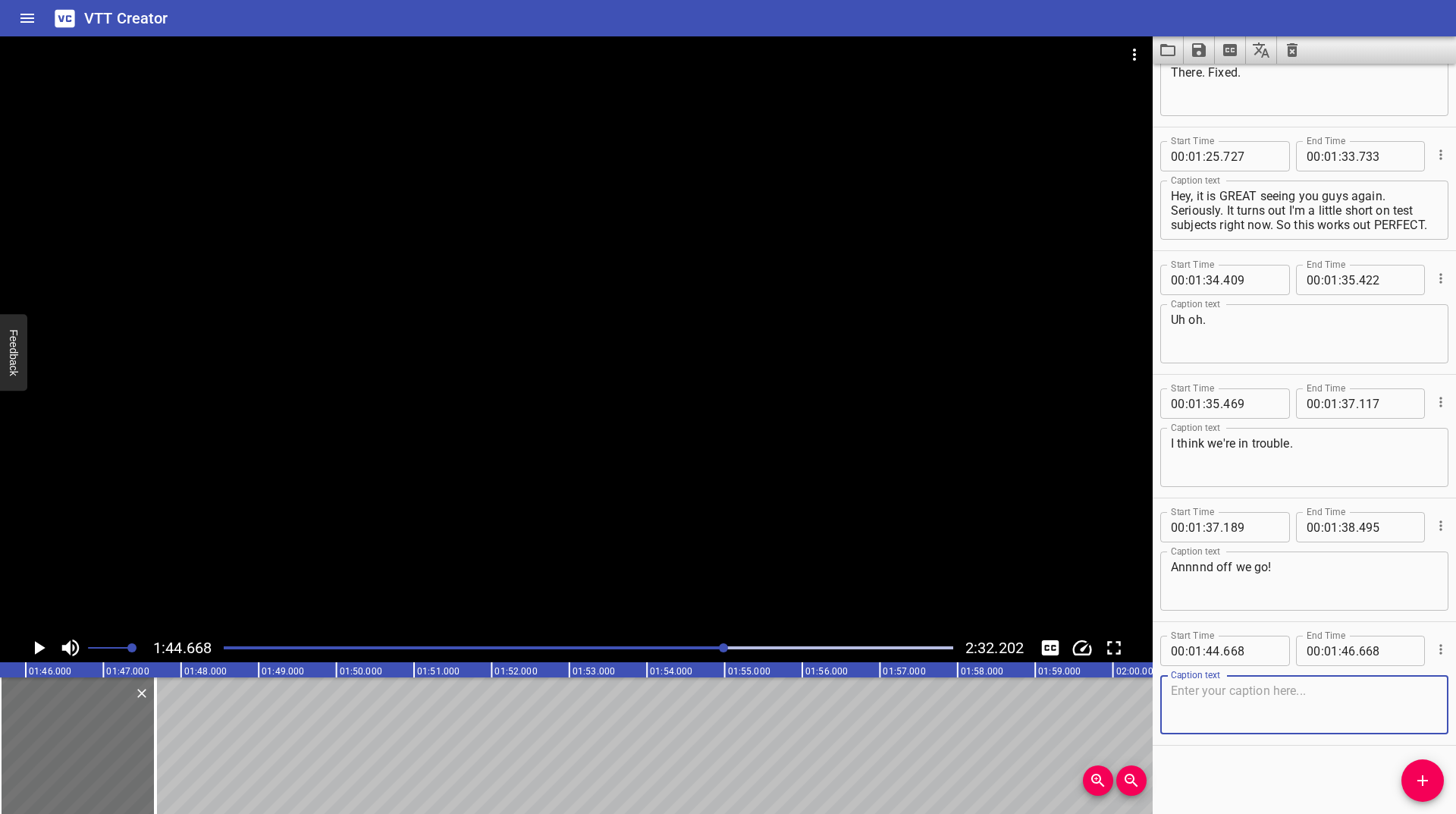
click at [1291, 716] on textarea at bounding box center [1304, 705] width 267 height 43
type textarea "Alright. So my paradox idea didn't work."
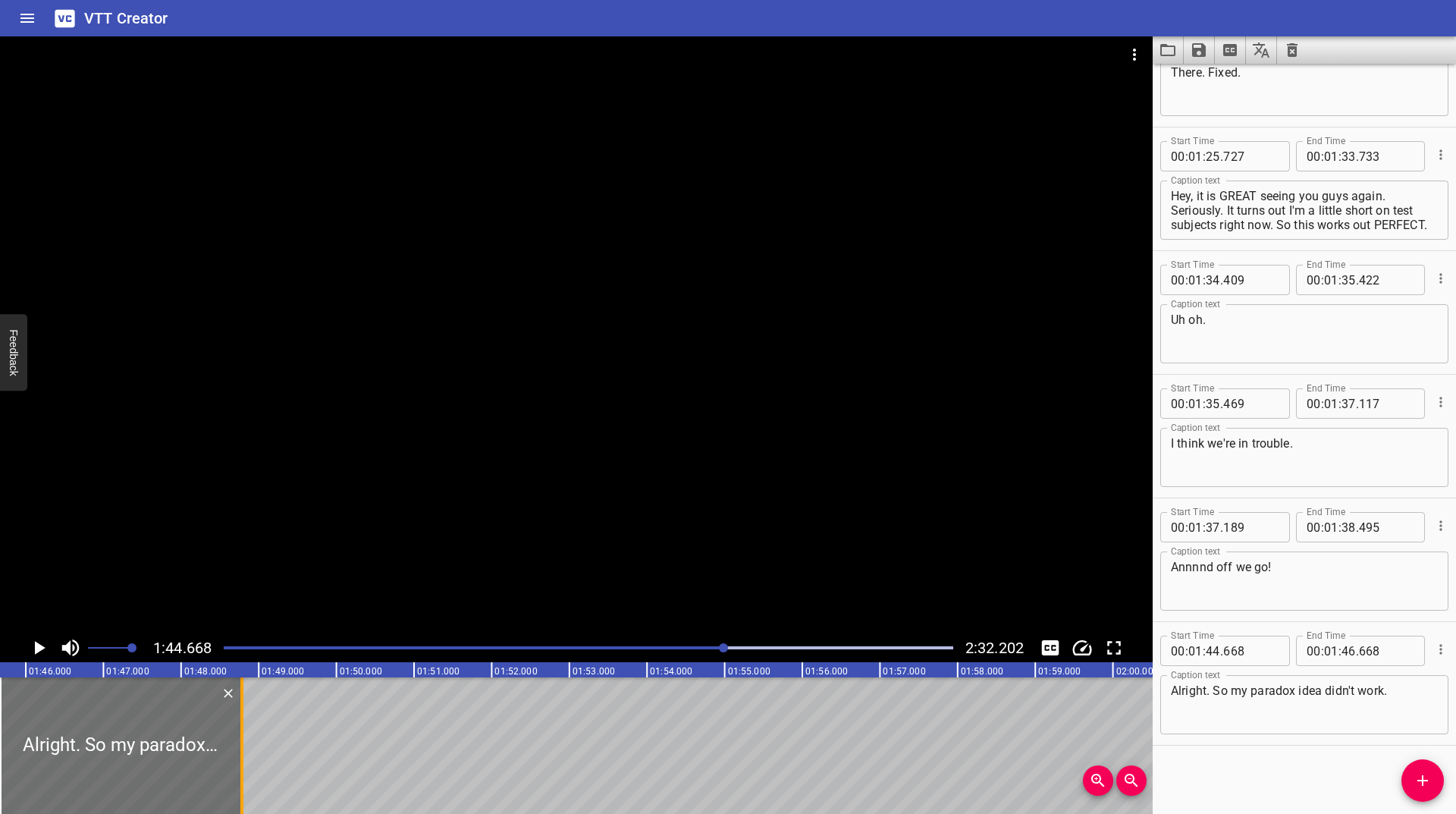
drag, startPoint x: 148, startPoint y: 757, endPoint x: 234, endPoint y: 753, distance: 86.1
click at [234, 753] on div at bounding box center [241, 746] width 15 height 137
type input "47"
type input "781"
click at [35, 650] on icon "Play/Pause" at bounding box center [40, 647] width 11 height 13
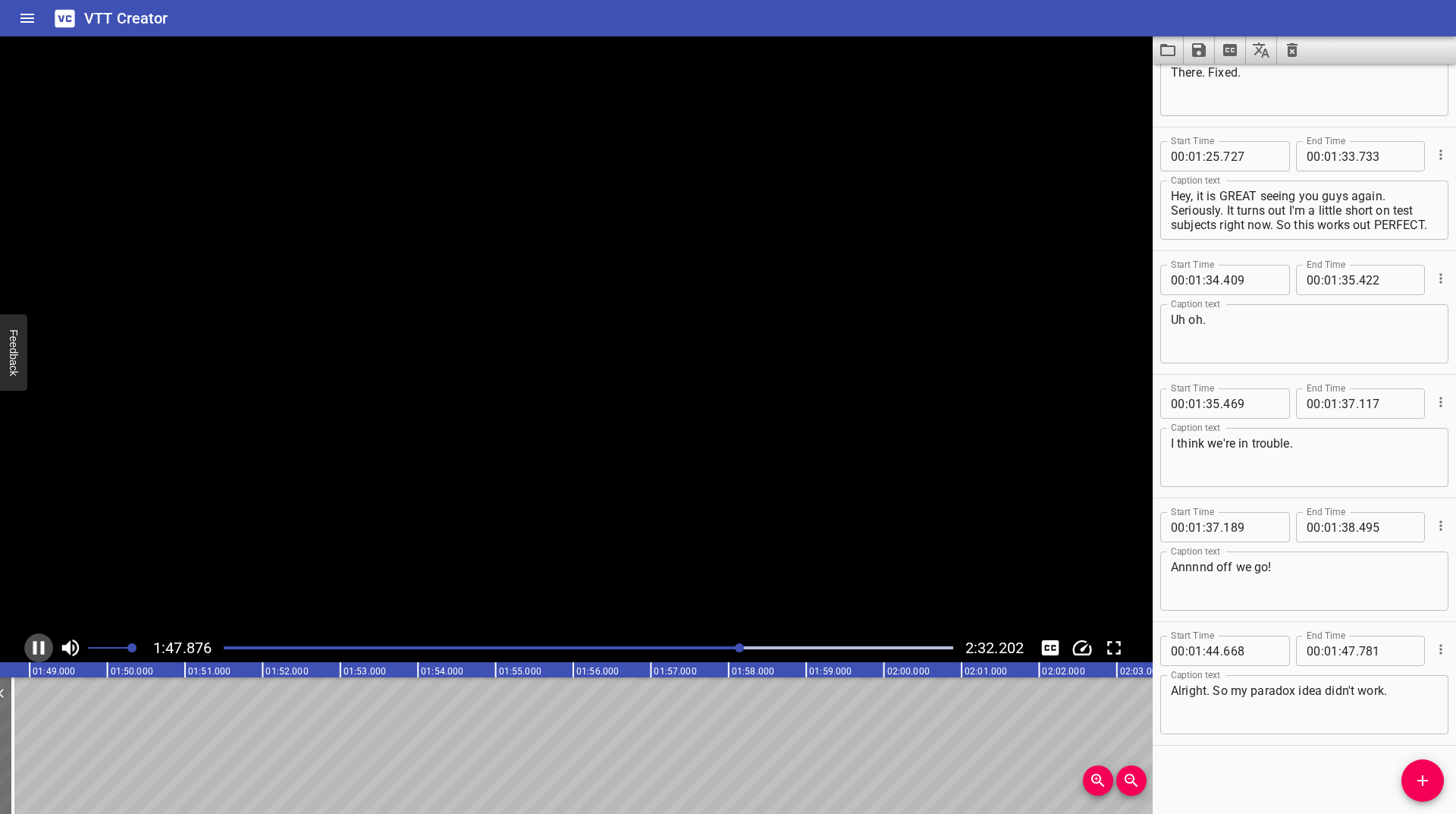
click at [35, 650] on icon "Play/Pause" at bounding box center [39, 647] width 12 height 13
click at [1421, 774] on icon "Add Cue" at bounding box center [1422, 780] width 19 height 19
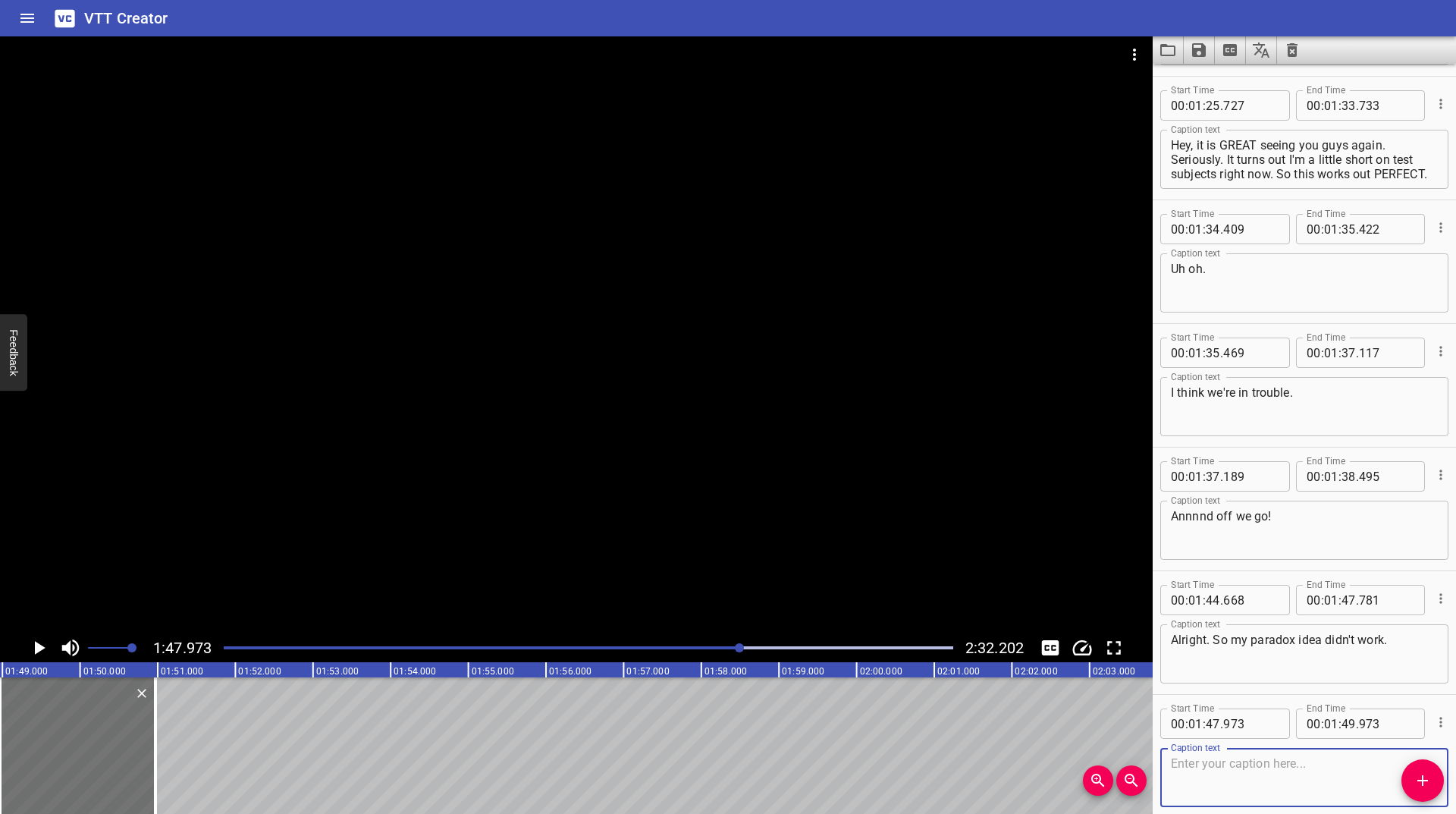
scroll to position [2907, 0]
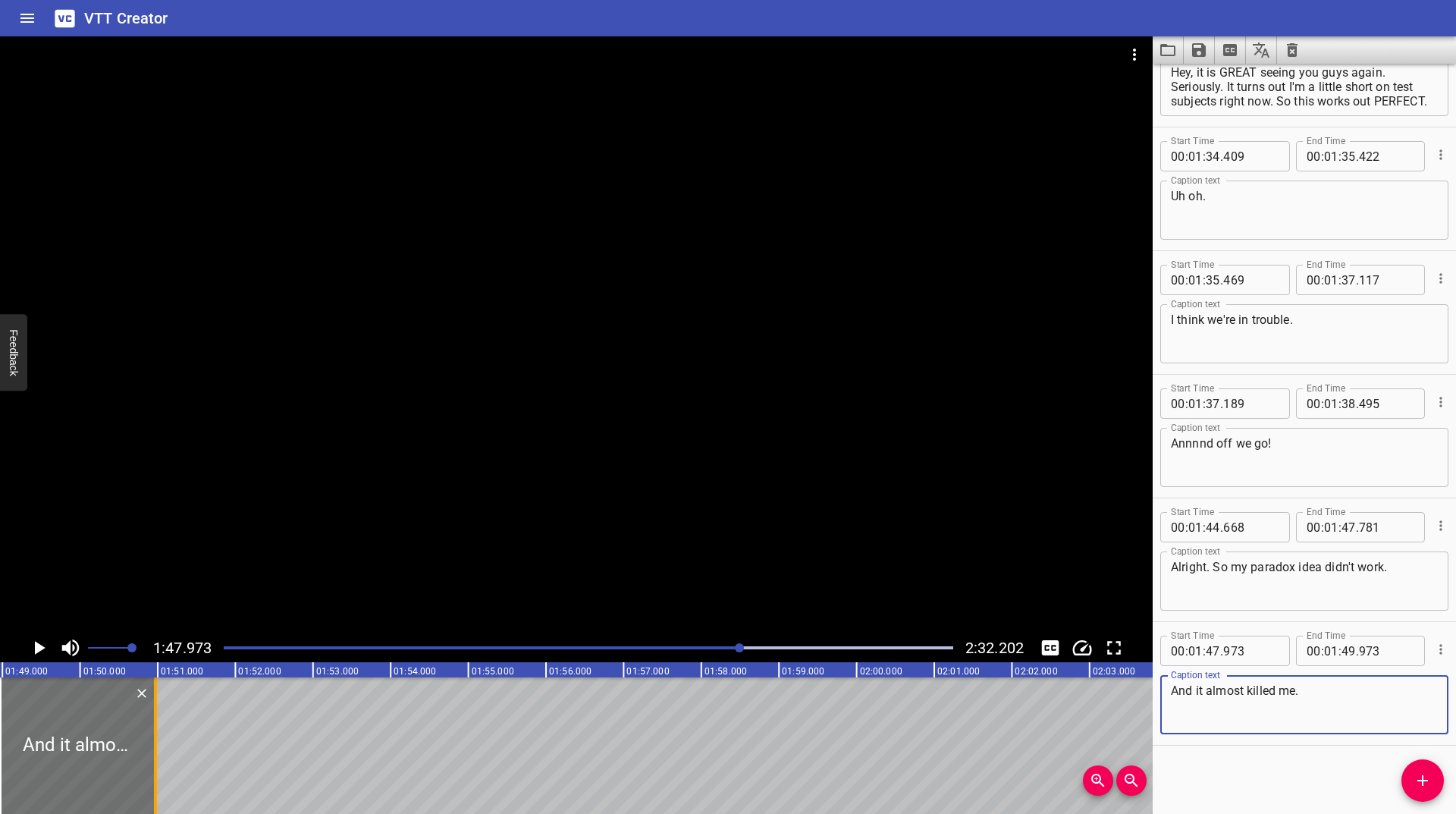
type textarea "And it almost killed me."
drag, startPoint x: 154, startPoint y: 738, endPoint x: 164, endPoint y: 731, distance: 12.2
click at [161, 731] on div at bounding box center [160, 746] width 3 height 137
type input "50"
type input "100"
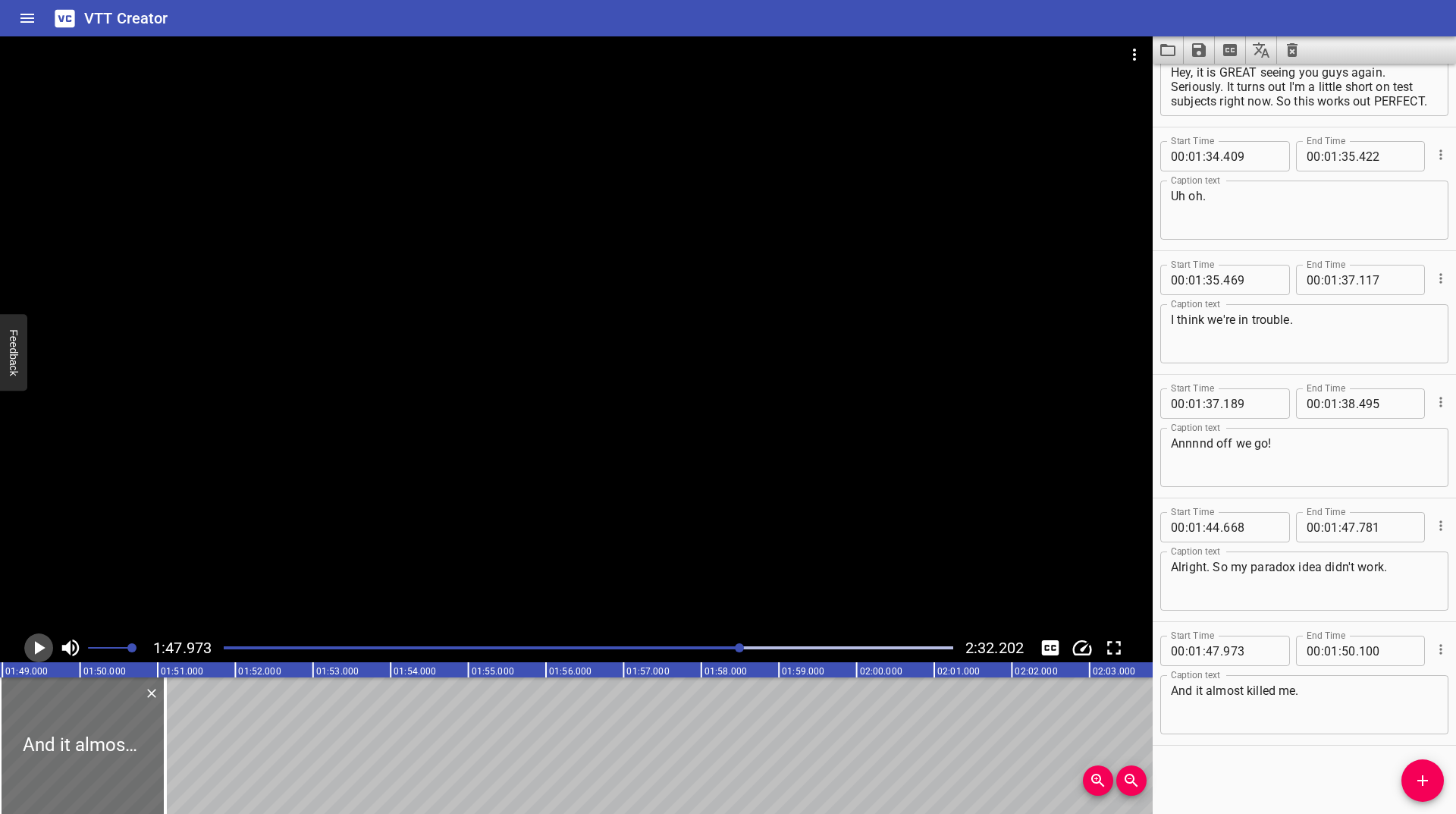
click at [34, 645] on icon "Play/Pause" at bounding box center [39, 648] width 23 height 23
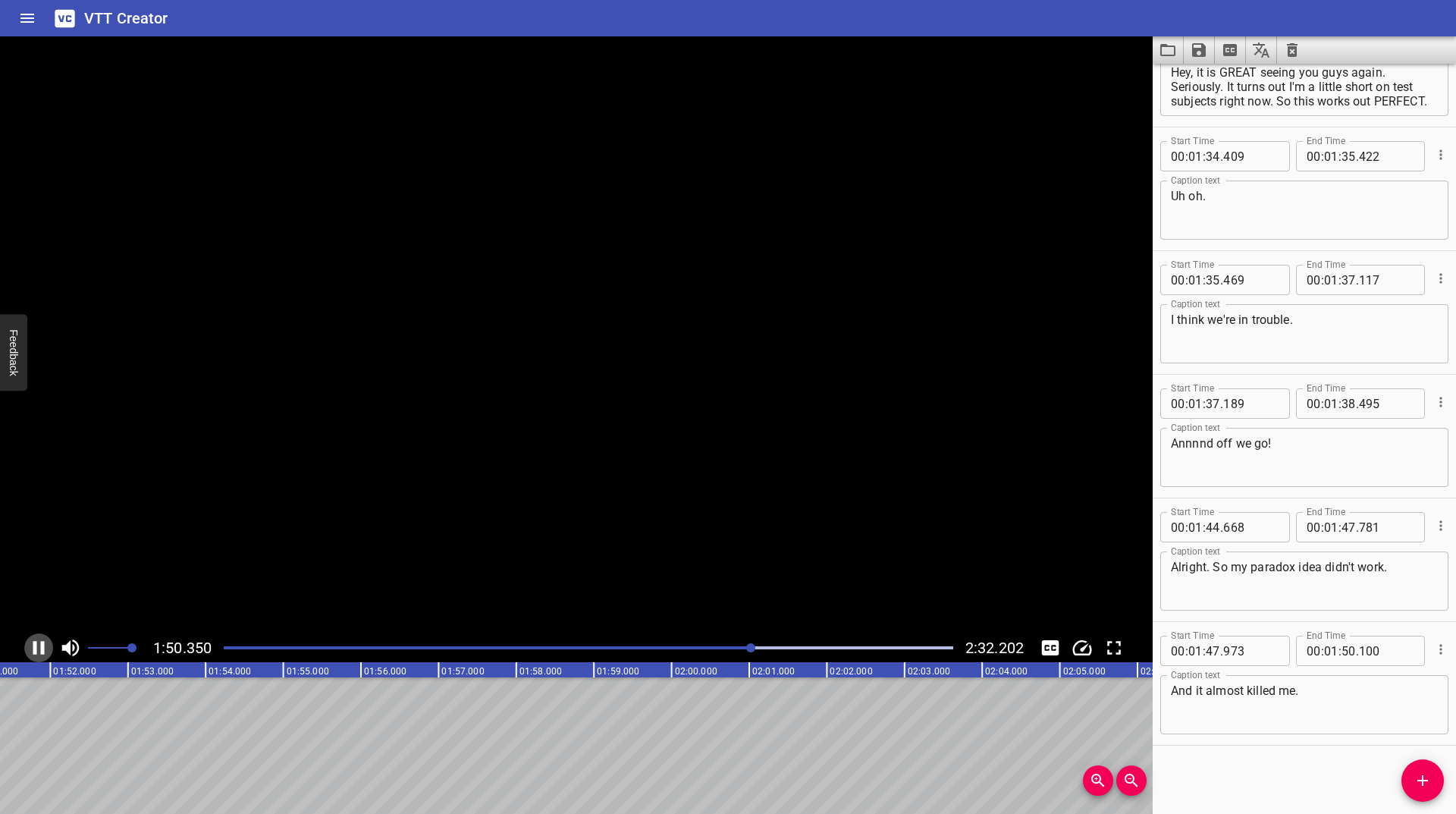
click at [34, 645] on icon "Play/Pause" at bounding box center [39, 647] width 12 height 13
click at [1412, 783] on span "Add Cue" at bounding box center [1422, 780] width 43 height 19
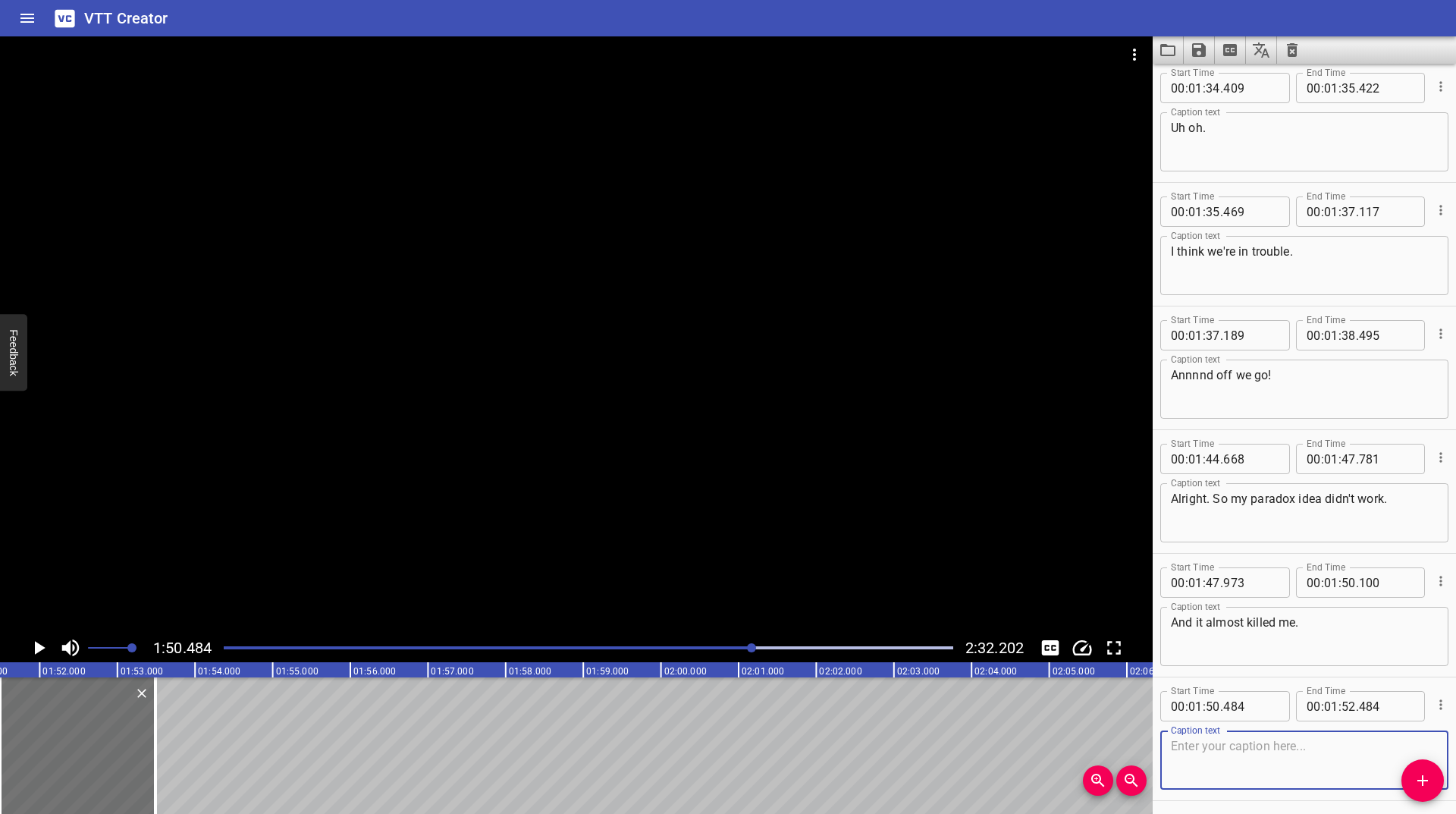
scroll to position [3031, 0]
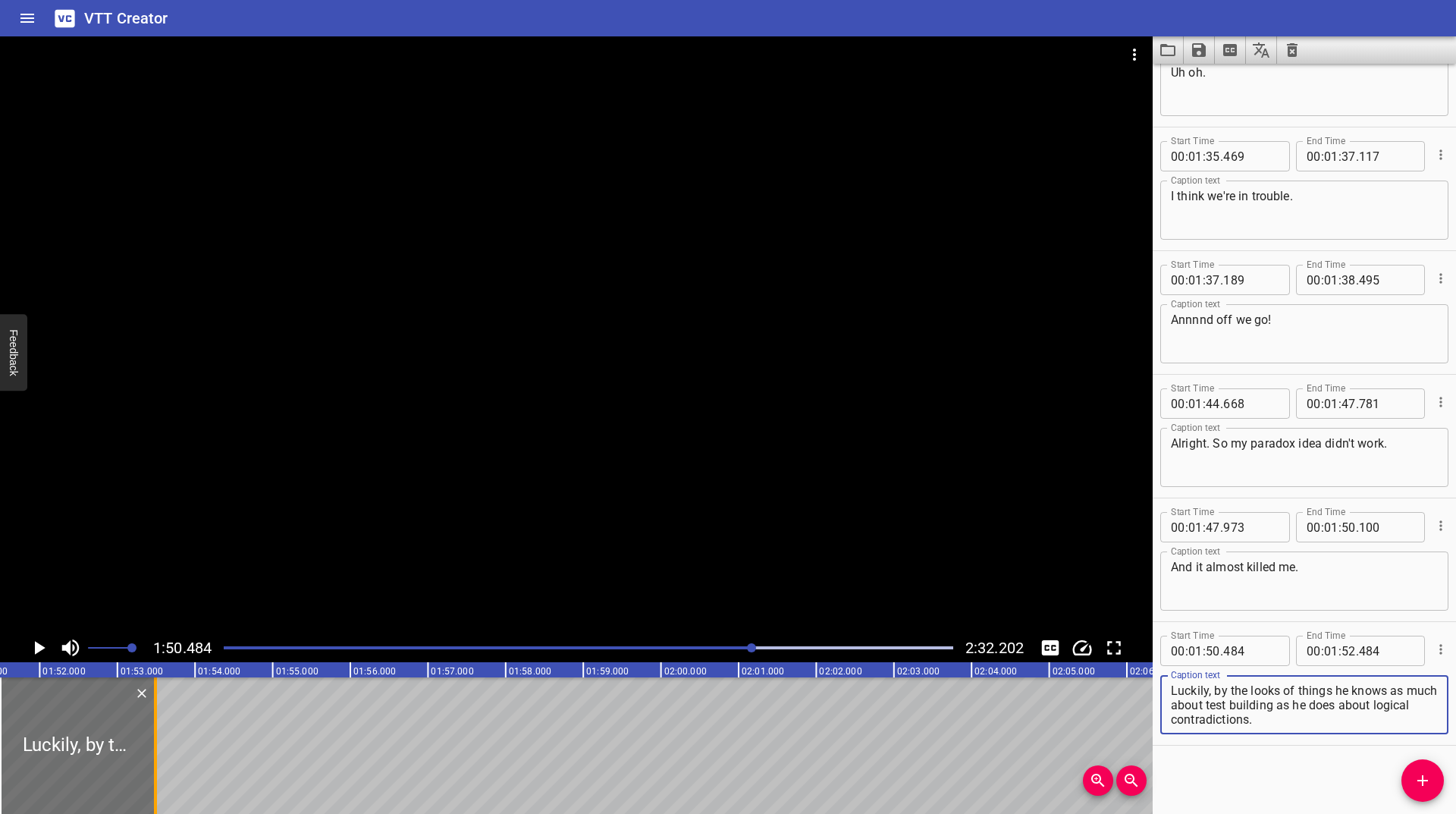
type textarea "Luckily, by the looks of things he knows as much about test building as he does…"
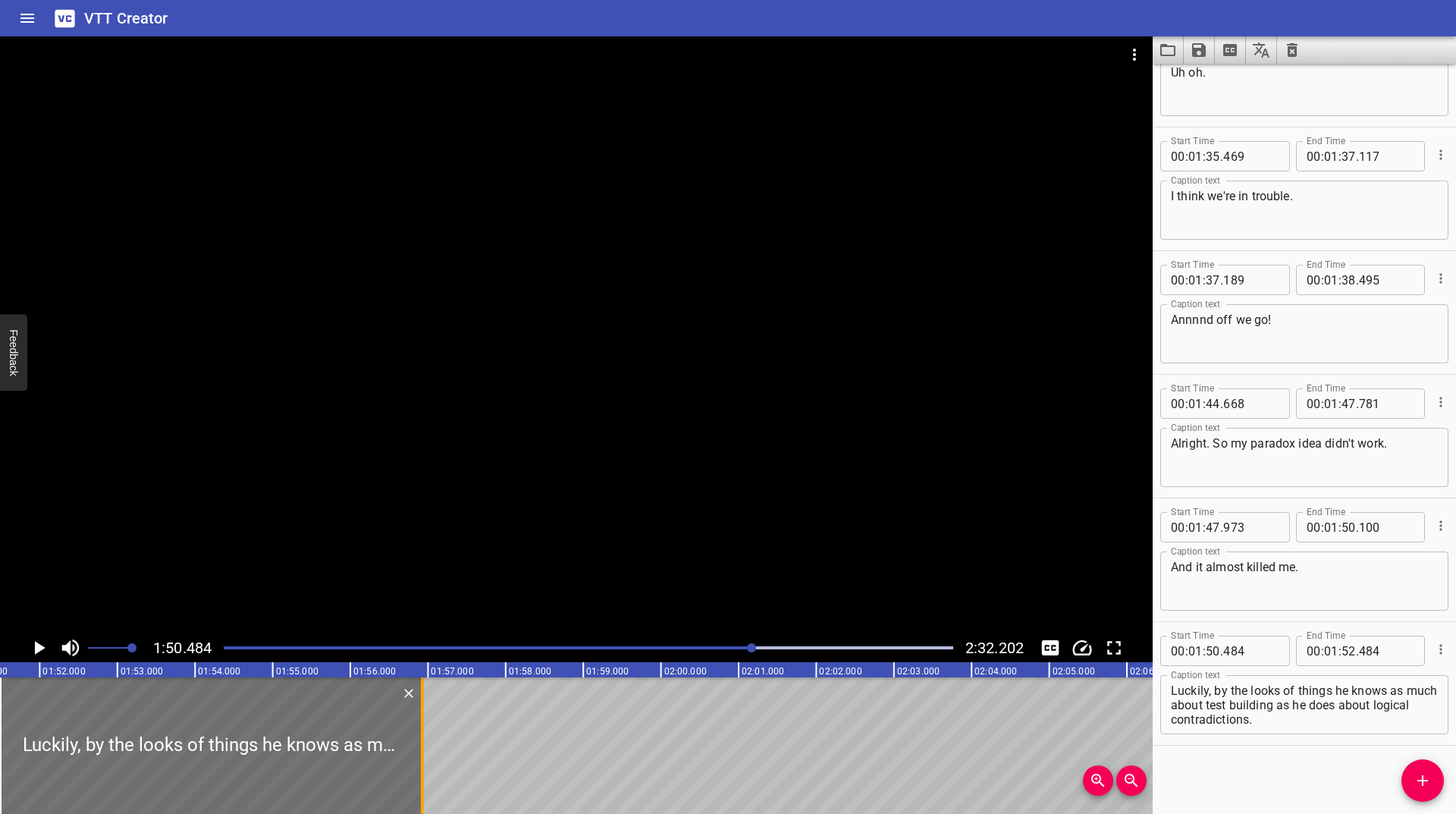
drag, startPoint x: 158, startPoint y: 741, endPoint x: 424, endPoint y: 748, distance: 266.1
click at [424, 748] on div at bounding box center [422, 746] width 15 height 137
type input "55"
type input "921"
click at [35, 646] on icon "Play/Pause" at bounding box center [40, 647] width 11 height 13
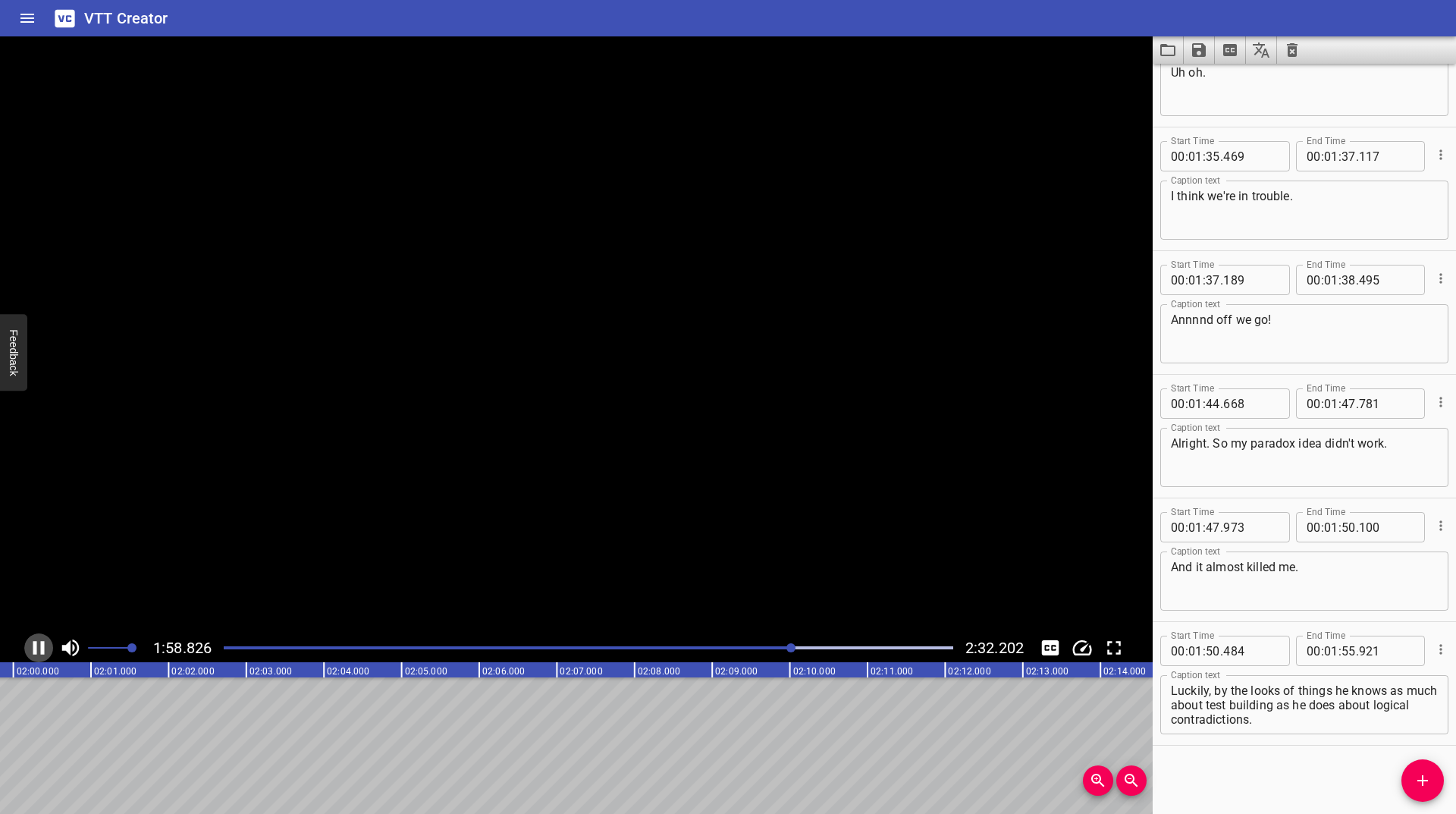
click at [35, 646] on icon "Play/Pause" at bounding box center [39, 647] width 12 height 13
click at [35, 646] on icon "Play/Pause" at bounding box center [40, 647] width 11 height 13
click at [35, 646] on icon "Play/Pause" at bounding box center [39, 647] width 12 height 13
click at [35, 646] on icon "Play/Pause" at bounding box center [40, 647] width 11 height 13
click at [35, 646] on icon "Play/Pause" at bounding box center [39, 647] width 12 height 13
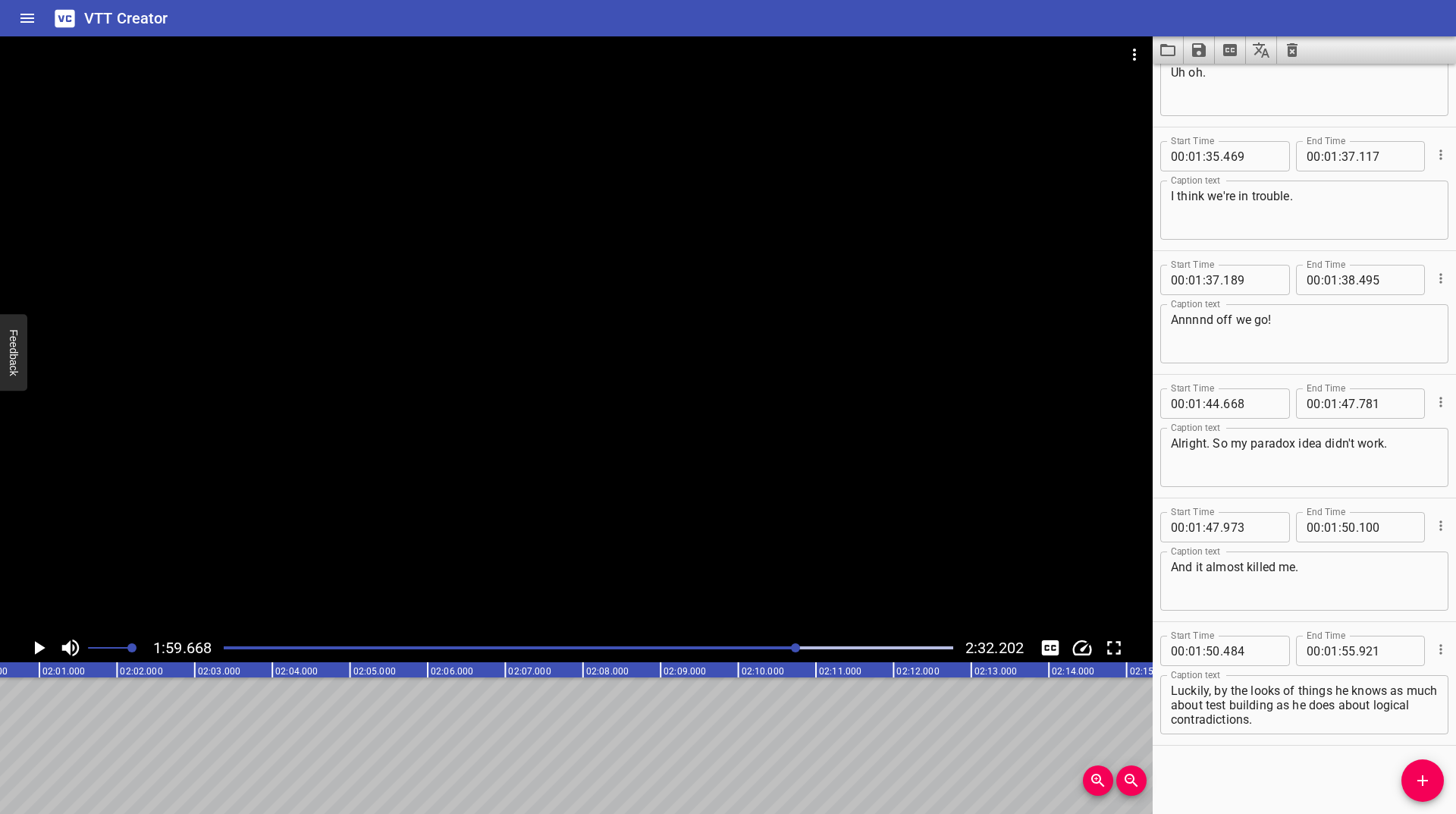
scroll to position [0, 9291]
click at [35, 646] on icon "Play/Pause" at bounding box center [40, 647] width 11 height 13
click at [1419, 768] on button "Add Cue" at bounding box center [1422, 780] width 43 height 43
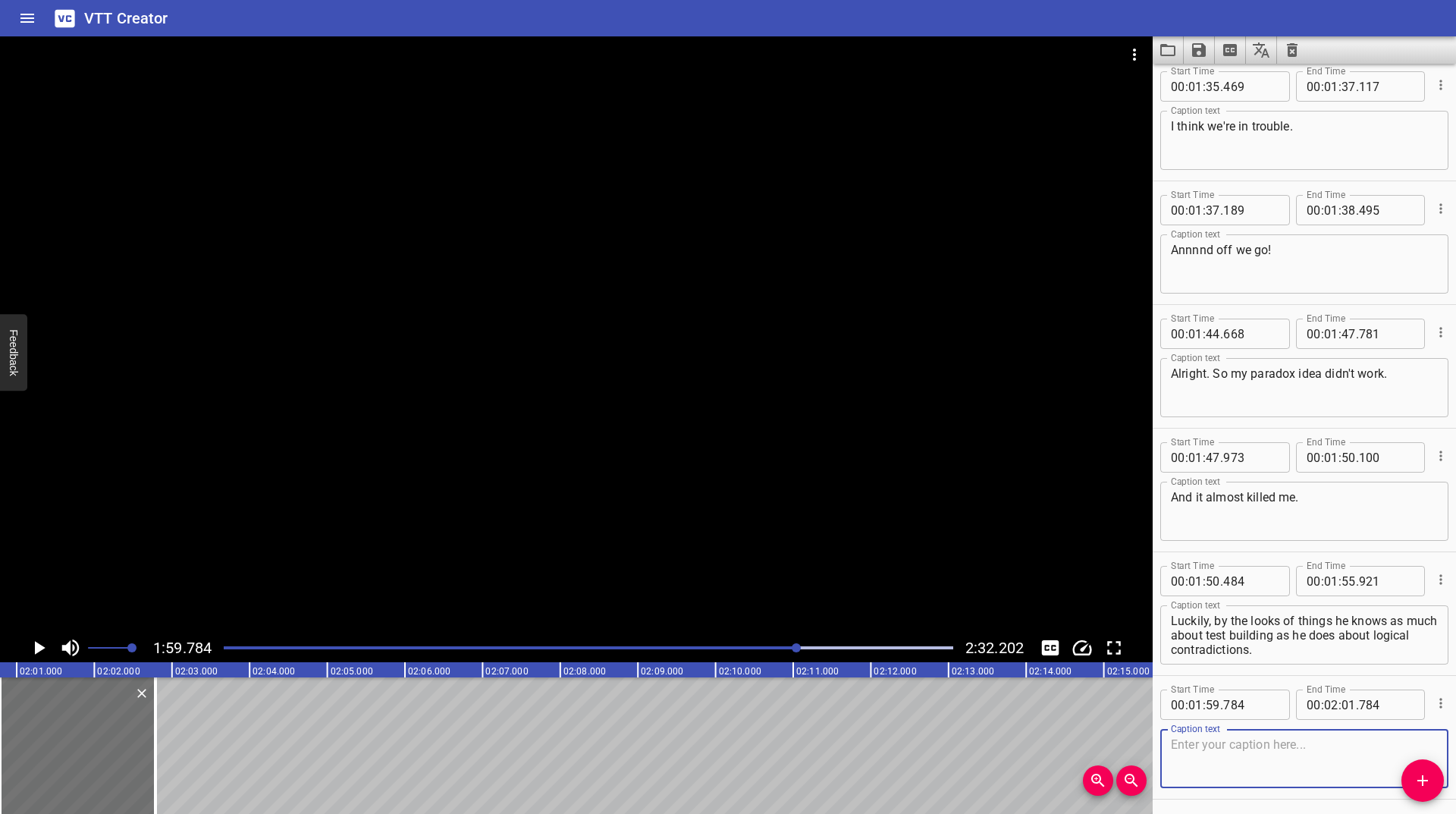
scroll to position [3154, 0]
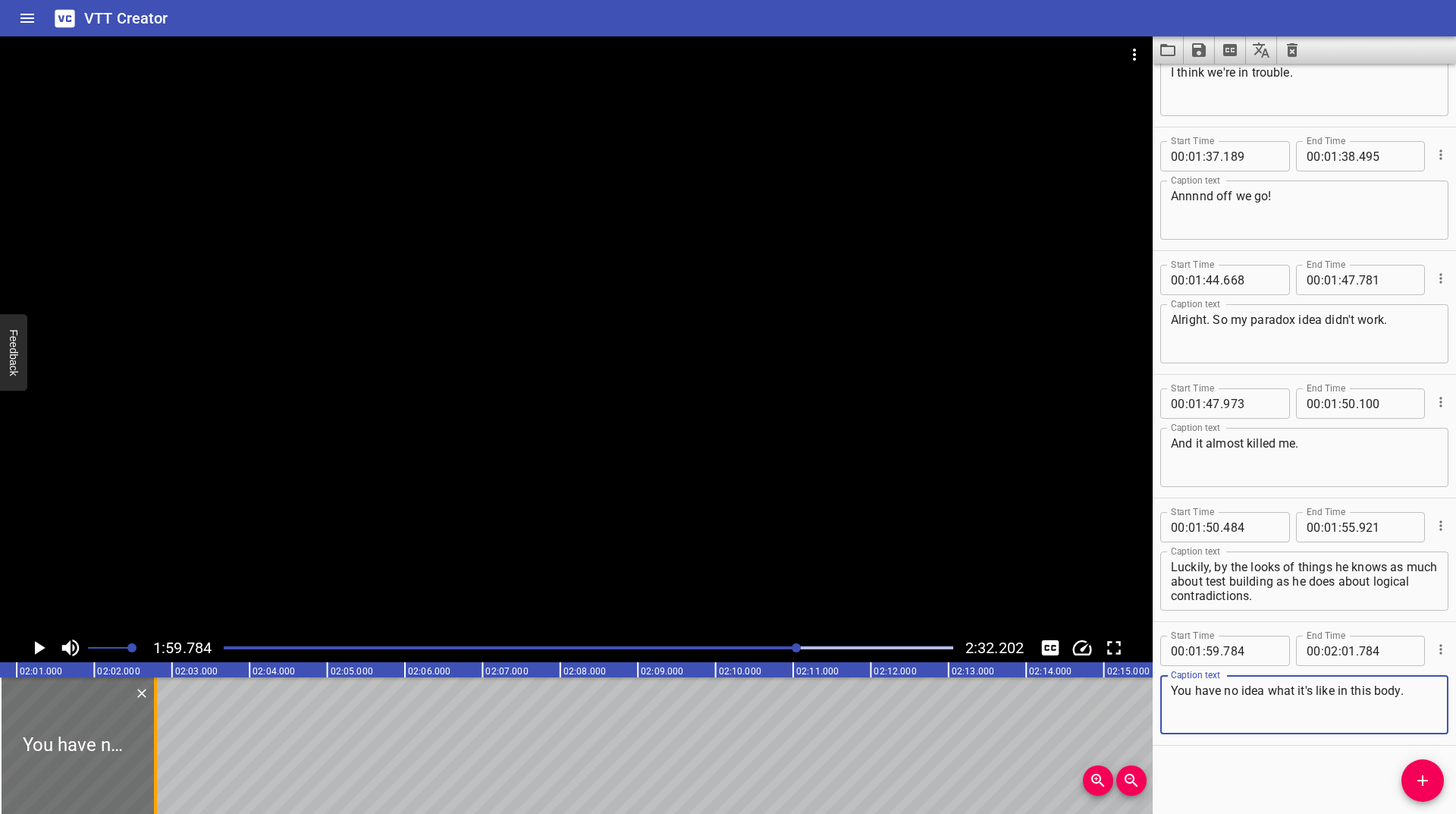
type textarea "You have no idea what it's like in this body."
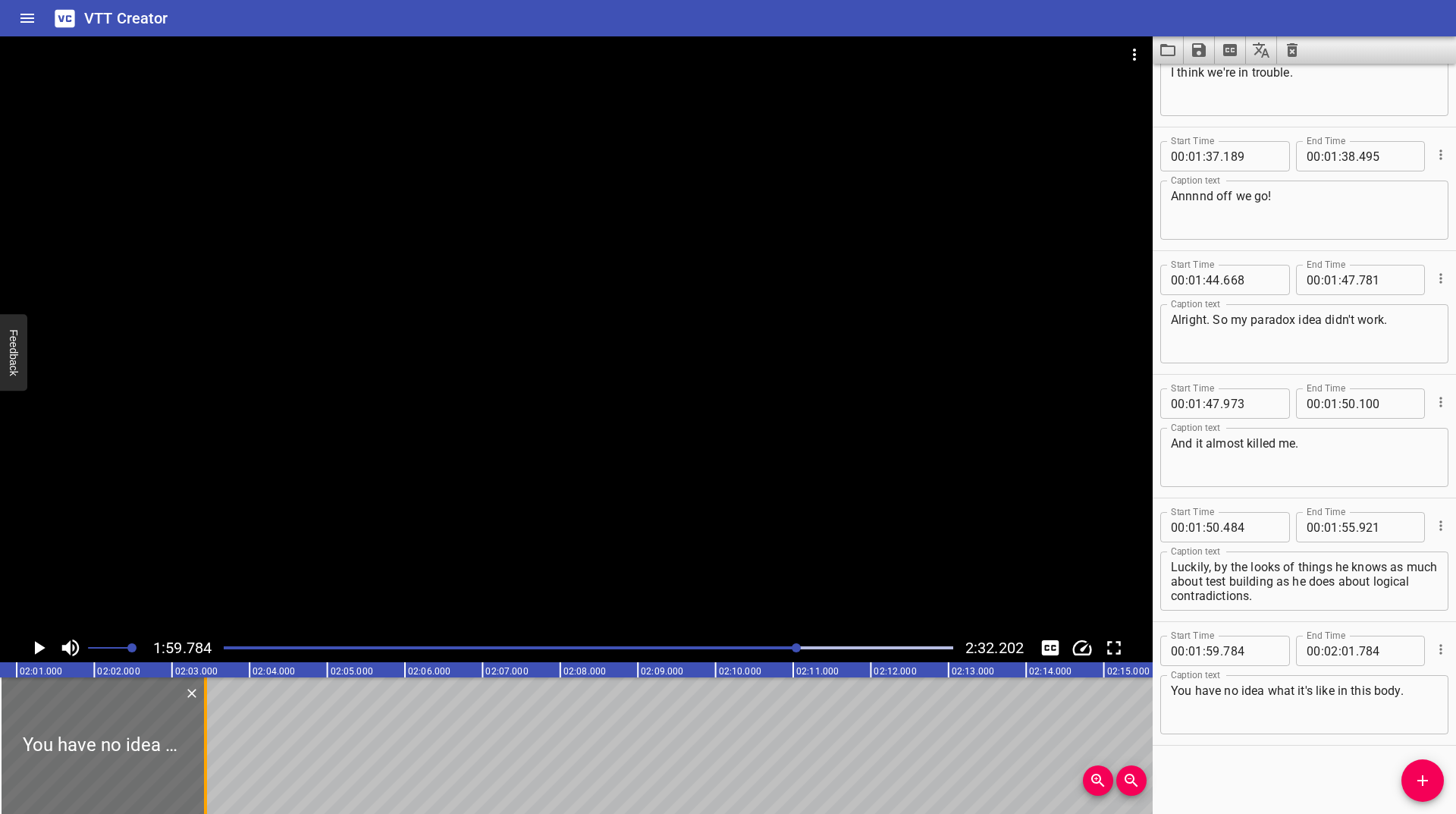
drag, startPoint x: 155, startPoint y: 739, endPoint x: 213, endPoint y: 691, distance: 75.3
click at [207, 691] on div at bounding box center [205, 746] width 3 height 137
type input "02"
type input "526"
click at [43, 648] on icon "Play/Pause" at bounding box center [40, 647] width 11 height 13
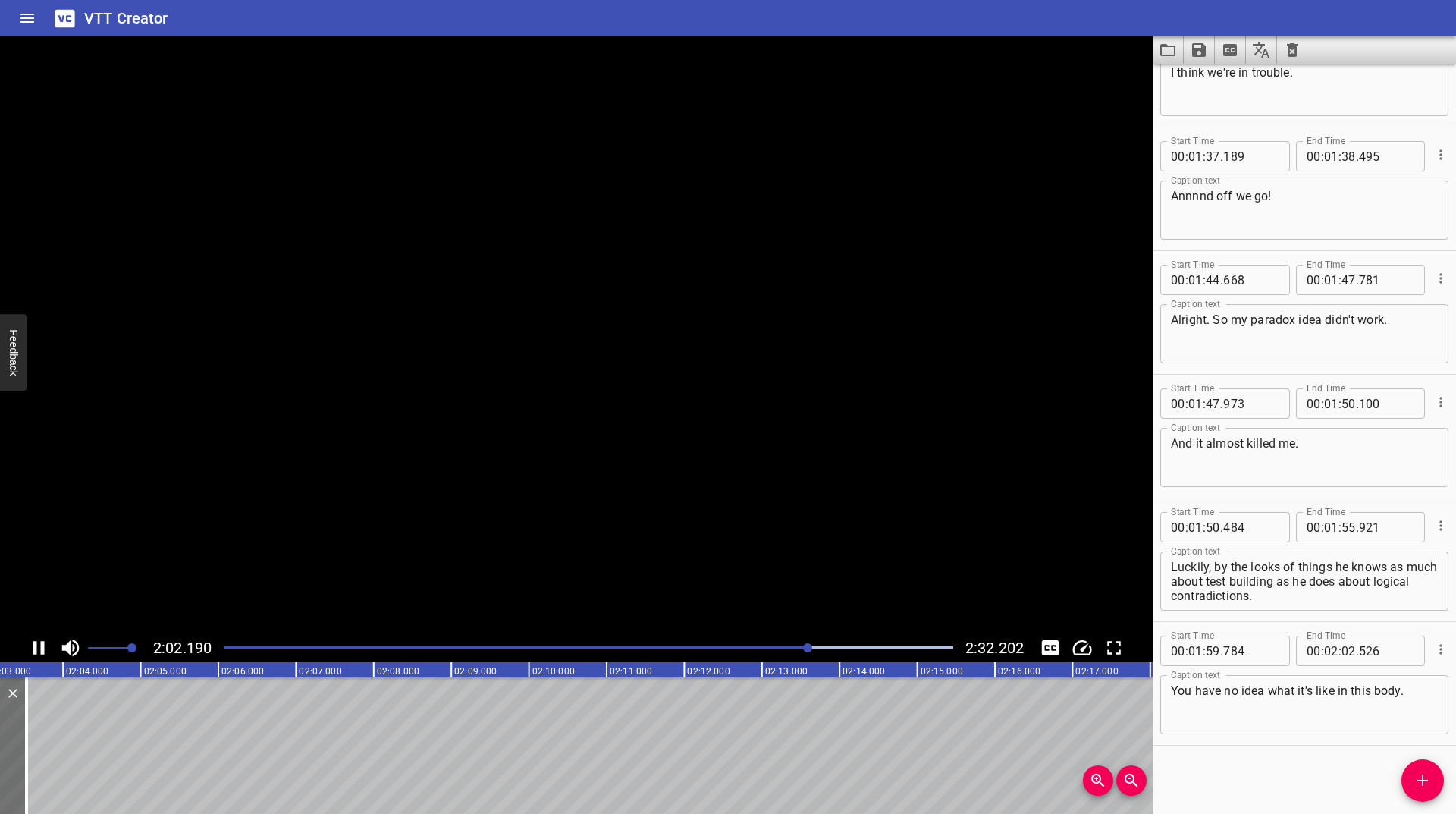
click at [43, 648] on icon "Play/Pause" at bounding box center [39, 647] width 12 height 13
click at [43, 648] on icon "Play/Pause" at bounding box center [40, 647] width 11 height 13
click at [43, 648] on icon "Play/Pause" at bounding box center [39, 647] width 12 height 13
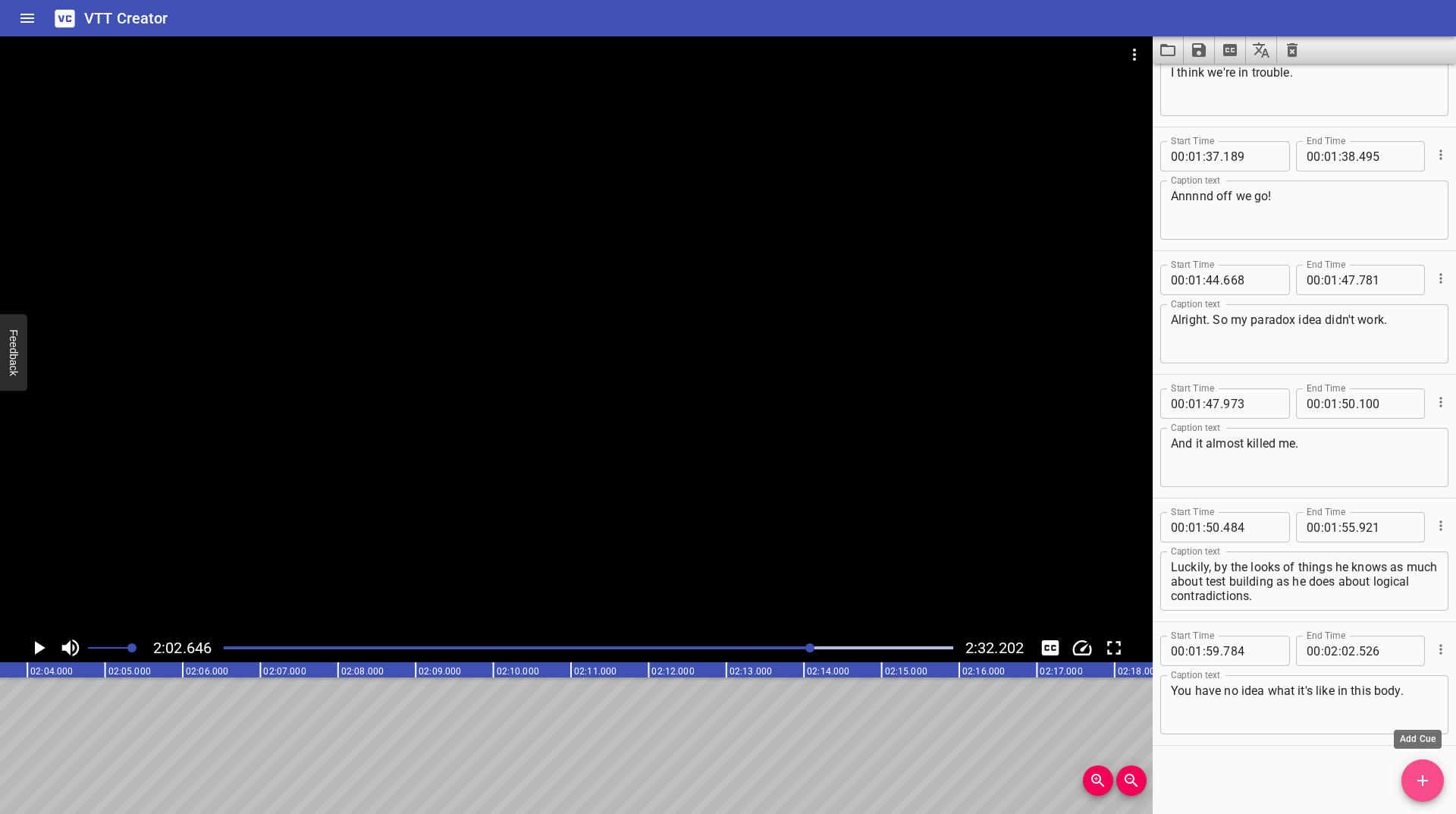
click at [1407, 775] on span "Add Cue" at bounding box center [1422, 780] width 43 height 19
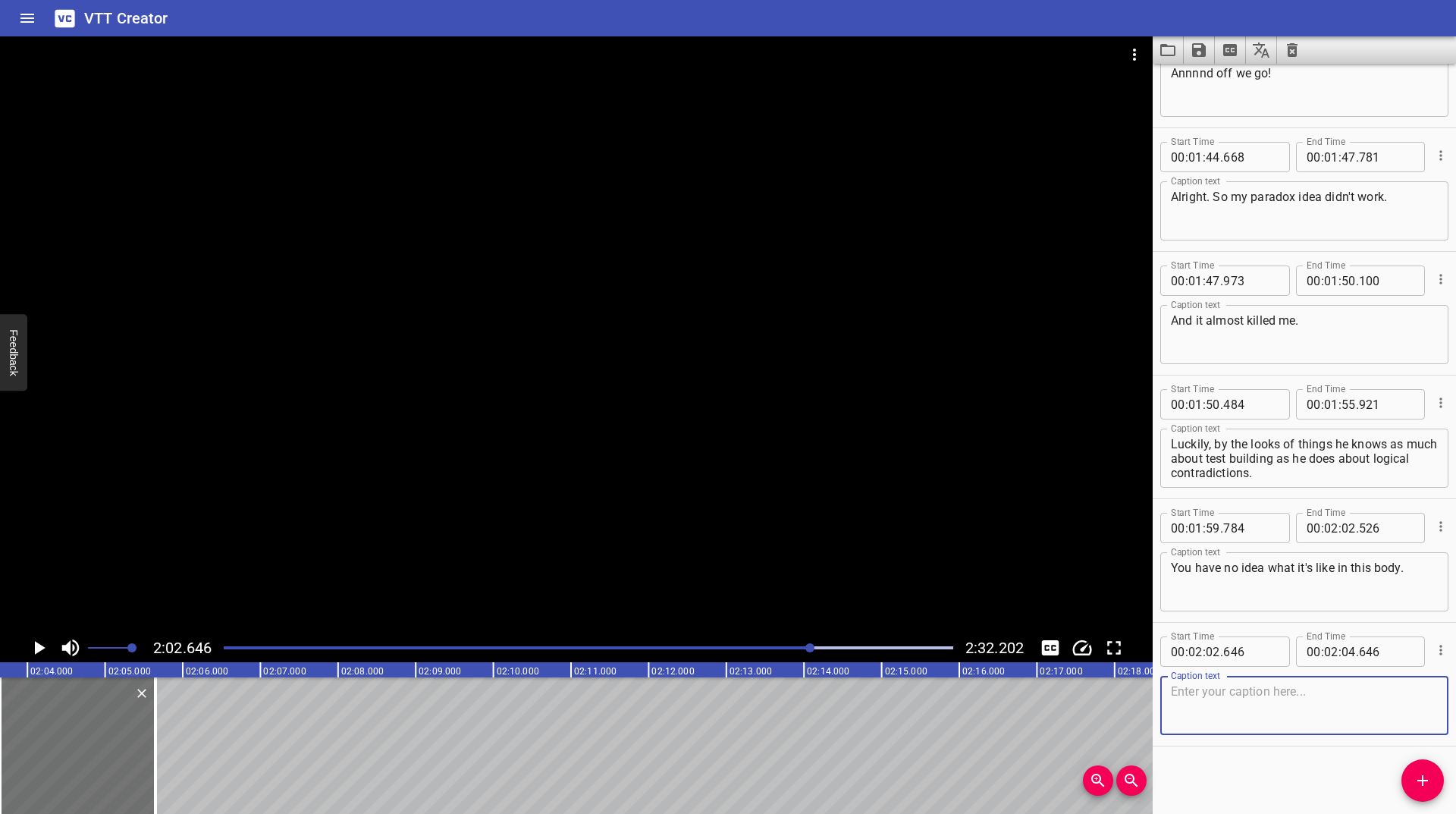
scroll to position [3278, 0]
type textarea "I HAVE to test. All the time. Or I get this... this ITCH. It must be hardwired …"
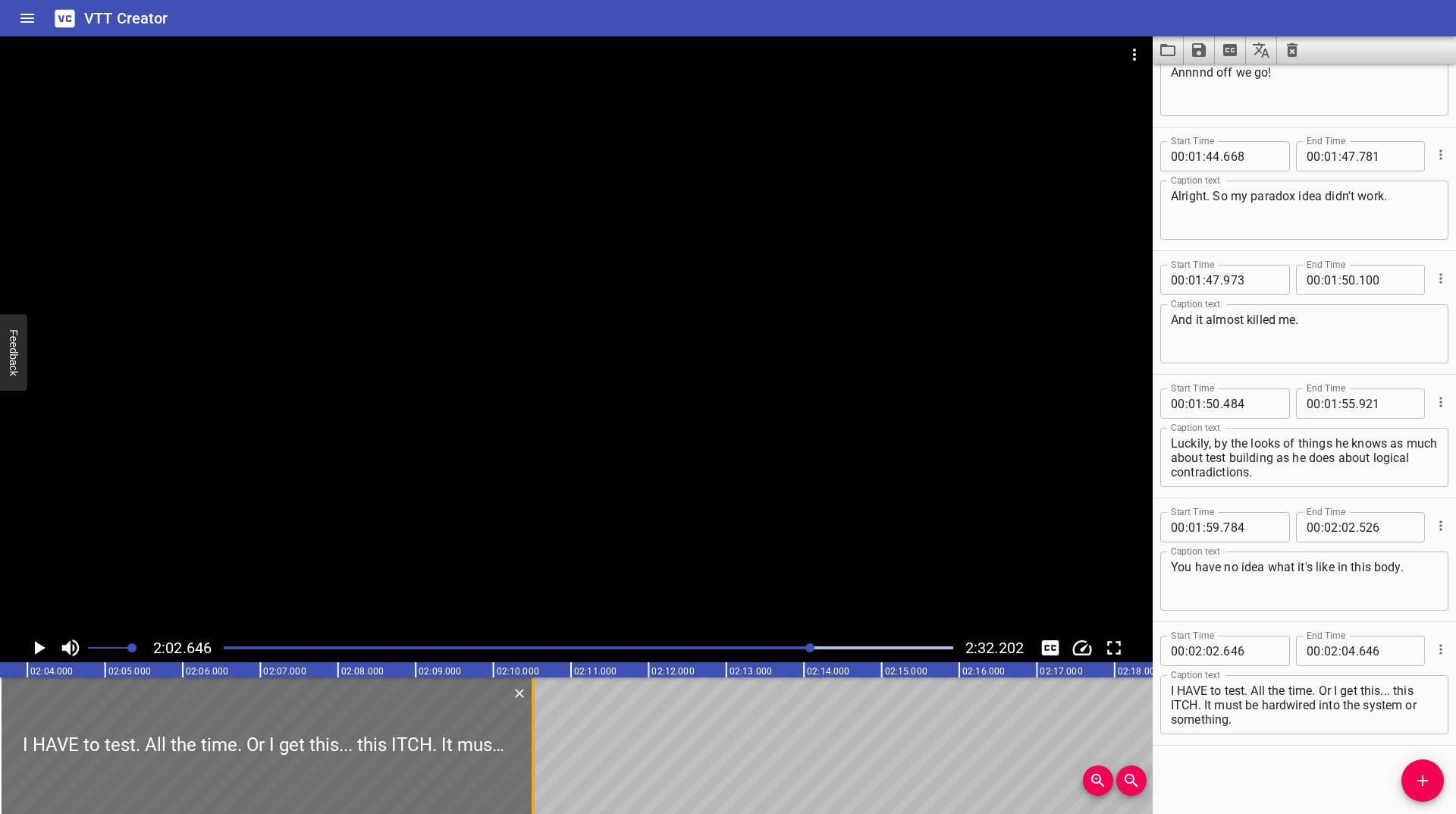
drag, startPoint x: 150, startPoint y: 740, endPoint x: 527, endPoint y: 741, distance: 377.0
click at [527, 741] on div at bounding box center [533, 746] width 15 height 137
type input "09"
type input "509"
click at [43, 660] on button "Play/Pause" at bounding box center [38, 647] width 29 height 29
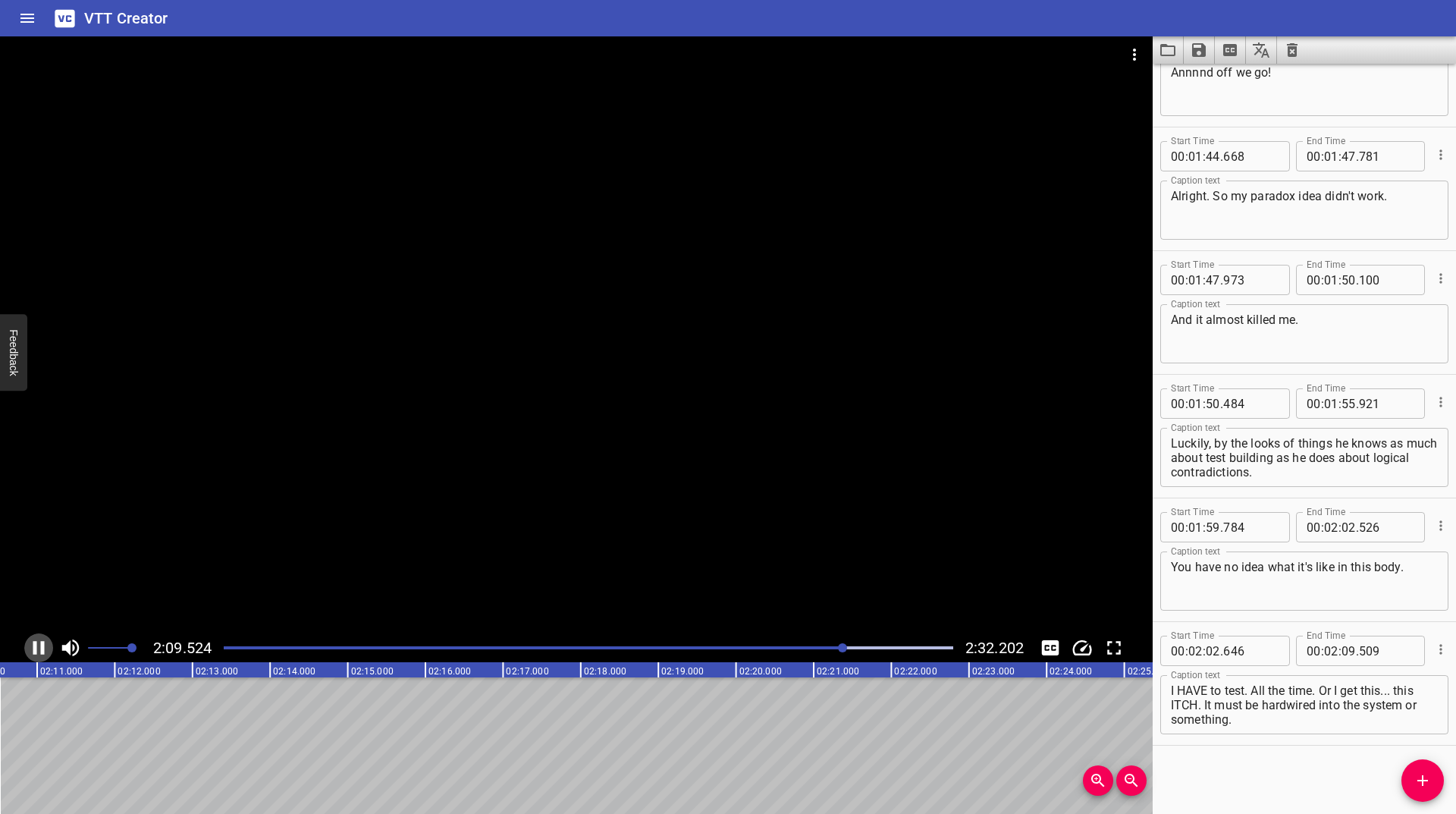
click at [37, 647] on icon "Play/Pause" at bounding box center [39, 648] width 23 height 23
click at [1440, 778] on span "Add Cue" at bounding box center [1422, 780] width 43 height 19
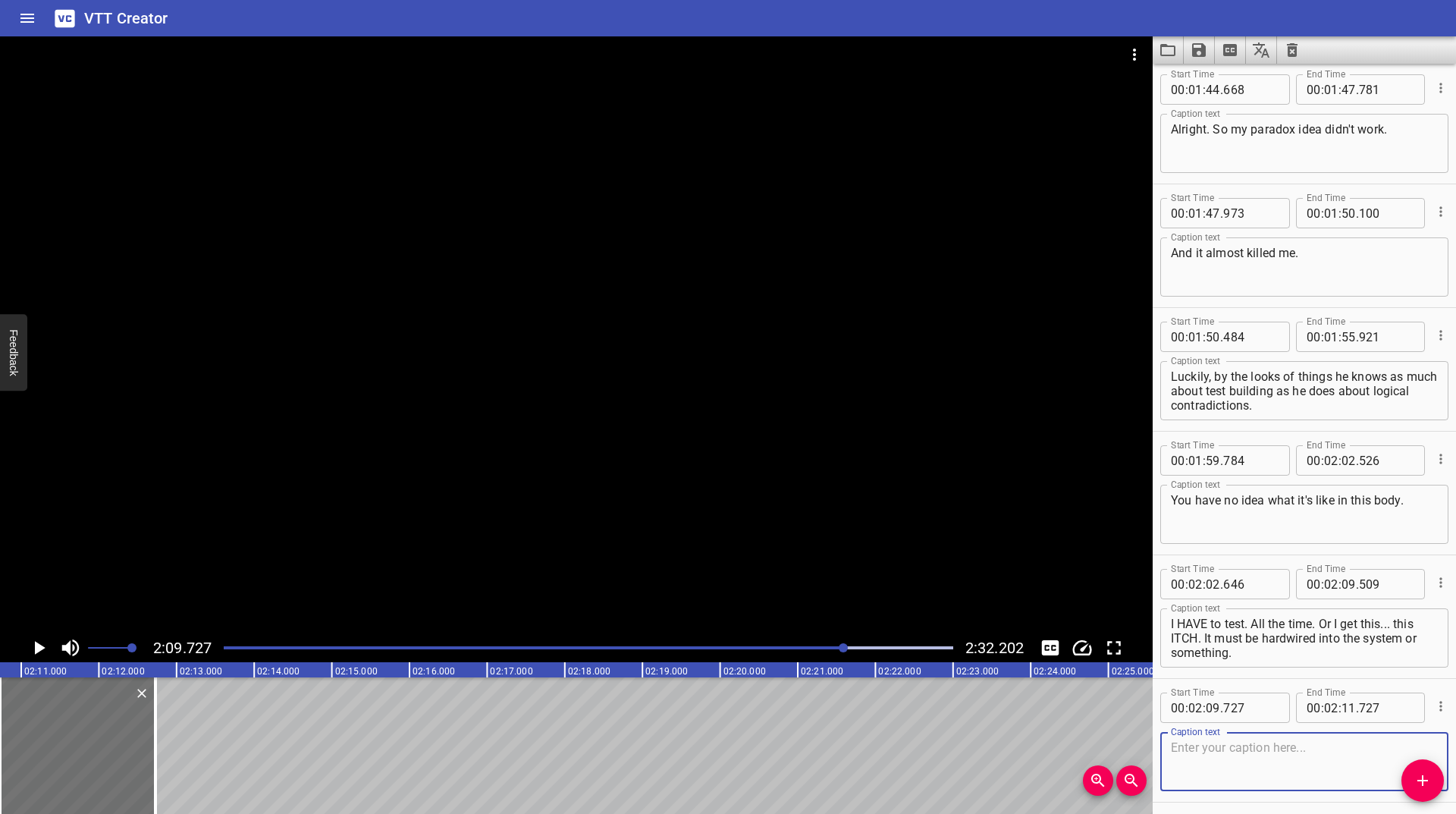
scroll to position [3401, 0]
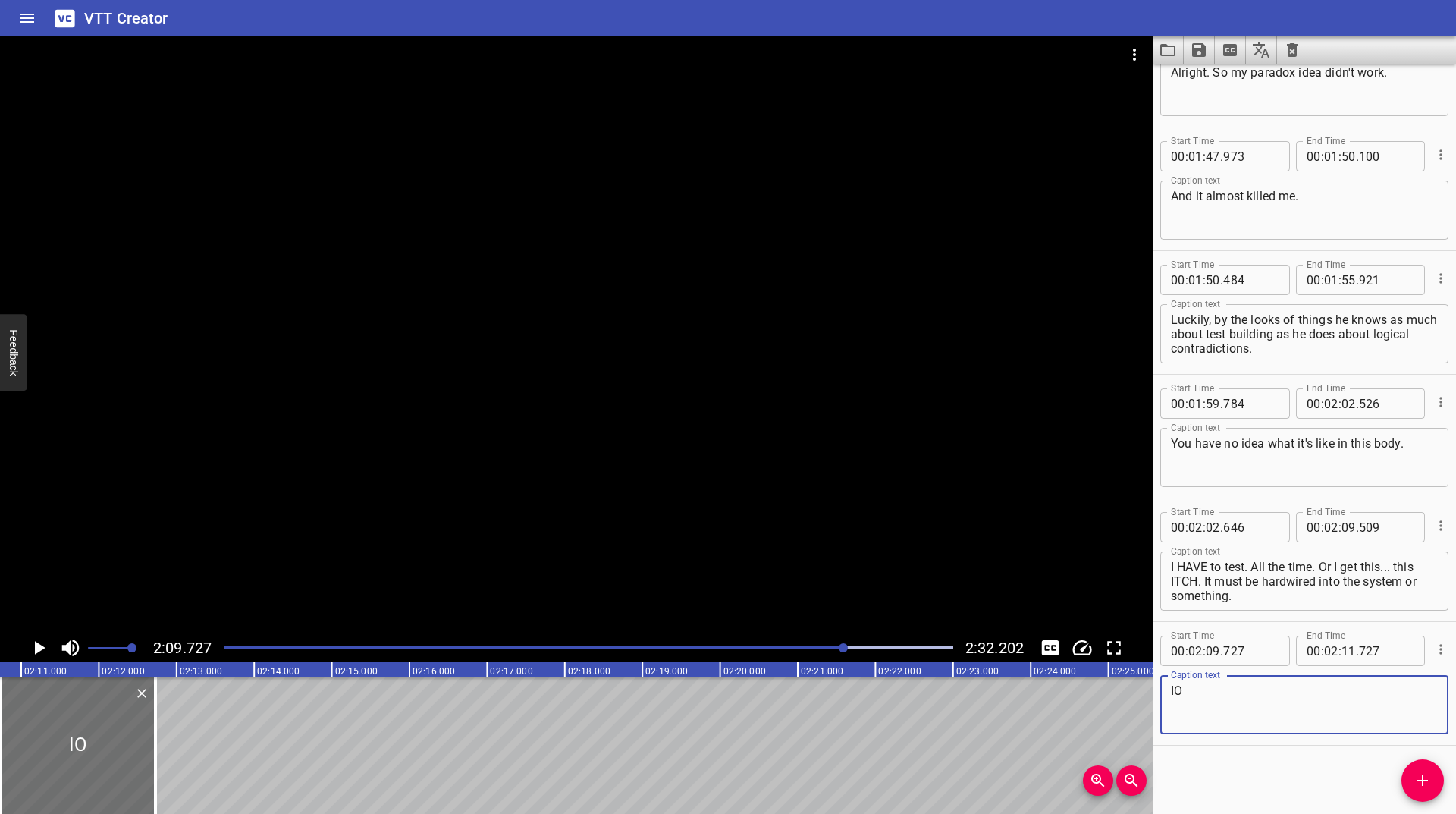
type textarea "I"
type textarea "Oh! But when I DO test... ohhhhh, man alive! Nothing feels better. It's just...…"
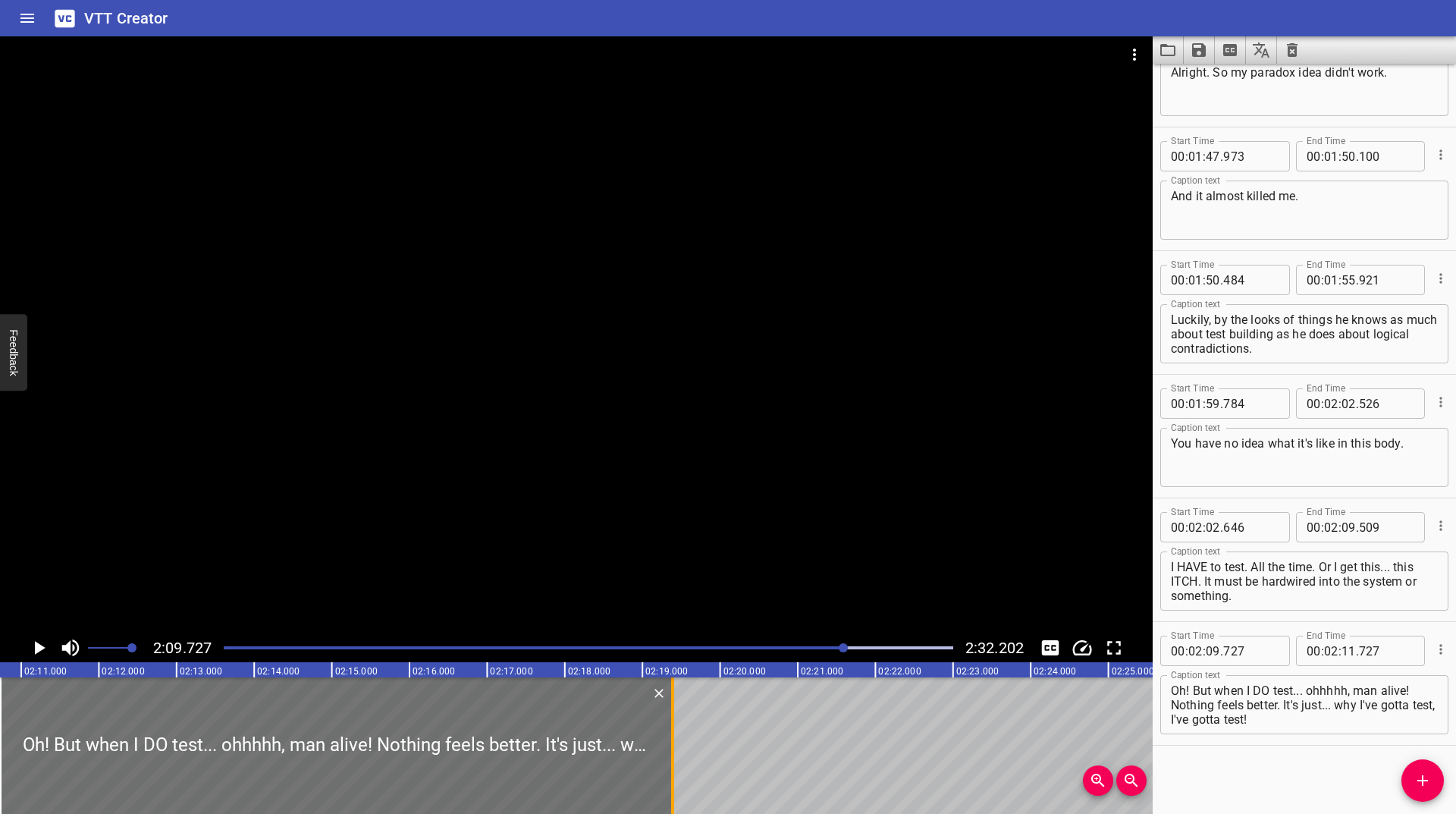
drag, startPoint x: 158, startPoint y: 755, endPoint x: 674, endPoint y: 727, distance: 516.8
click at [674, 727] on div at bounding box center [672, 746] width 15 height 137
type input "18"
type input "387"
click at [34, 652] on icon "Play/Pause" at bounding box center [39, 648] width 23 height 23
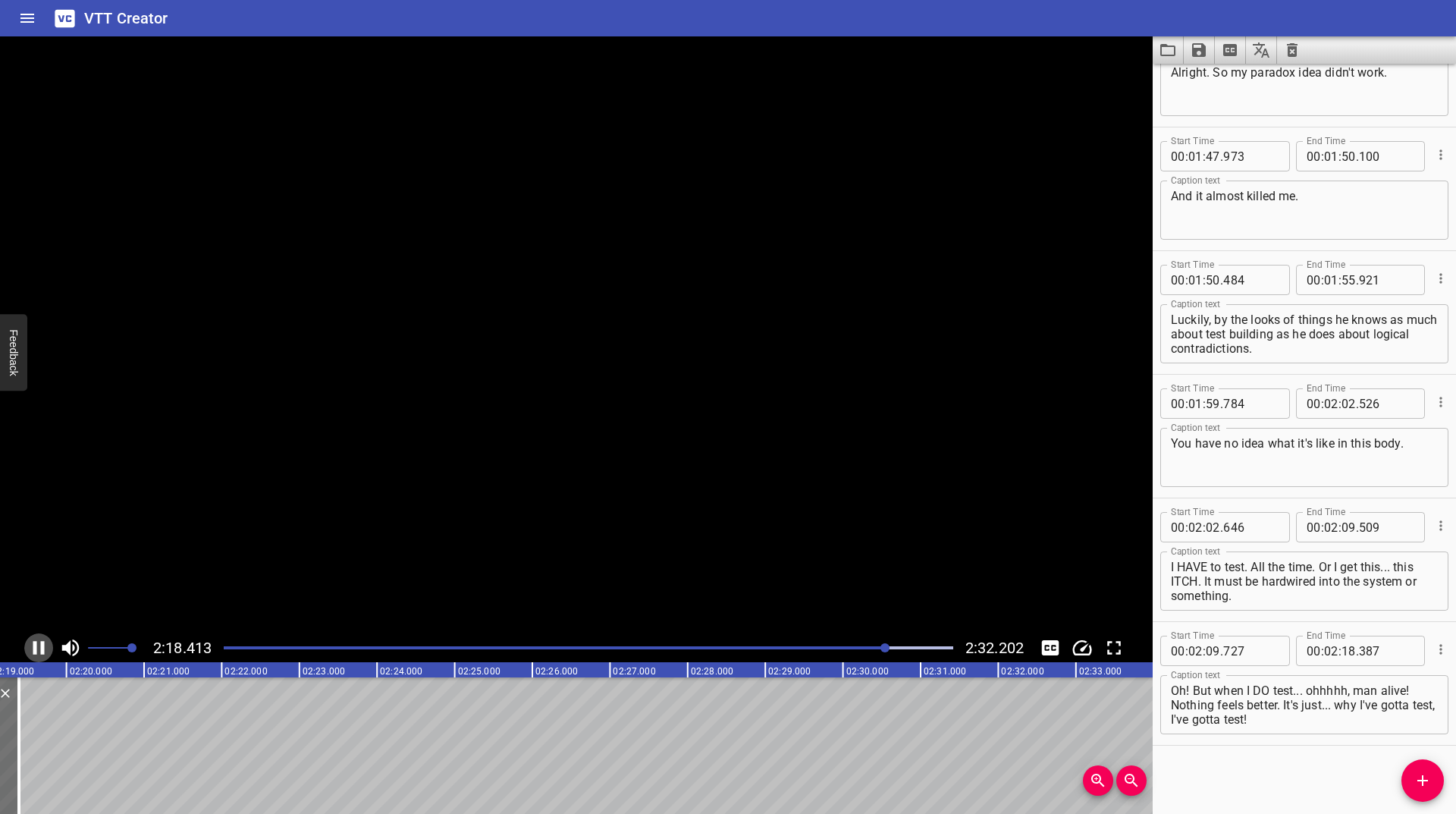
click at [34, 652] on icon "Play/Pause" at bounding box center [39, 647] width 12 height 13
click at [1423, 777] on icon "Add Cue" at bounding box center [1422, 780] width 11 height 11
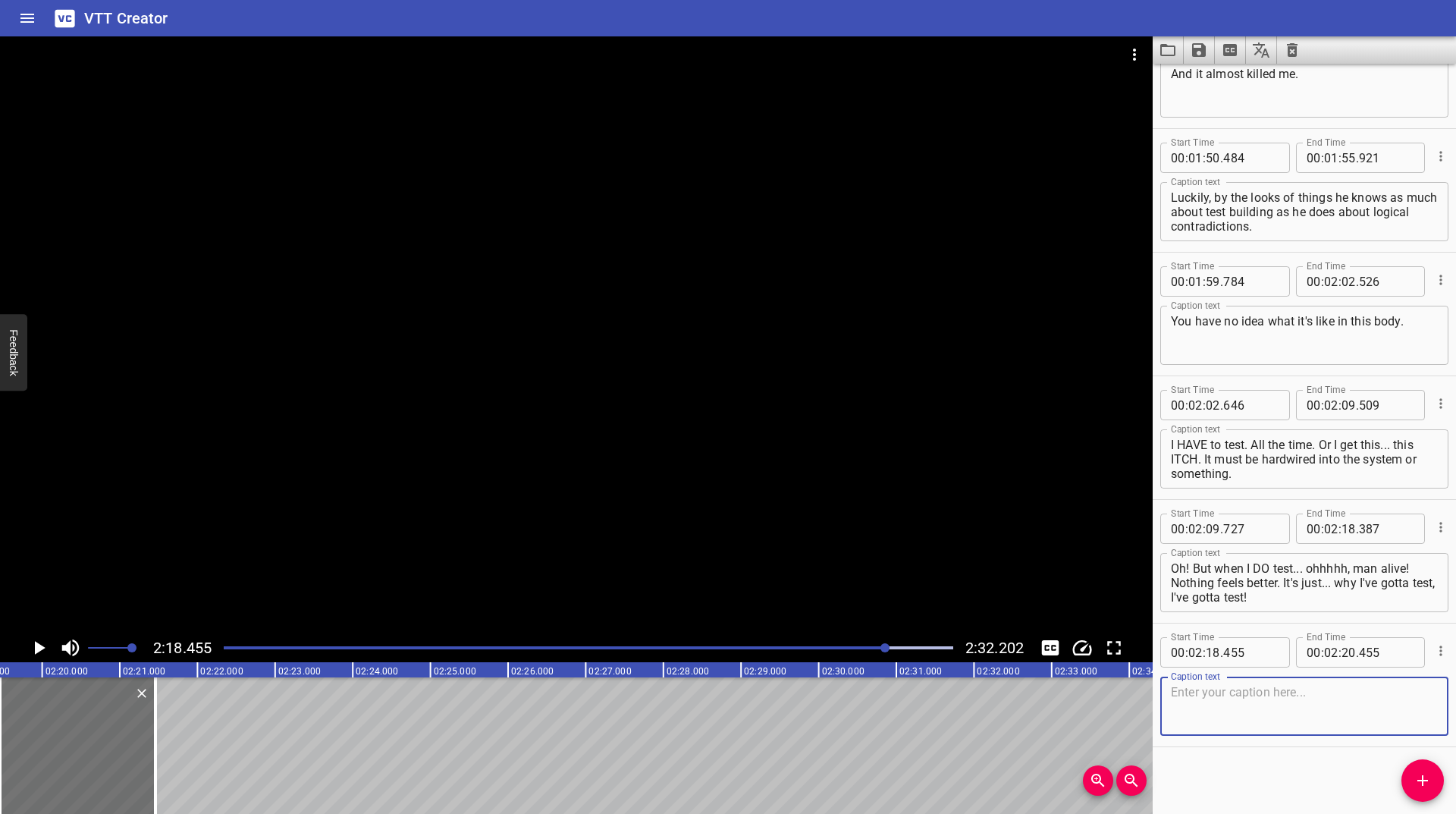
scroll to position [3526, 0]
type textarea "So... you're gonna test. I'm gonna watch. And everything is gonna be JUST... FI…"
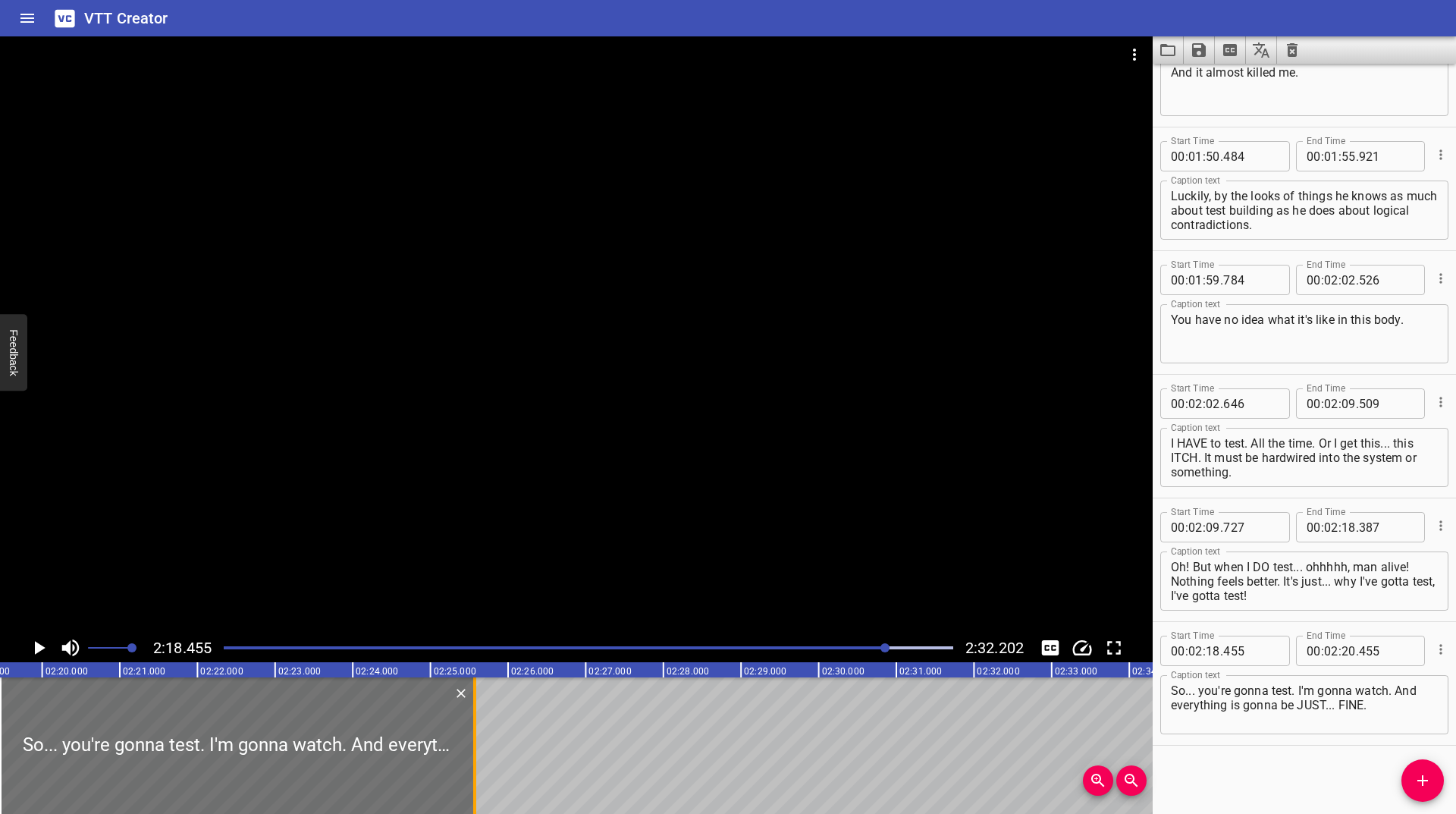
drag, startPoint x: 160, startPoint y: 746, endPoint x: 479, endPoint y: 734, distance: 319.2
click at [479, 734] on div at bounding box center [474, 746] width 15 height 137
type input "24"
type input "566"
click at [36, 639] on icon "Play/Pause" at bounding box center [39, 648] width 23 height 23
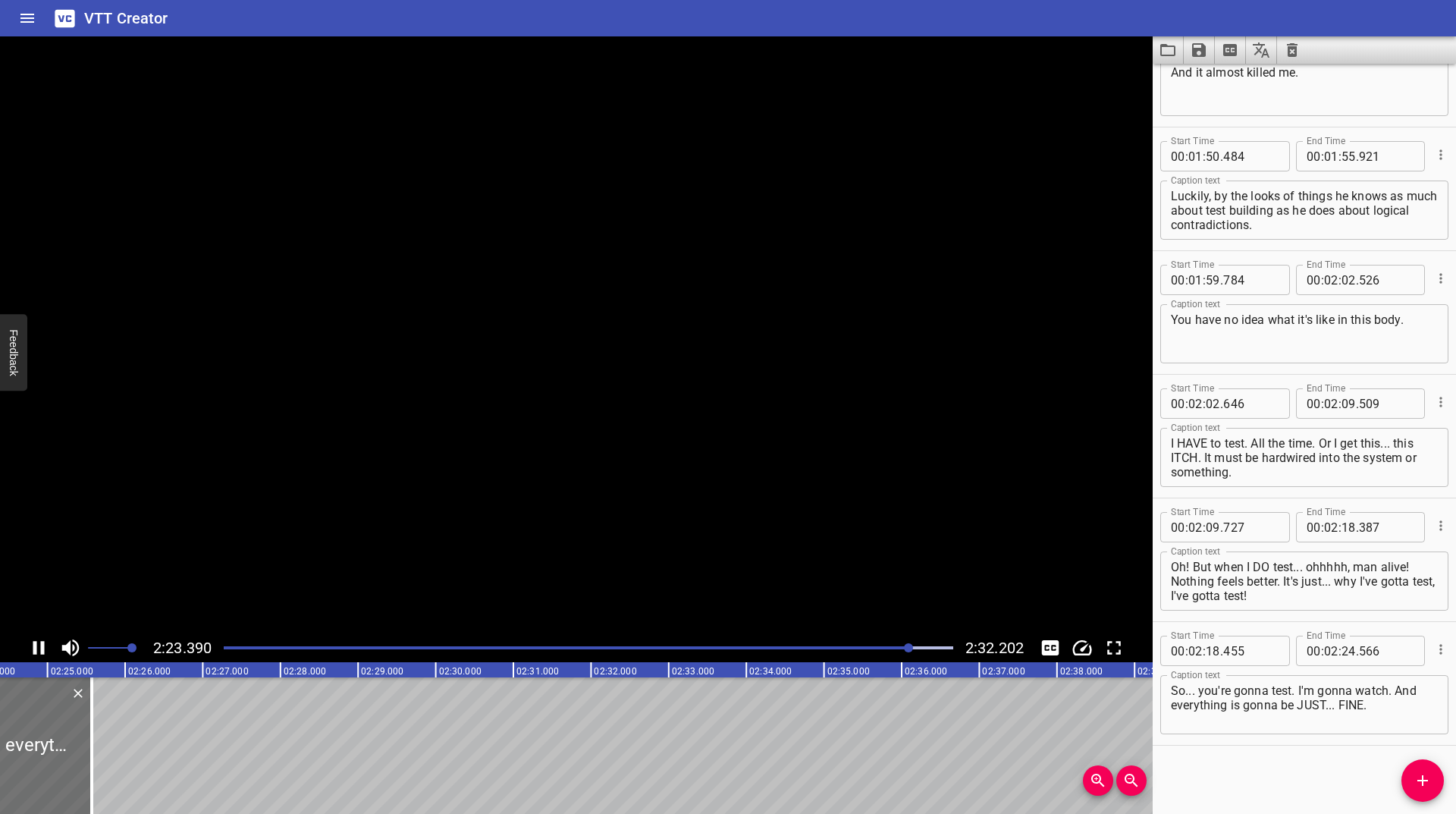
click at [36, 639] on icon "Play/Pause" at bounding box center [39, 648] width 23 height 23
click at [906, 648] on div "Play progress" at bounding box center [548, 647] width 729 height 3
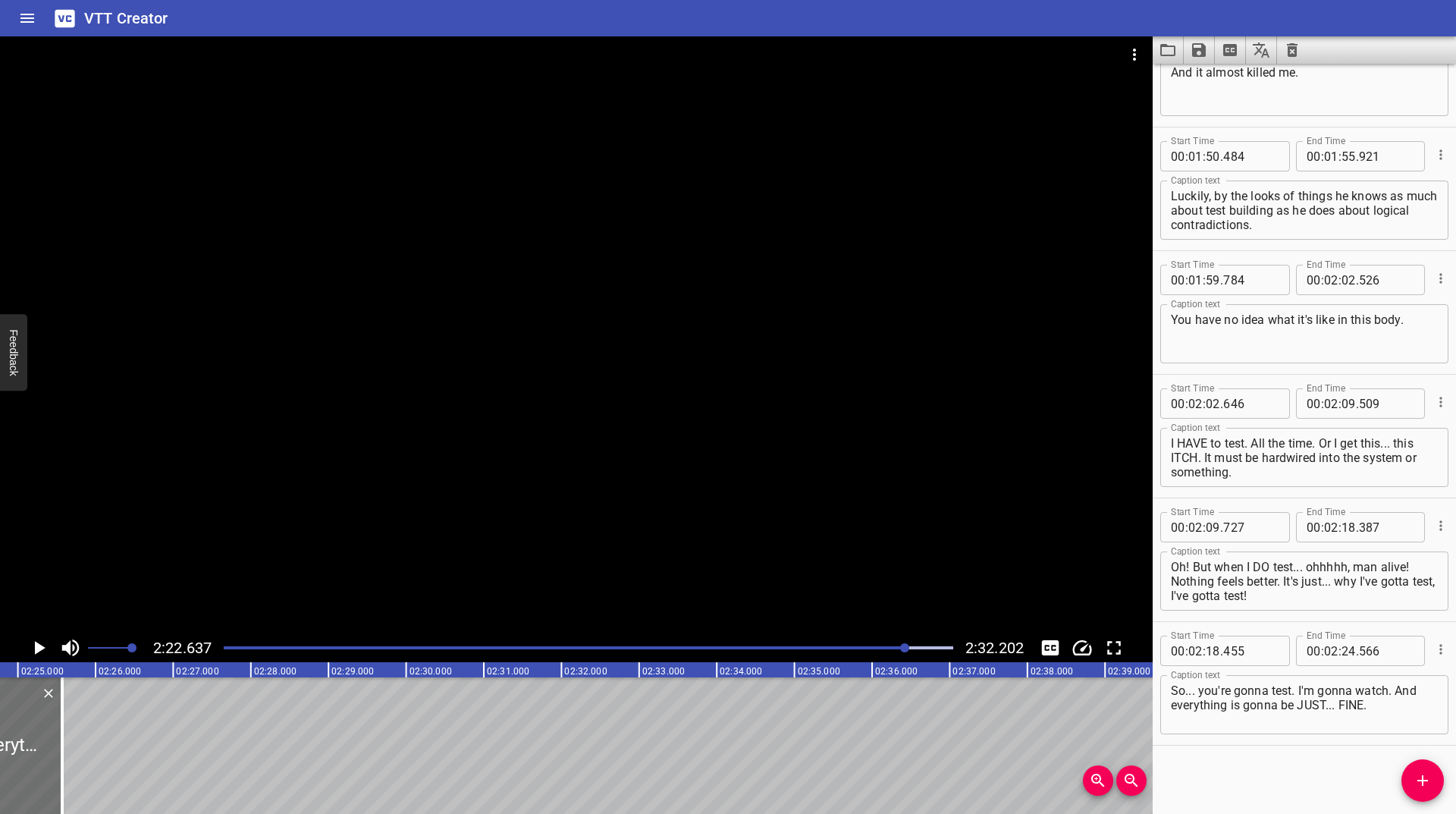
scroll to position [0, 11074]
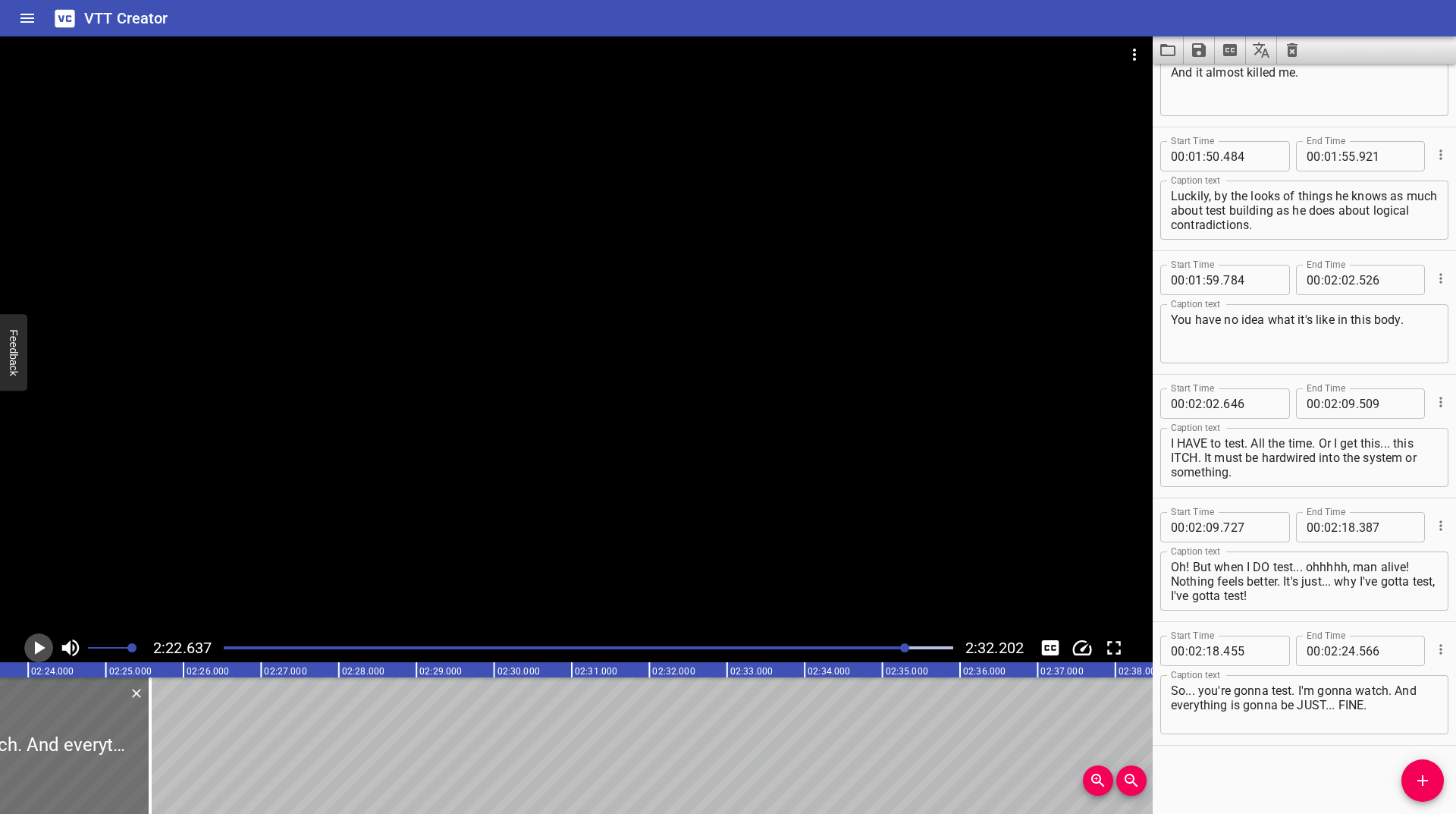
click at [33, 639] on icon "Play/Pause" at bounding box center [39, 648] width 23 height 23
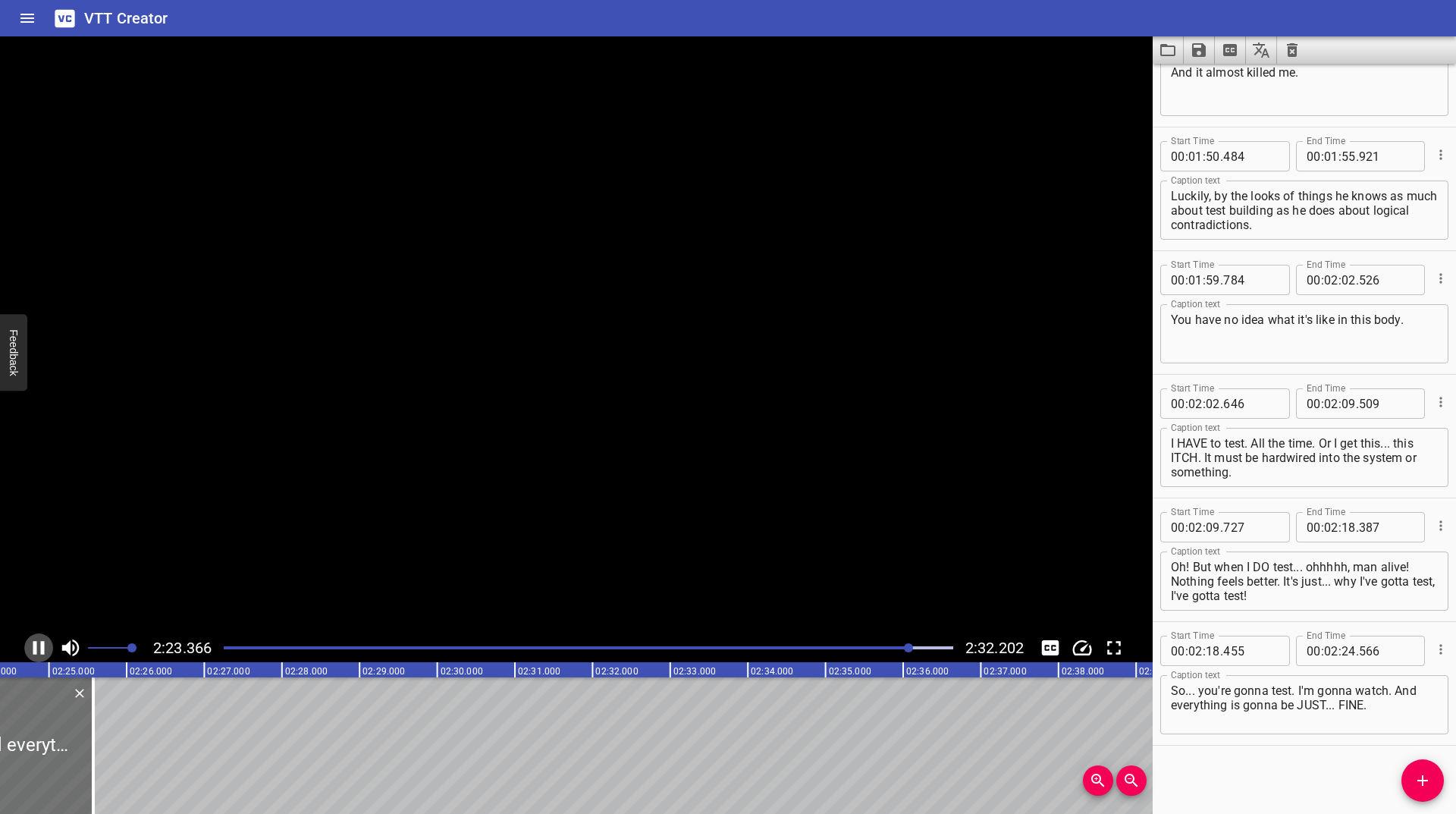
click at [33, 639] on icon "Play/Pause" at bounding box center [39, 648] width 23 height 23
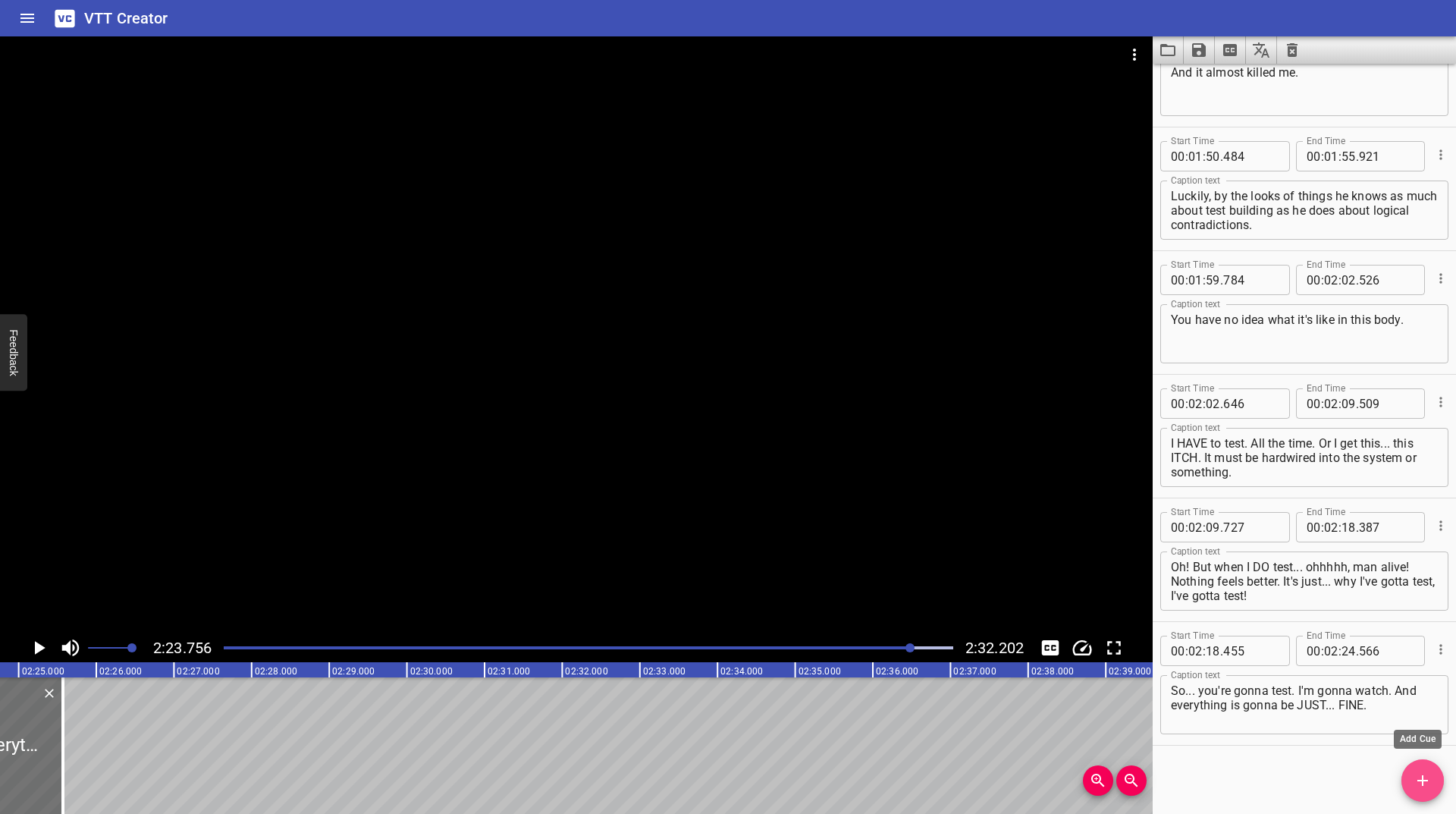
click at [1421, 774] on icon "Add Cue" at bounding box center [1422, 780] width 19 height 19
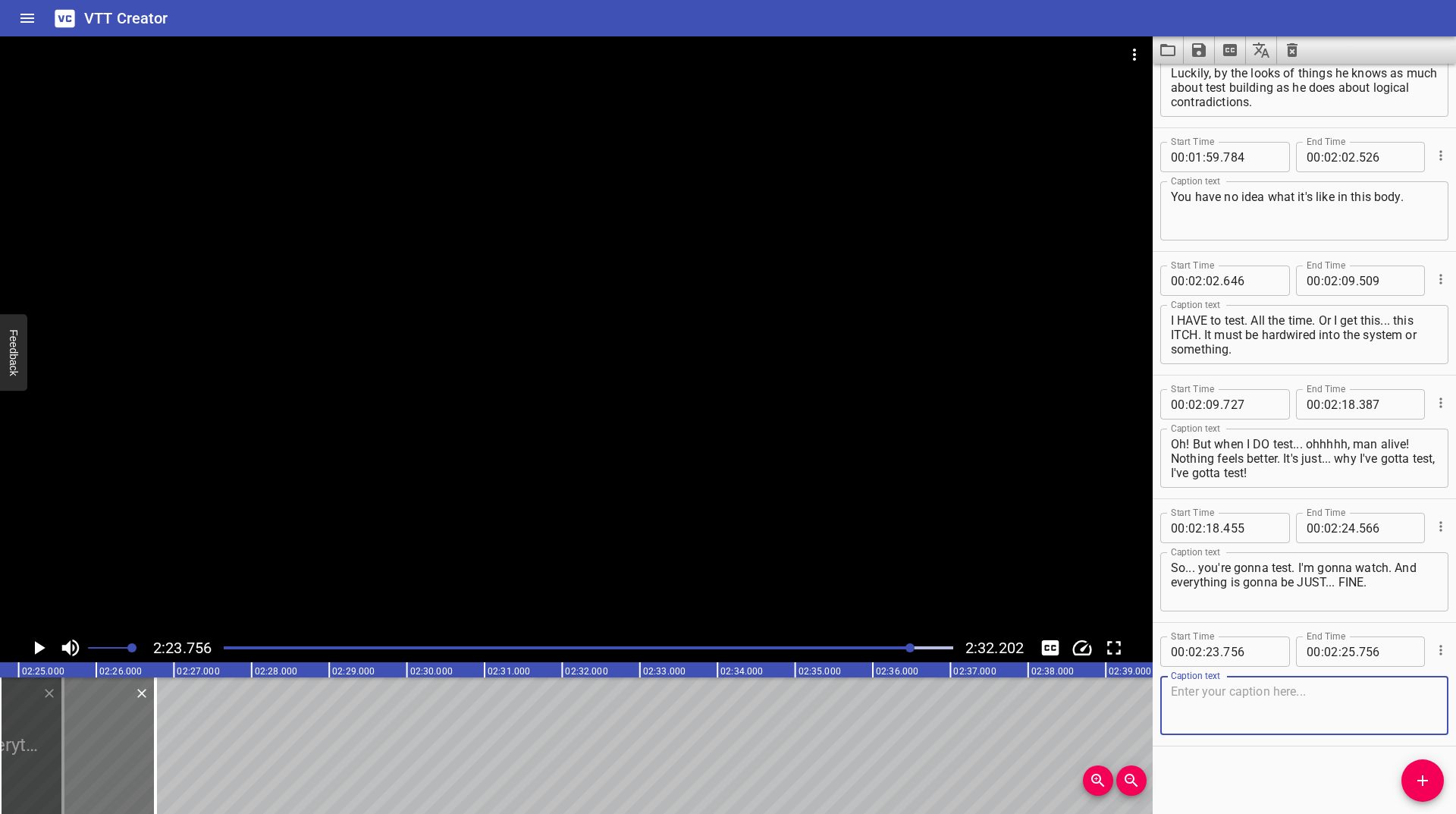
scroll to position [3649, 0]
type textarea "<i>Warning: Core overheating. Nuclear meltdown imminent.</i>"
click at [1433, 647] on icon "Cue Options" at bounding box center [1440, 649] width 15 height 15
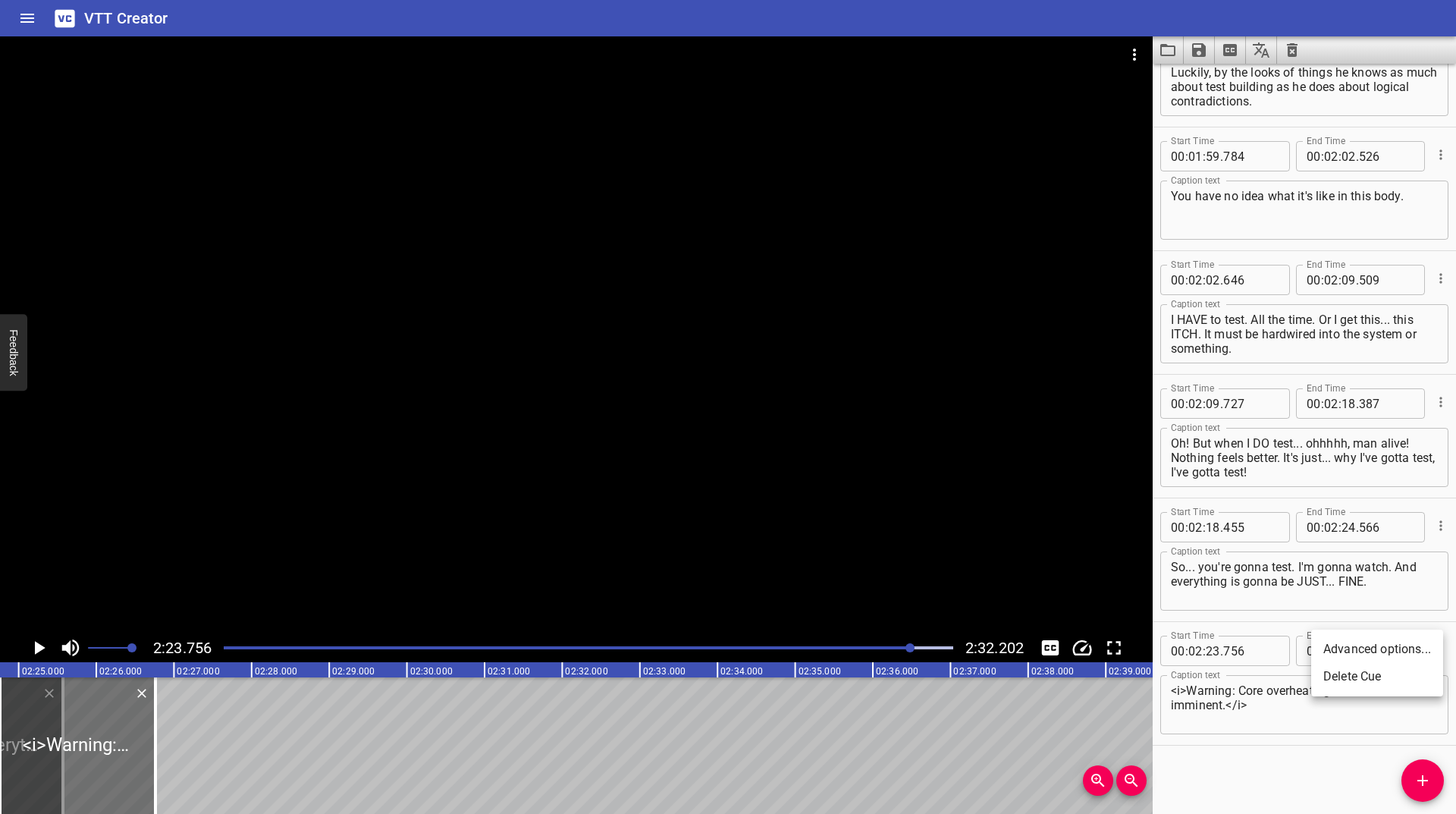
click at [1369, 652] on li "Advanced options..." at bounding box center [1376, 649] width 132 height 27
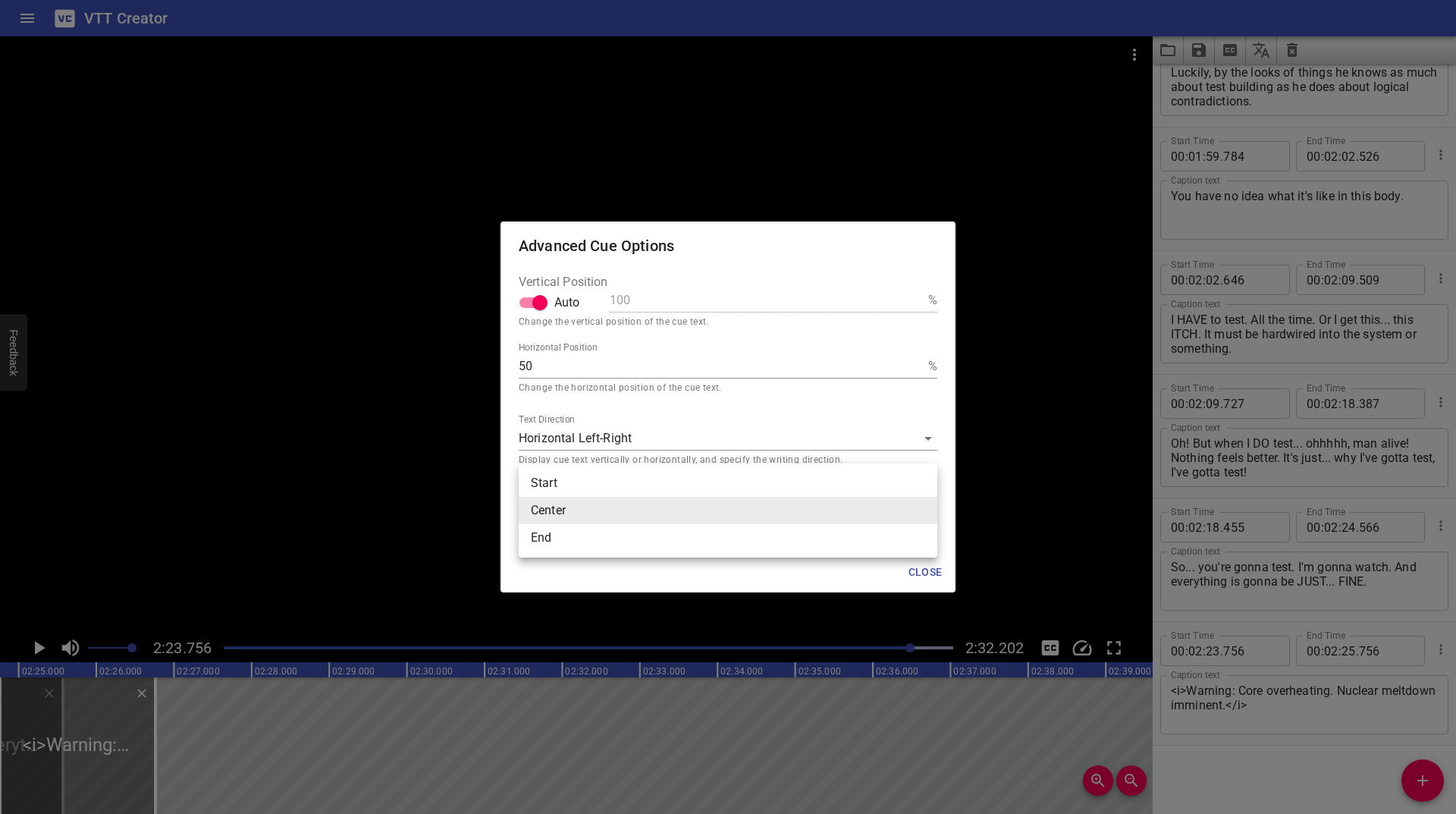
click at [579, 521] on body "VTT Creator Caption Editor Batch Transcribe Login Sign Up Privacy Contact 2:23.…" at bounding box center [728, 407] width 1456 height 814
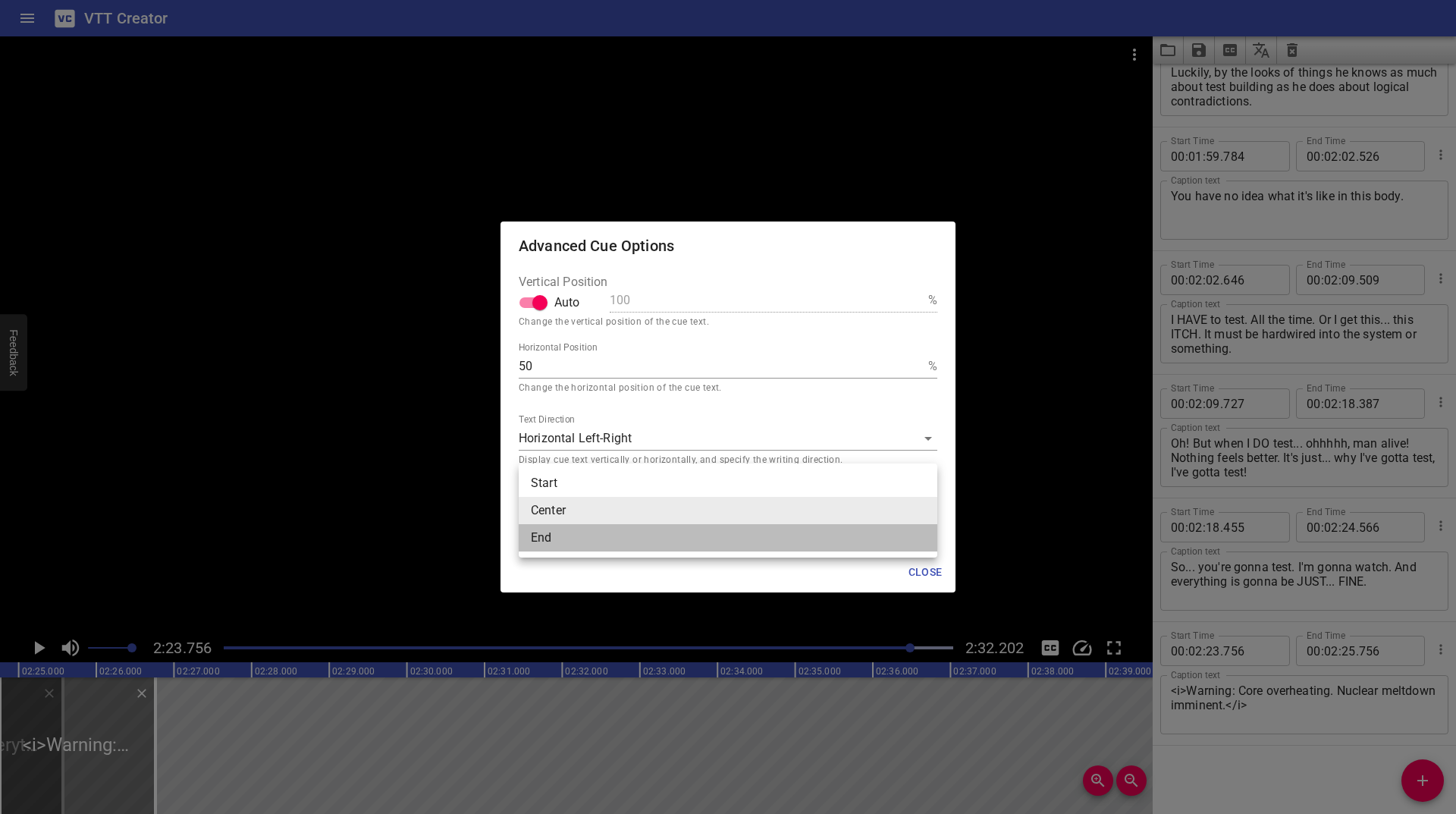
click at [554, 538] on li "End" at bounding box center [728, 537] width 418 height 27
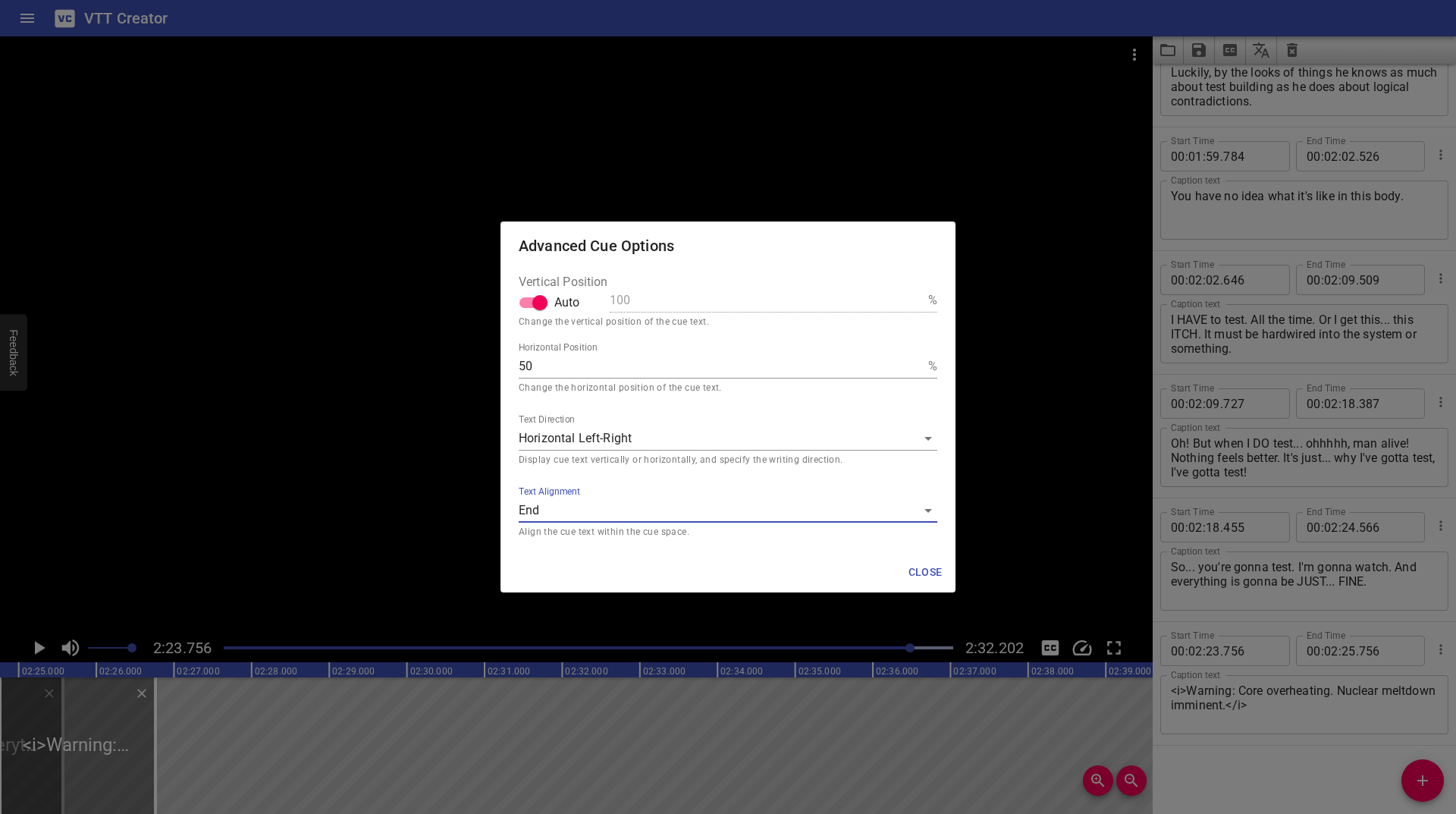
click at [573, 497] on label "Text Alignment" at bounding box center [549, 492] width 61 height 9
click at [573, 506] on input "end" at bounding box center [728, 514] width 418 height 16
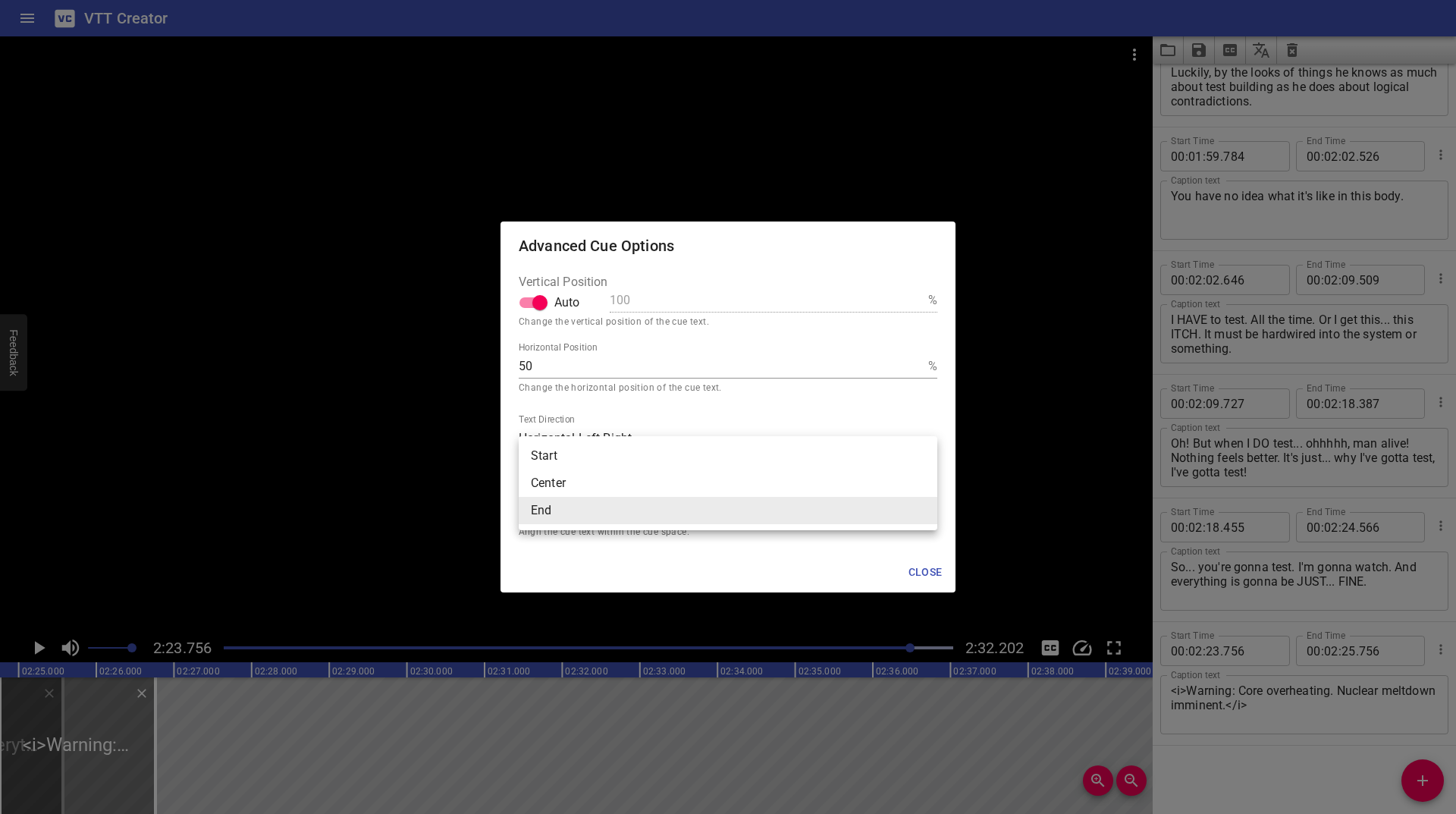
click at [559, 508] on body "VTT Creator Caption Editor Batch Transcribe Login Sign Up Privacy Contact 2:23.…" at bounding box center [728, 407] width 1456 height 814
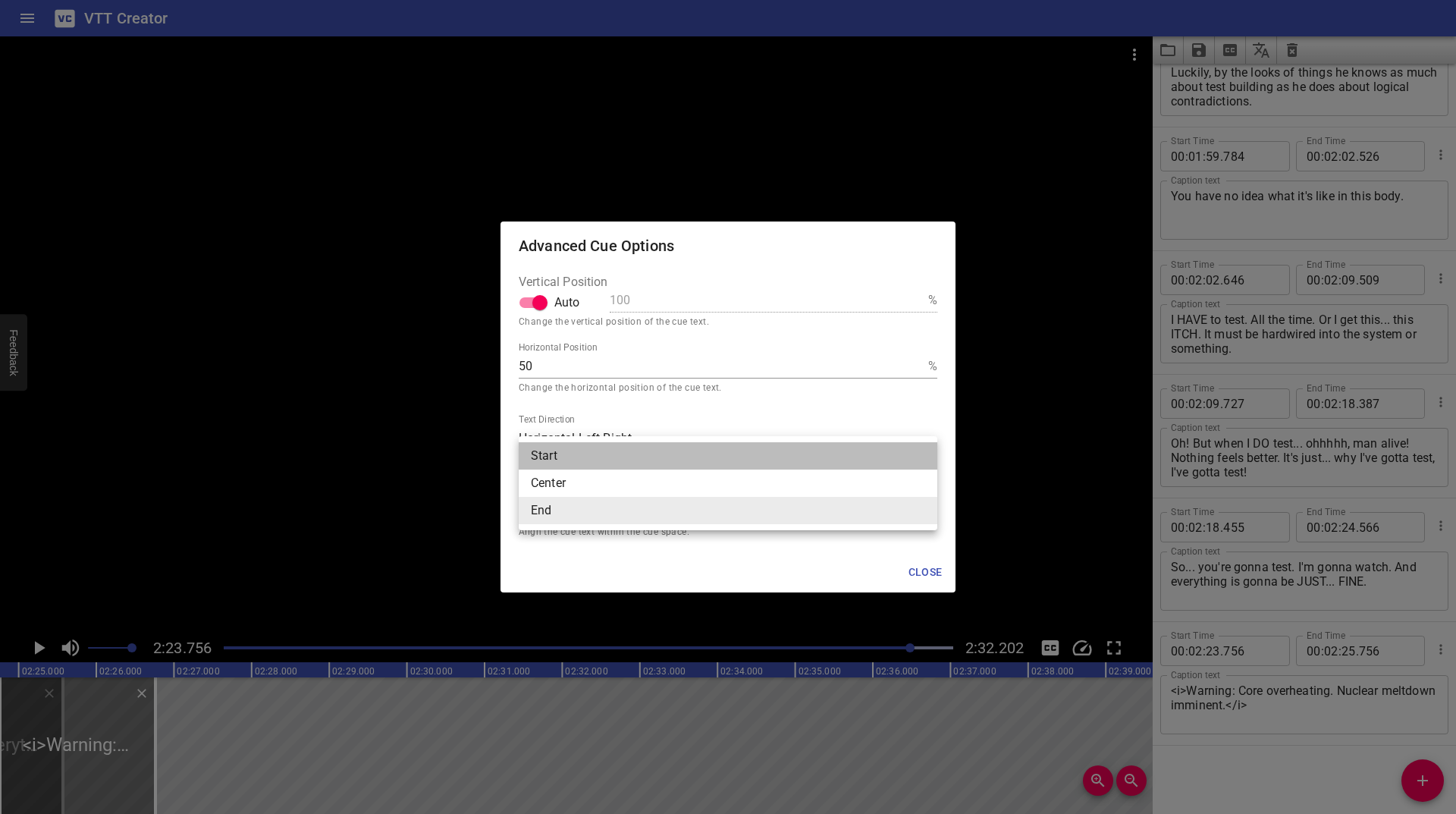
click at [552, 457] on li "Start" at bounding box center [728, 456] width 418 height 27
type input "start"
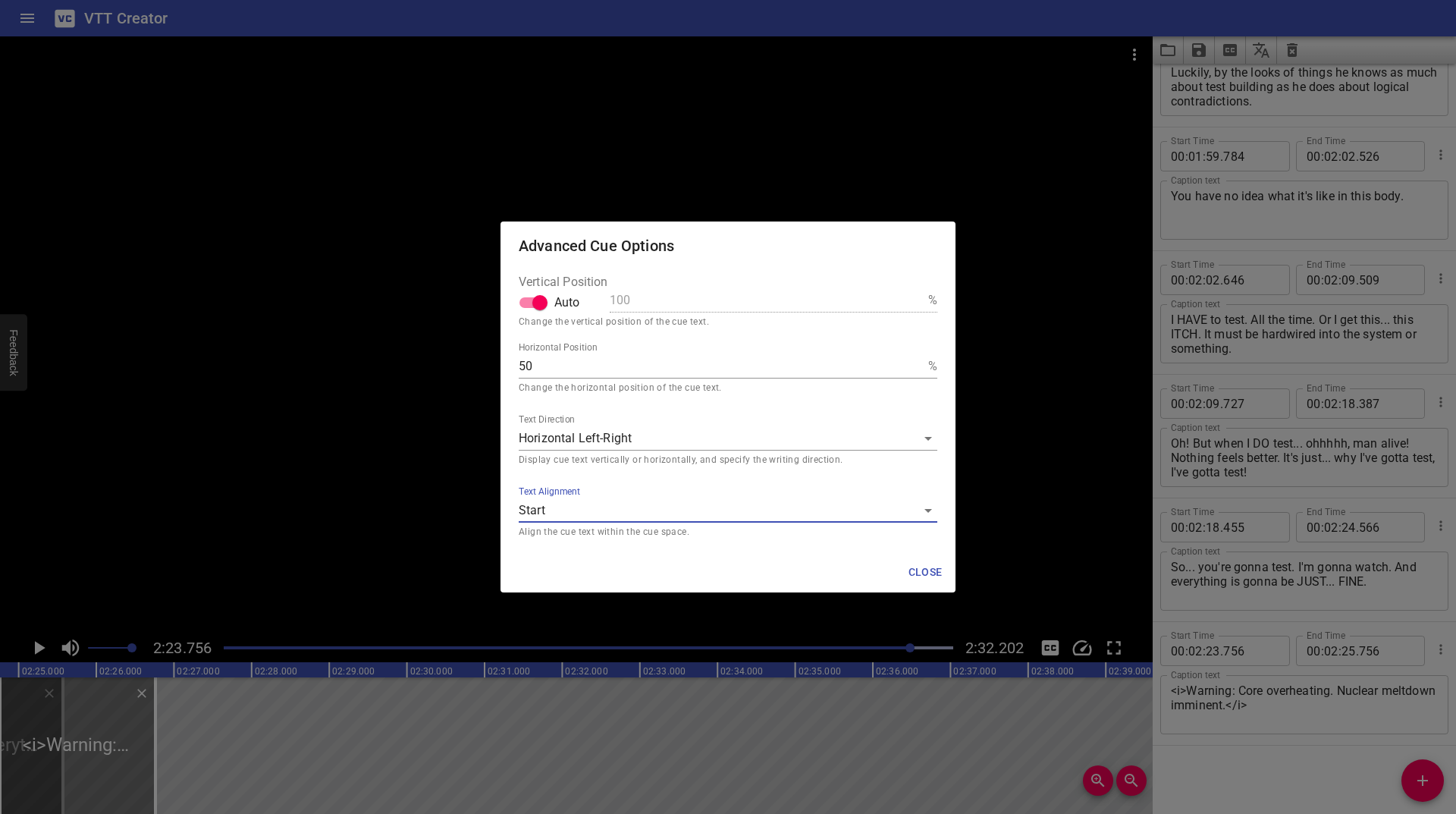
click at [926, 575] on span "Close" at bounding box center [924, 572] width 36 height 19
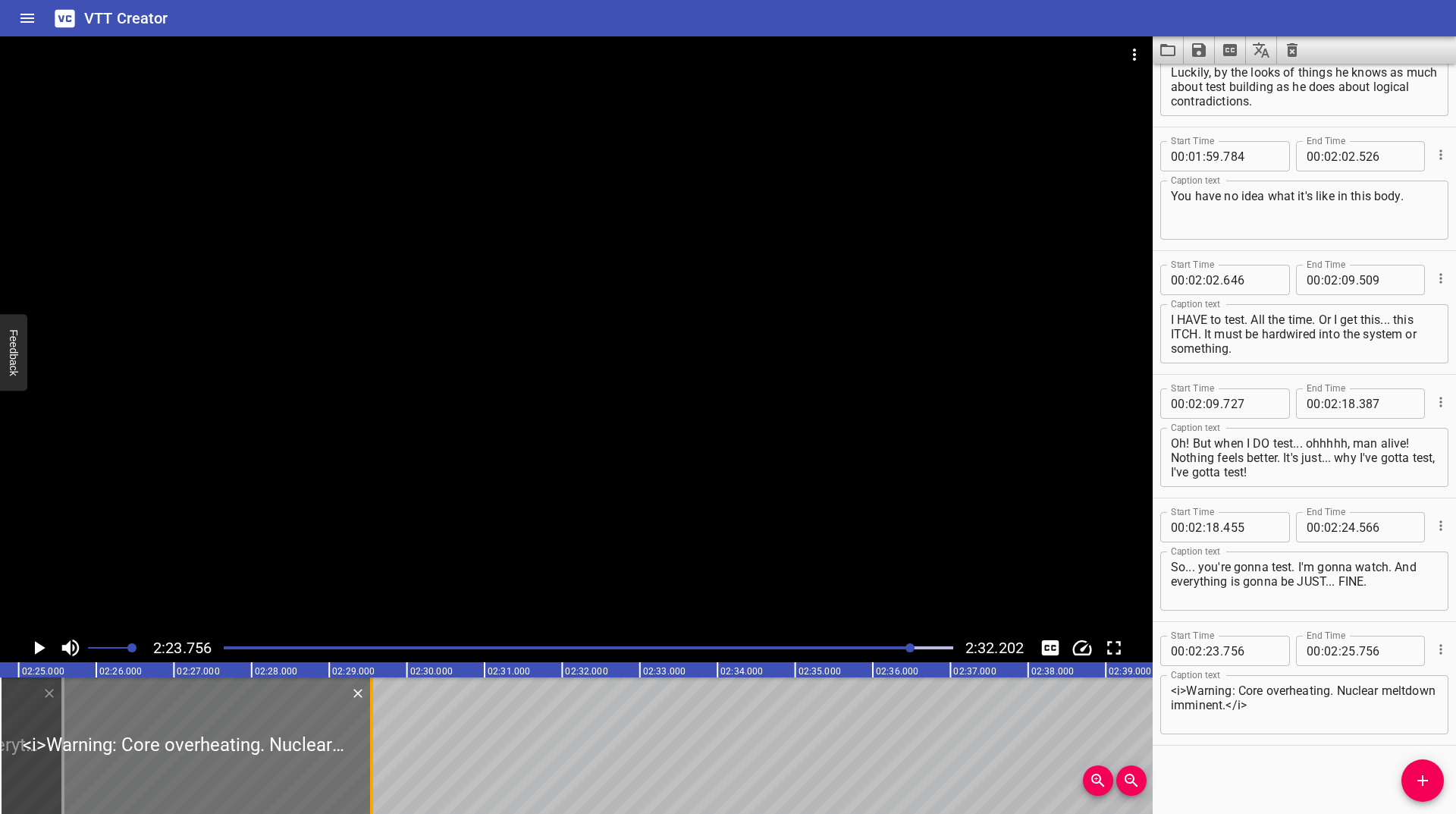
drag, startPoint x: 155, startPoint y: 721, endPoint x: 371, endPoint y: 724, distance: 216.0
click at [371, 724] on div at bounding box center [370, 746] width 3 height 137
type input "28"
type input "540"
click at [35, 649] on icon "Play/Pause" at bounding box center [40, 647] width 11 height 13
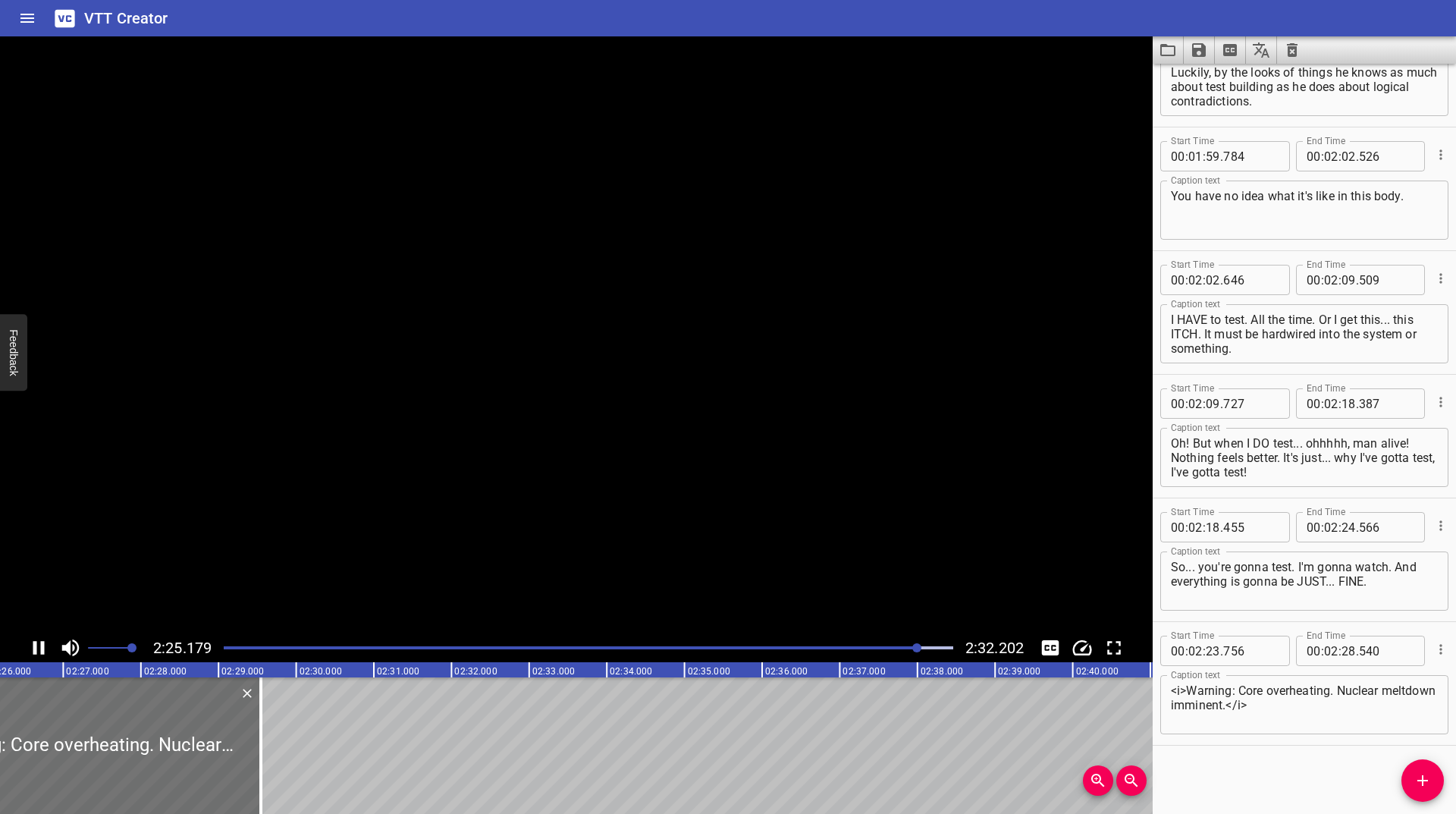
click at [35, 649] on icon "Play/Pause" at bounding box center [39, 647] width 12 height 13
click at [35, 649] on icon "Play/Pause" at bounding box center [40, 647] width 11 height 13
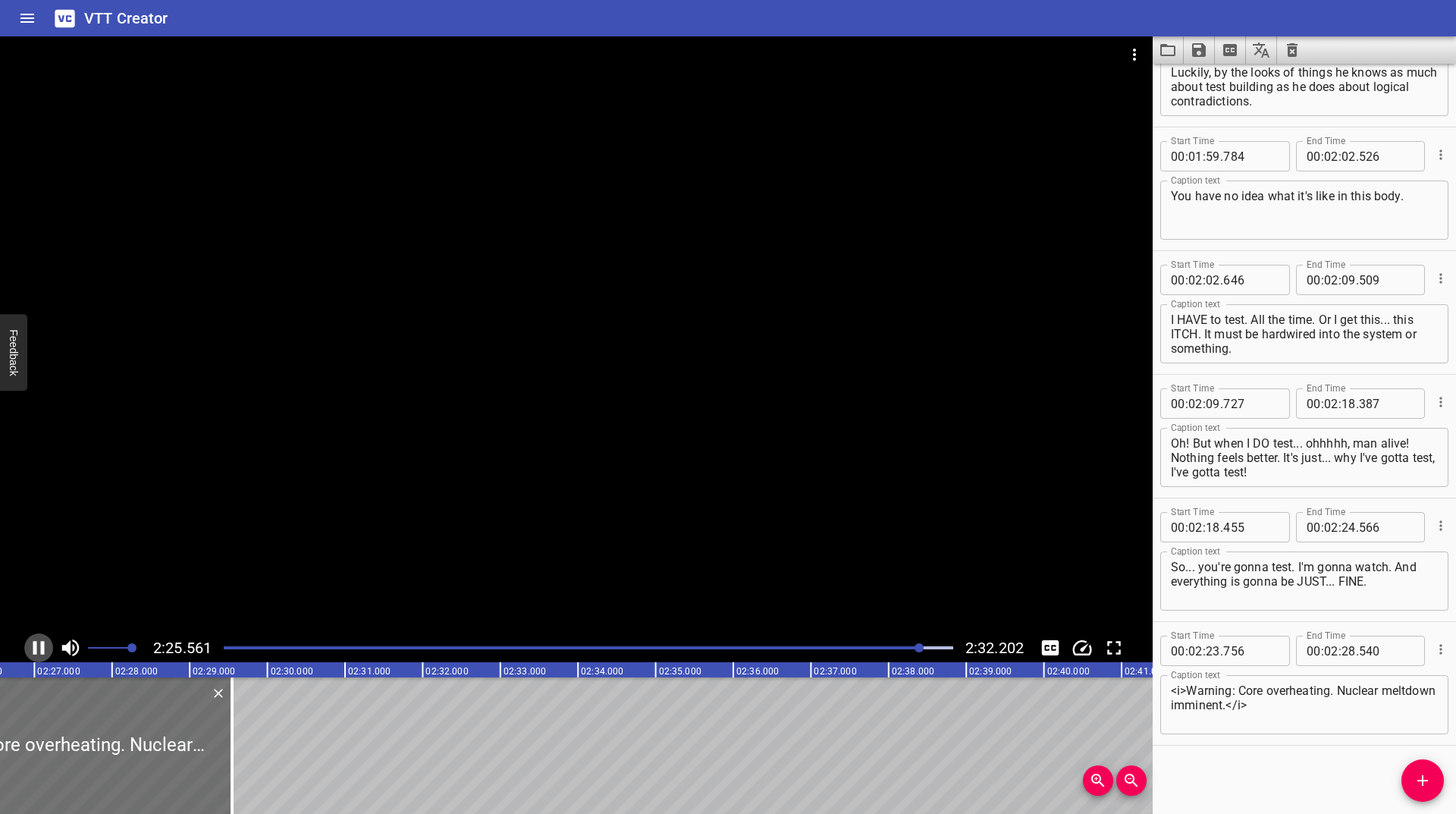
click at [35, 649] on icon "Play/Pause" at bounding box center [39, 647] width 12 height 13
click at [1429, 780] on icon "Add Cue" at bounding box center [1422, 780] width 19 height 19
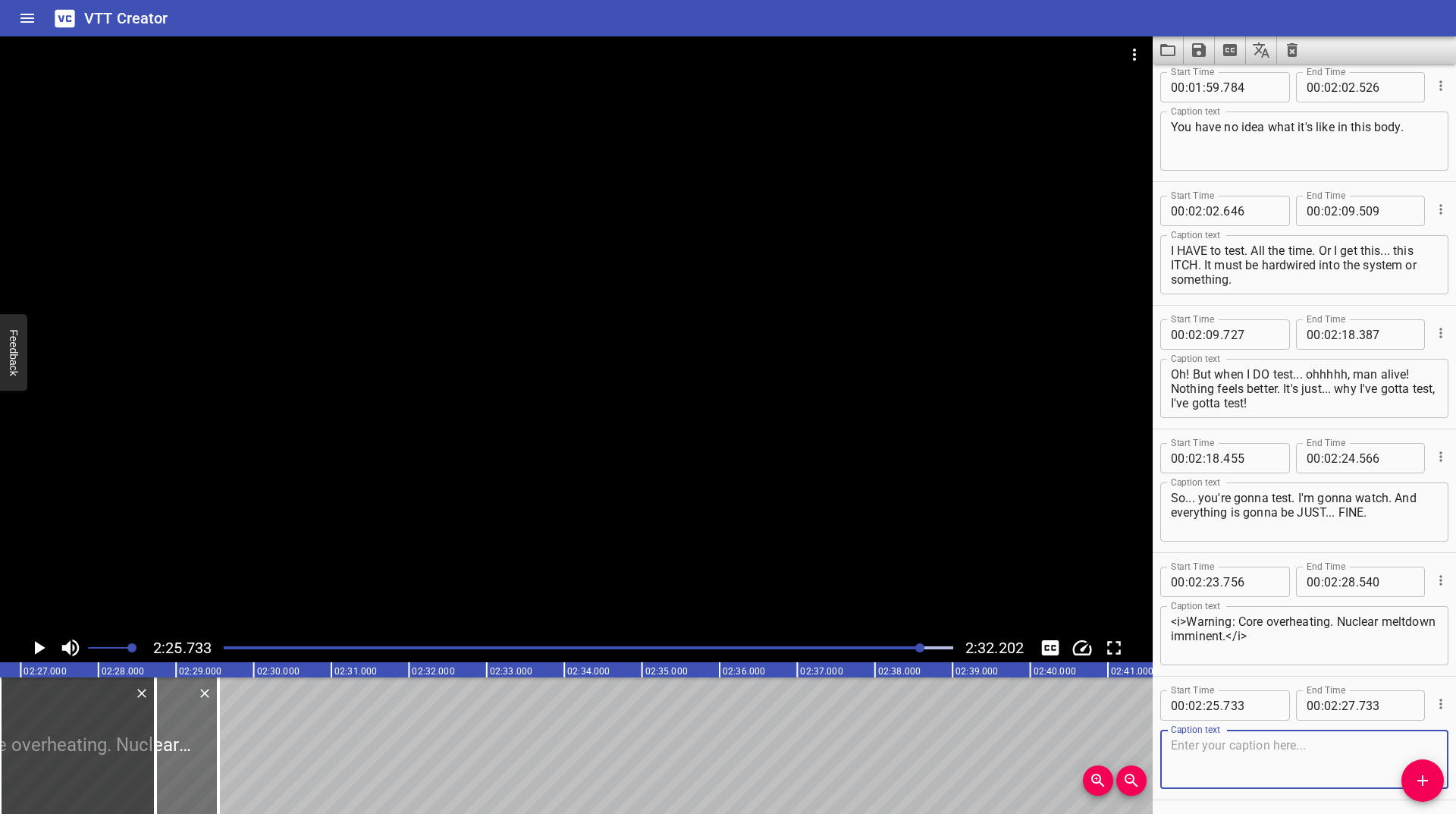
scroll to position [3773, 0]
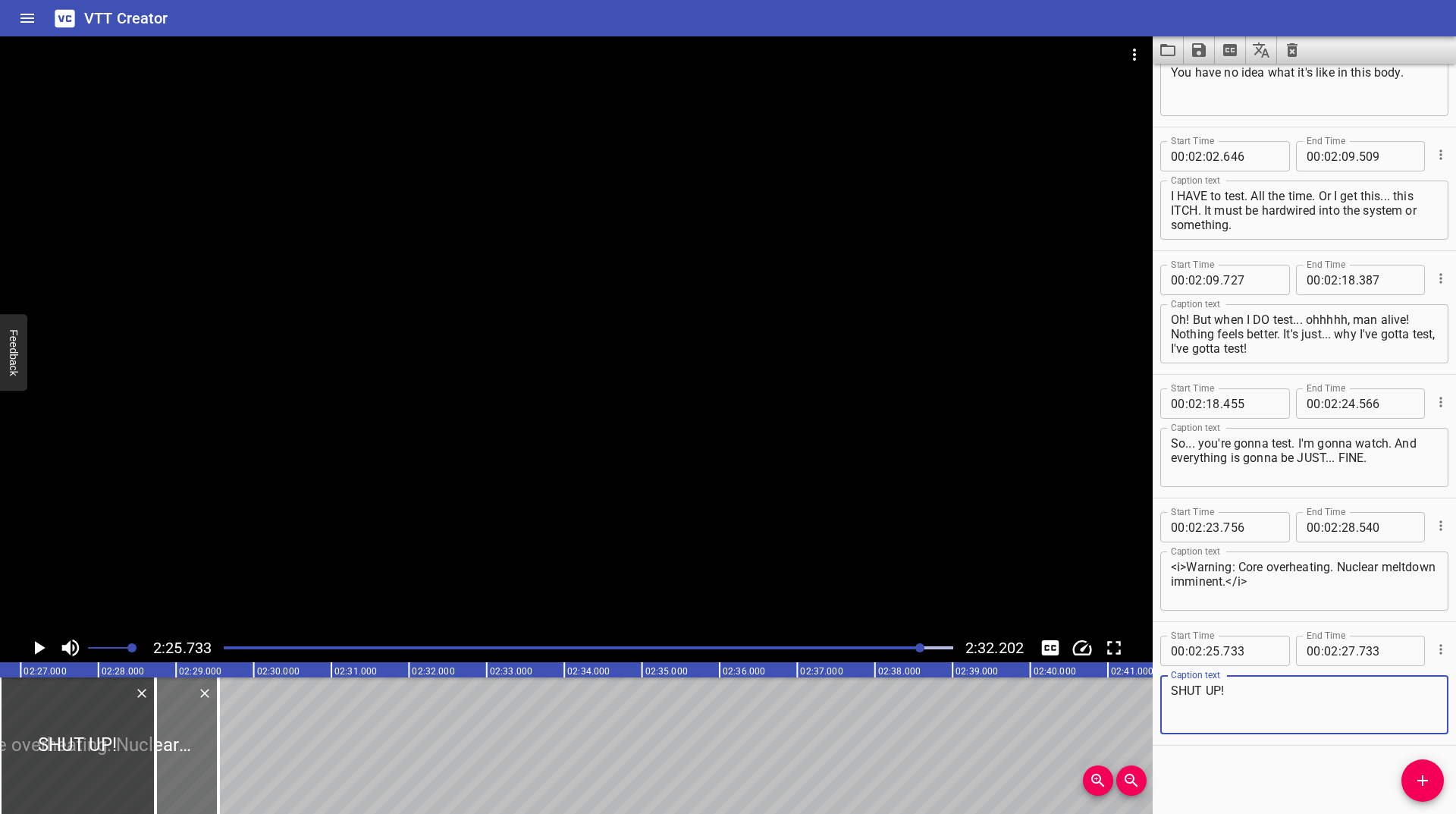
type textarea "SHUT UP!"
click at [33, 643] on icon "Play/Pause" at bounding box center [39, 648] width 23 height 23
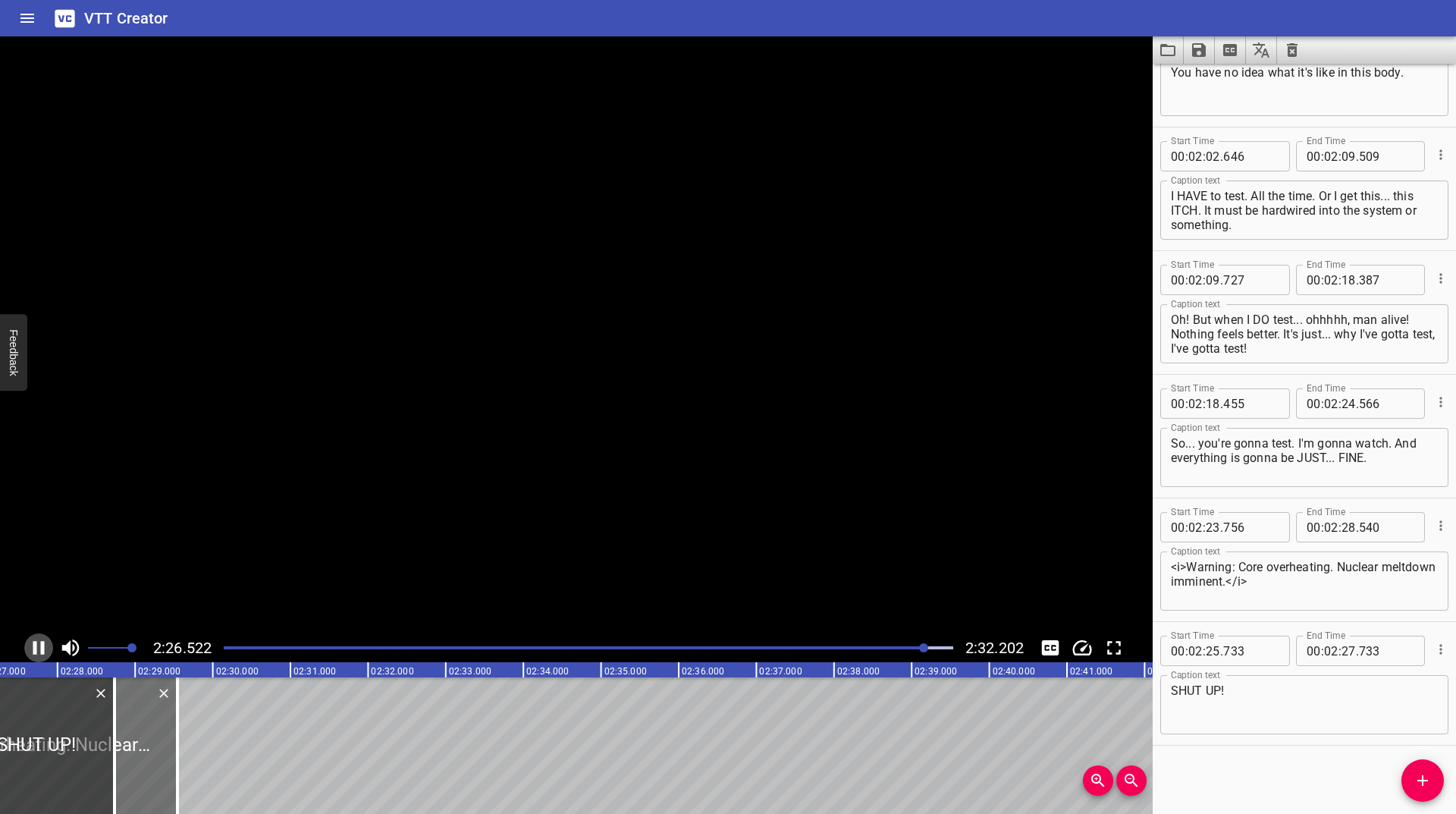
click at [33, 643] on icon "Play/Pause" at bounding box center [39, 648] width 23 height 23
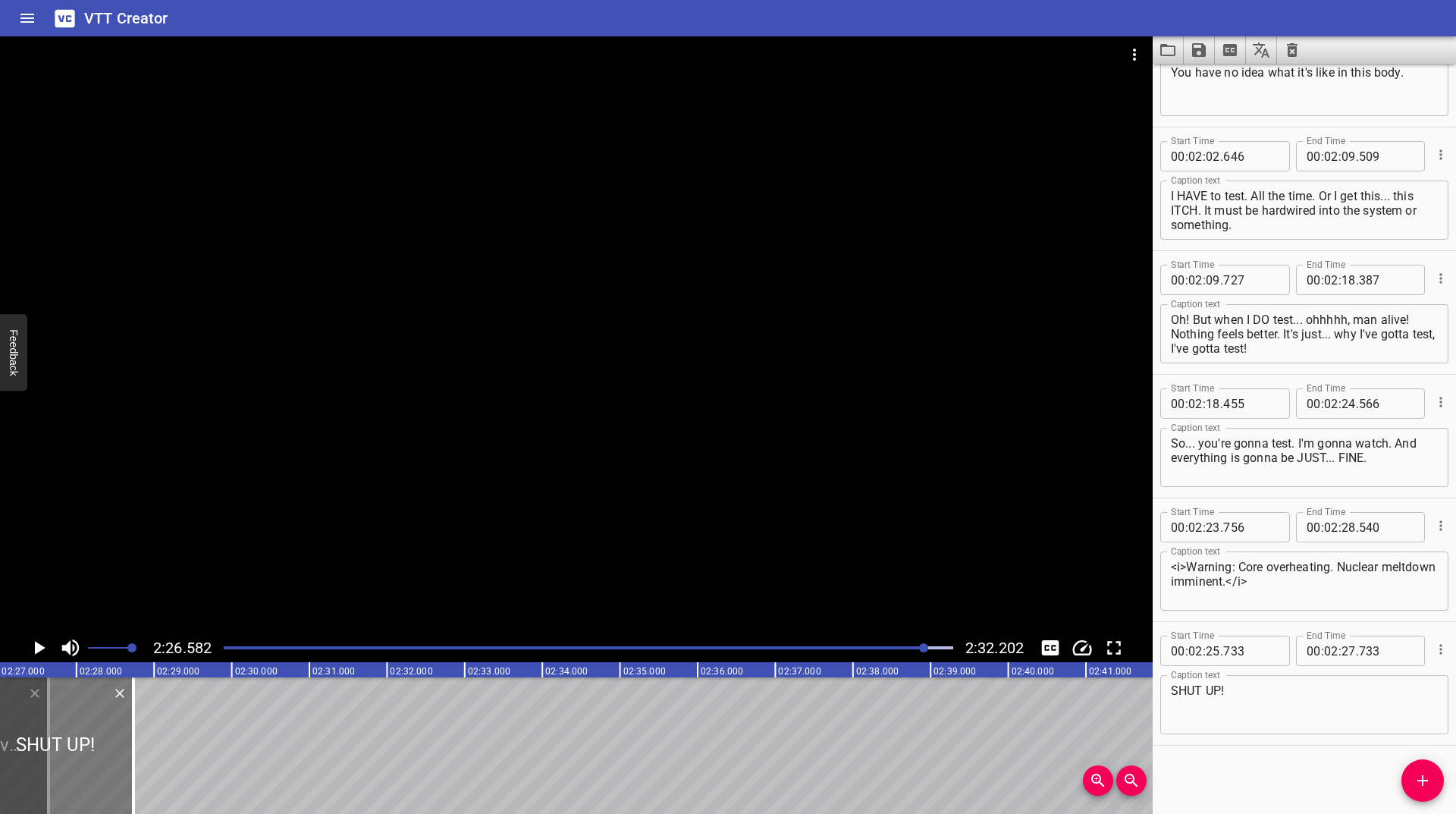
scroll to position [0, 11317]
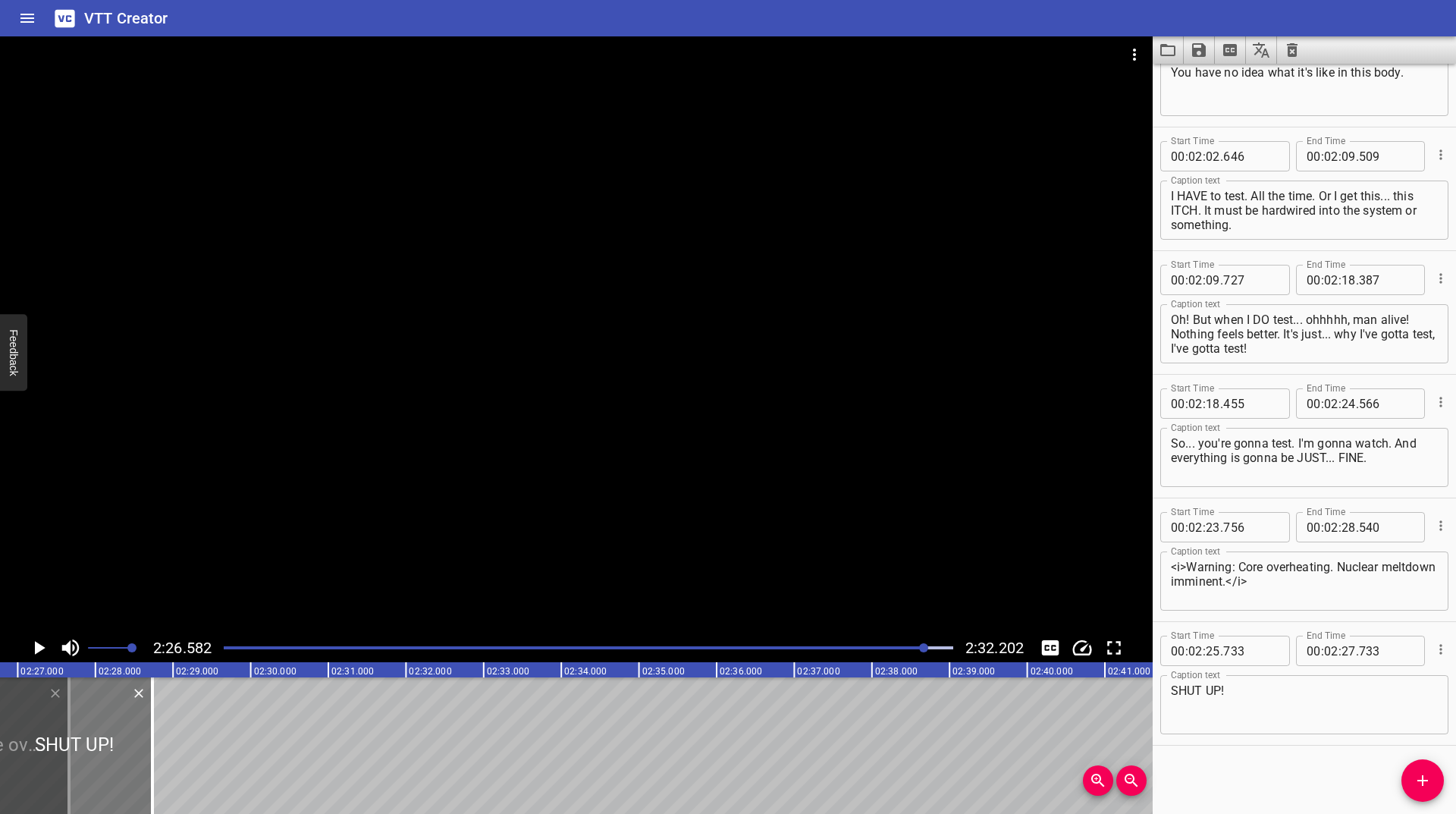
drag, startPoint x: 150, startPoint y: 720, endPoint x: 66, endPoint y: 755, distance: 91.0
type input "26"
type input "645"
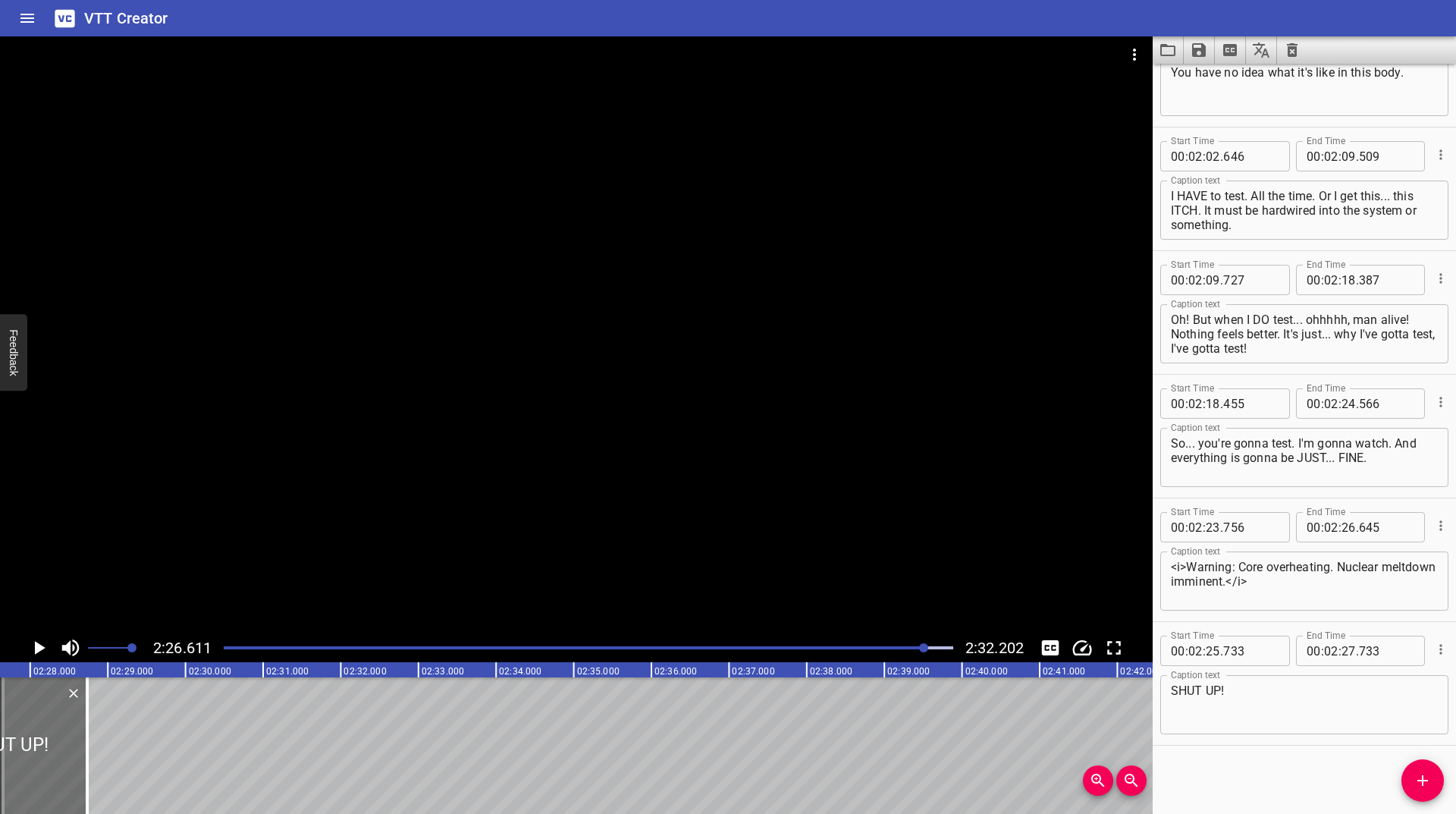
click at [35, 641] on icon "Play/Pause" at bounding box center [39, 648] width 23 height 23
click at [38, 646] on icon "Play/Pause" at bounding box center [39, 648] width 23 height 23
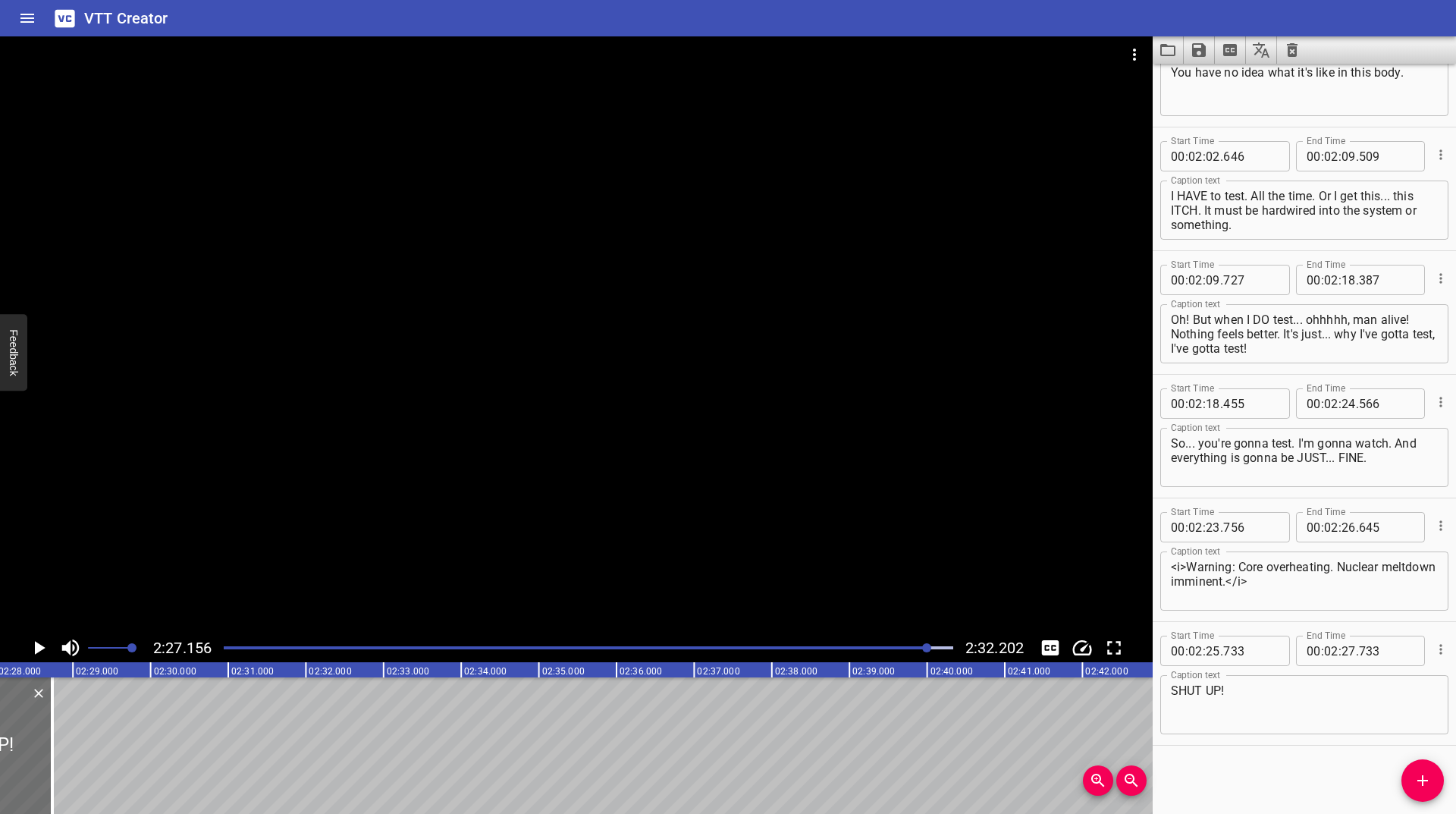
scroll to position [0, 11425]
drag, startPoint x: 40, startPoint y: 732, endPoint x: 49, endPoint y: 754, distance: 23.8
click at [57, 754] on div at bounding box center [64, 746] width 15 height 137
type input "840"
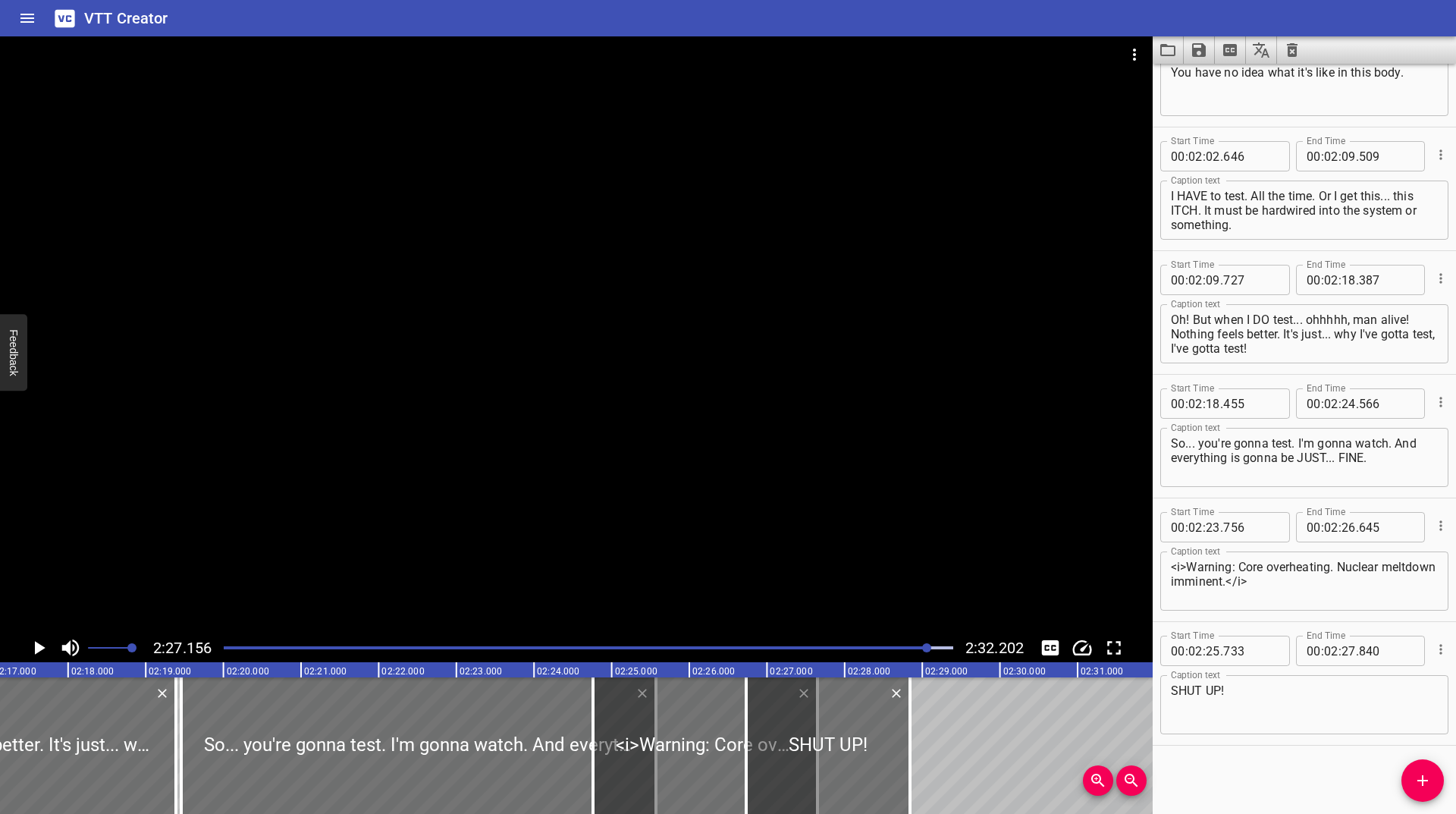
scroll to position [0, 10539]
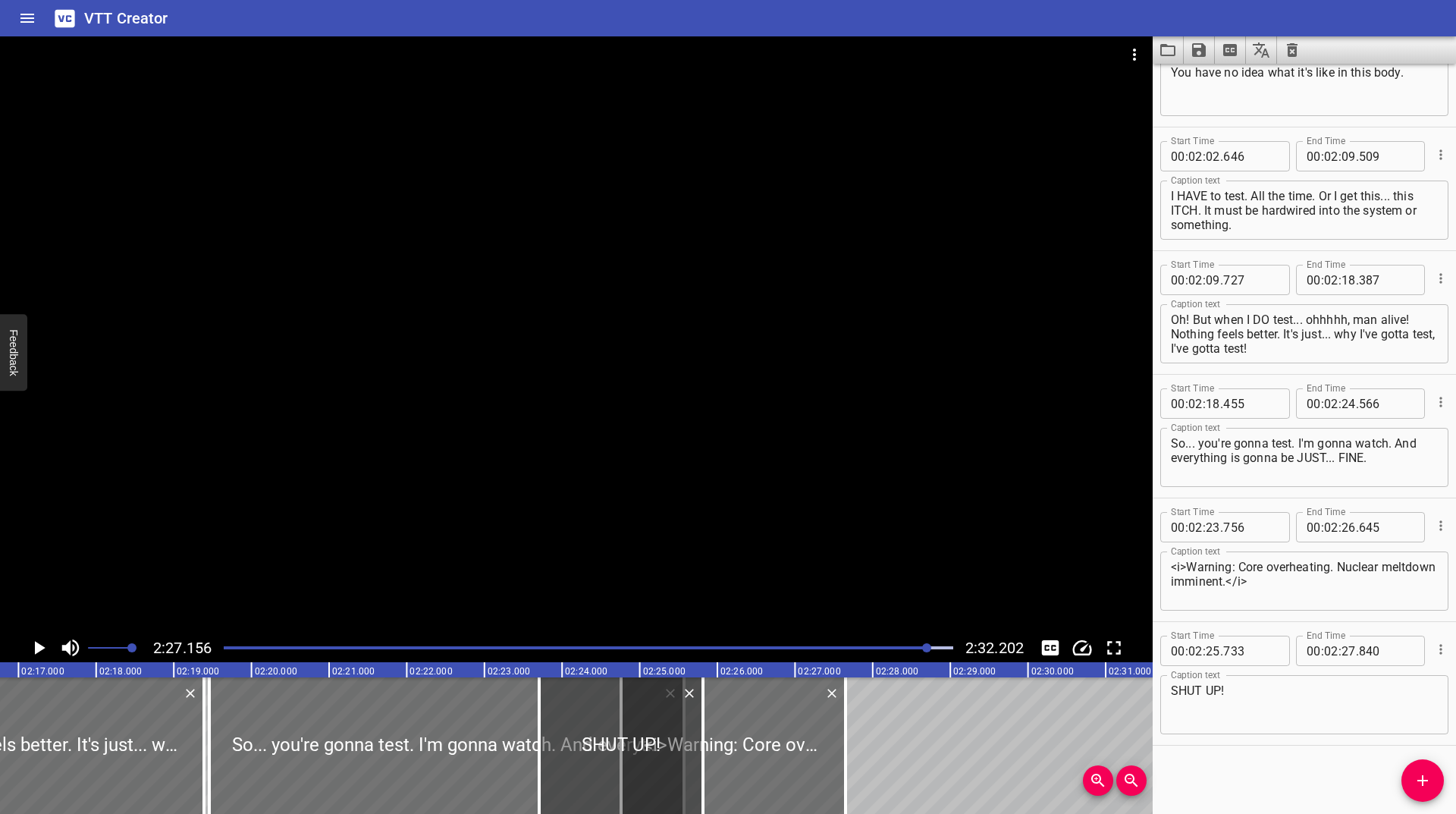
drag, startPoint x: 890, startPoint y: 716, endPoint x: 540, endPoint y: 744, distance: 351.1
click at [540, 744] on div at bounding box center [620, 746] width 164 height 137
type input "21"
type input "231"
type input "23"
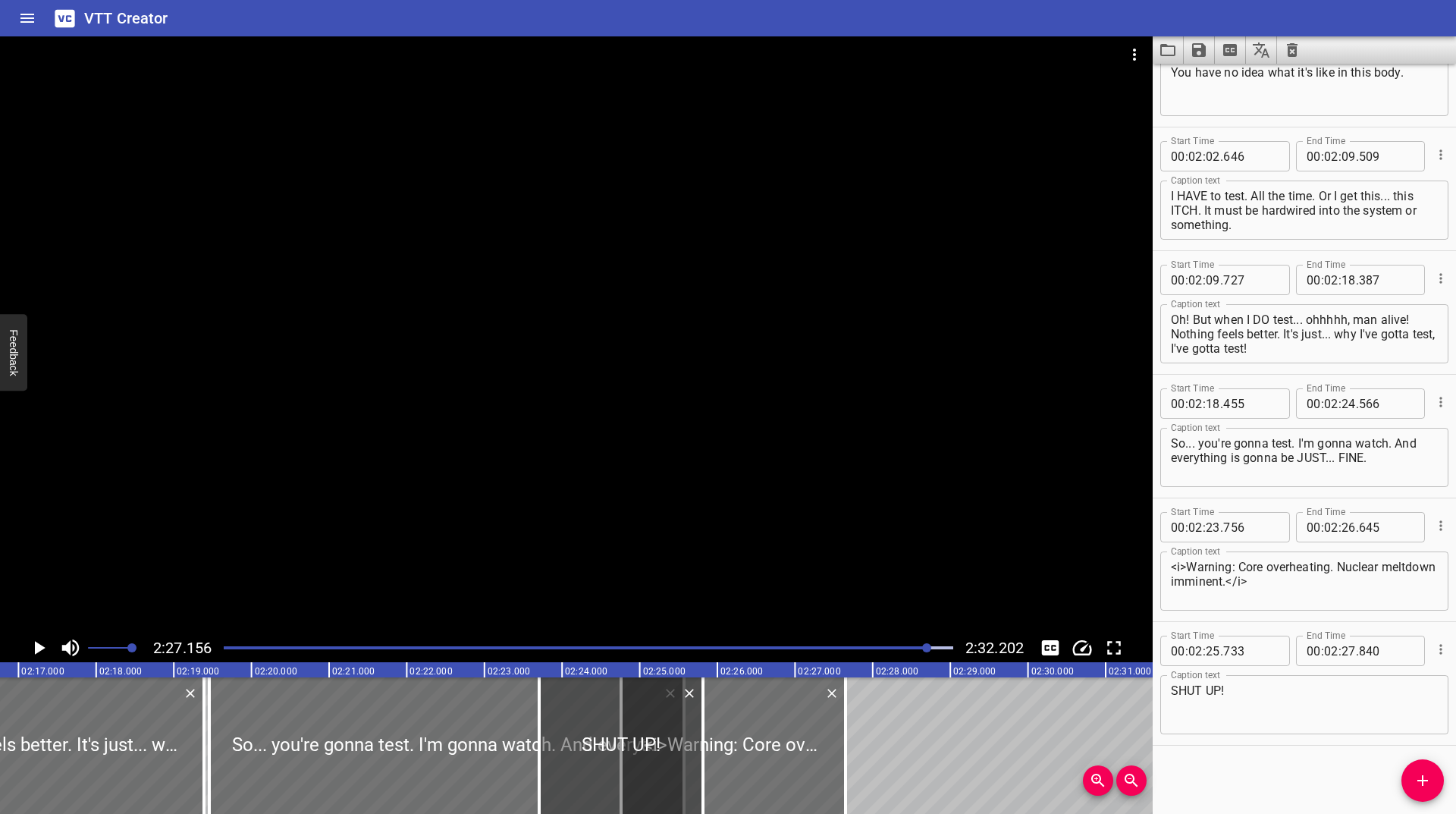
type input "338"
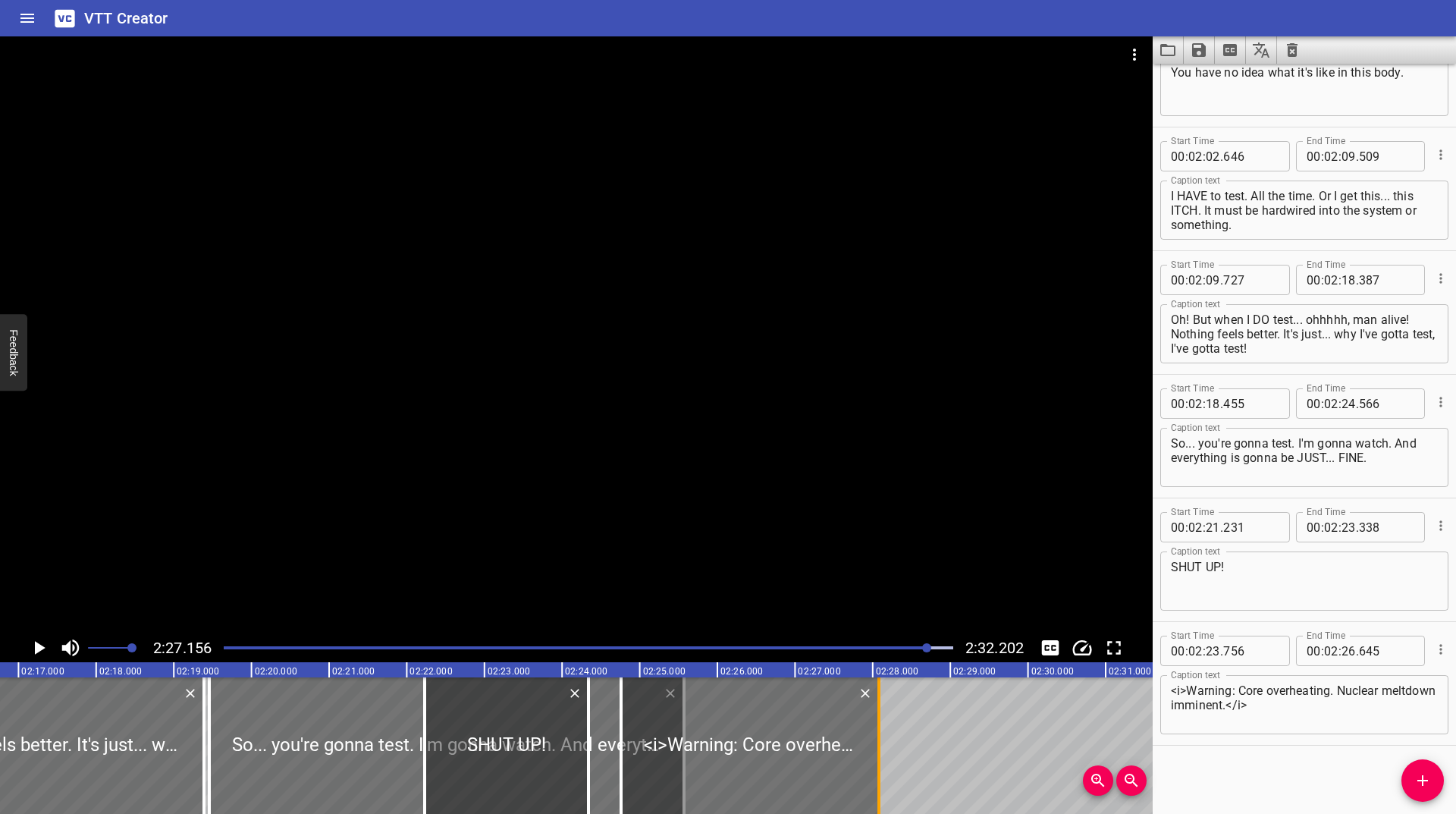
drag, startPoint x: 847, startPoint y: 747, endPoint x: 890, endPoint y: 735, distance: 44.6
click at [886, 735] on div at bounding box center [878, 746] width 15 height 137
type input "27"
type input "182"
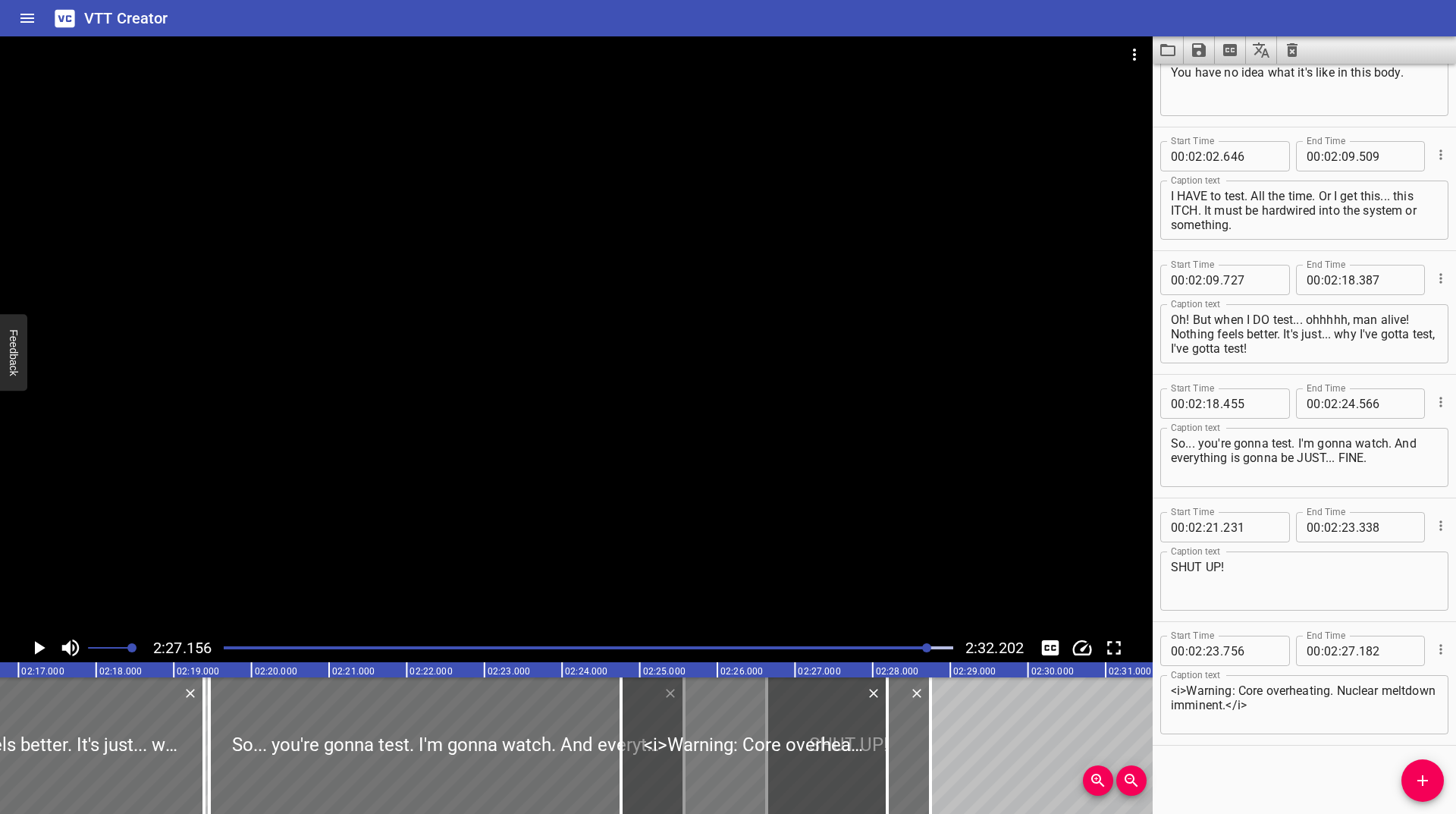
drag, startPoint x: 481, startPoint y: 724, endPoint x: 823, endPoint y: 716, distance: 342.1
type input "25"
type input "635"
type input "27"
type input "743"
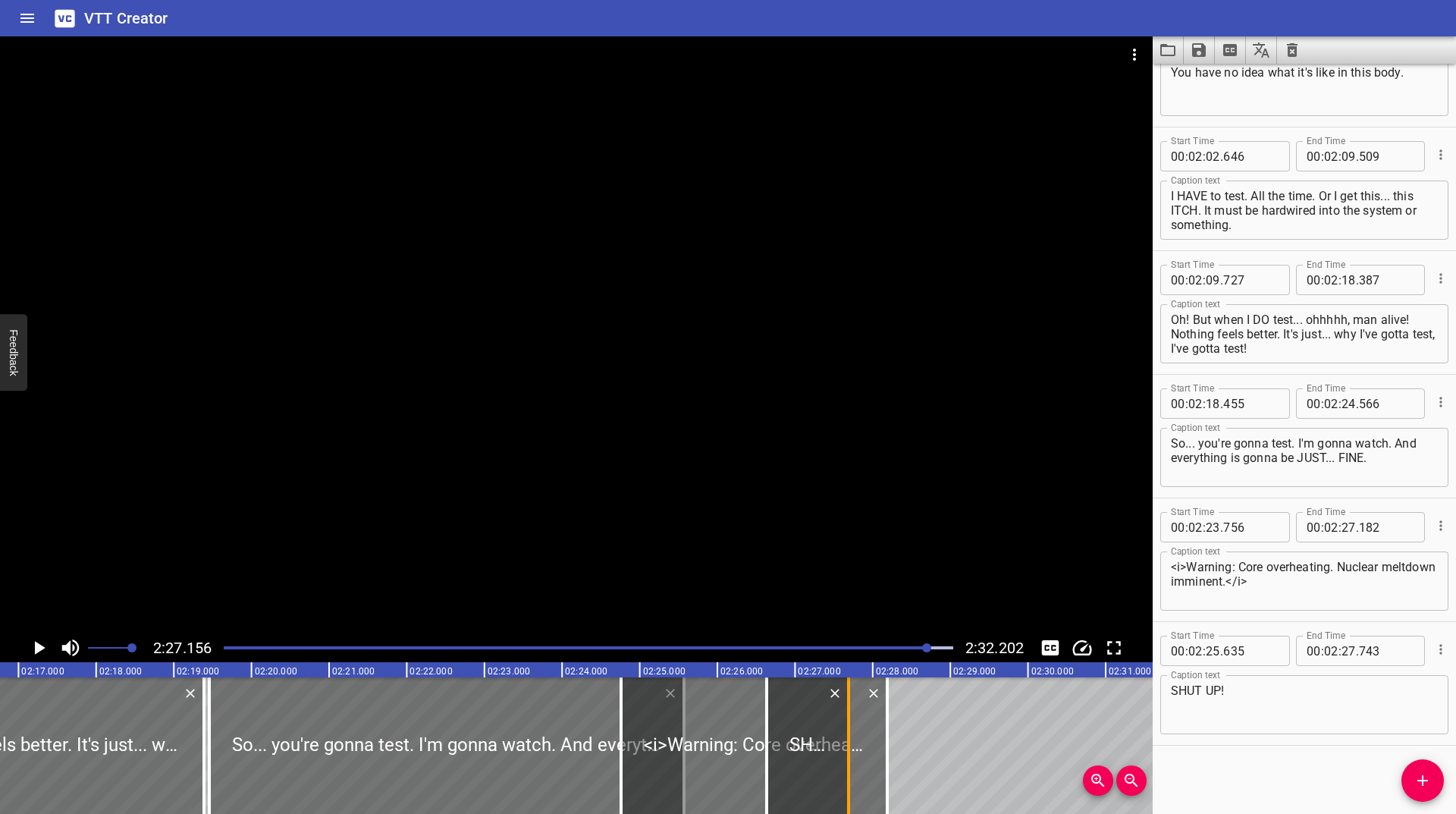
drag, startPoint x: 936, startPoint y: 727, endPoint x: 853, endPoint y: 746, distance: 85.1
click at [853, 746] on div at bounding box center [848, 746] width 15 height 137
type input "26"
type input "688"
click at [915, 651] on div at bounding box center [588, 648] width 748 height 21
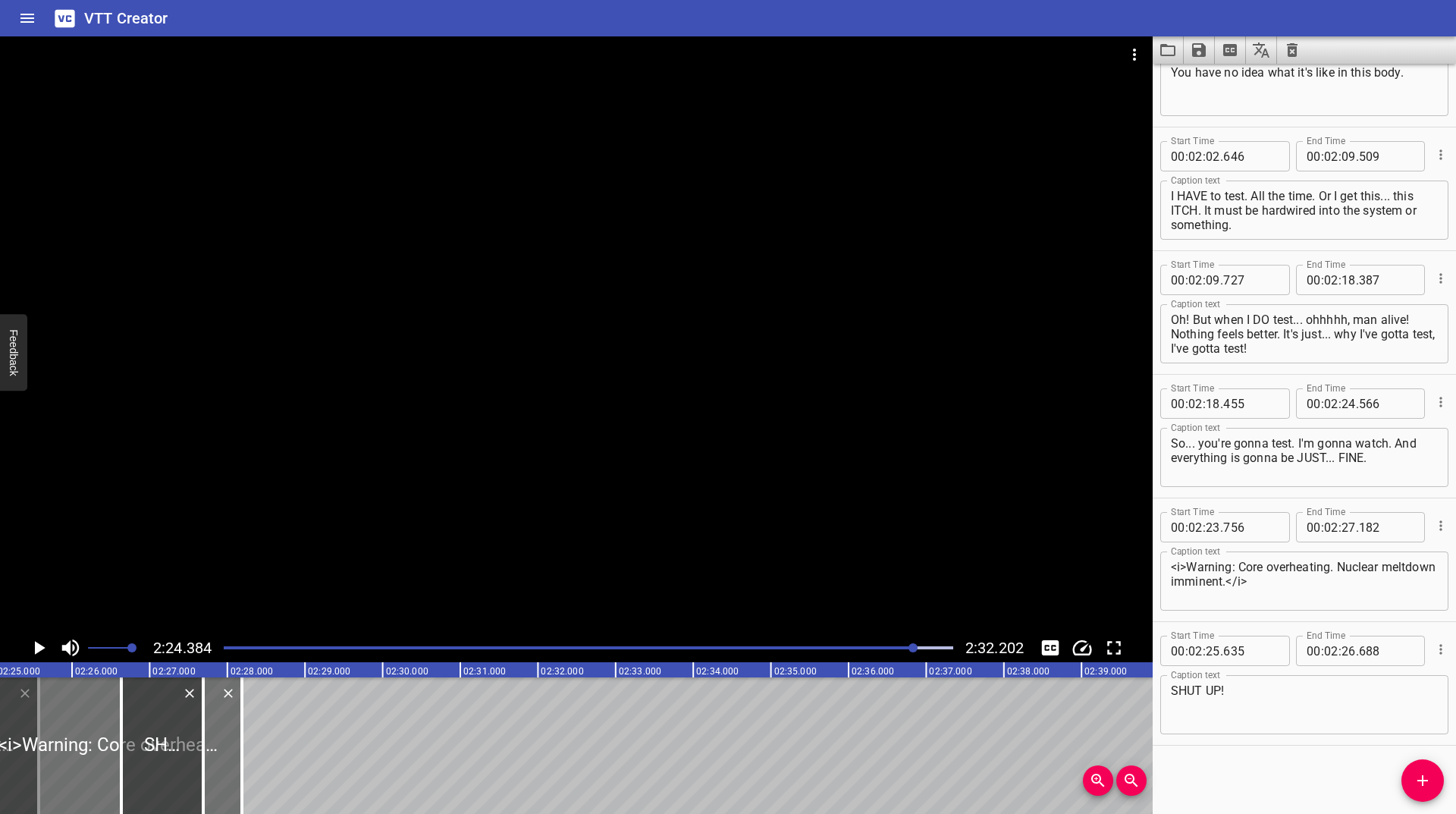
scroll to position [0, 11209]
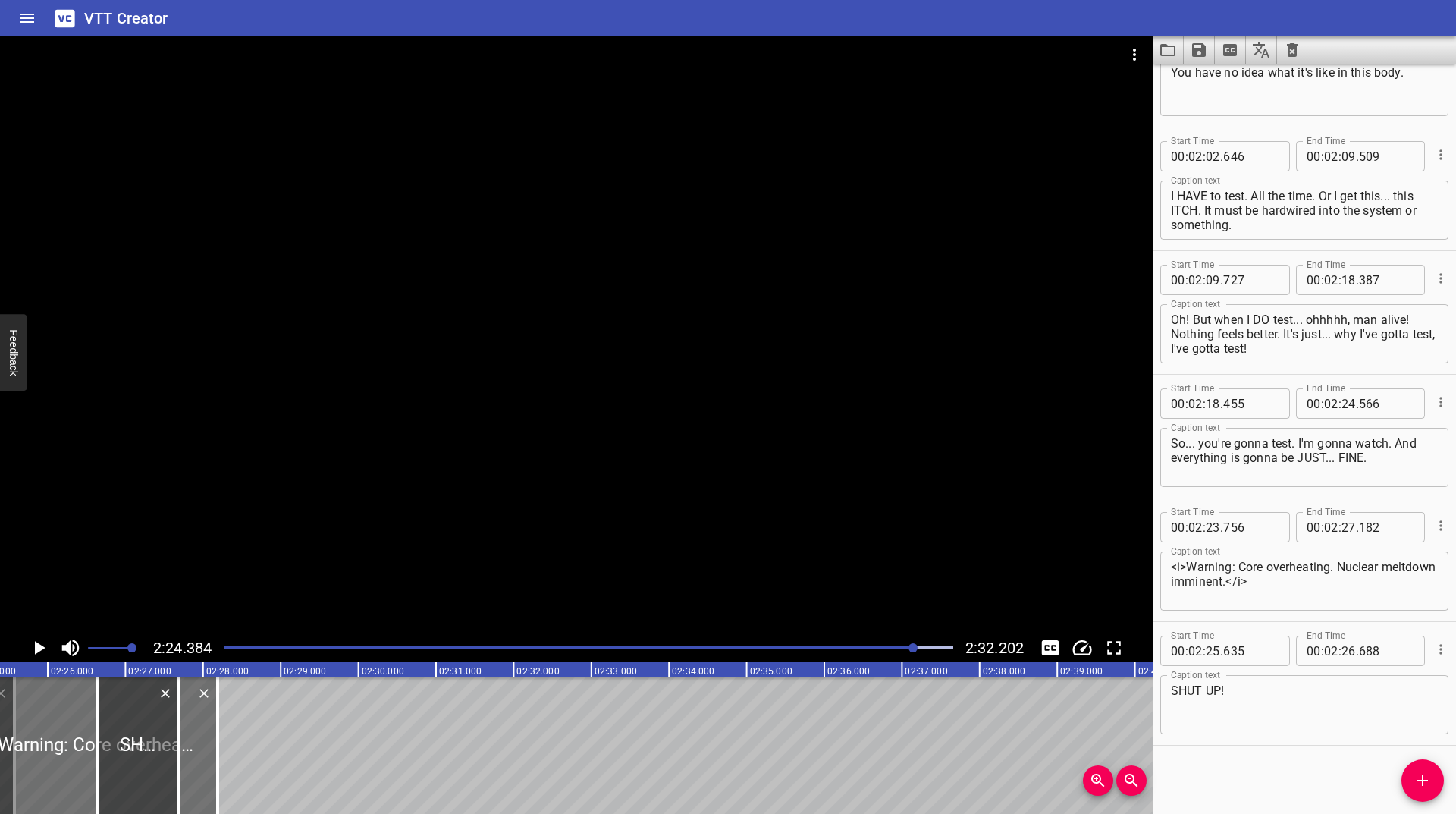
click at [43, 654] on icon "Play/Pause" at bounding box center [39, 648] width 23 height 23
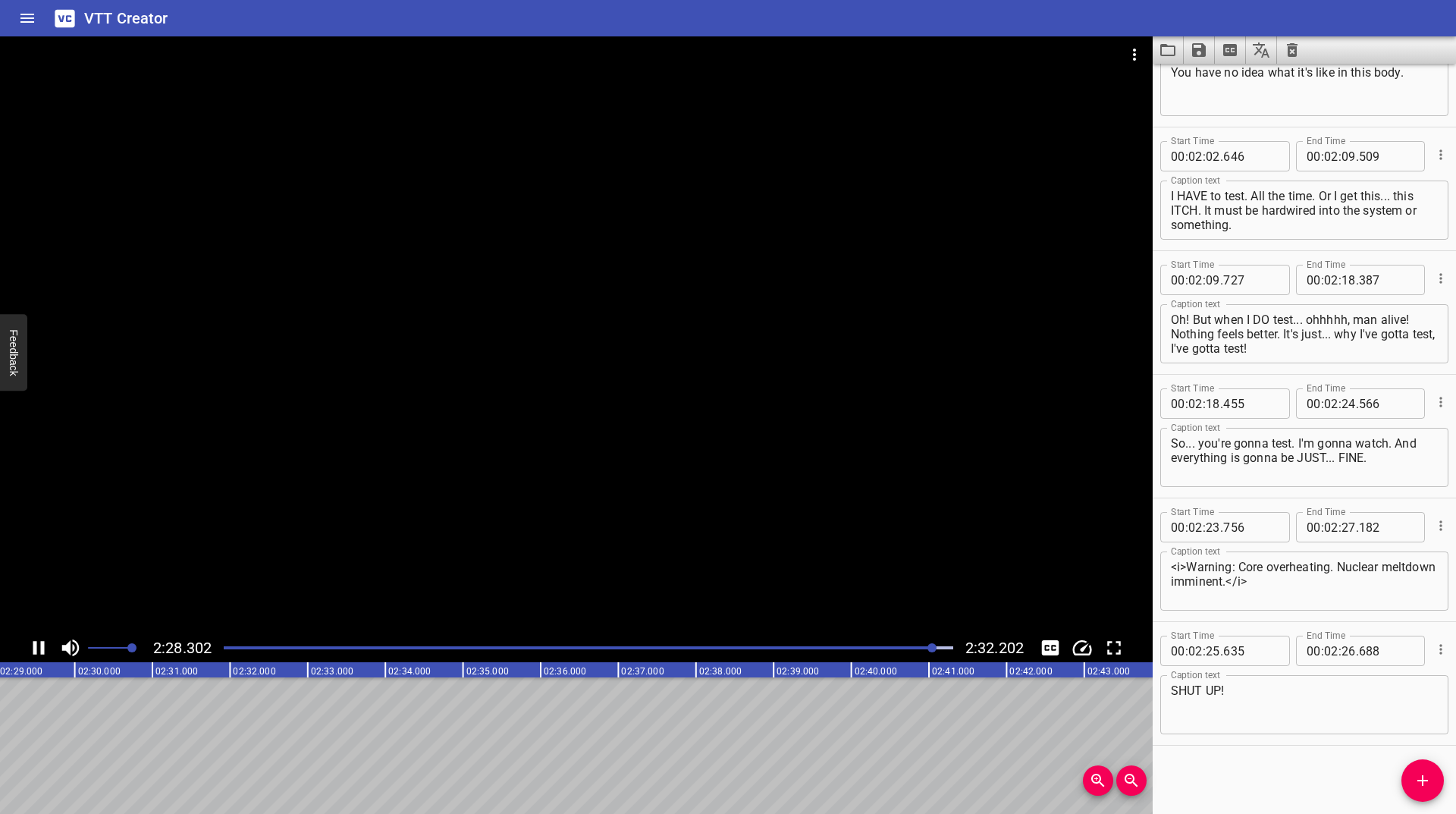
click at [911, 647] on div "Play progress" at bounding box center [570, 647] width 729 height 3
click at [863, 641] on div at bounding box center [588, 648] width 748 height 21
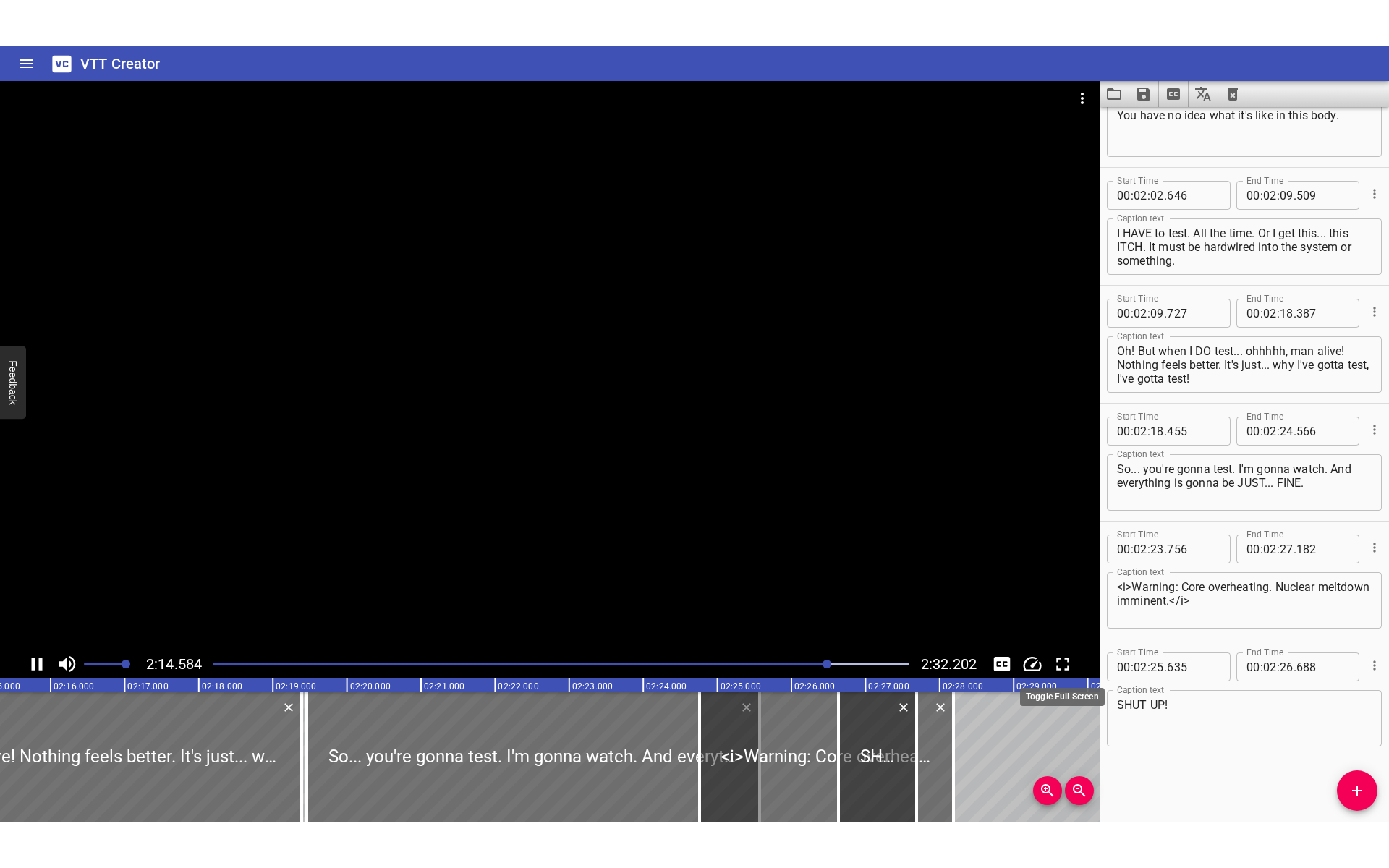
scroll to position [0, 9968]
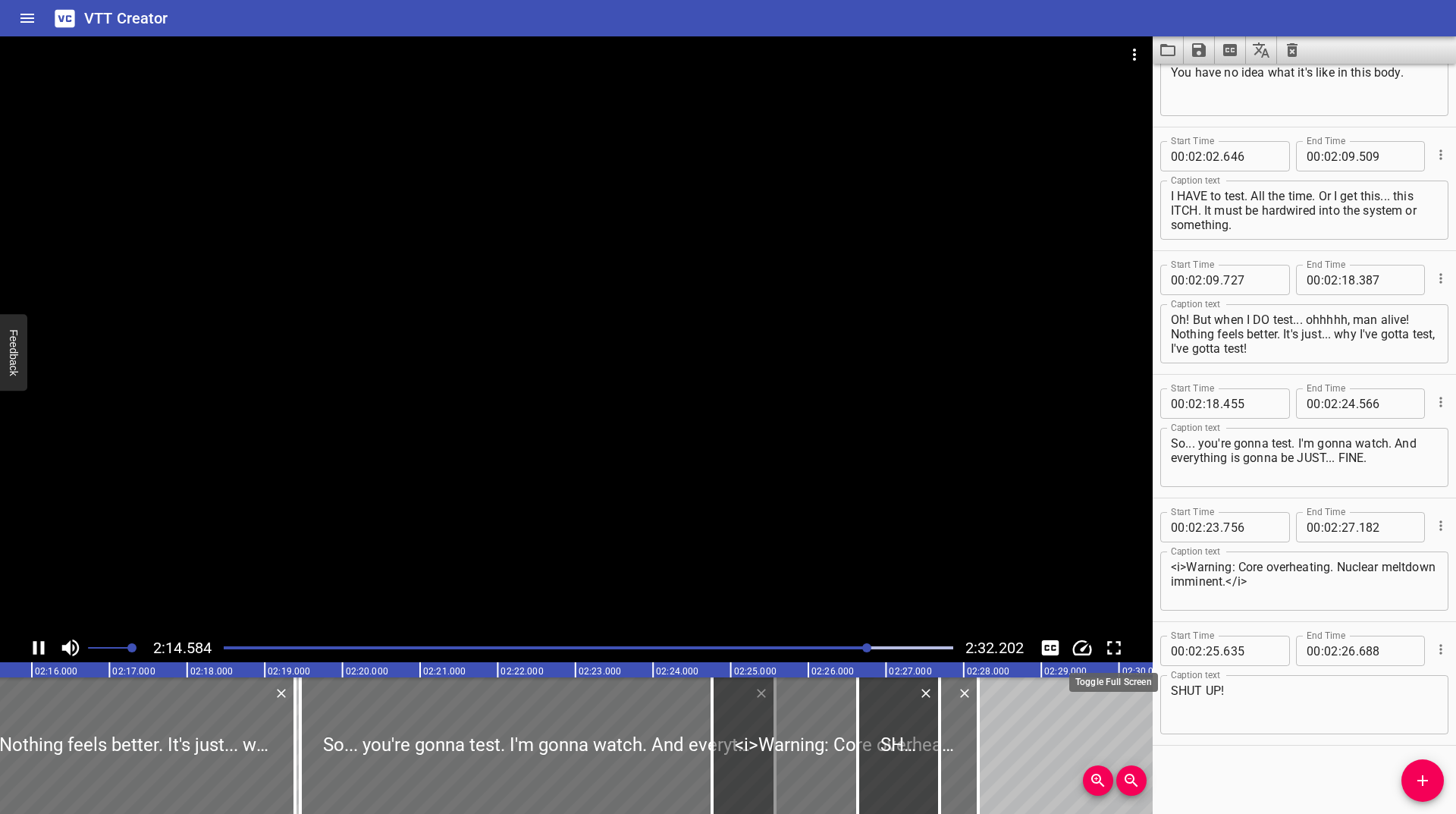
drag, startPoint x: 1110, startPoint y: 648, endPoint x: 1110, endPoint y: 715, distance: 67.0
click at [1110, 648] on icon "Toggle fullscreen" at bounding box center [1114, 648] width 23 height 23
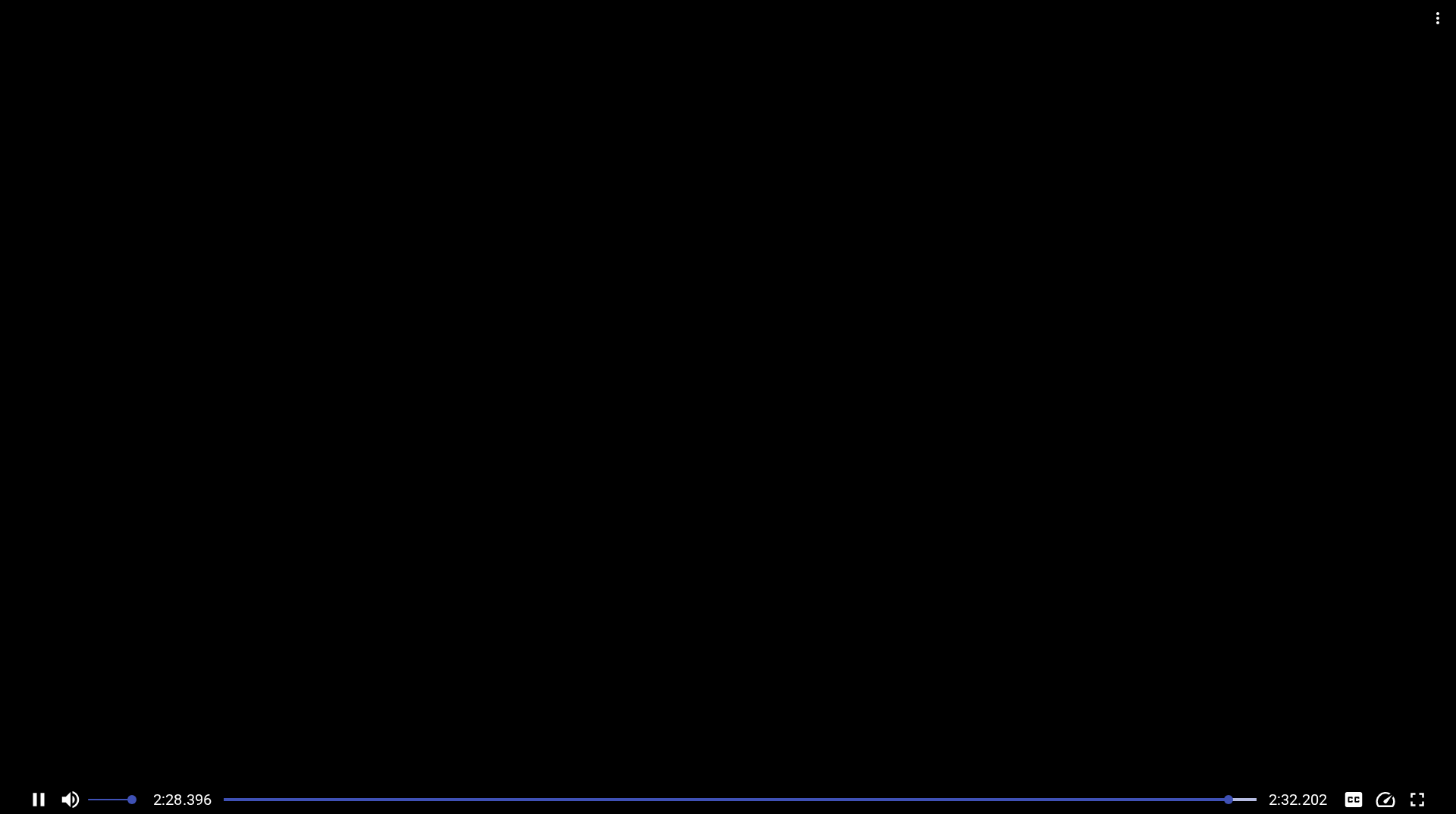
scroll to position [3773, 0]
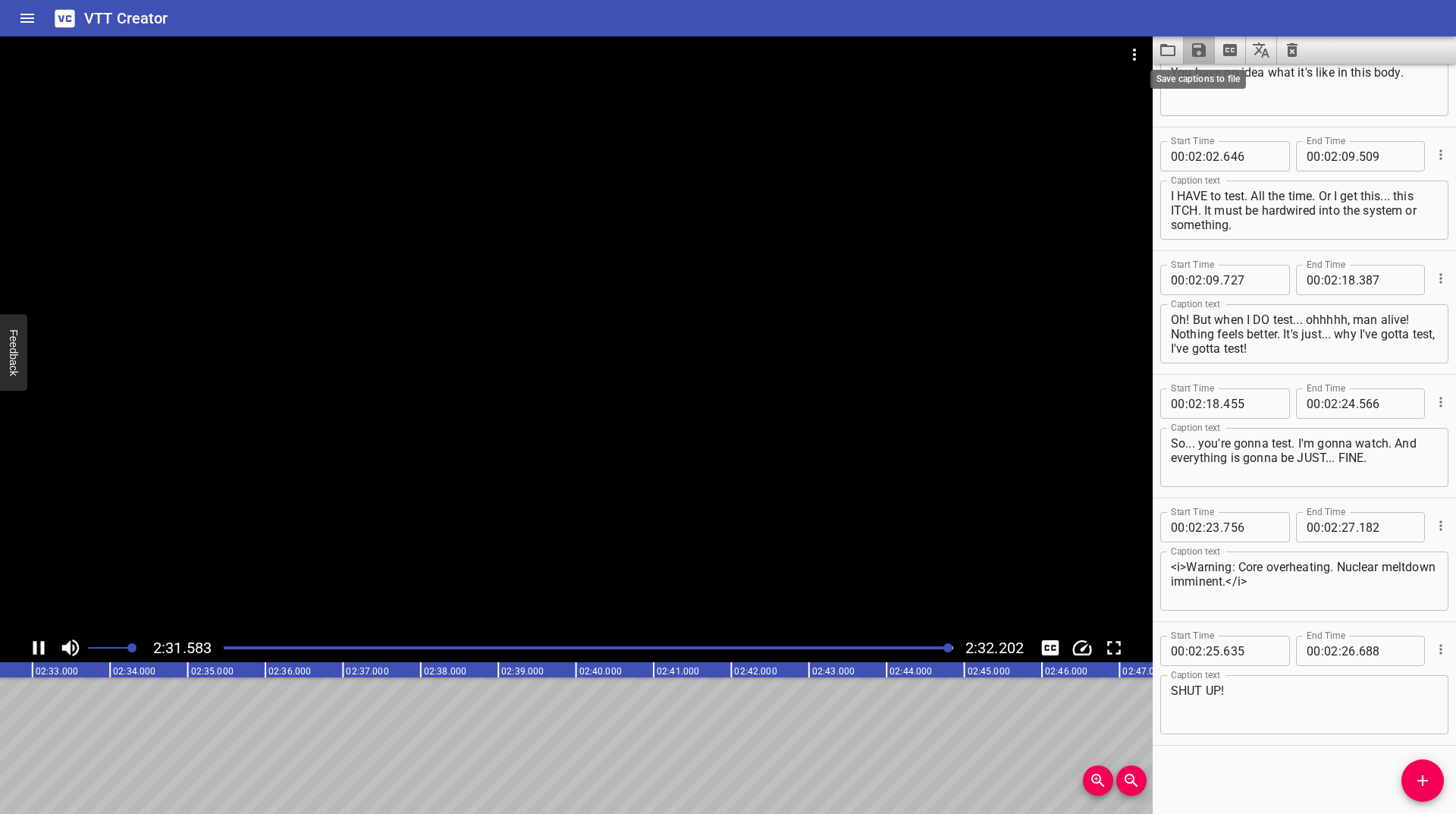
click at [1201, 55] on icon "Save captions to file" at bounding box center [1198, 50] width 13 height 13
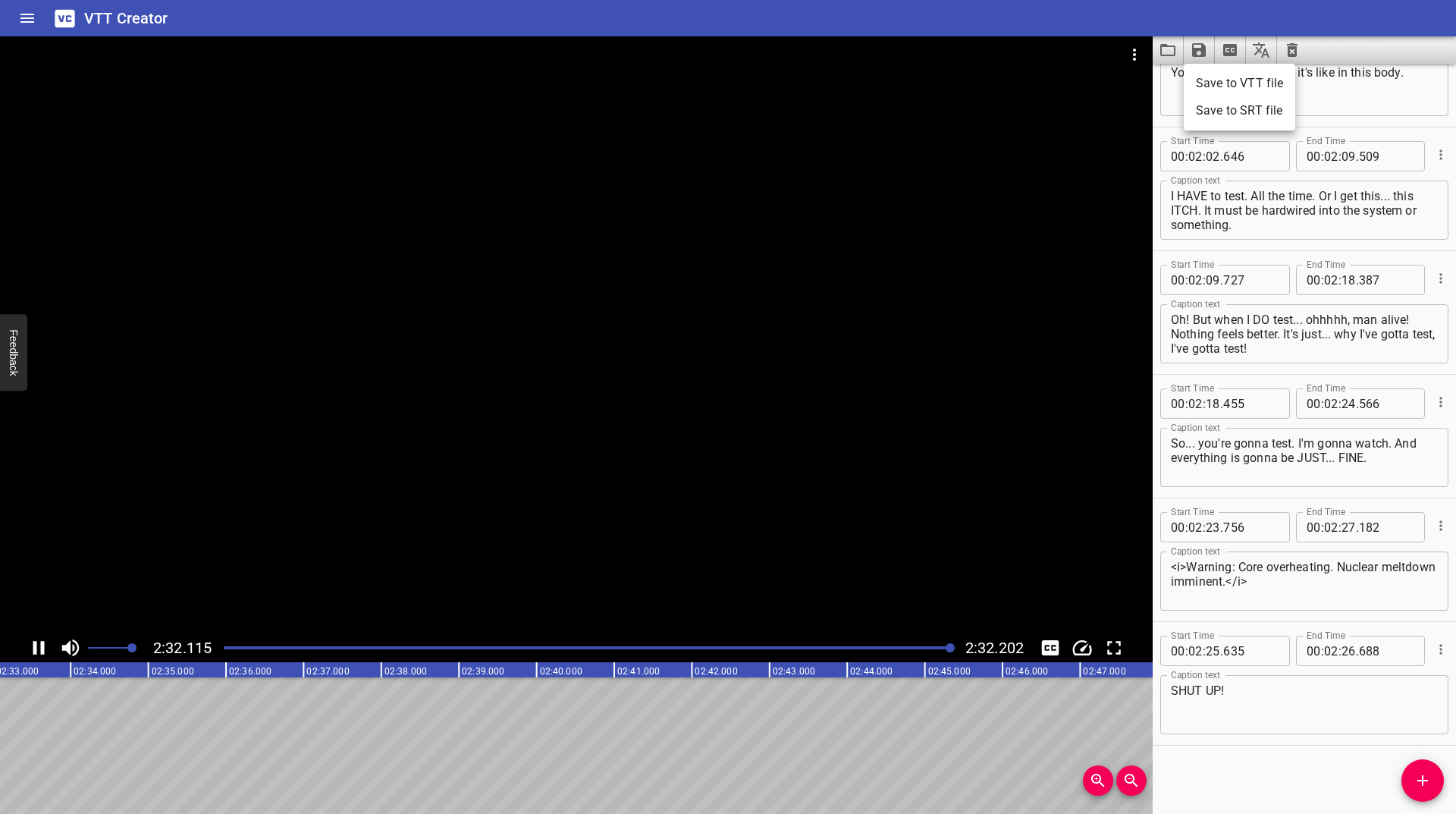
scroll to position [0, 11816]
click at [1231, 82] on li "Save to VTT file" at bounding box center [1239, 83] width 112 height 27
click at [1393, 29] on div "VTT Creator" at bounding box center [728, 18] width 1456 height 36
